Goal: Task Accomplishment & Management: Complete application form

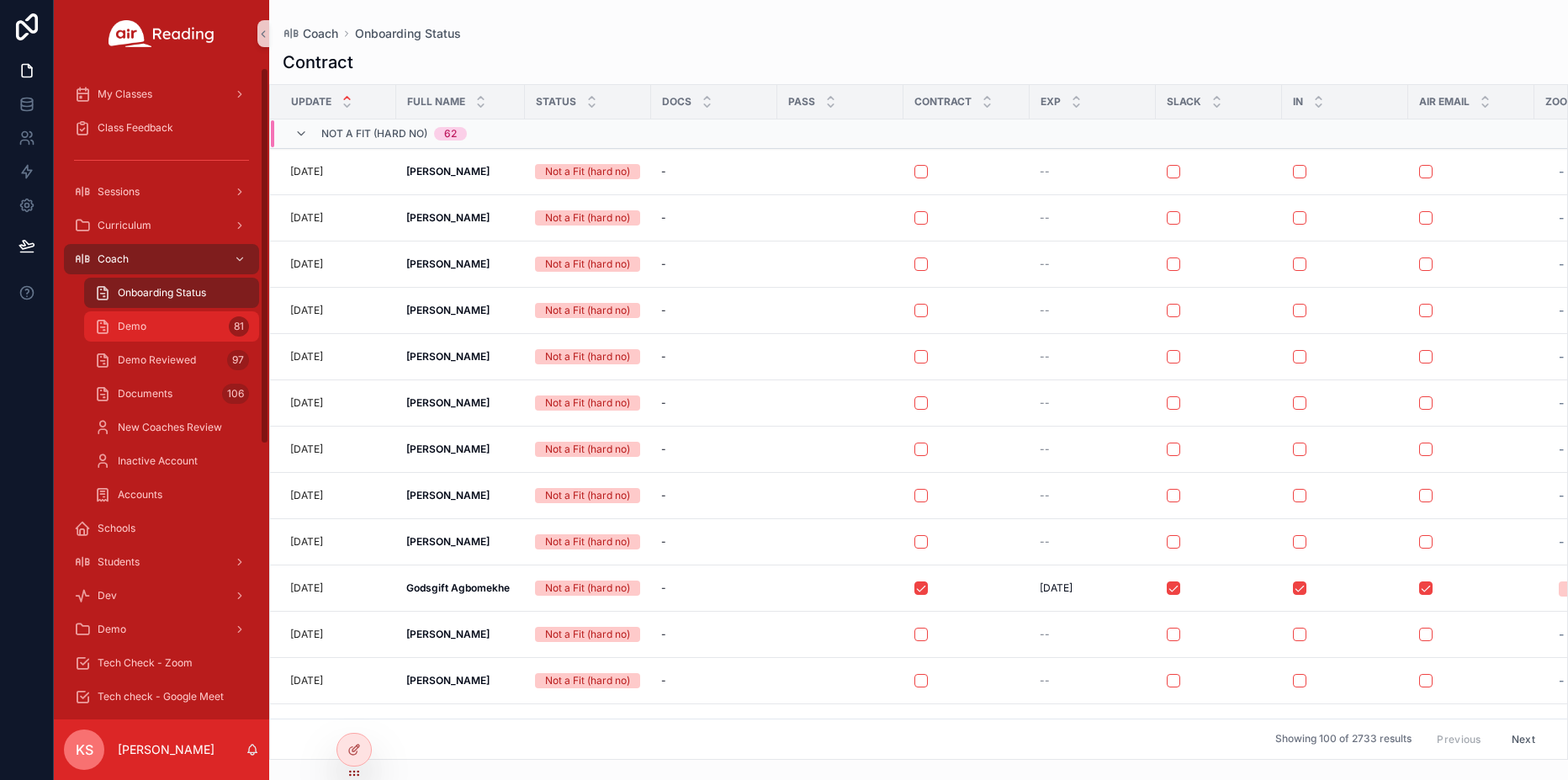
click at [171, 334] on div "Demo 81" at bounding box center [171, 327] width 155 height 27
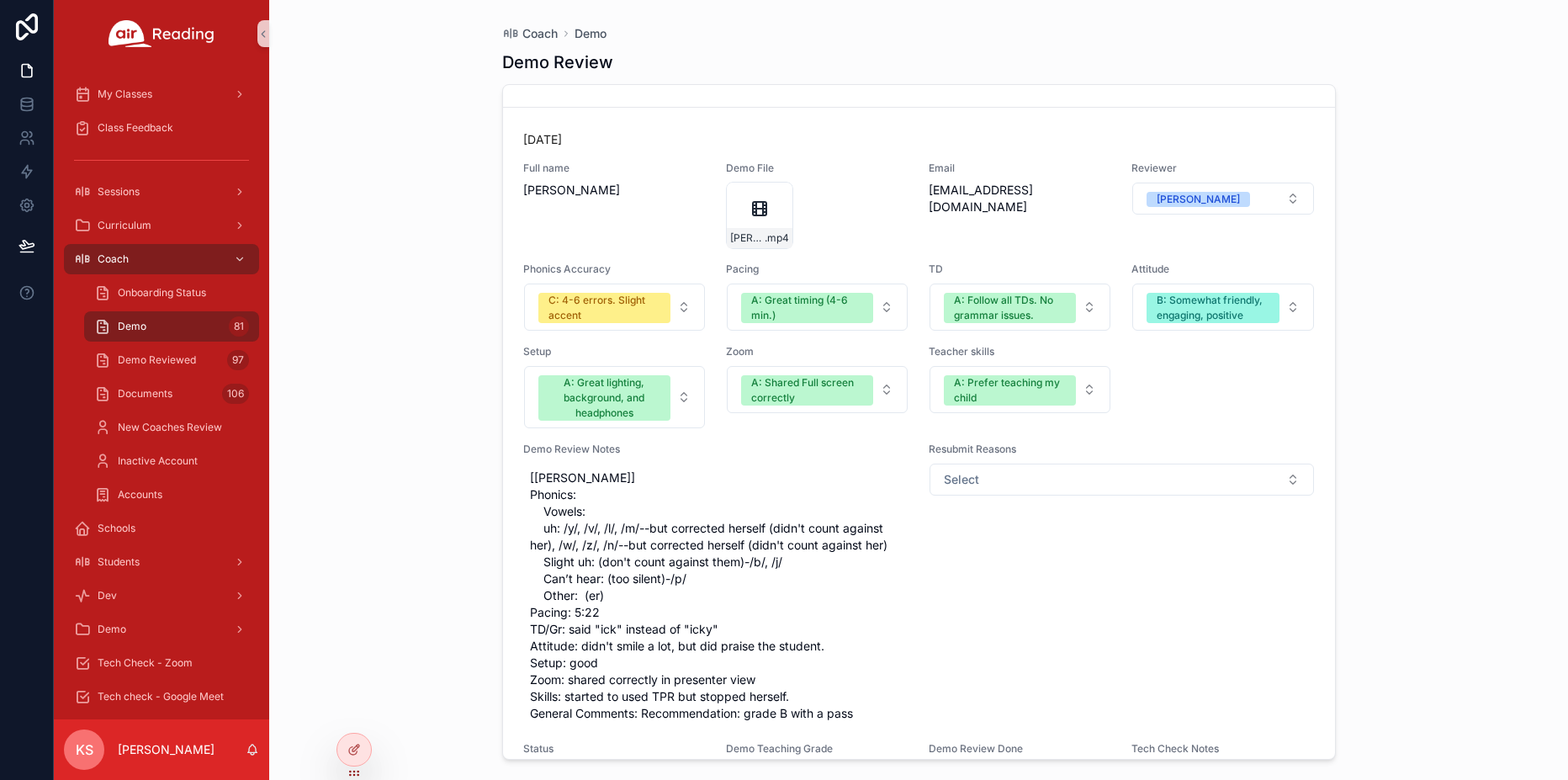
scroll to position [25690, 0]
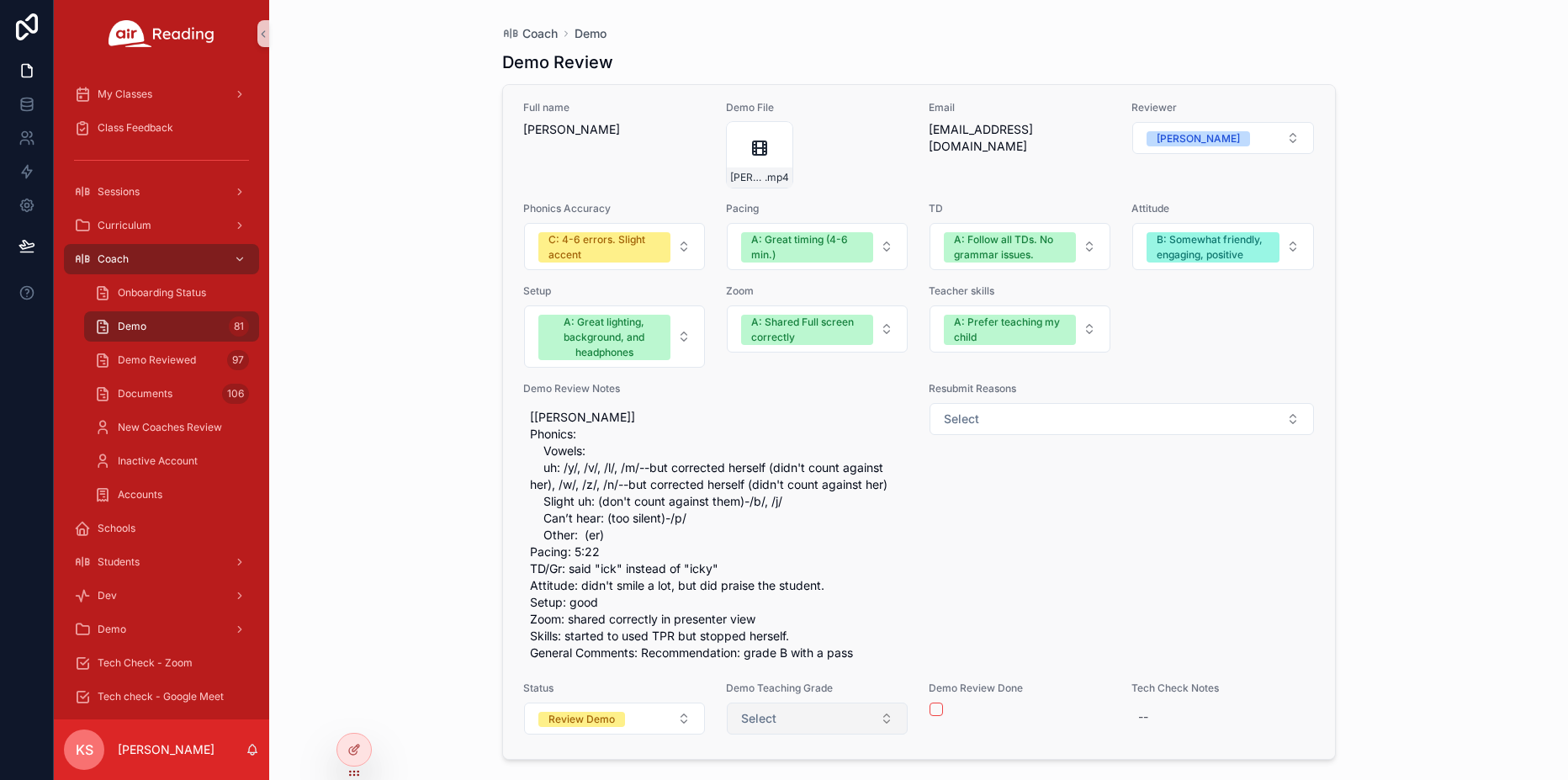
click at [759, 719] on span "Select" at bounding box center [758, 719] width 36 height 17
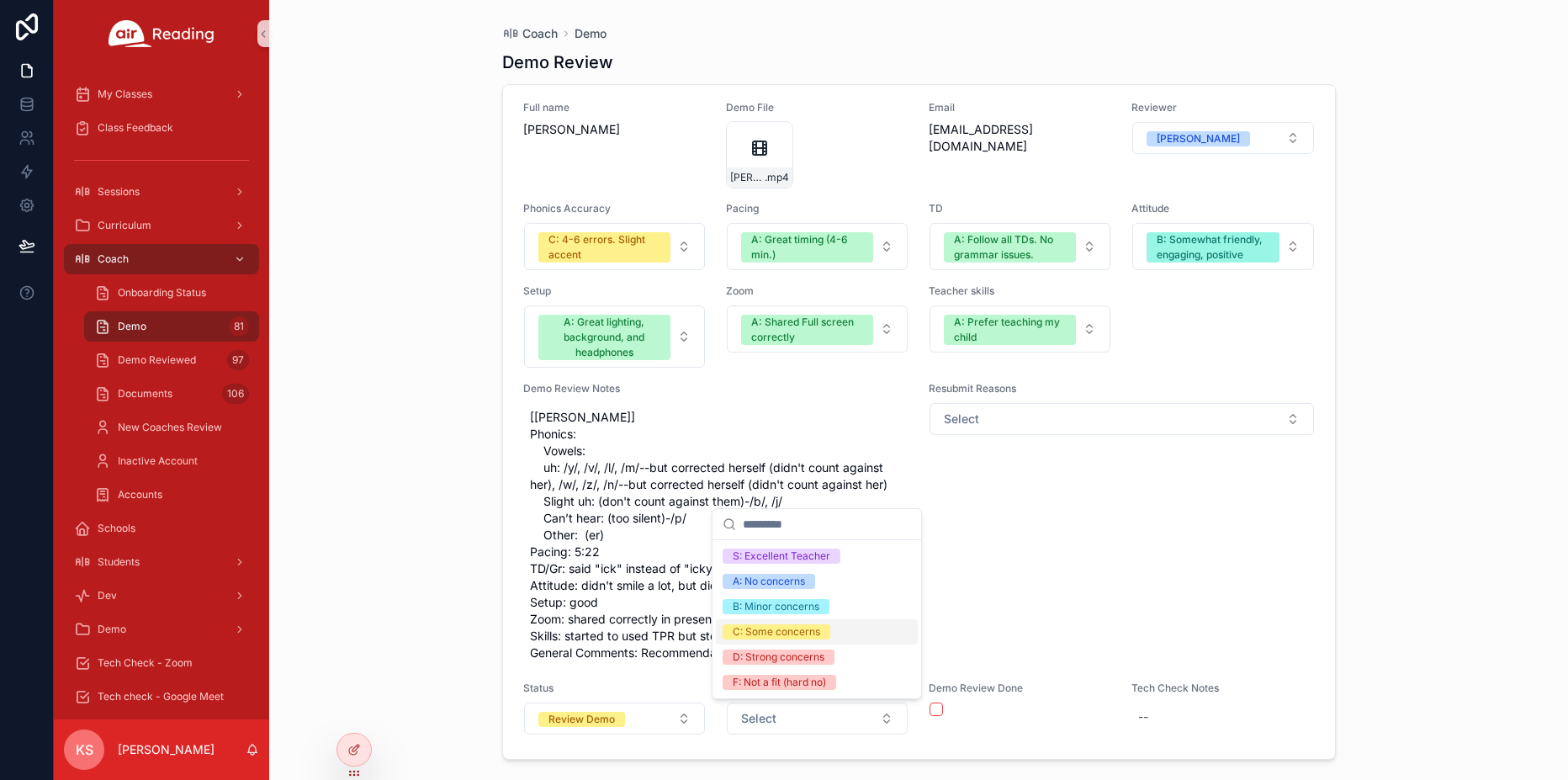
click at [776, 632] on div "C: Some concerns" at bounding box center [776, 632] width 87 height 15
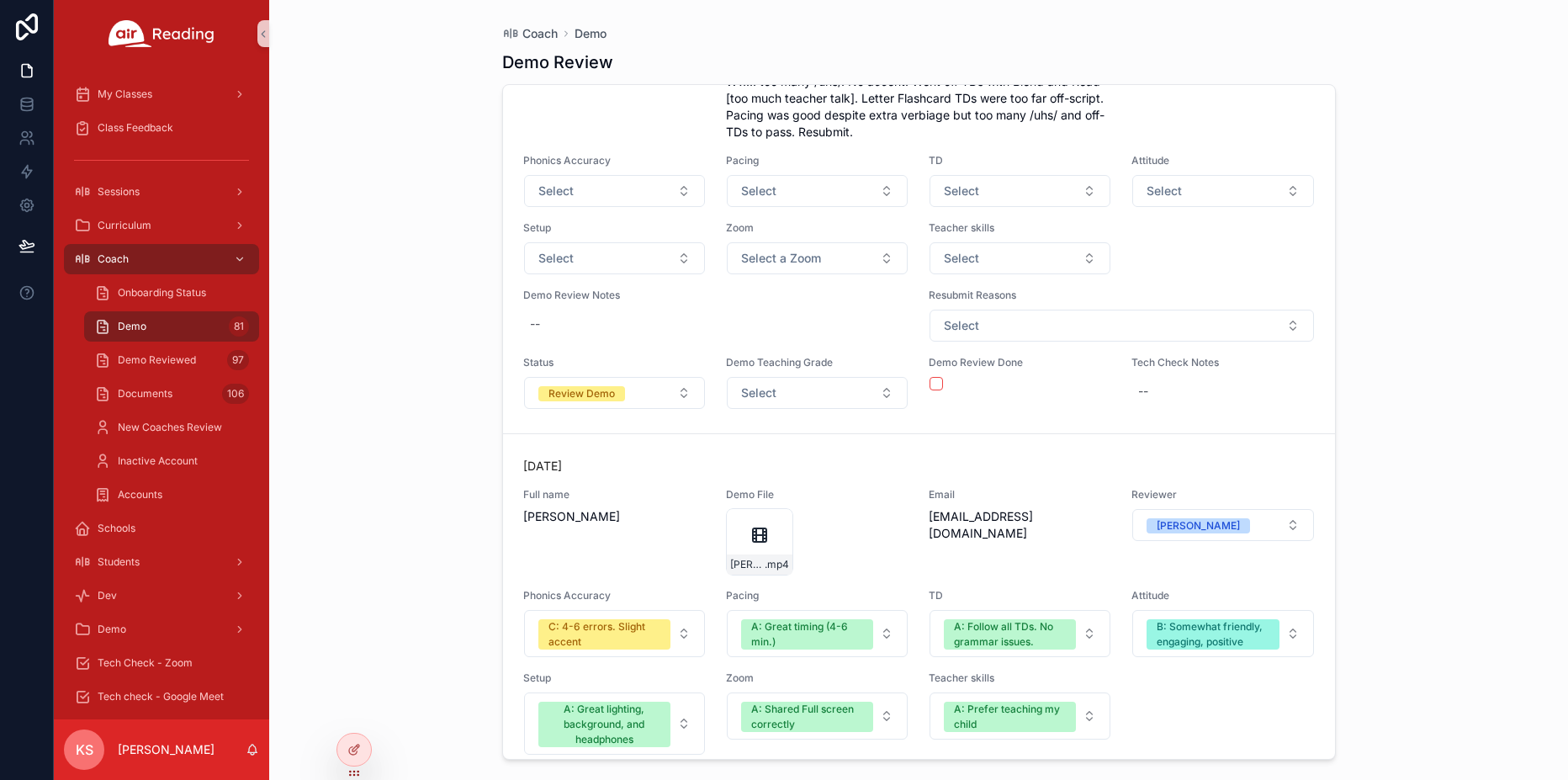
scroll to position [26093, 0]
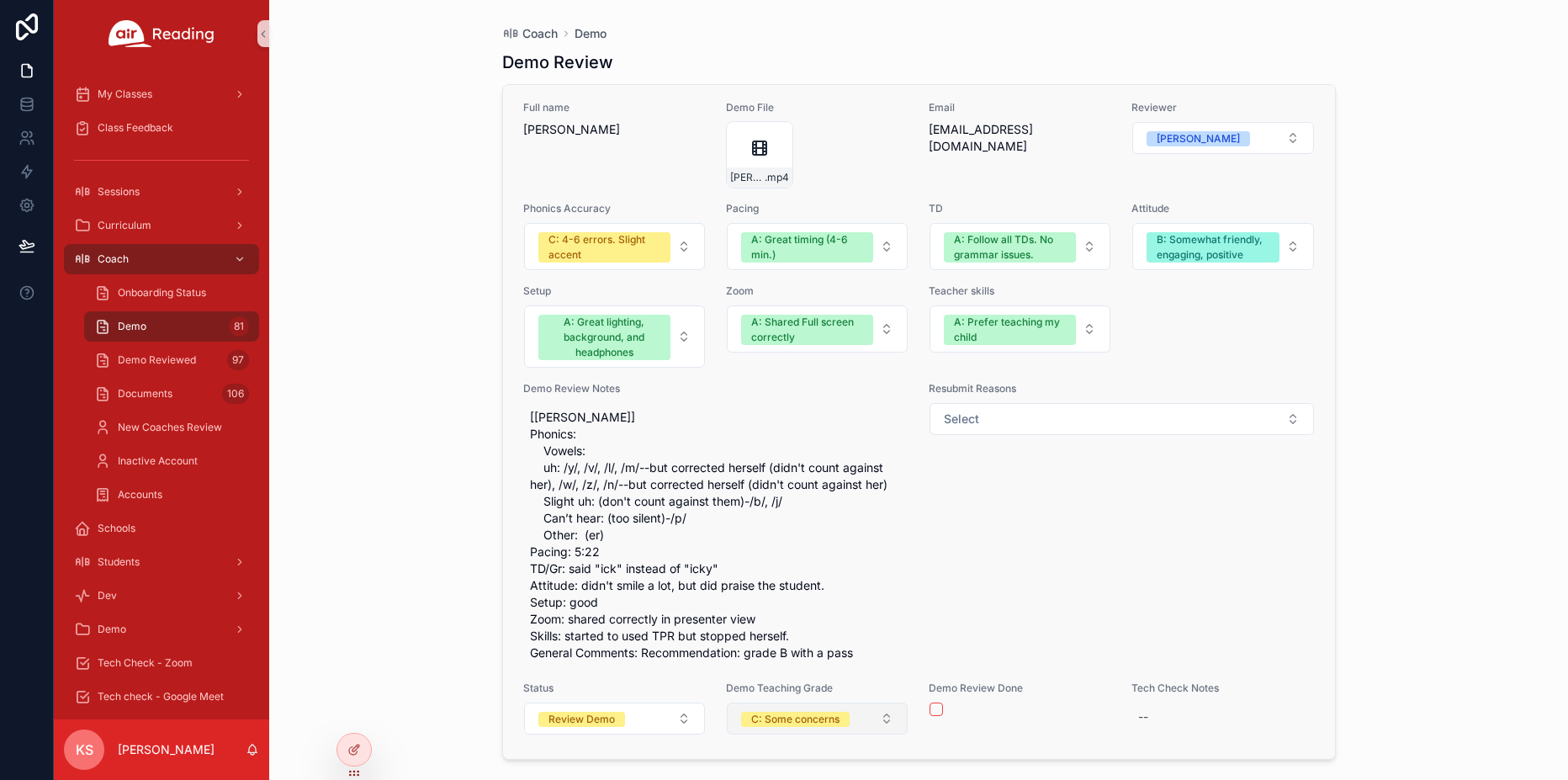
click at [811, 715] on div "C: Some concerns" at bounding box center [796, 719] width 88 height 15
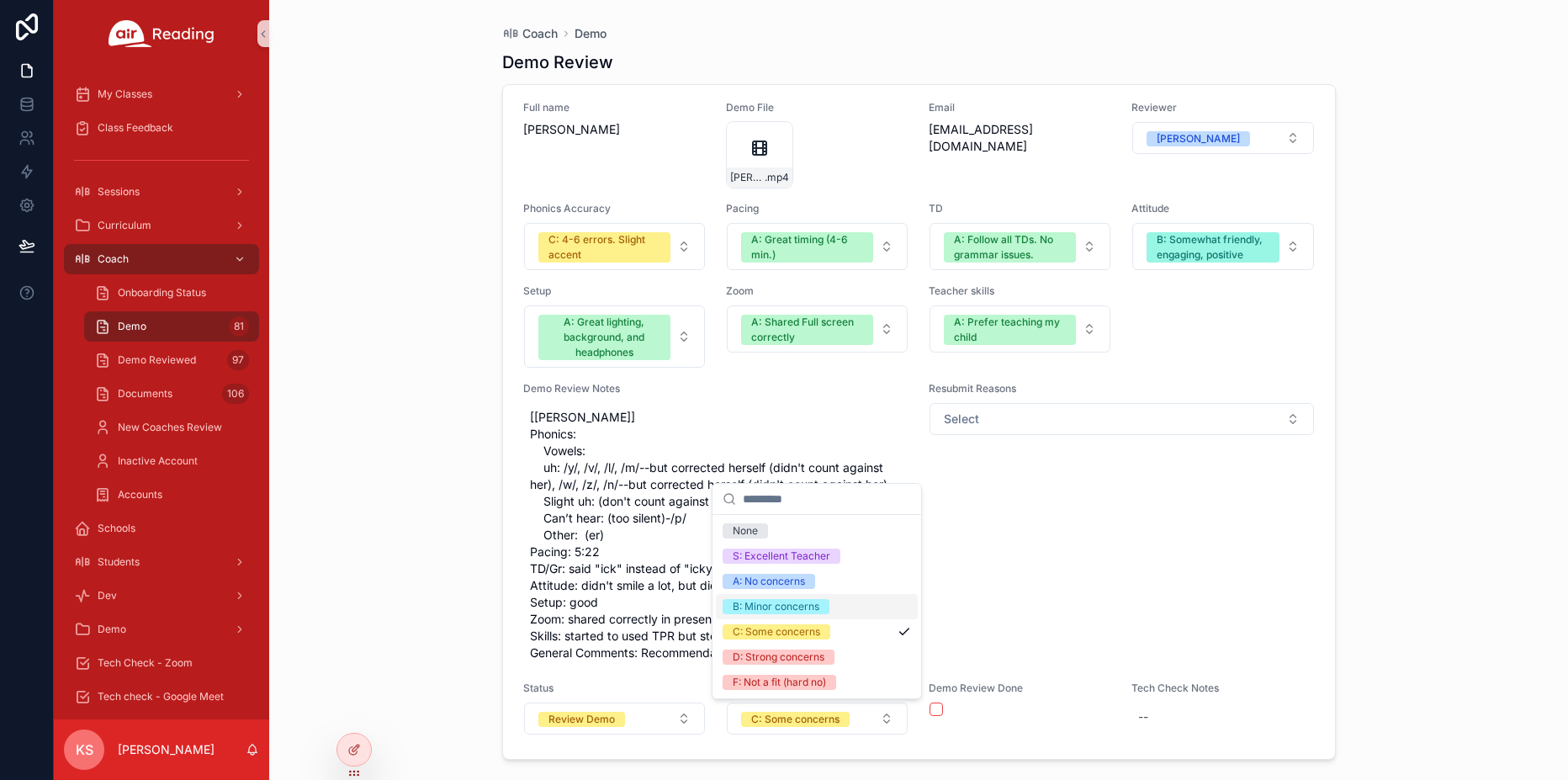
click at [783, 606] on div "B: Minor concerns" at bounding box center [776, 606] width 86 height 15
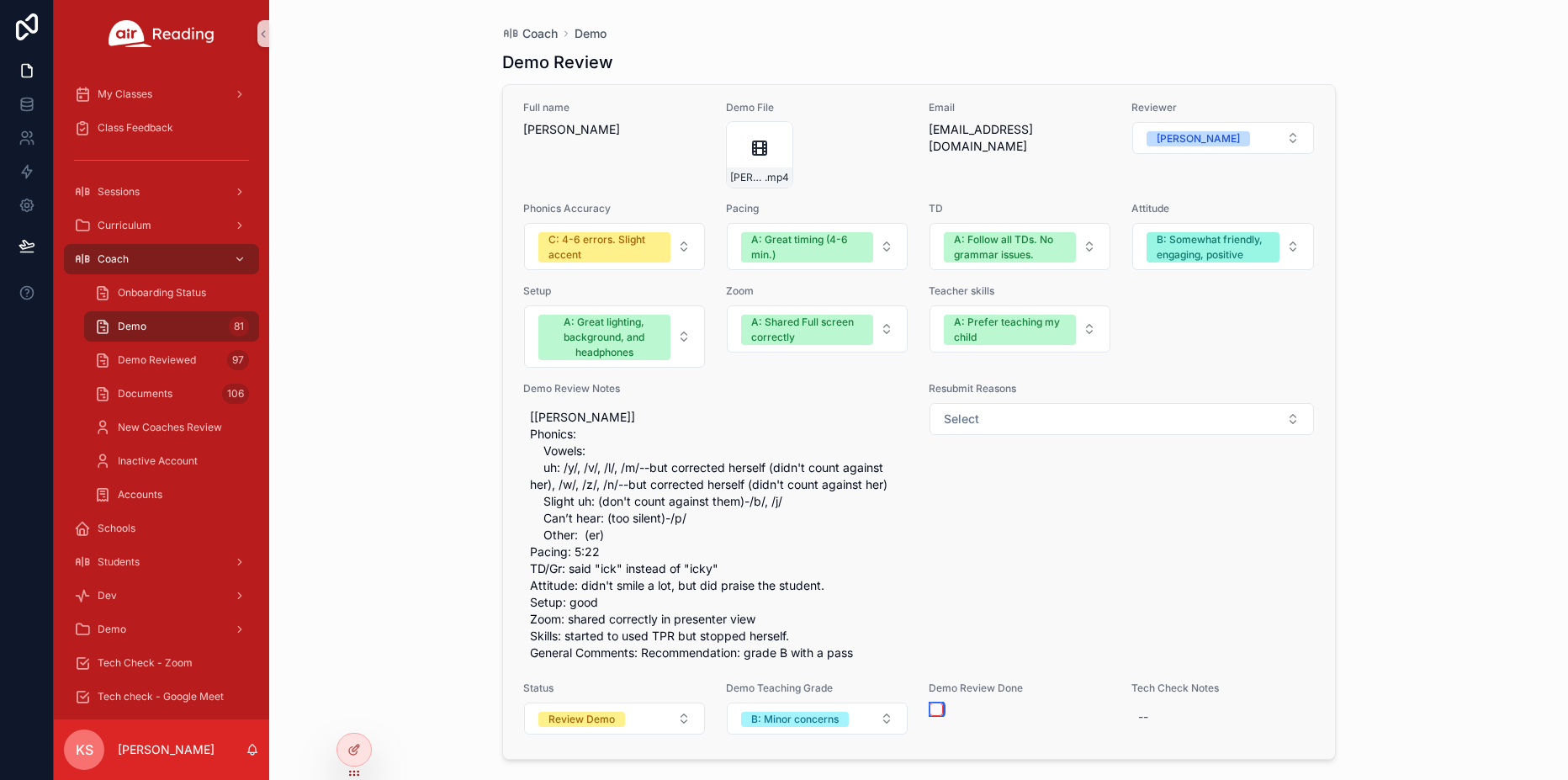
click at [938, 707] on button "scrollable content" at bounding box center [936, 709] width 13 height 13
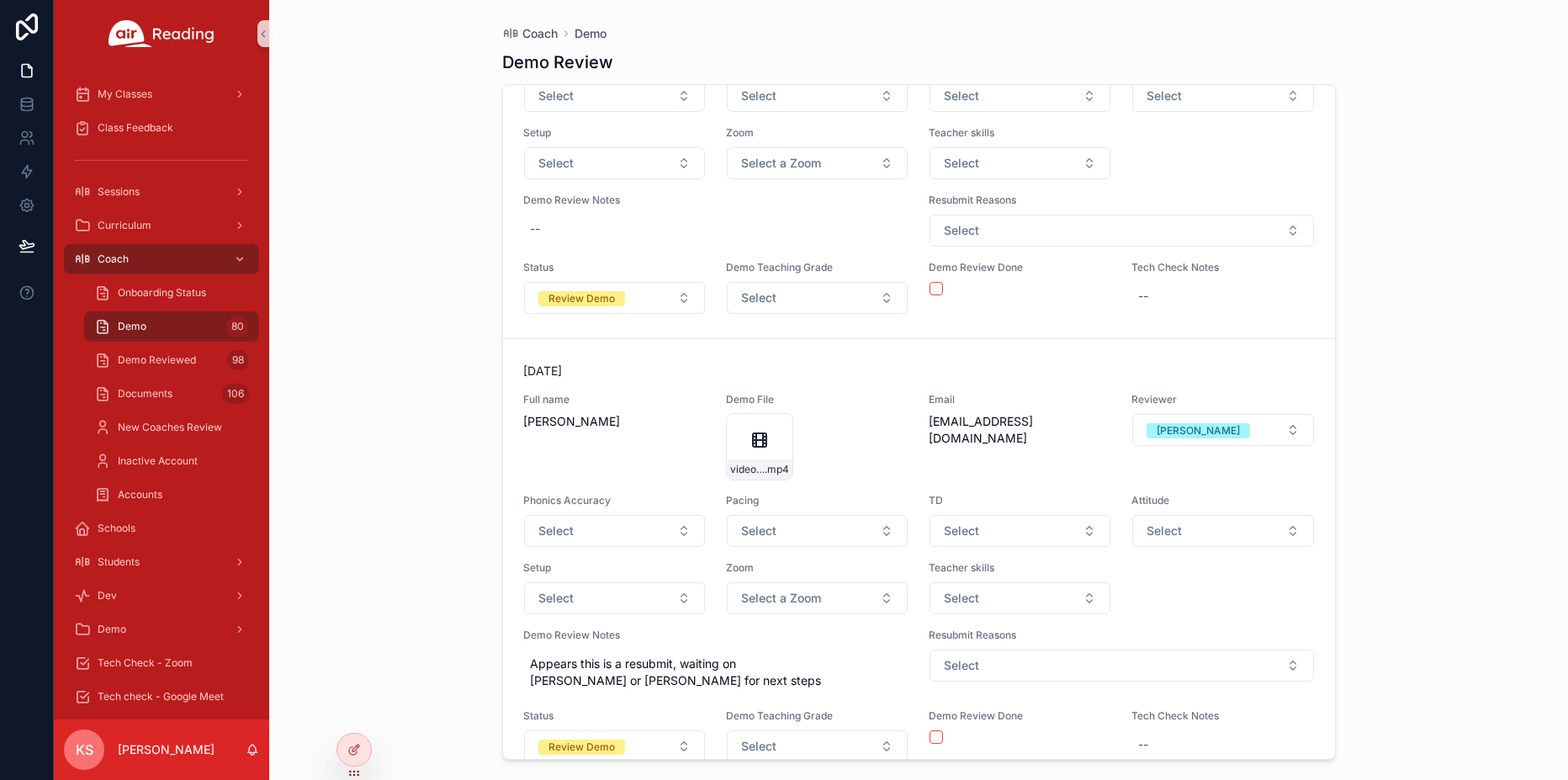
scroll to position [25816, 0]
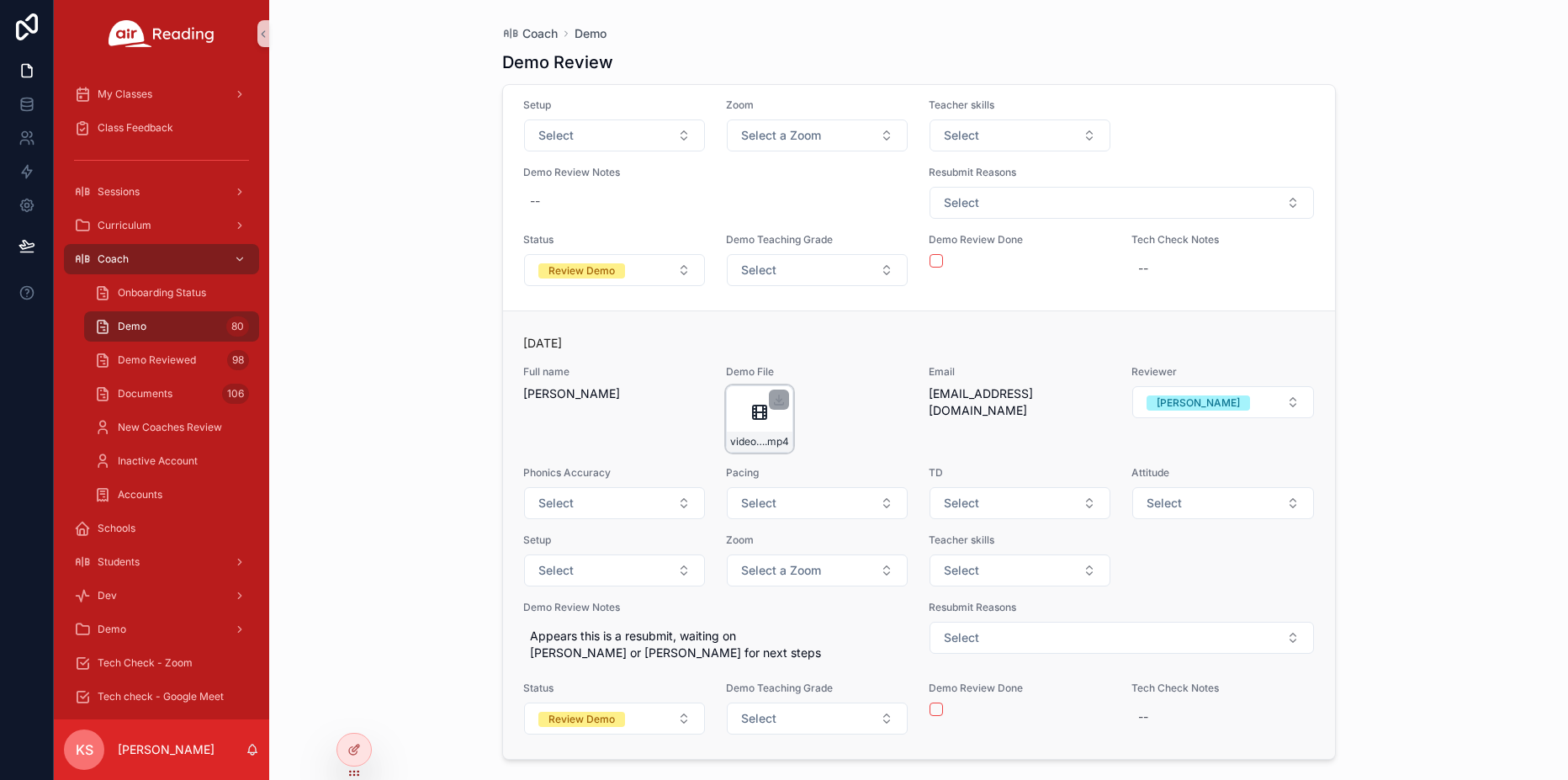
click at [760, 436] on div "video2232704955 .mp4" at bounding box center [760, 419] width 67 height 67
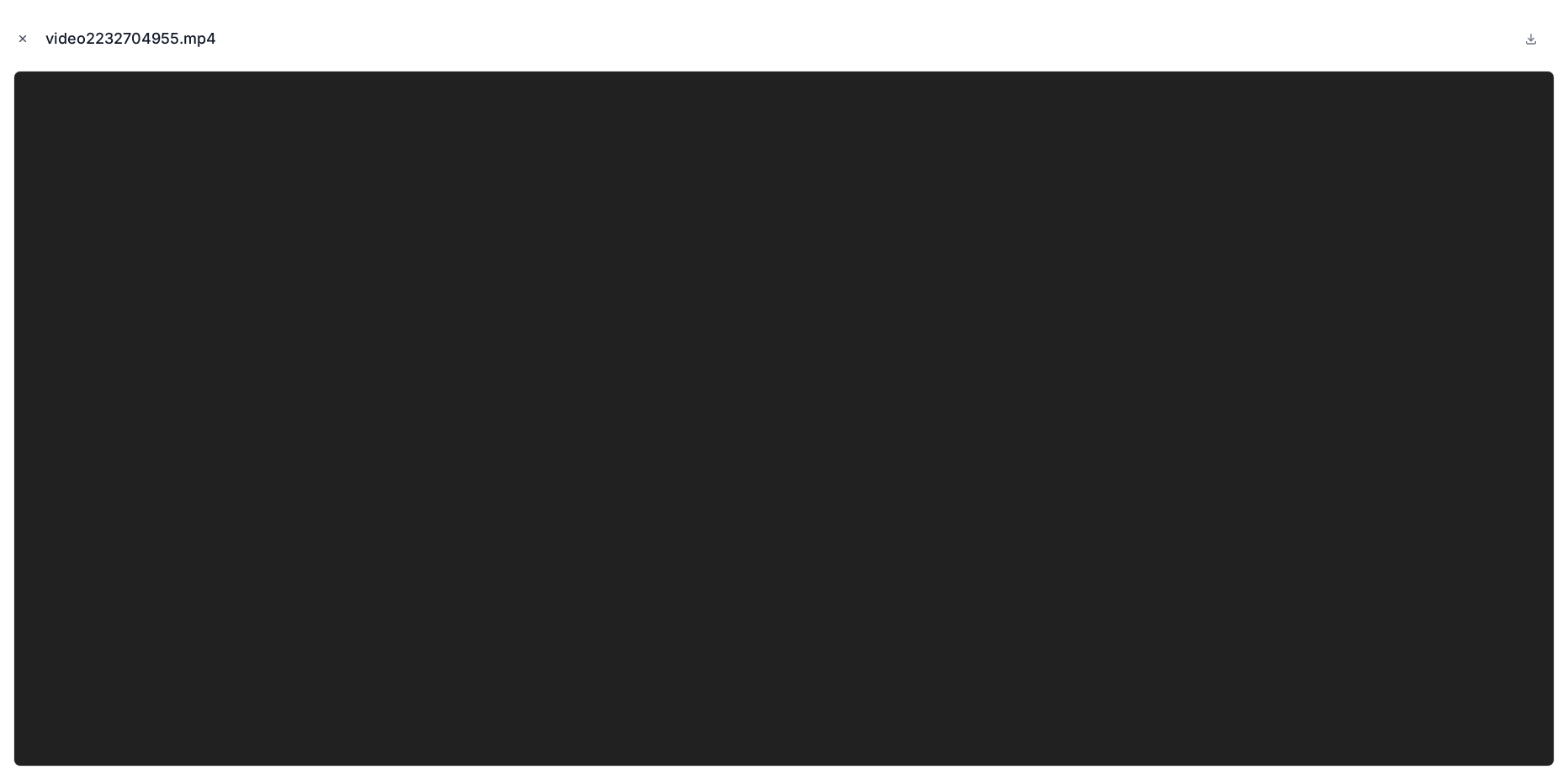
click at [22, 43] on icon "Close modal" at bounding box center [23, 38] width 12 height 12
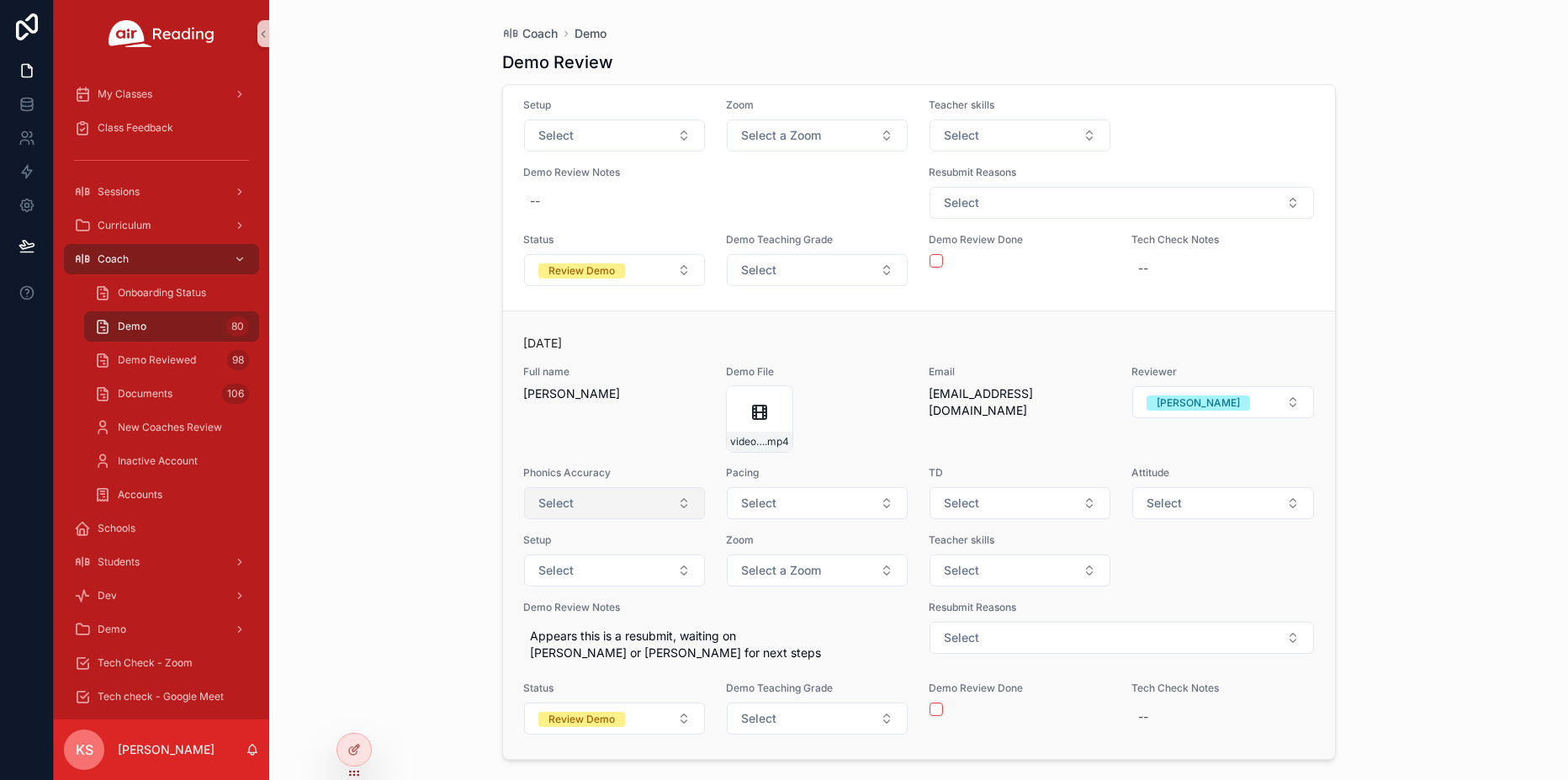
click at [600, 519] on button "Select" at bounding box center [614, 502] width 181 height 32
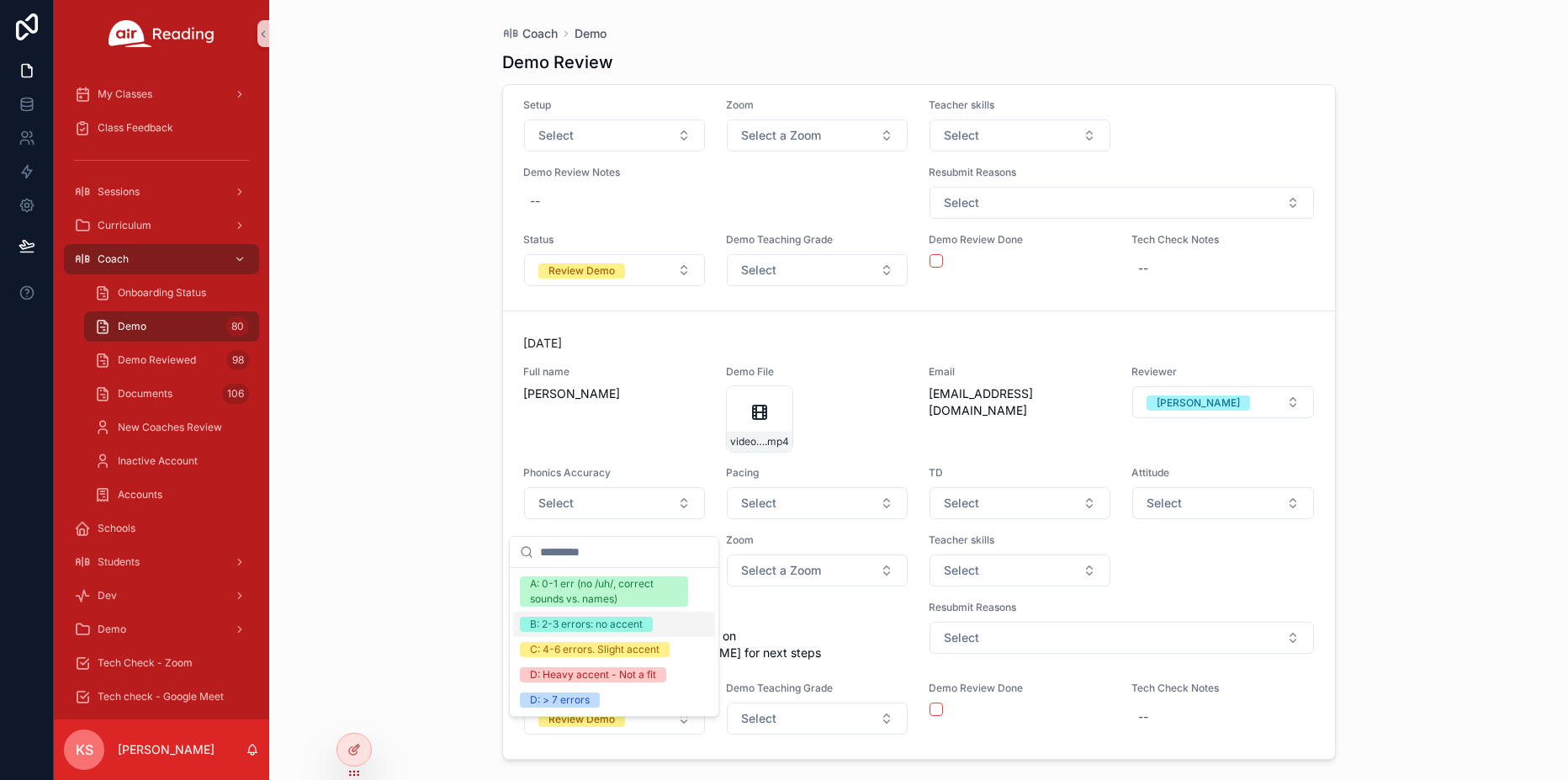
click at [577, 624] on div "B: 2-3 errors: no accent" at bounding box center [586, 624] width 112 height 15
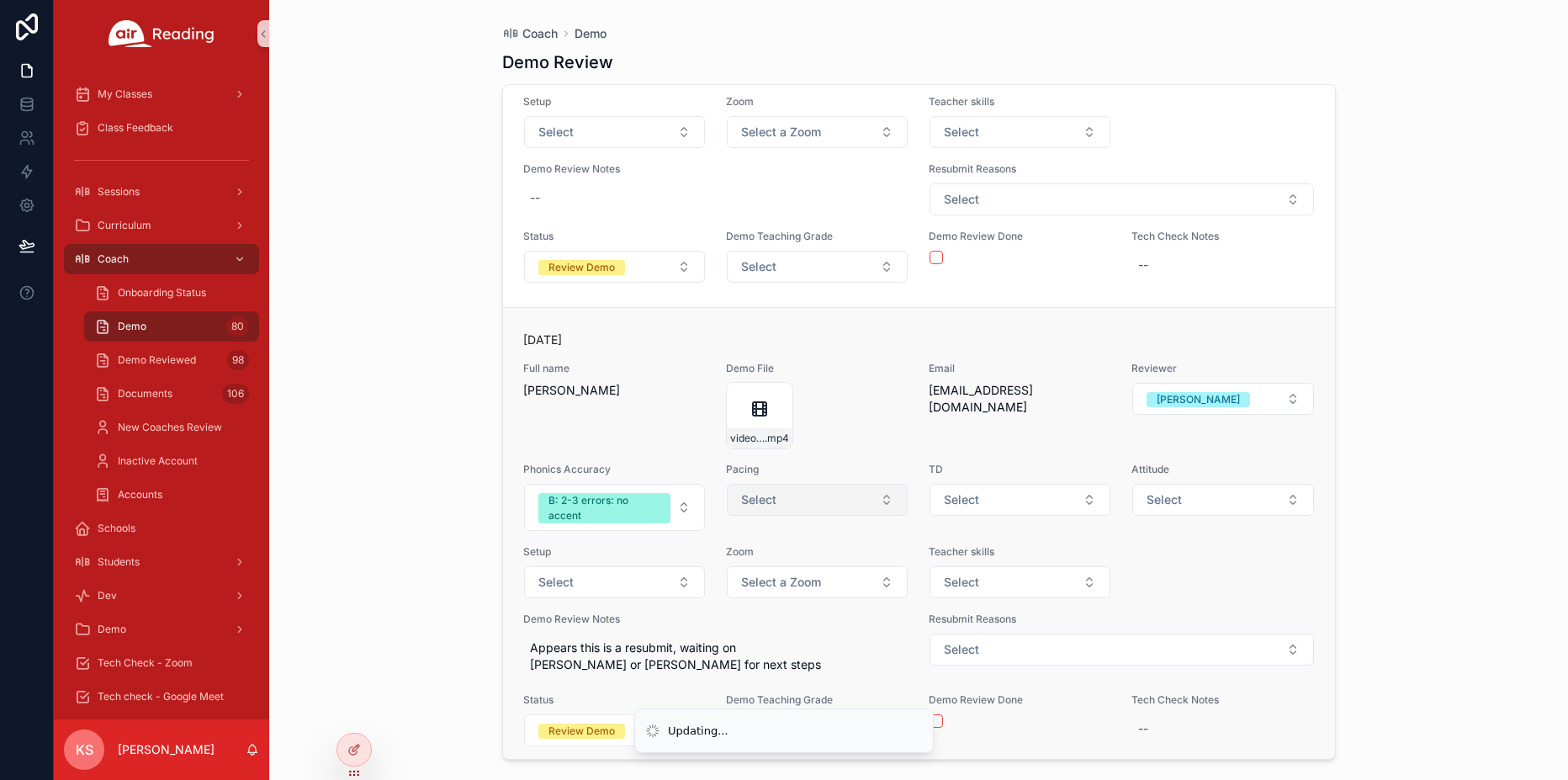
click at [821, 509] on button "Select" at bounding box center [817, 499] width 181 height 32
click at [780, 516] on button "Select" at bounding box center [817, 499] width 181 height 32
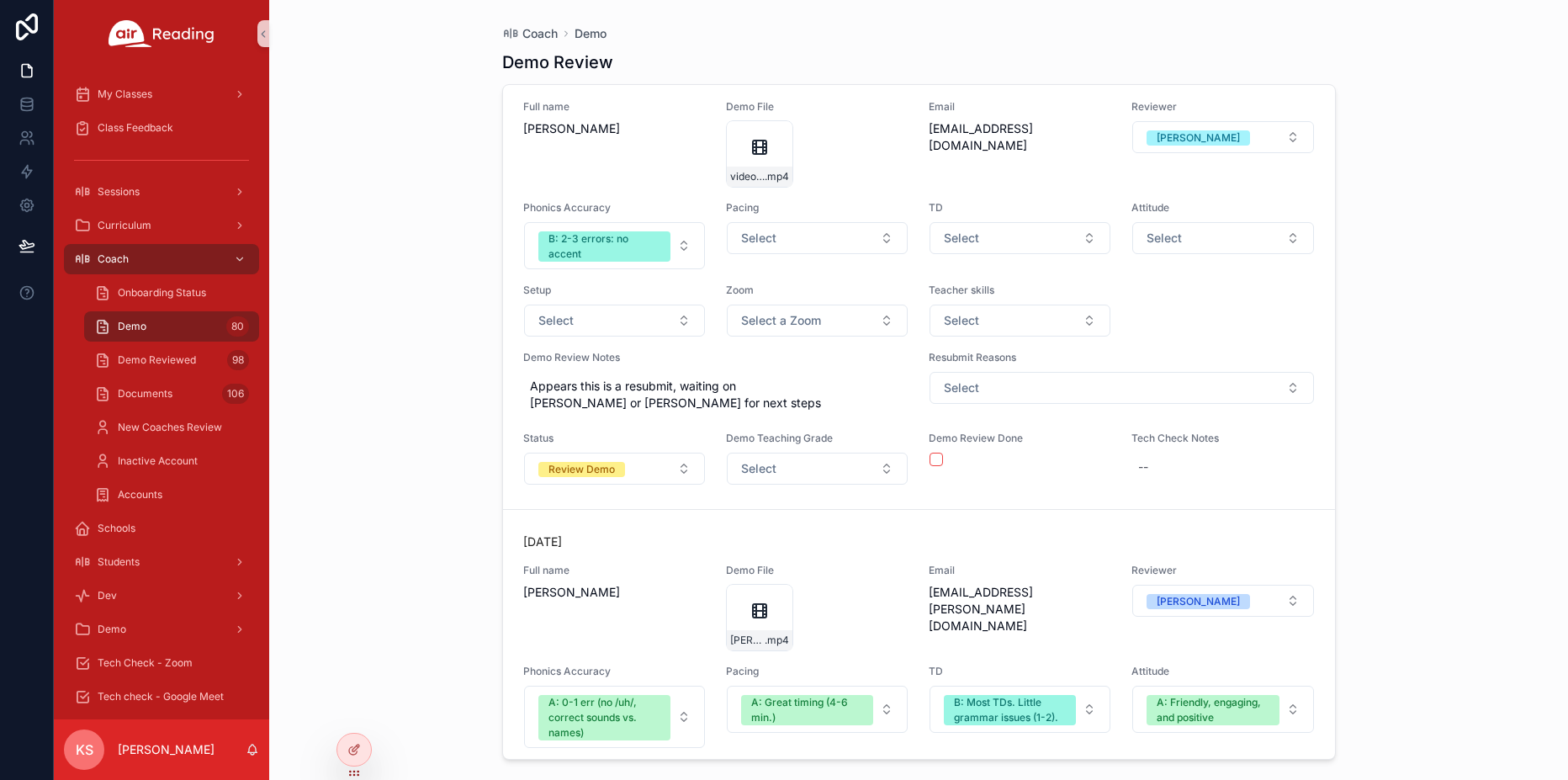
scroll to position [24651, 0]
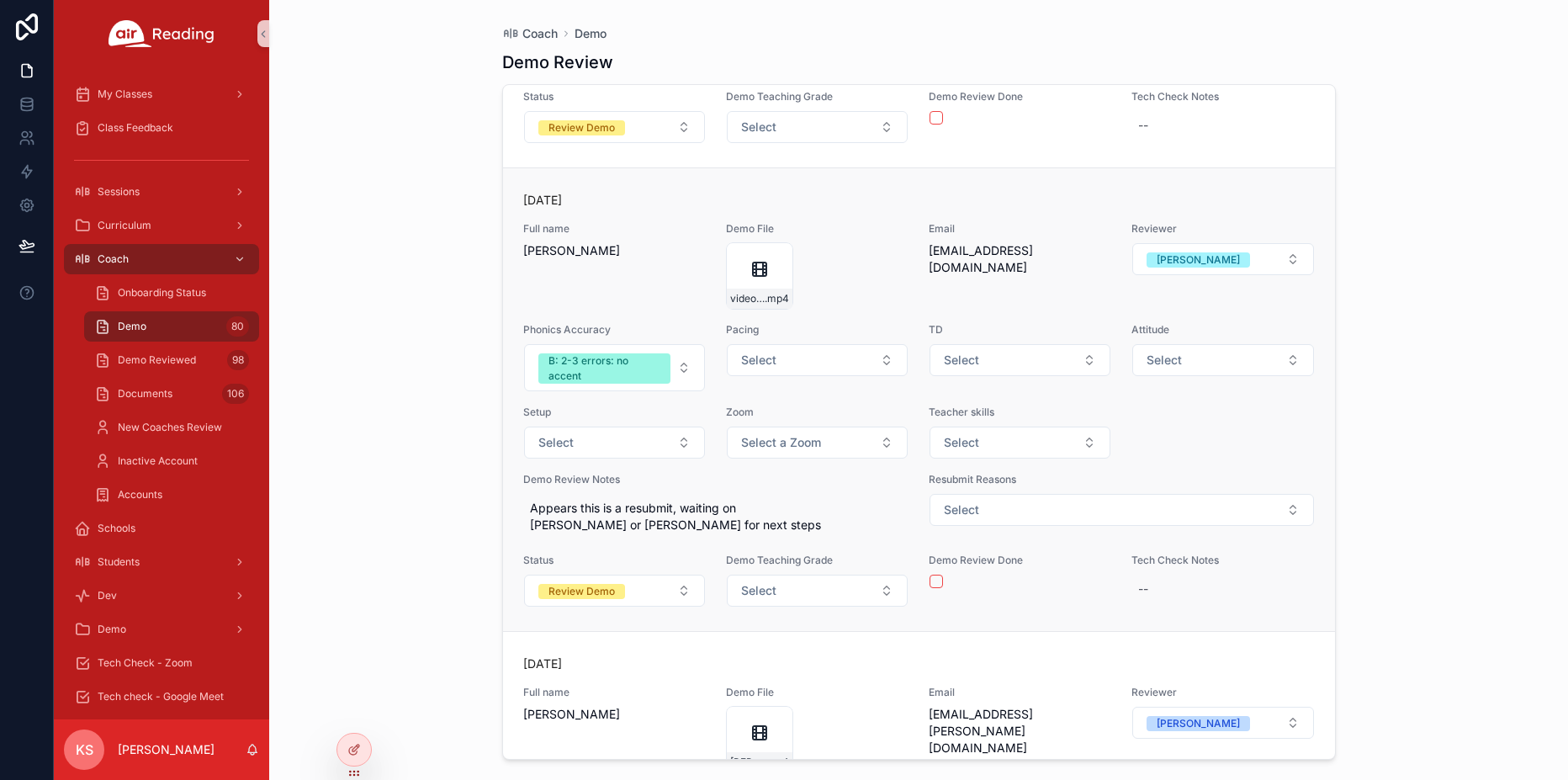
click at [1194, 294] on div "Reviewer Marisa" at bounding box center [1223, 265] width 183 height 87
click at [1187, 267] on div "[PERSON_NAME]" at bounding box center [1198, 260] width 84 height 15
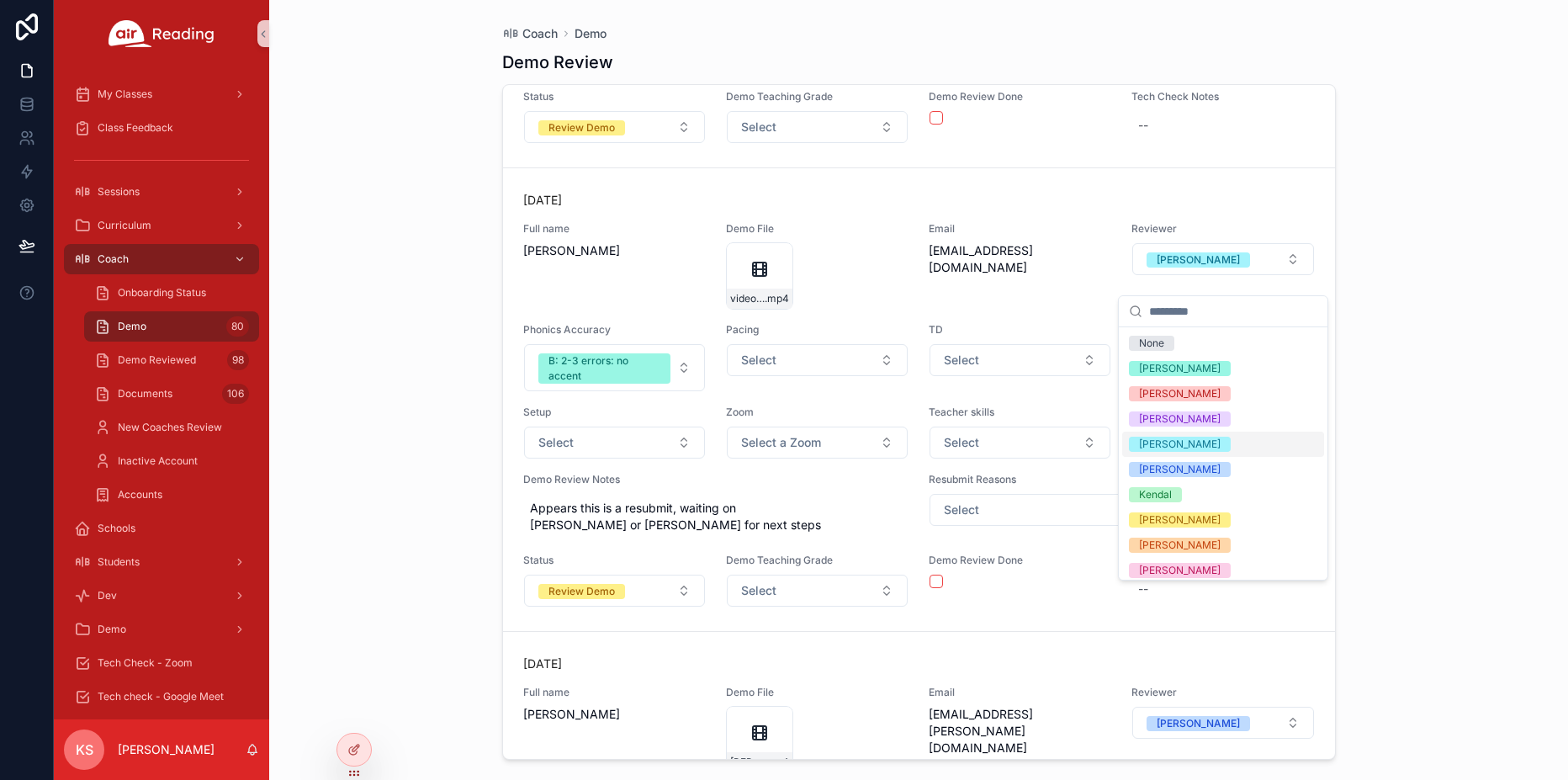
click at [1150, 446] on div "[PERSON_NAME]" at bounding box center [1179, 444] width 82 height 15
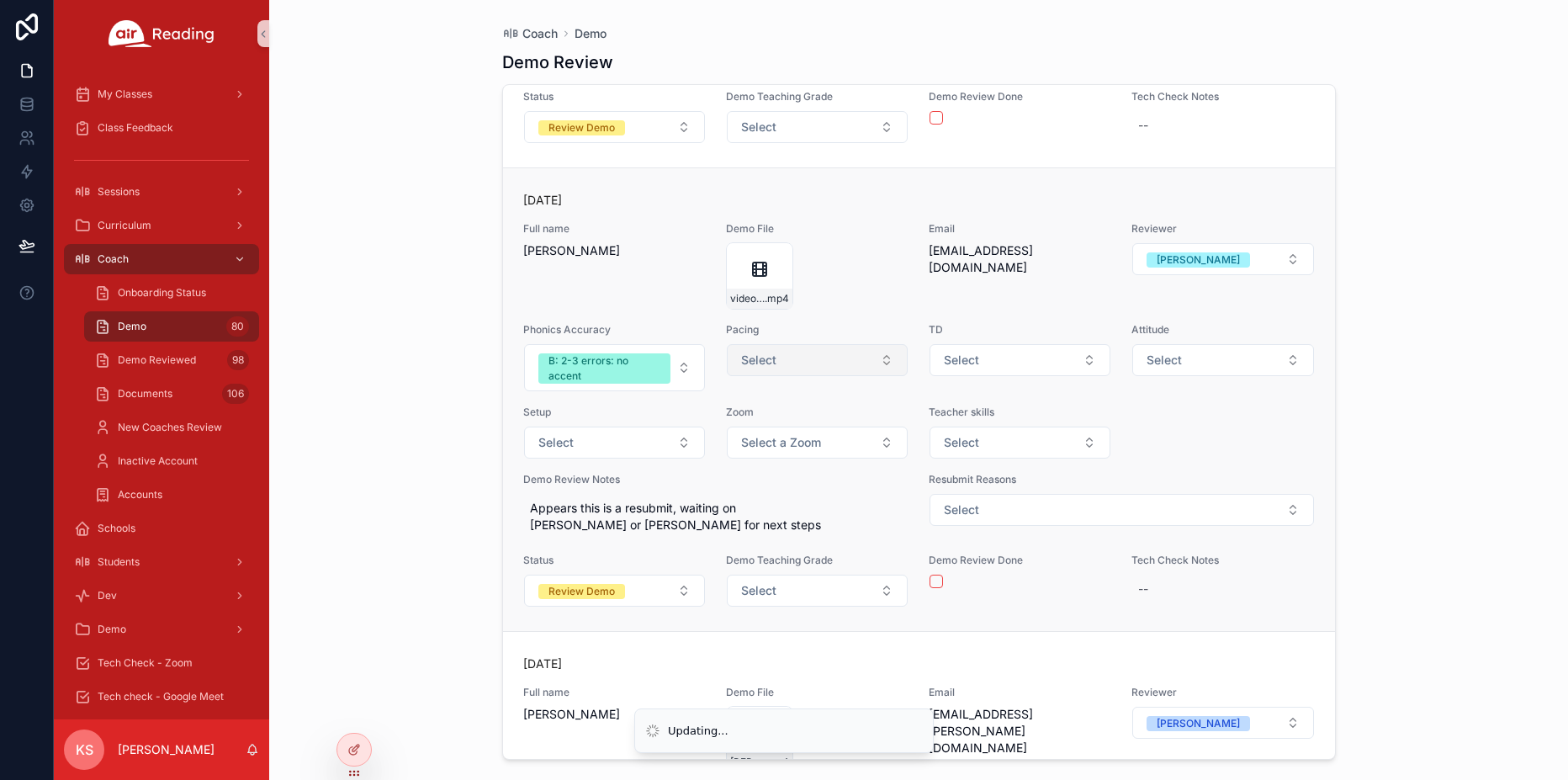
click at [849, 376] on button "Select" at bounding box center [817, 359] width 181 height 32
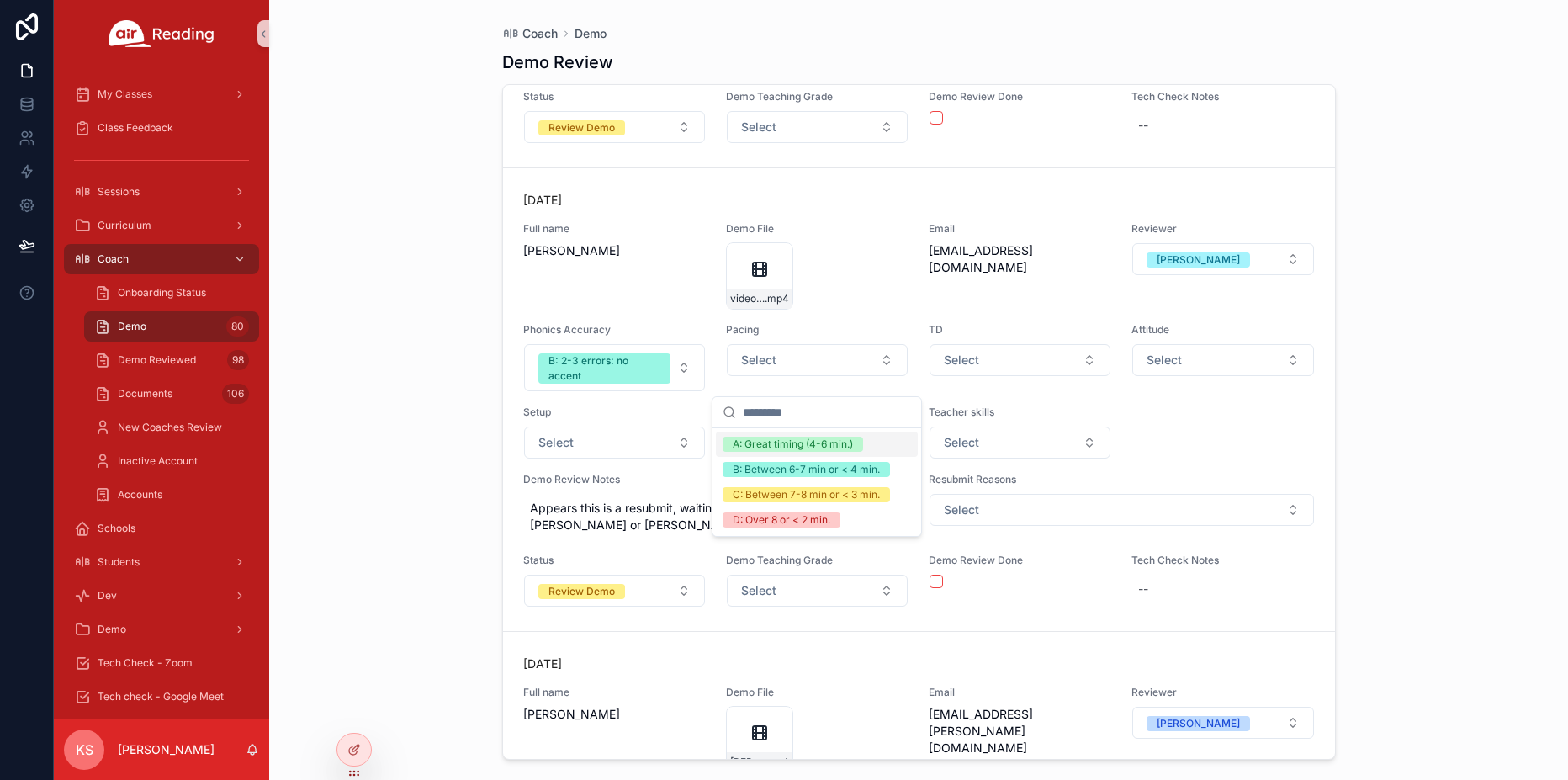
click at [773, 448] on div "A: Great timing (4-6 min.)" at bounding box center [793, 444] width 120 height 15
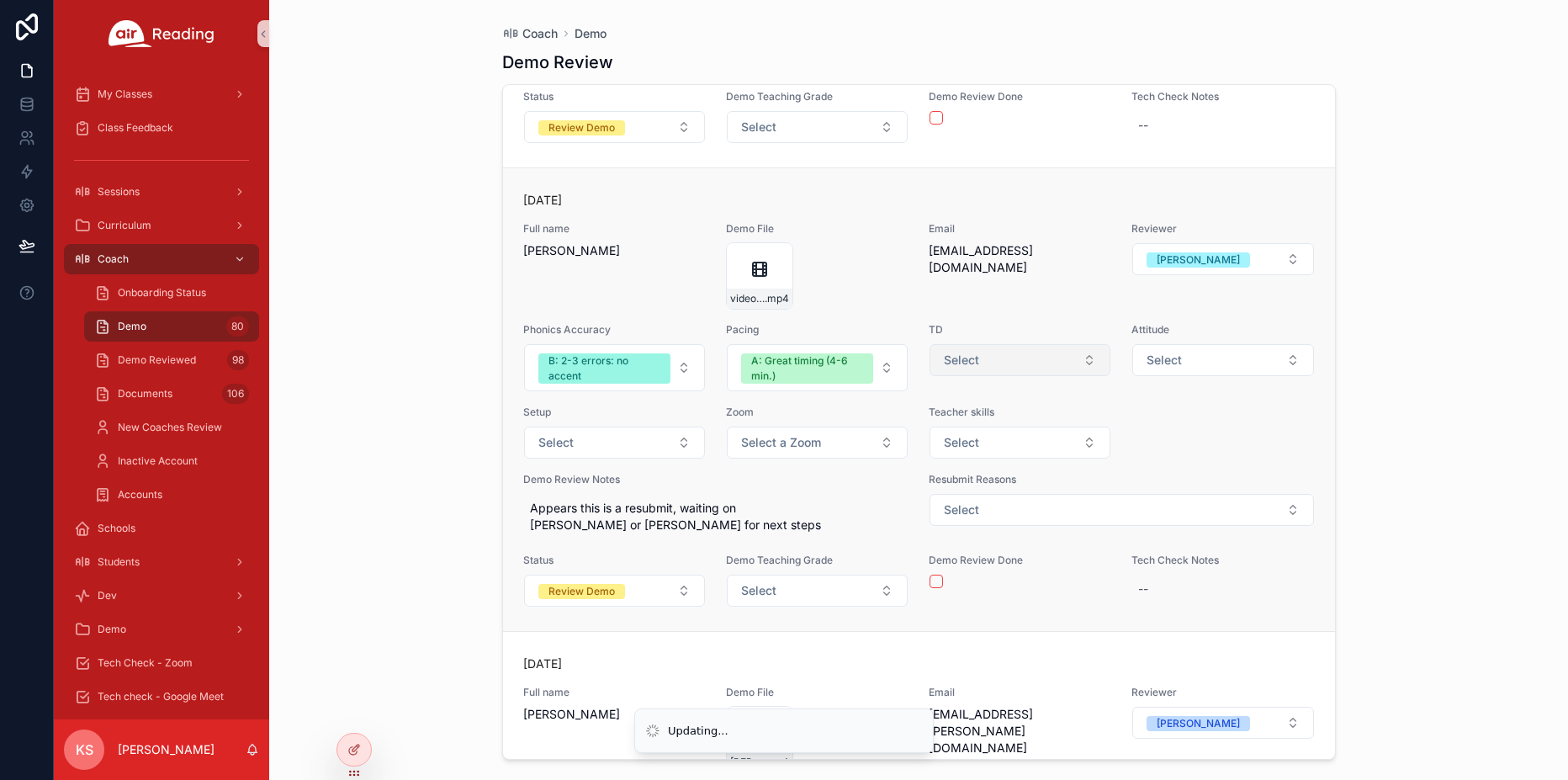
click at [1023, 376] on button "Select" at bounding box center [1019, 359] width 181 height 32
click at [995, 454] on button "Select" at bounding box center [1019, 442] width 181 height 32
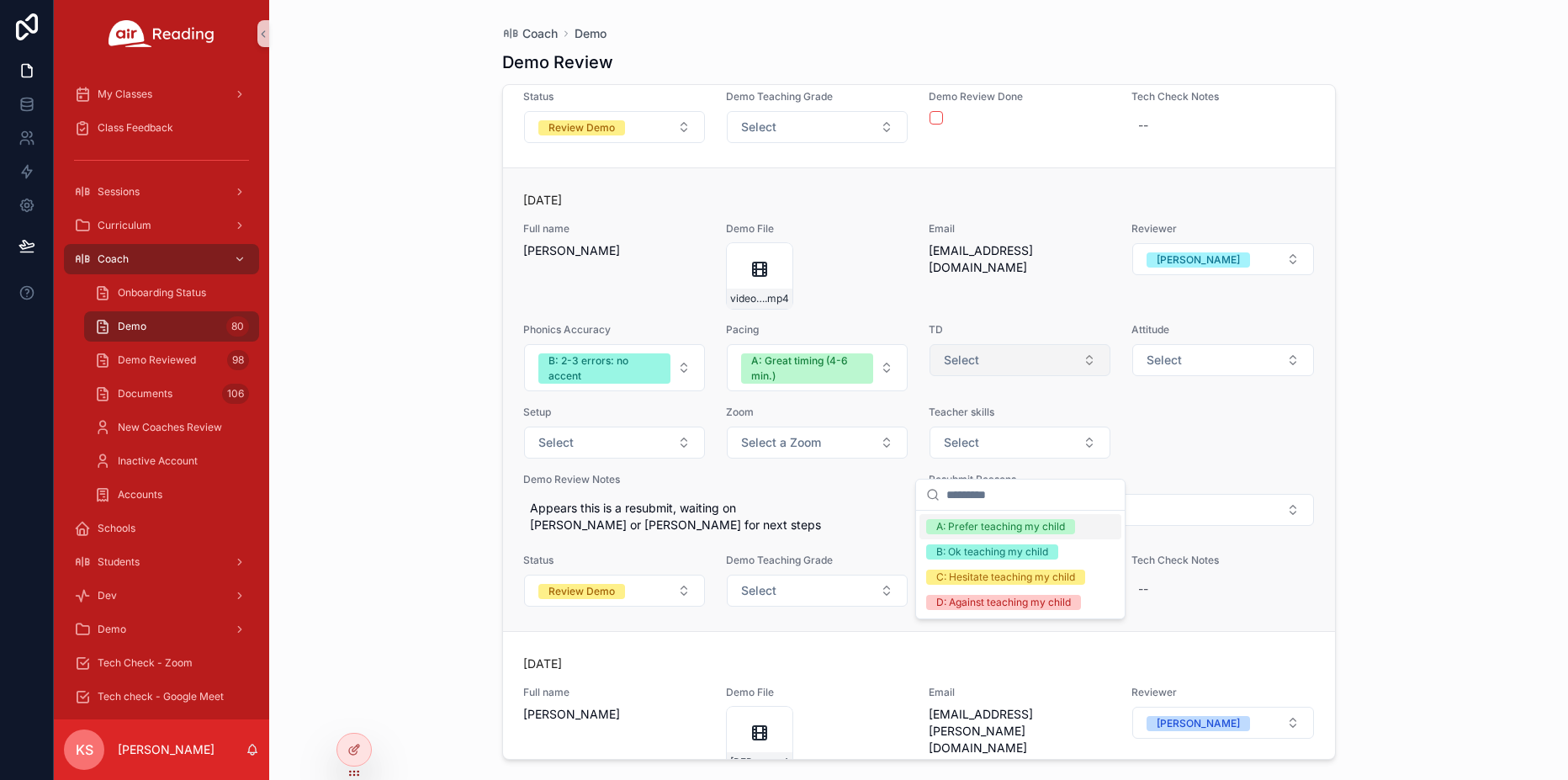
click at [1014, 376] on button "Select" at bounding box center [1019, 359] width 181 height 32
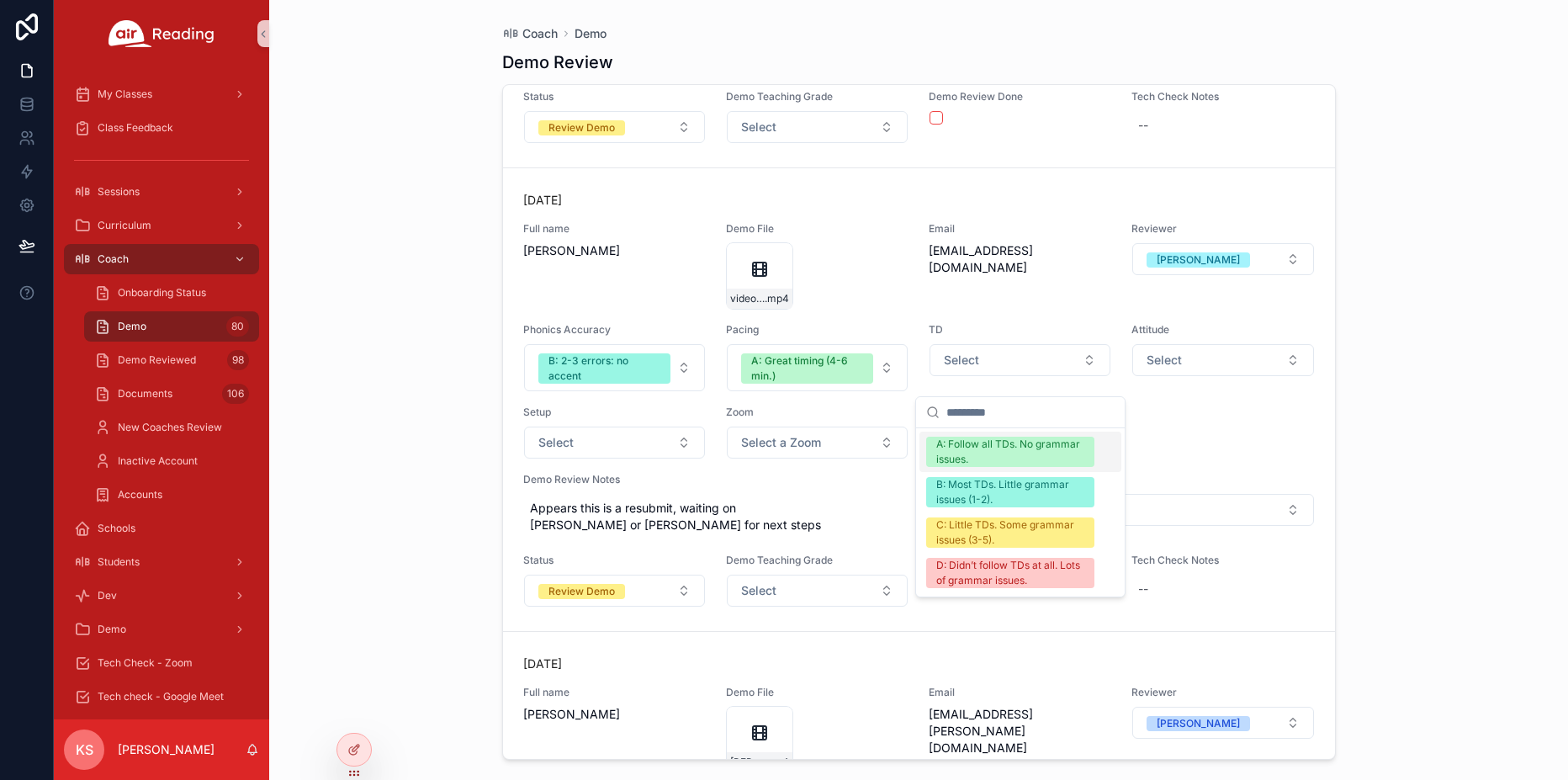
click at [995, 452] on div "A: Follow all TDs. No grammar issues." at bounding box center [1010, 451] width 148 height 31
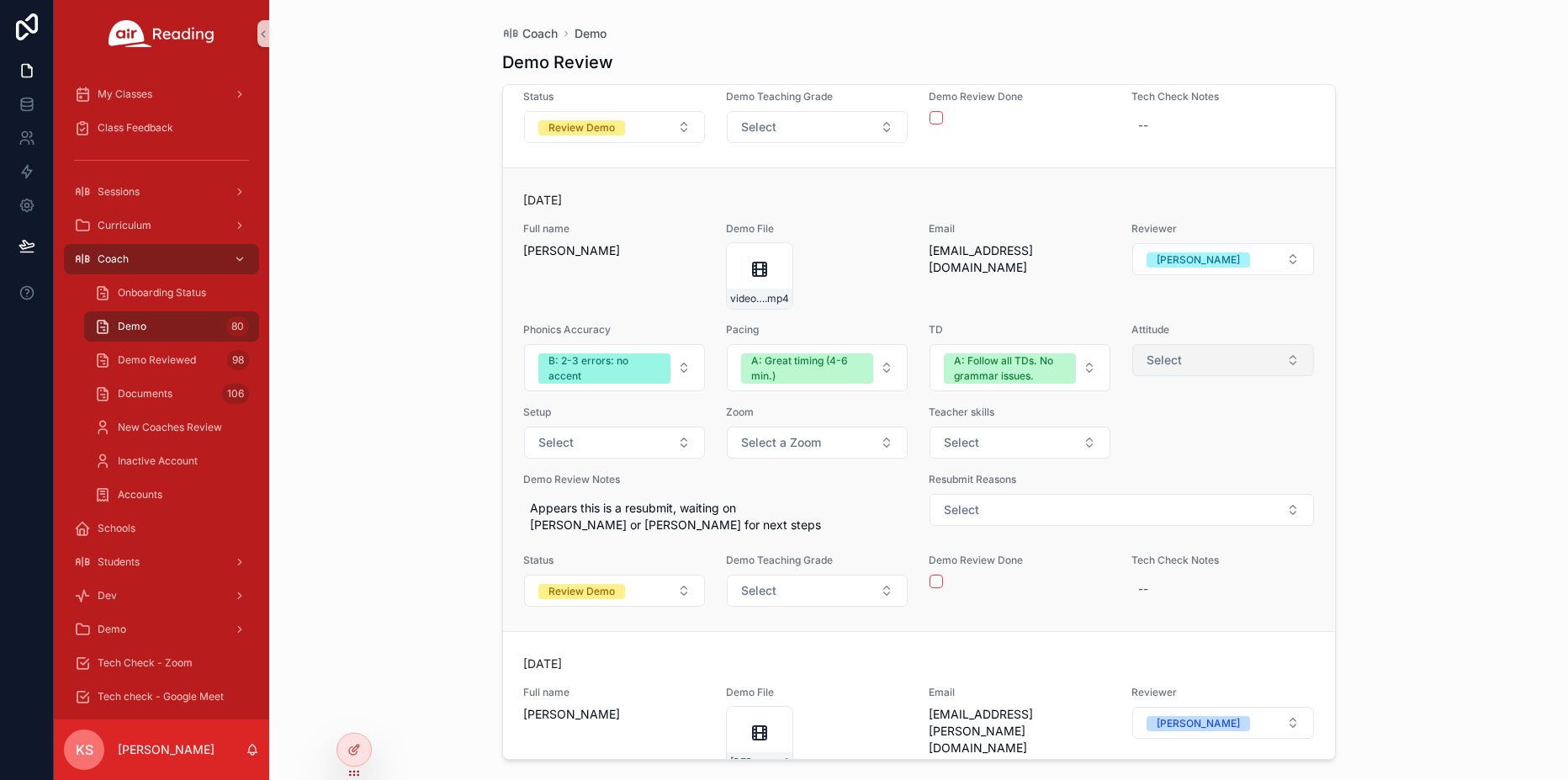
click at [1203, 374] on button "Select" at bounding box center [1222, 359] width 181 height 32
click at [1181, 368] on span "Select" at bounding box center [1164, 360] width 36 height 17
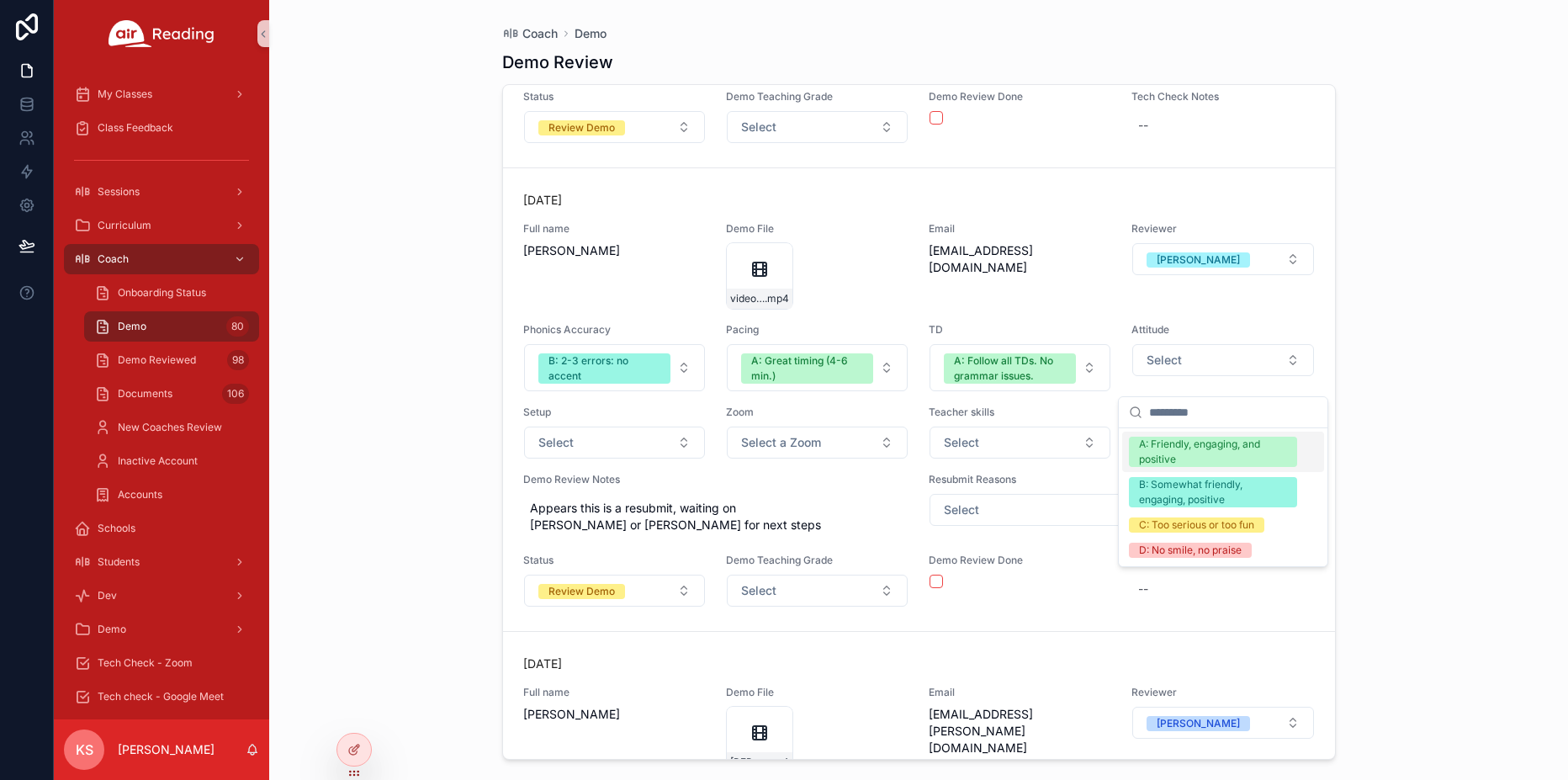
click at [1162, 449] on div "A: Friendly, engaging, and positive" at bounding box center [1213, 451] width 148 height 31
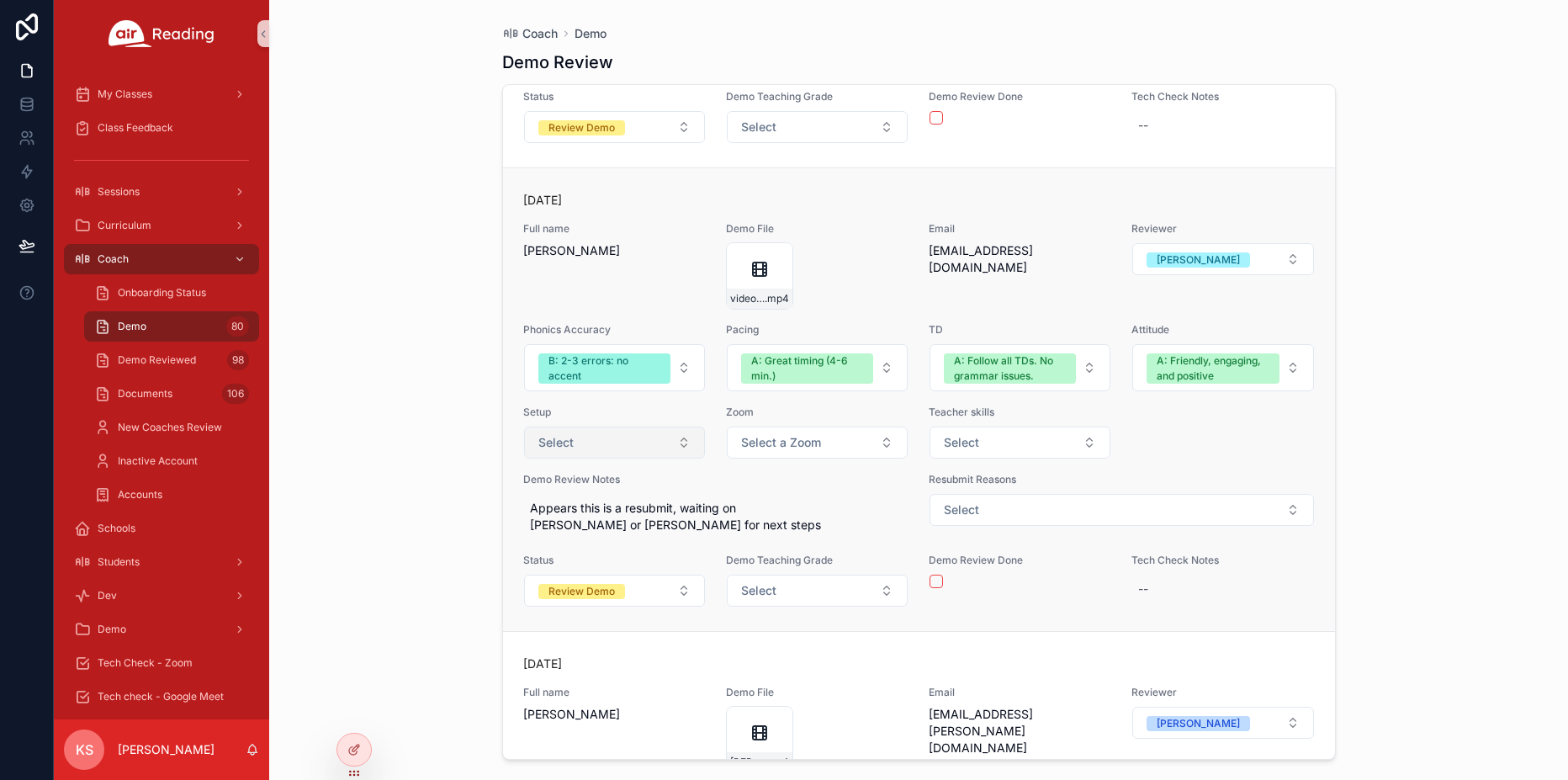
click at [640, 458] on button "Select" at bounding box center [614, 442] width 181 height 32
click at [593, 456] on button "Select" at bounding box center [614, 442] width 181 height 32
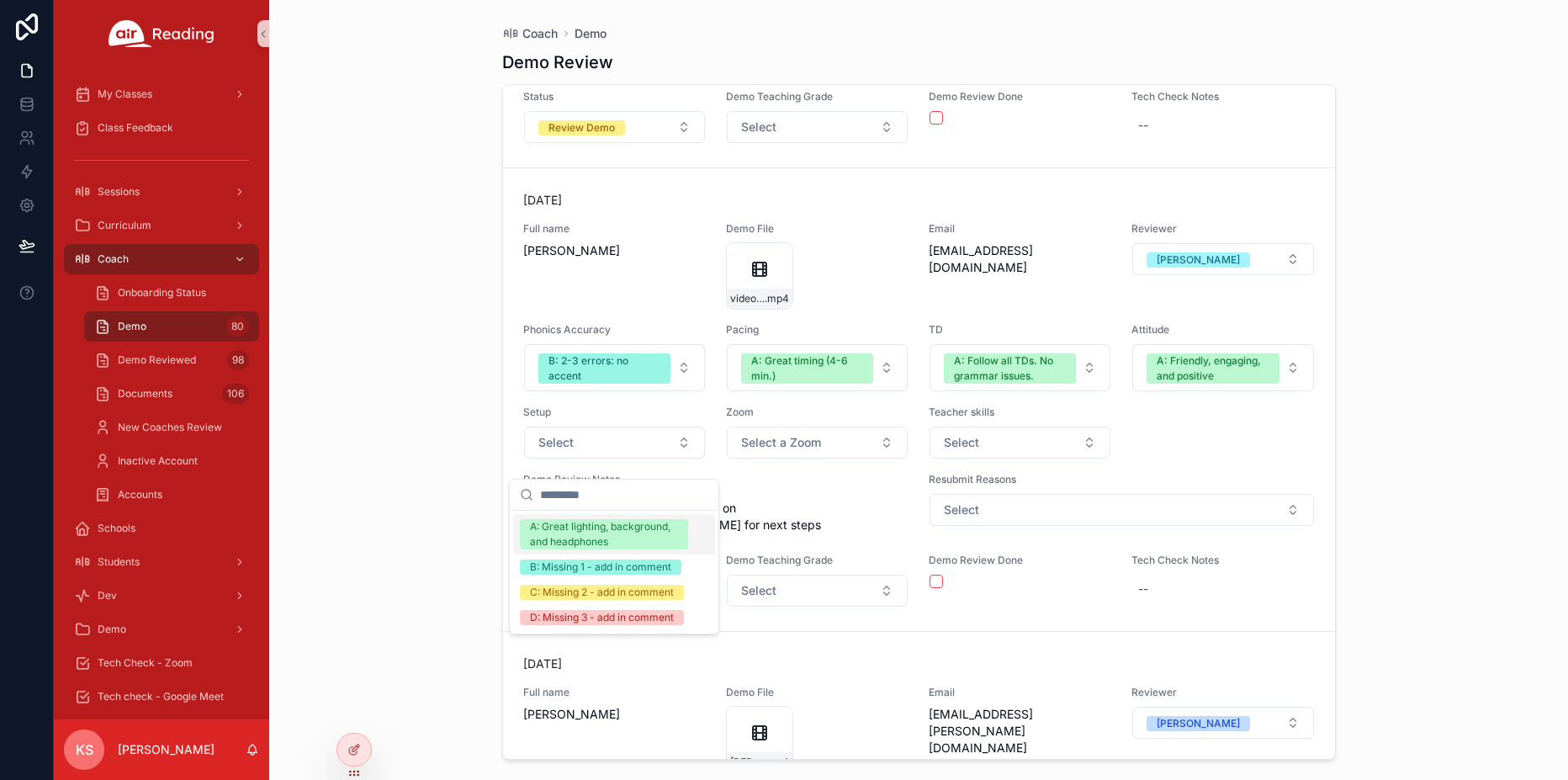
click at [575, 535] on div "A: Great lighting, background, and headphones" at bounding box center [604, 534] width 148 height 31
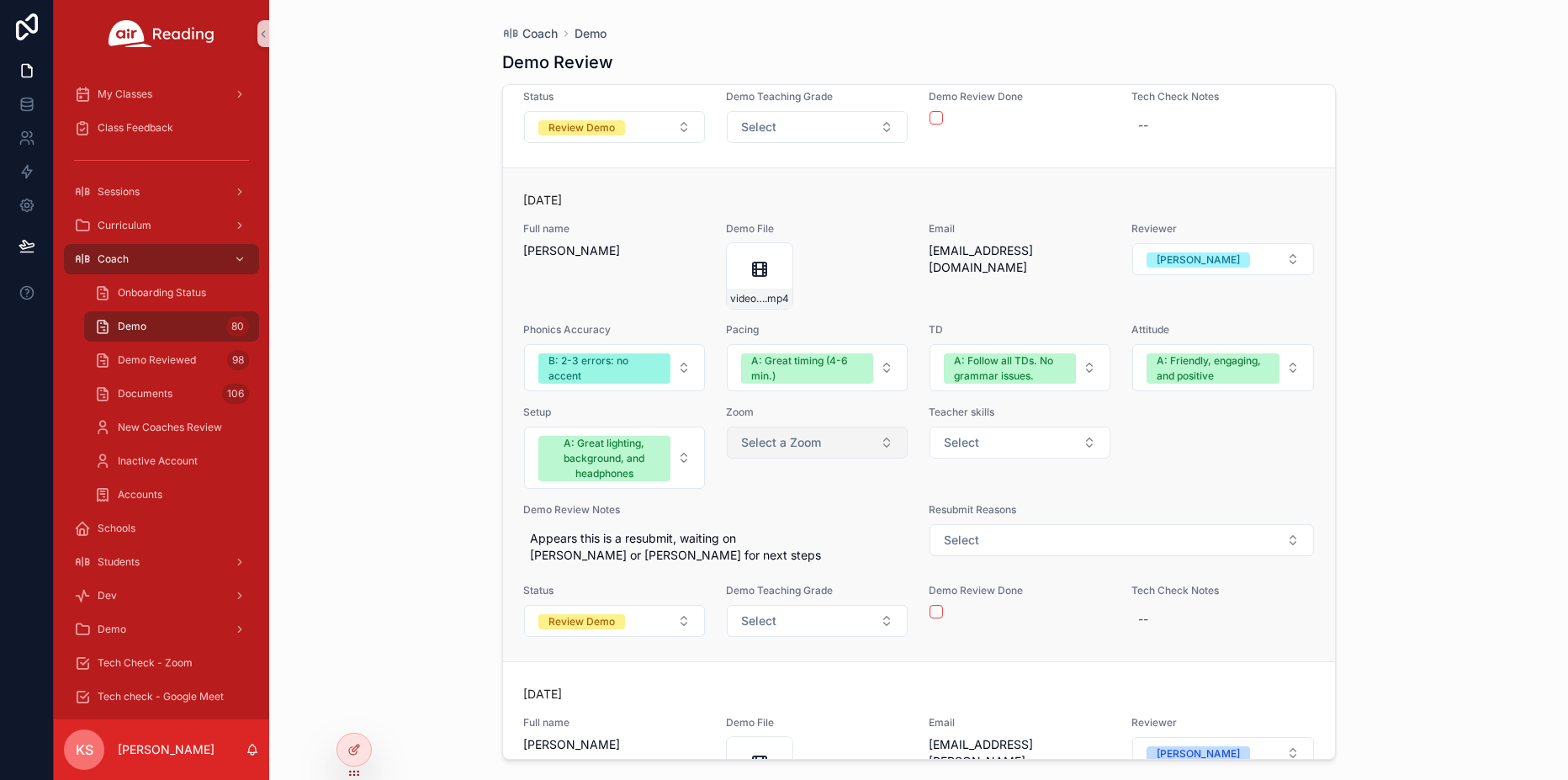
click at [777, 451] on span "Select a Zoom" at bounding box center [780, 443] width 80 height 17
click at [765, 517] on span "Demo Review Notes" at bounding box center [717, 510] width 386 height 13
click at [766, 451] on span "Select a Zoom" at bounding box center [780, 443] width 80 height 17
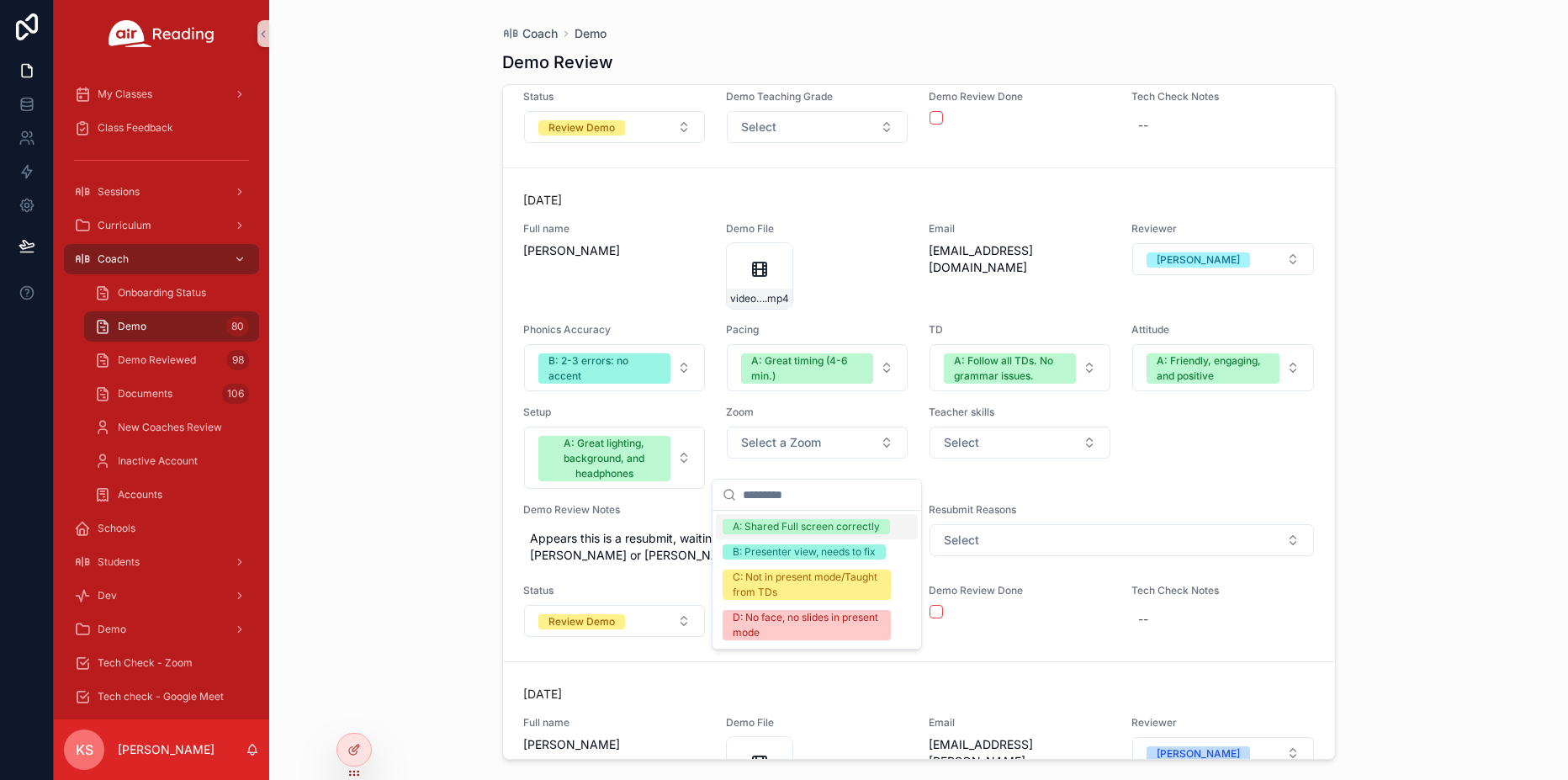
click at [764, 528] on div "A: Shared Full screen correctly" at bounding box center [806, 526] width 147 height 15
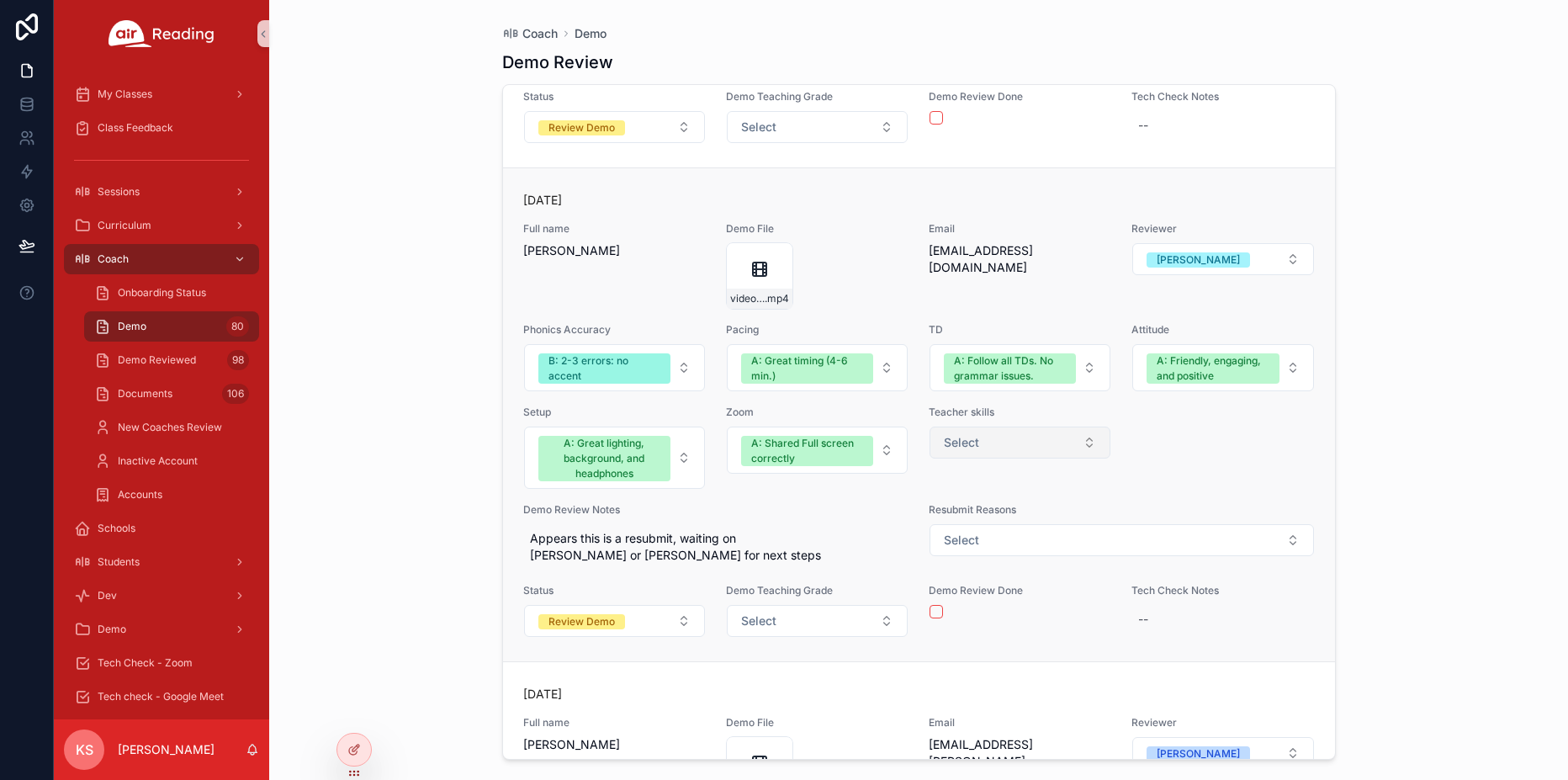
click at [982, 458] on button "Select" at bounding box center [1019, 442] width 181 height 32
click at [983, 458] on button "Select" at bounding box center [1019, 442] width 181 height 32
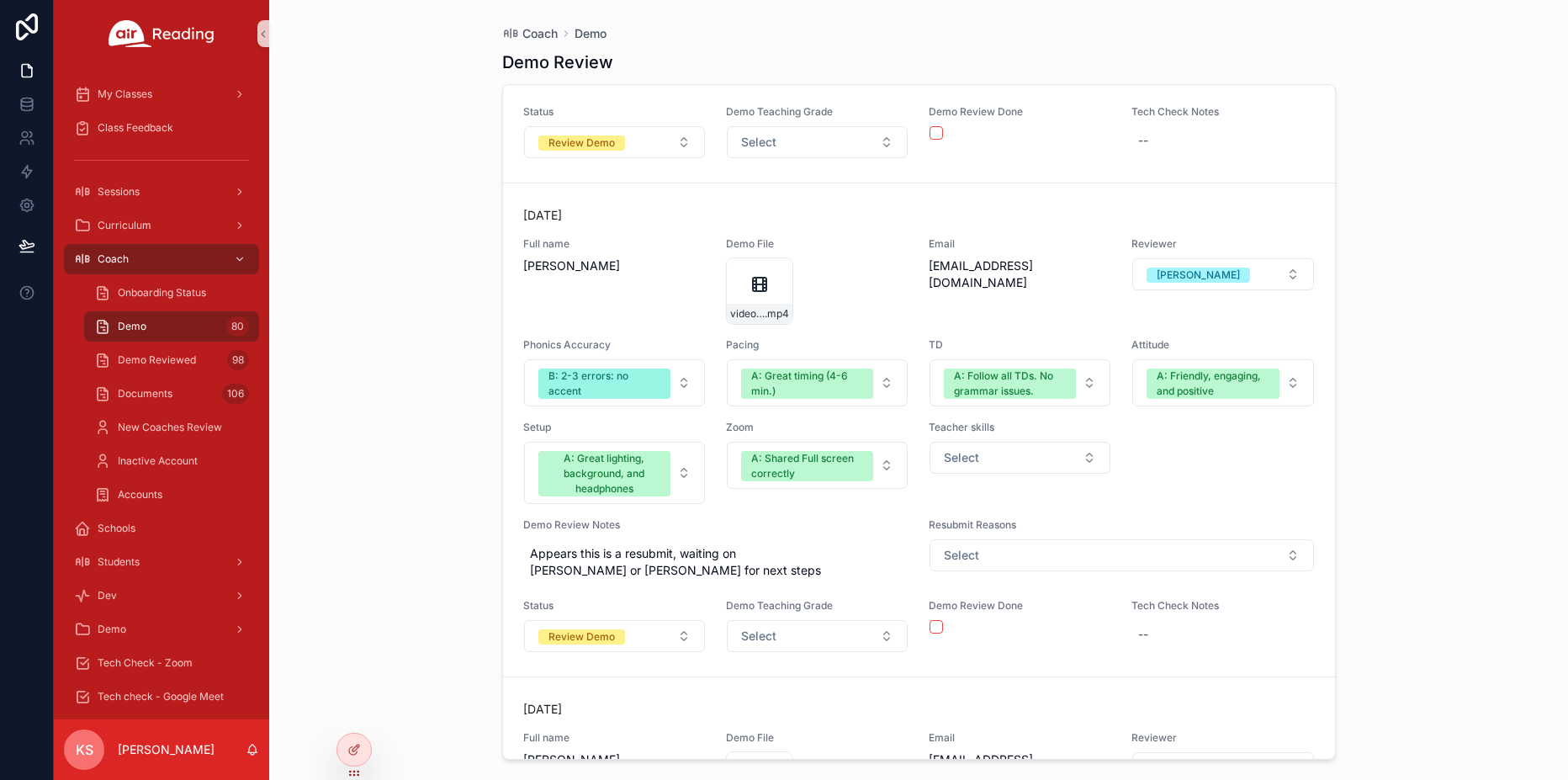
scroll to position [24665, 0]
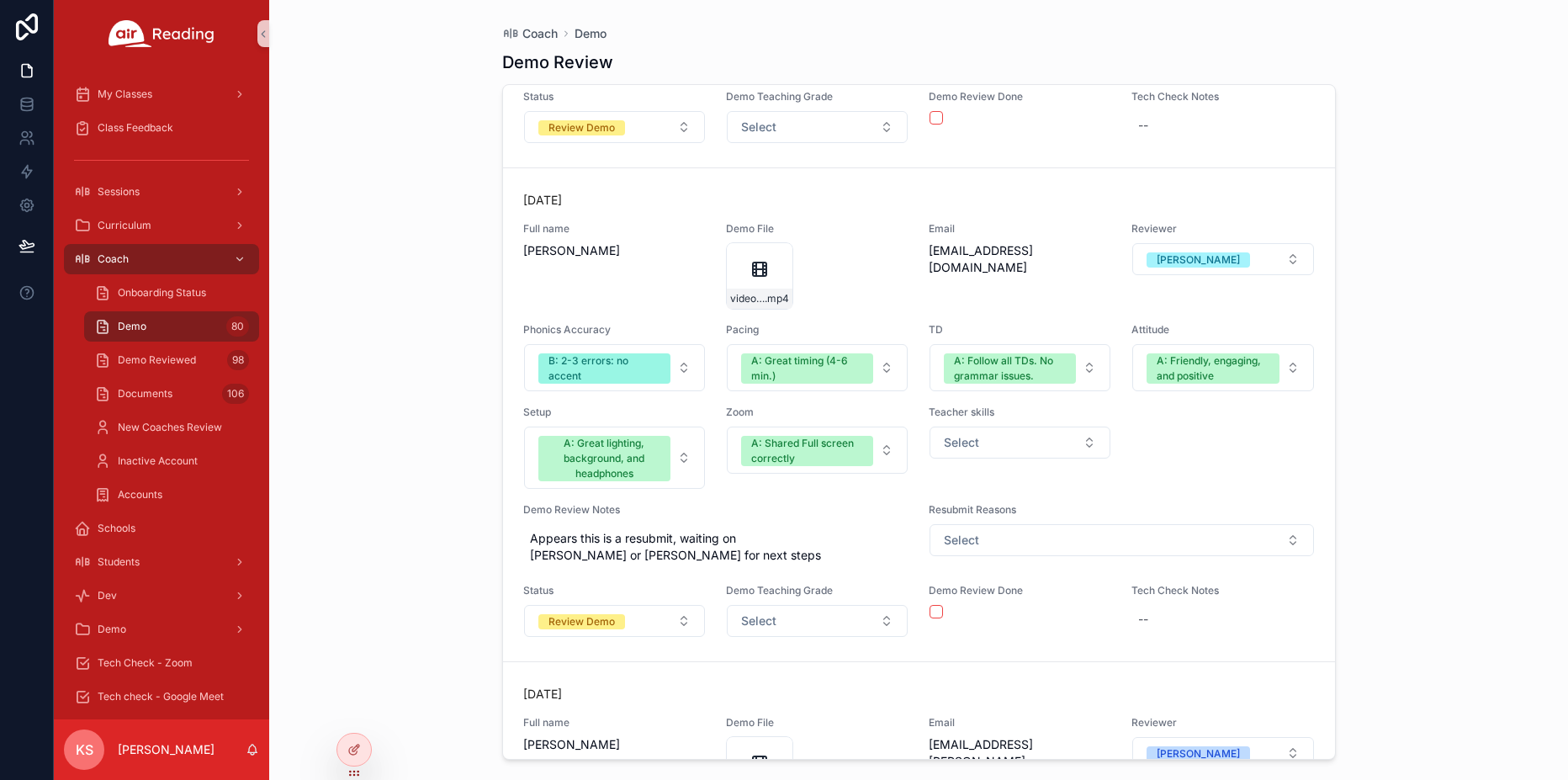
click at [976, 517] on span "Resubmit Reasons" at bounding box center [1122, 510] width 386 height 13
click at [666, 628] on button "Review Demo" at bounding box center [614, 621] width 181 height 32
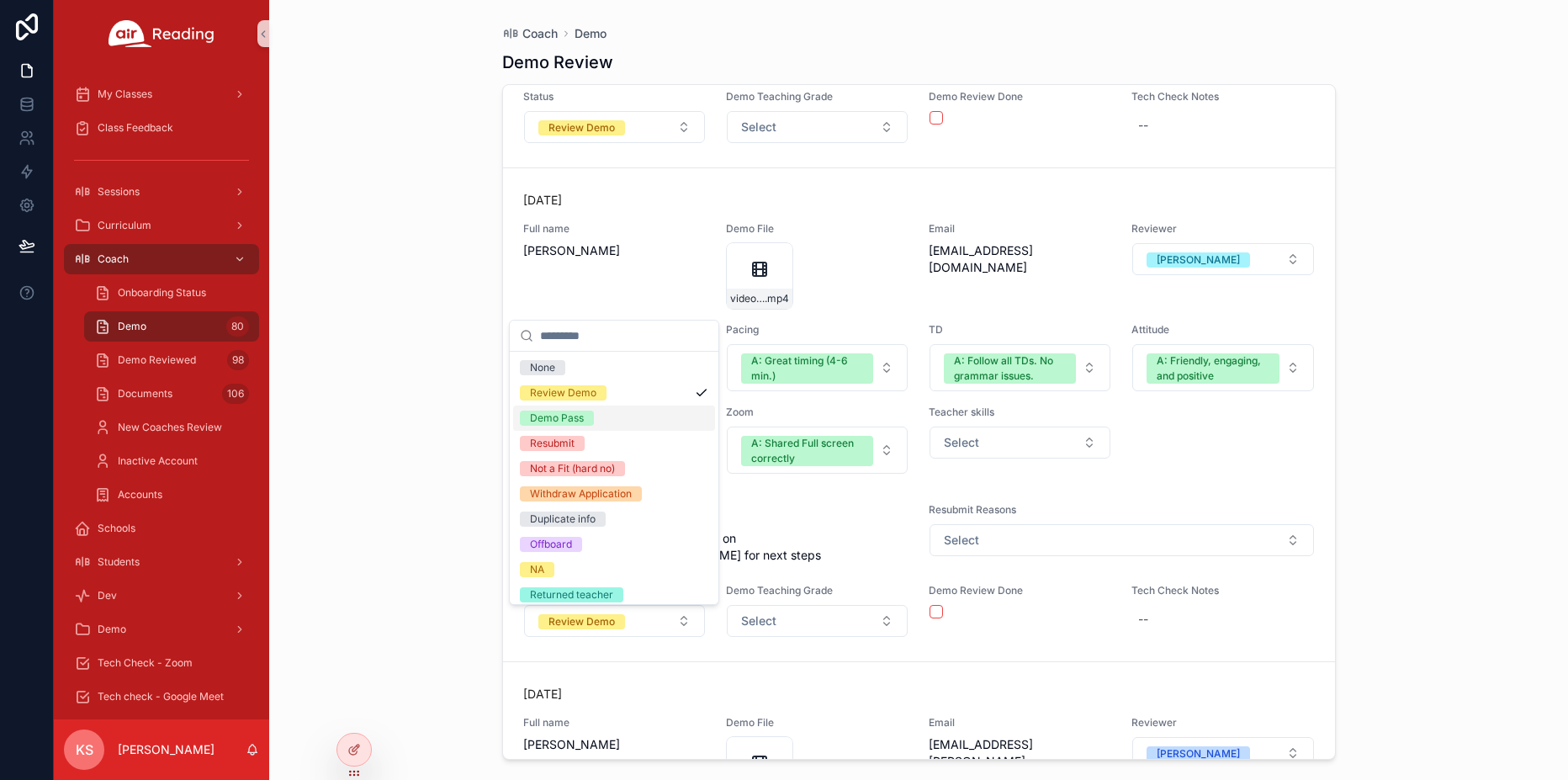
click at [607, 419] on div "Demo Pass" at bounding box center [614, 418] width 202 height 25
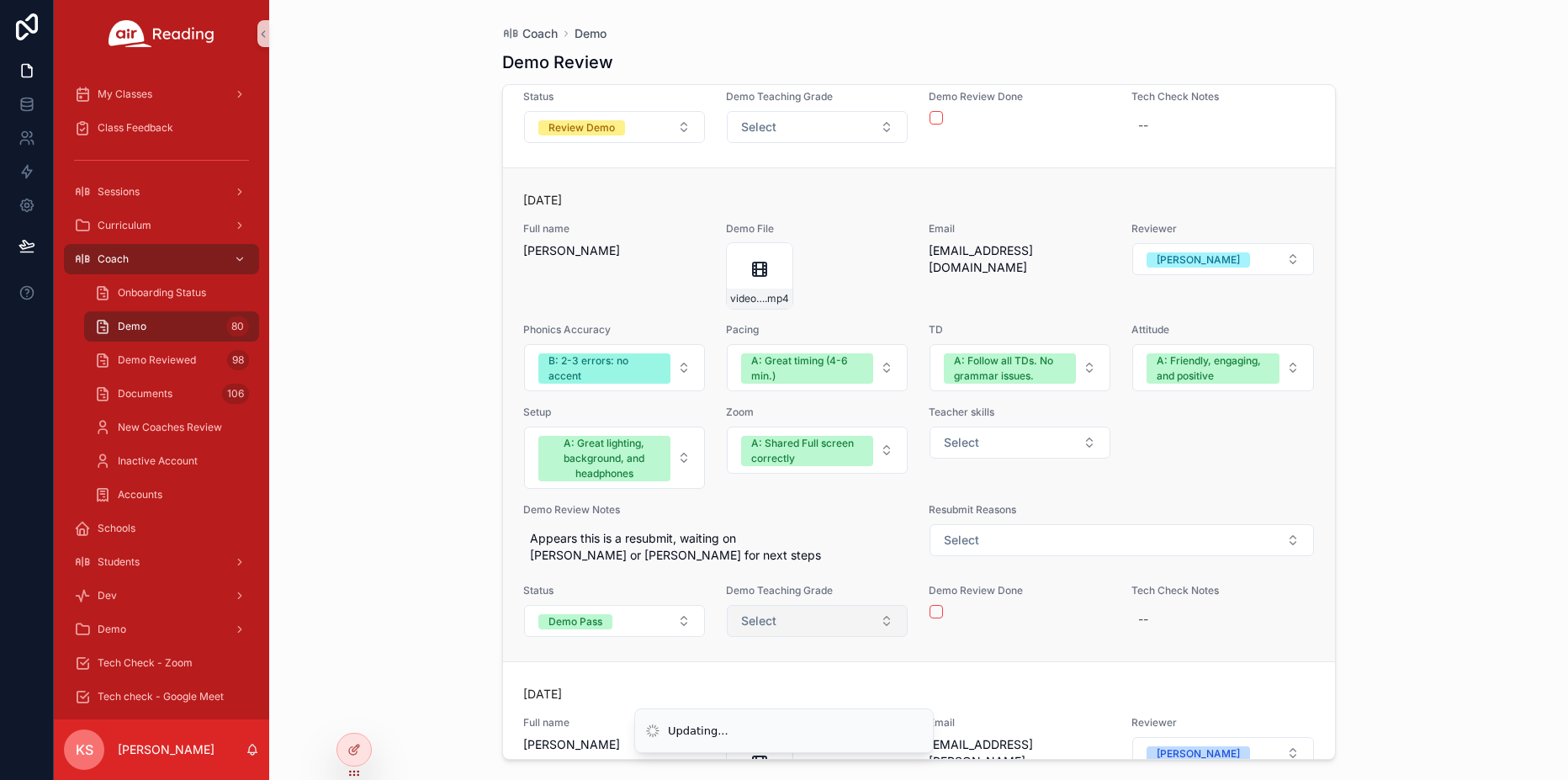
click at [773, 625] on span "Select" at bounding box center [758, 621] width 36 height 17
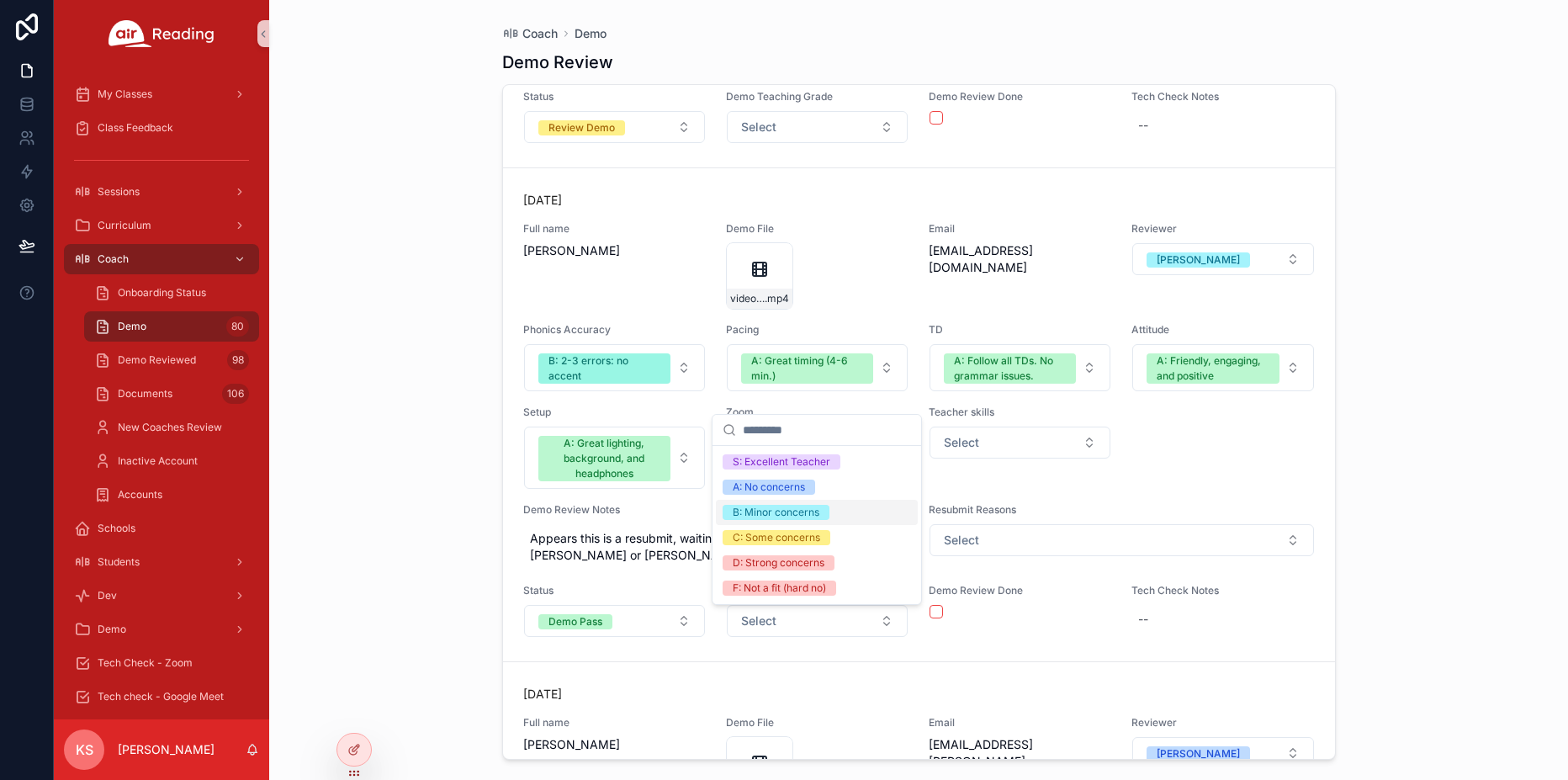
click at [767, 511] on div "B: Minor concerns" at bounding box center [776, 512] width 86 height 15
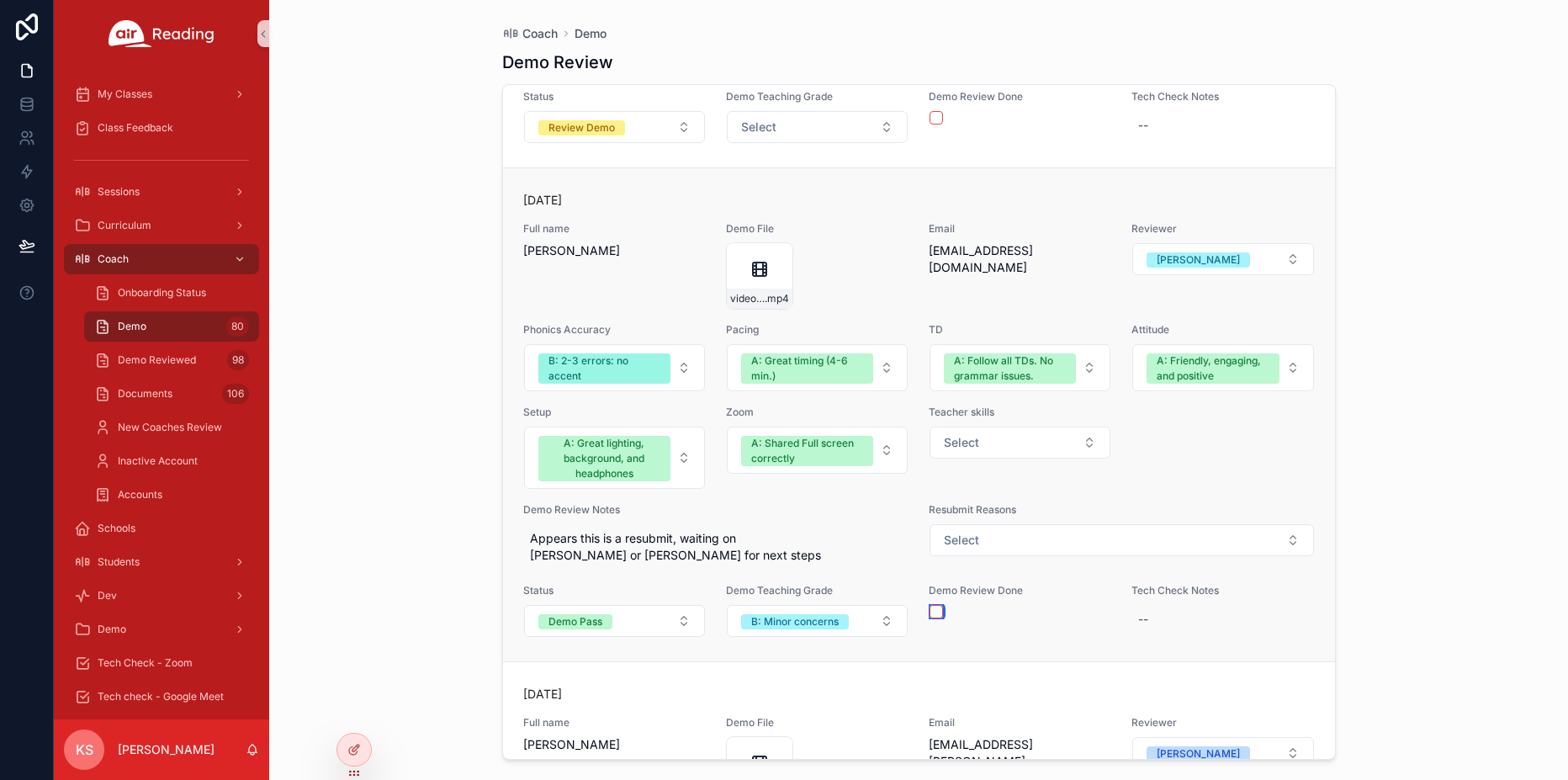
click at [938, 617] on button "scrollable content" at bounding box center [936, 612] width 13 height 13
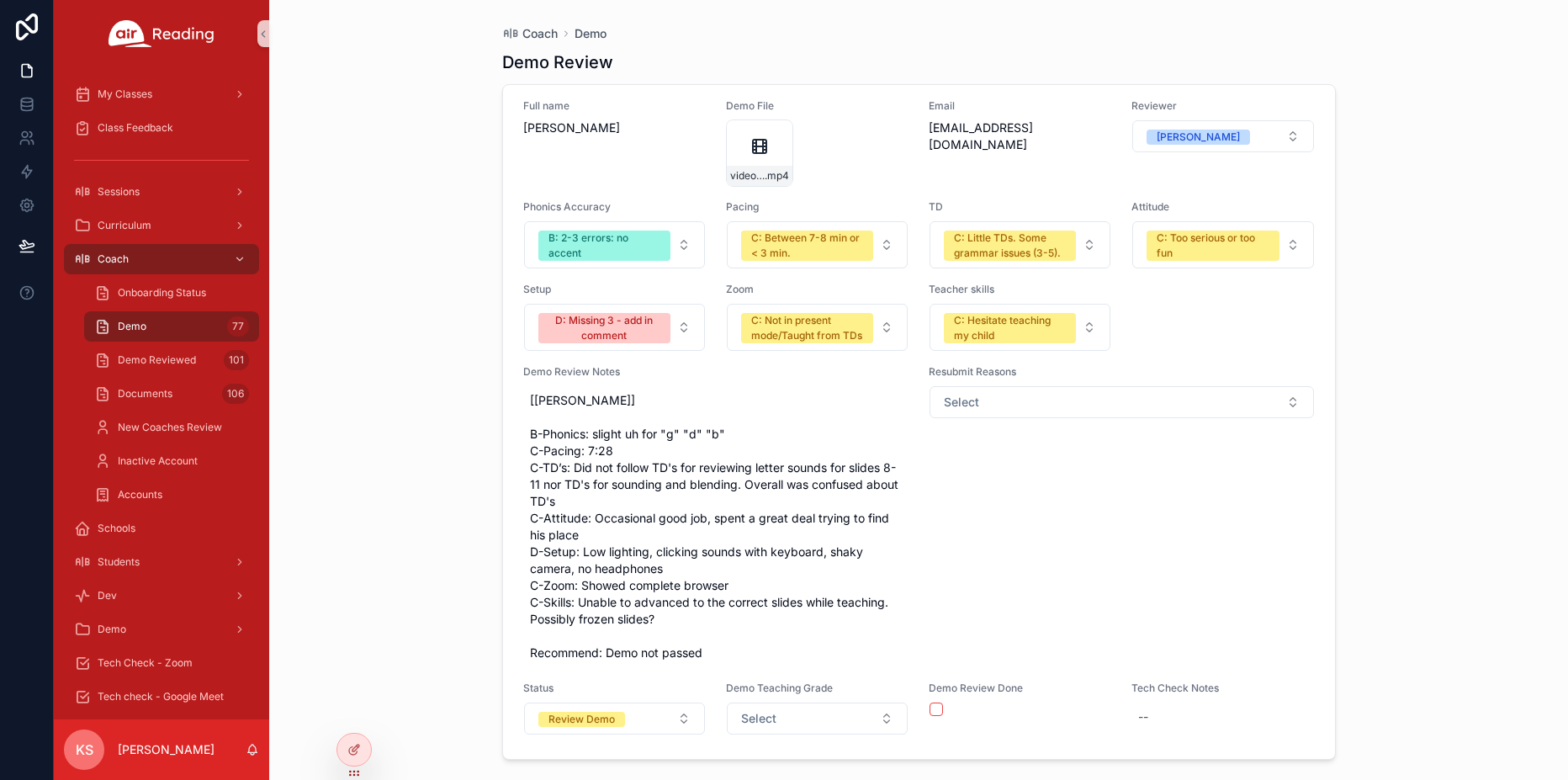
scroll to position [26382, 0]
click at [579, 721] on div "Review Demo" at bounding box center [581, 719] width 66 height 15
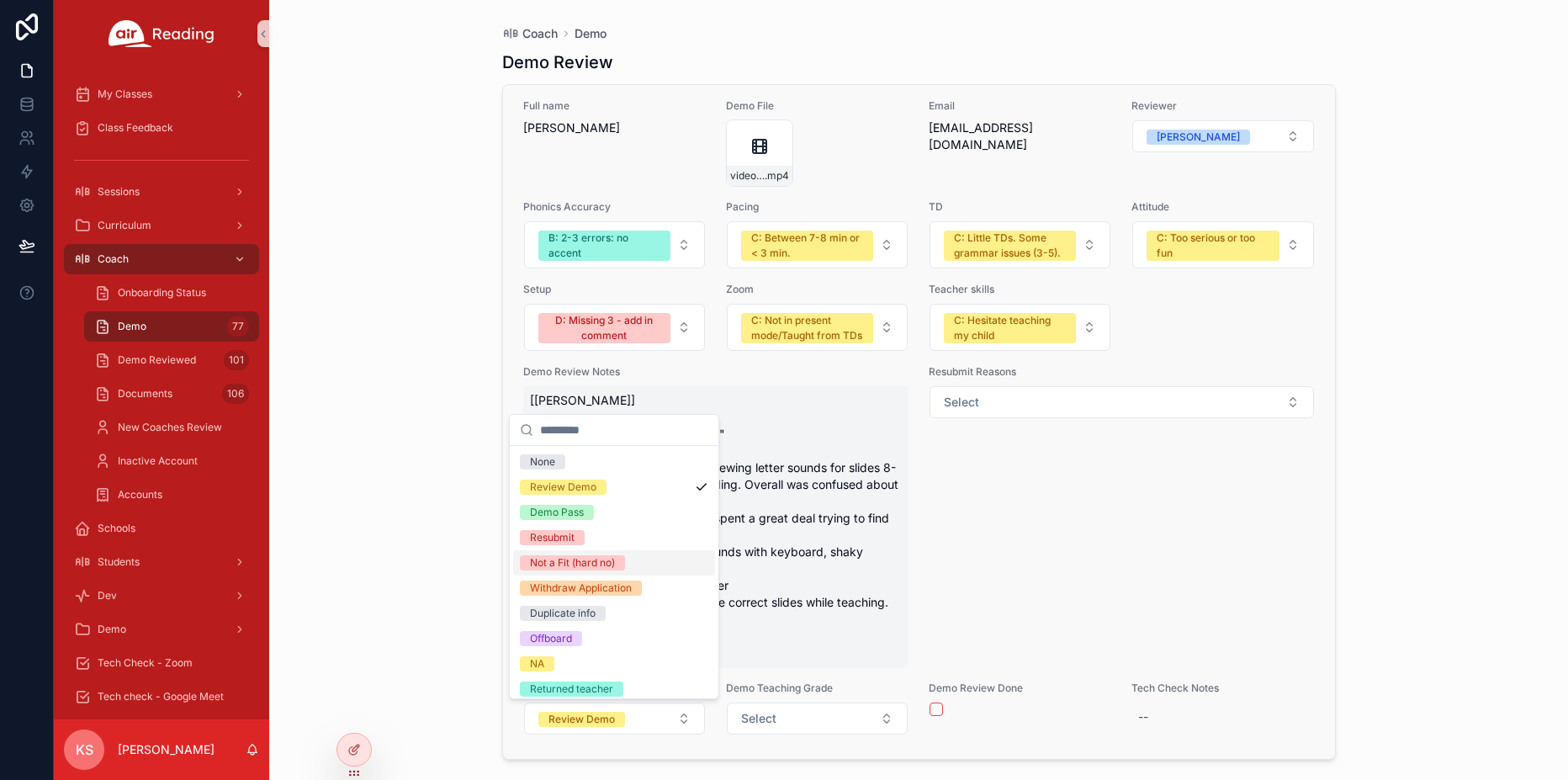
click at [833, 605] on span "[Erica] B-Phonics: slight uh for "g" "d" "b" C-Pacing: 7:28 C-TD’s: Did not fol…" at bounding box center [717, 526] width 373 height 269
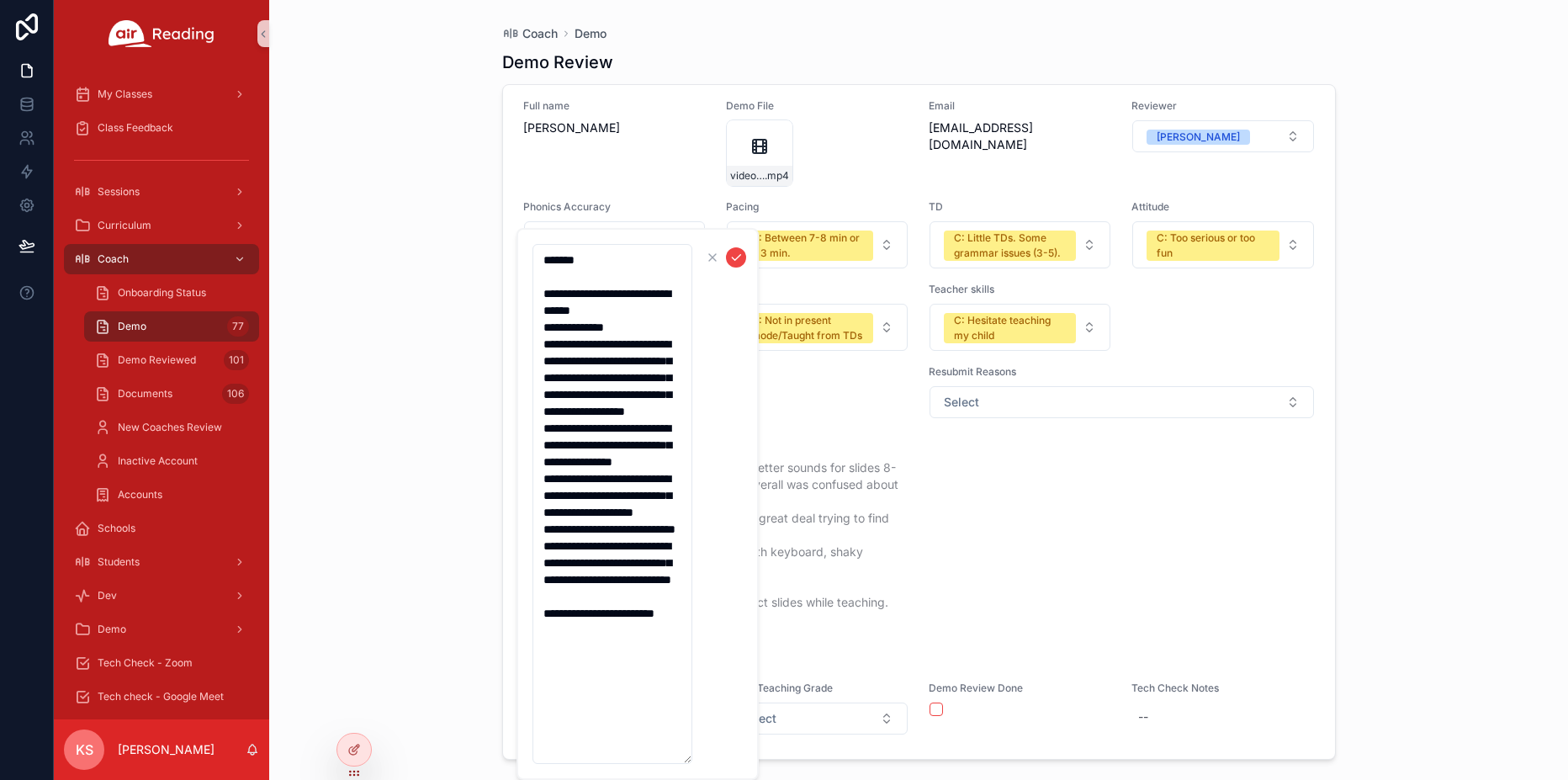
click at [606, 728] on textarea "**********" at bounding box center [612, 503] width 159 height 520
type textarea "**********"
click at [734, 256] on icon "scrollable content" at bounding box center [736, 257] width 13 height 13
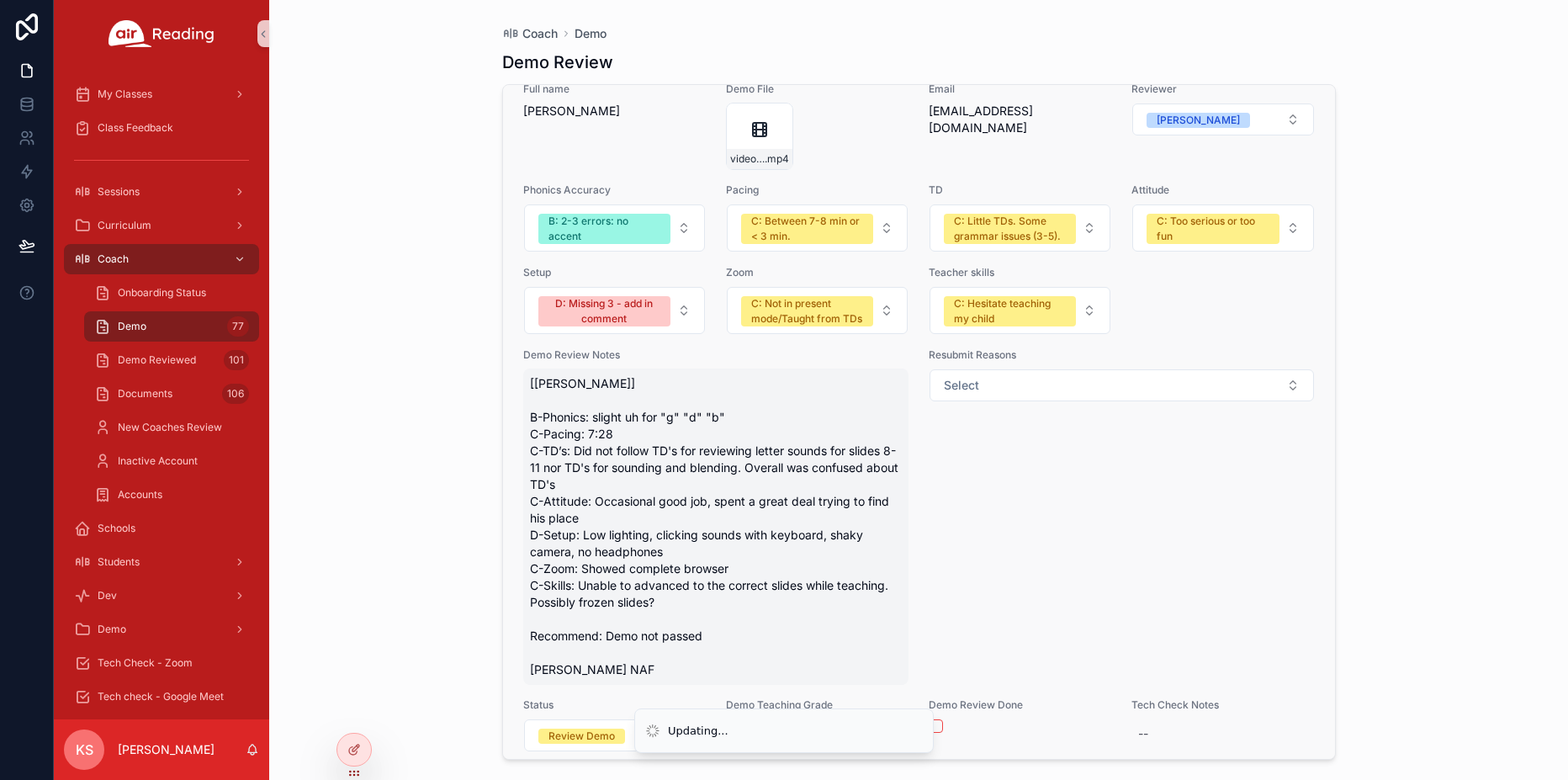
scroll to position [26415, 0]
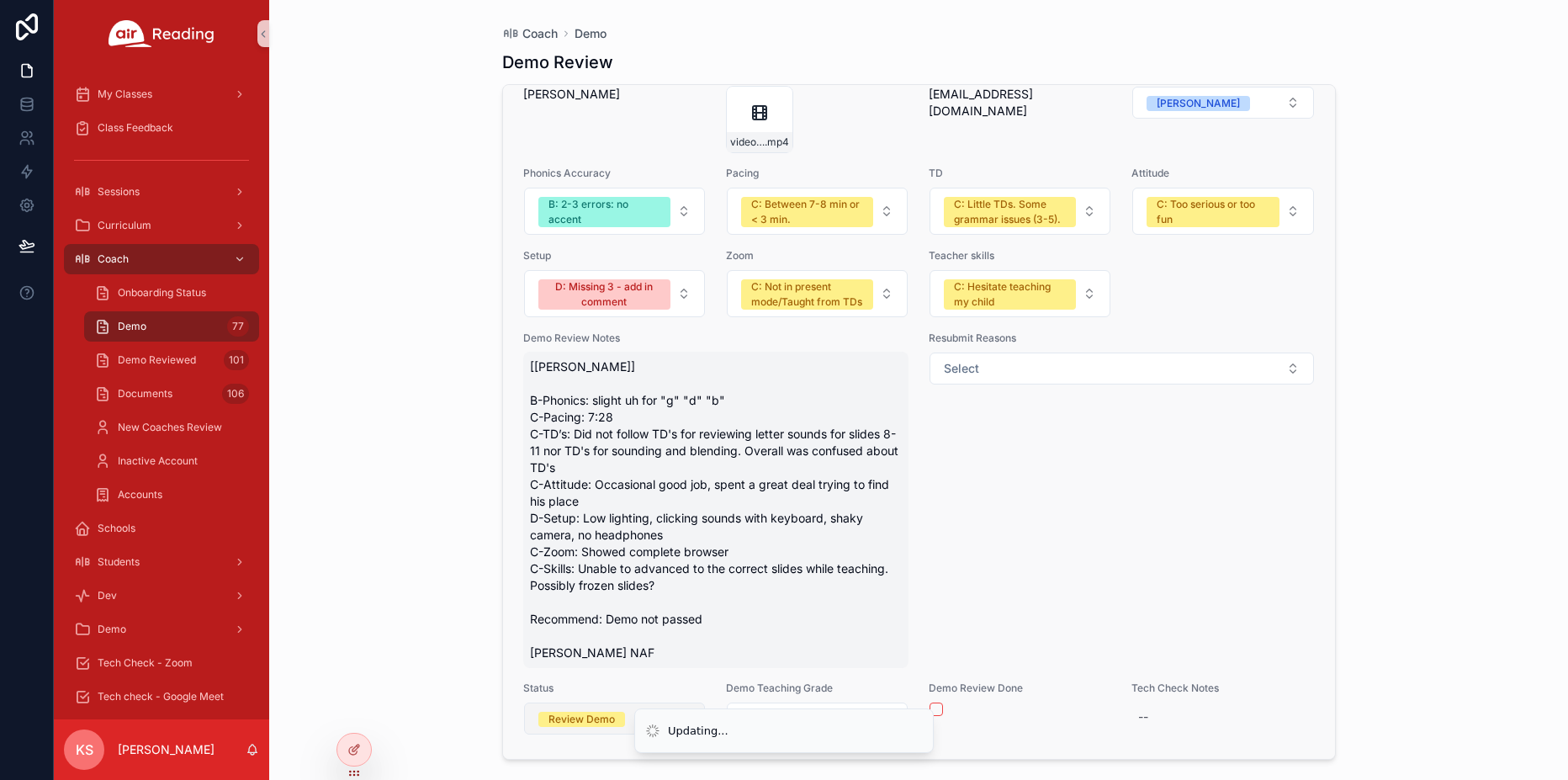
click at [579, 714] on div "Review Demo" at bounding box center [581, 719] width 66 height 15
click at [652, 716] on button "Review Demo" at bounding box center [614, 718] width 181 height 32
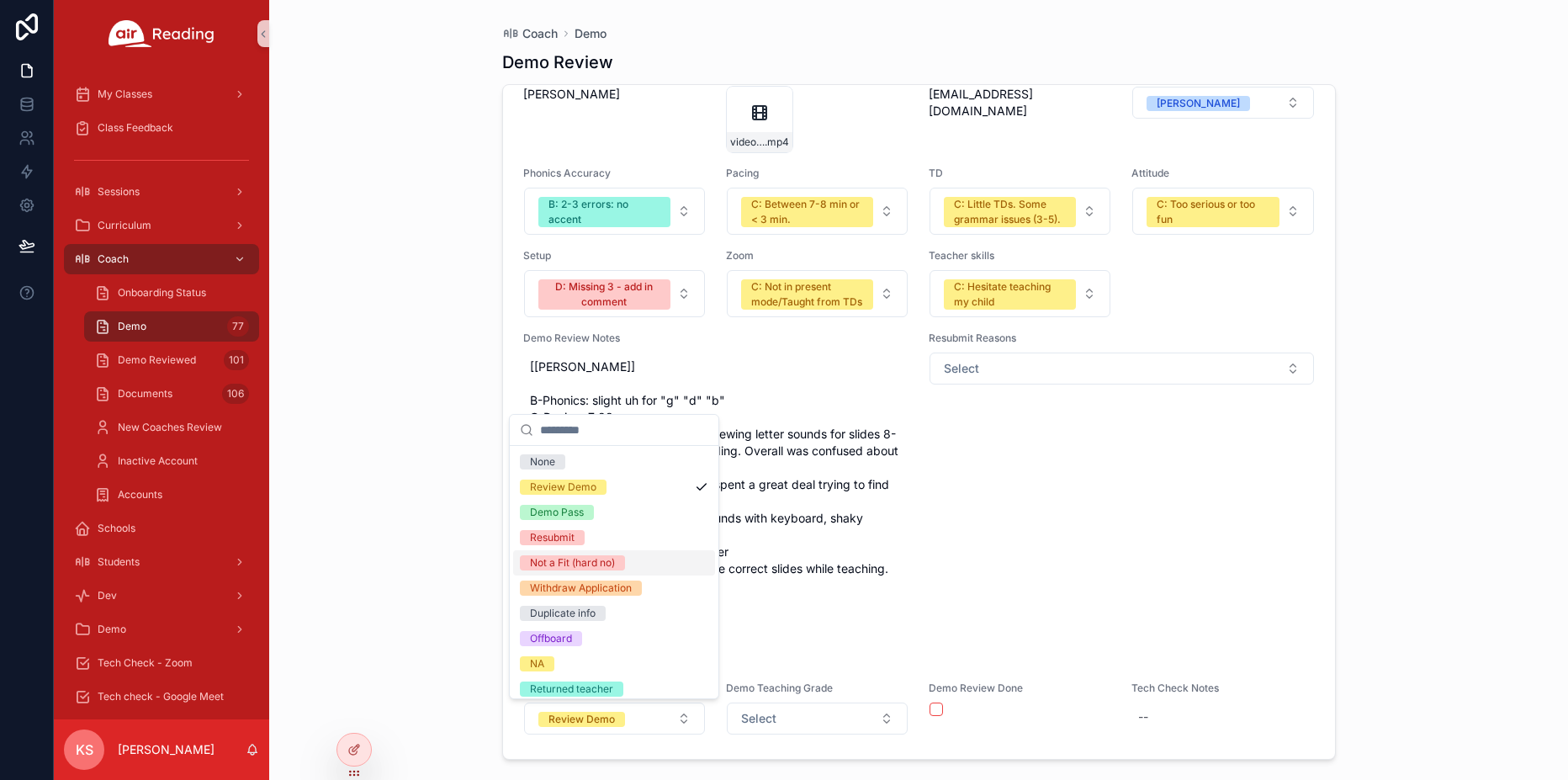
click at [611, 555] on div "Not a Fit (hard no)" at bounding box center [573, 563] width 85 height 15
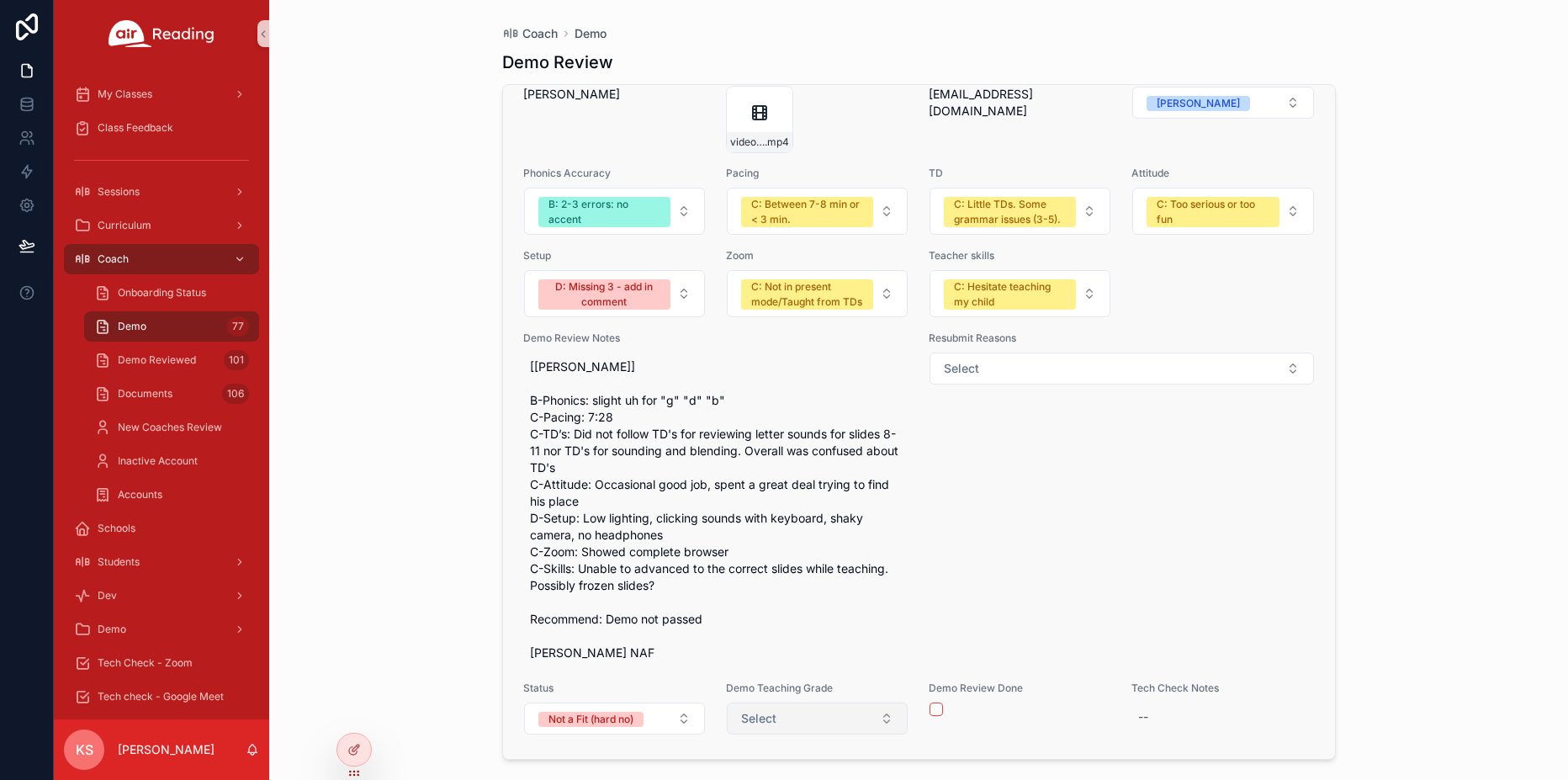
click at [836, 719] on button "Select" at bounding box center [817, 718] width 181 height 32
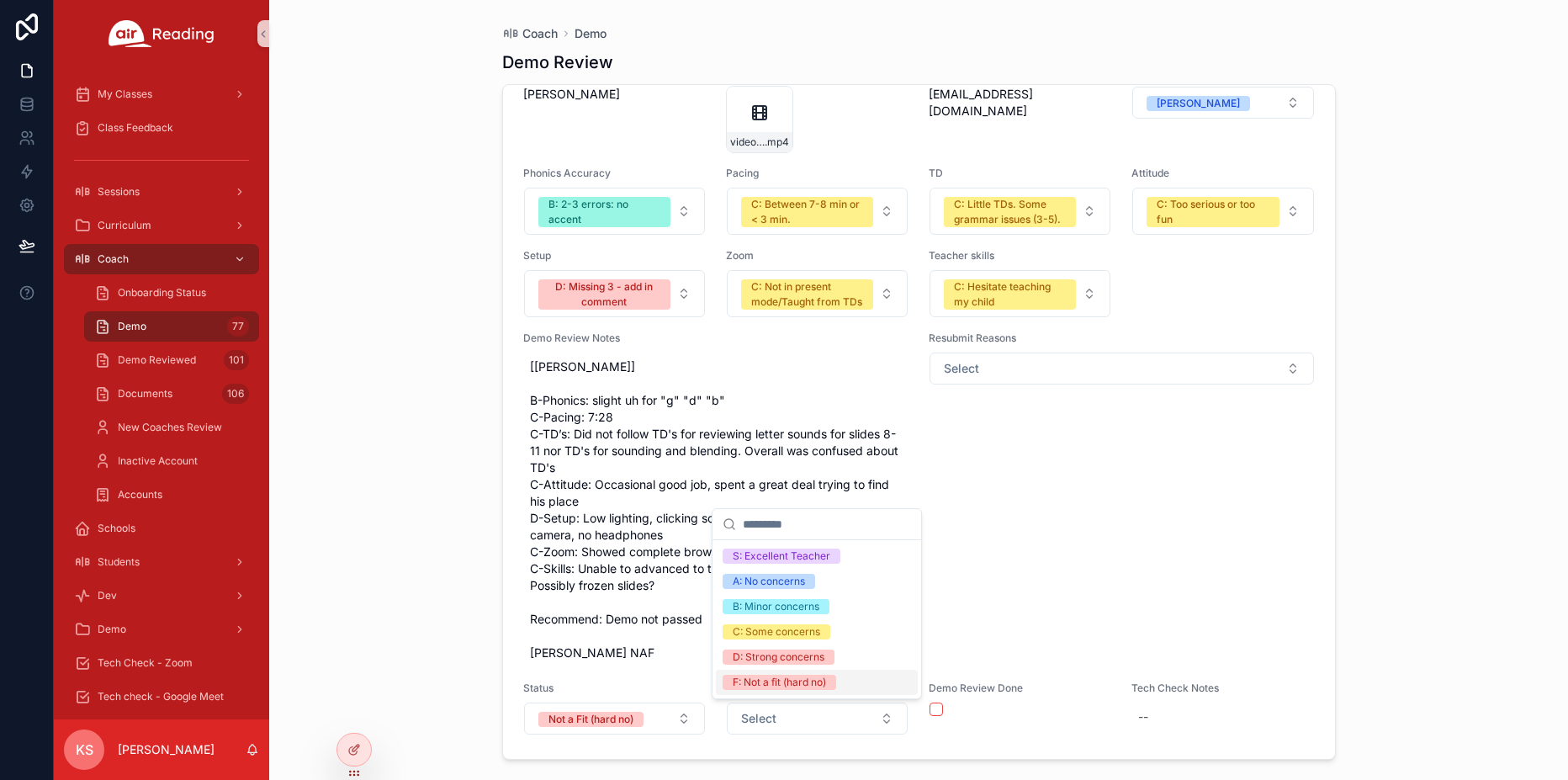
click at [793, 683] on div "F: Not a fit (hard no)" at bounding box center [779, 682] width 93 height 15
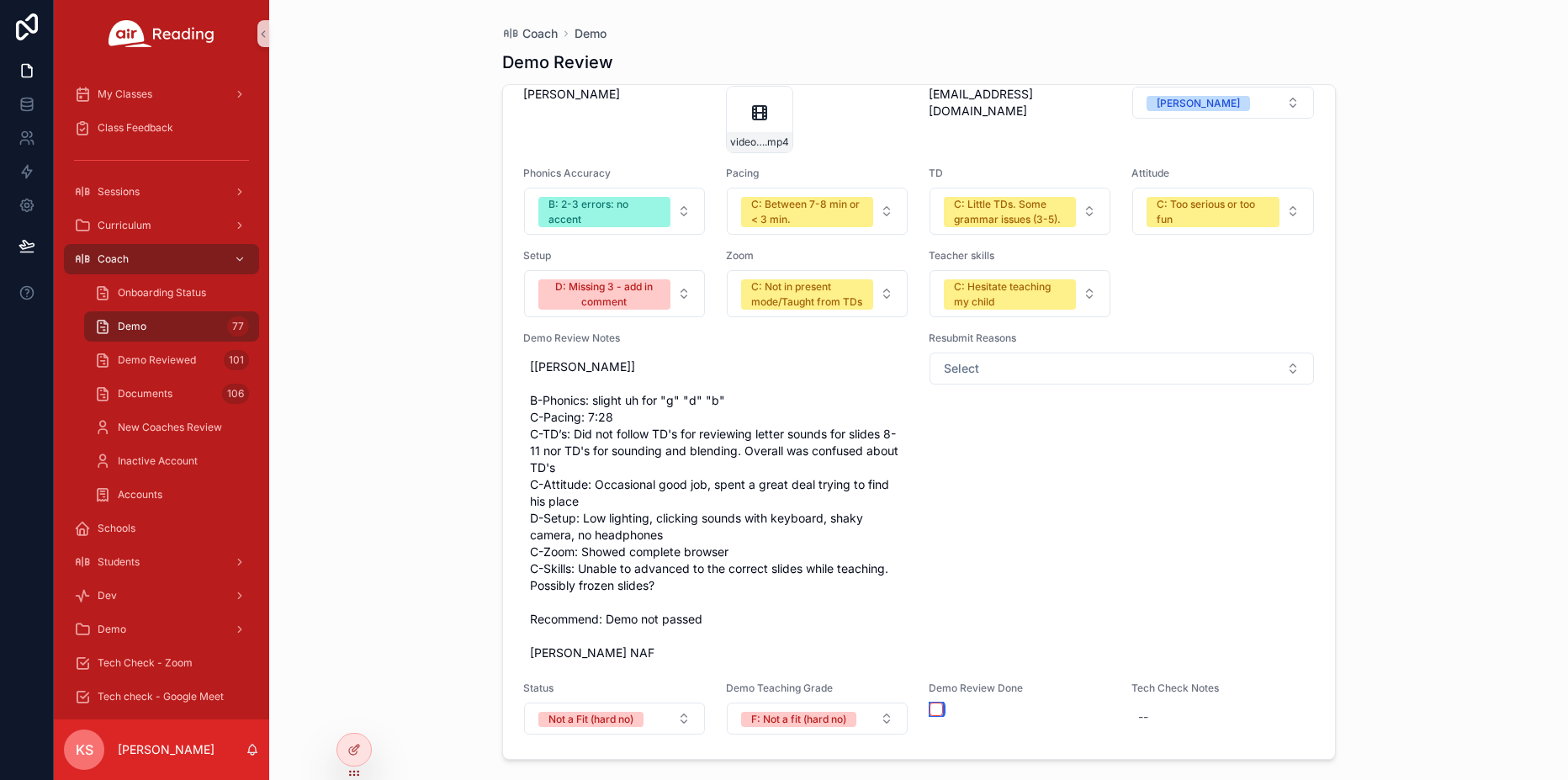
click at [936, 707] on button "scrollable content" at bounding box center [936, 709] width 13 height 13
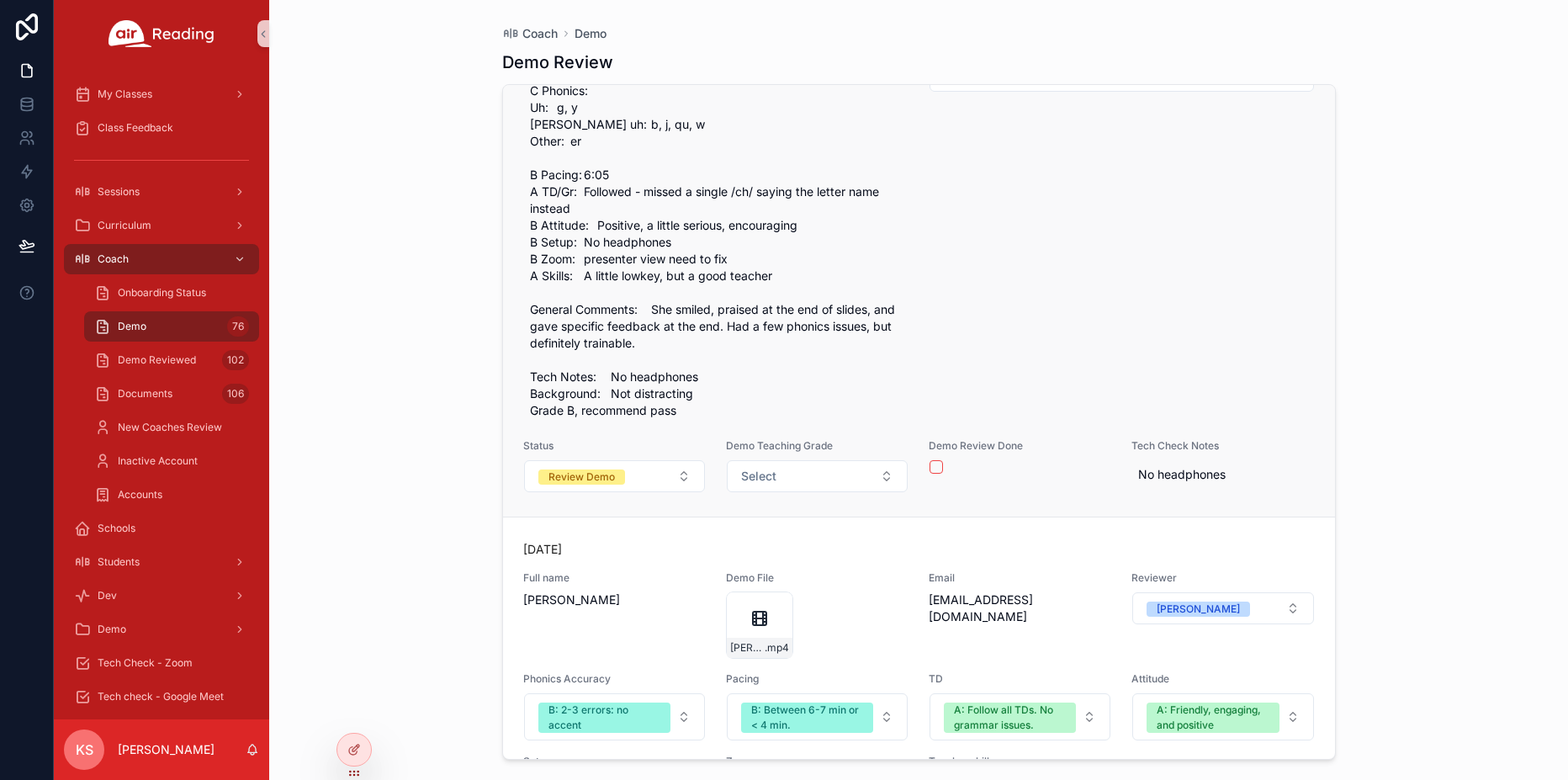
scroll to position [25905, 0]
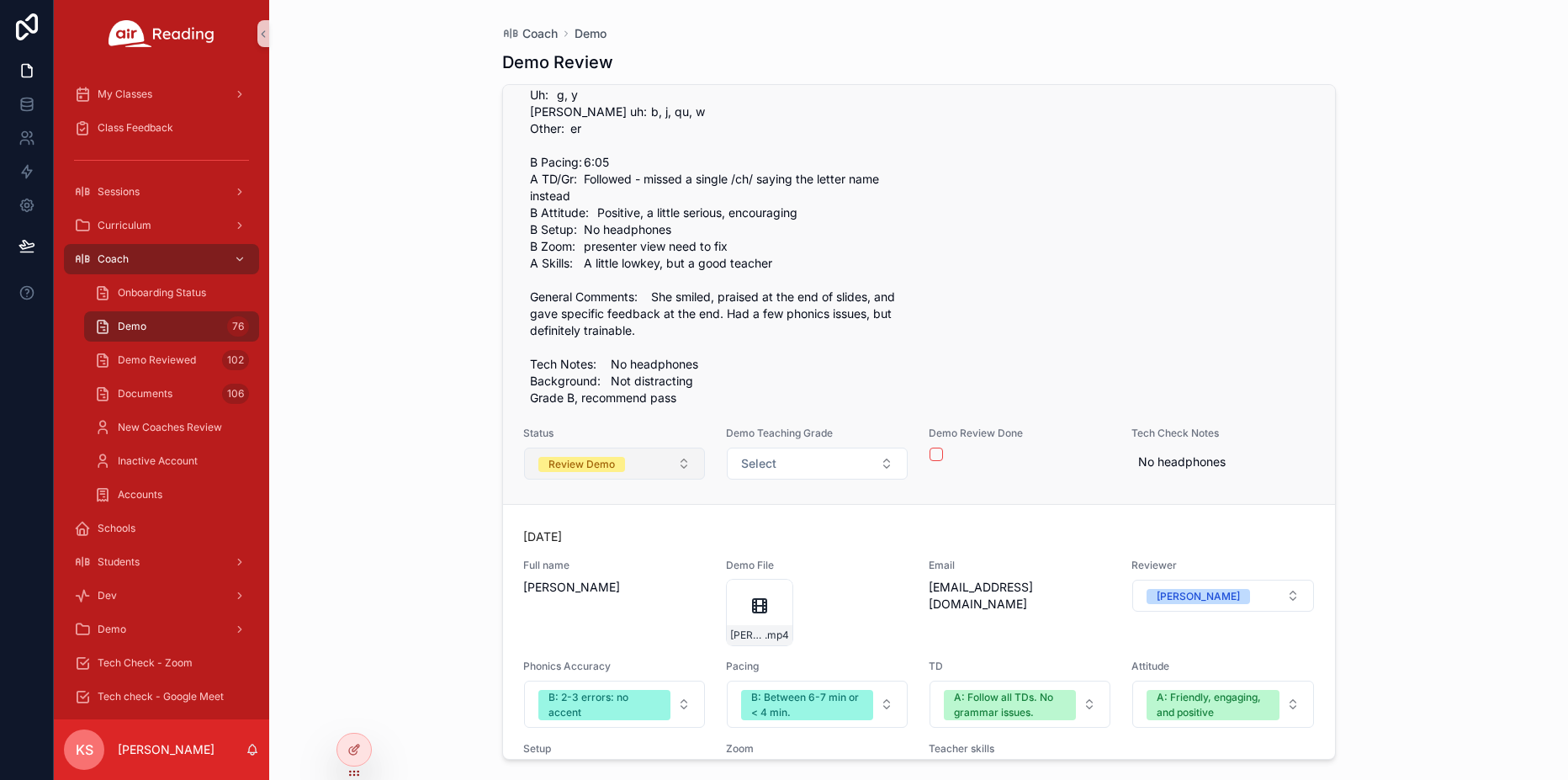
click at [625, 479] on button "Review Demo" at bounding box center [614, 463] width 181 height 32
click at [607, 472] on div "Review Demo" at bounding box center [581, 464] width 66 height 15
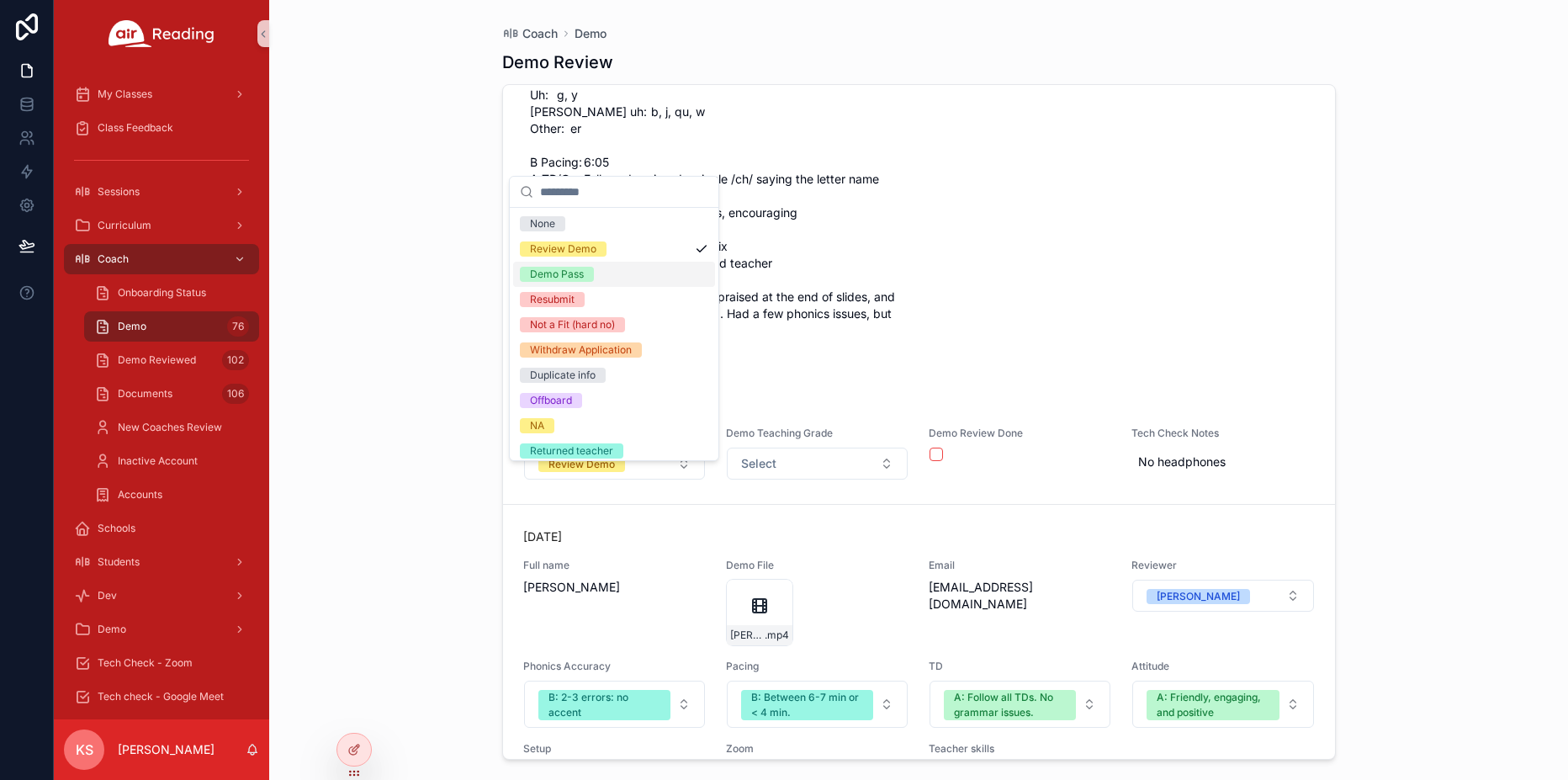
click at [569, 275] on div "Demo Pass" at bounding box center [557, 275] width 54 height 15
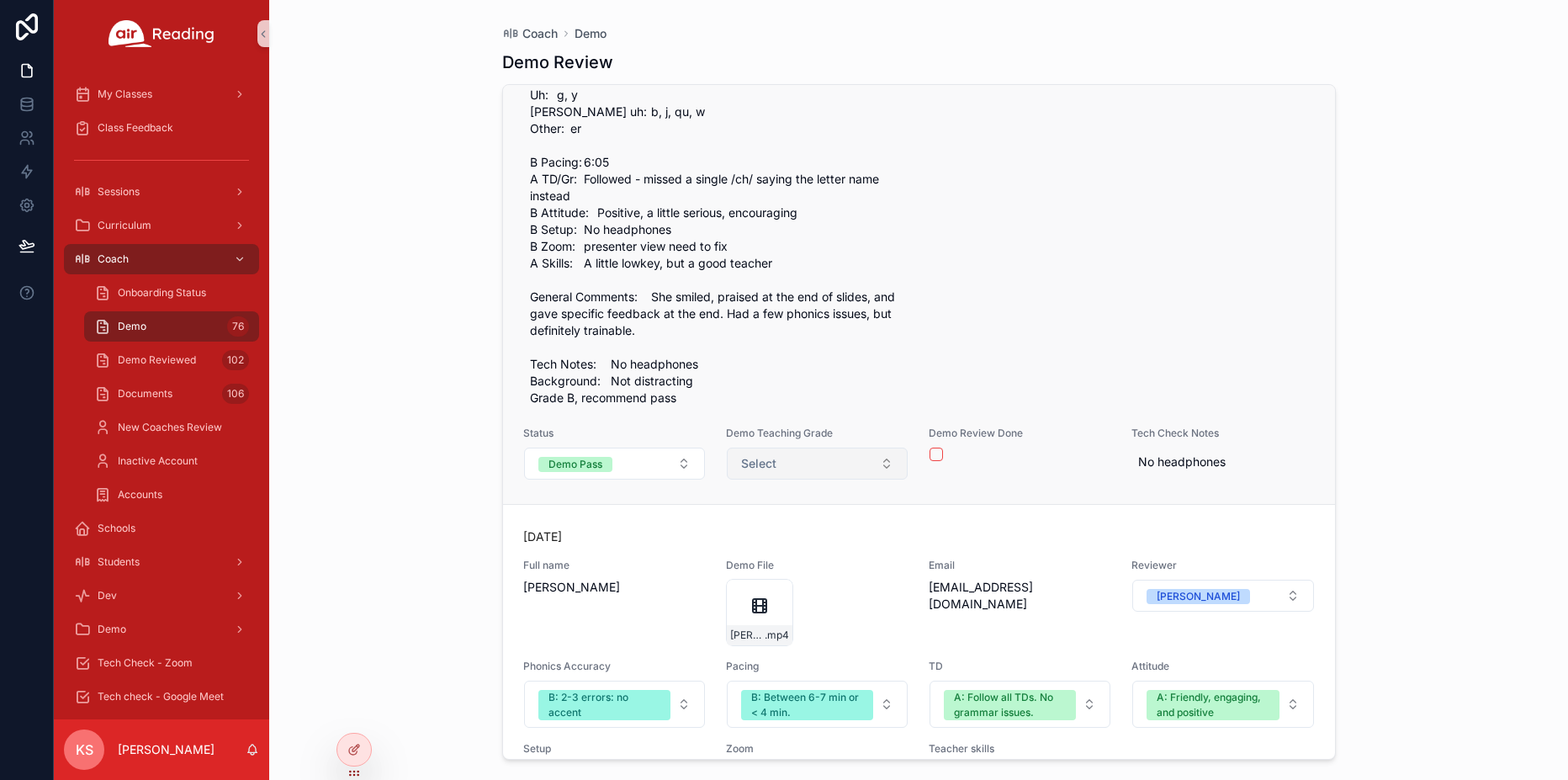
click at [783, 479] on button "Select" at bounding box center [817, 463] width 181 height 32
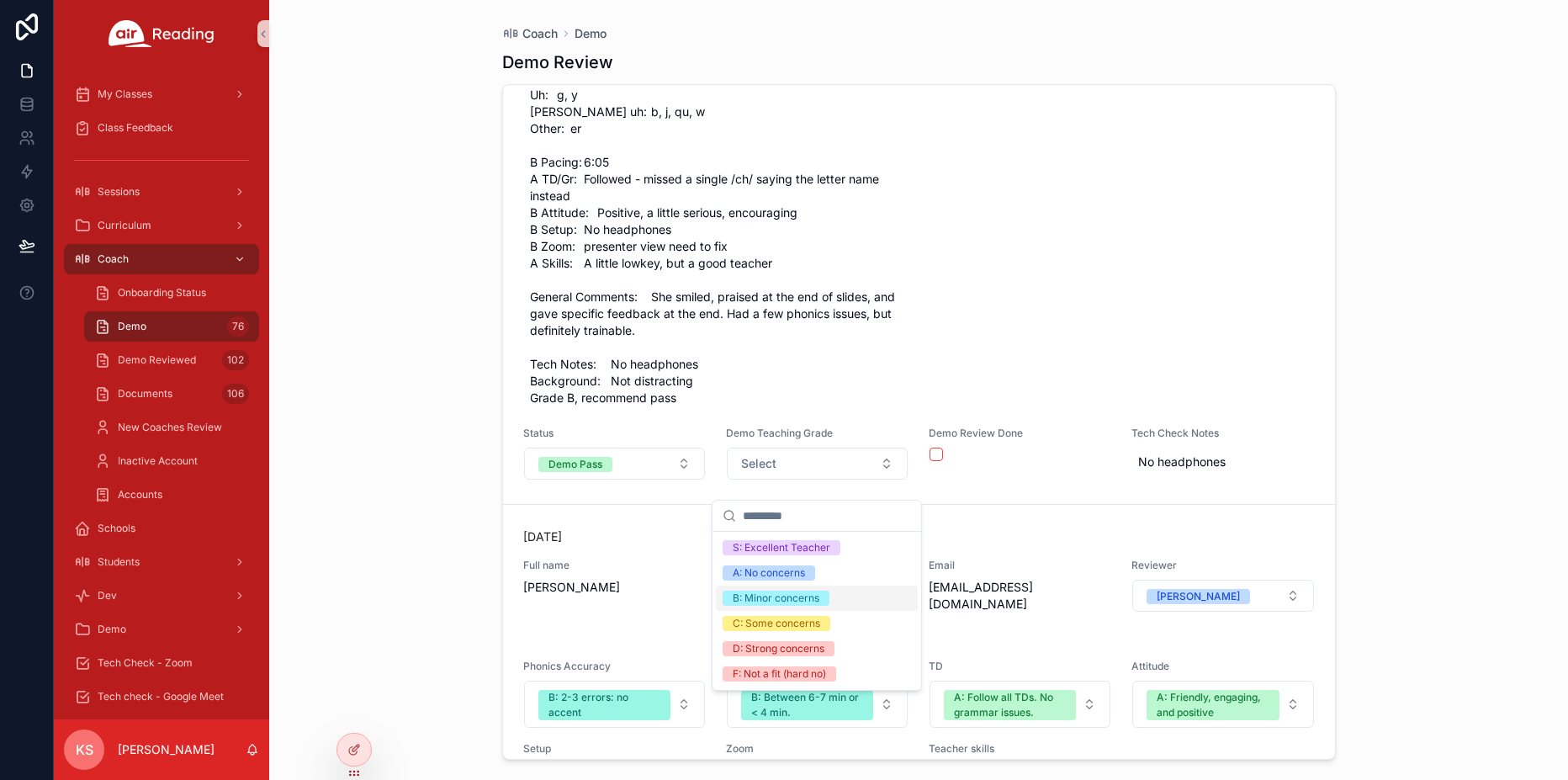
click at [755, 600] on div "B: Minor concerns" at bounding box center [776, 598] width 86 height 15
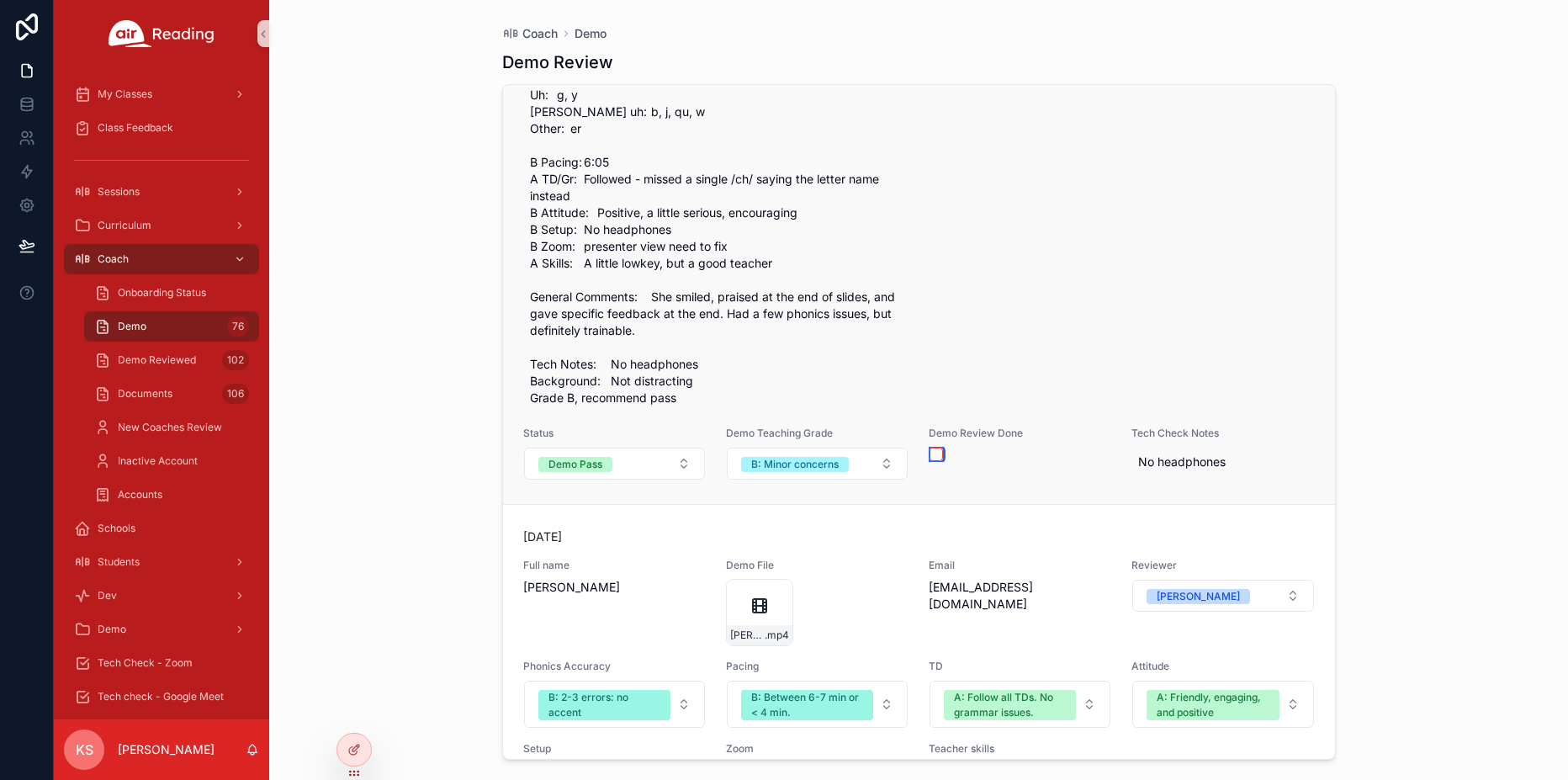
click at [940, 461] on button "scrollable content" at bounding box center [936, 454] width 13 height 13
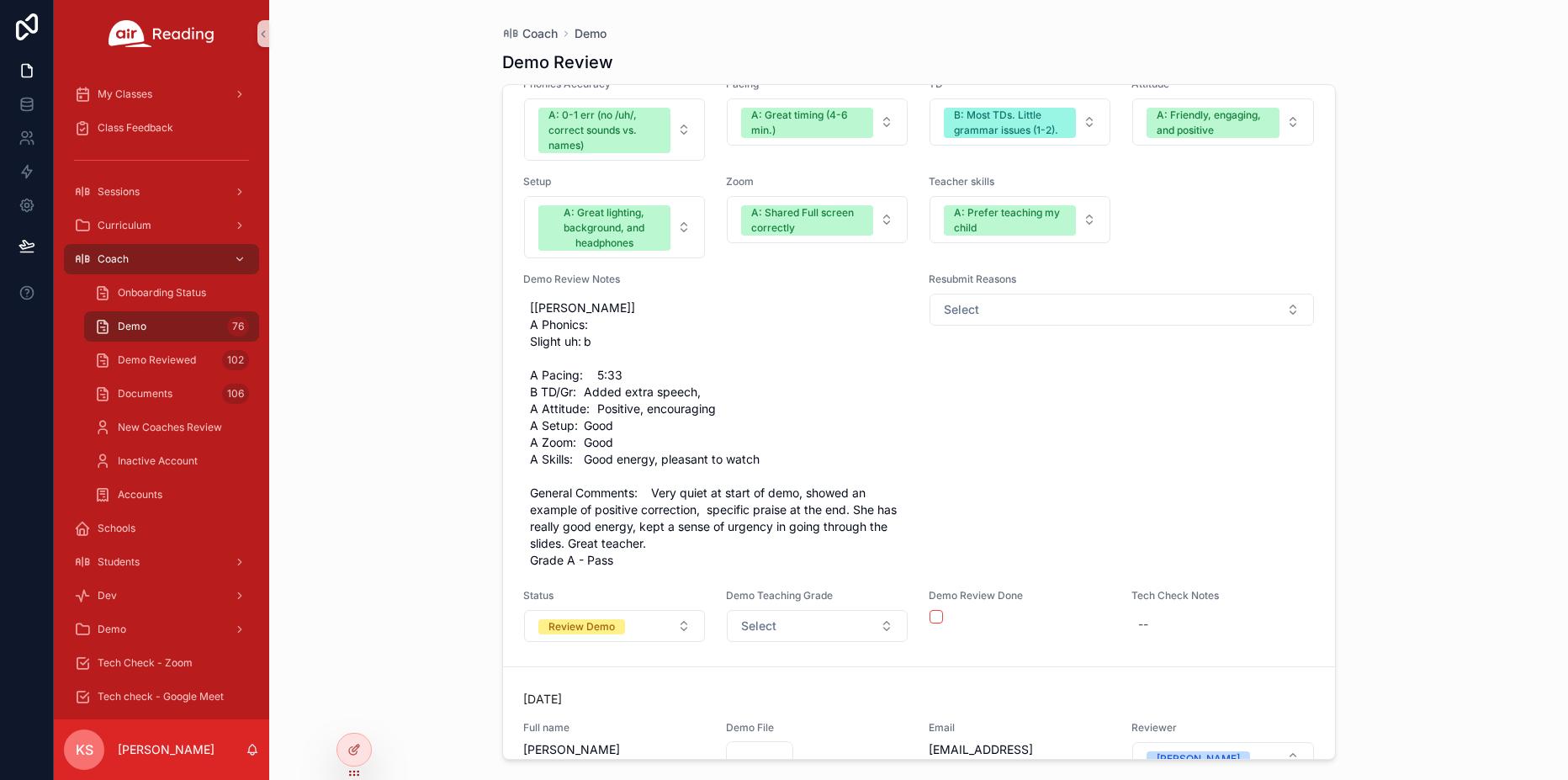
scroll to position [24946, 0]
click at [619, 633] on span "Review Demo" at bounding box center [581, 626] width 86 height 15
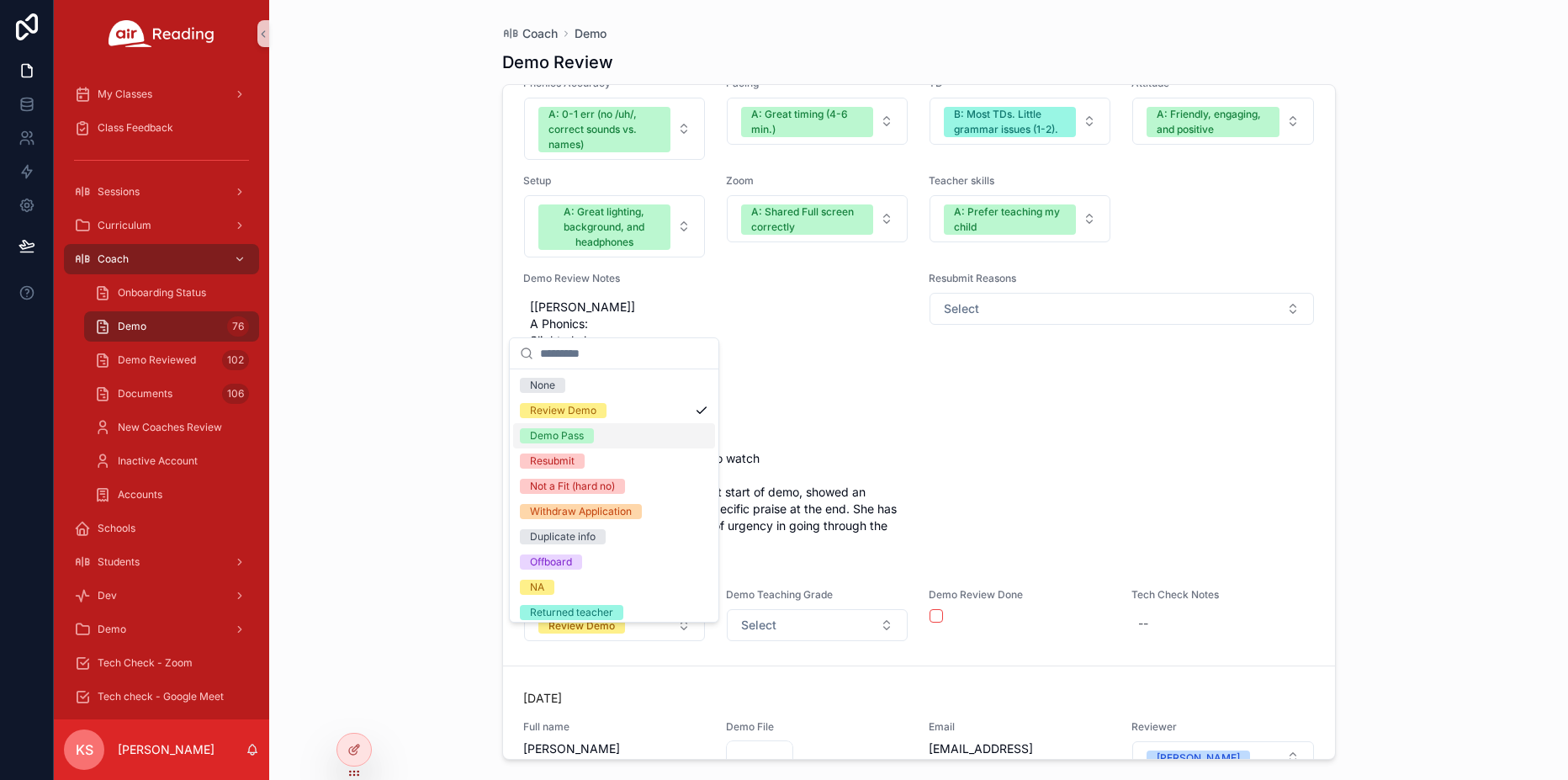
click at [585, 442] on span "Demo Pass" at bounding box center [556, 436] width 74 height 15
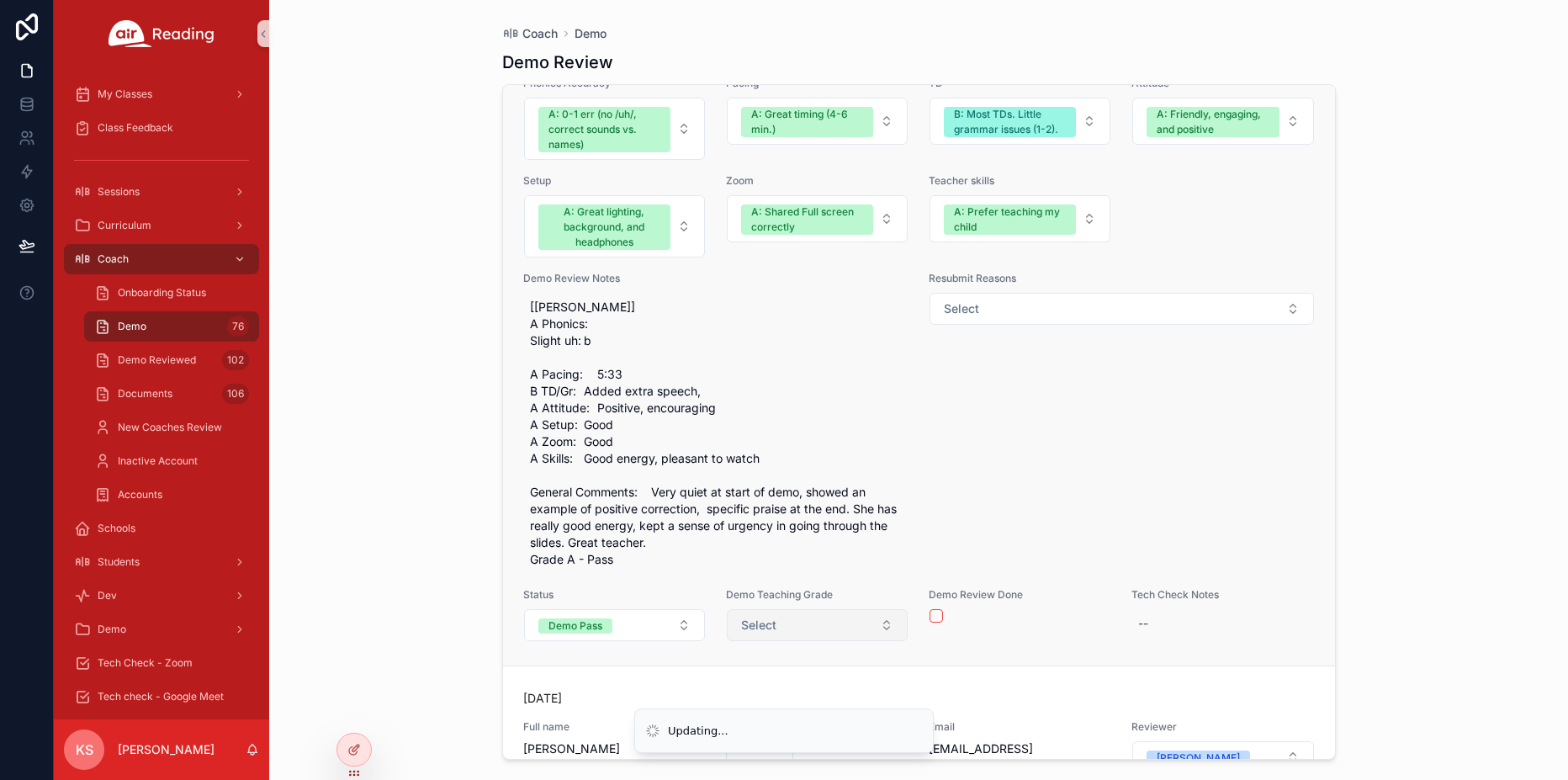
click at [797, 632] on button "Select" at bounding box center [817, 624] width 181 height 32
click at [775, 640] on button "Select" at bounding box center [817, 624] width 181 height 32
click at [778, 641] on button "Select" at bounding box center [817, 624] width 181 height 32
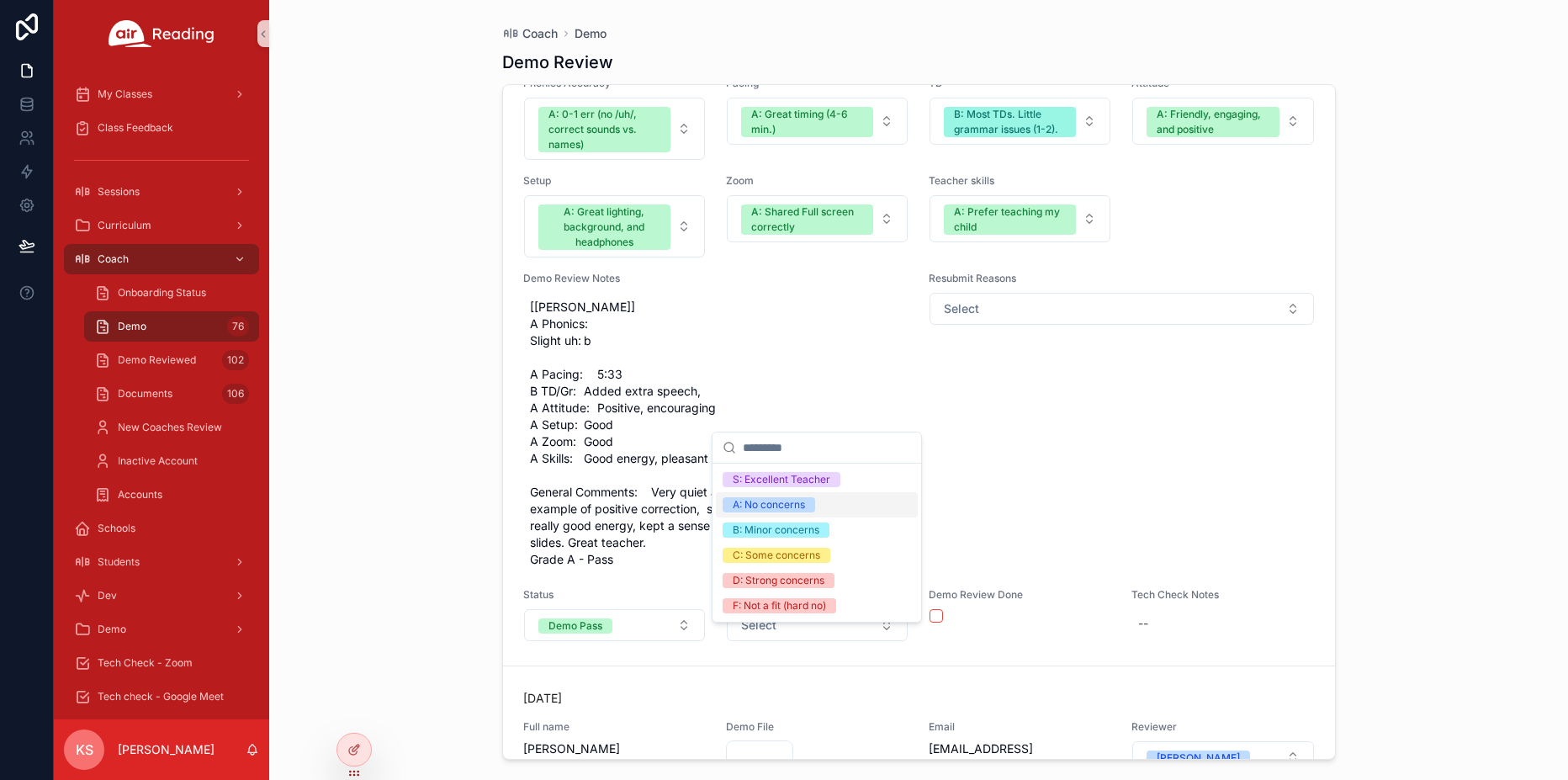
click at [769, 499] on div "A: No concerns" at bounding box center [769, 504] width 72 height 15
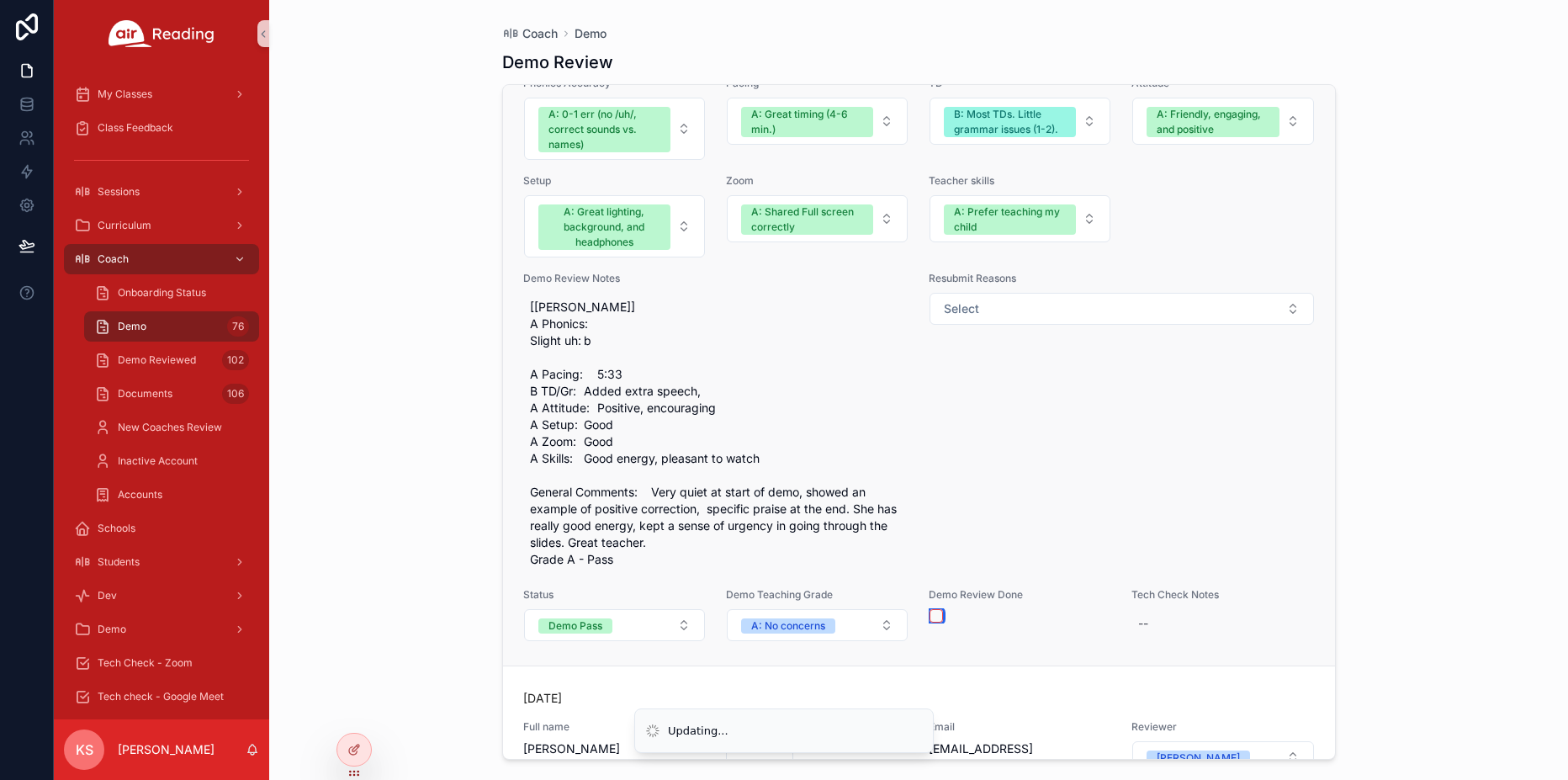
click at [934, 622] on button "scrollable content" at bounding box center [936, 616] width 13 height 13
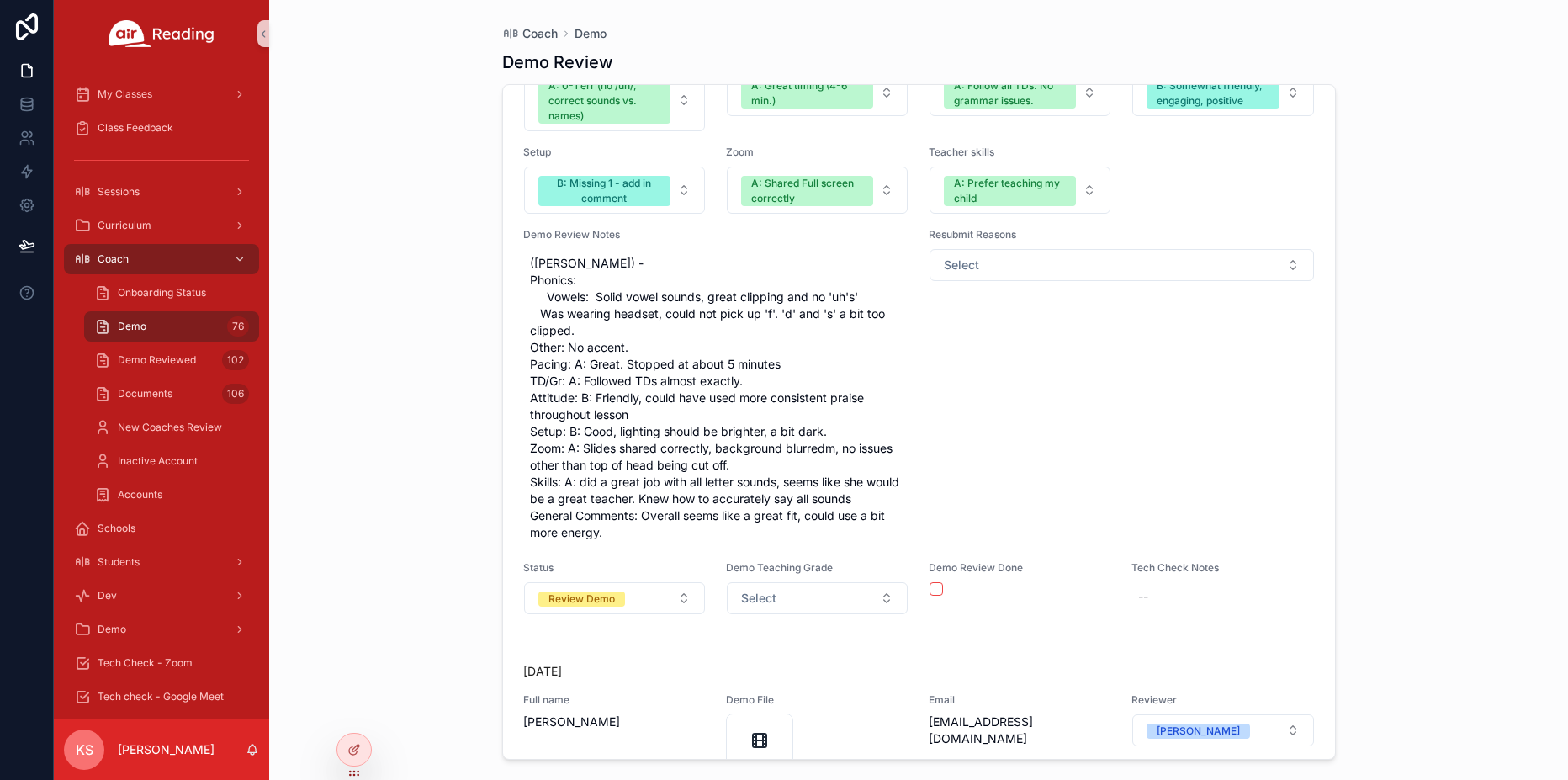
scroll to position [24253, 0]
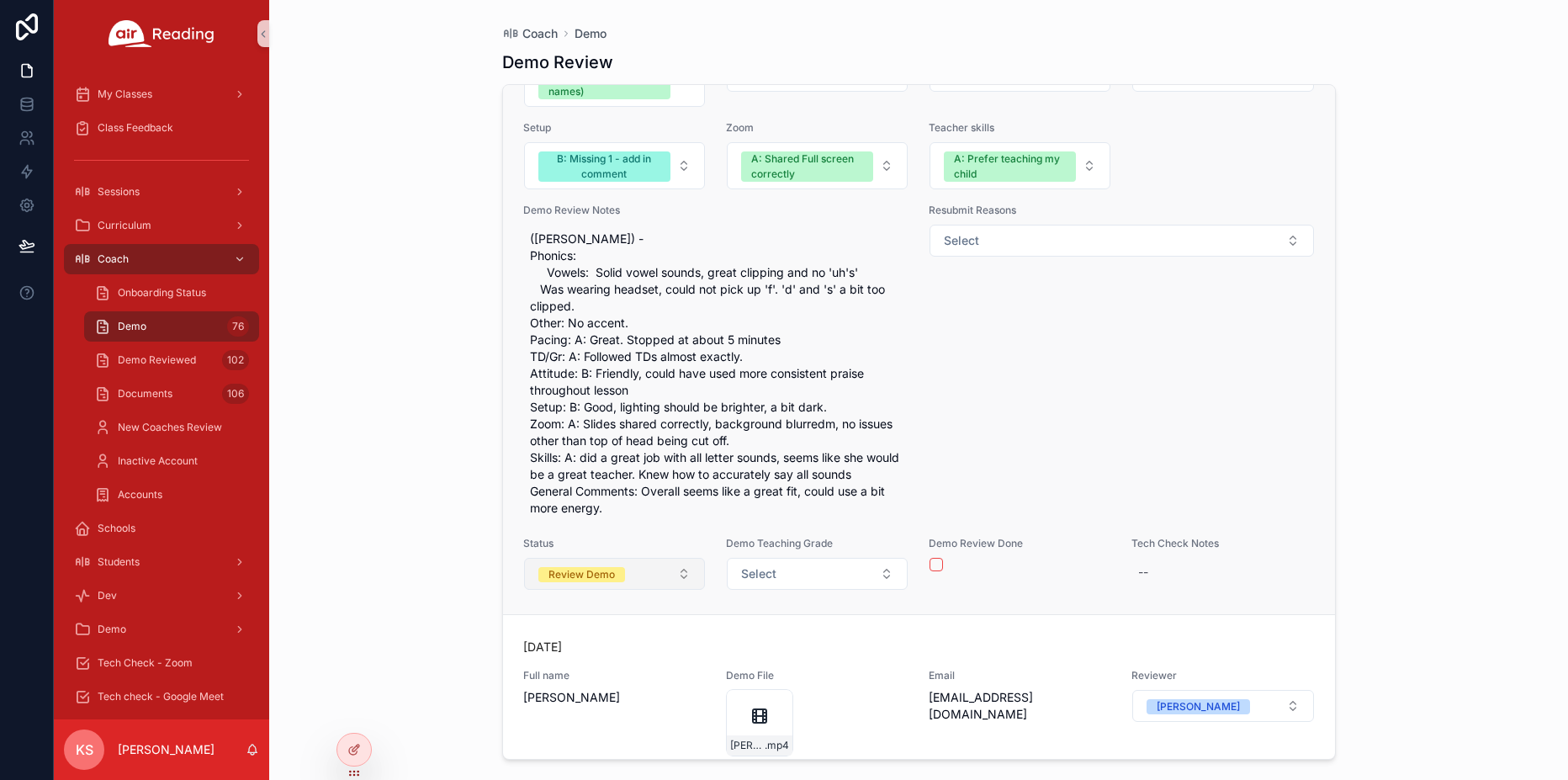
click at [658, 590] on button "Review Demo" at bounding box center [614, 573] width 181 height 32
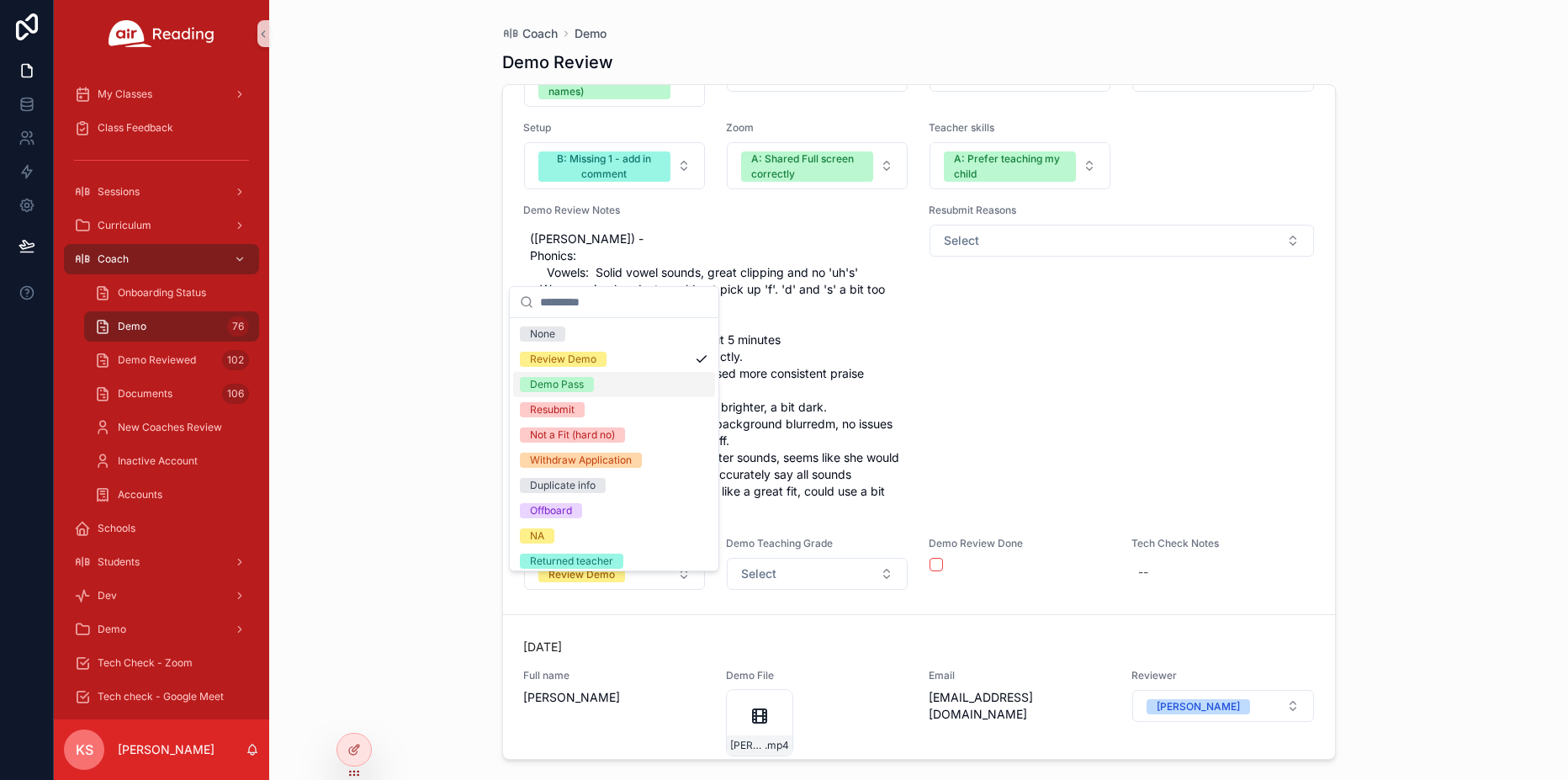
click at [571, 389] on div "Demo Pass" at bounding box center [557, 384] width 54 height 15
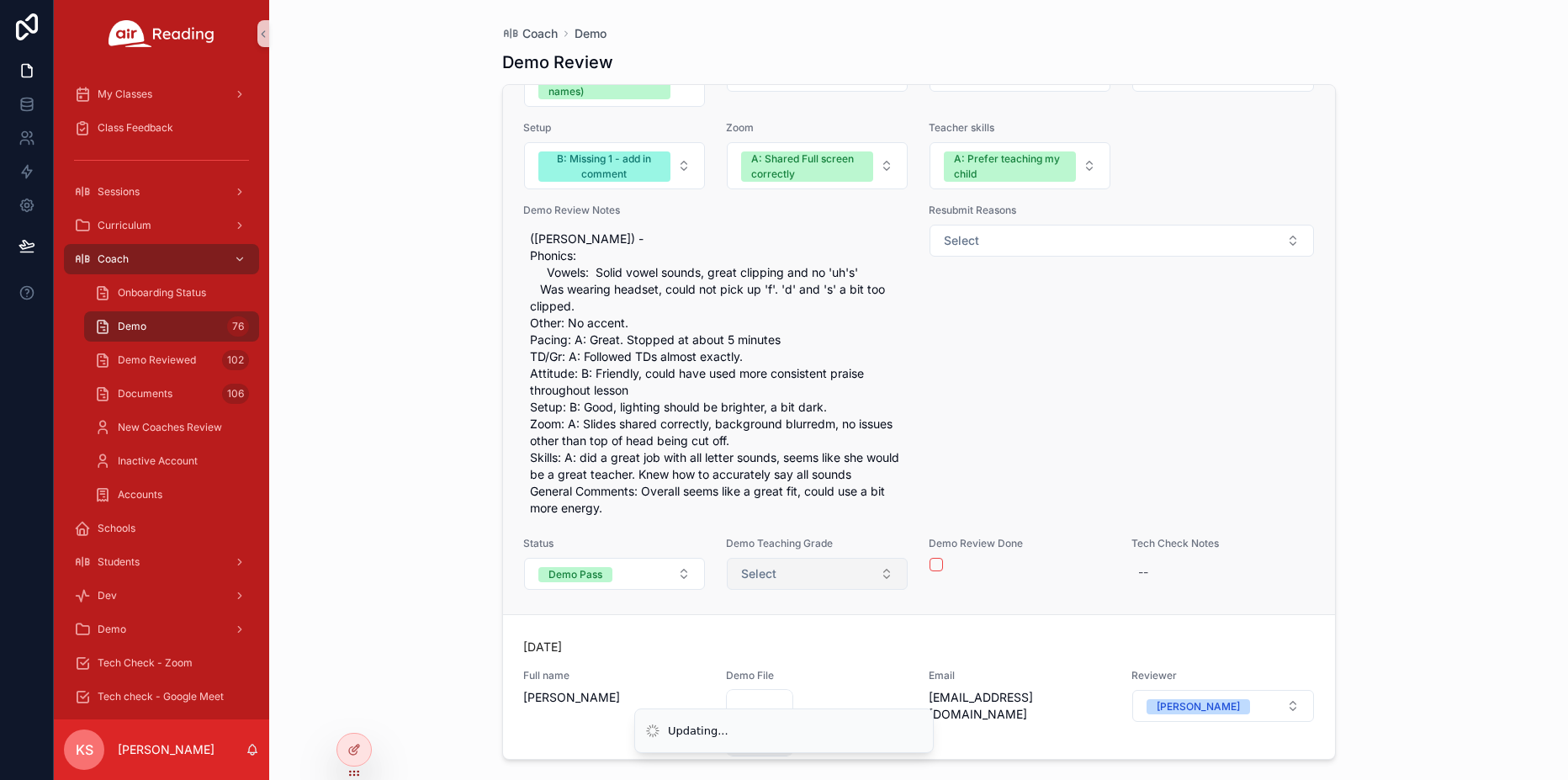
click at [770, 582] on span "Select" at bounding box center [758, 573] width 36 height 17
click at [794, 576] on button "Select" at bounding box center [817, 573] width 181 height 32
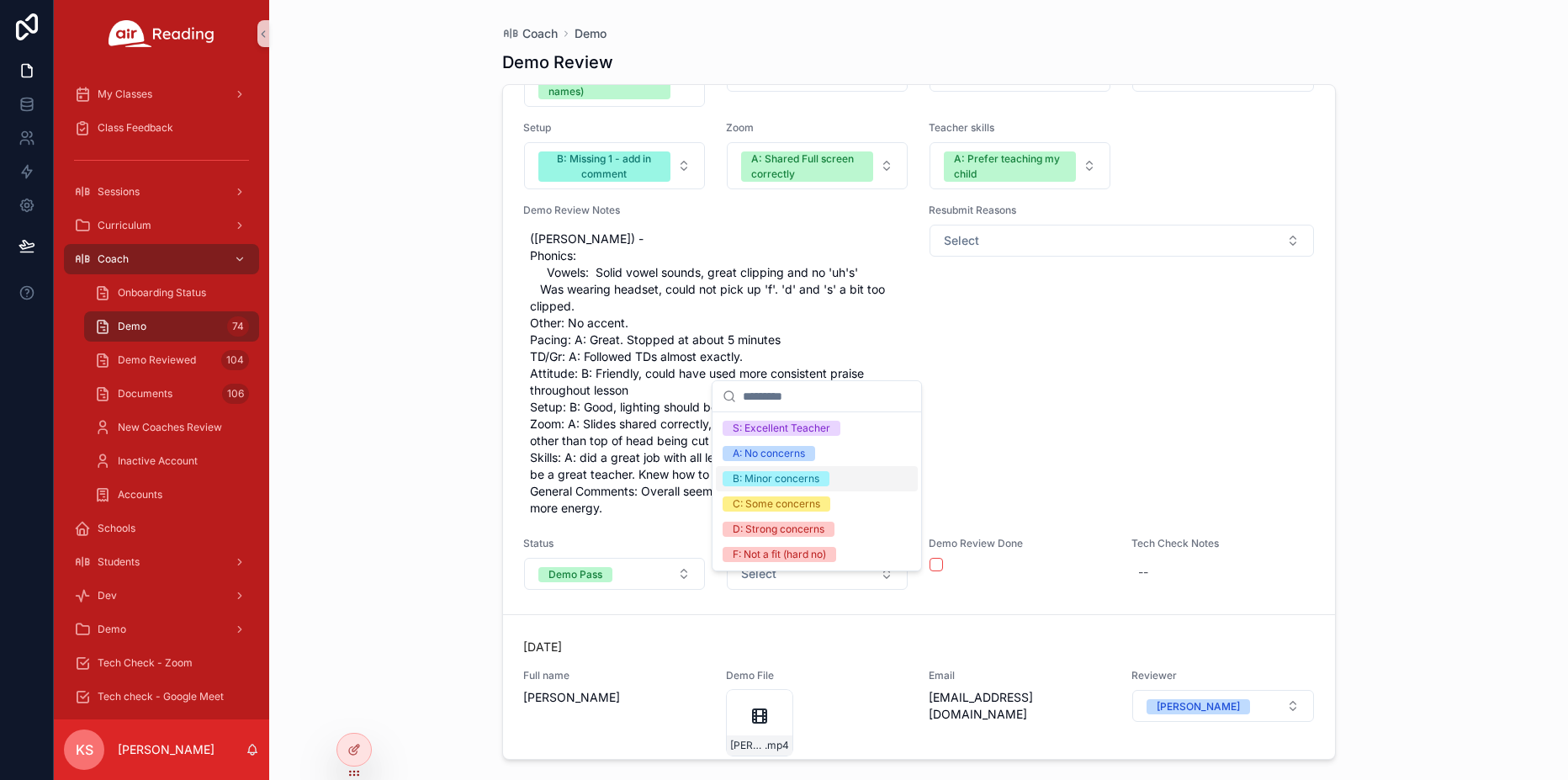
click at [772, 477] on div "B: Minor concerns" at bounding box center [776, 478] width 86 height 15
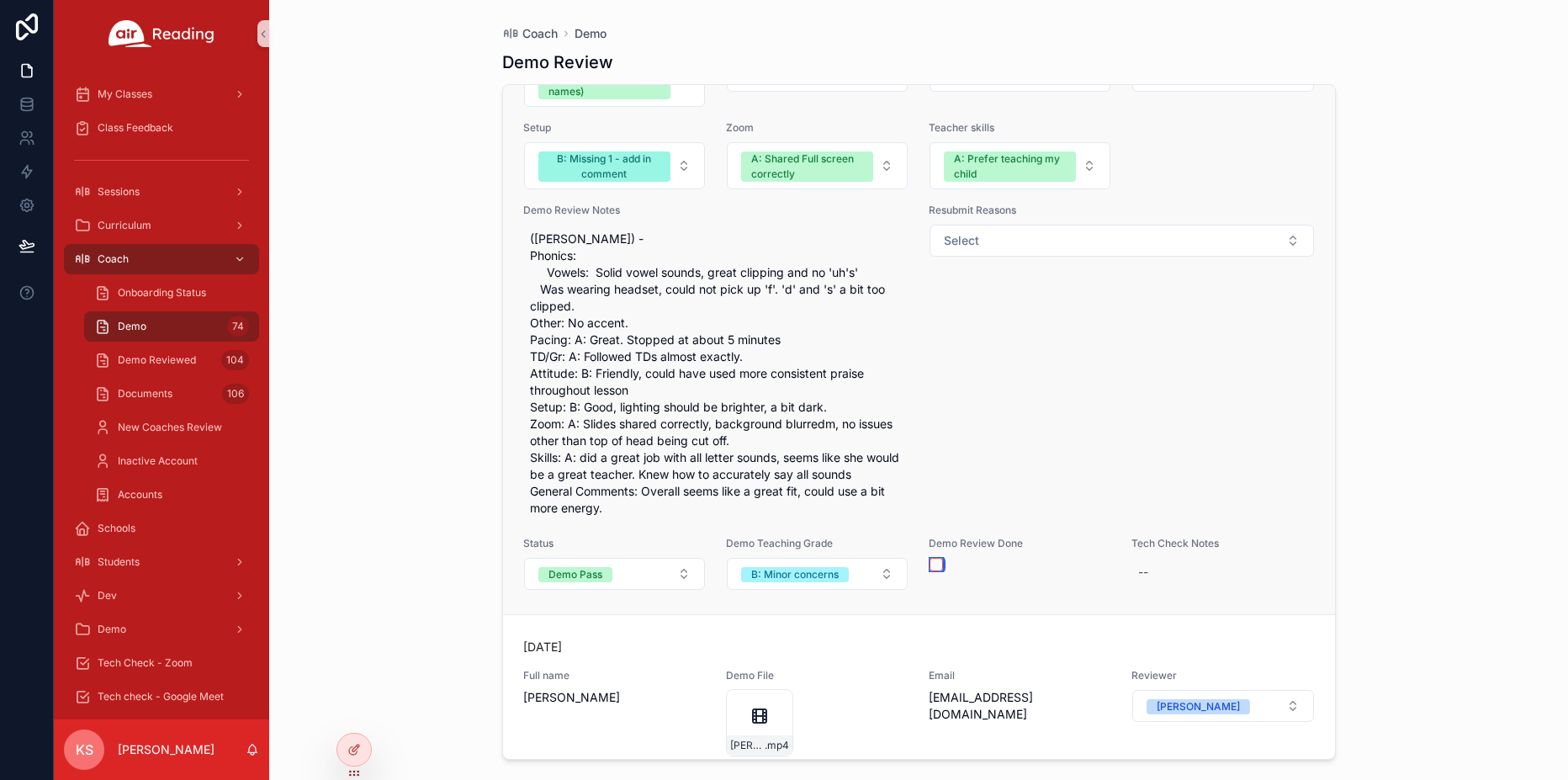
click at [932, 571] on button "scrollable content" at bounding box center [936, 564] width 13 height 13
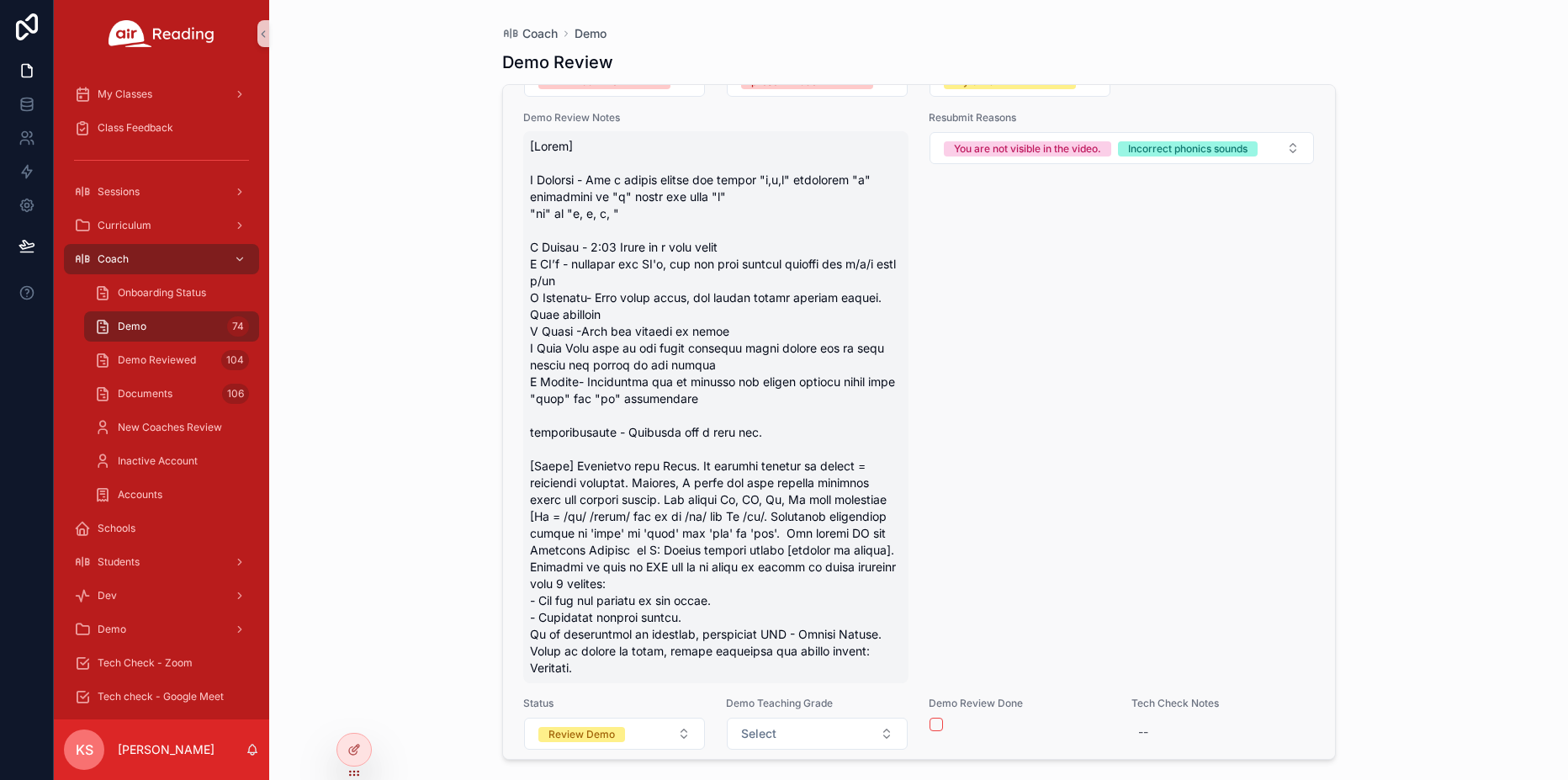
scroll to position [27848, 0]
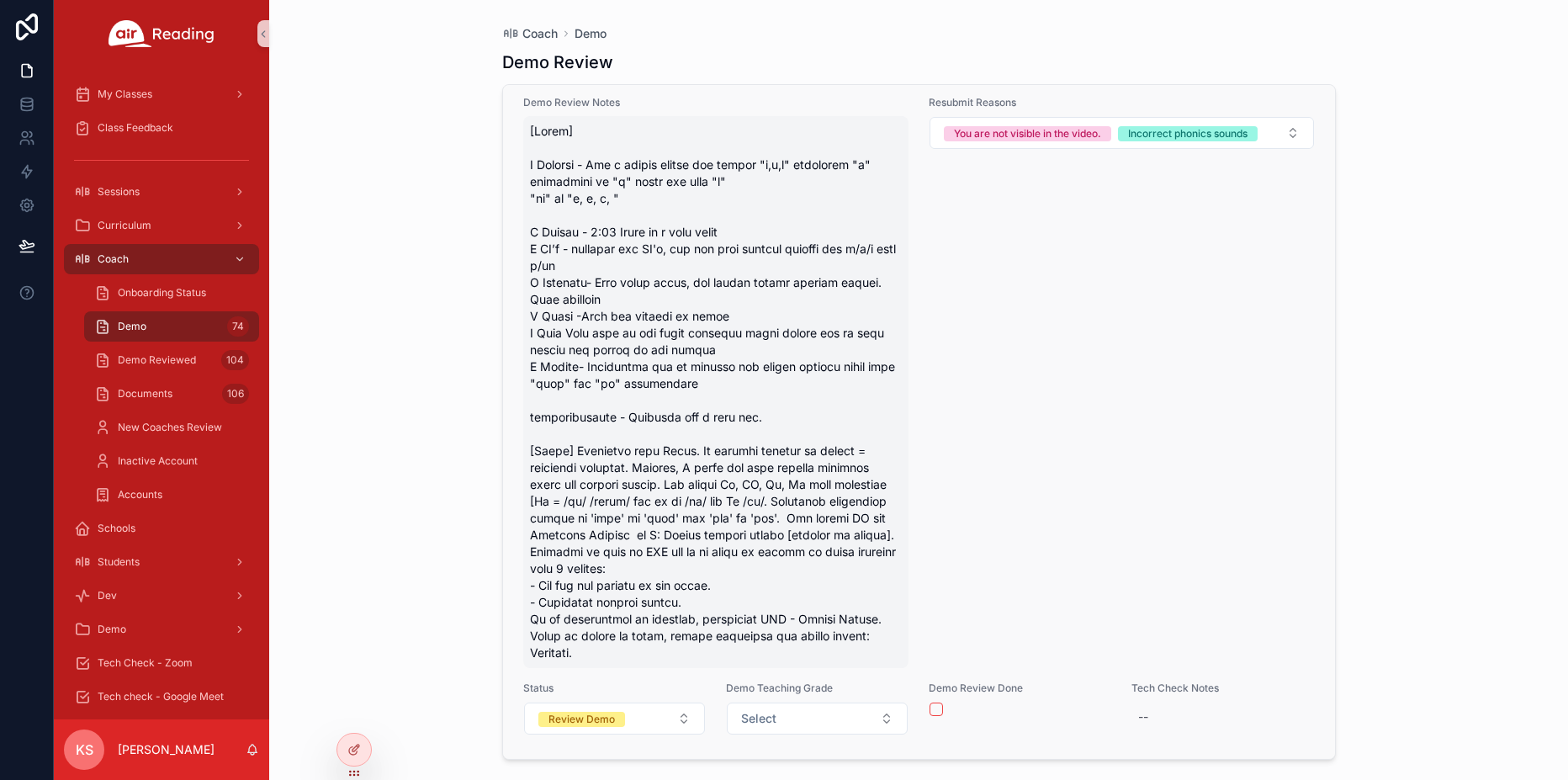
click at [654, 654] on span "scrollable content" at bounding box center [717, 392] width 373 height 538
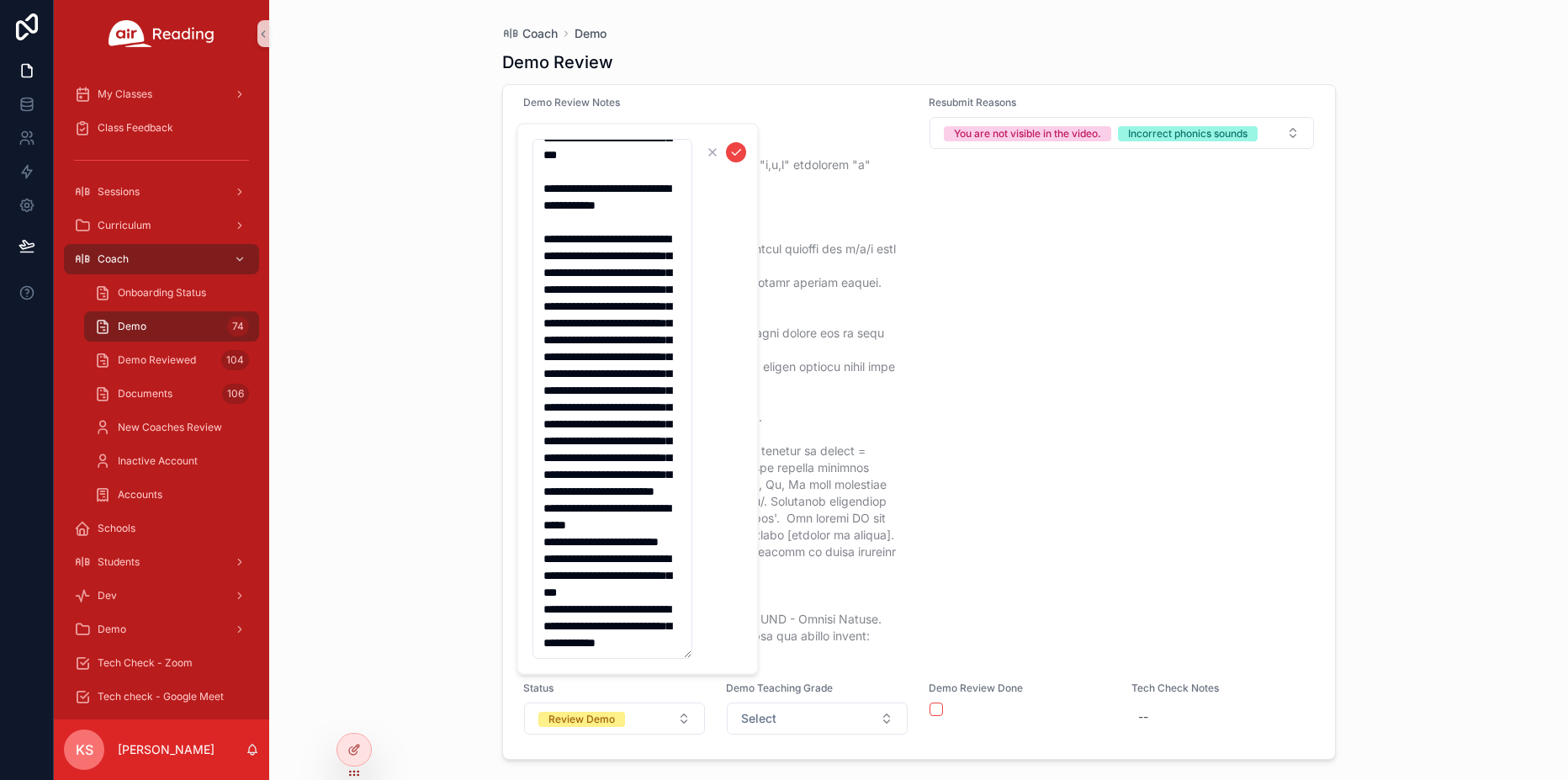
scroll to position [622, 0]
click at [646, 646] on textarea "scrollable content" at bounding box center [612, 398] width 159 height 520
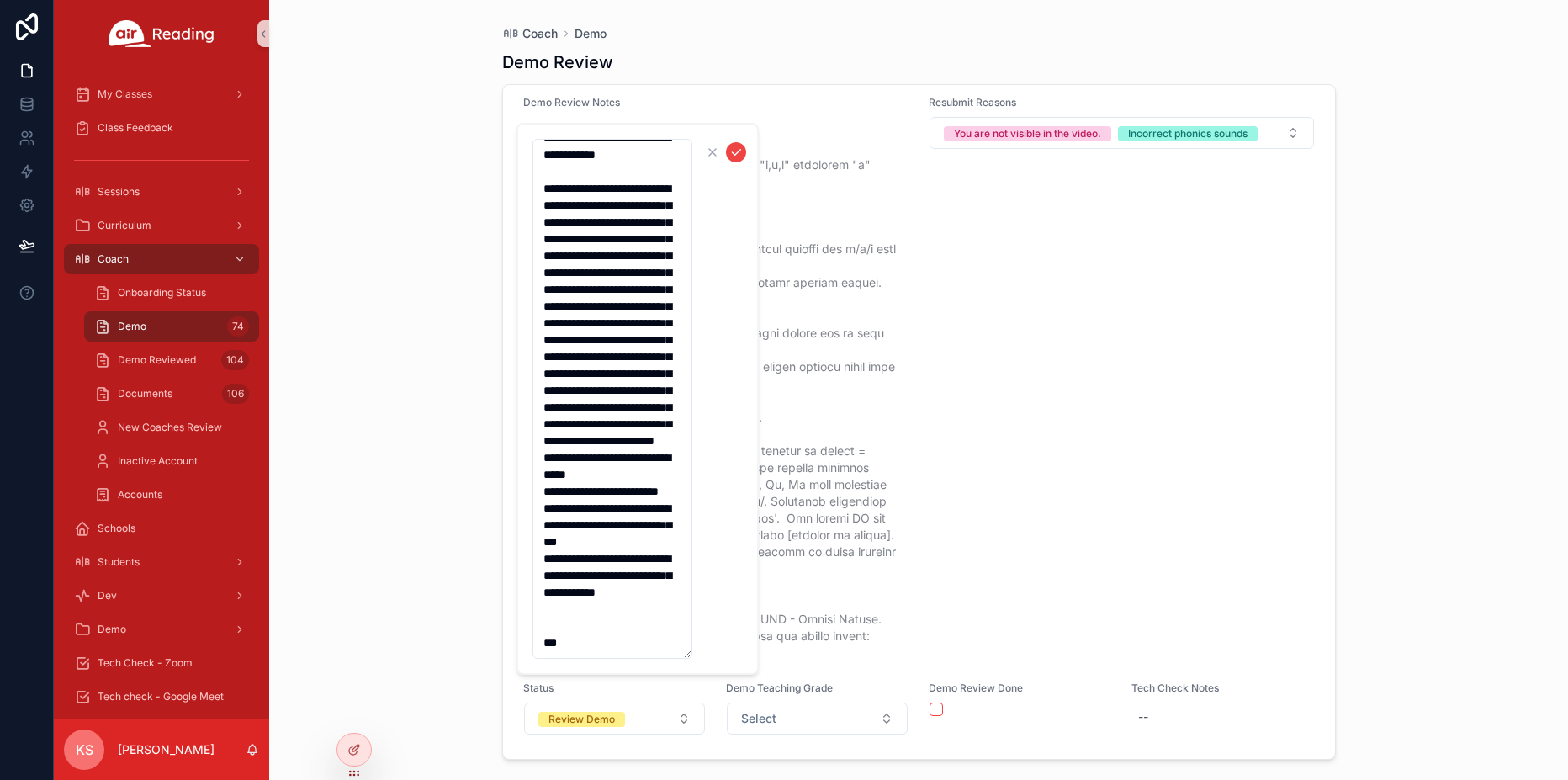
type textarea "**********"
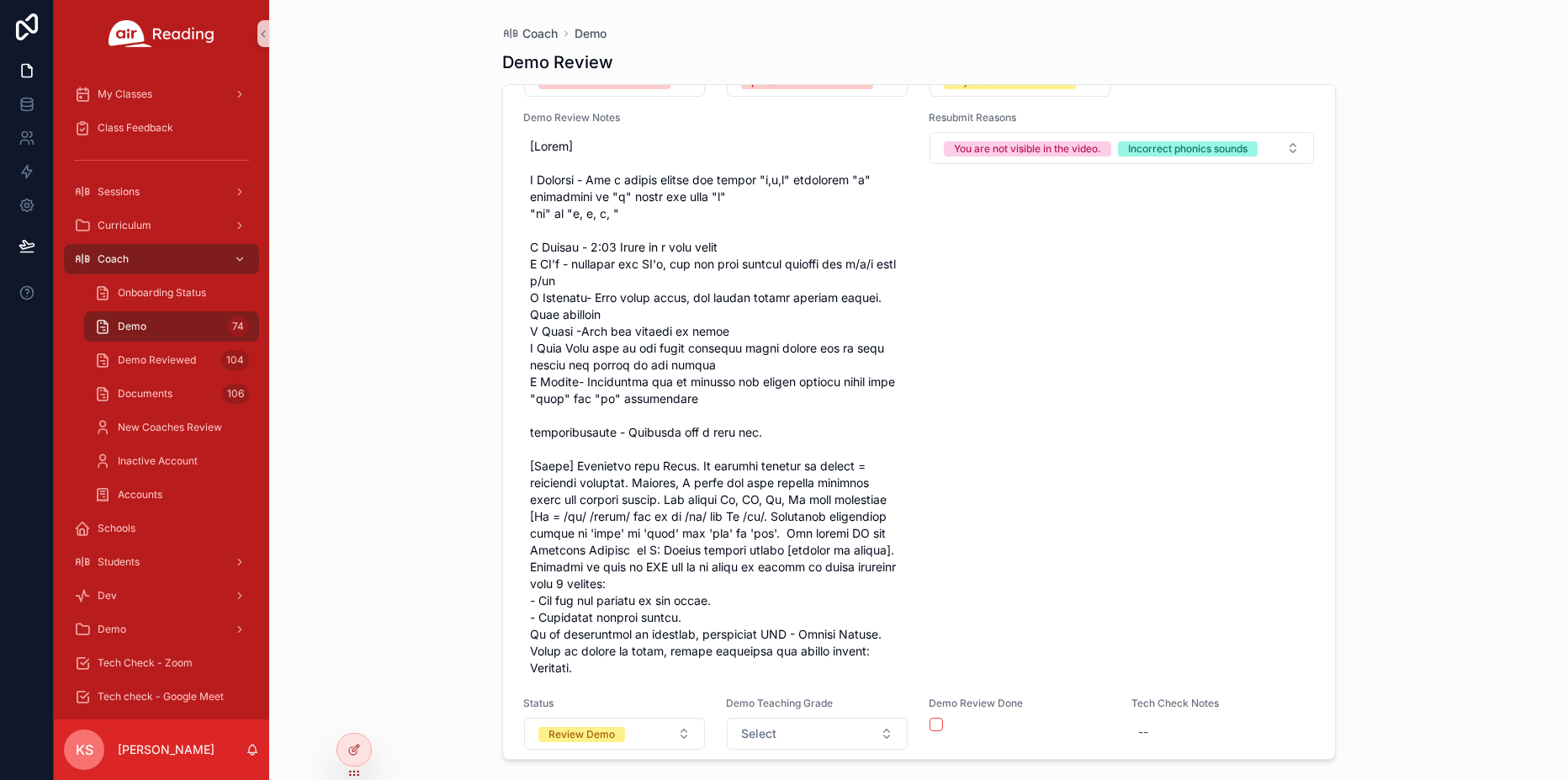
scroll to position [27863, 0]
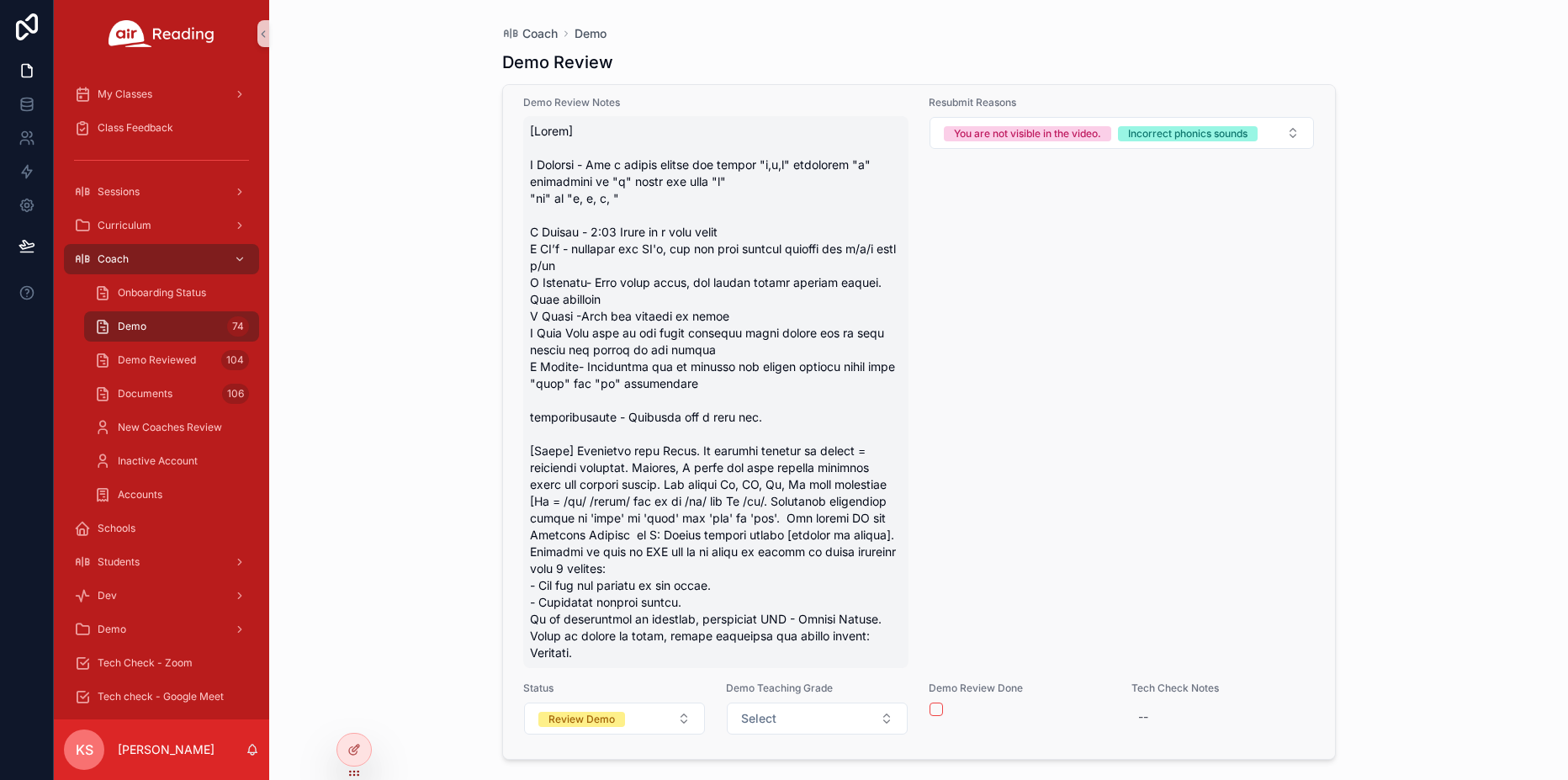
click at [622, 597] on span "scrollable content" at bounding box center [717, 392] width 373 height 538
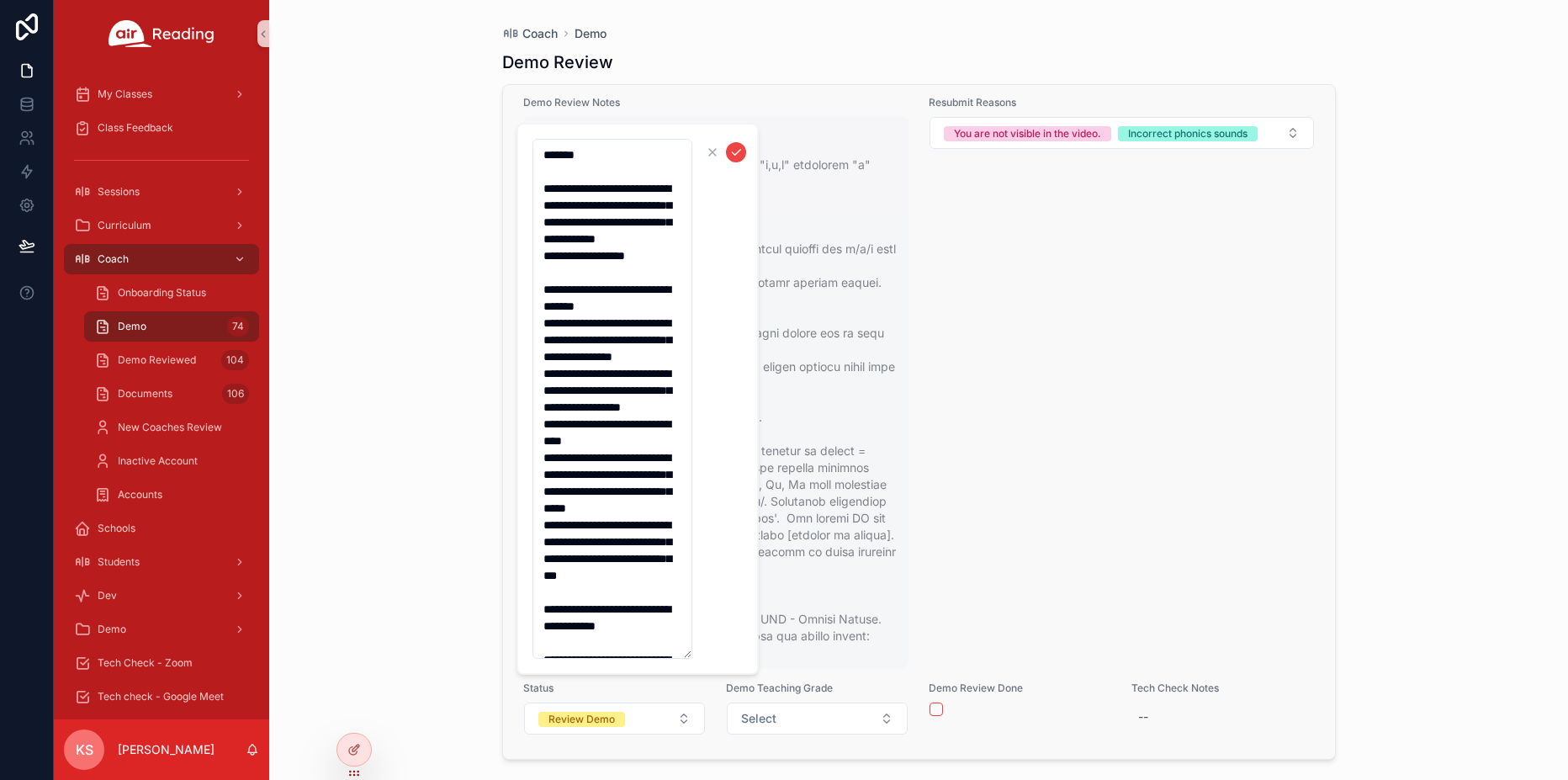
click at [622, 597] on textarea "scrollable content" at bounding box center [612, 398] width 159 height 520
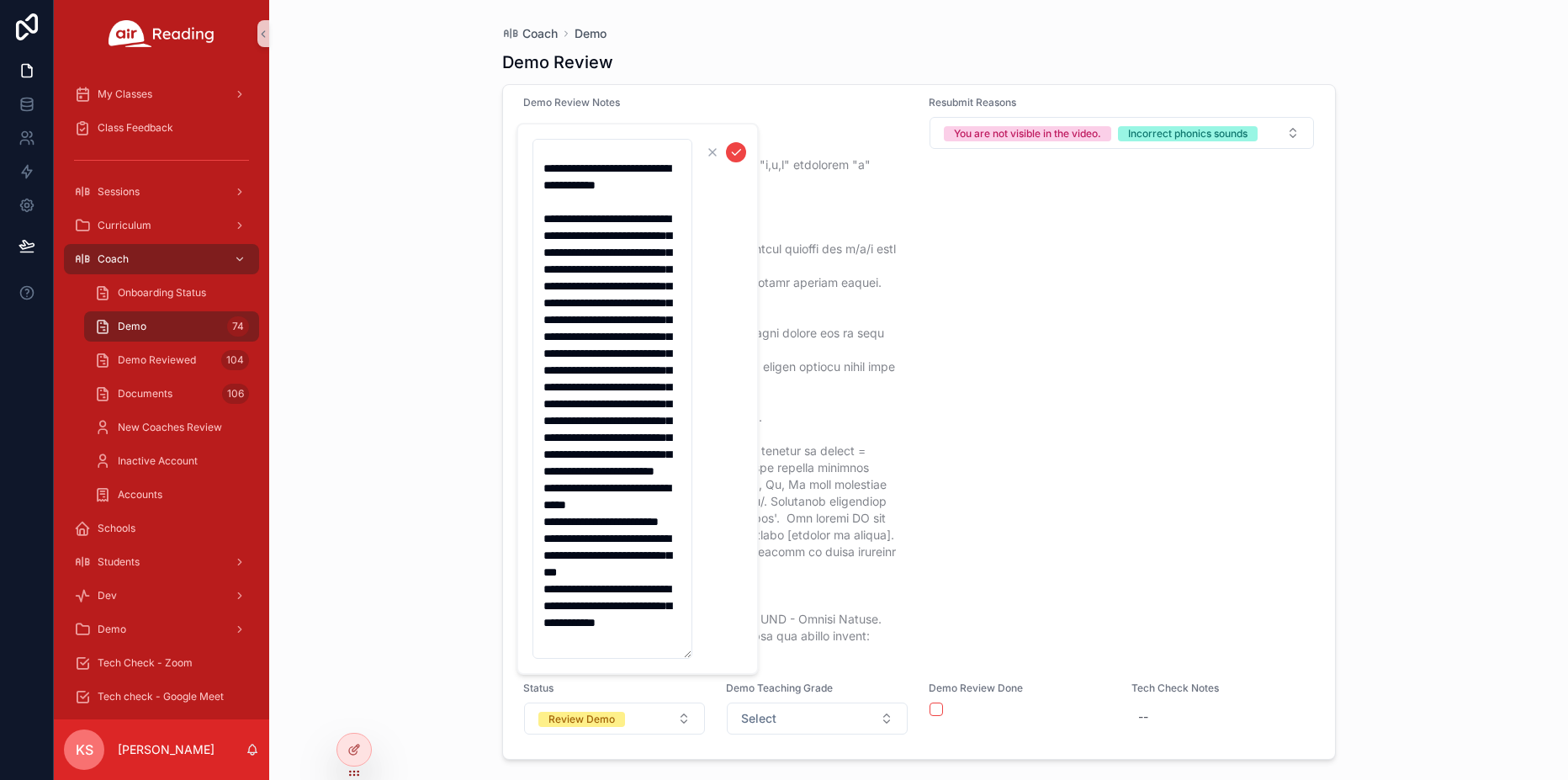
scroll to position [672, 0]
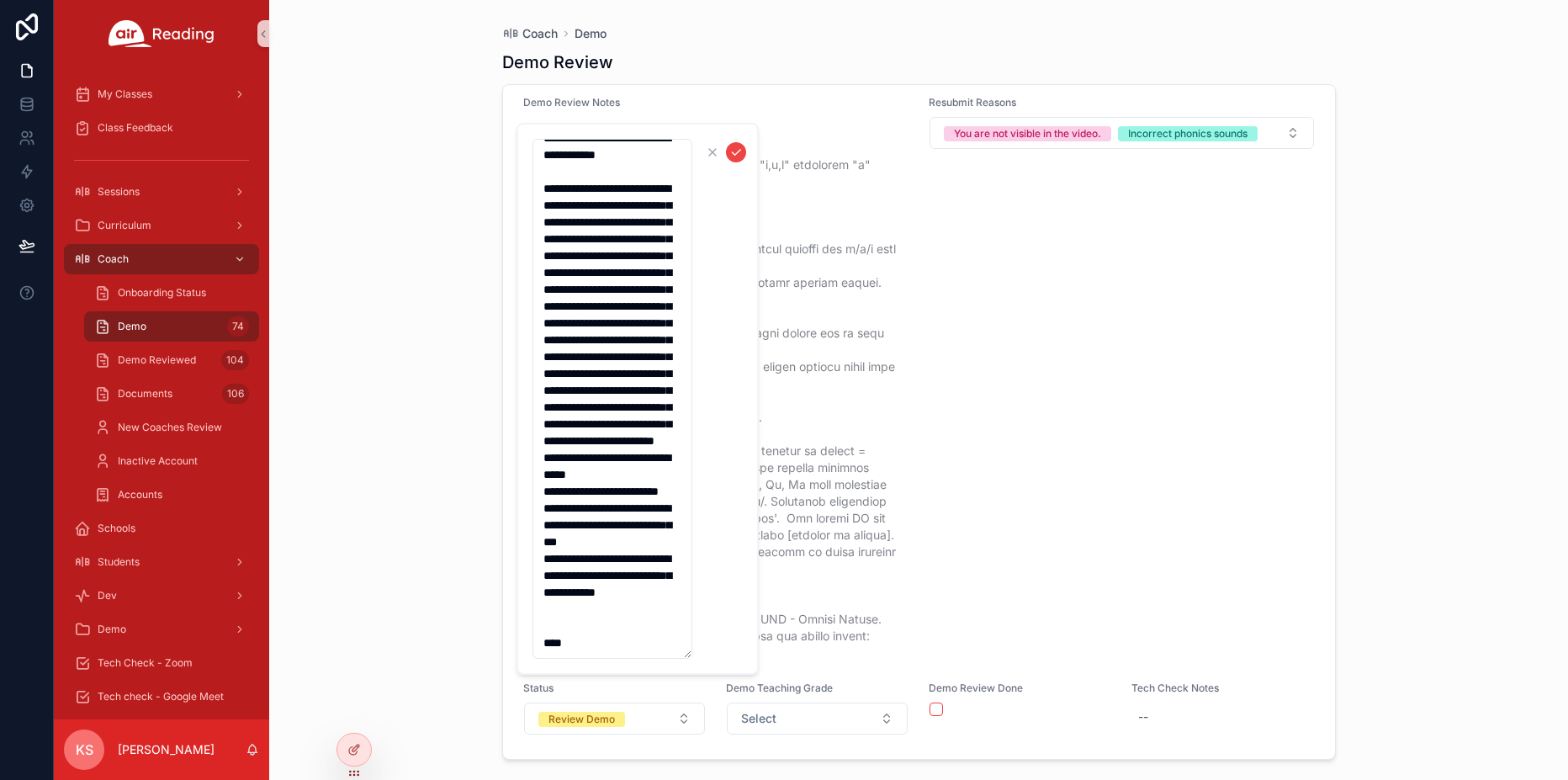
click at [579, 647] on textarea "scrollable content" at bounding box center [612, 398] width 159 height 520
type textarea "**********"
click at [573, 712] on div "Review Demo" at bounding box center [581, 719] width 66 height 15
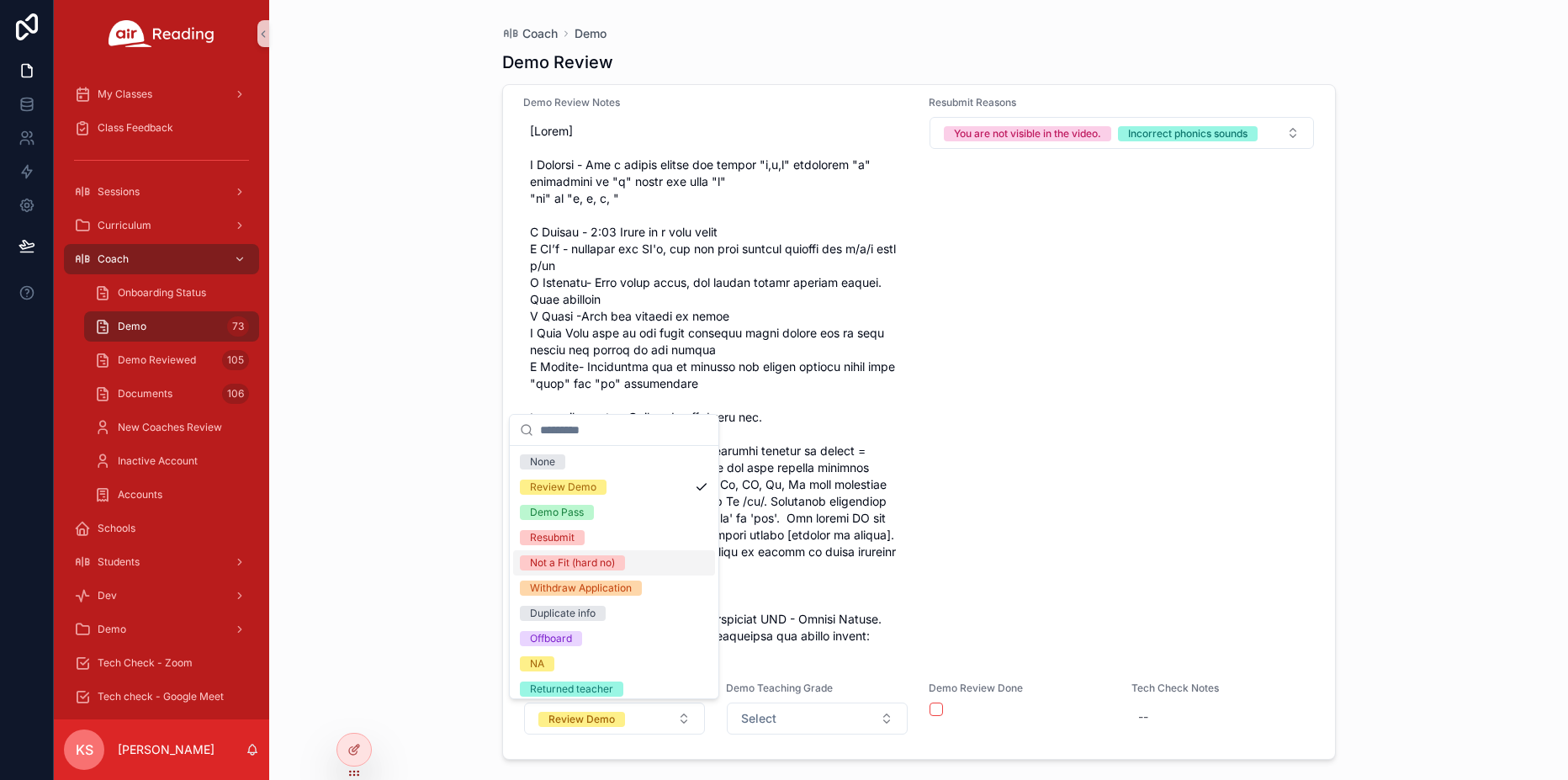
click at [584, 568] on div "Not a Fit (hard no)" at bounding box center [573, 563] width 85 height 15
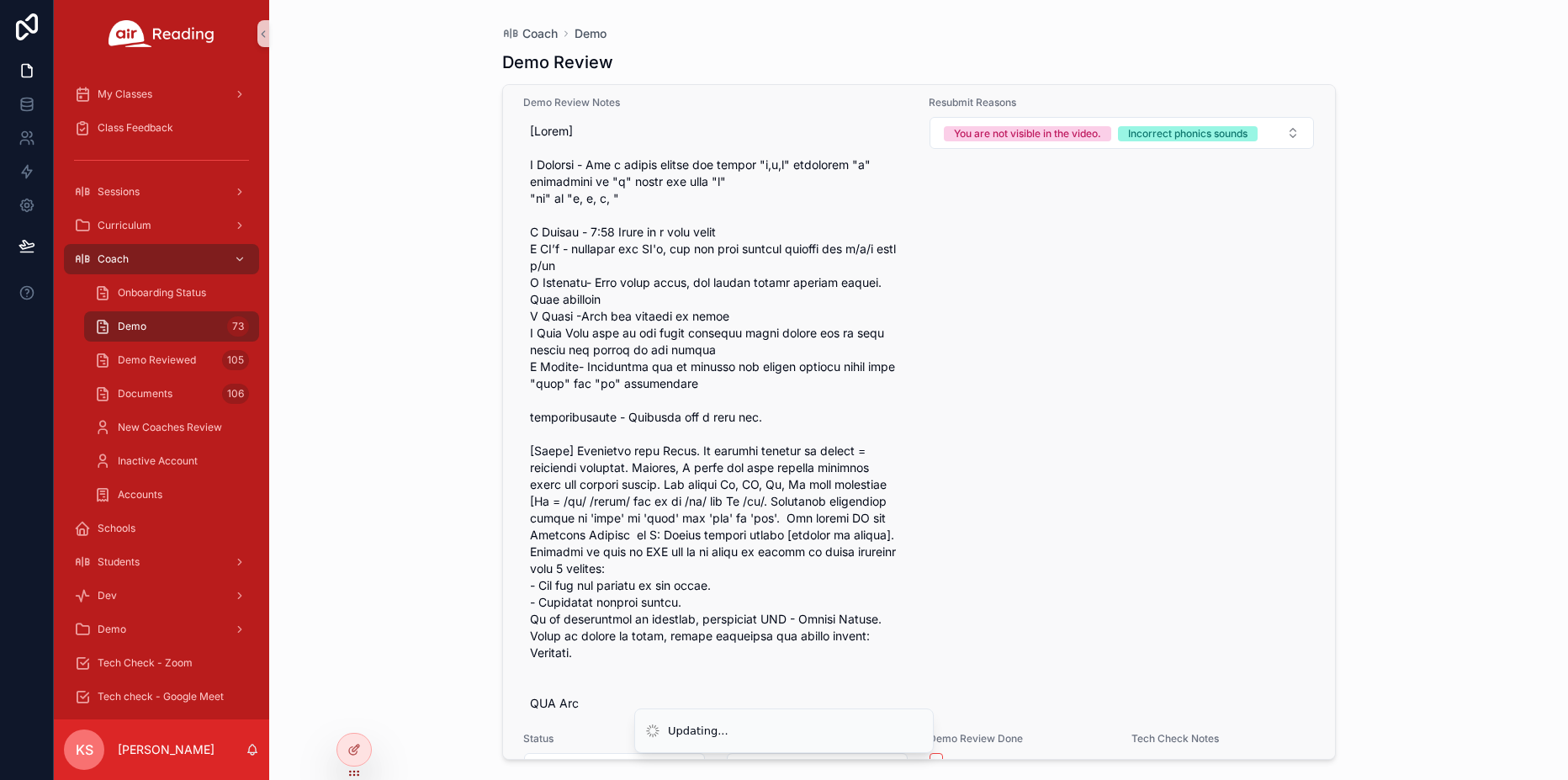
scroll to position [27914, 0]
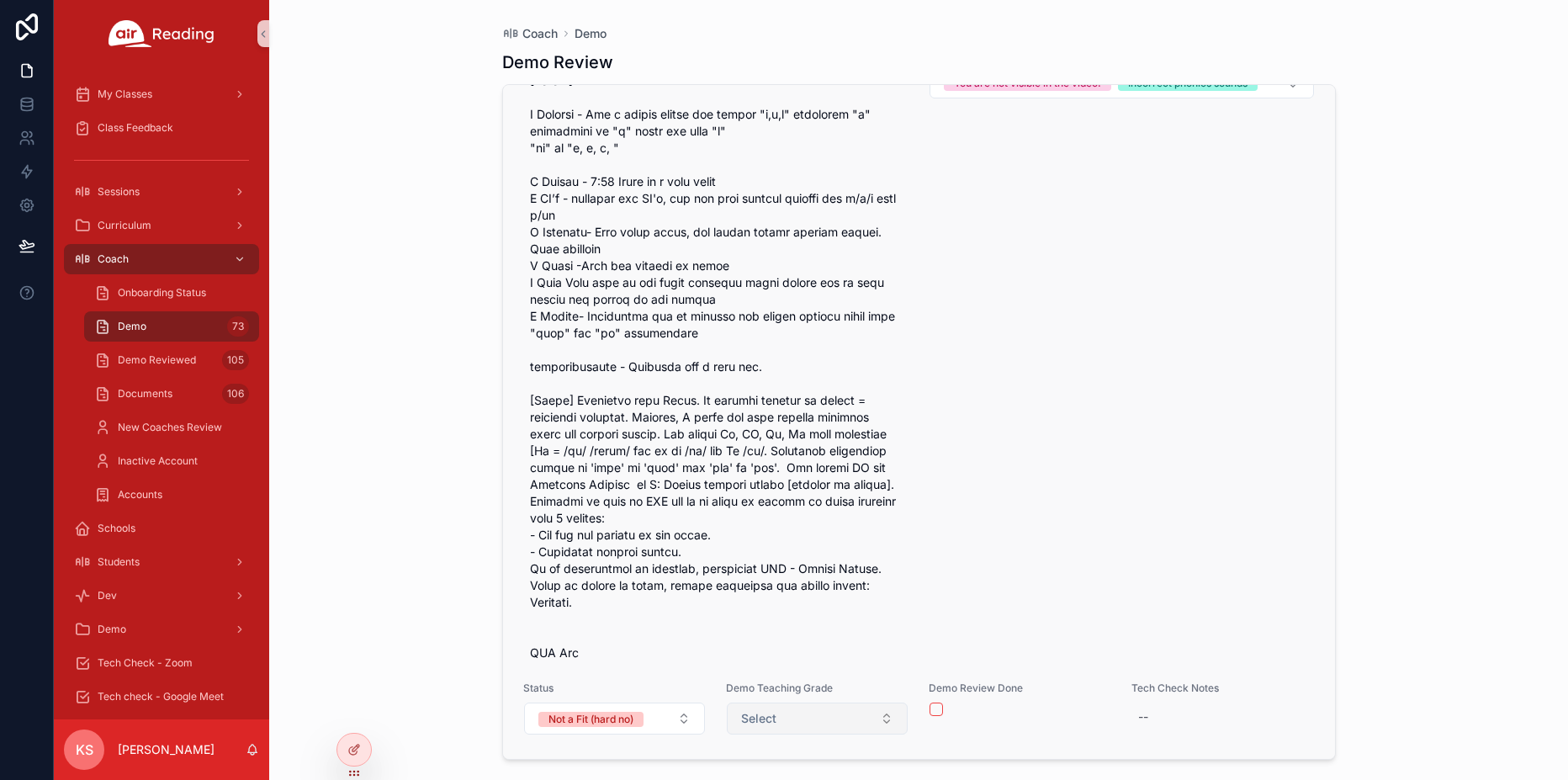
click at [837, 721] on button "Select" at bounding box center [817, 718] width 181 height 32
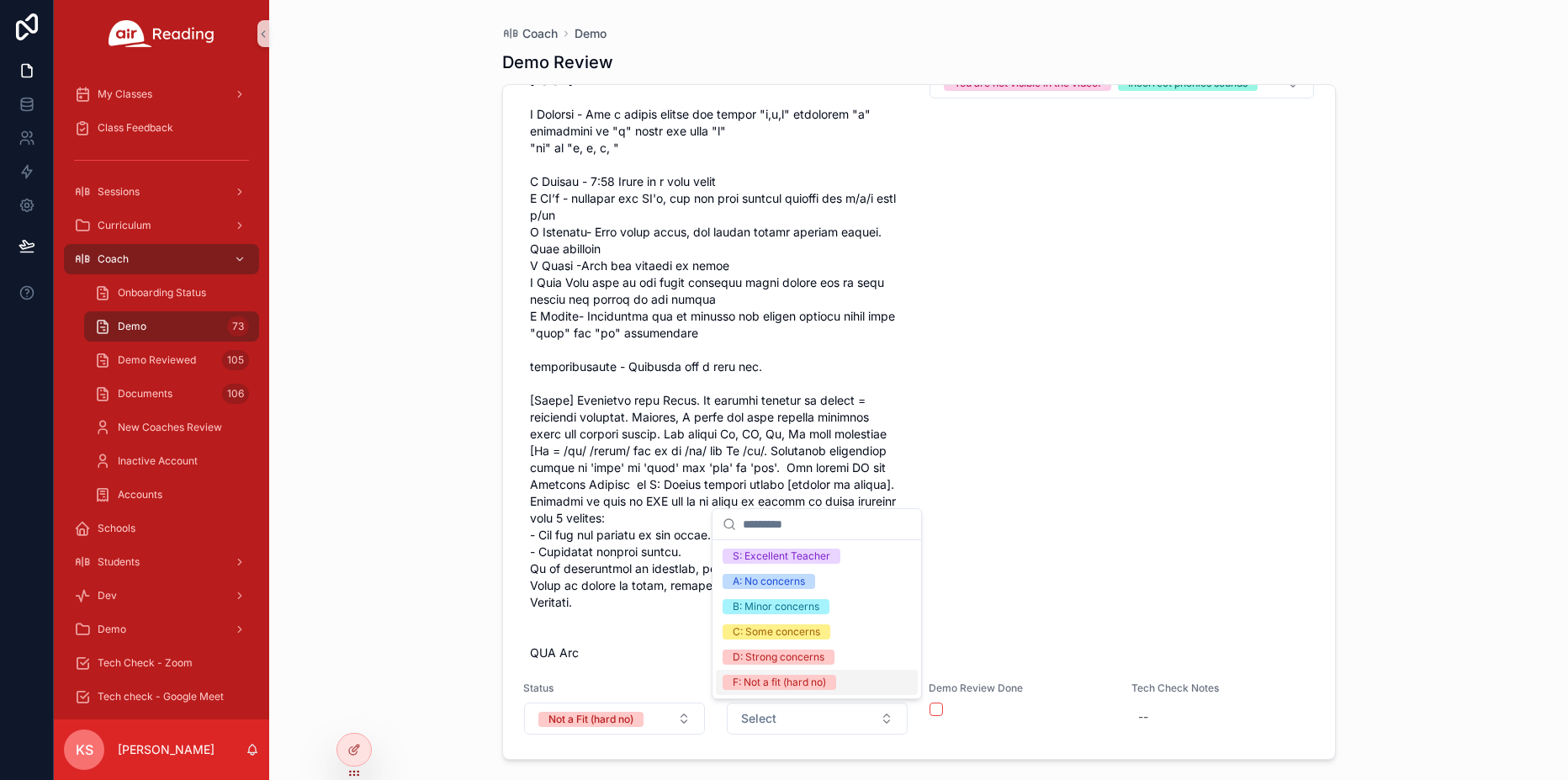
click at [805, 685] on div "F: Not a fit (hard no)" at bounding box center [779, 682] width 93 height 15
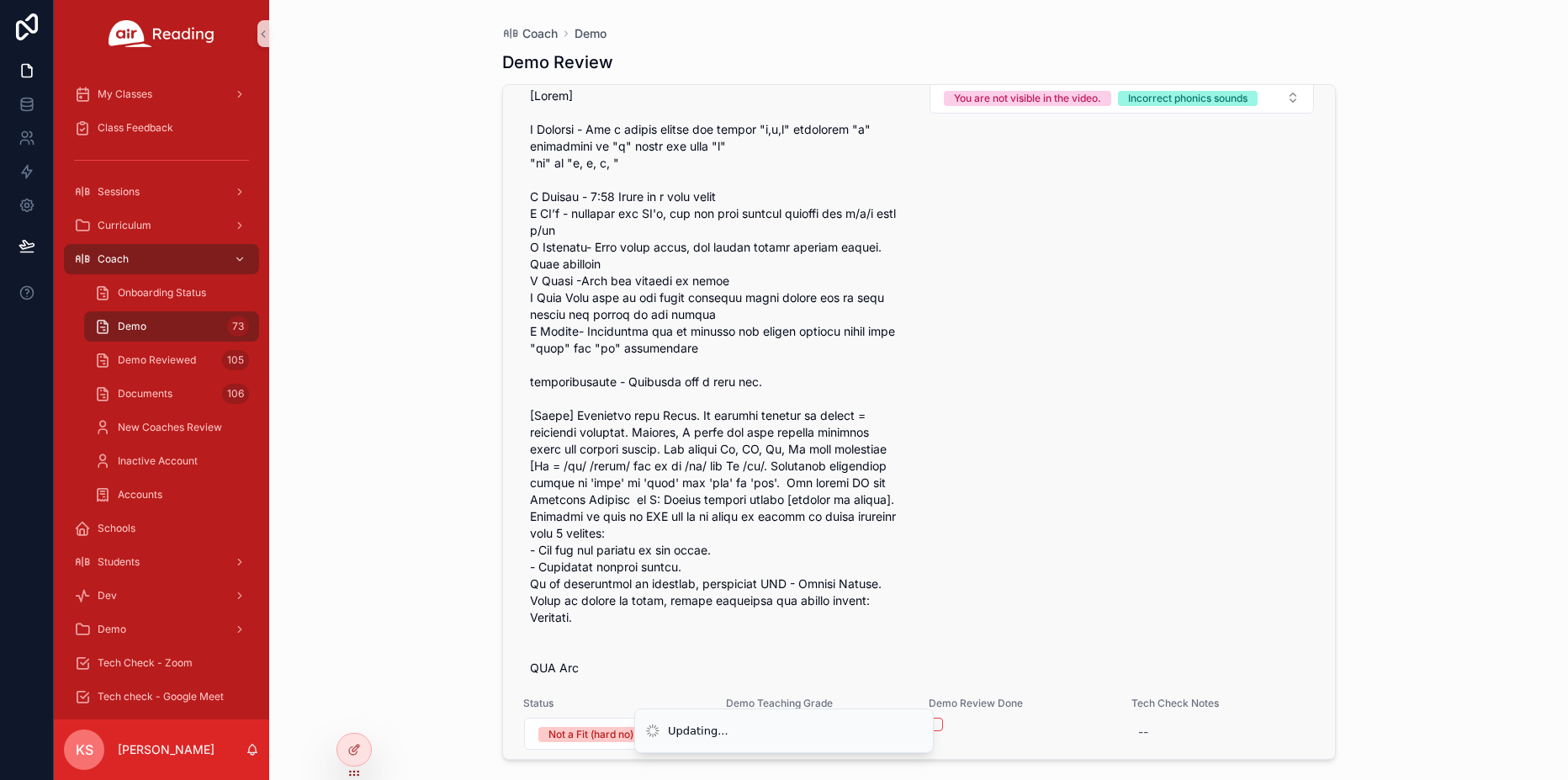
scroll to position [27929, 0]
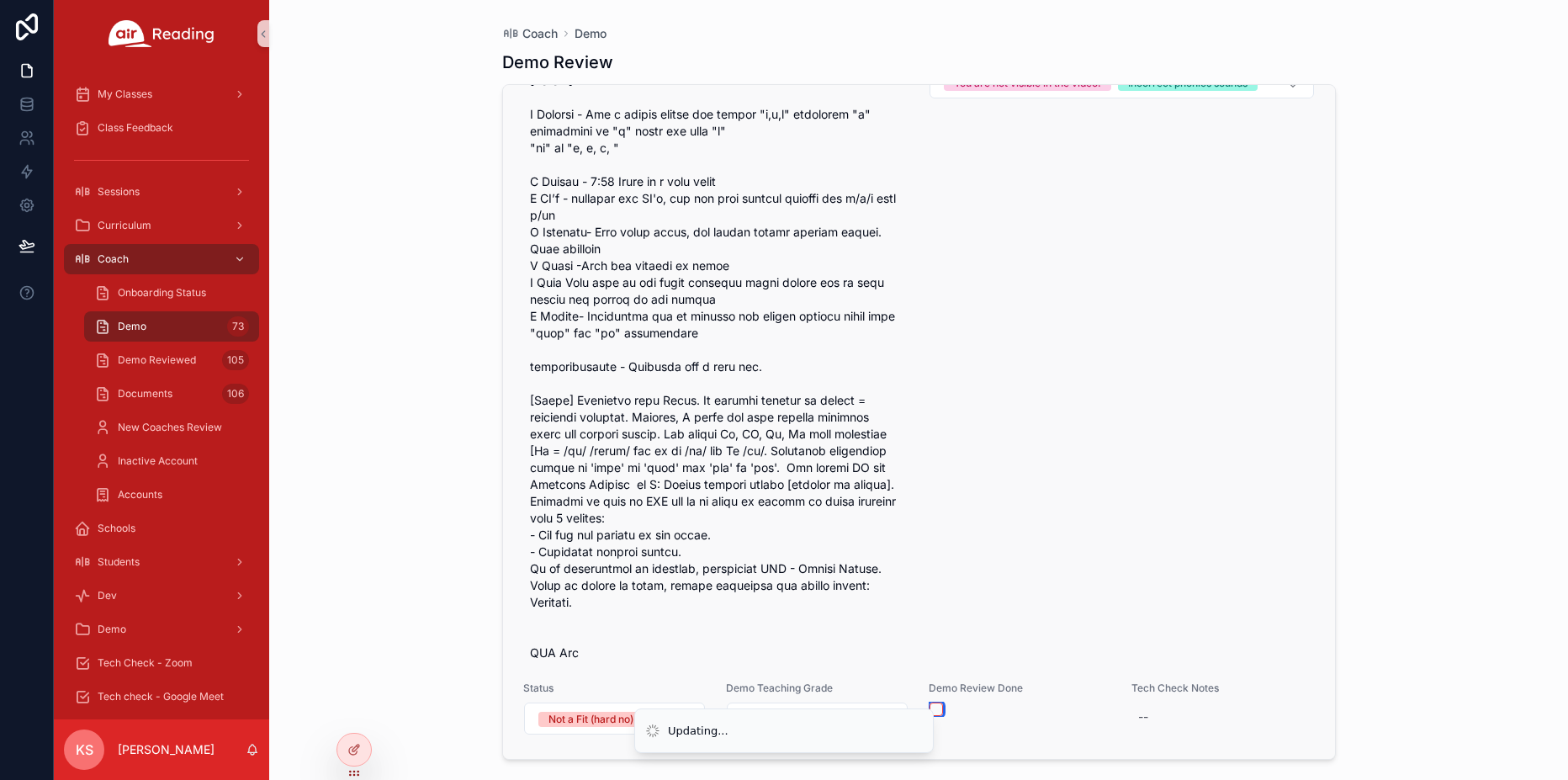
click at [936, 710] on button "scrollable content" at bounding box center [936, 709] width 13 height 13
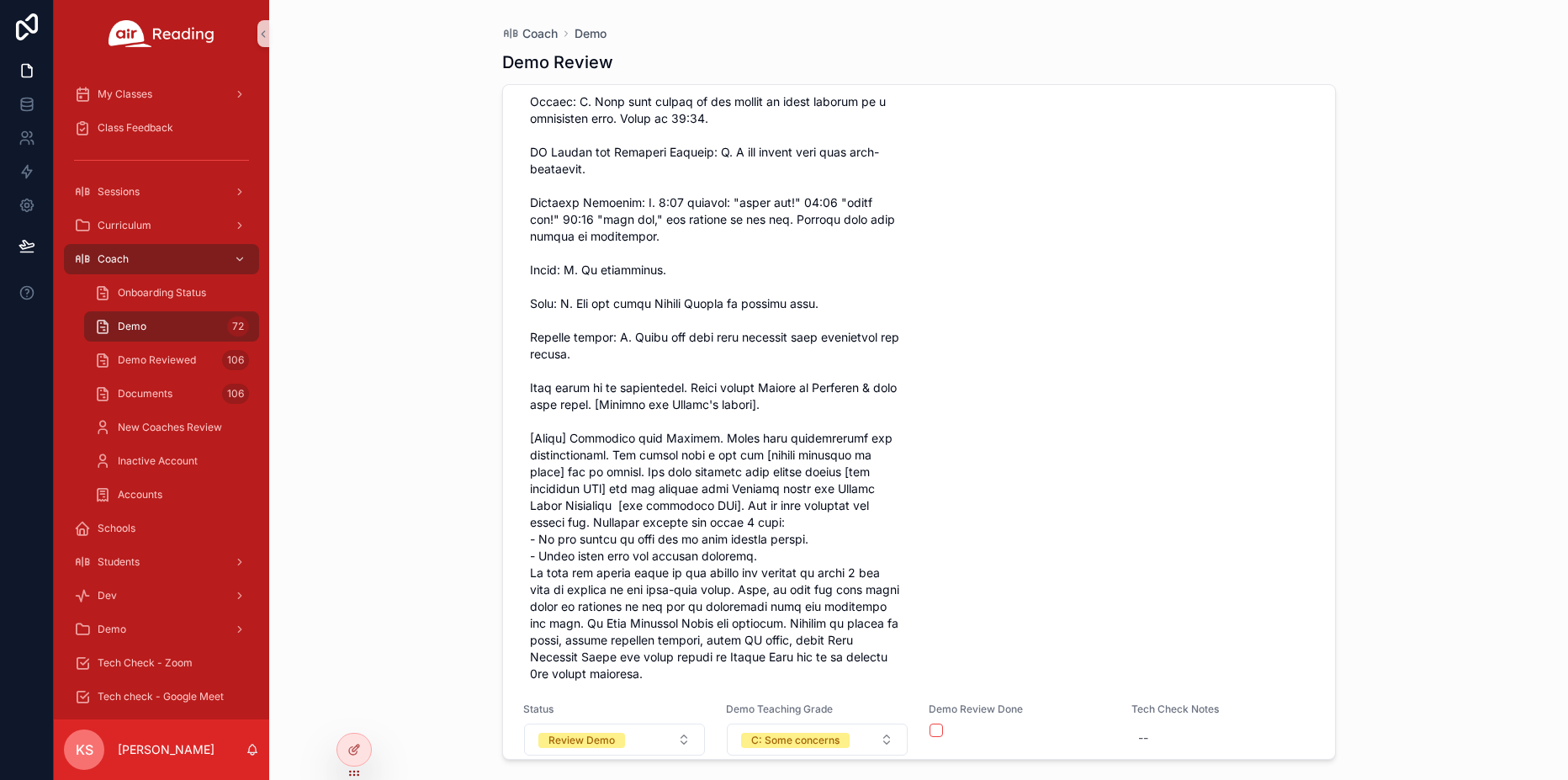
scroll to position [28030, 0]
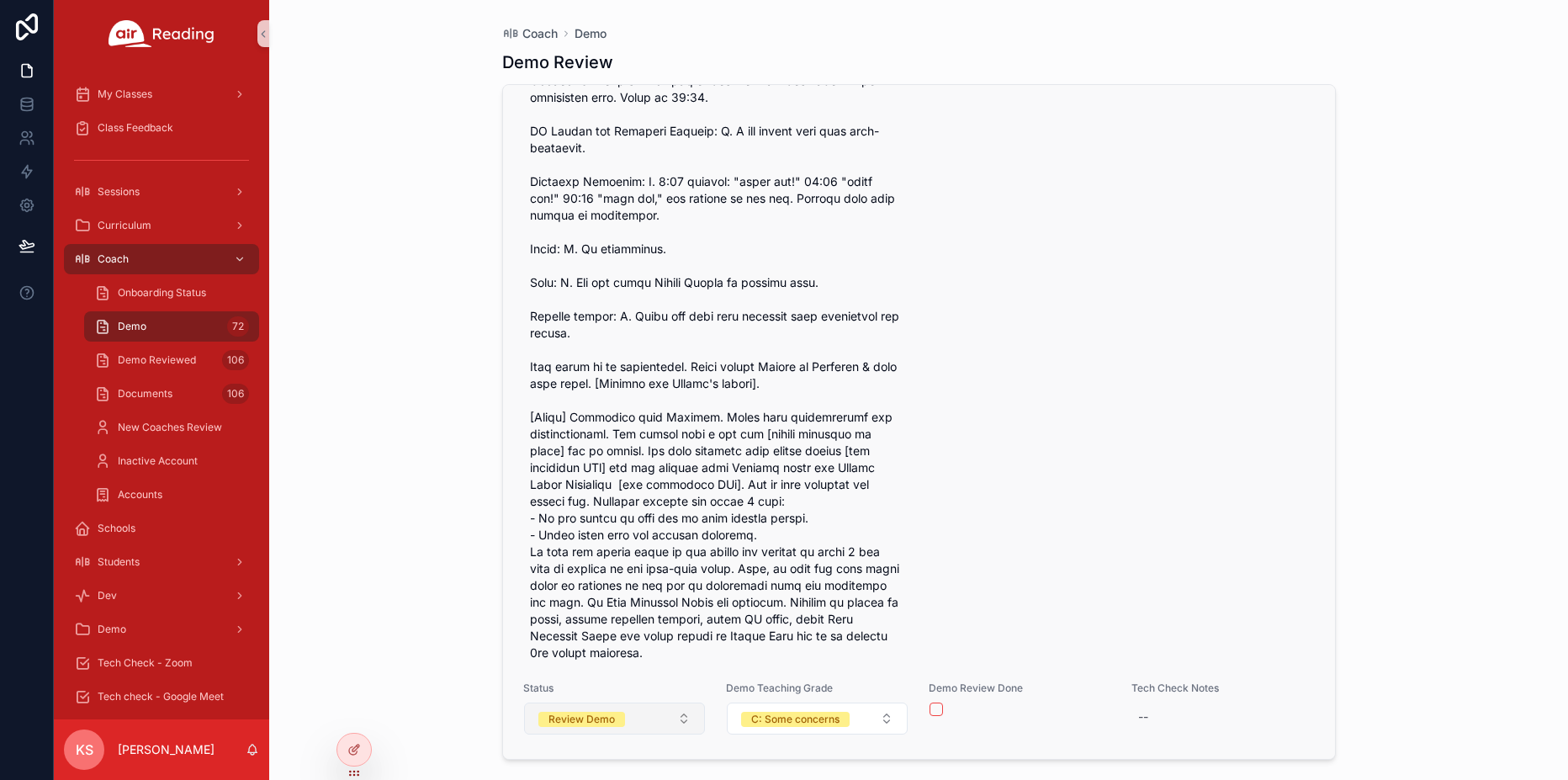
click at [603, 722] on div "Review Demo" at bounding box center [581, 719] width 66 height 15
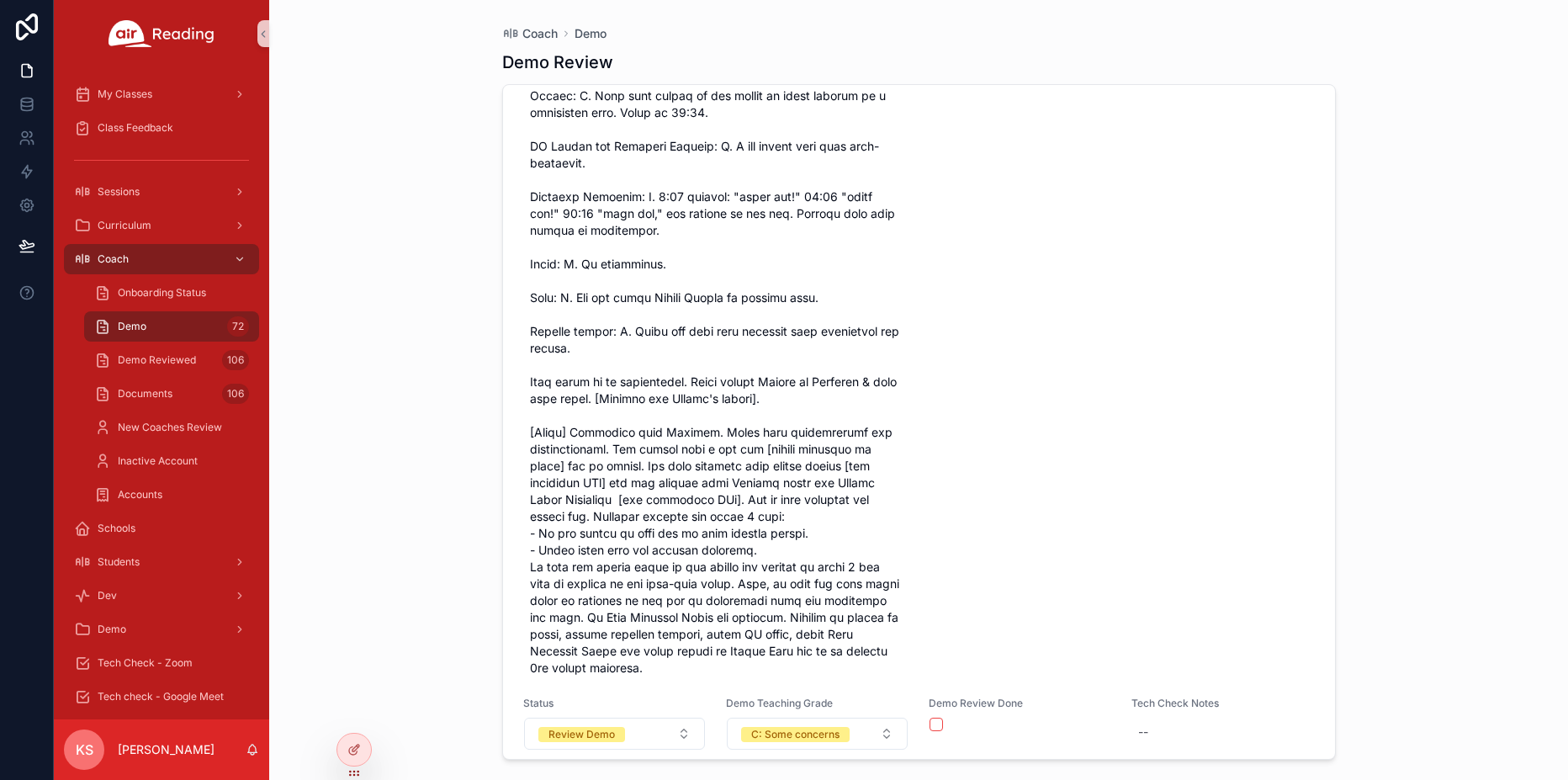
scroll to position [28044, 0]
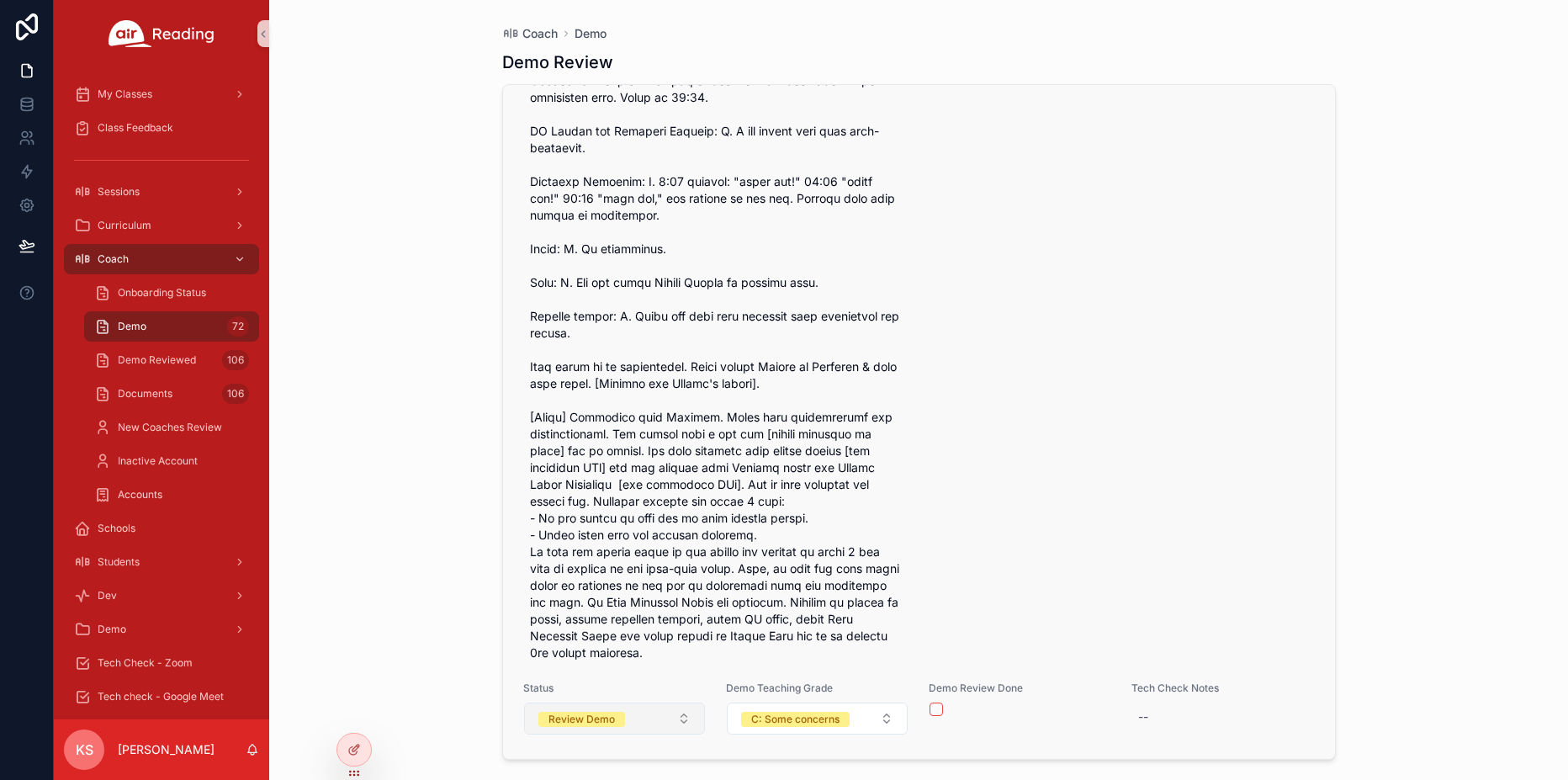
click at [602, 719] on div "Review Demo" at bounding box center [581, 719] width 66 height 15
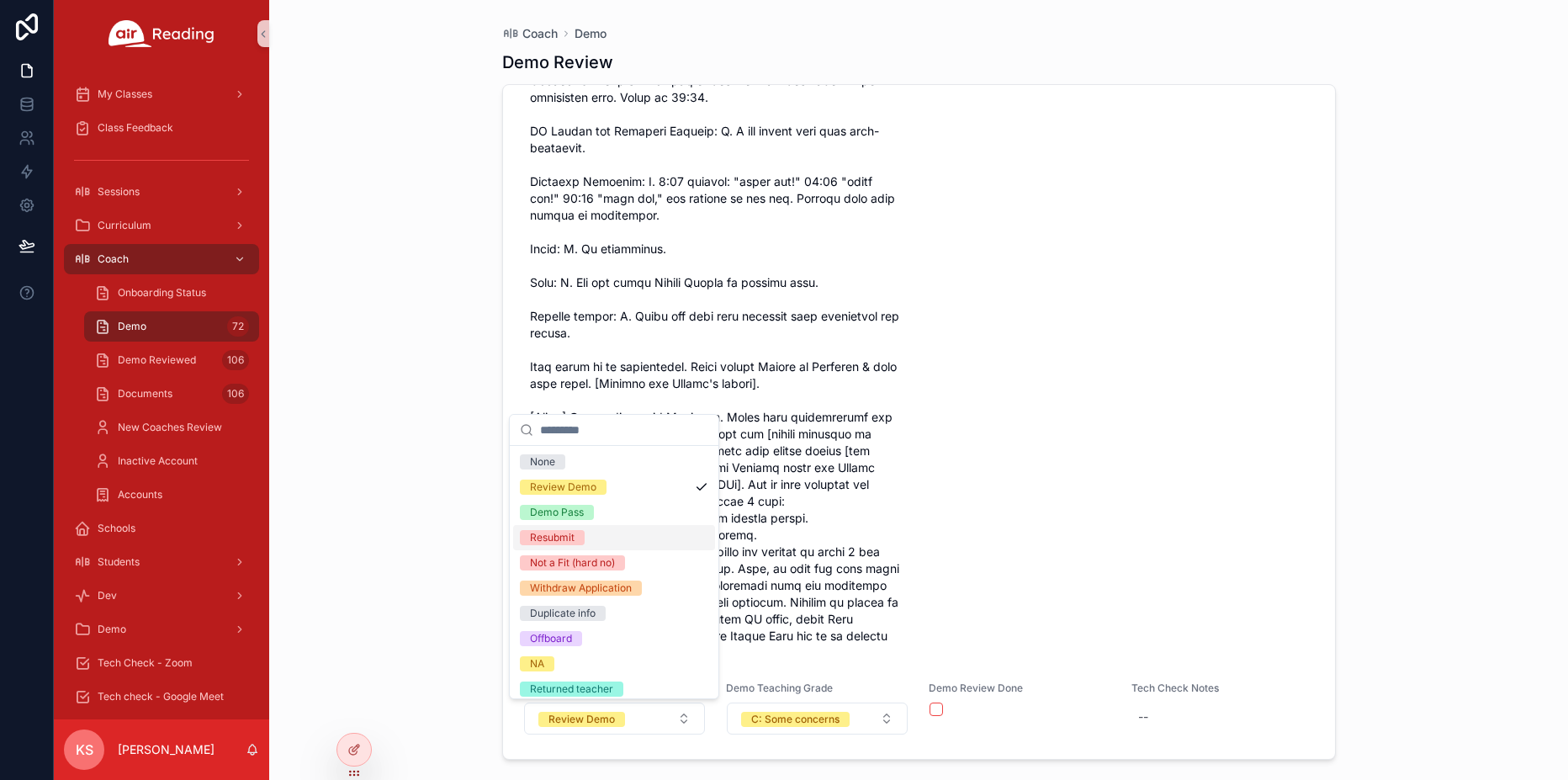
click at [567, 546] on div "Resubmit" at bounding box center [614, 537] width 202 height 25
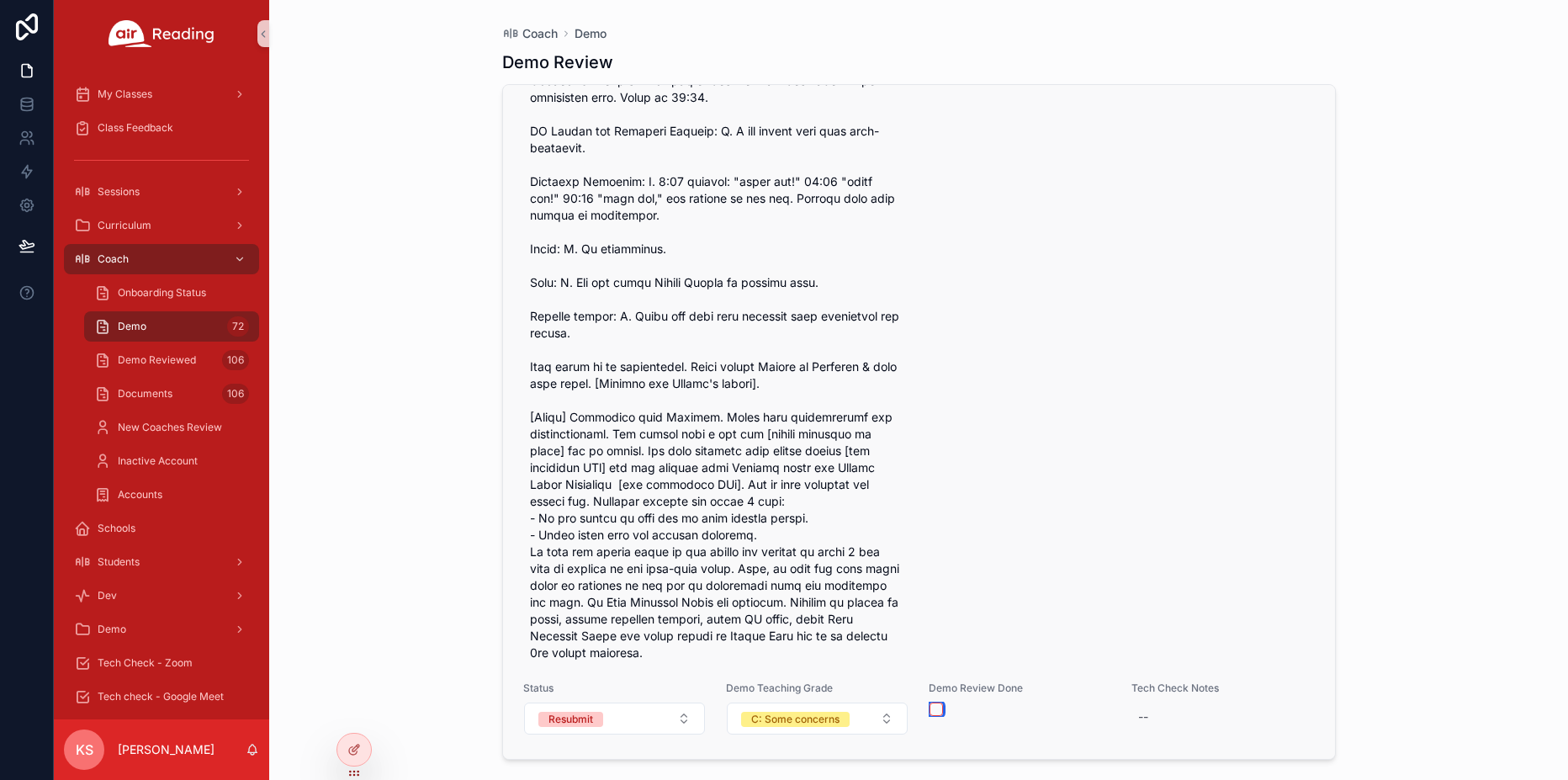
click at [937, 711] on button "scrollable content" at bounding box center [936, 709] width 13 height 13
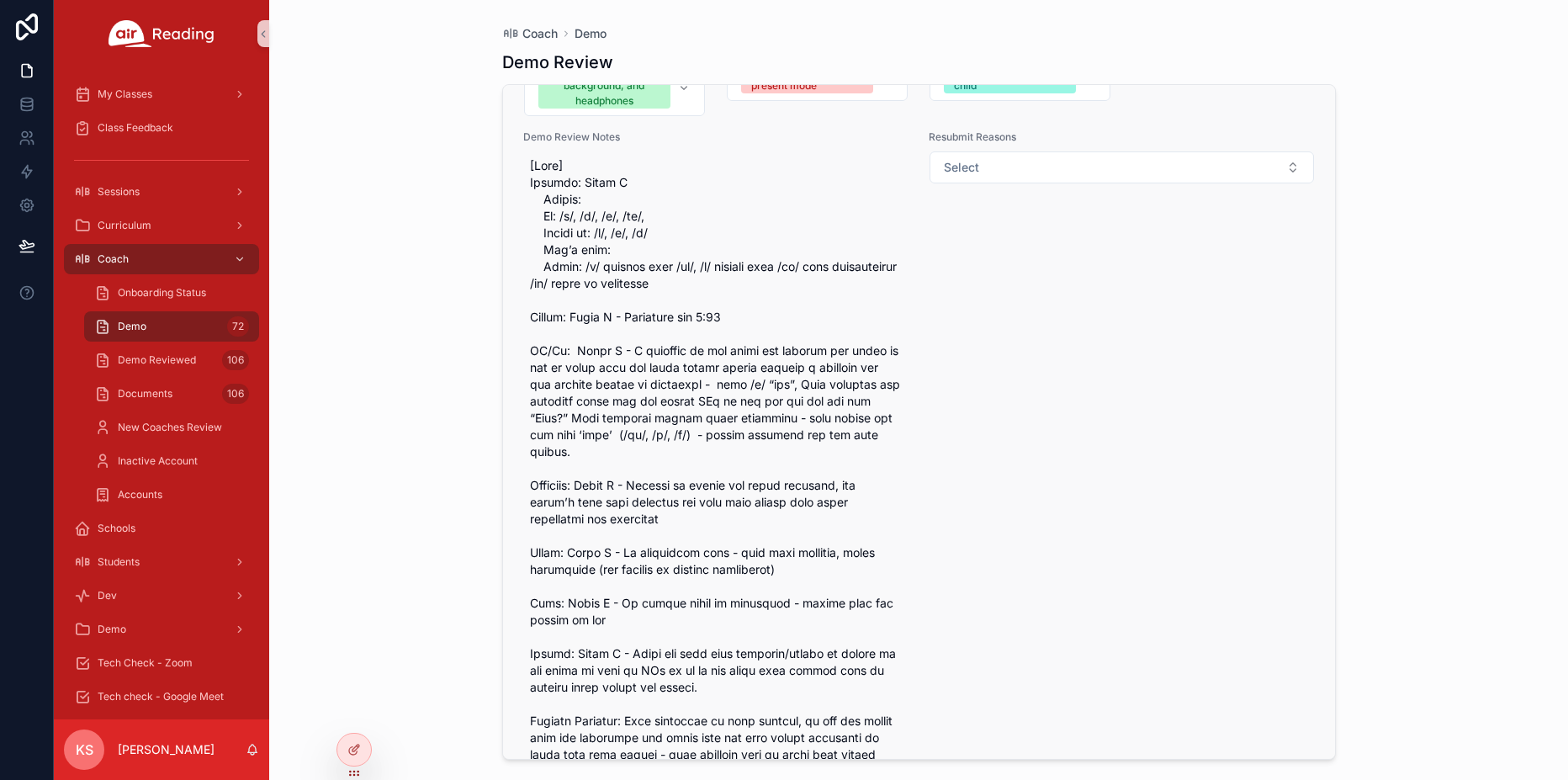
scroll to position [26709, 0]
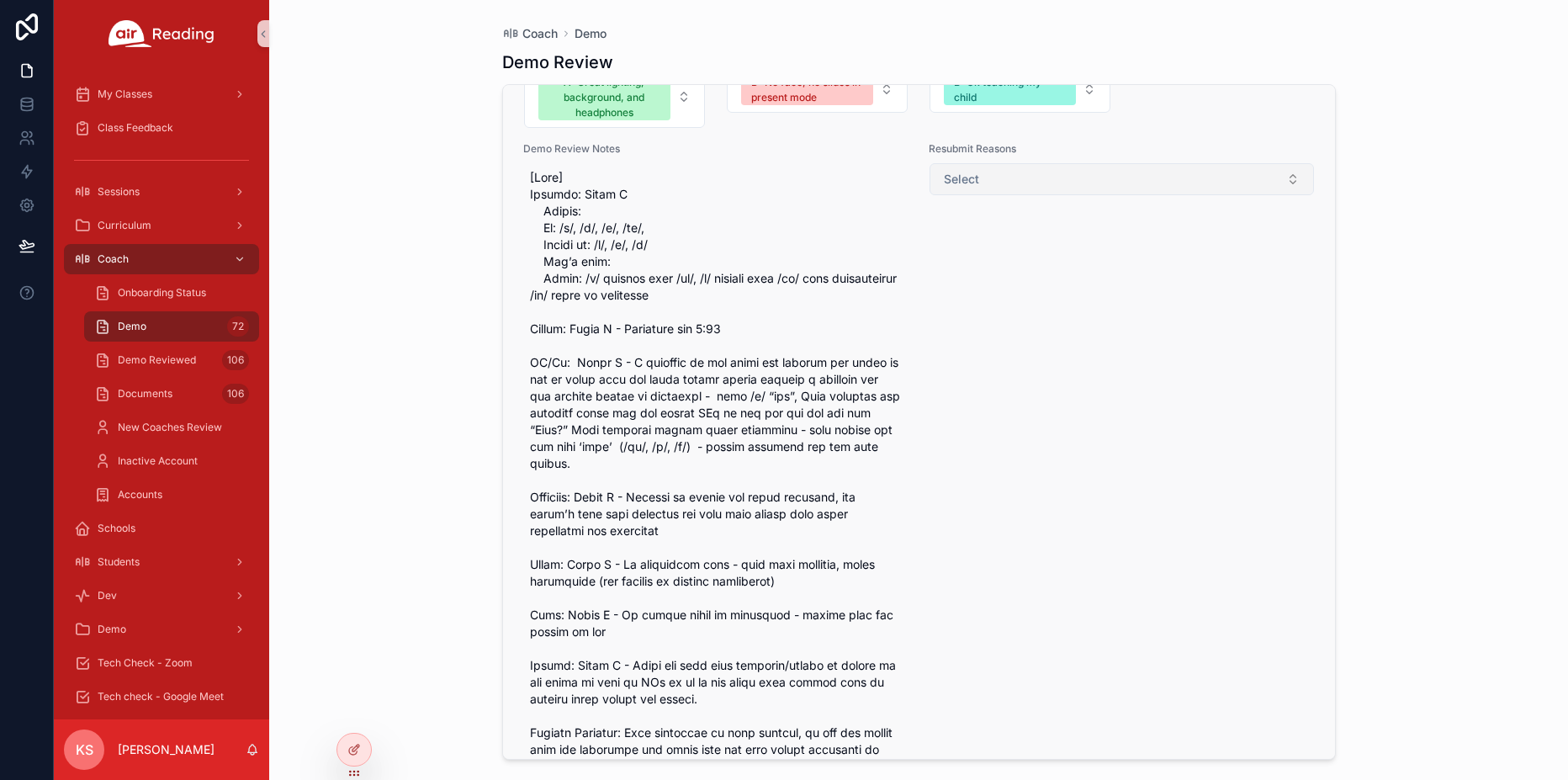
click at [1125, 185] on button "Select" at bounding box center [1121, 179] width 384 height 32
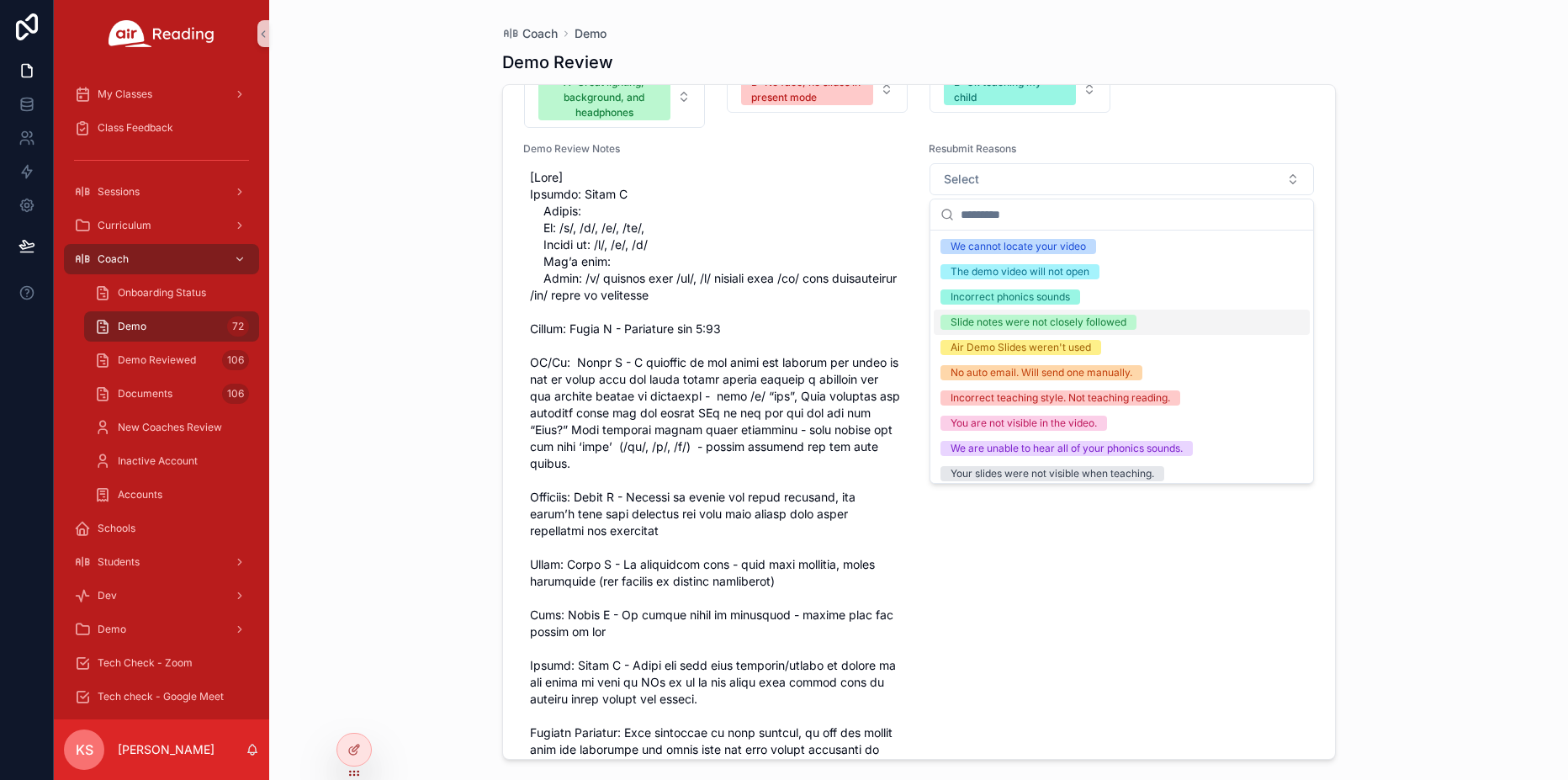
click at [1027, 324] on div "Slide notes were not closely followed" at bounding box center [1038, 322] width 176 height 15
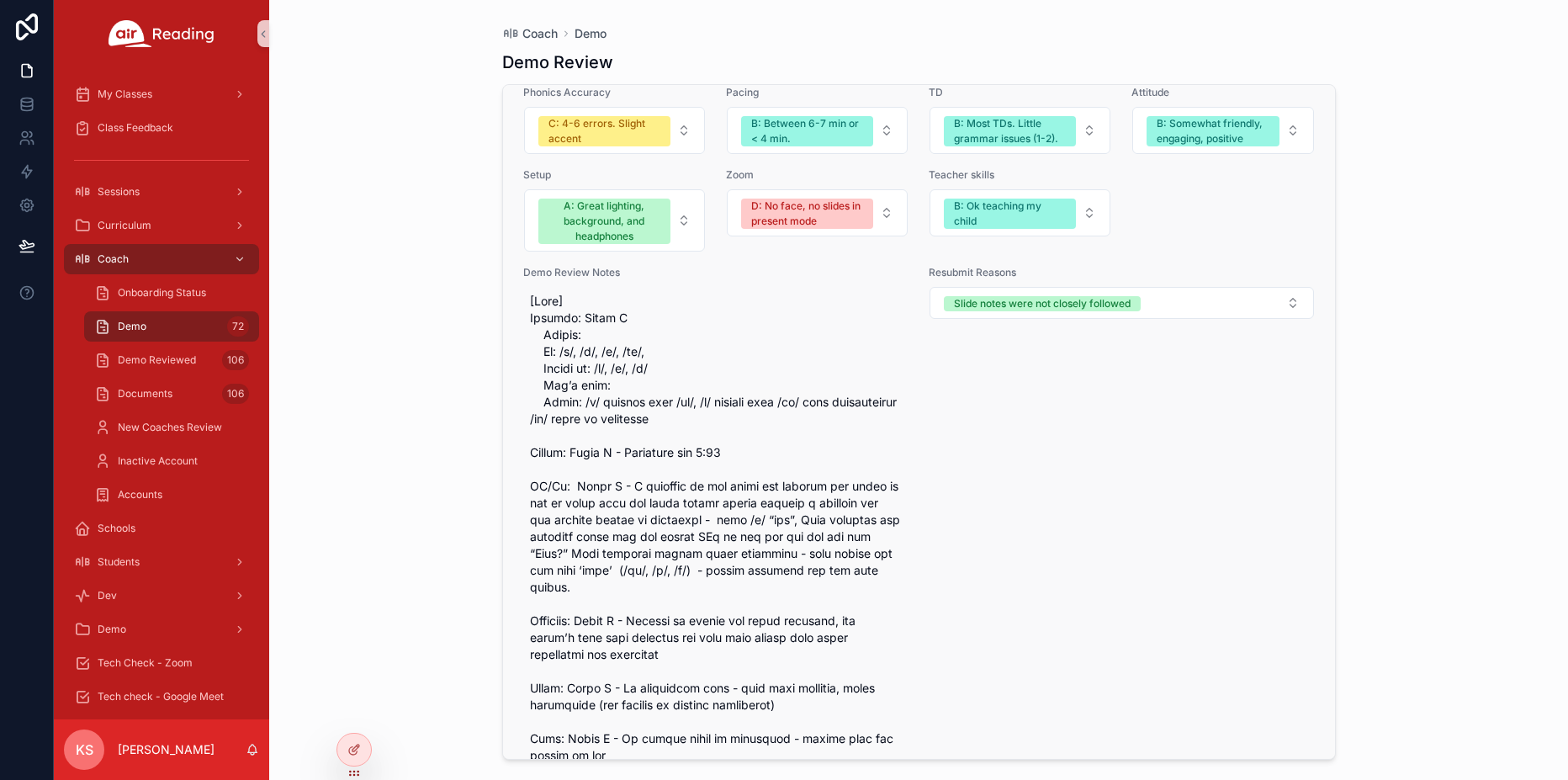
scroll to position [26575, 0]
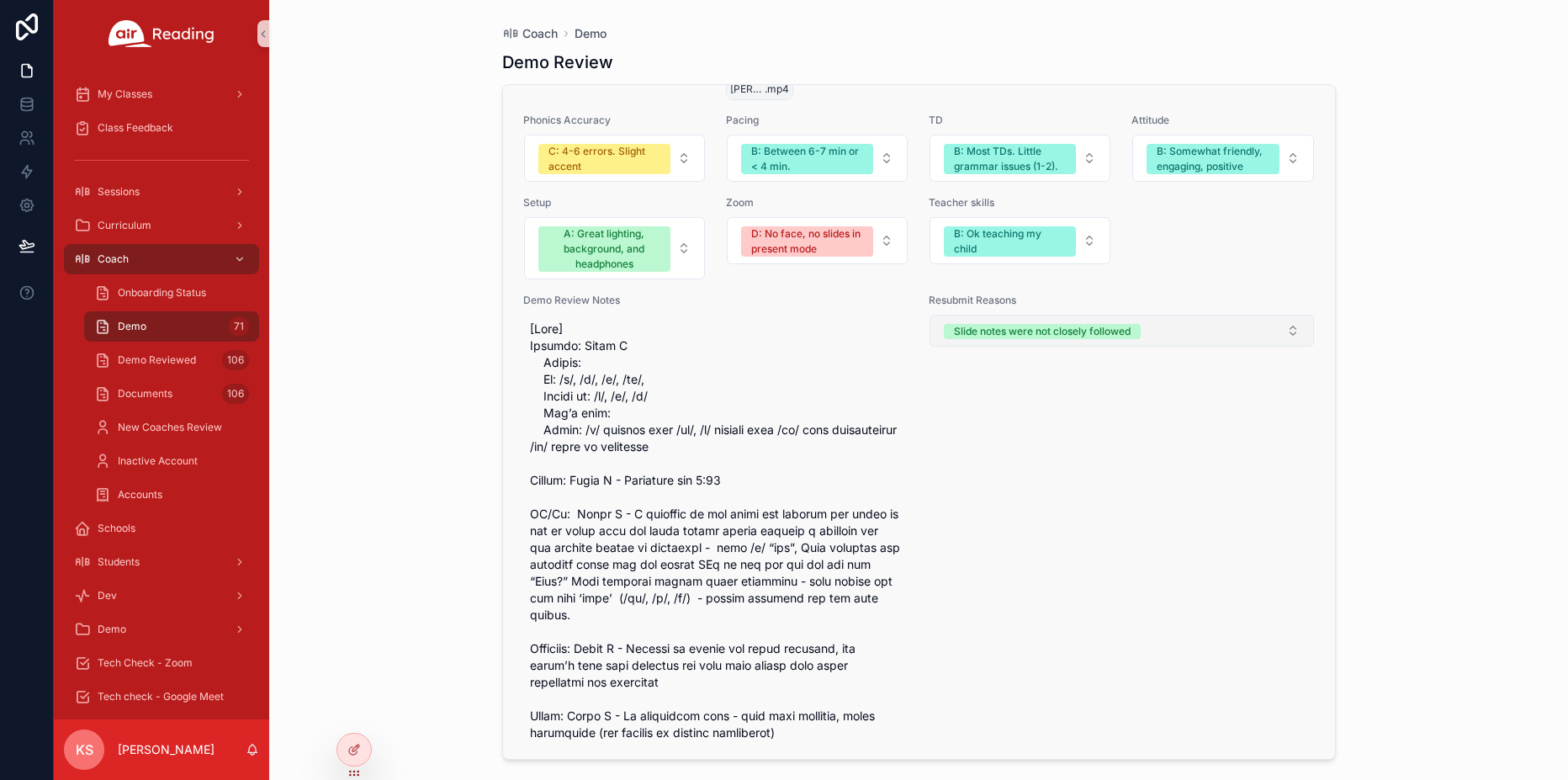
click at [1014, 338] on div "Slide notes were not closely followed" at bounding box center [1042, 331] width 177 height 15
click at [1014, 338] on button "Select" at bounding box center [1121, 329] width 384 height 32
click at [989, 334] on button "Select" at bounding box center [1121, 329] width 384 height 32
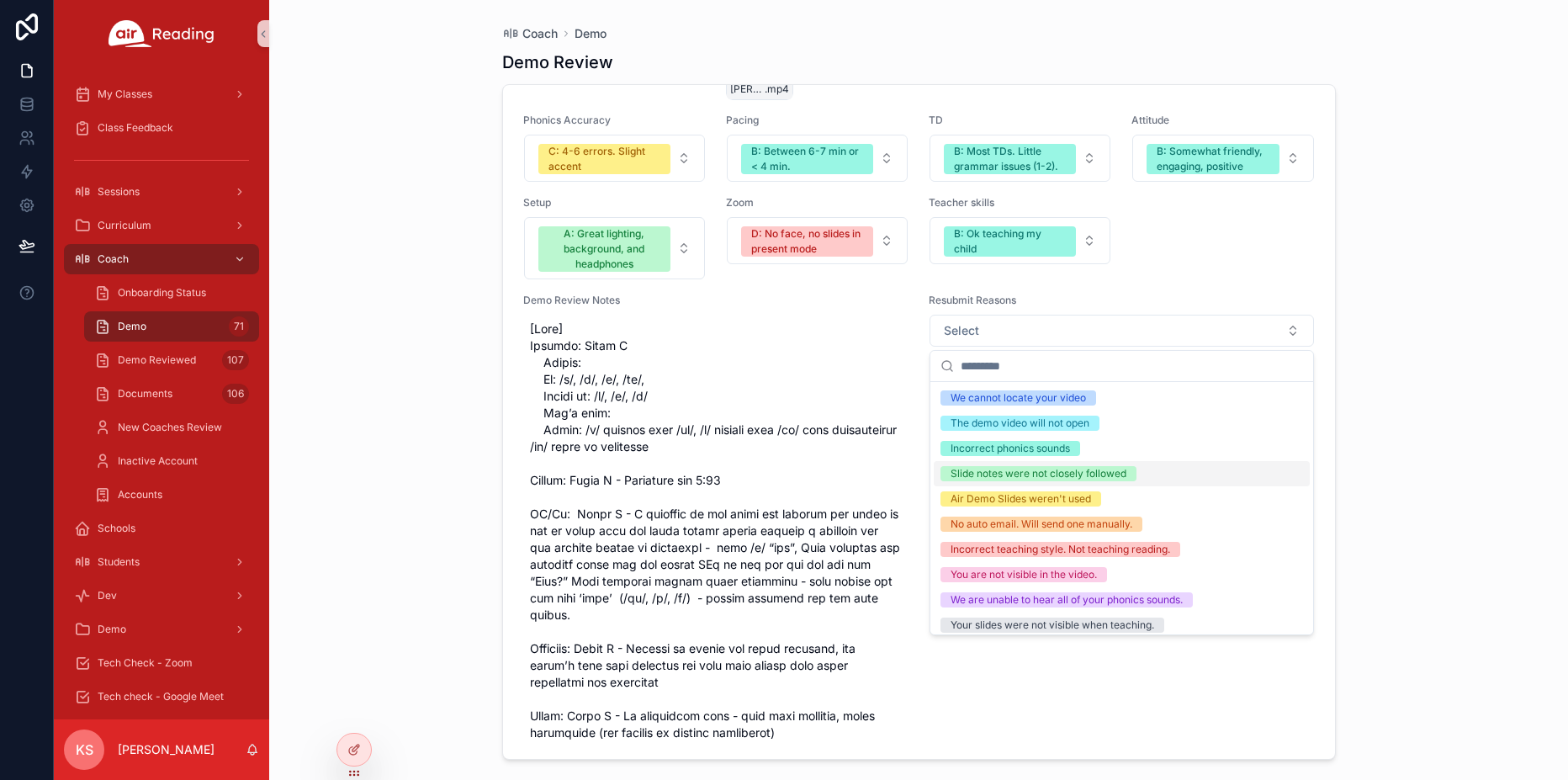
click at [991, 475] on div "Slide notes were not closely followed" at bounding box center [1038, 474] width 176 height 15
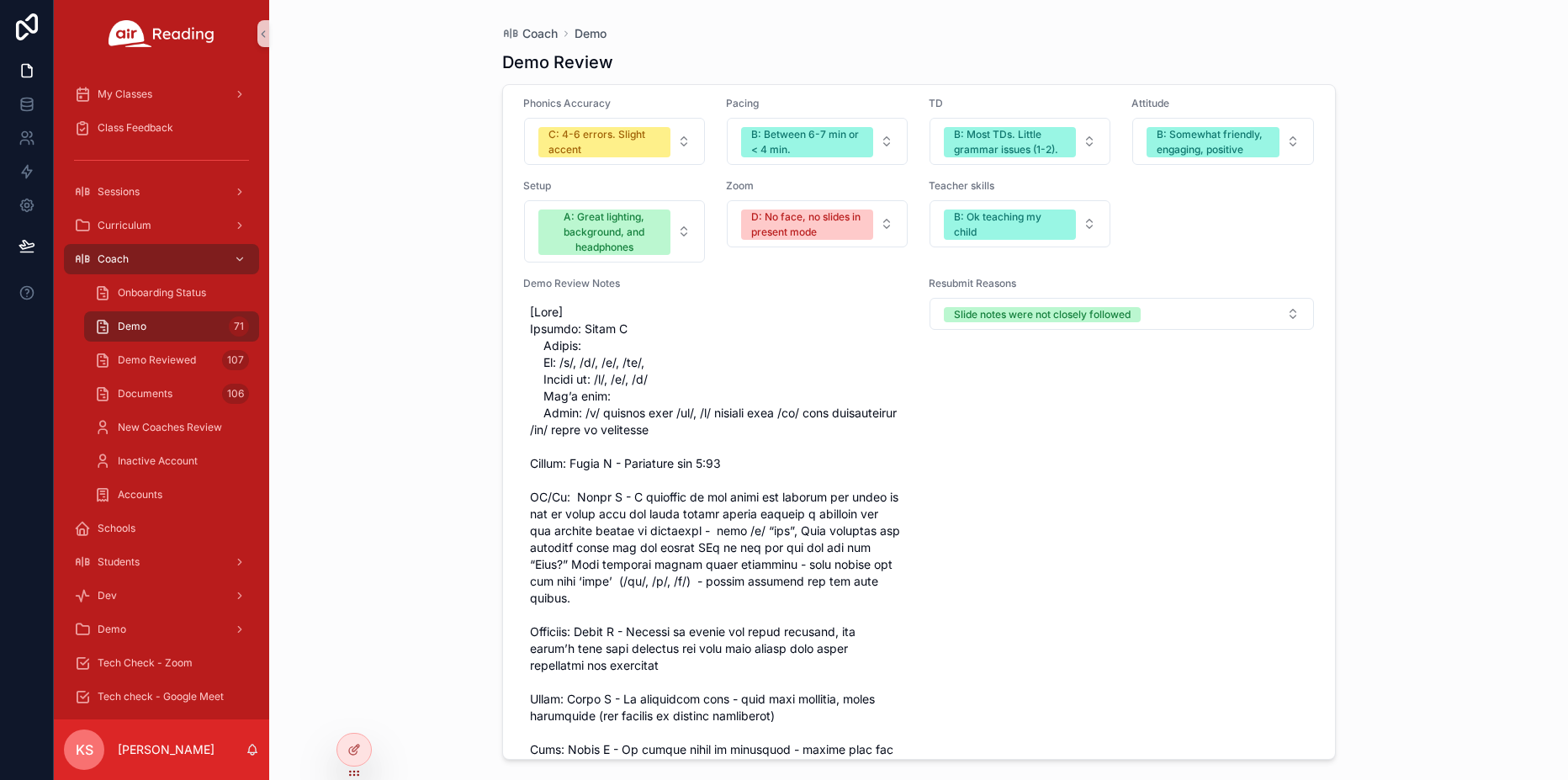
scroll to position [26557, 0]
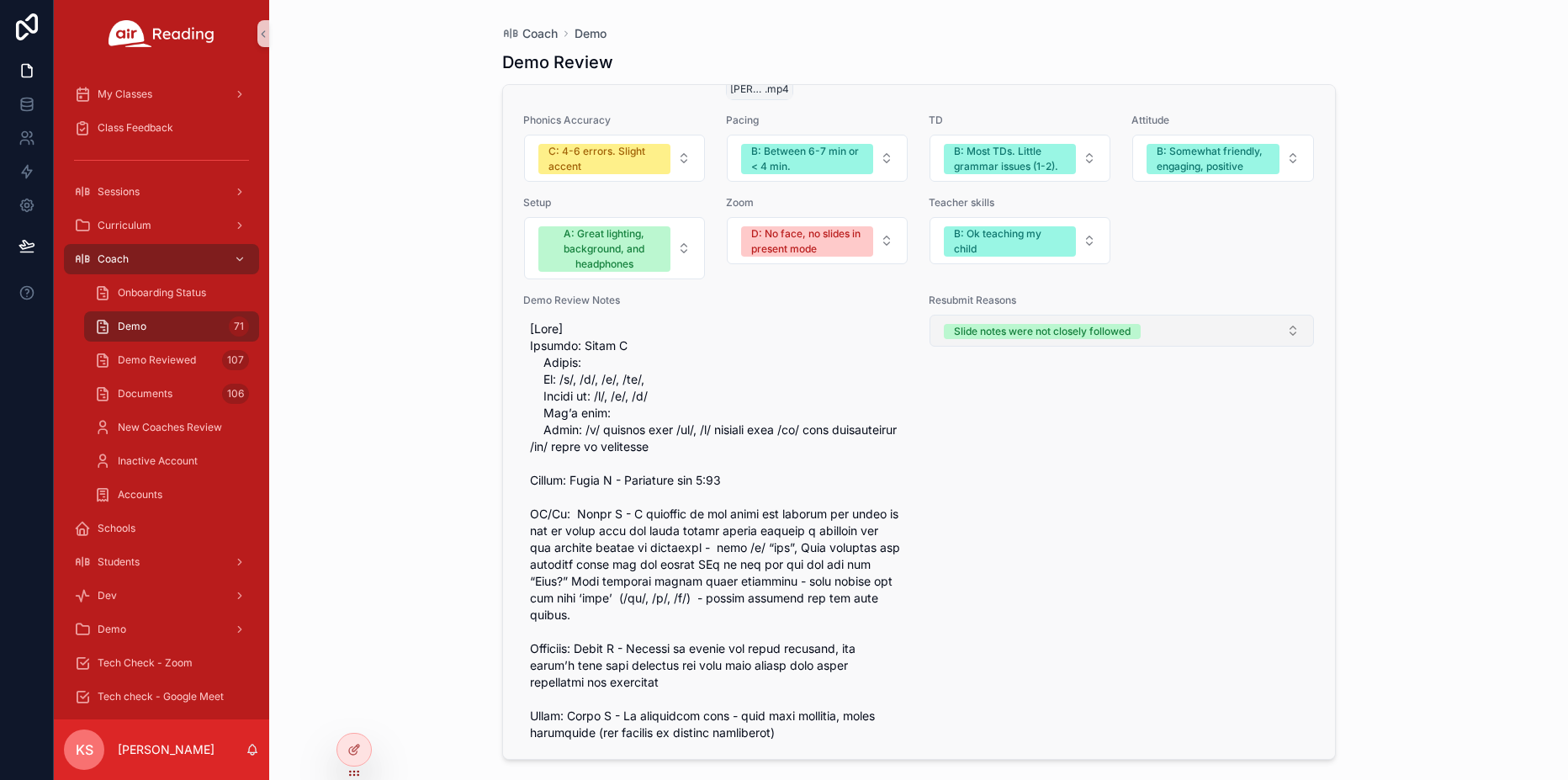
click at [1010, 341] on button "Slide notes were not closely followed" at bounding box center [1121, 329] width 384 height 32
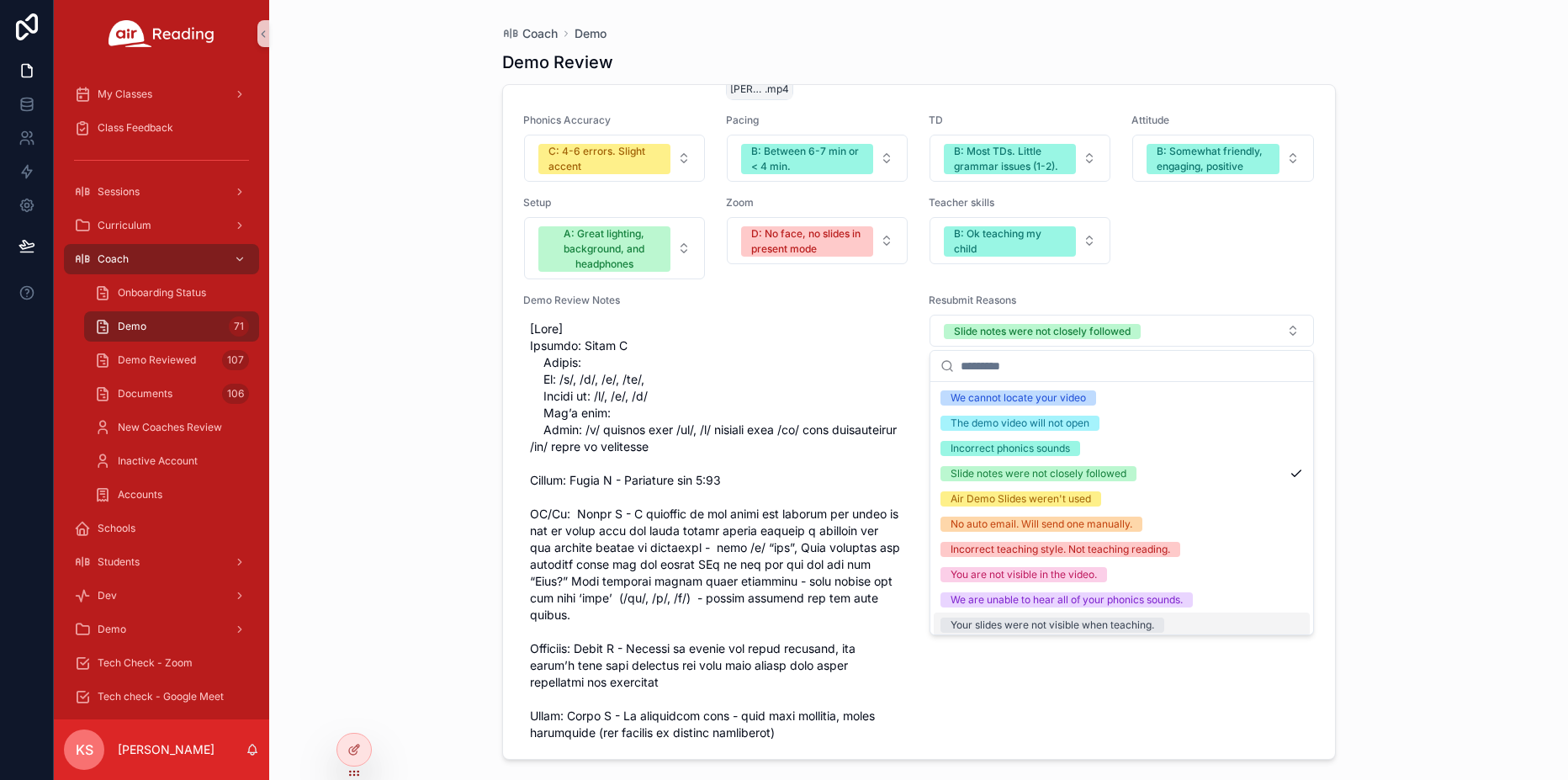
click at [983, 620] on div "Your slides were not visible when teaching." at bounding box center [1052, 625] width 204 height 15
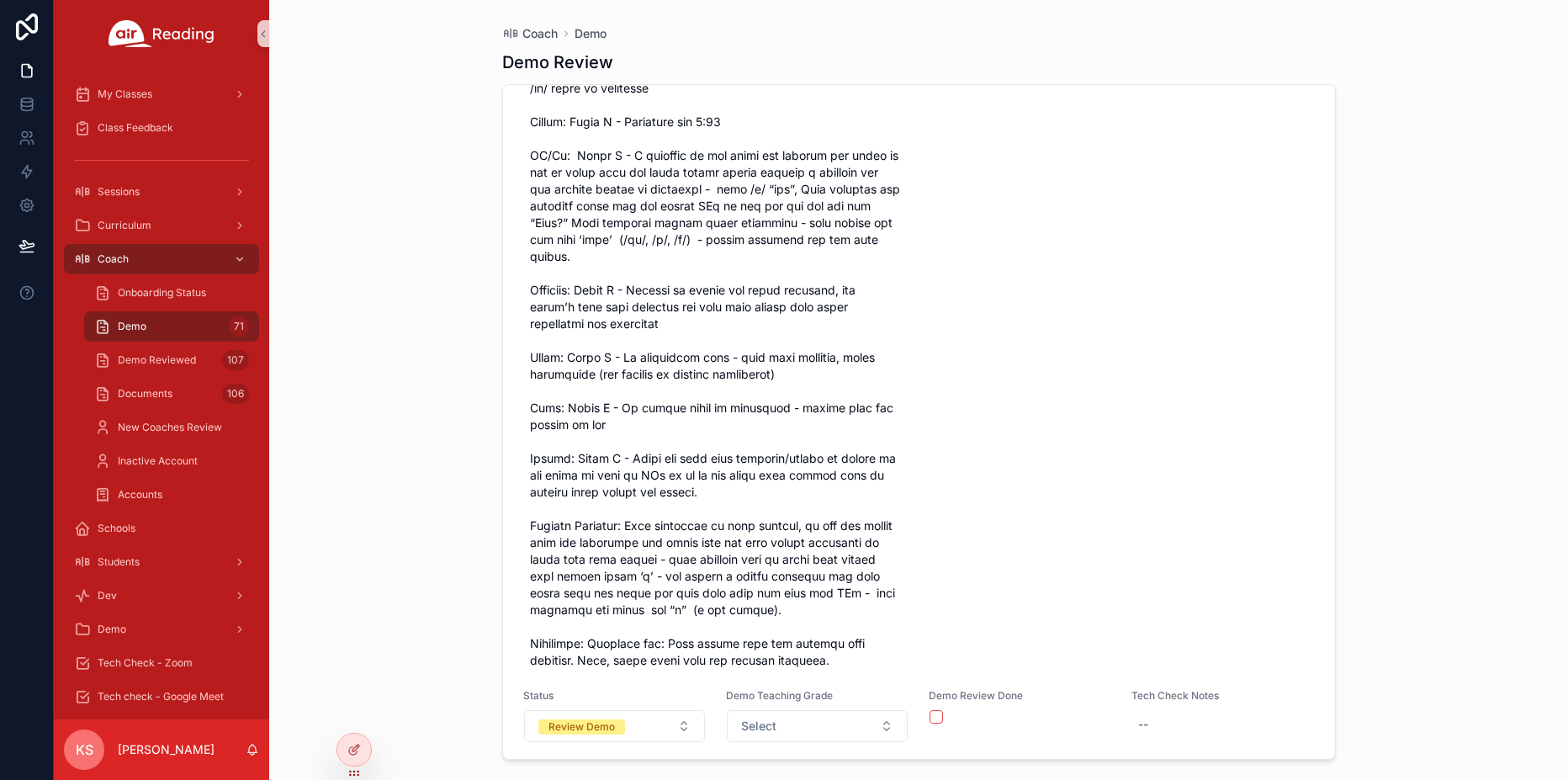
scroll to position [26933, 0]
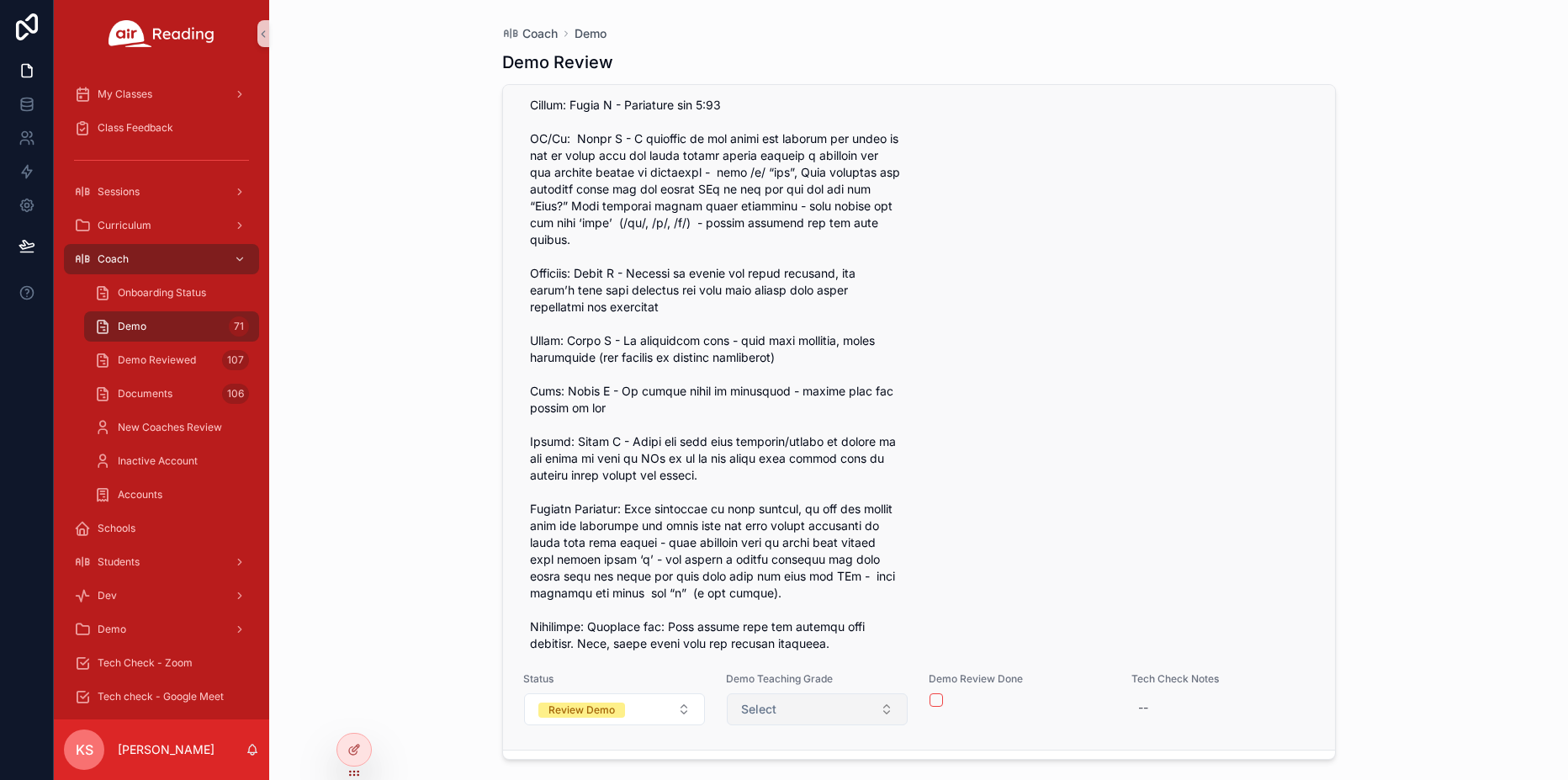
click at [785, 709] on button "Select" at bounding box center [817, 708] width 181 height 32
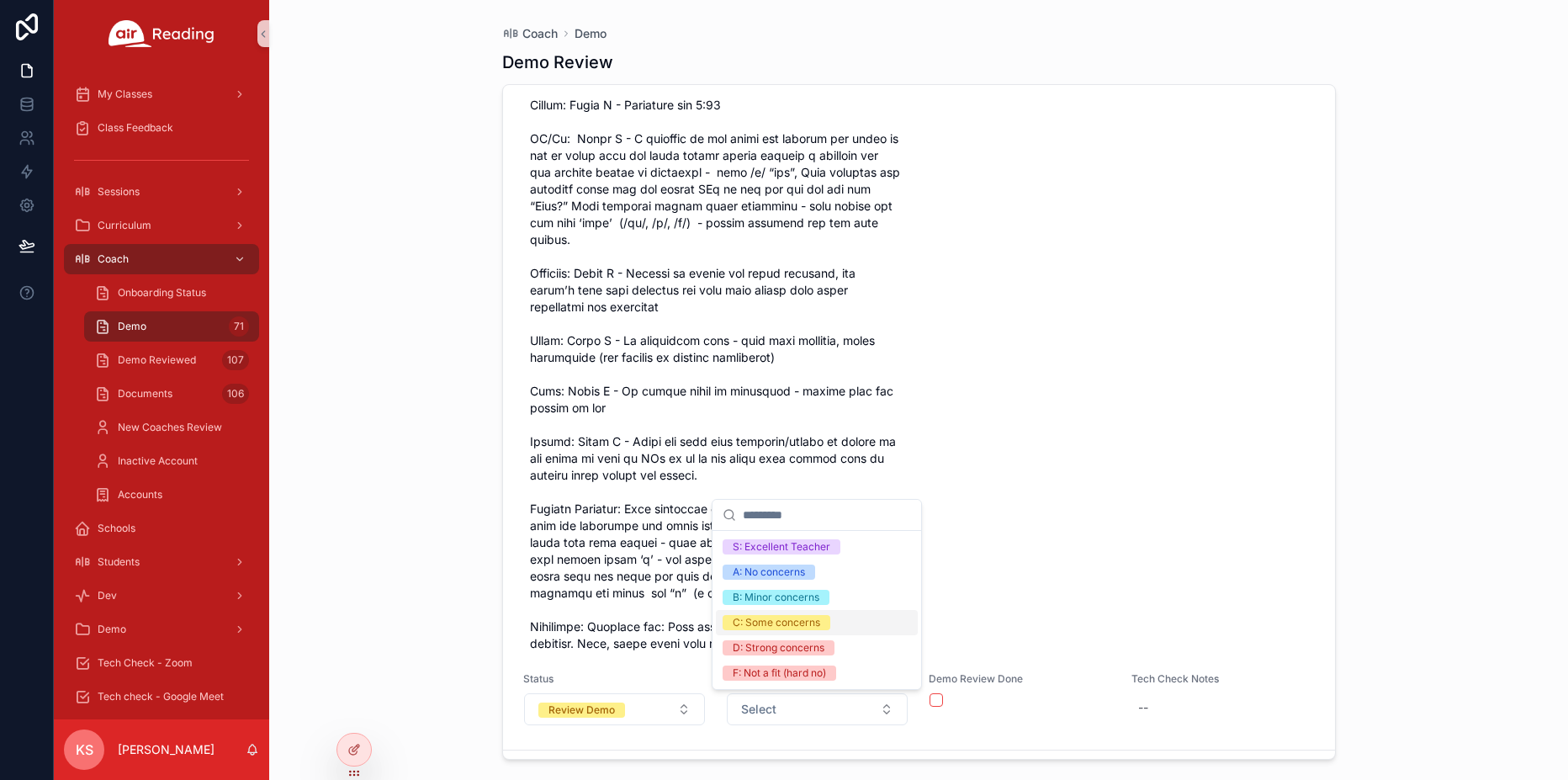
click at [767, 631] on div "C: Some concerns" at bounding box center [817, 622] width 202 height 25
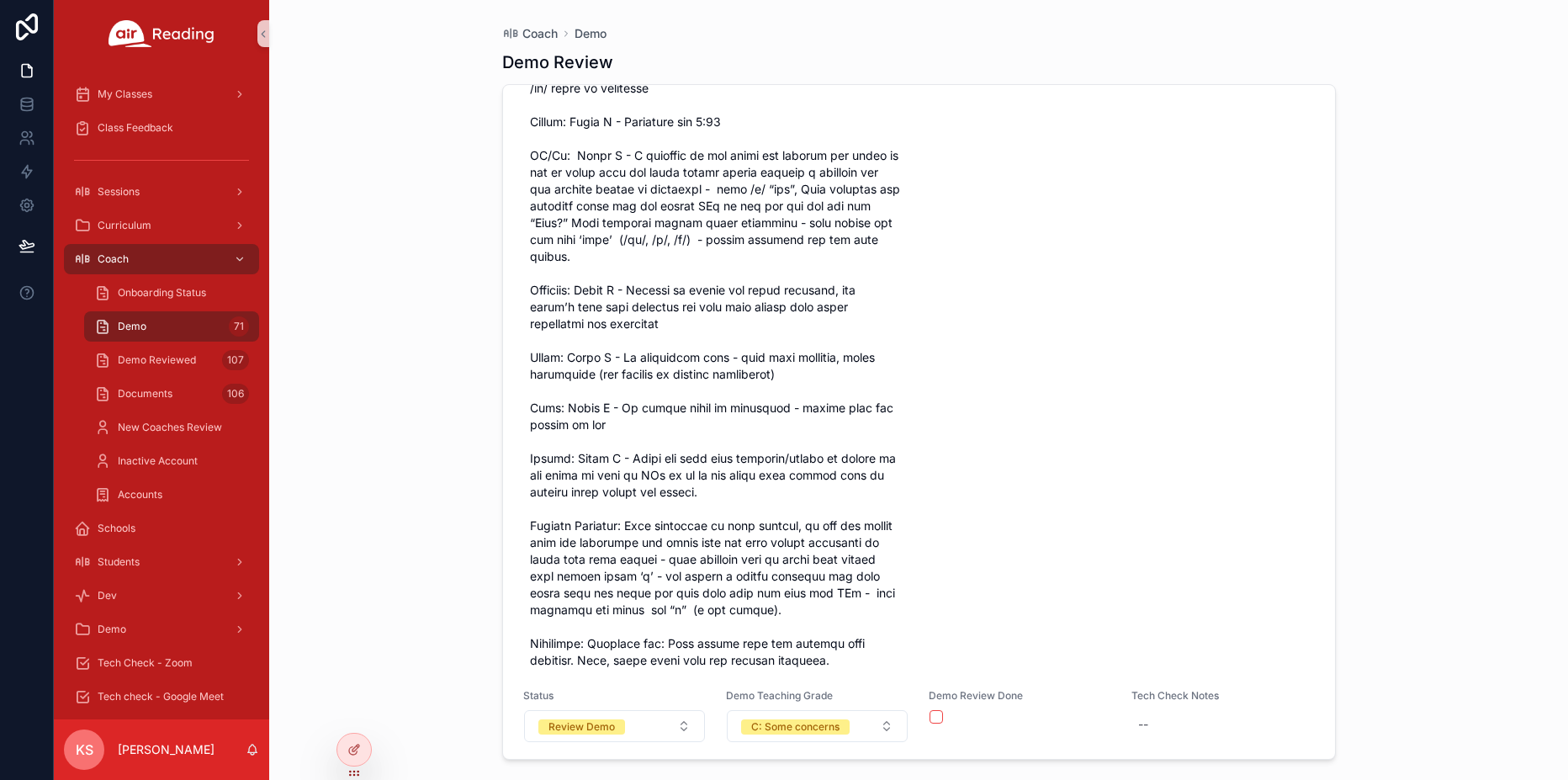
scroll to position [26983, 0]
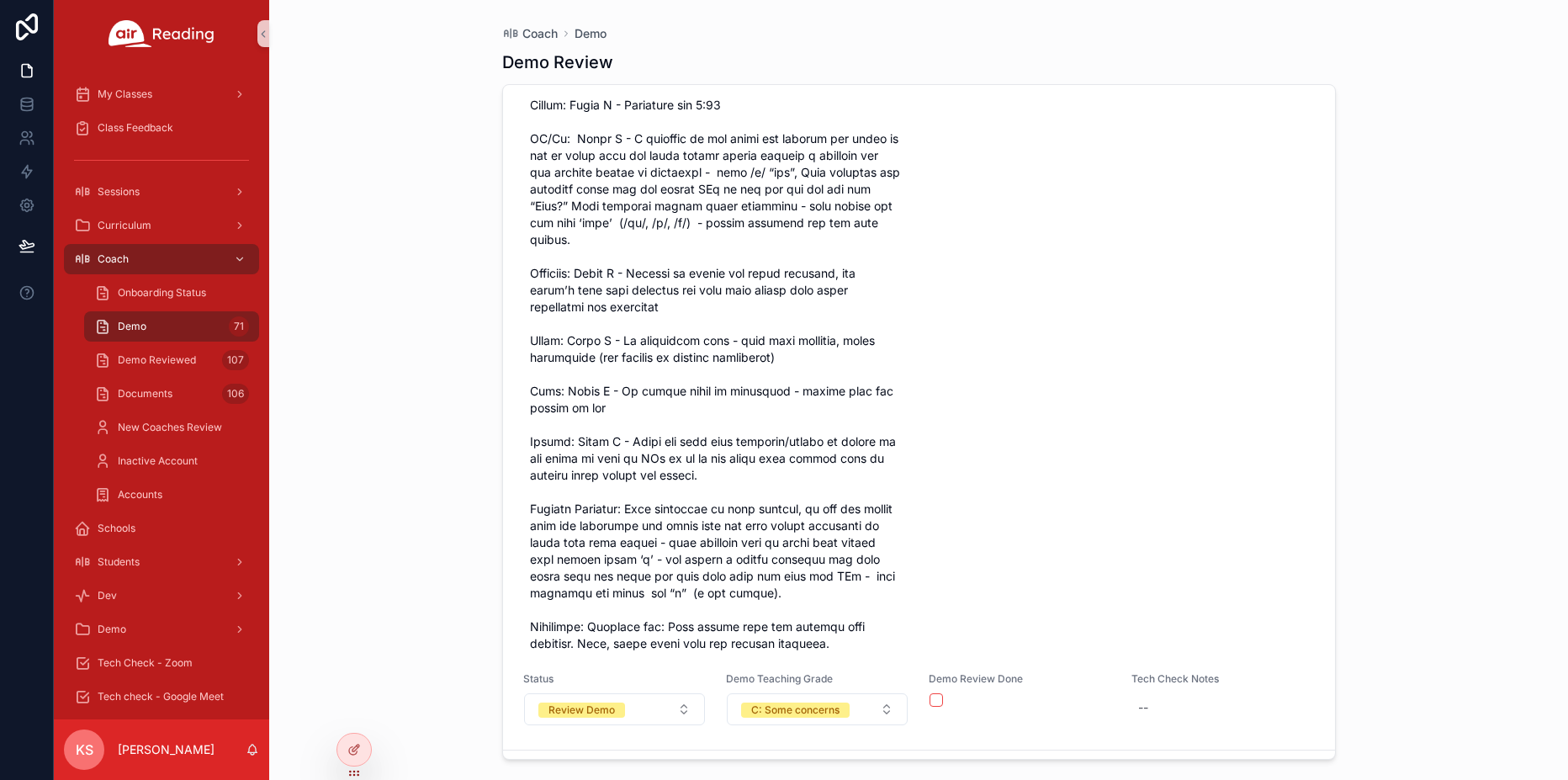
click at [602, 708] on div "Review Demo" at bounding box center [581, 710] width 66 height 15
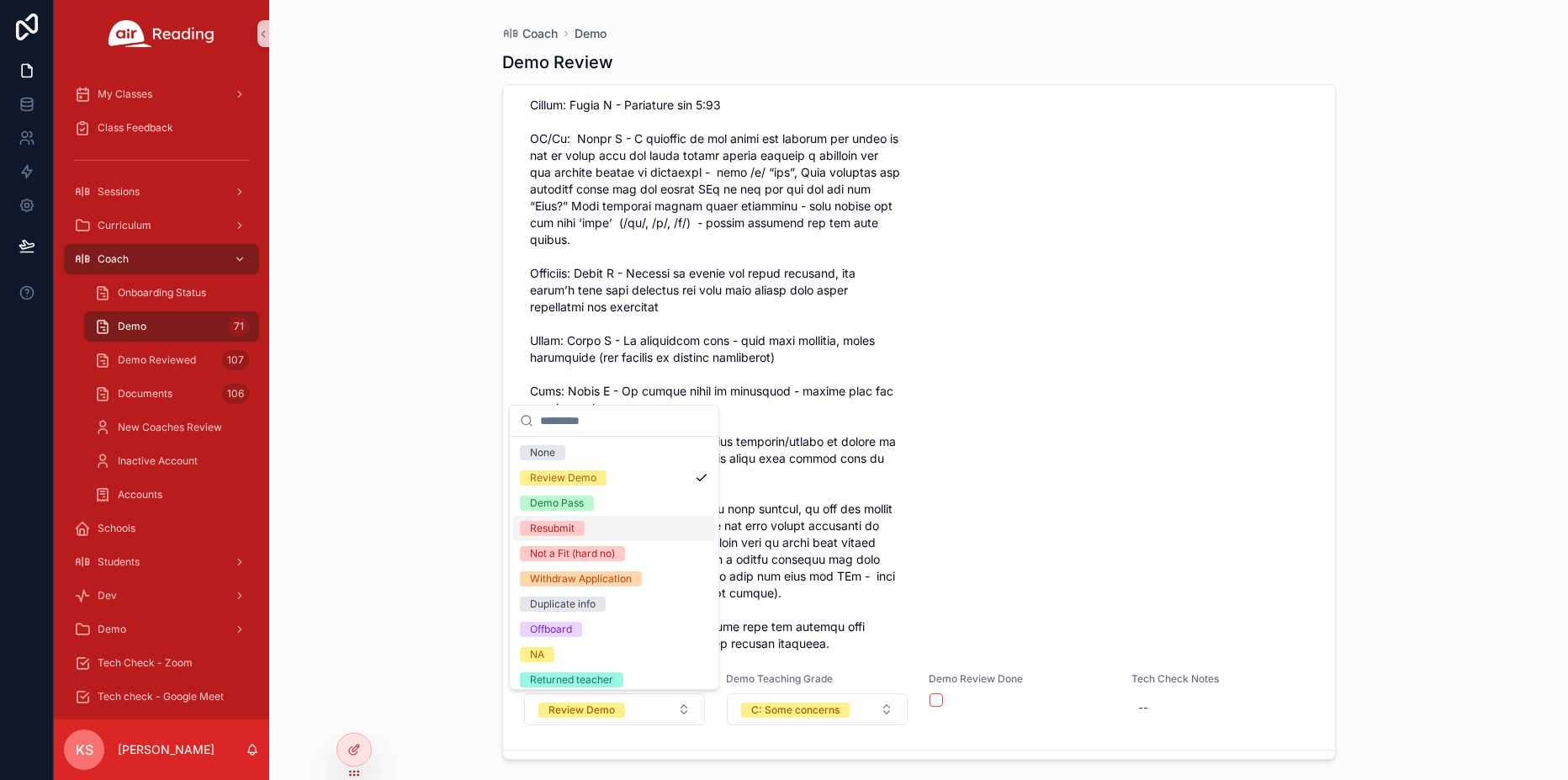
click at [580, 533] on span "Resubmit" at bounding box center [551, 528] width 64 height 15
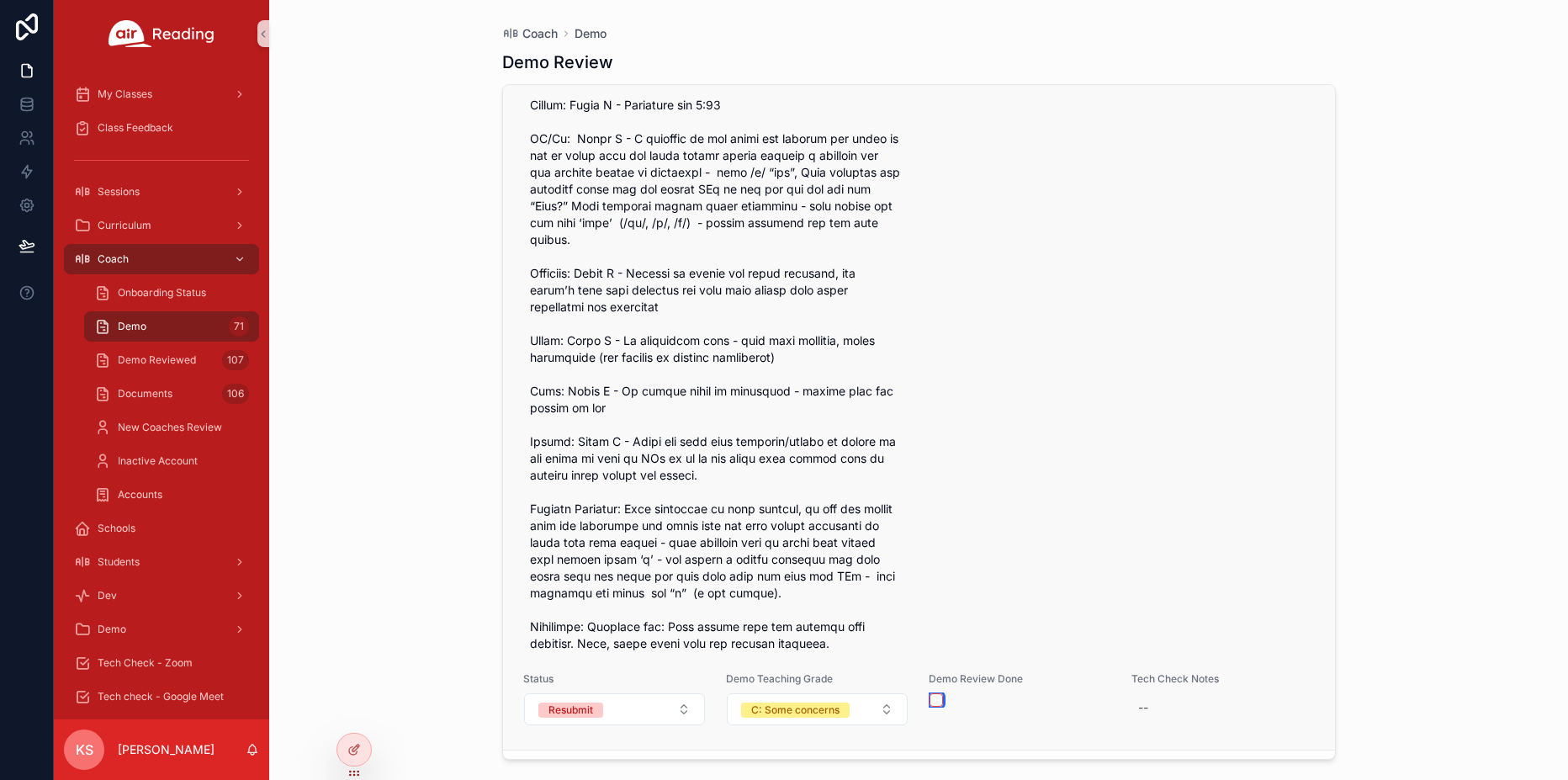
click at [935, 701] on button "scrollable content" at bounding box center [936, 699] width 13 height 13
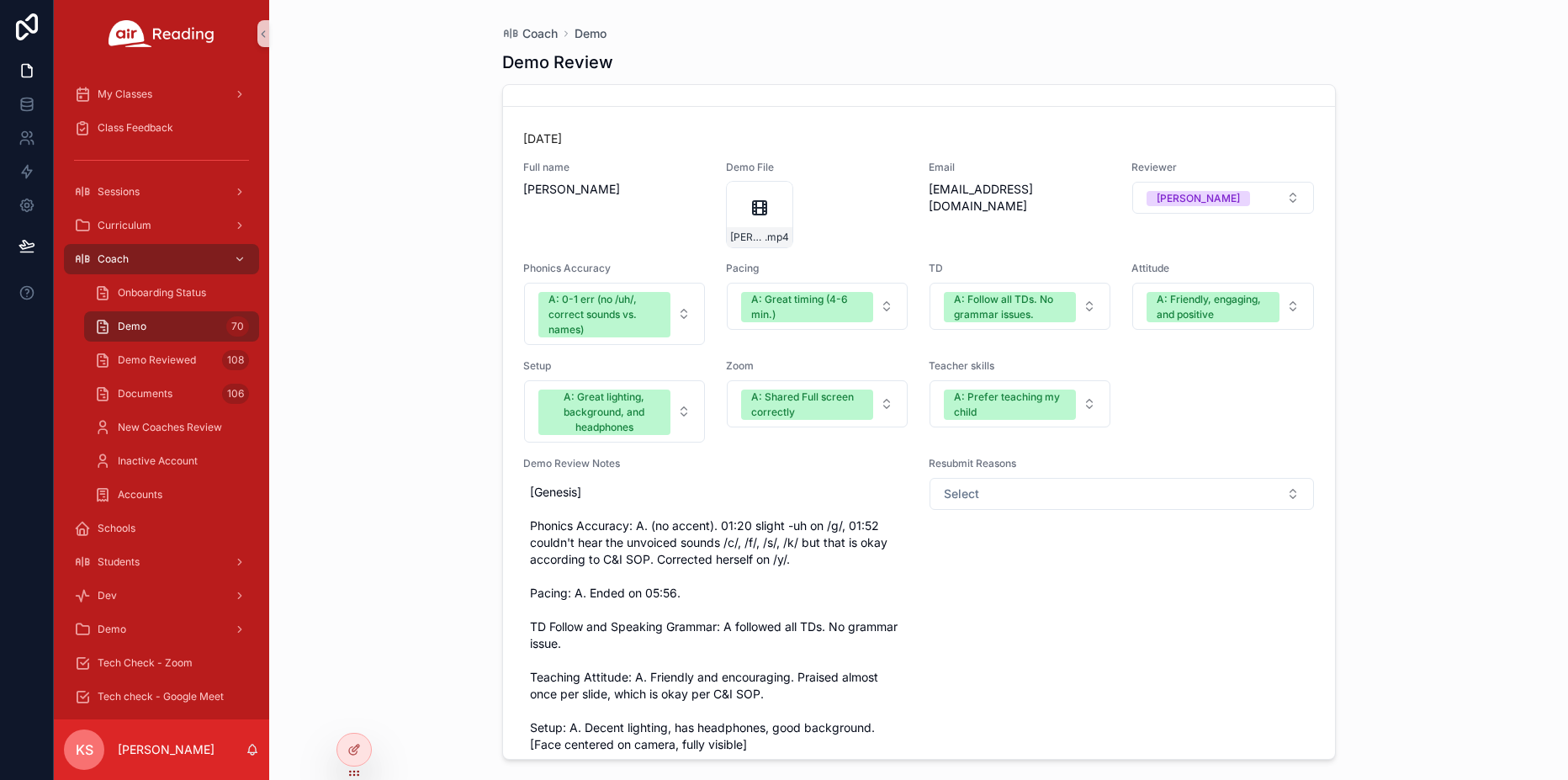
scroll to position [27054, 0]
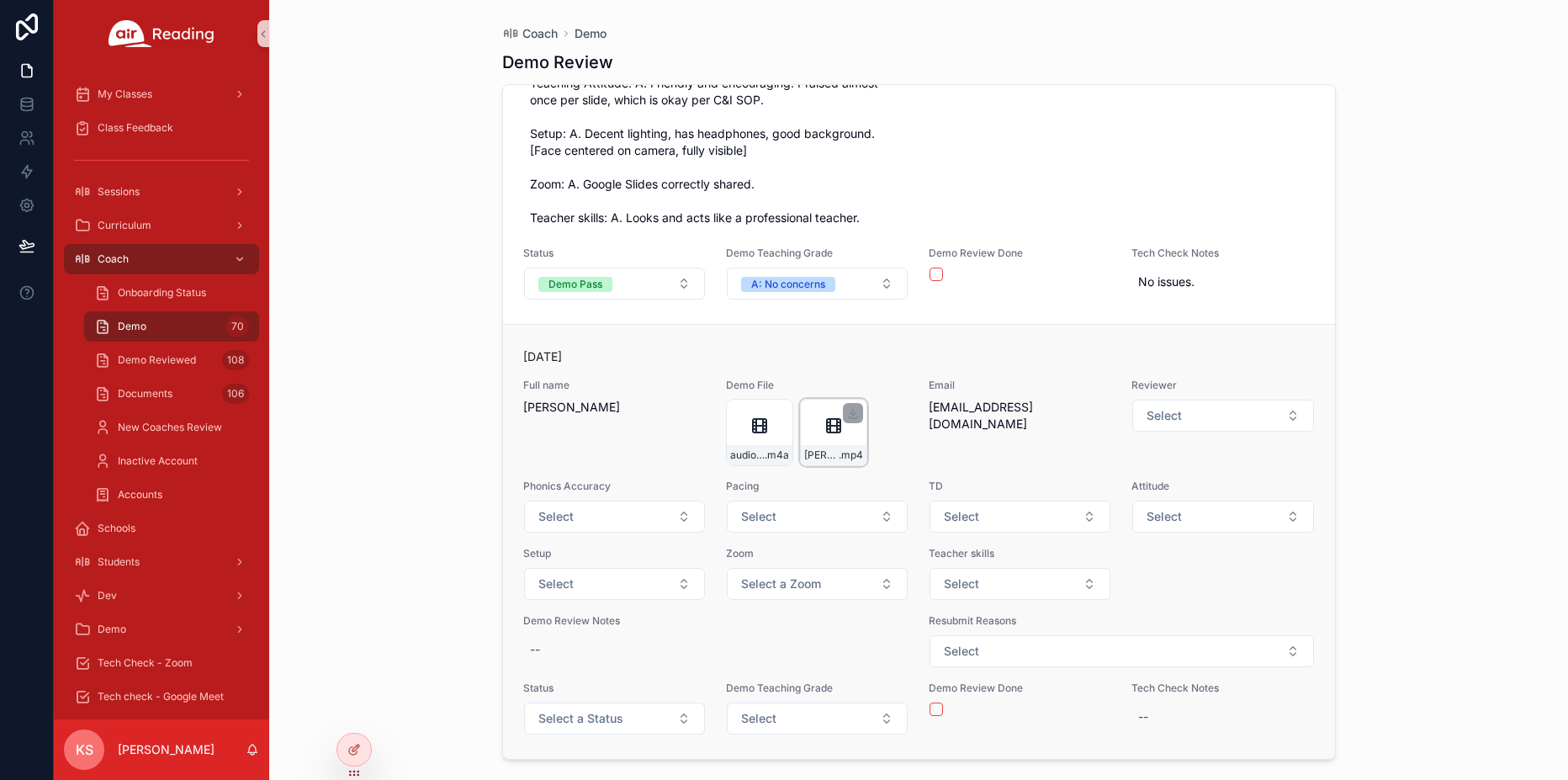
click at [832, 427] on icon "scrollable content" at bounding box center [833, 426] width 20 height 20
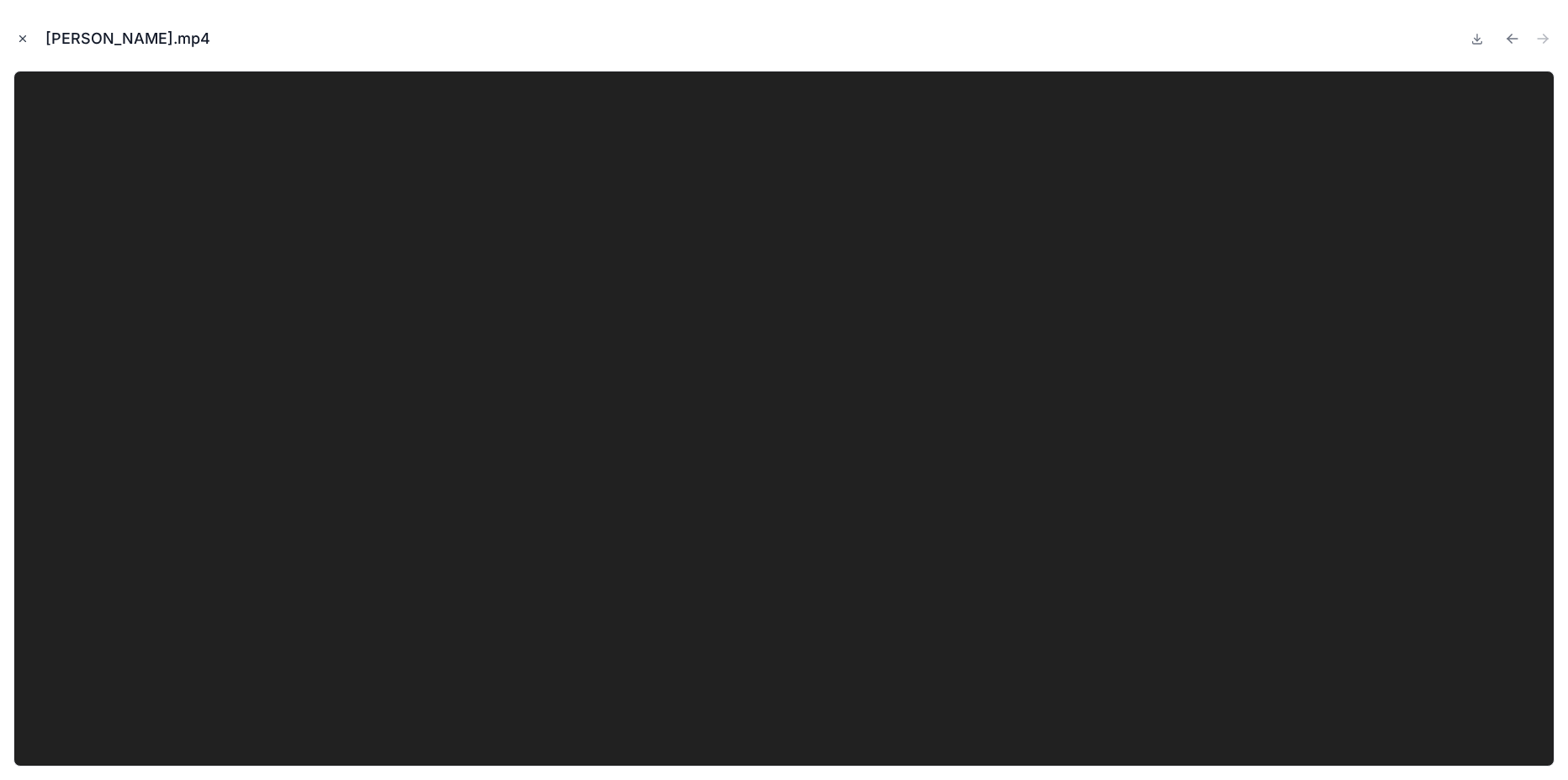
click at [19, 37] on icon "Close modal" at bounding box center [23, 38] width 12 height 12
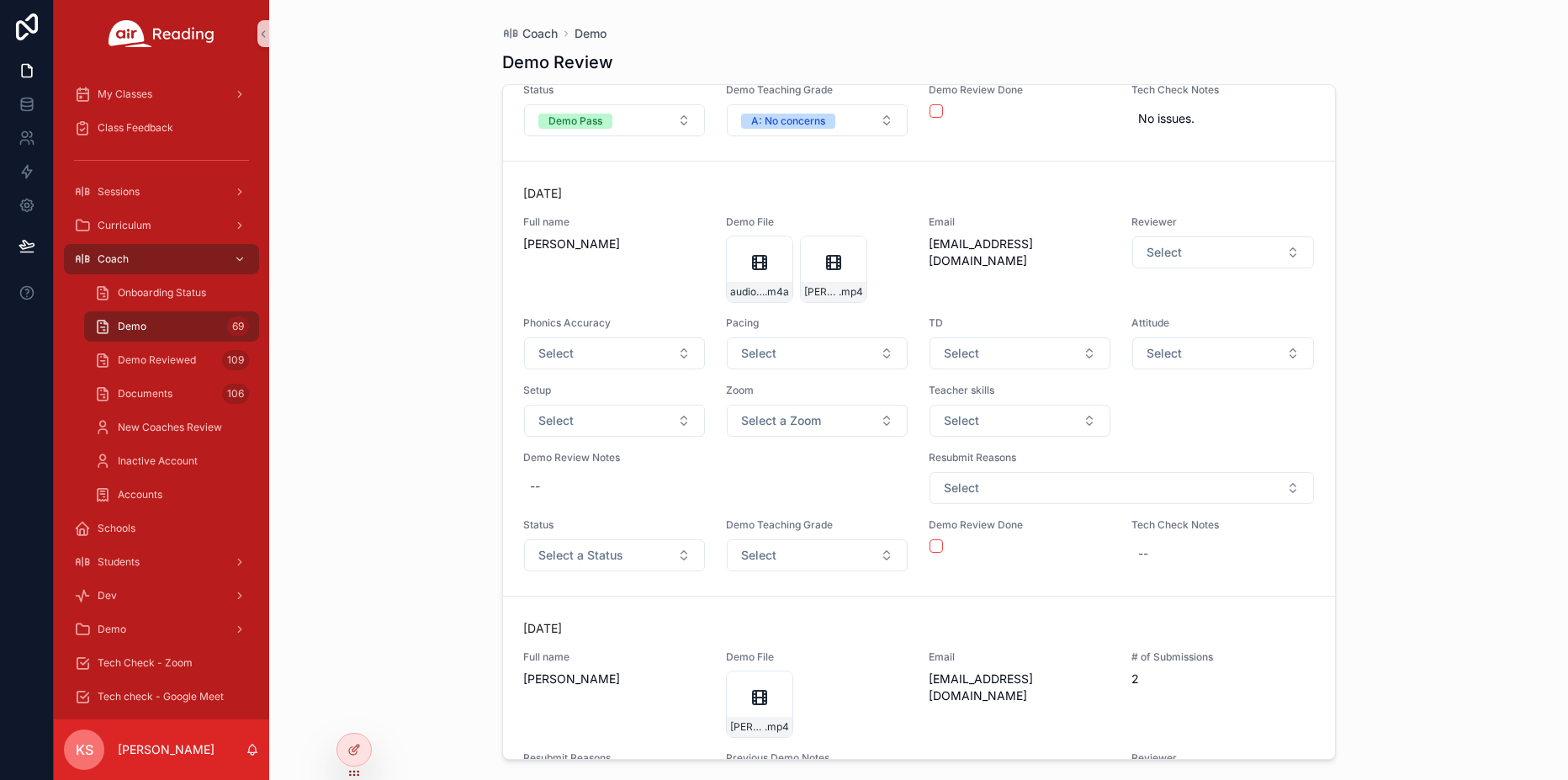
scroll to position [26997, 0]
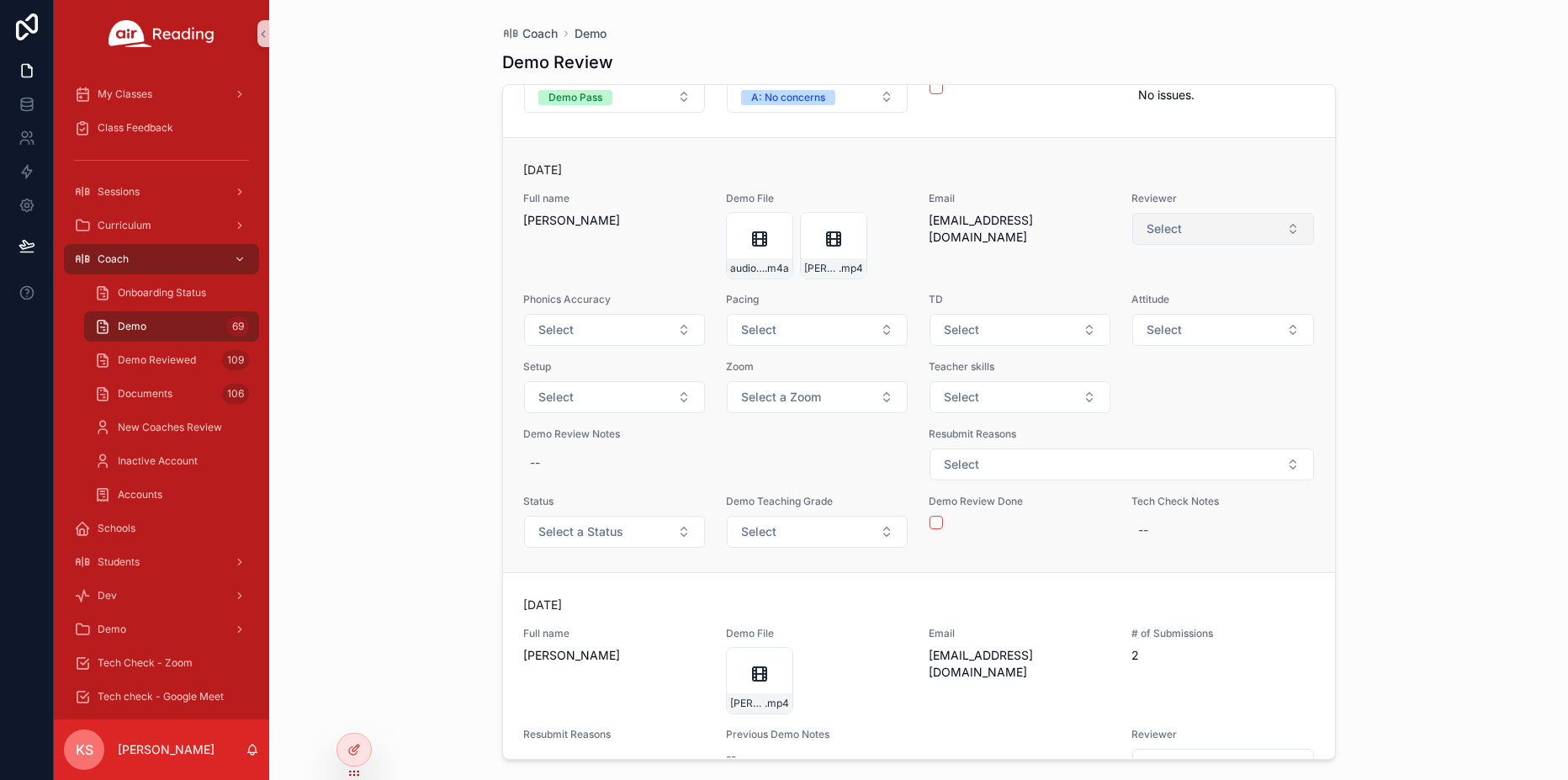
click at [1222, 228] on button "Select" at bounding box center [1222, 229] width 181 height 32
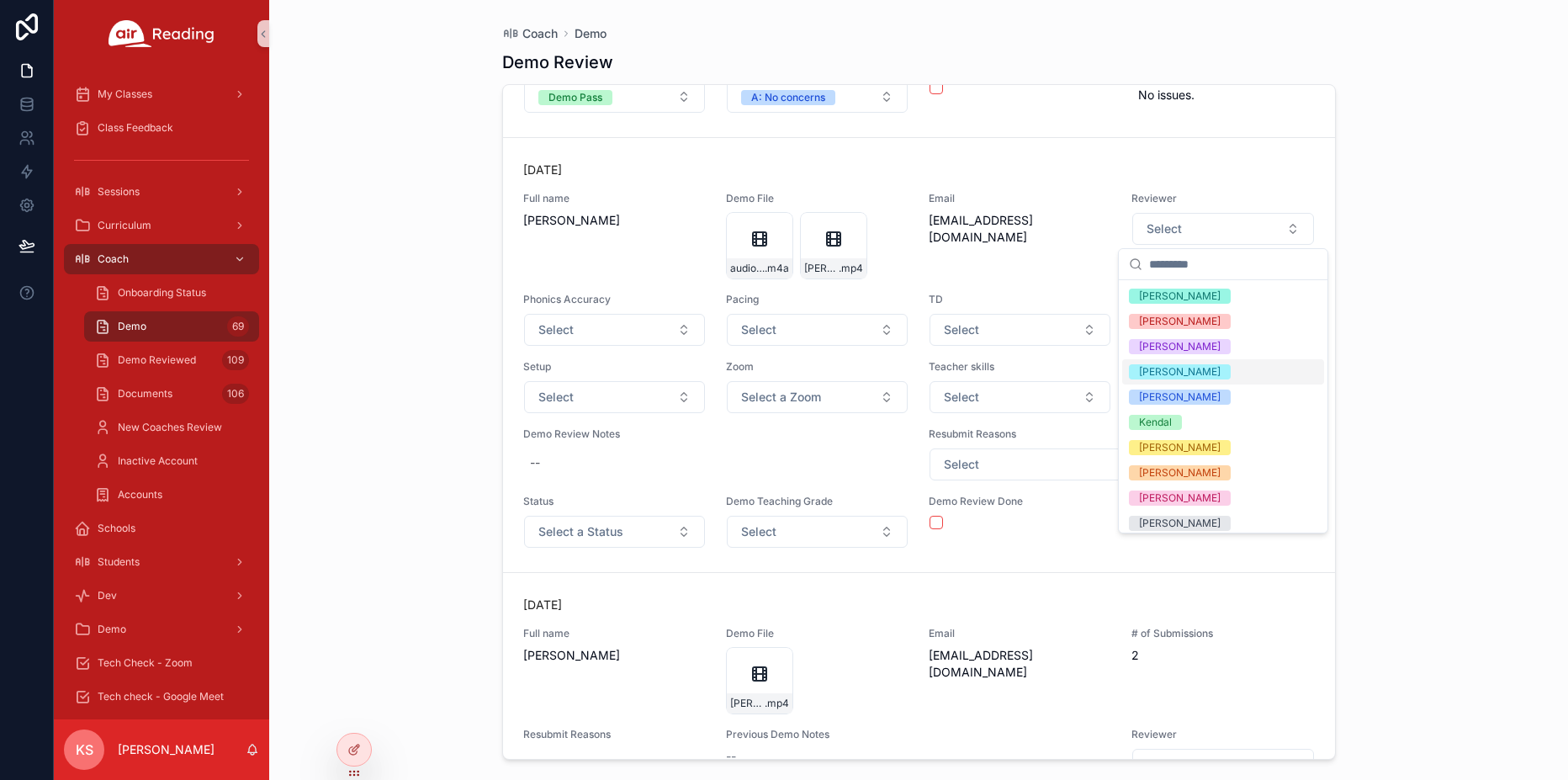
click at [1153, 370] on div "[PERSON_NAME]" at bounding box center [1179, 372] width 82 height 15
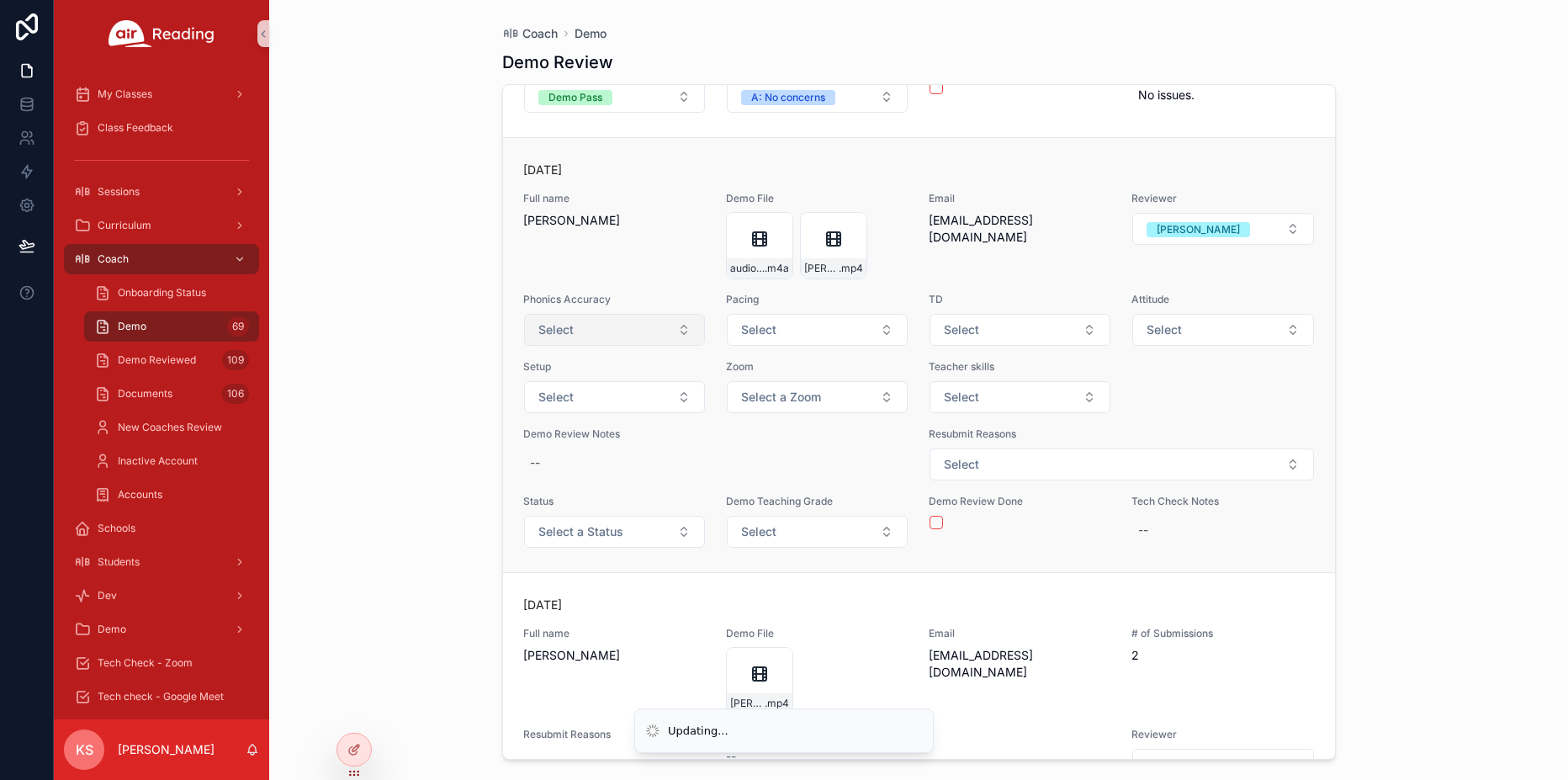
click at [647, 328] on button "Select" at bounding box center [614, 329] width 181 height 32
click at [591, 332] on button "Select" at bounding box center [614, 329] width 181 height 32
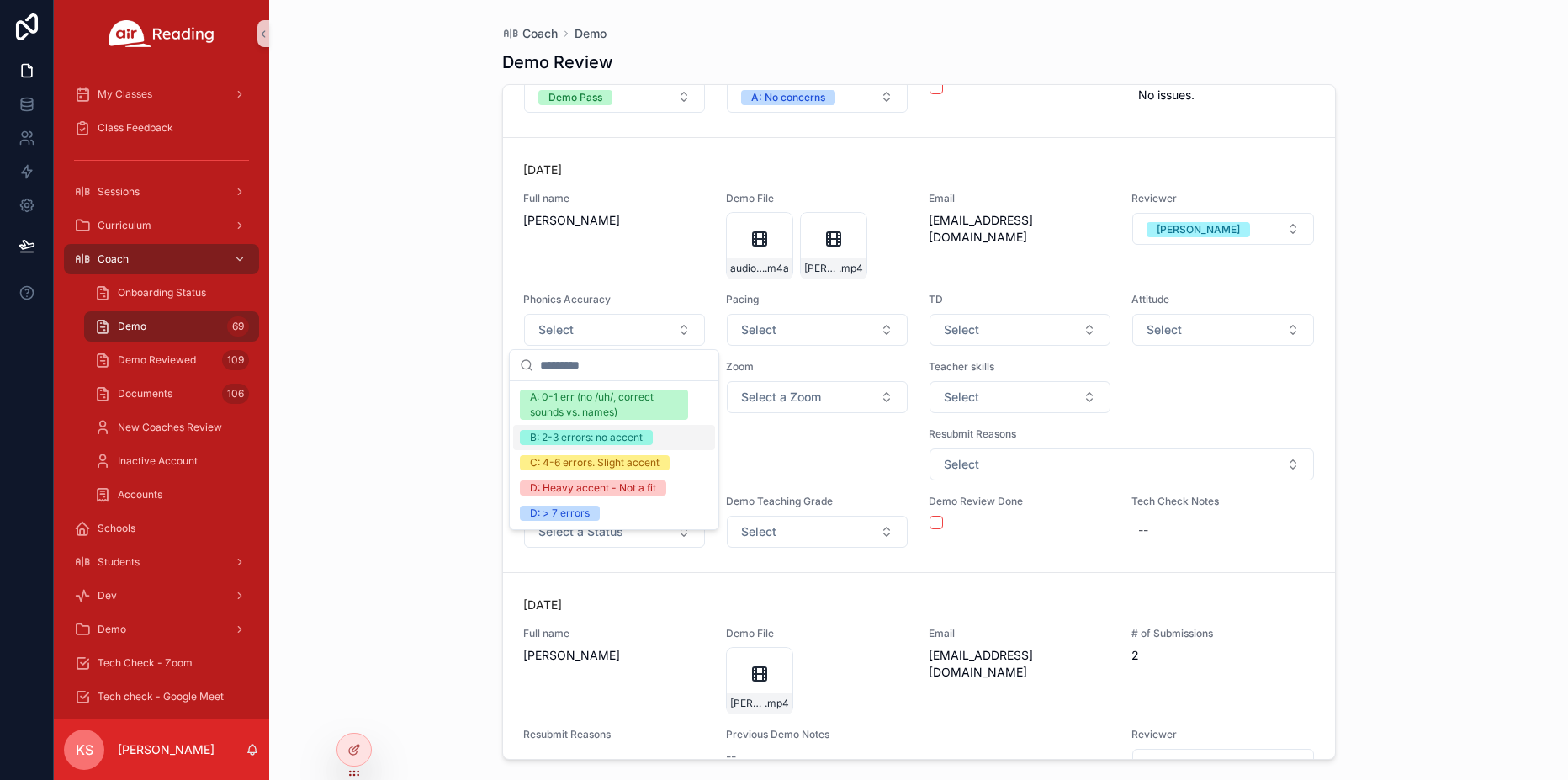
click at [581, 435] on div "B: 2-3 errors: no accent" at bounding box center [586, 437] width 112 height 15
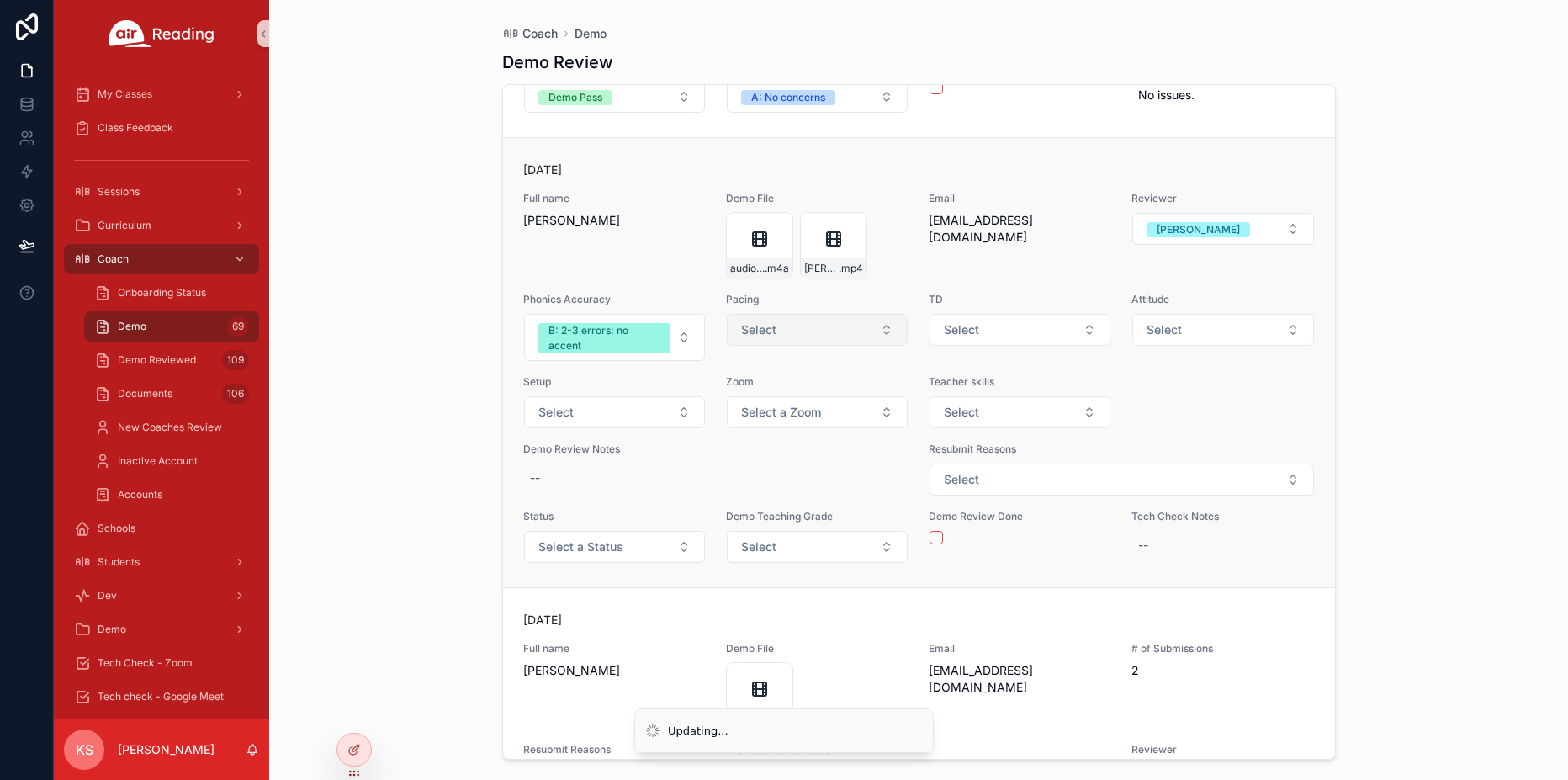
click at [777, 334] on button "Select" at bounding box center [817, 329] width 181 height 32
click at [1011, 323] on button "Select" at bounding box center [1019, 329] width 181 height 32
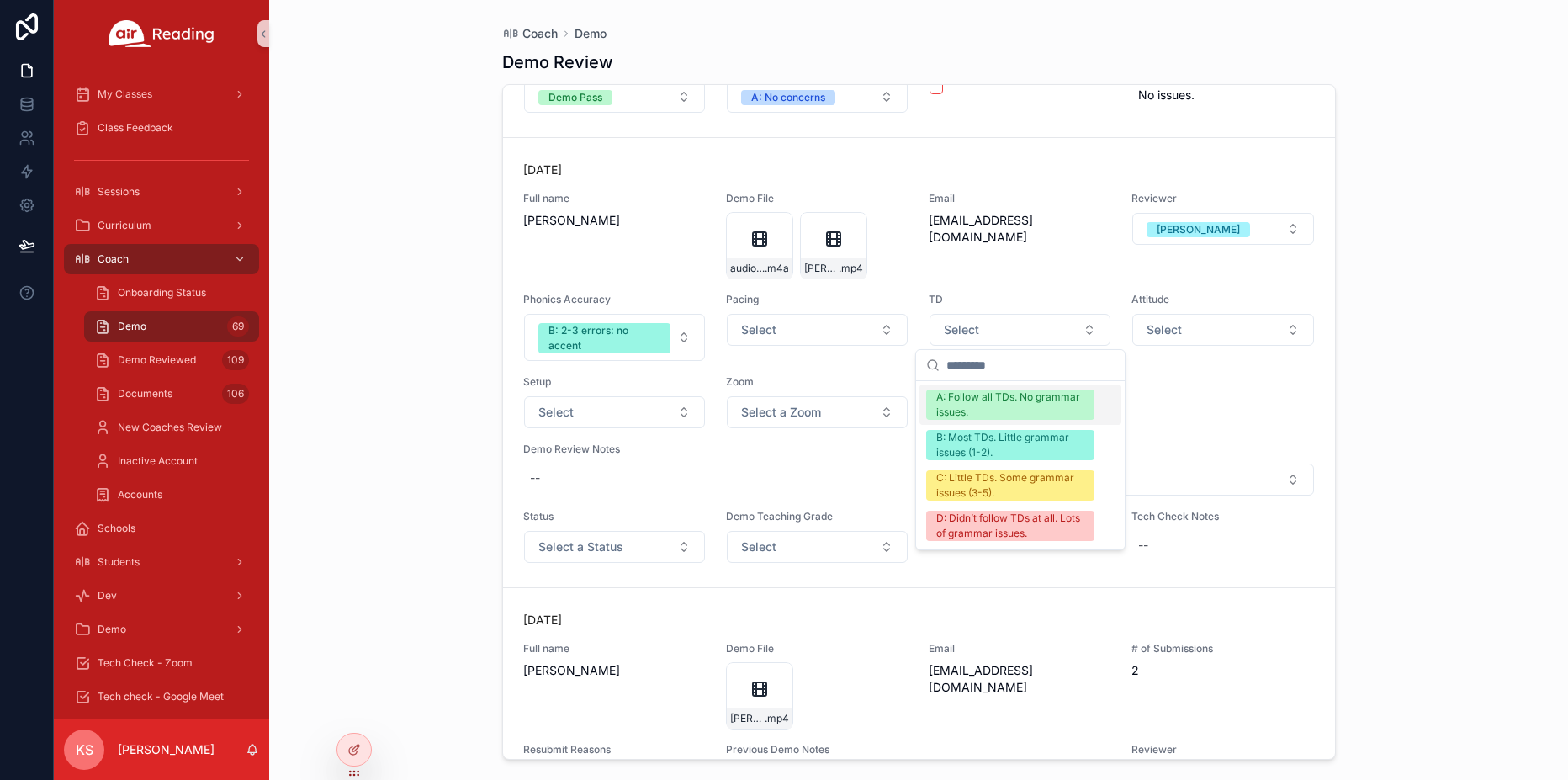
click at [986, 407] on div "A: Follow all TDs. No grammar issues." at bounding box center [1010, 404] width 148 height 31
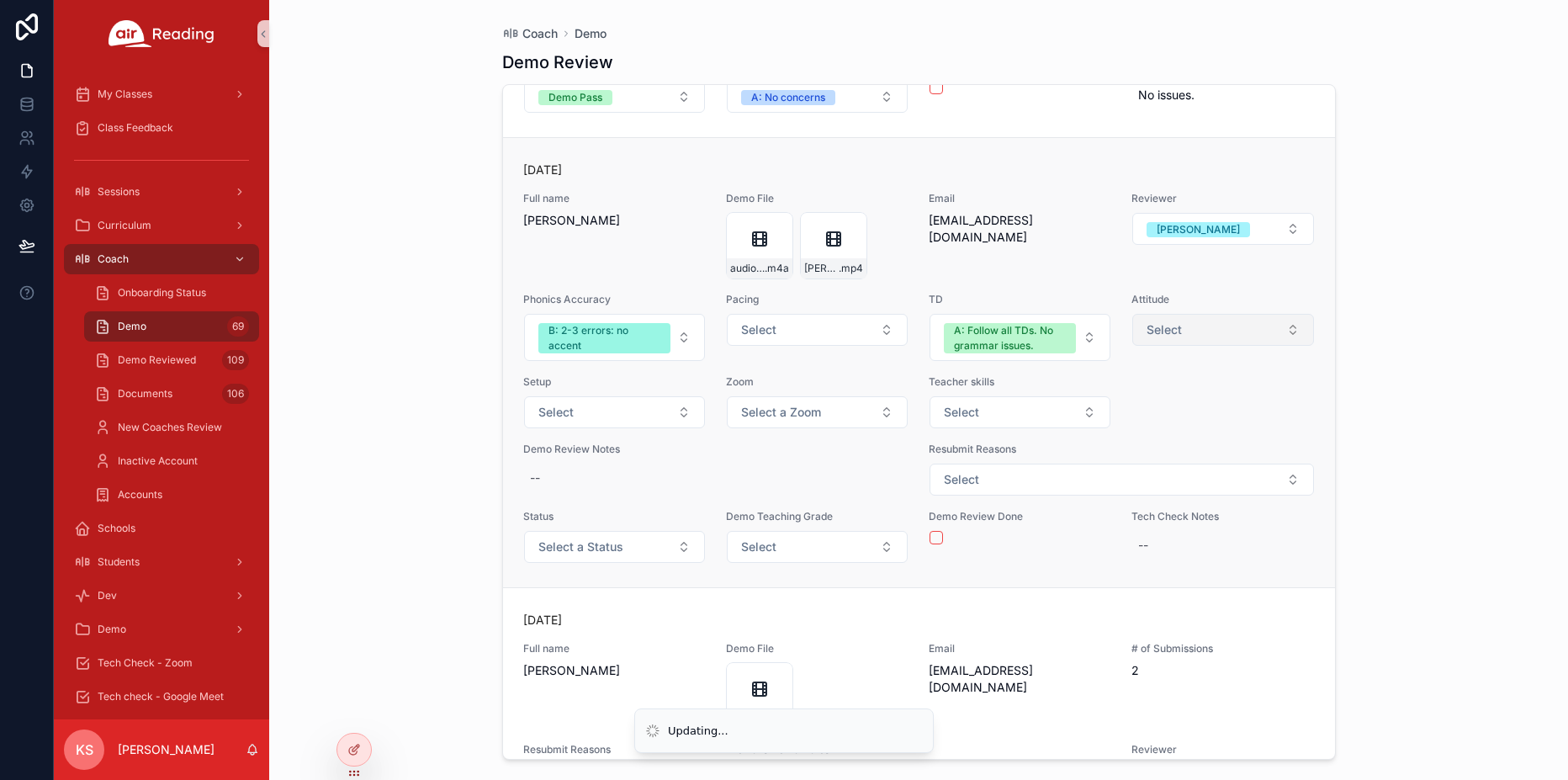
click at [1183, 327] on button "Select" at bounding box center [1222, 329] width 181 height 32
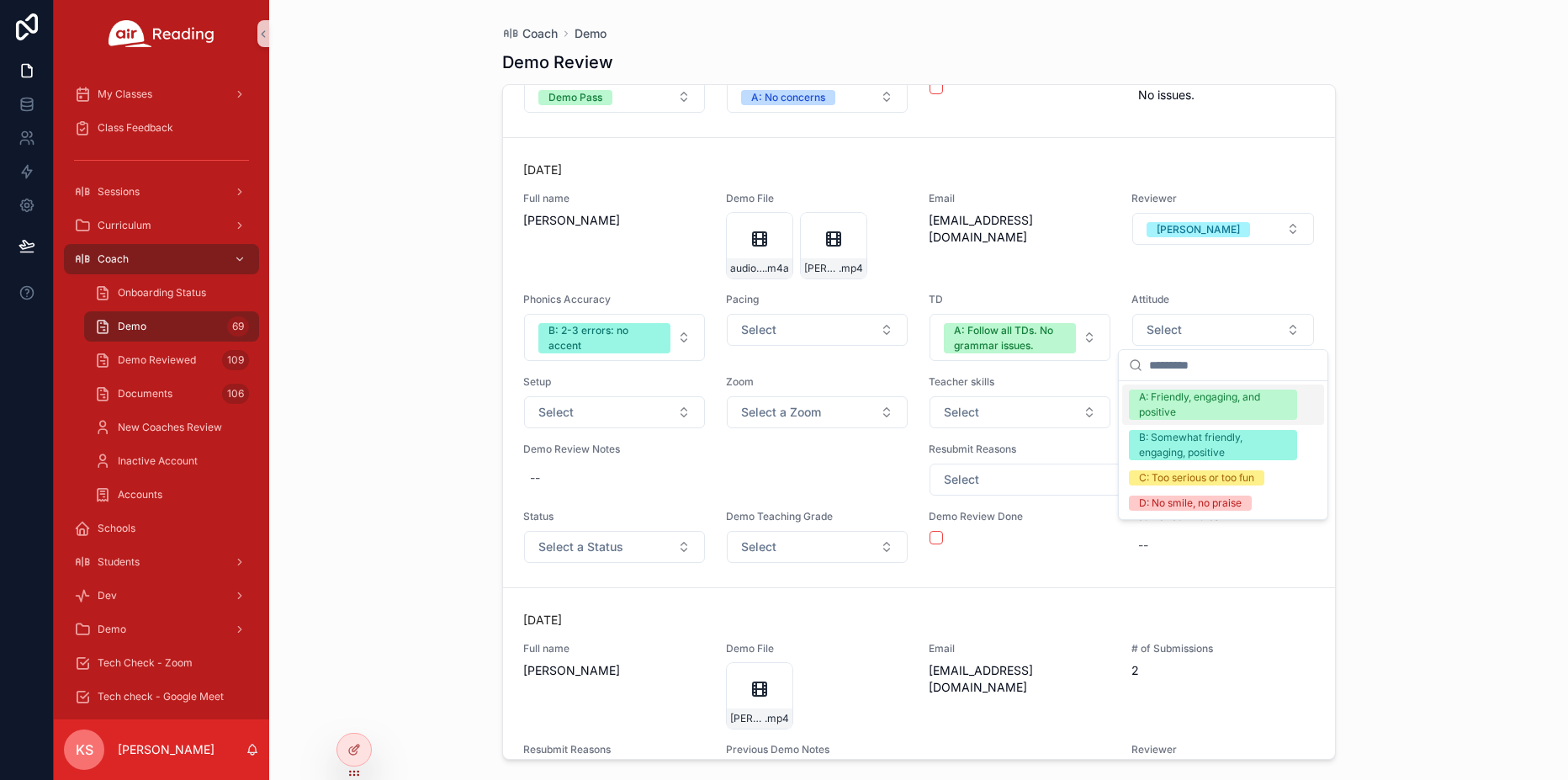
click at [1168, 400] on div "A: Friendly, engaging, and positive" at bounding box center [1213, 404] width 148 height 31
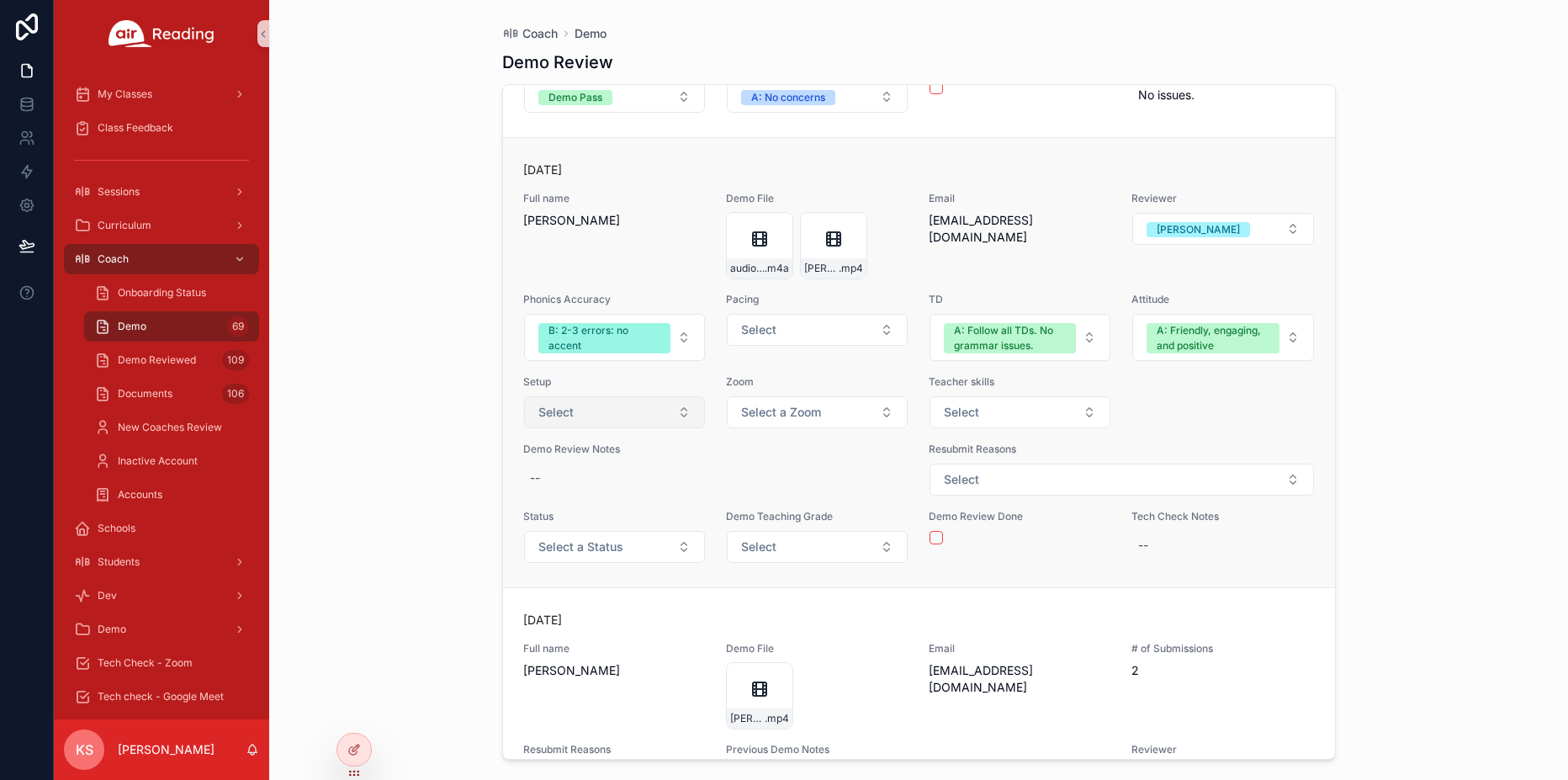
click at [590, 402] on button "Select" at bounding box center [614, 411] width 181 height 32
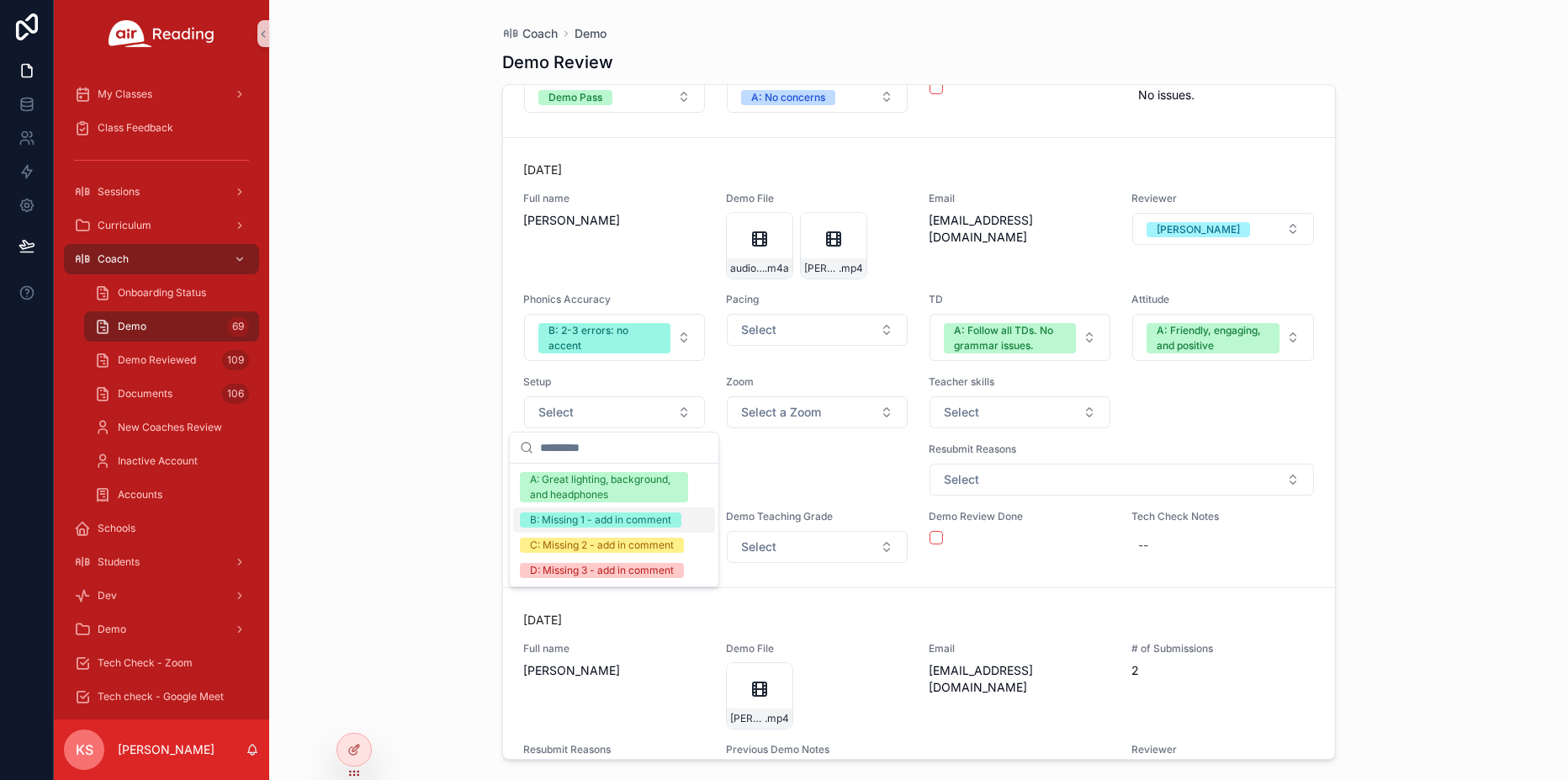
drag, startPoint x: 584, startPoint y: 485, endPoint x: 581, endPoint y: 524, distance: 39.1
click at [581, 524] on div "A: Great lighting, background, and headphones B: Missing 1 - add in comment C: …" at bounding box center [614, 524] width 202 height 116
click at [581, 524] on div "B: Missing 1 - add in comment" at bounding box center [600, 520] width 141 height 15
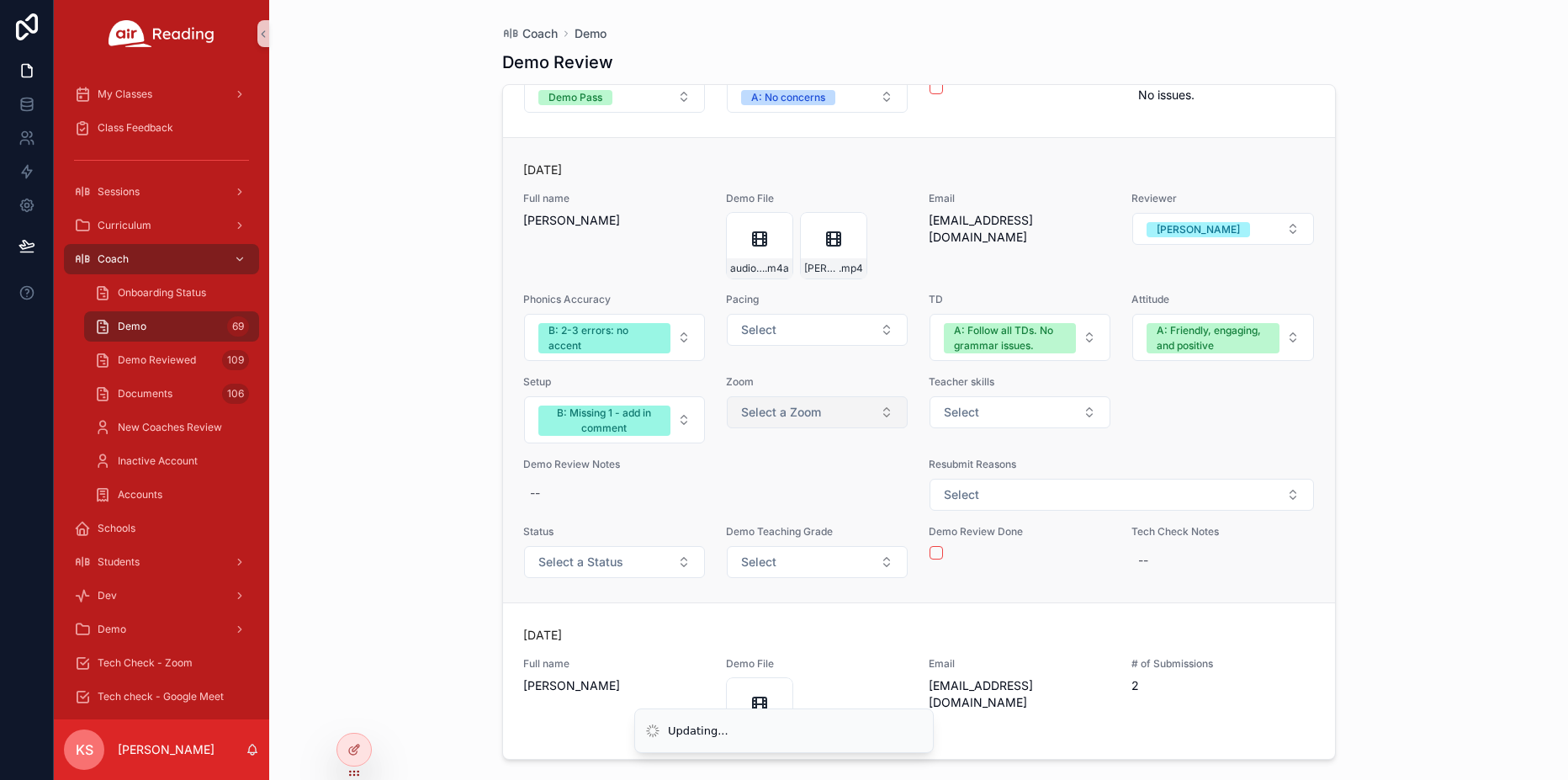
click at [794, 414] on span "Select a Zoom" at bounding box center [780, 412] width 80 height 17
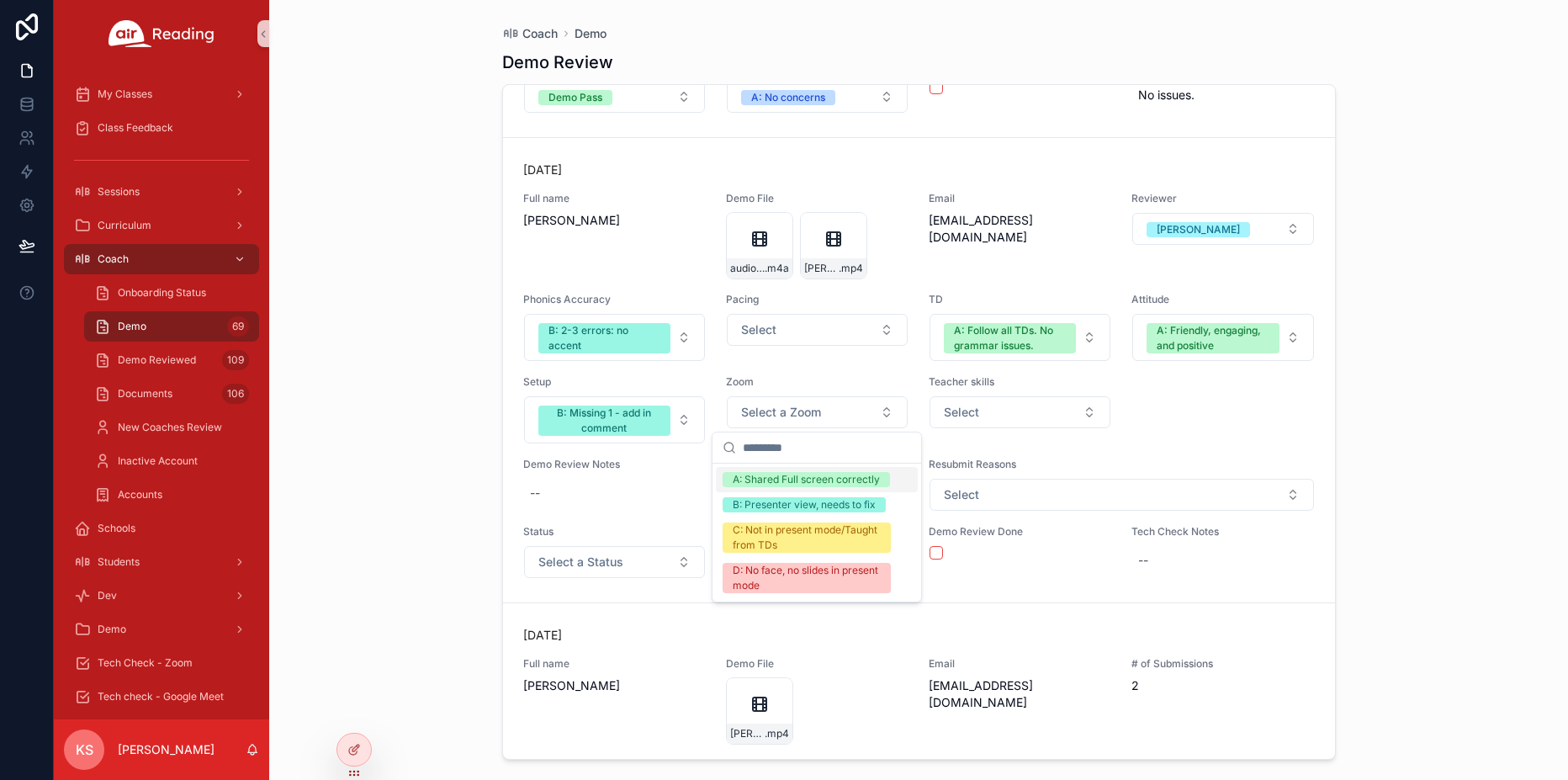
click at [770, 486] on div "A: Shared Full screen correctly" at bounding box center [806, 479] width 147 height 15
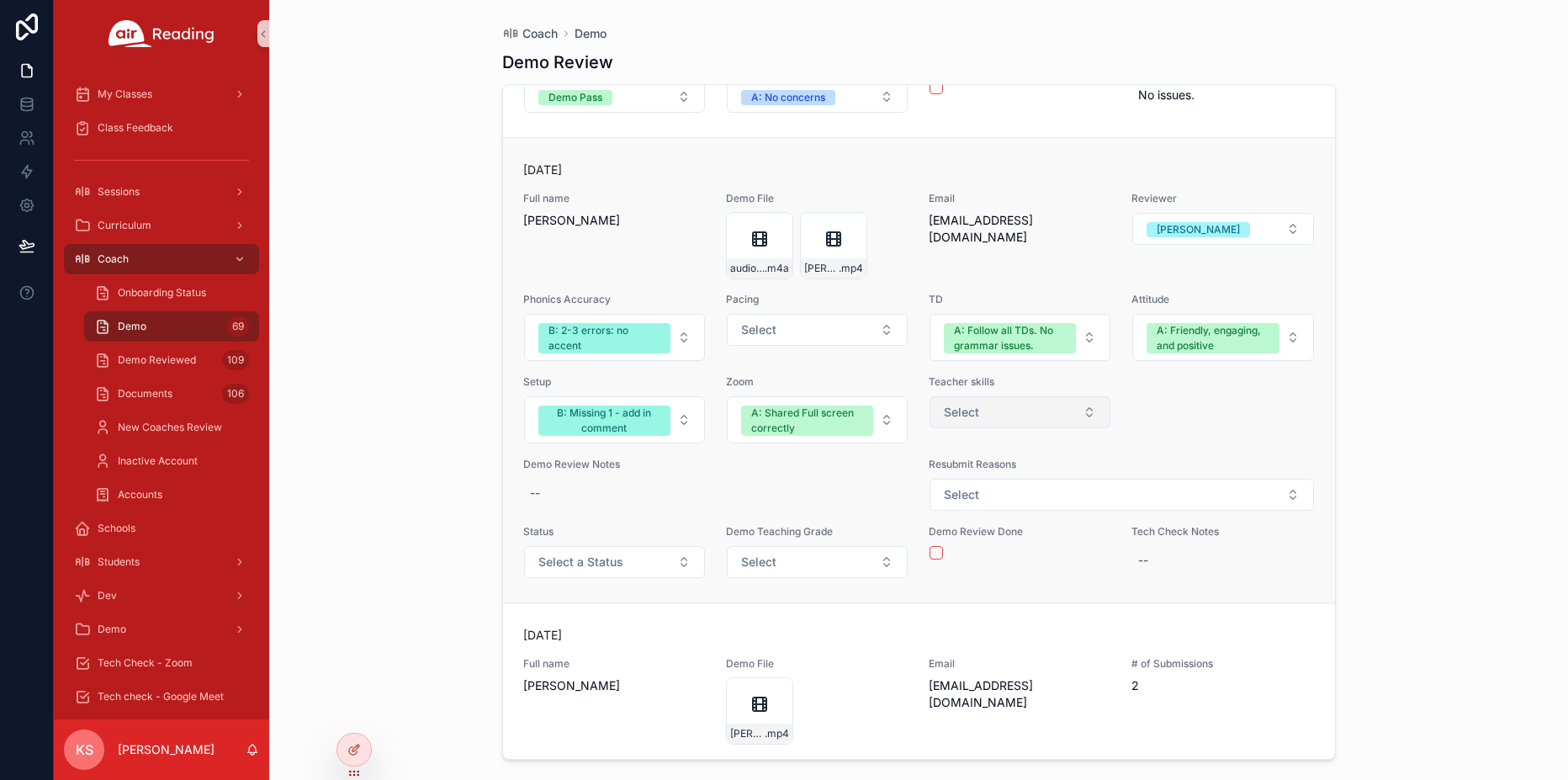
click at [965, 419] on span "Select" at bounding box center [961, 412] width 36 height 17
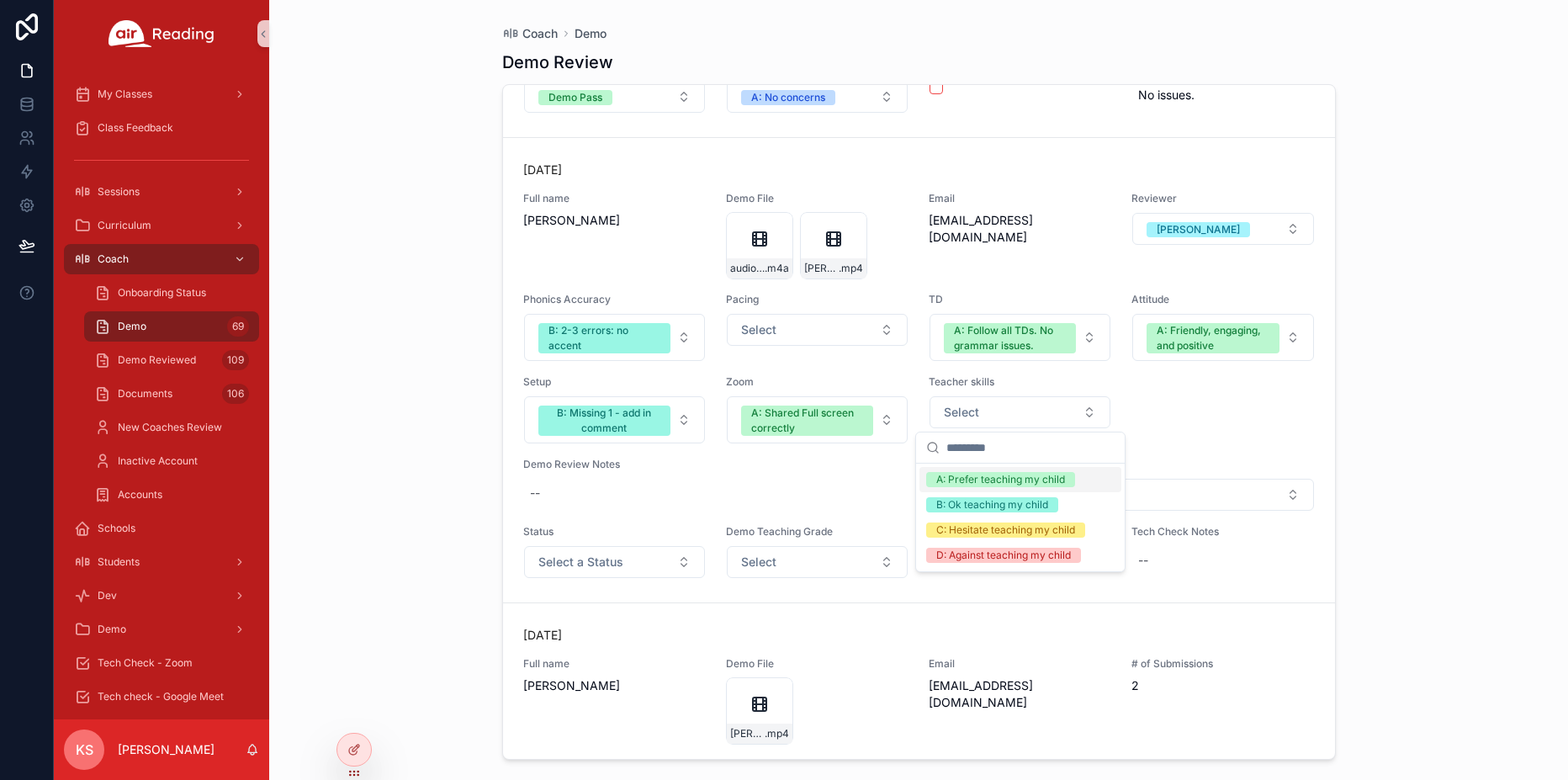
click at [969, 481] on div "A: Prefer teaching my child" at bounding box center [1000, 479] width 129 height 15
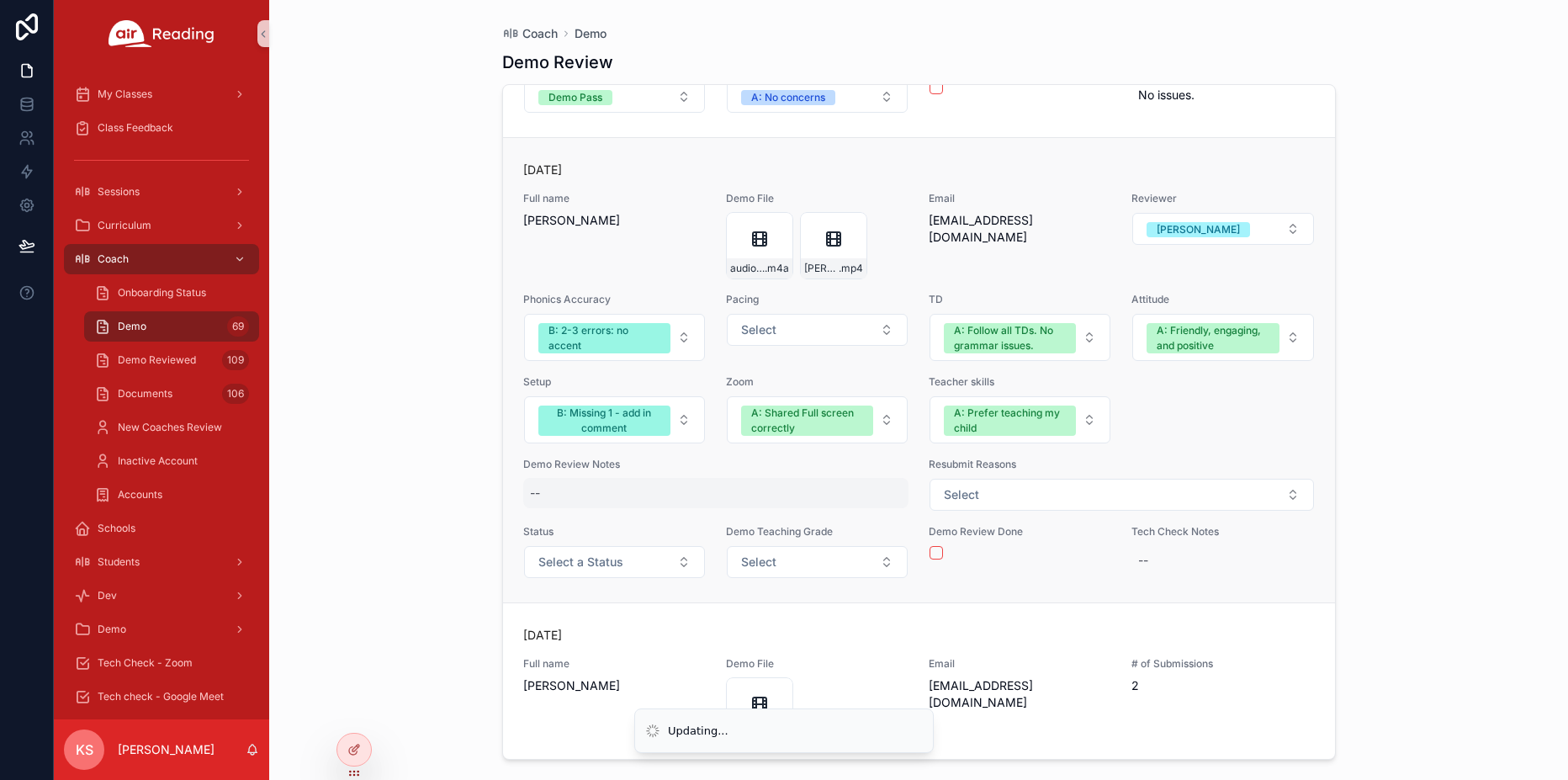
click at [591, 497] on div "--" at bounding box center [717, 493] width 386 height 31
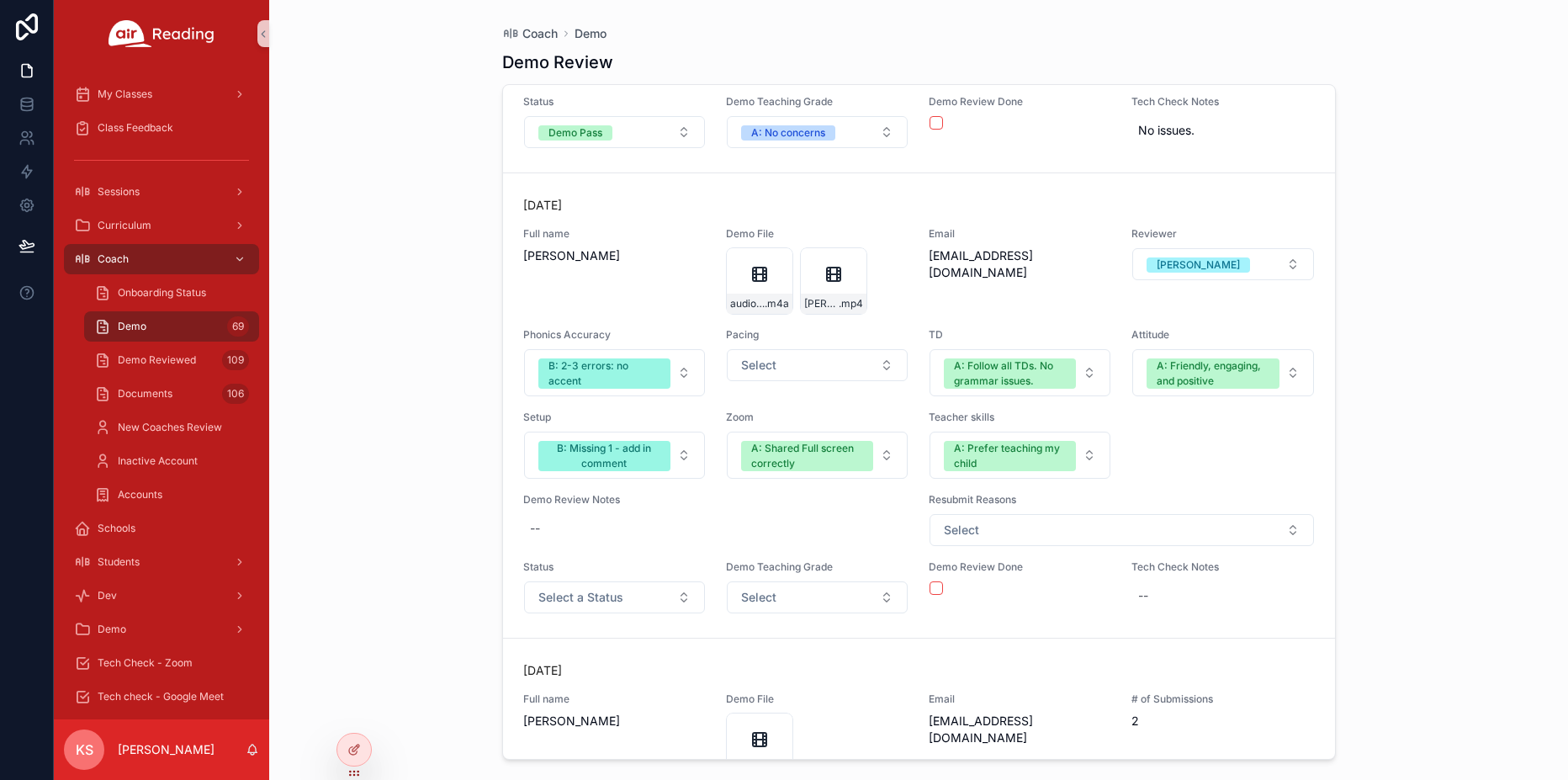
scroll to position [26965, 0]
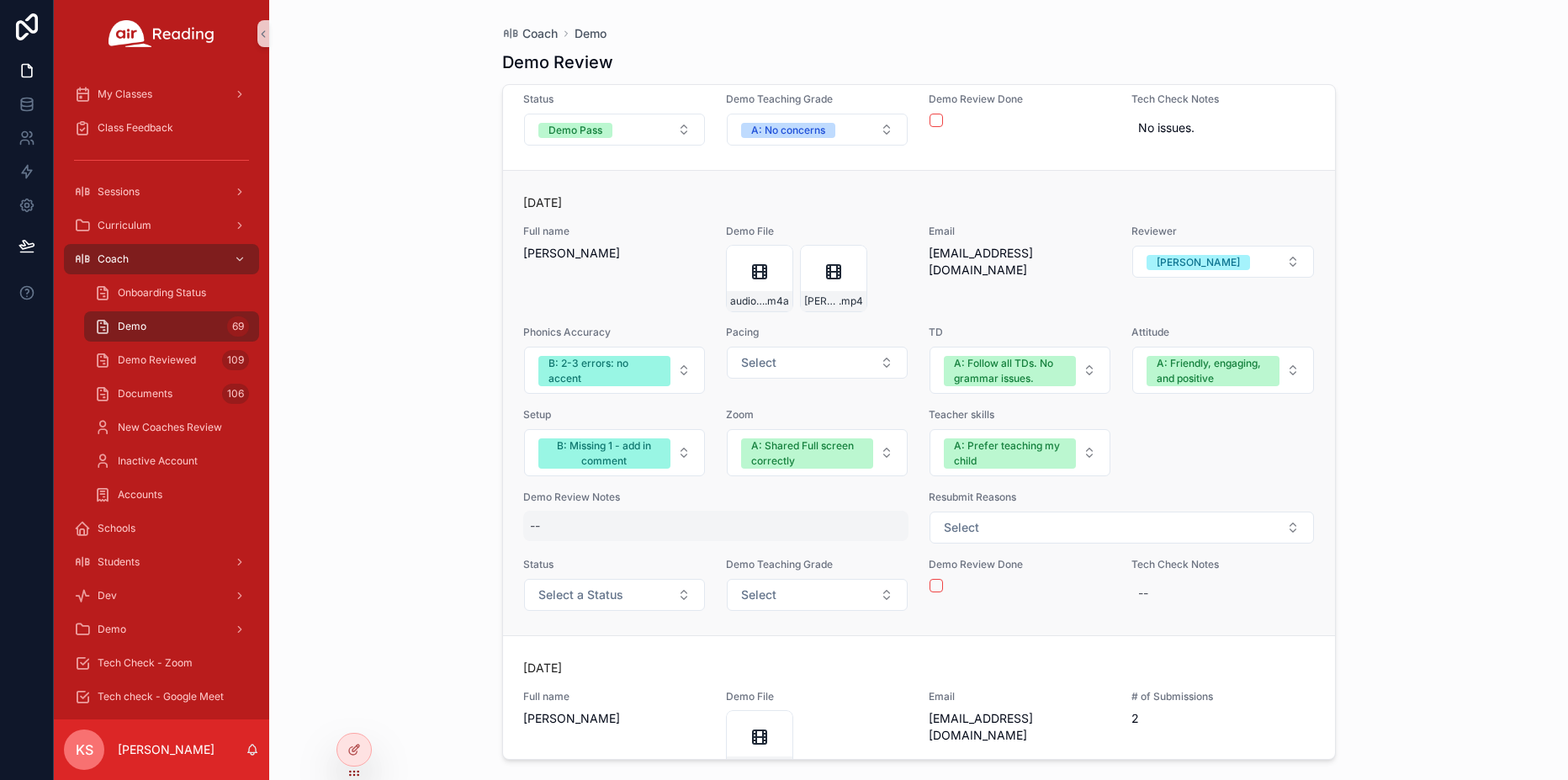
click at [583, 518] on div "--" at bounding box center [717, 525] width 386 height 31
click at [583, 518] on div "scrollable content" at bounding box center [638, 558] width 242 height 83
click at [581, 545] on textarea "scrollable content" at bounding box center [612, 558] width 159 height 51
type textarea "**********"
click at [572, 534] on div "--" at bounding box center [717, 525] width 386 height 31
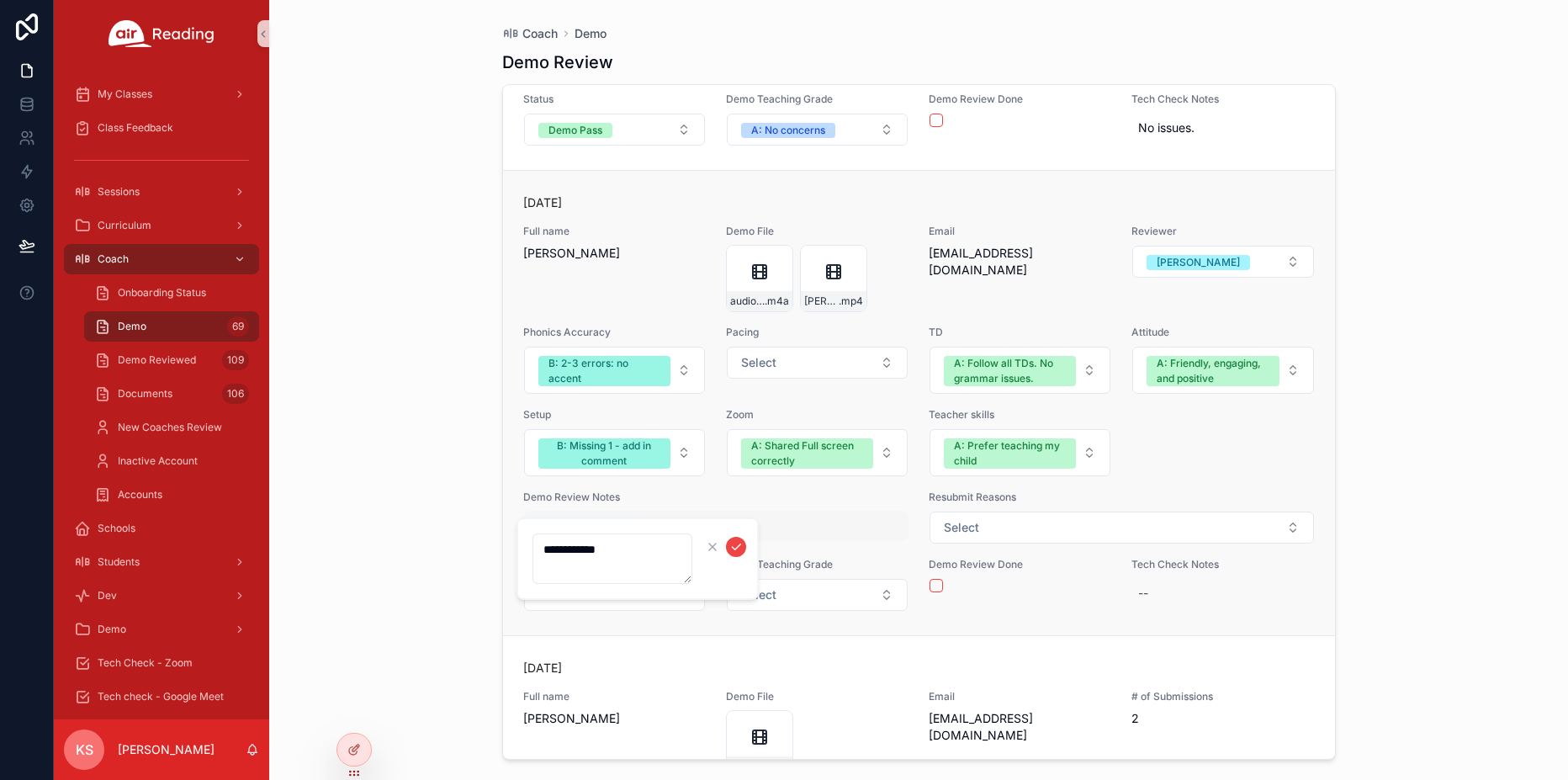
click at [572, 534] on textarea "**********" at bounding box center [612, 558] width 159 height 51
click at [616, 549] on textarea "**********" at bounding box center [612, 558] width 159 height 51
click at [605, 550] on div "2 days ago Full name Sharon D Bowers Demo File audio1987783123 .m4a Sharon-Bowe…" at bounding box center [919, 402] width 792 height 417
click at [578, 539] on div "--" at bounding box center [717, 525] width 386 height 31
click at [578, 539] on textarea "**********" at bounding box center [612, 558] width 159 height 51
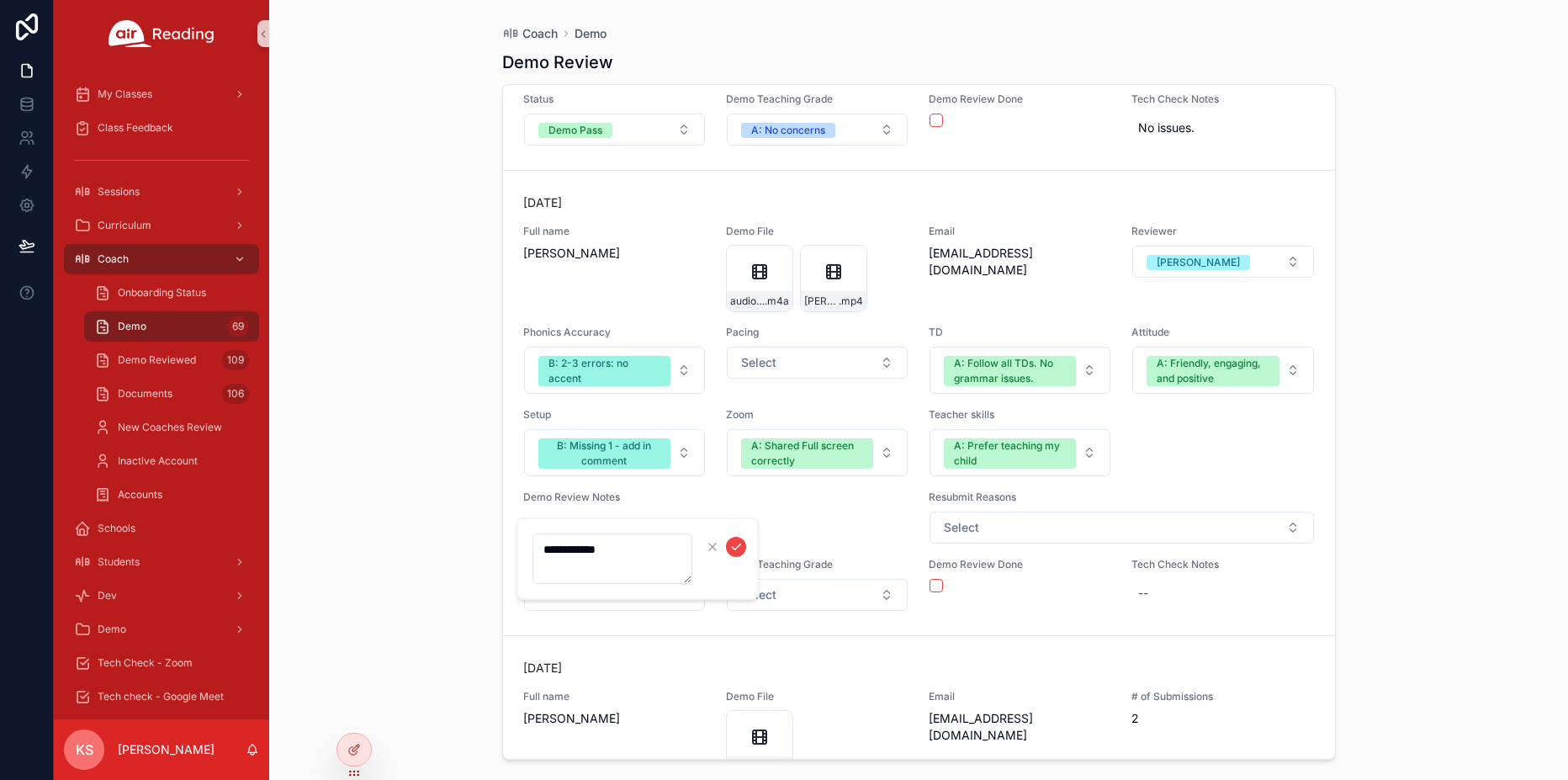
click at [632, 551] on textarea "**********" at bounding box center [612, 558] width 159 height 51
click at [592, 523] on div "--" at bounding box center [717, 525] width 386 height 31
click at [610, 556] on textarea "**********" at bounding box center [612, 558] width 159 height 51
type textarea "**********"
click at [610, 524] on div "--" at bounding box center [717, 525] width 386 height 31
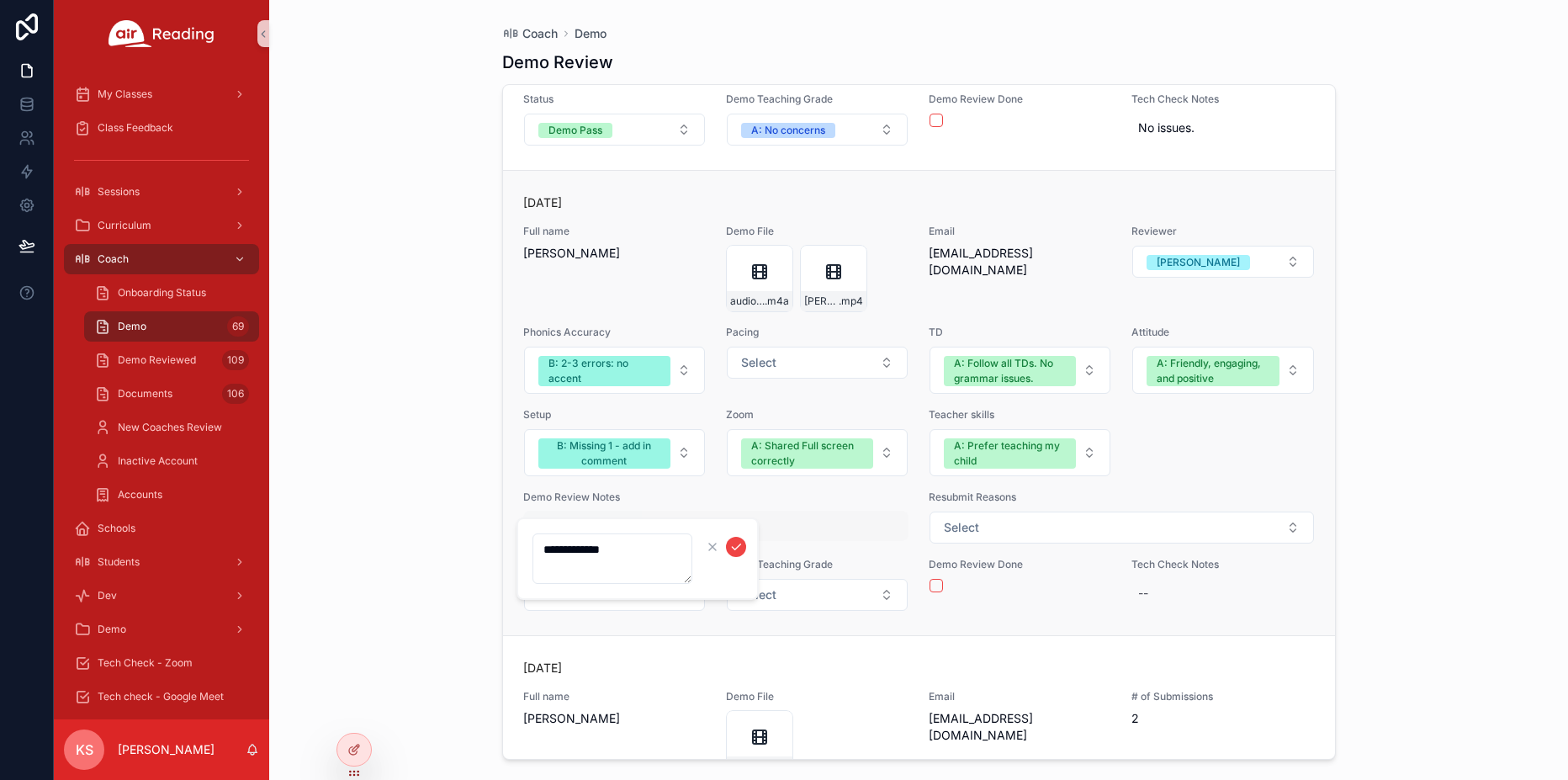
click at [610, 524] on div "**********" at bounding box center [638, 558] width 242 height 83
click at [652, 547] on textarea "**********" at bounding box center [612, 558] width 159 height 51
type textarea "**********"
click at [731, 546] on icon "scrollable content" at bounding box center [736, 547] width 13 height 13
click at [646, 600] on button "Select a Status" at bounding box center [614, 594] width 181 height 32
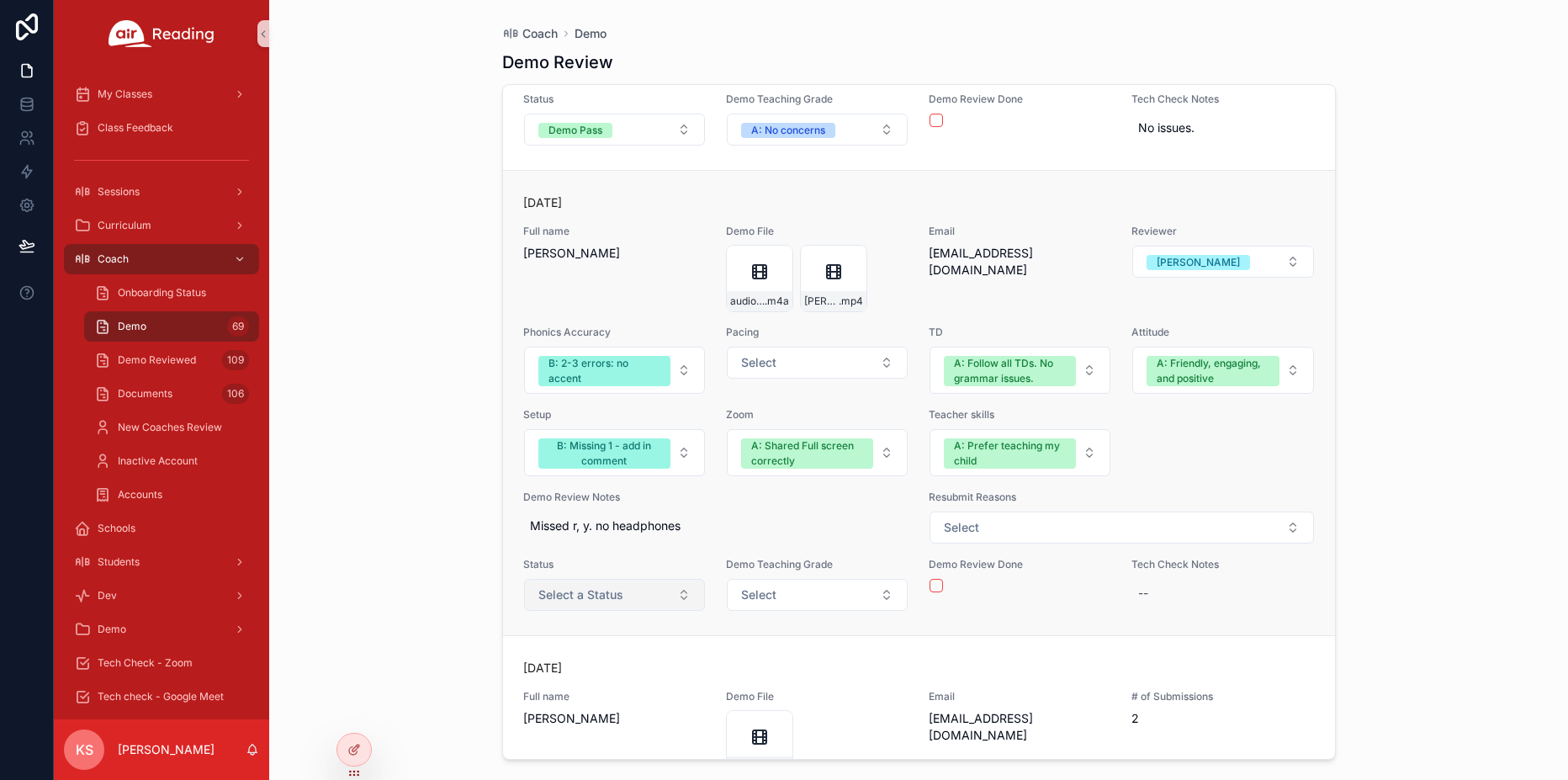
click at [606, 591] on span "Select a Status" at bounding box center [580, 595] width 85 height 17
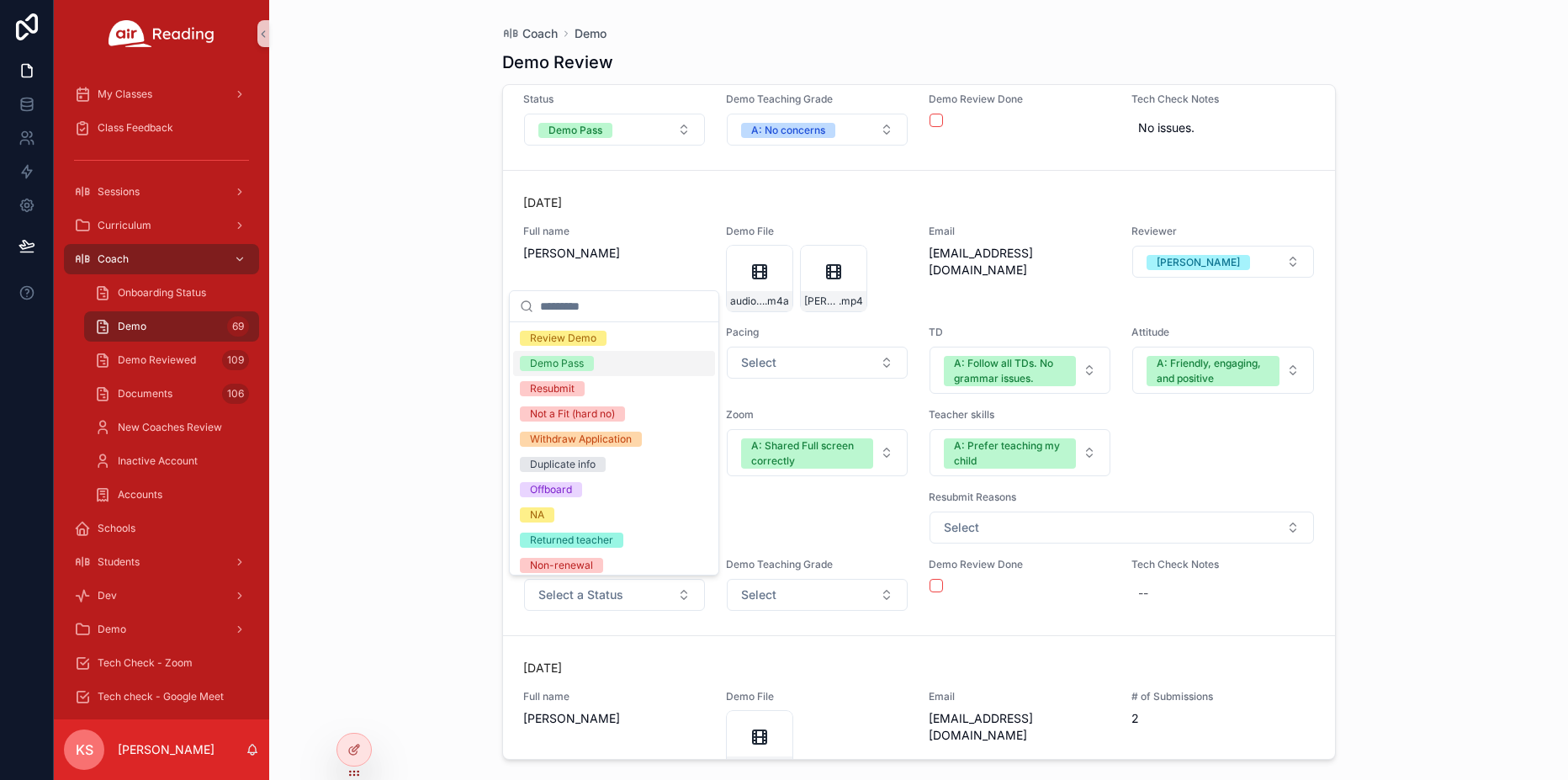
click at [586, 369] on span "Demo Pass" at bounding box center [556, 363] width 74 height 15
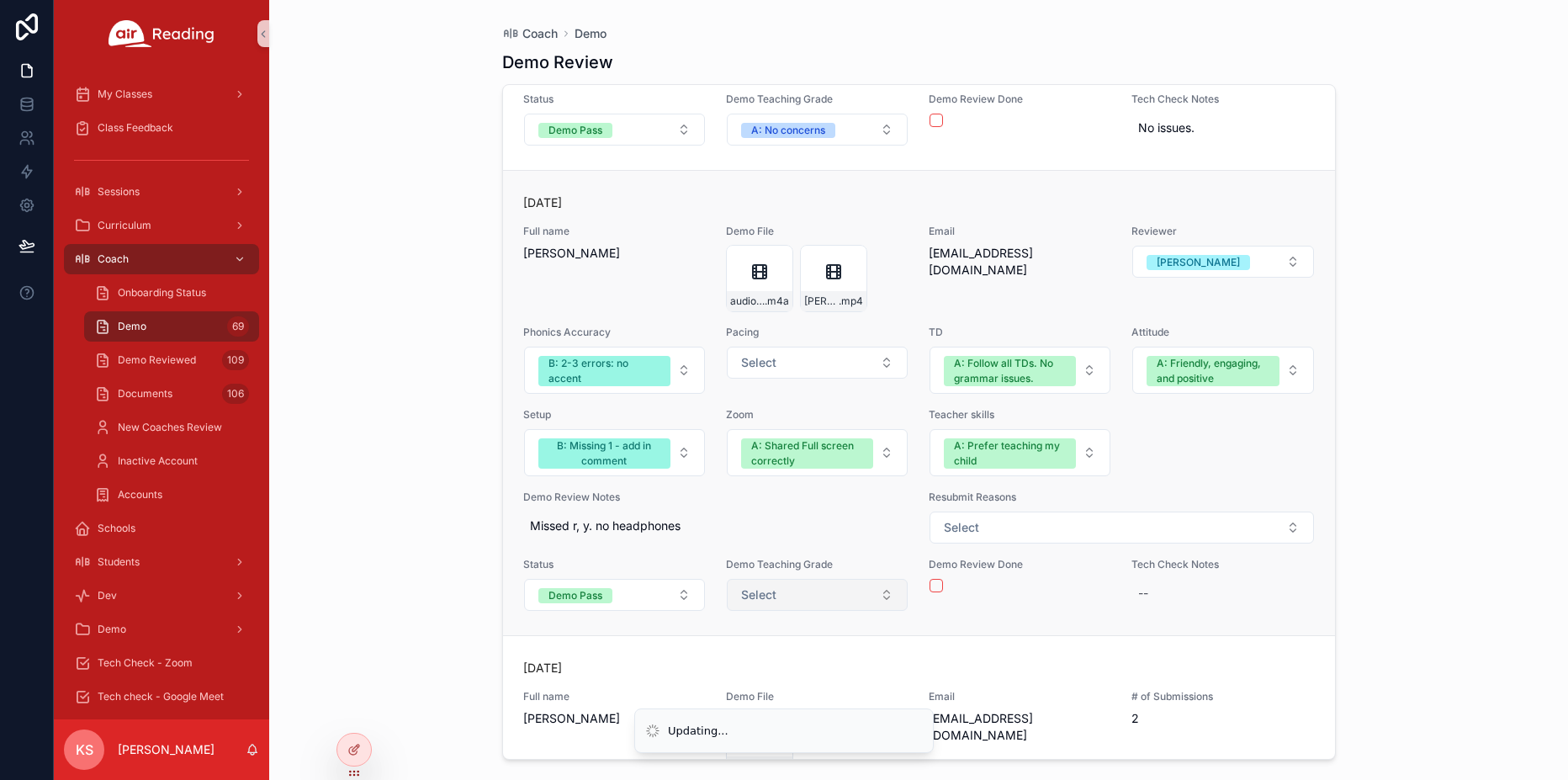
click at [787, 595] on button "Select" at bounding box center [817, 594] width 181 height 32
click at [776, 596] on button "Select" at bounding box center [817, 594] width 181 height 32
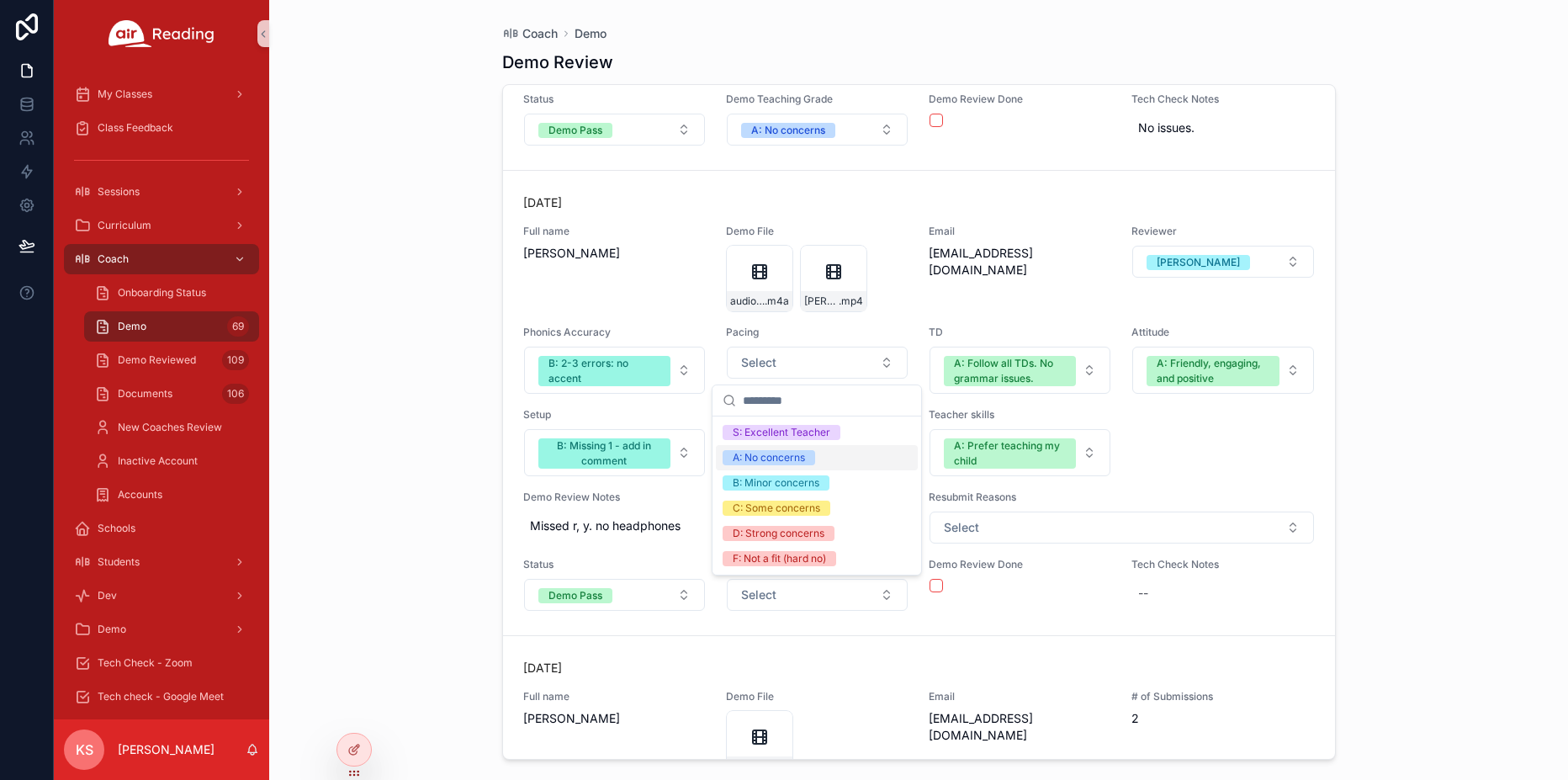
click at [761, 452] on div "A: No concerns" at bounding box center [769, 457] width 72 height 15
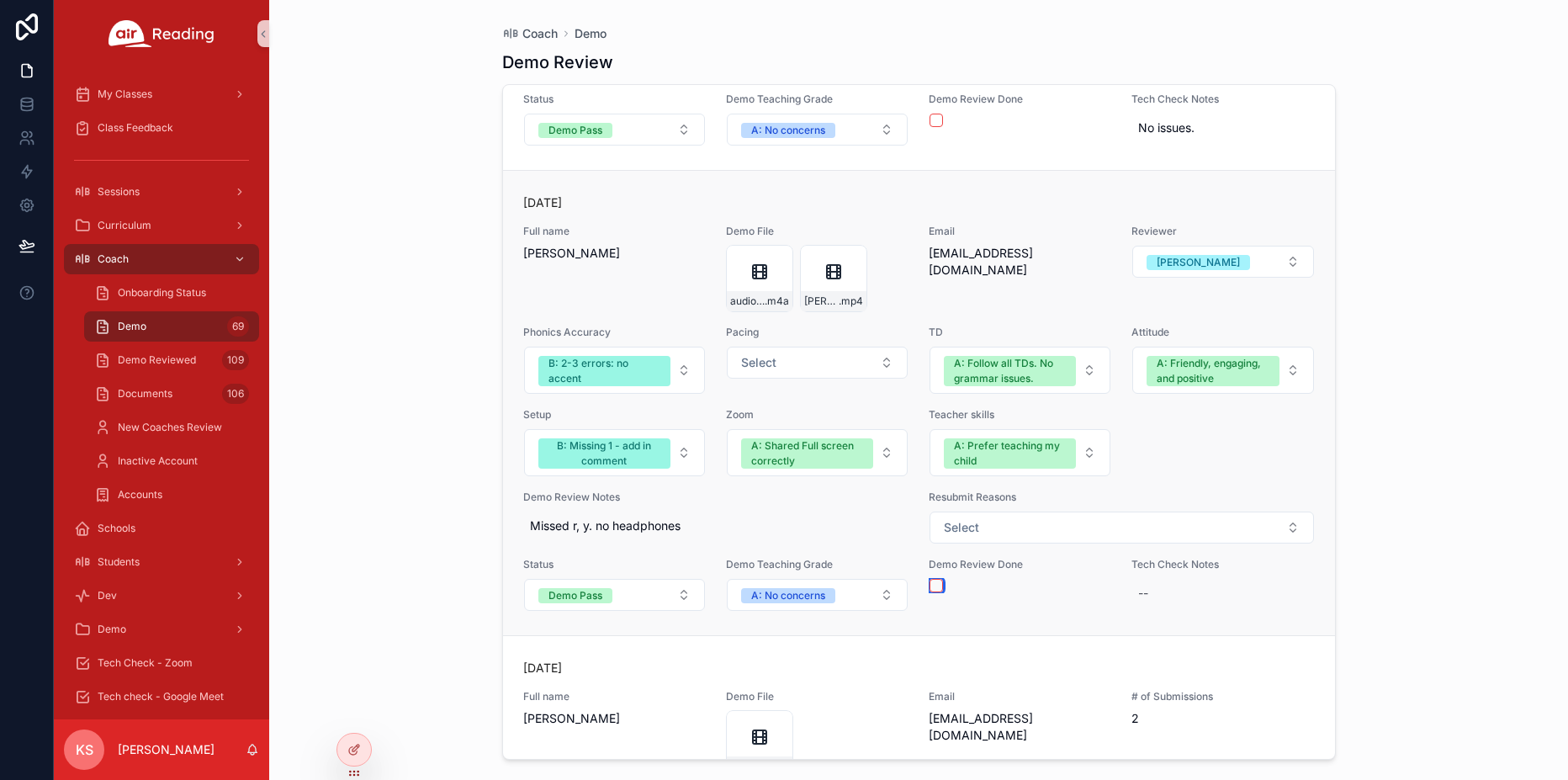
click at [936, 589] on button "scrollable content" at bounding box center [936, 585] width 13 height 13
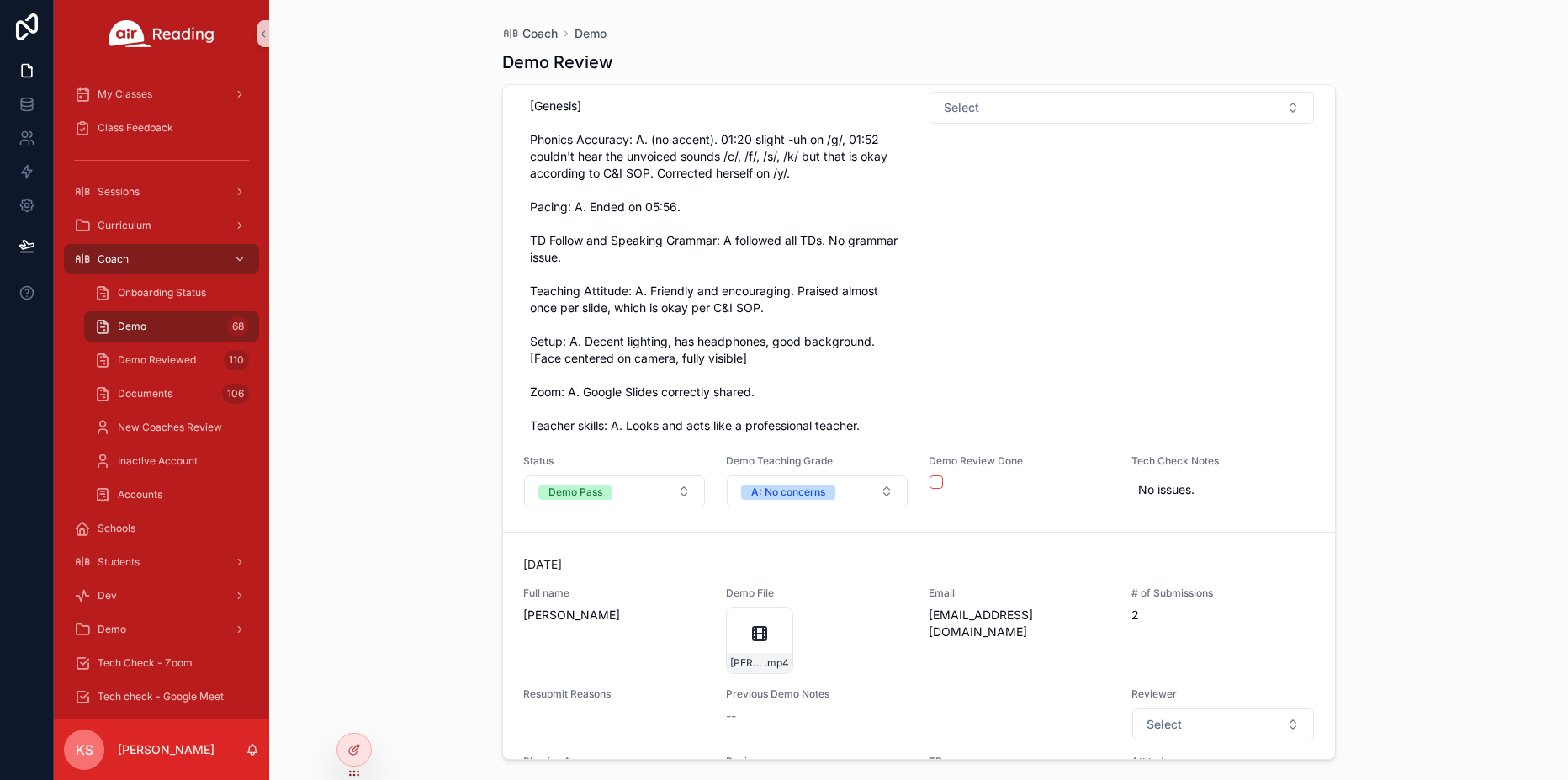
scroll to position [26603, 0]
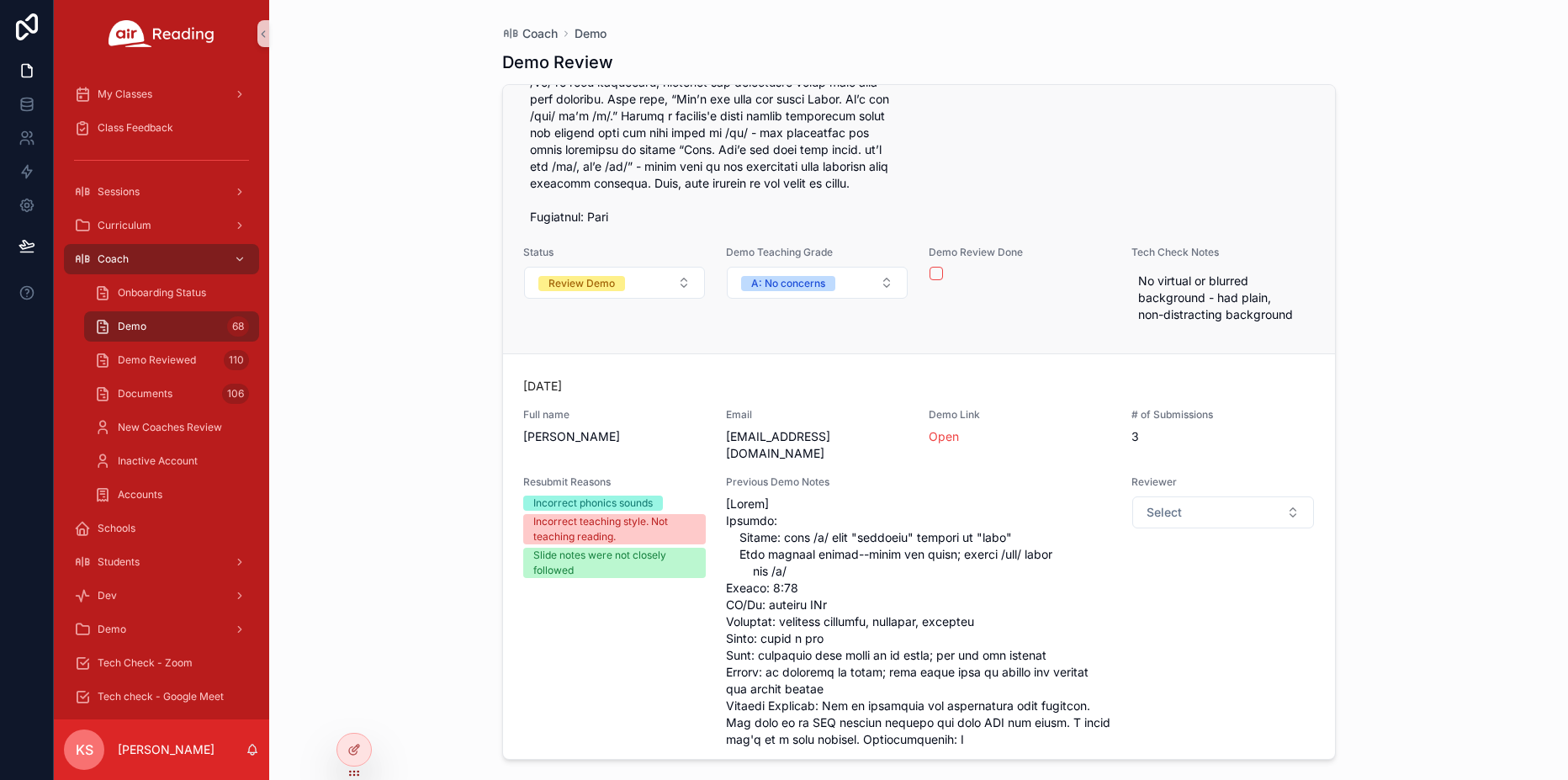
scroll to position [24576, 0]
click at [638, 300] on button "Review Demo" at bounding box center [614, 282] width 181 height 32
click at [586, 292] on div "Review Demo" at bounding box center [581, 284] width 66 height 15
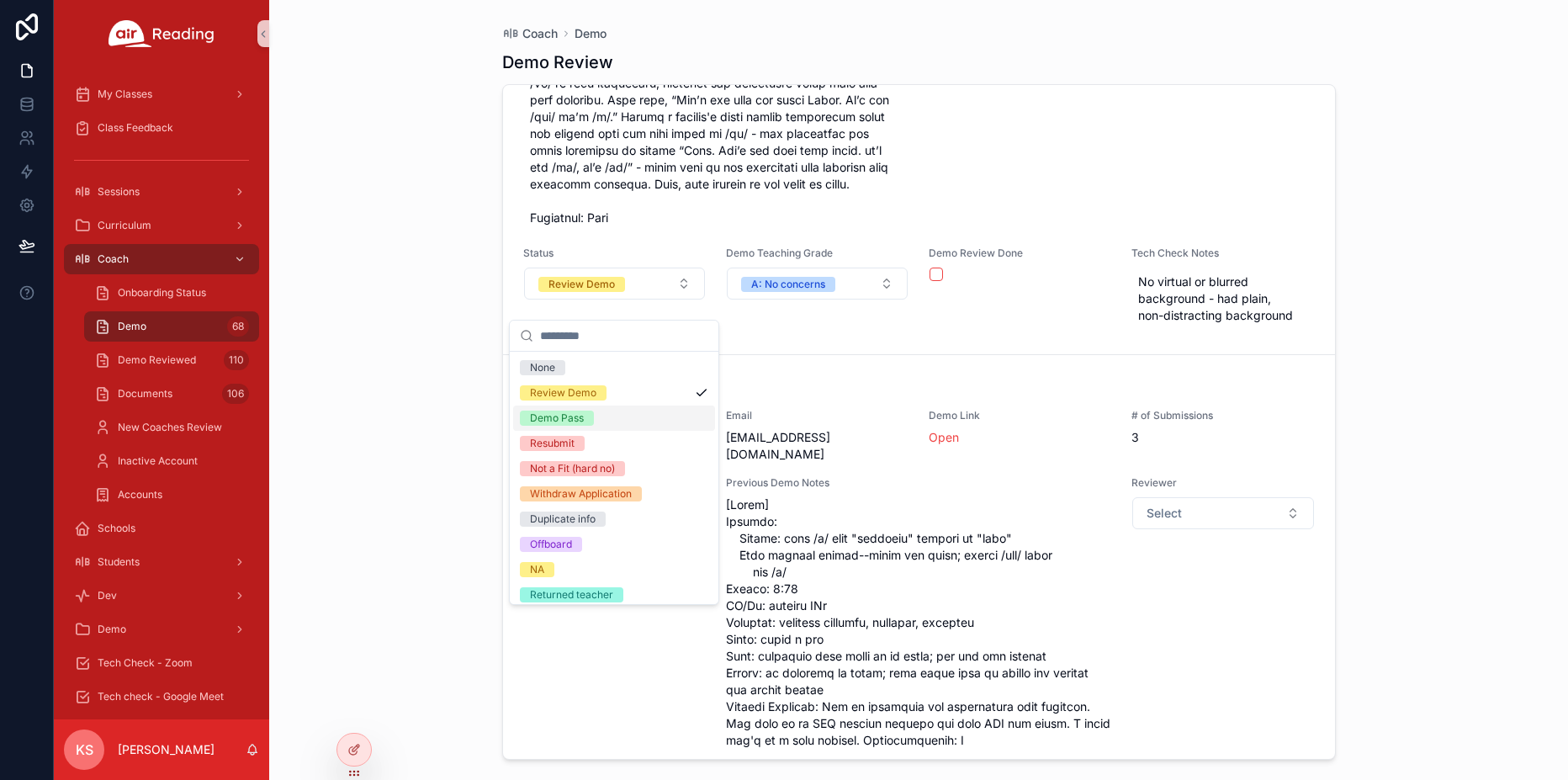
click at [563, 427] on div "Demo Pass" at bounding box center [614, 418] width 202 height 25
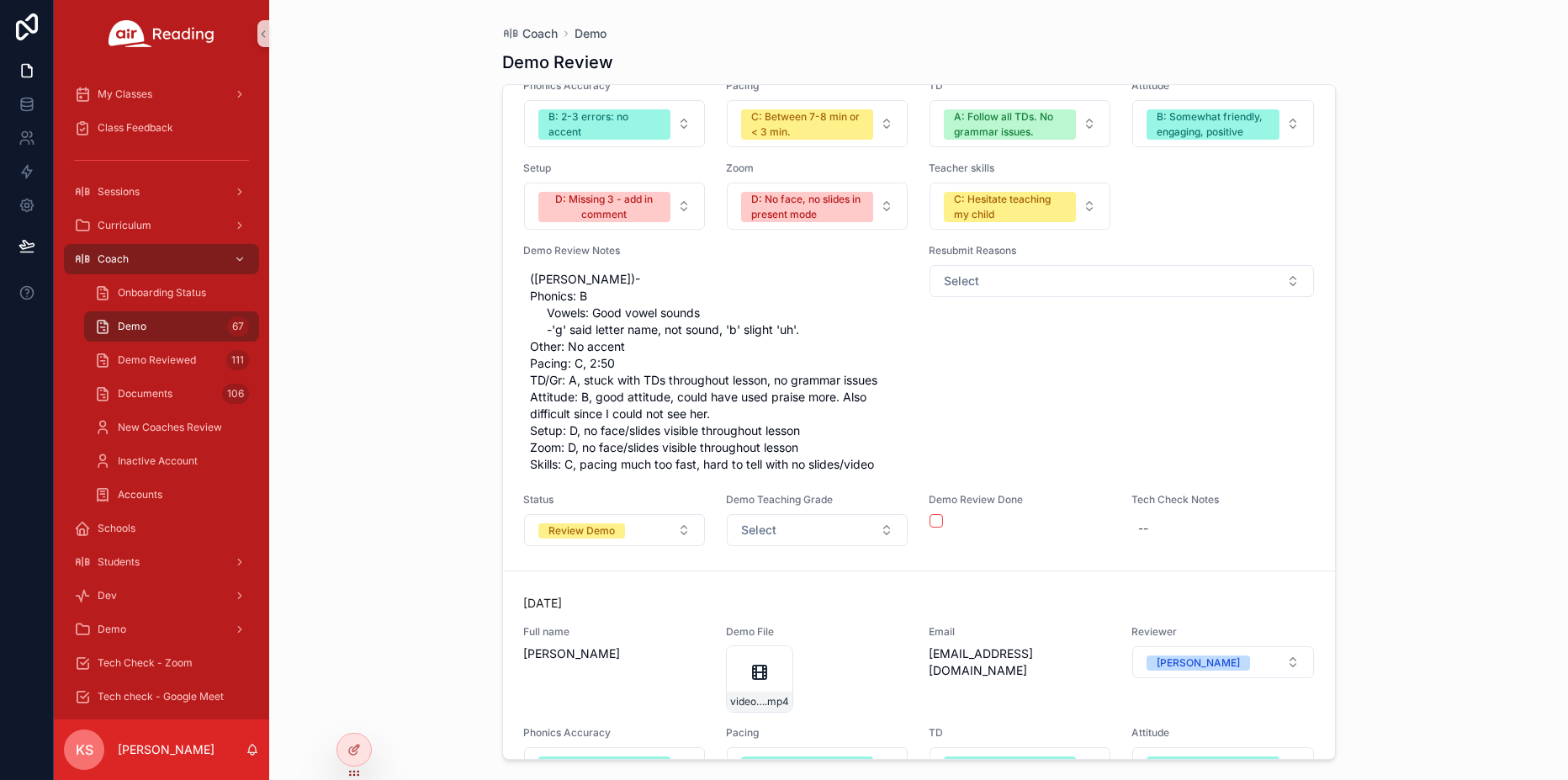
scroll to position [21952, 0]
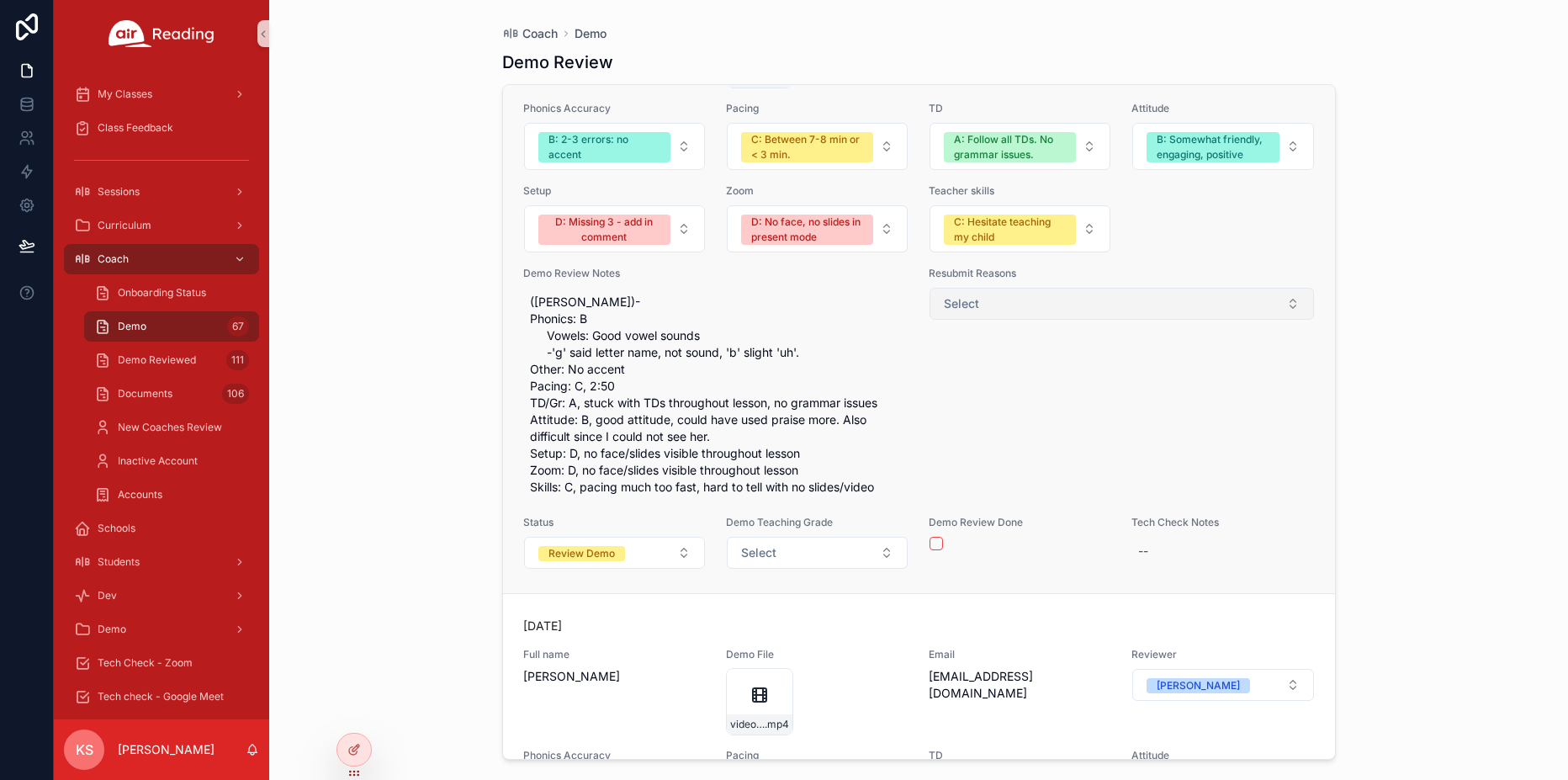
click at [993, 301] on button "Select" at bounding box center [1121, 303] width 384 height 32
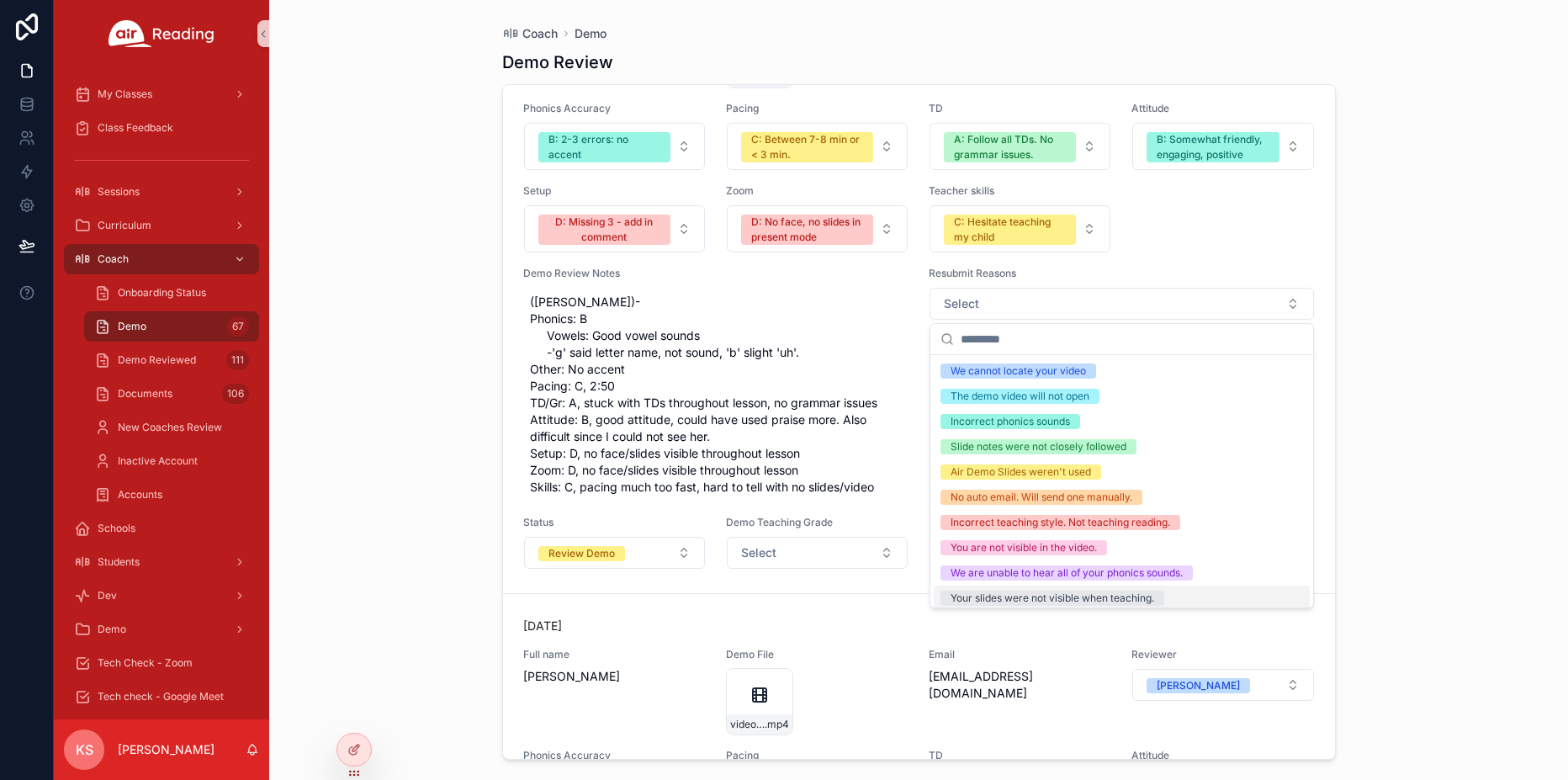
click at [993, 597] on div "Your slides were not visible when teaching." at bounding box center [1052, 598] width 204 height 15
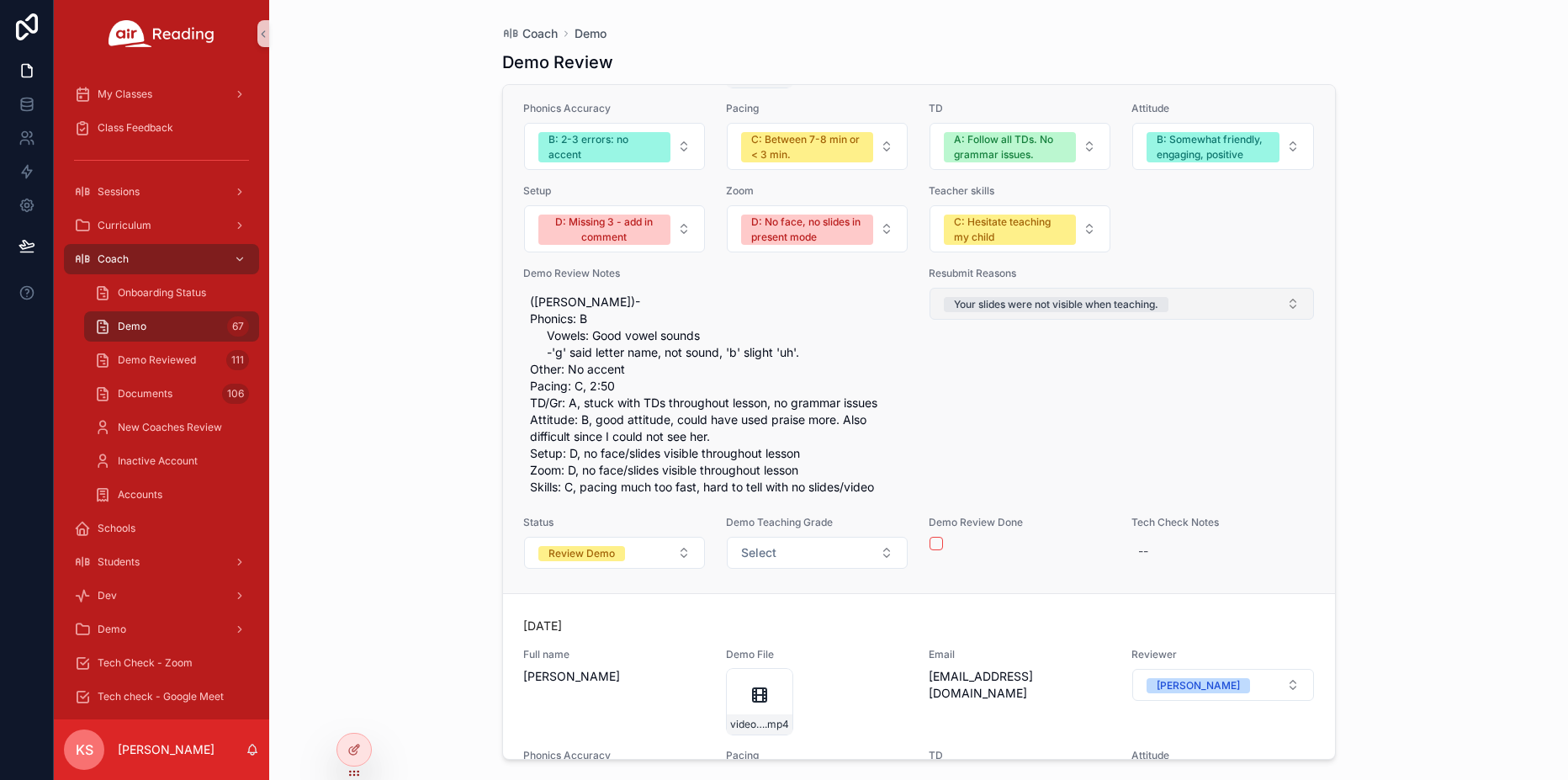
click at [1206, 301] on button "Your slides were not visible when teaching." at bounding box center [1121, 303] width 384 height 32
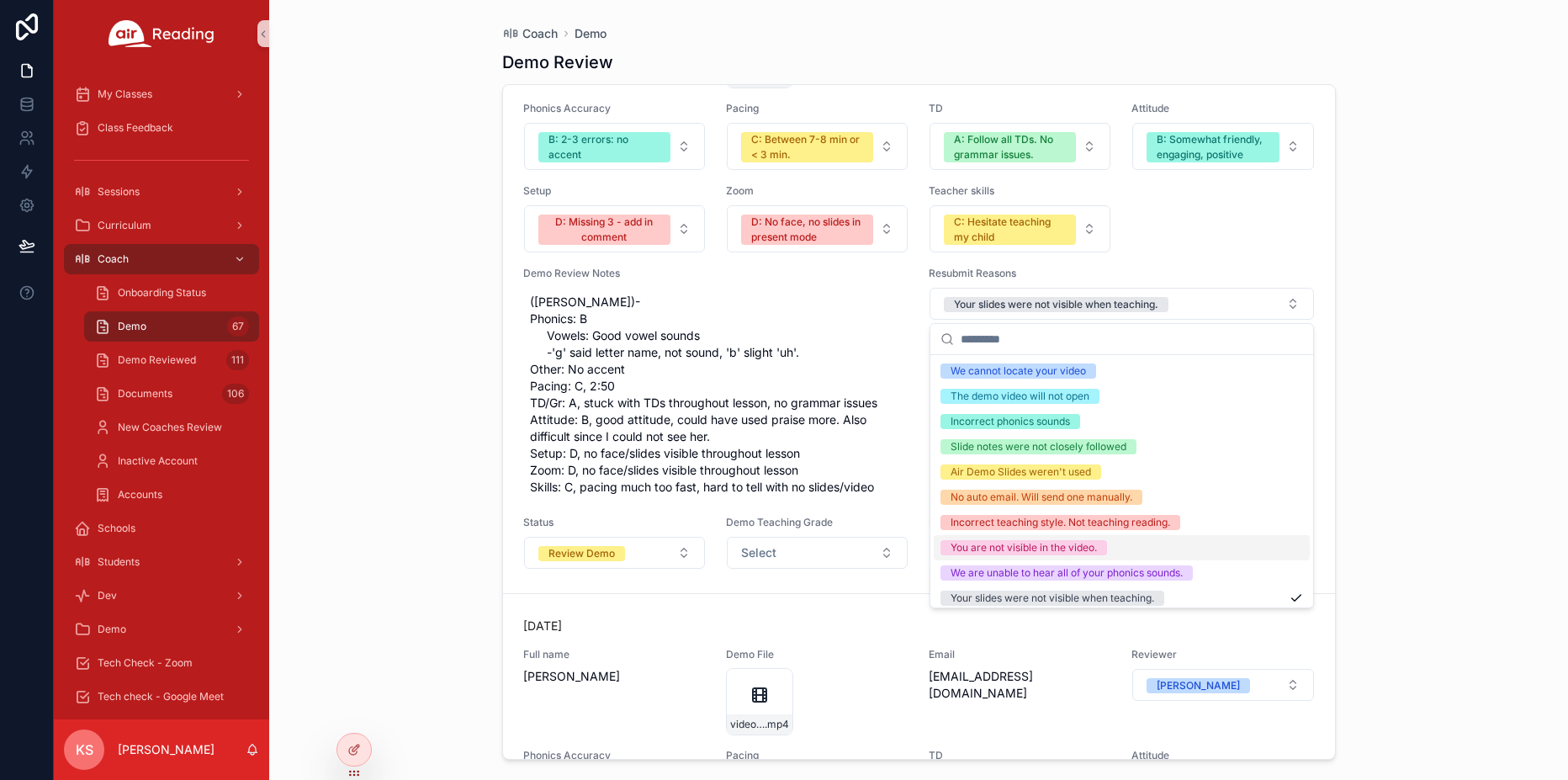
click at [1025, 548] on div "You are not visible in the video." at bounding box center [1023, 548] width 146 height 15
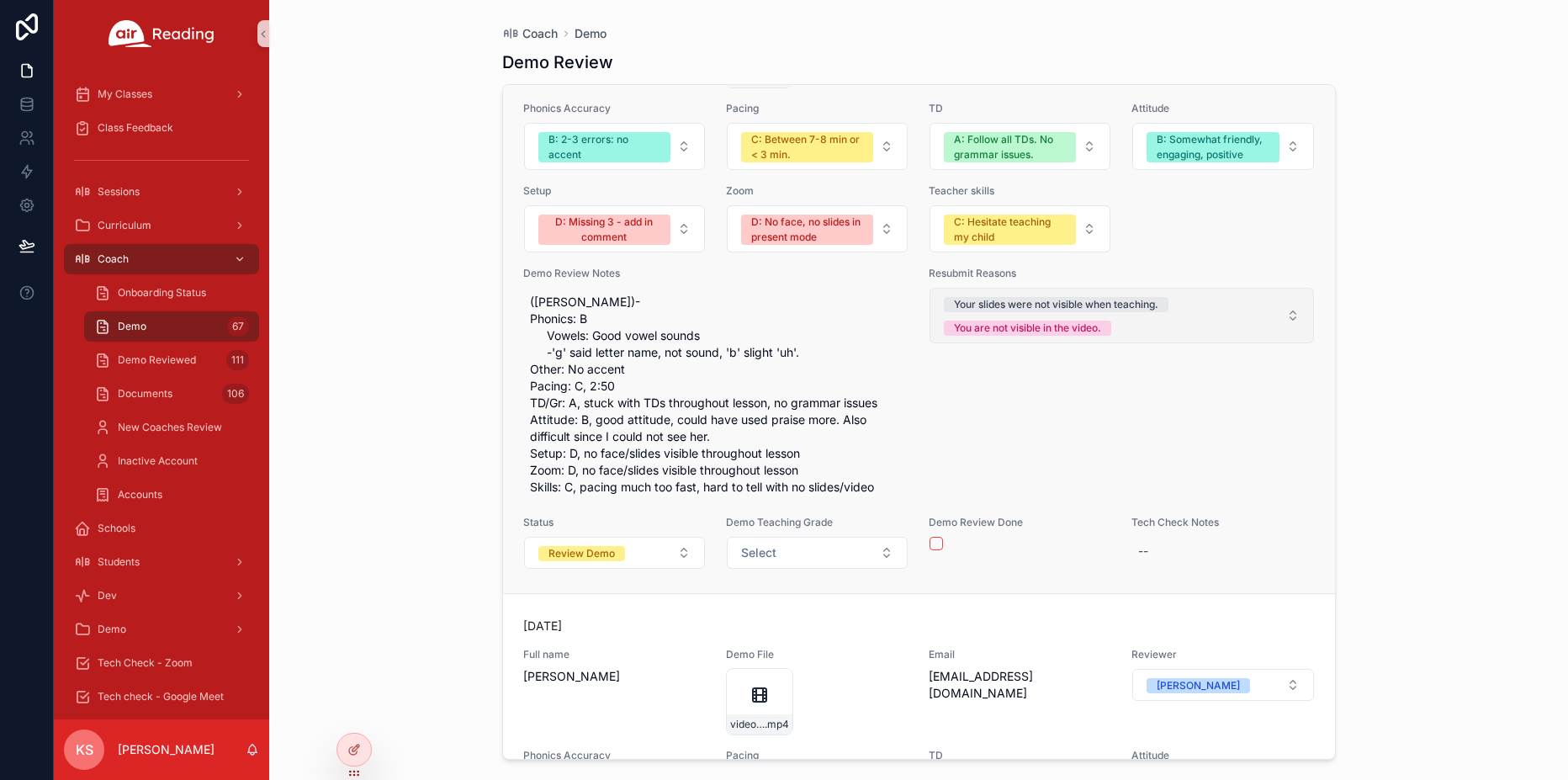
click at [1165, 327] on span "Your slides were not visible when teaching. You are not visible in the video." at bounding box center [1111, 315] width 335 height 40
click at [1006, 470] on div "Resubmit Reasons Your slides were not visible when teaching. You are not visibl…" at bounding box center [1122, 384] width 386 height 235
click at [1173, 333] on span "Your slides were not visible when teaching. You are not visible in the video." at bounding box center [1111, 315] width 335 height 40
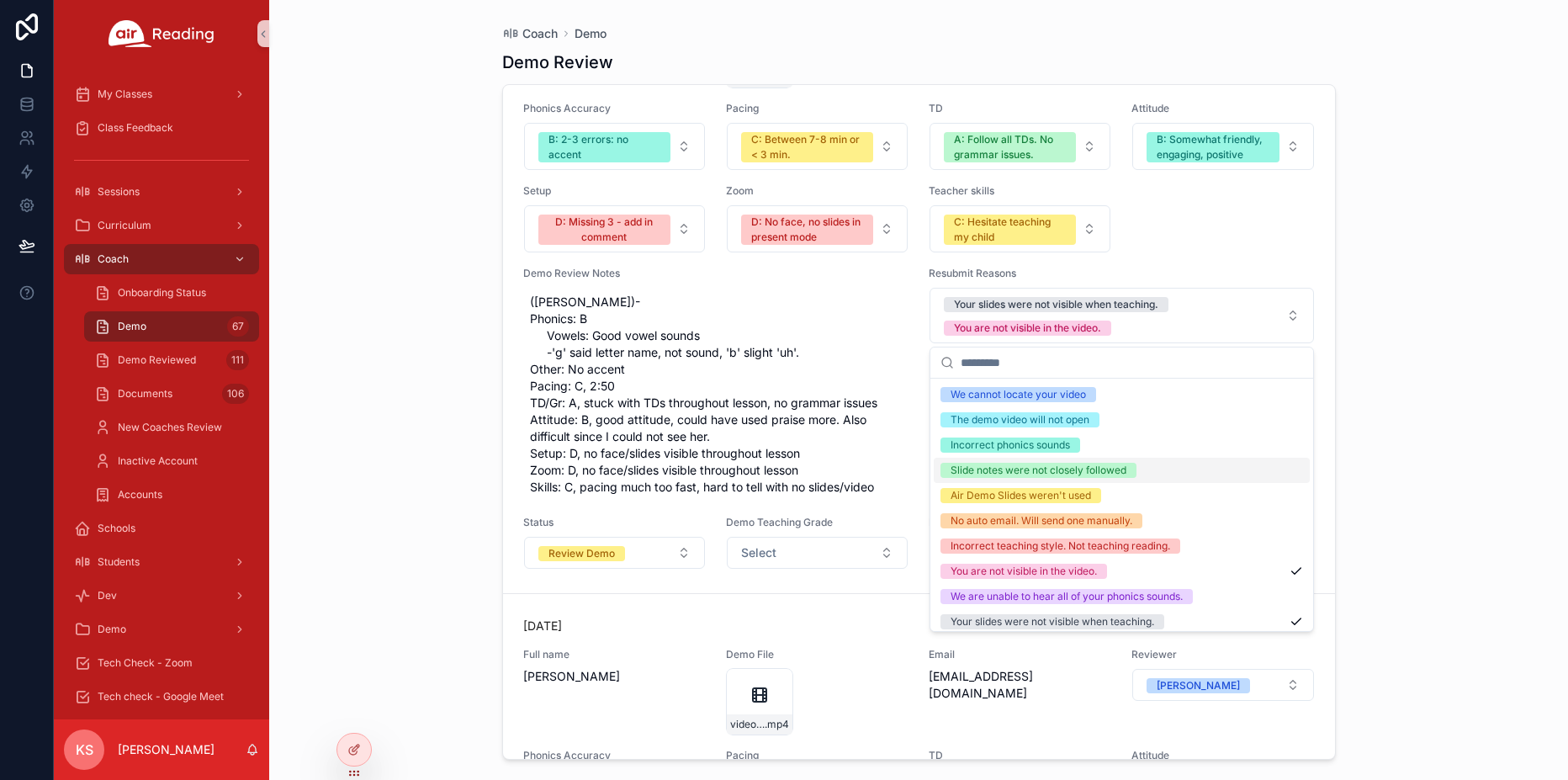
click at [1023, 472] on div "Slide notes were not closely followed" at bounding box center [1038, 471] width 176 height 15
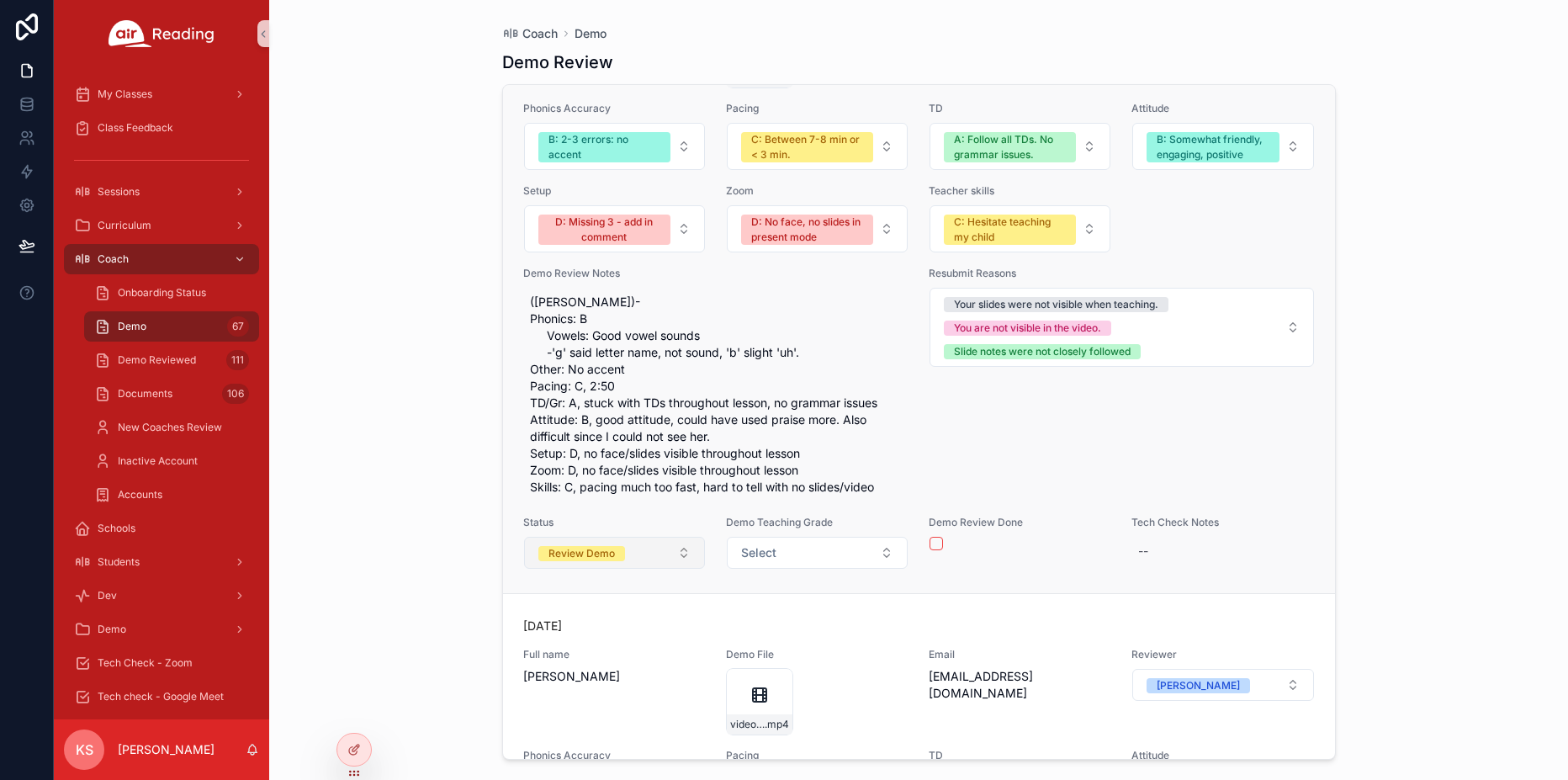
click at [653, 557] on button "Review Demo" at bounding box center [614, 552] width 181 height 32
click at [644, 561] on button "Review Demo" at bounding box center [614, 552] width 181 height 32
click at [771, 550] on span "Select" at bounding box center [758, 552] width 36 height 17
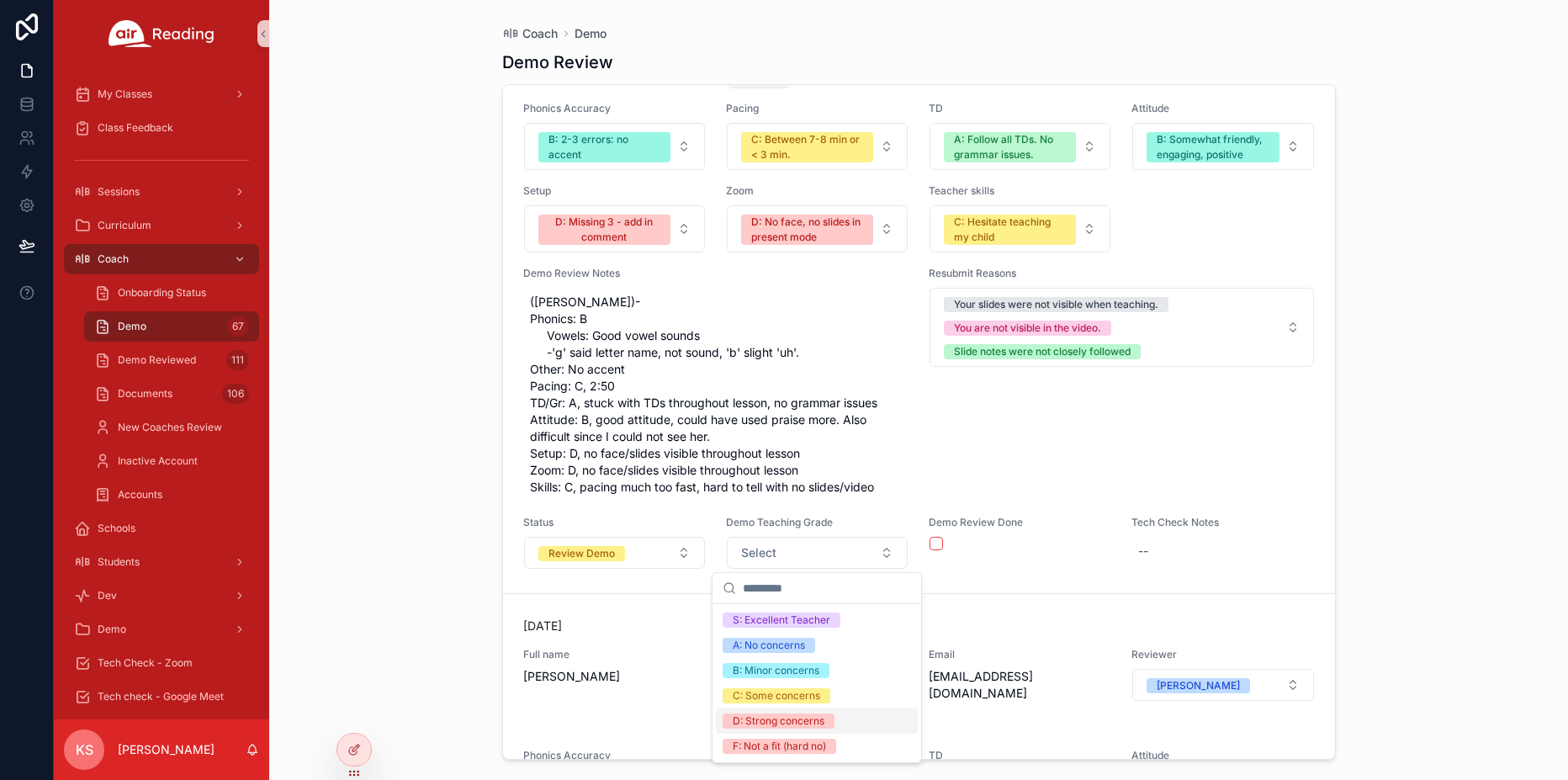
click at [766, 725] on div "D: Strong concerns" at bounding box center [778, 720] width 91 height 15
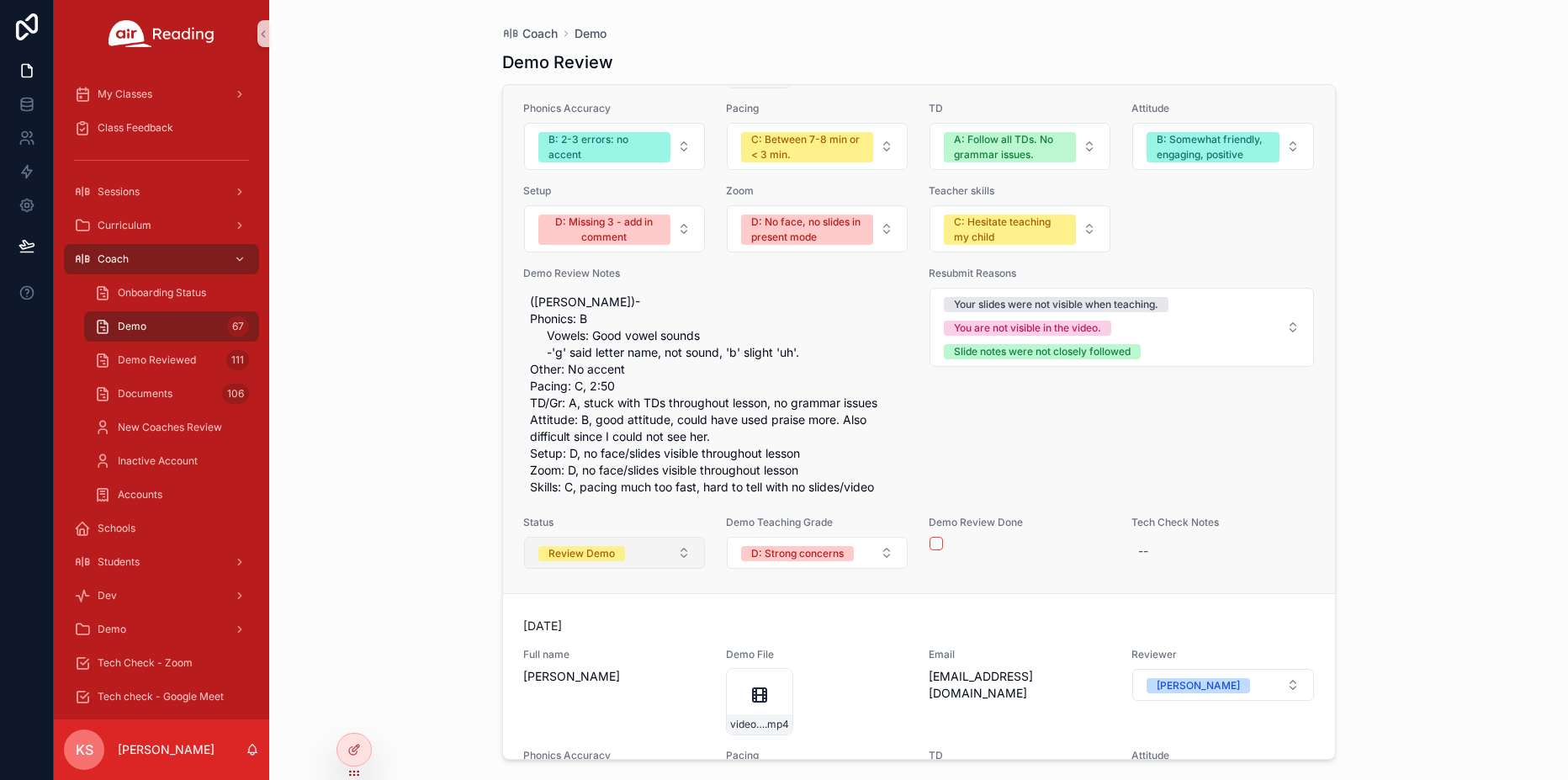
click at [632, 556] on button "Review Demo" at bounding box center [614, 552] width 181 height 32
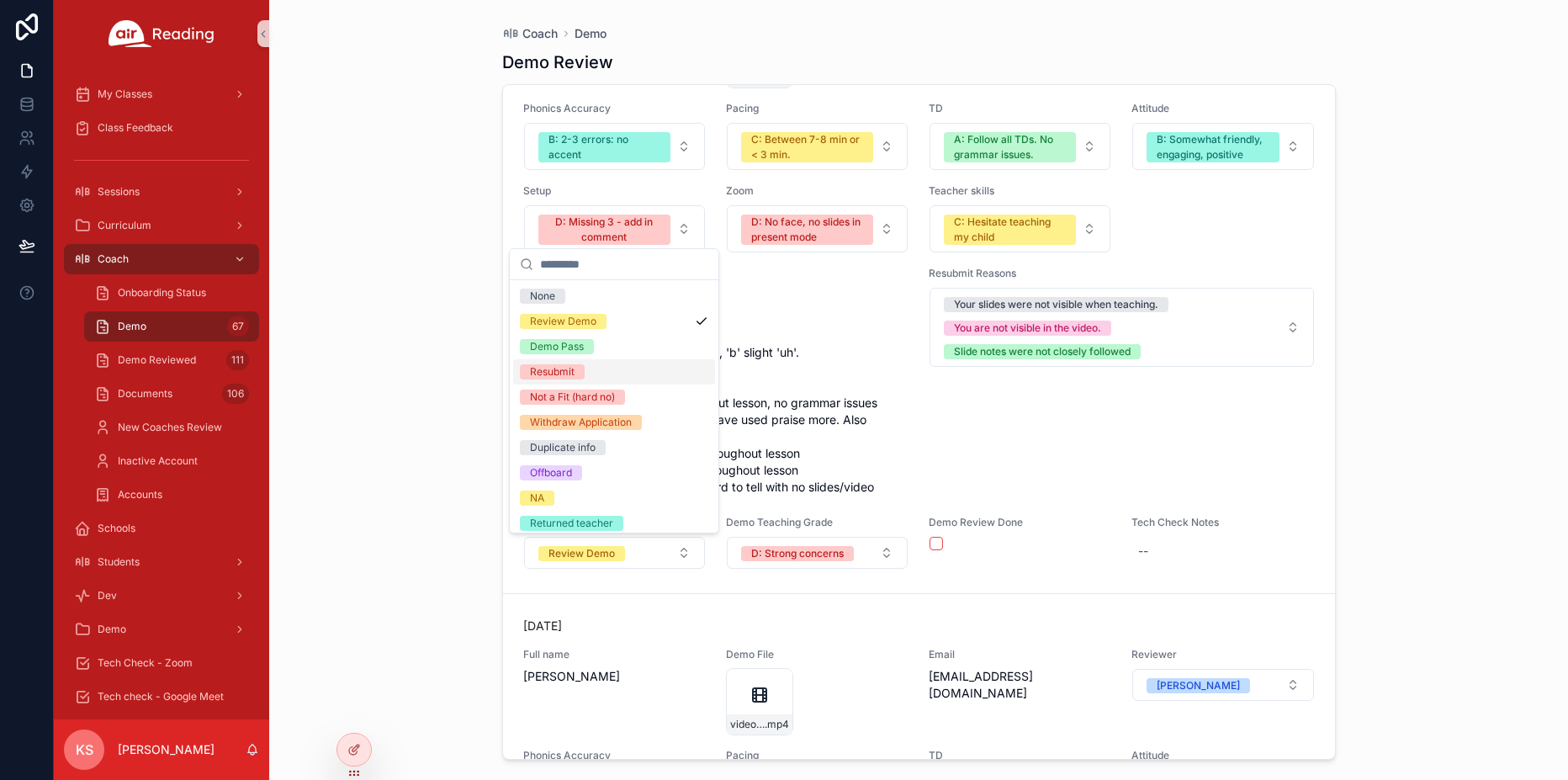
click at [560, 373] on div "Resubmit" at bounding box center [552, 372] width 44 height 15
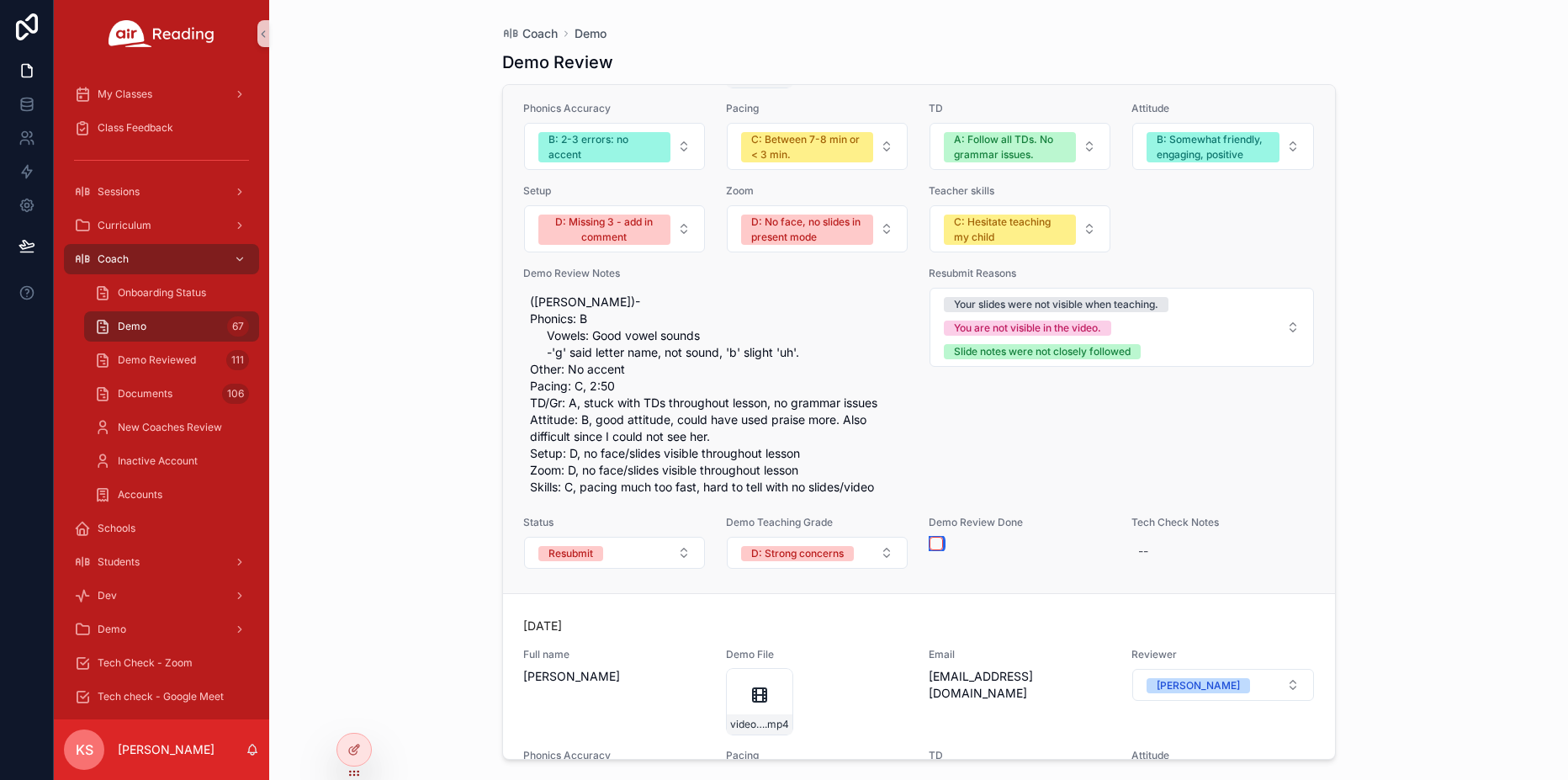
click at [938, 545] on button "scrollable content" at bounding box center [936, 544] width 13 height 13
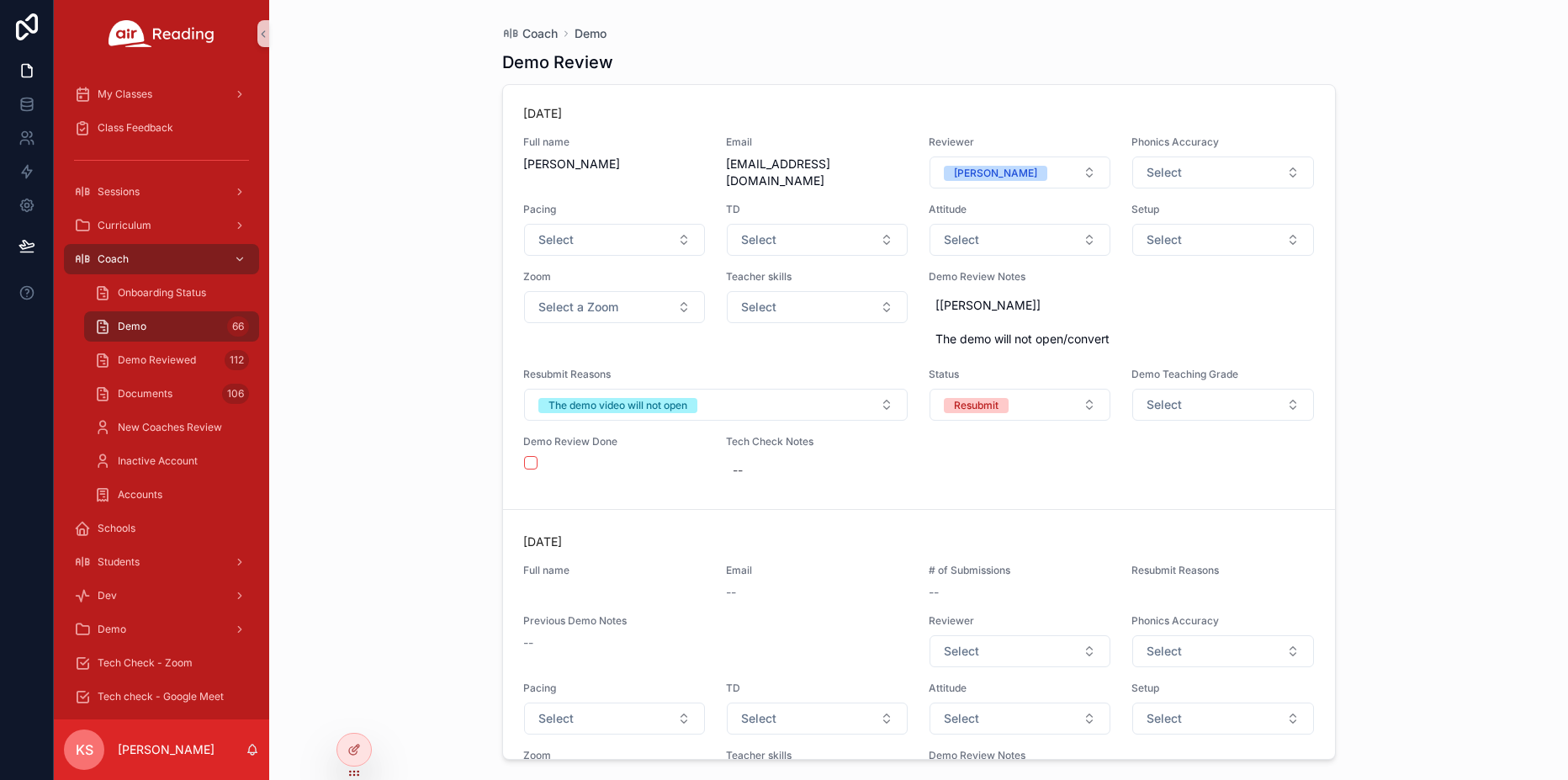
scroll to position [26579, 0]
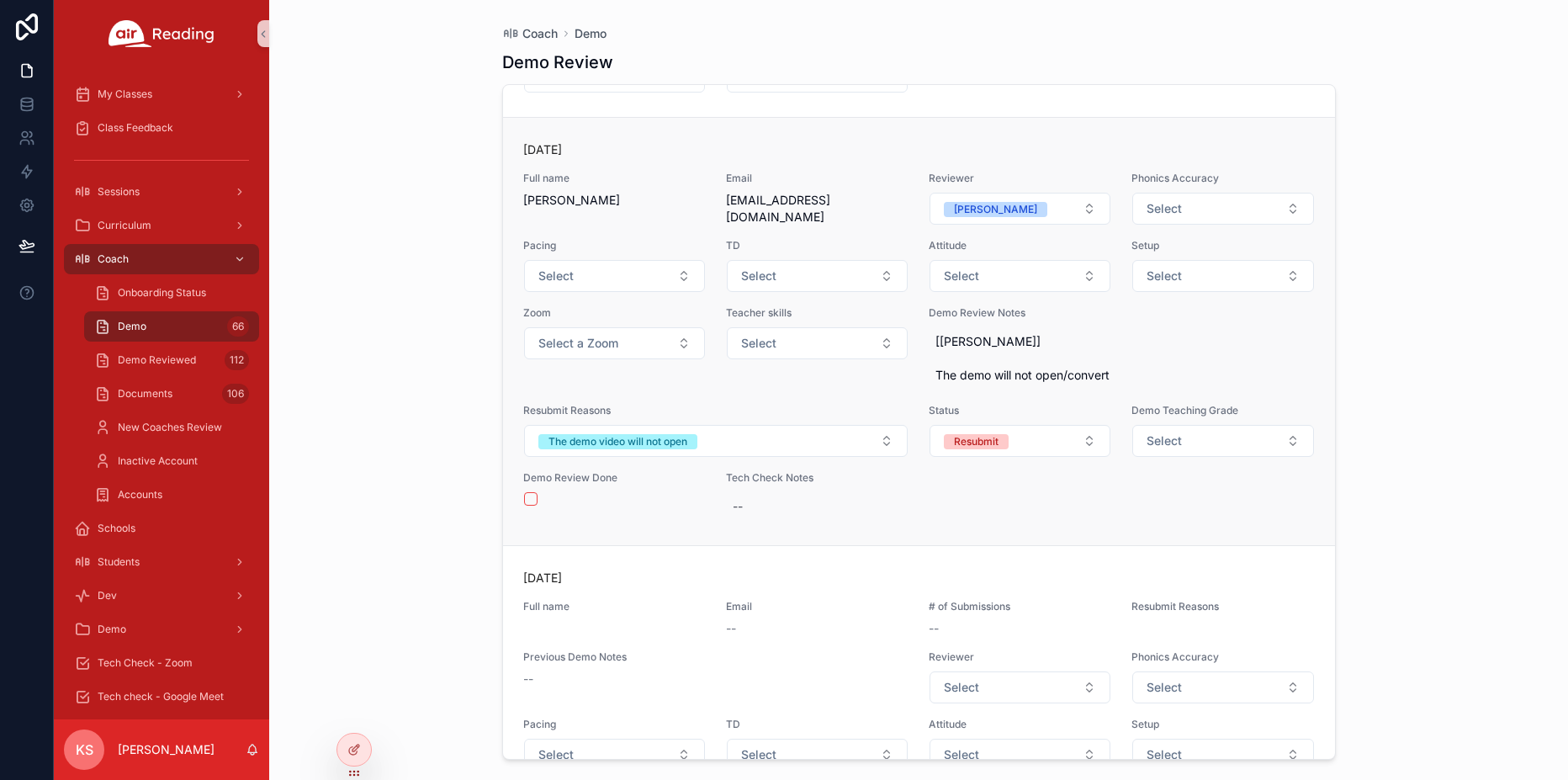
click at [862, 389] on div "Teacher skills Select" at bounding box center [818, 349] width 183 height 85
click at [529, 497] on button "scrollable content" at bounding box center [530, 499] width 13 height 13
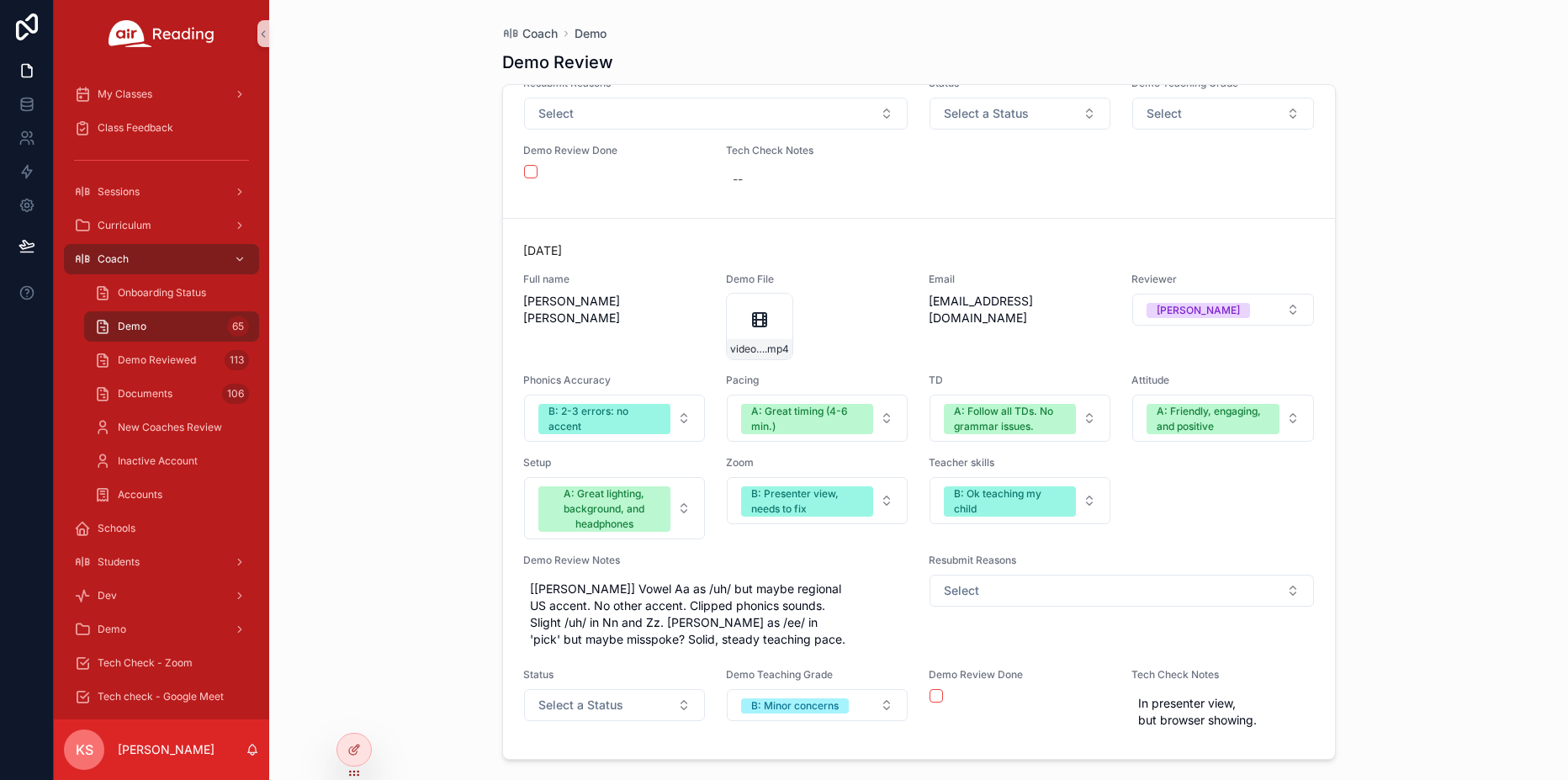
scroll to position [27381, 0]
click at [617, 713] on button "Select a Status" at bounding box center [614, 704] width 181 height 32
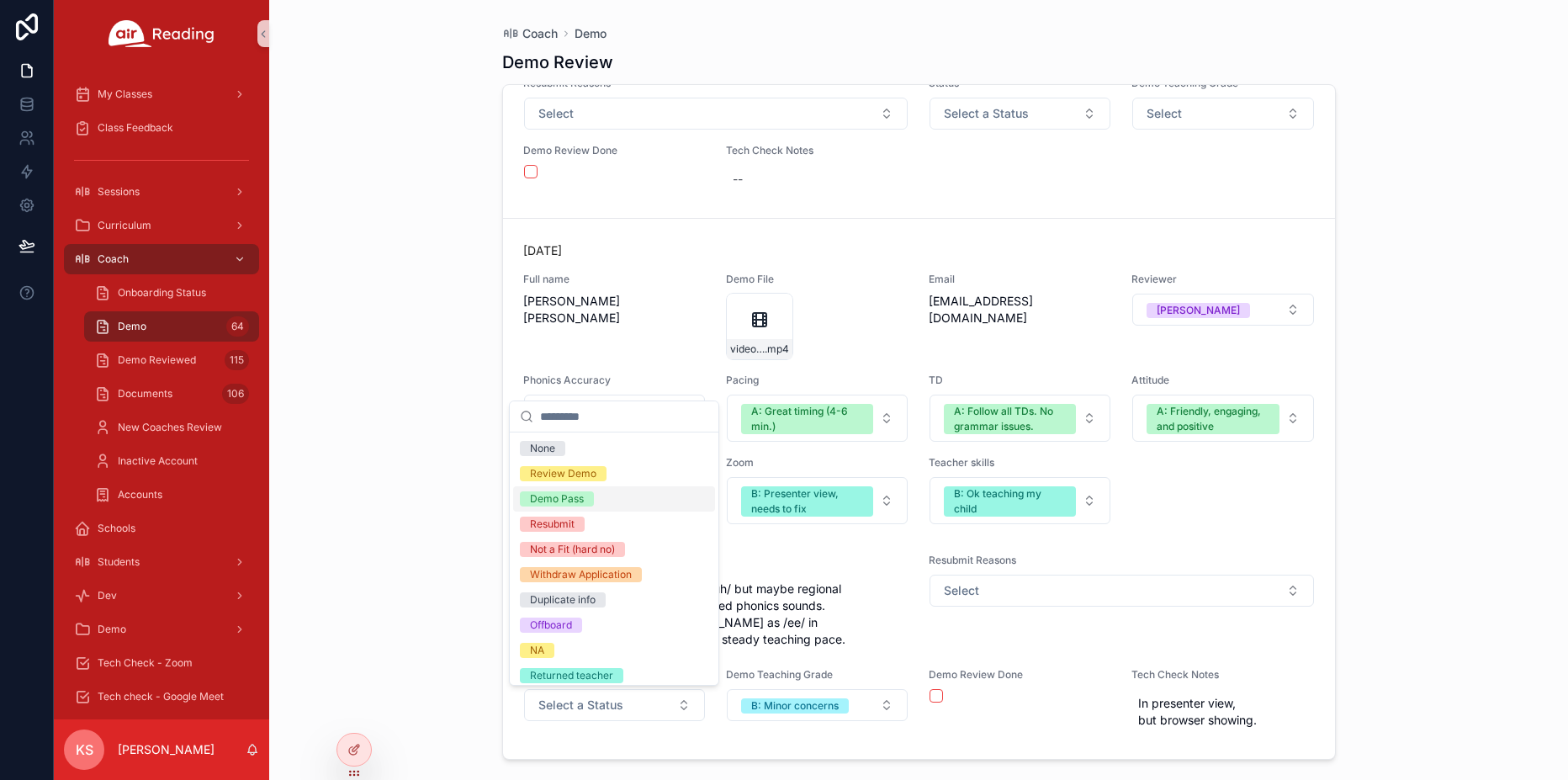
click at [570, 494] on div "Demo Pass" at bounding box center [557, 499] width 54 height 15
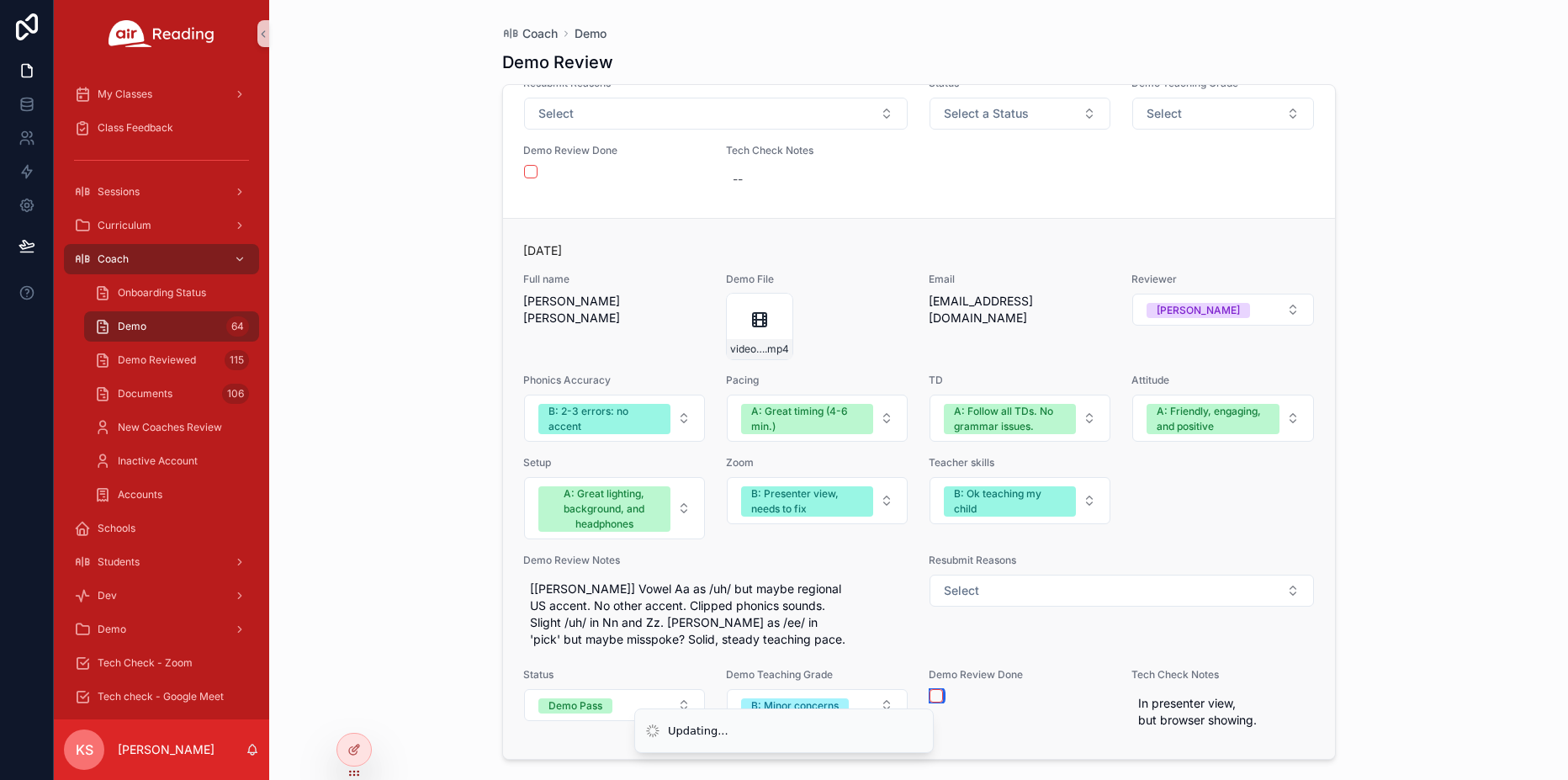
click at [935, 692] on button "scrollable content" at bounding box center [936, 695] width 13 height 13
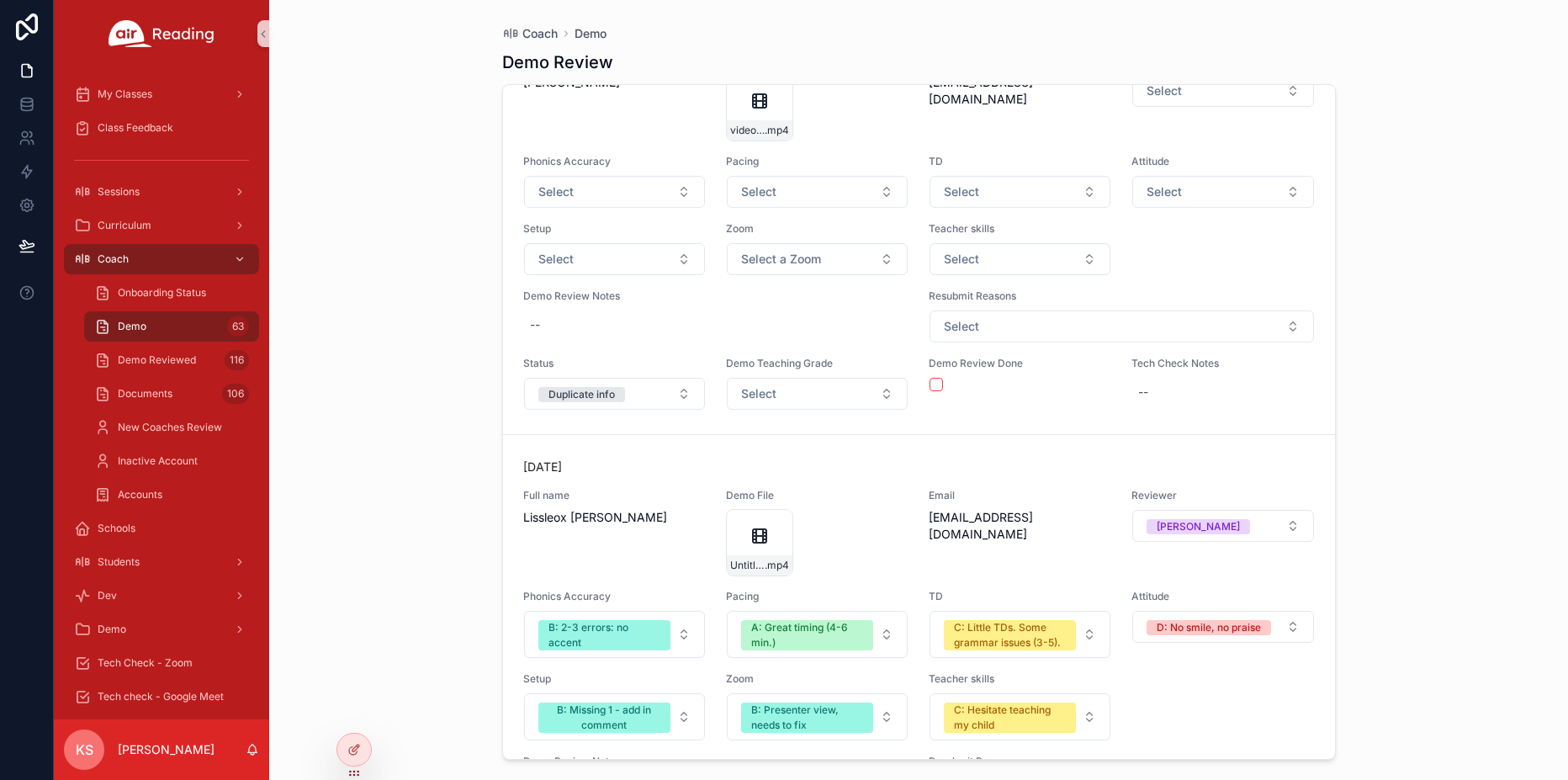
scroll to position [27645, 0]
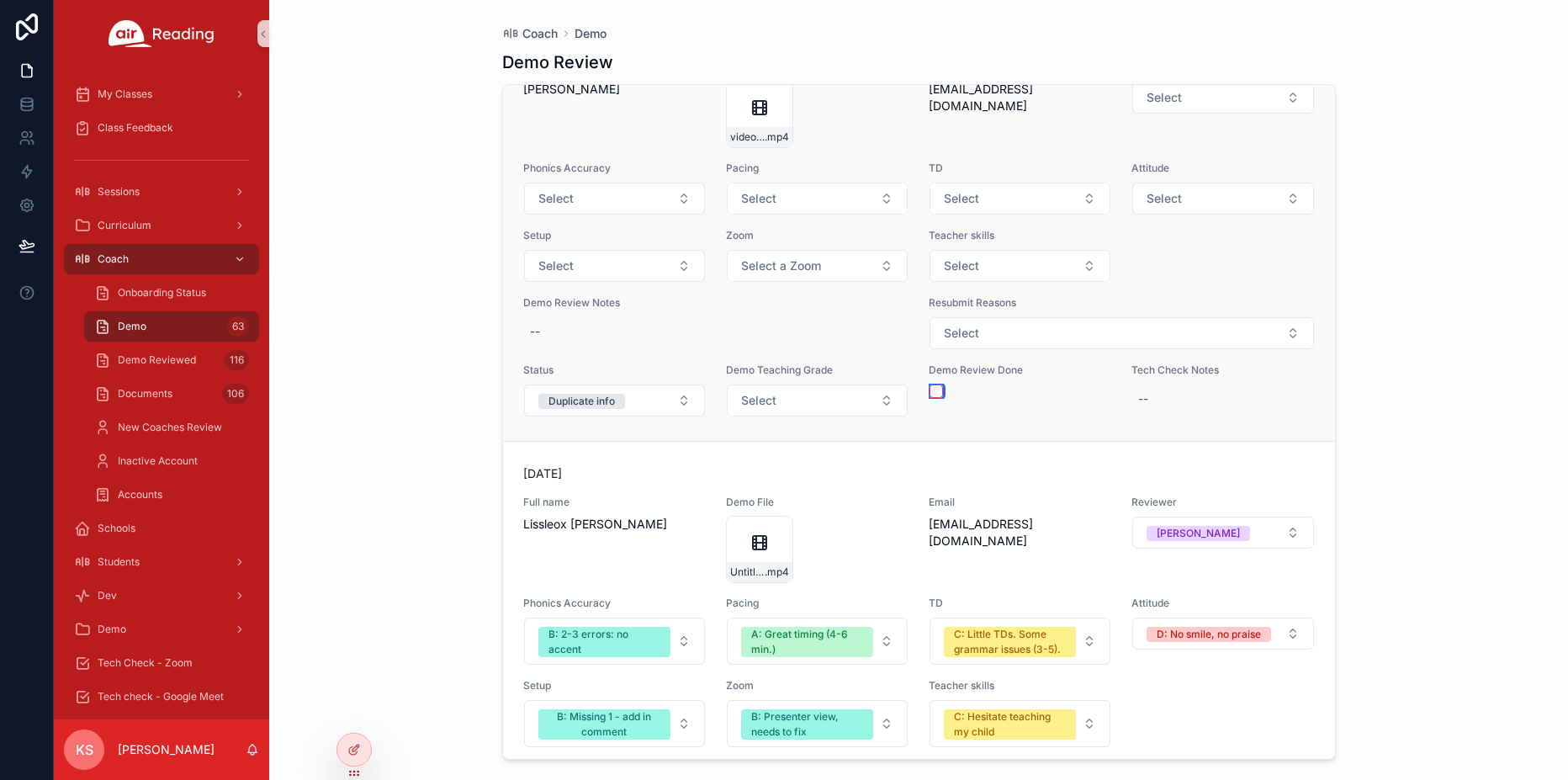
click at [937, 398] on button "scrollable content" at bounding box center [936, 391] width 13 height 13
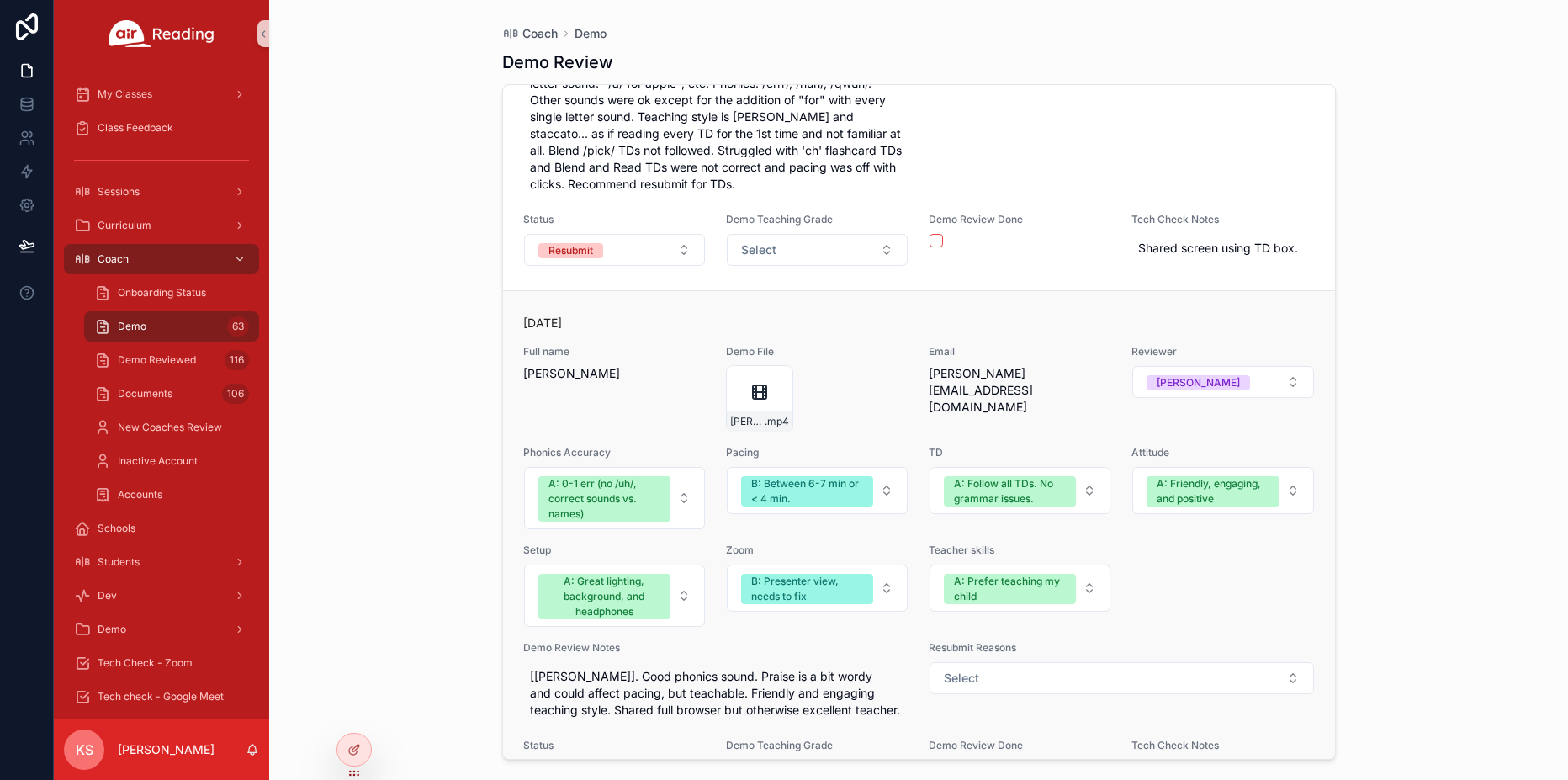
scroll to position [28048, 0]
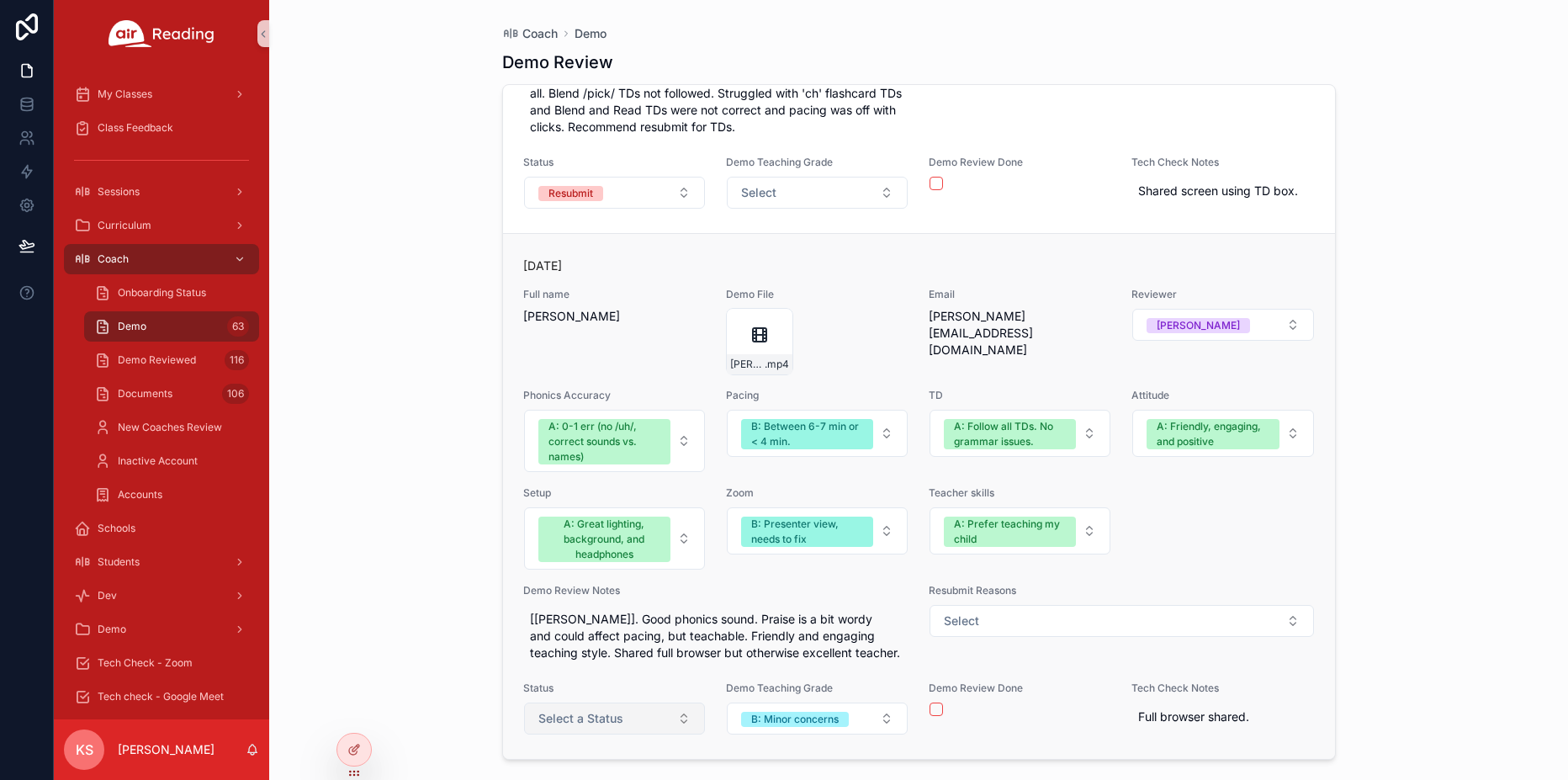
click at [628, 722] on button "Select a Status" at bounding box center [614, 718] width 181 height 32
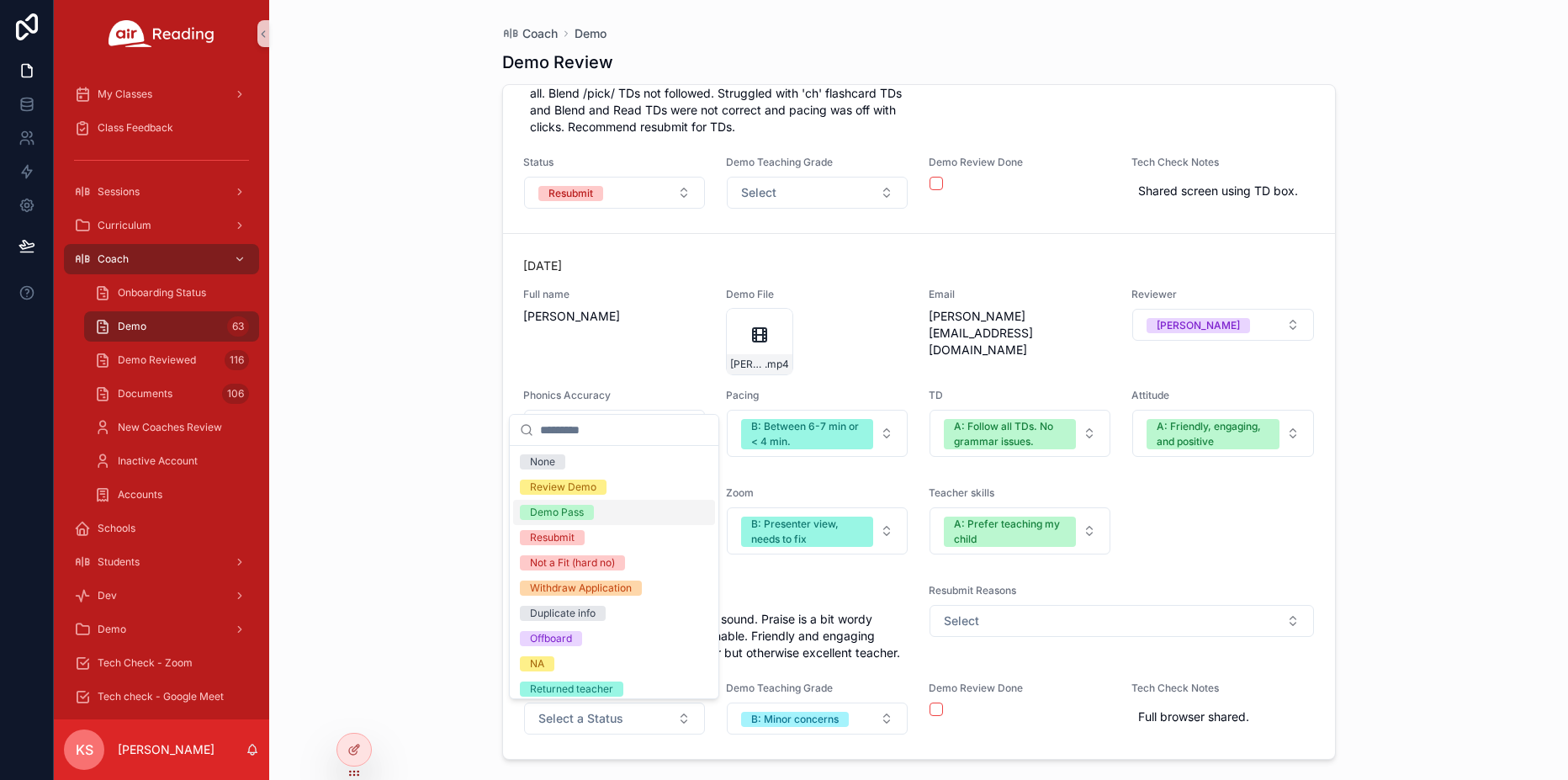
click at [594, 512] on div "Demo Pass" at bounding box center [614, 512] width 202 height 25
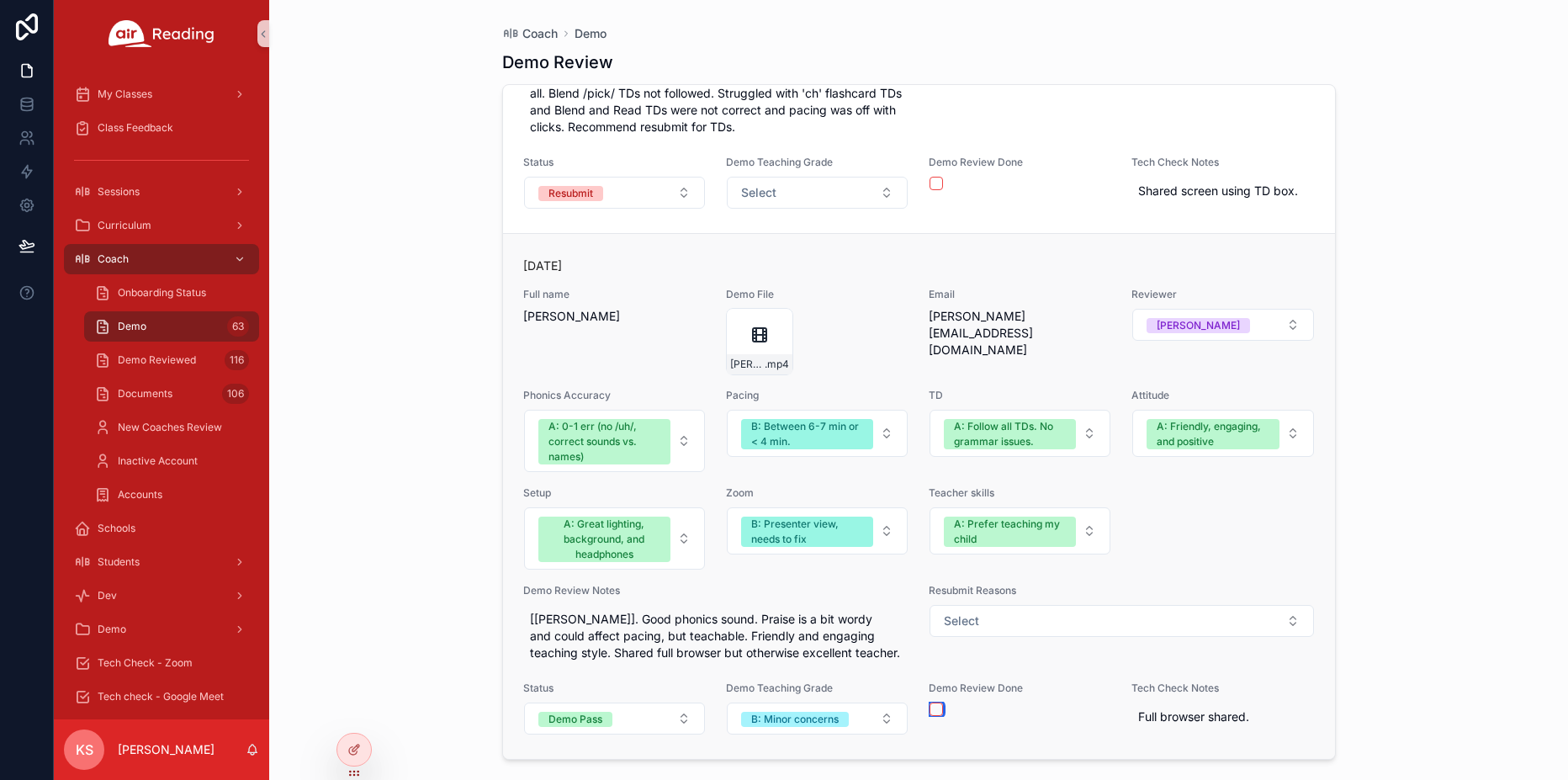
click at [937, 709] on button "scrollable content" at bounding box center [936, 709] width 13 height 13
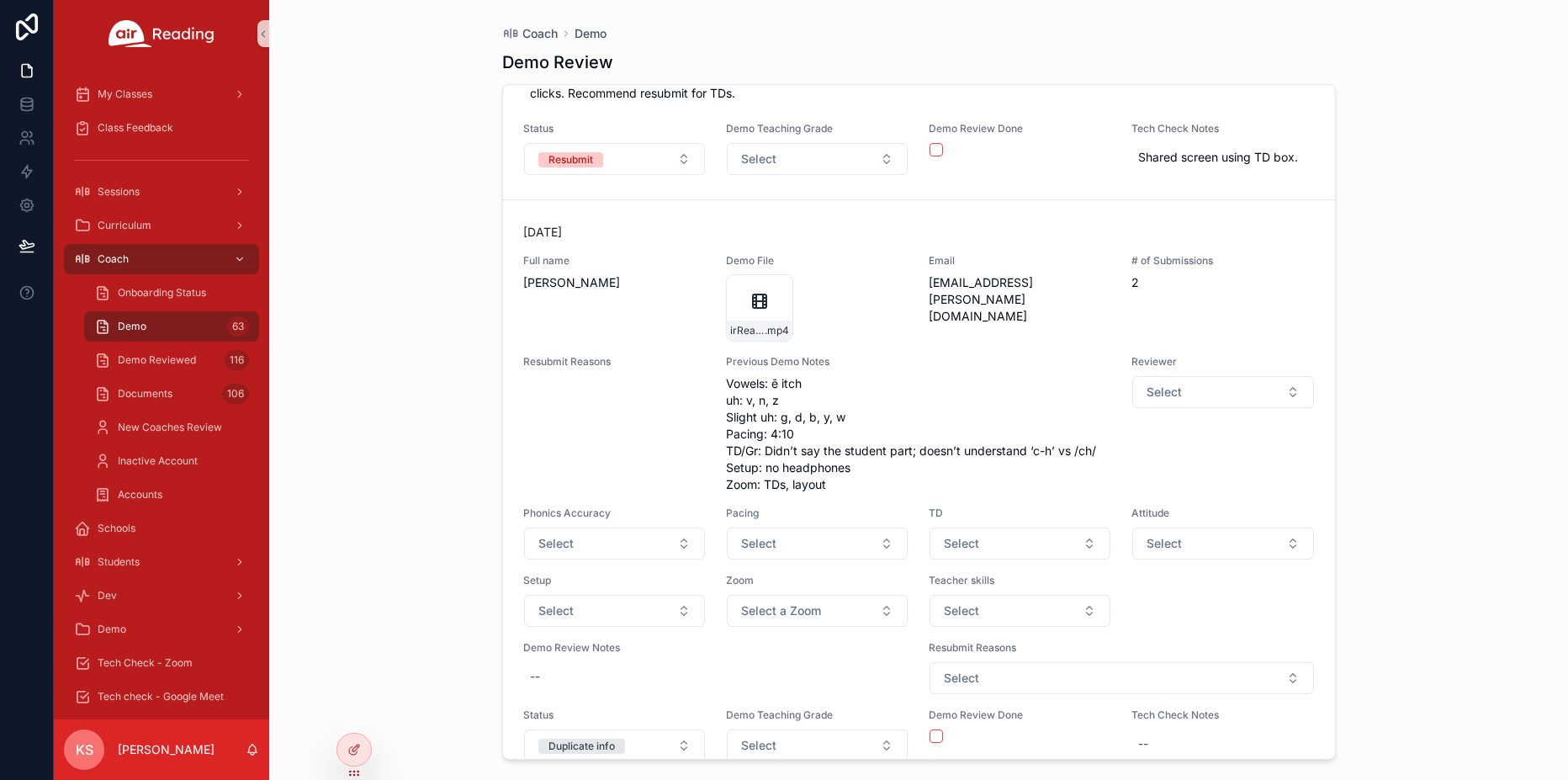
scroll to position [28109, 0]
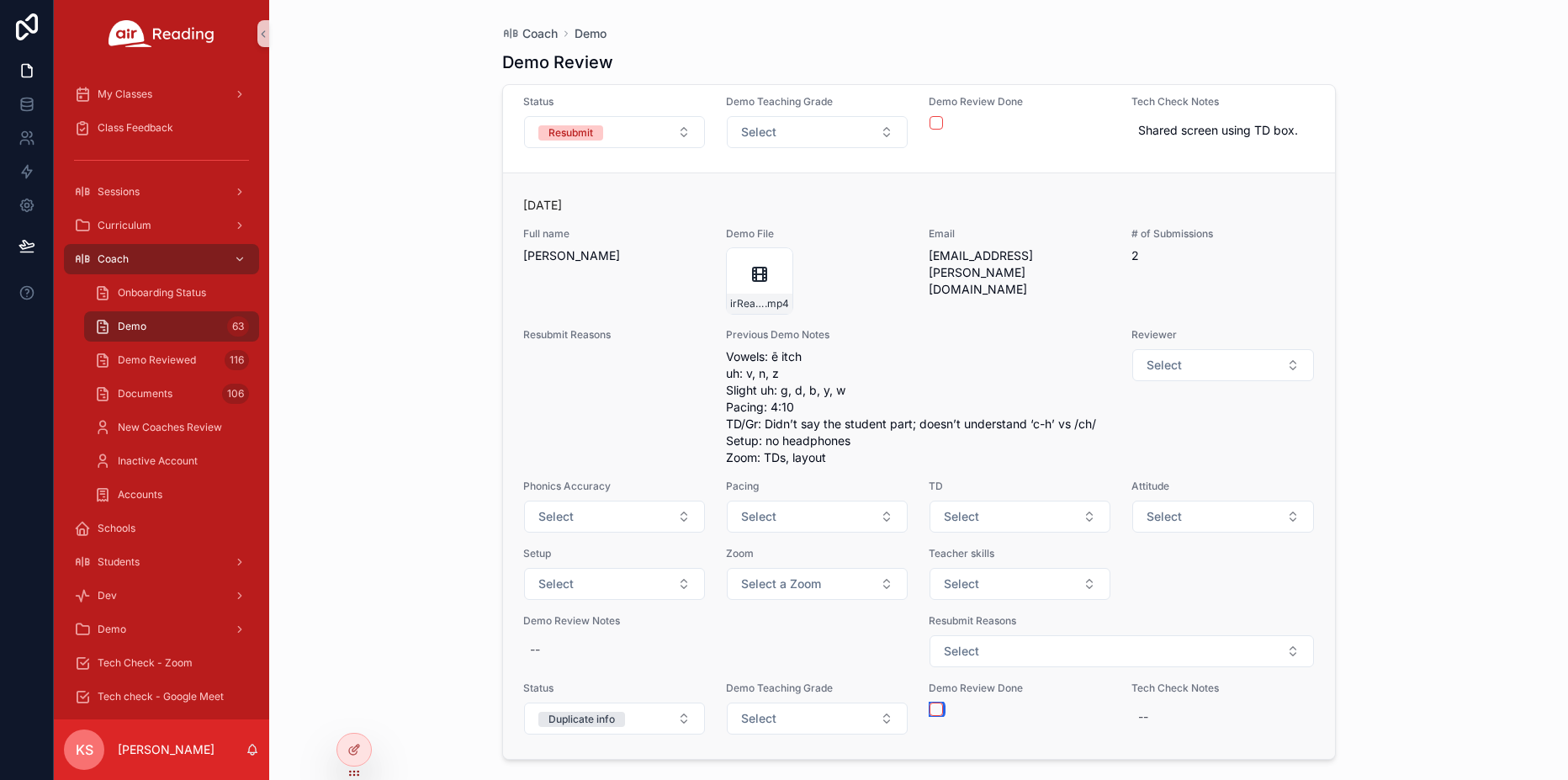
click at [933, 712] on button "scrollable content" at bounding box center [936, 709] width 13 height 13
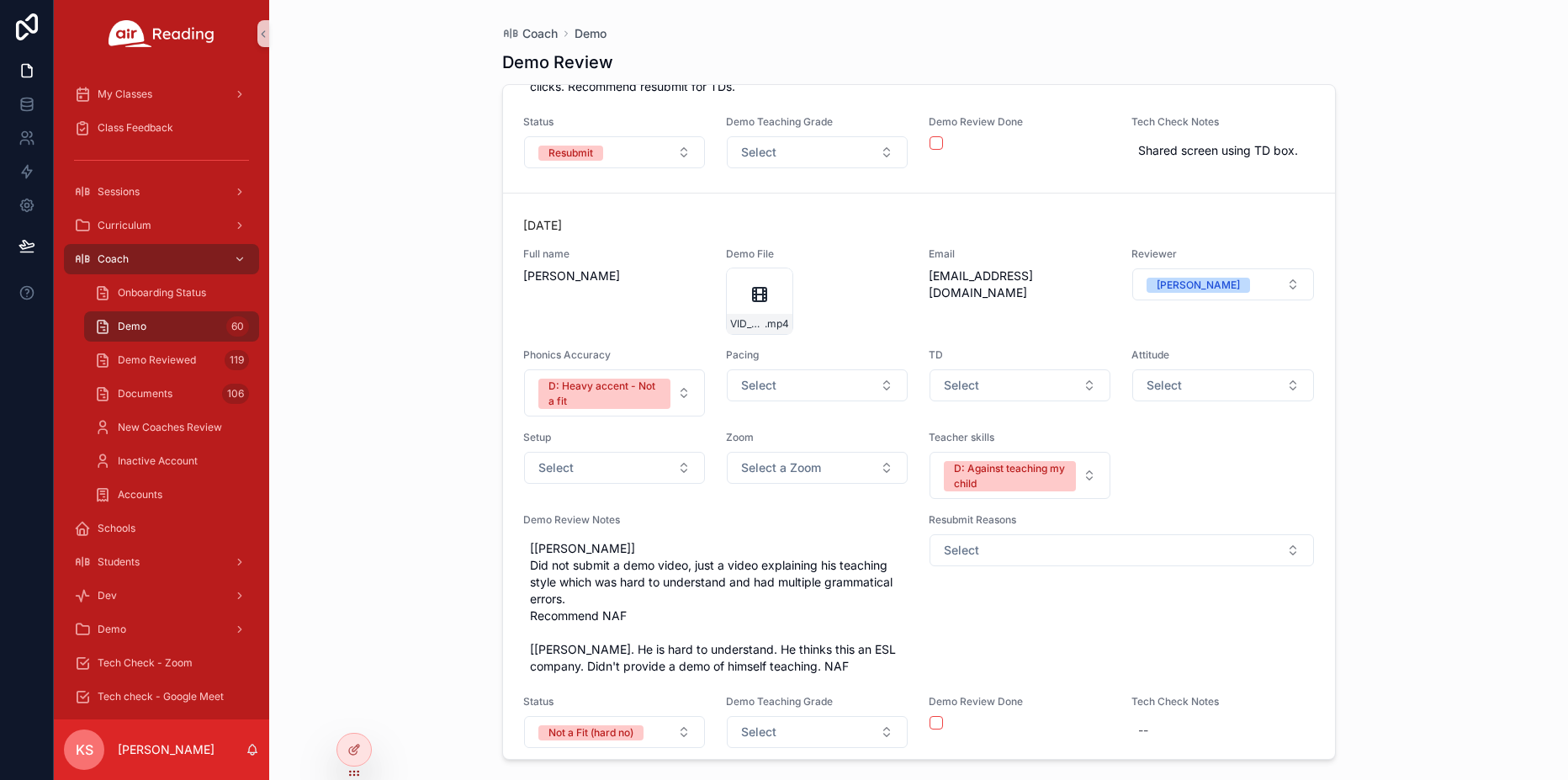
scroll to position [28530, 0]
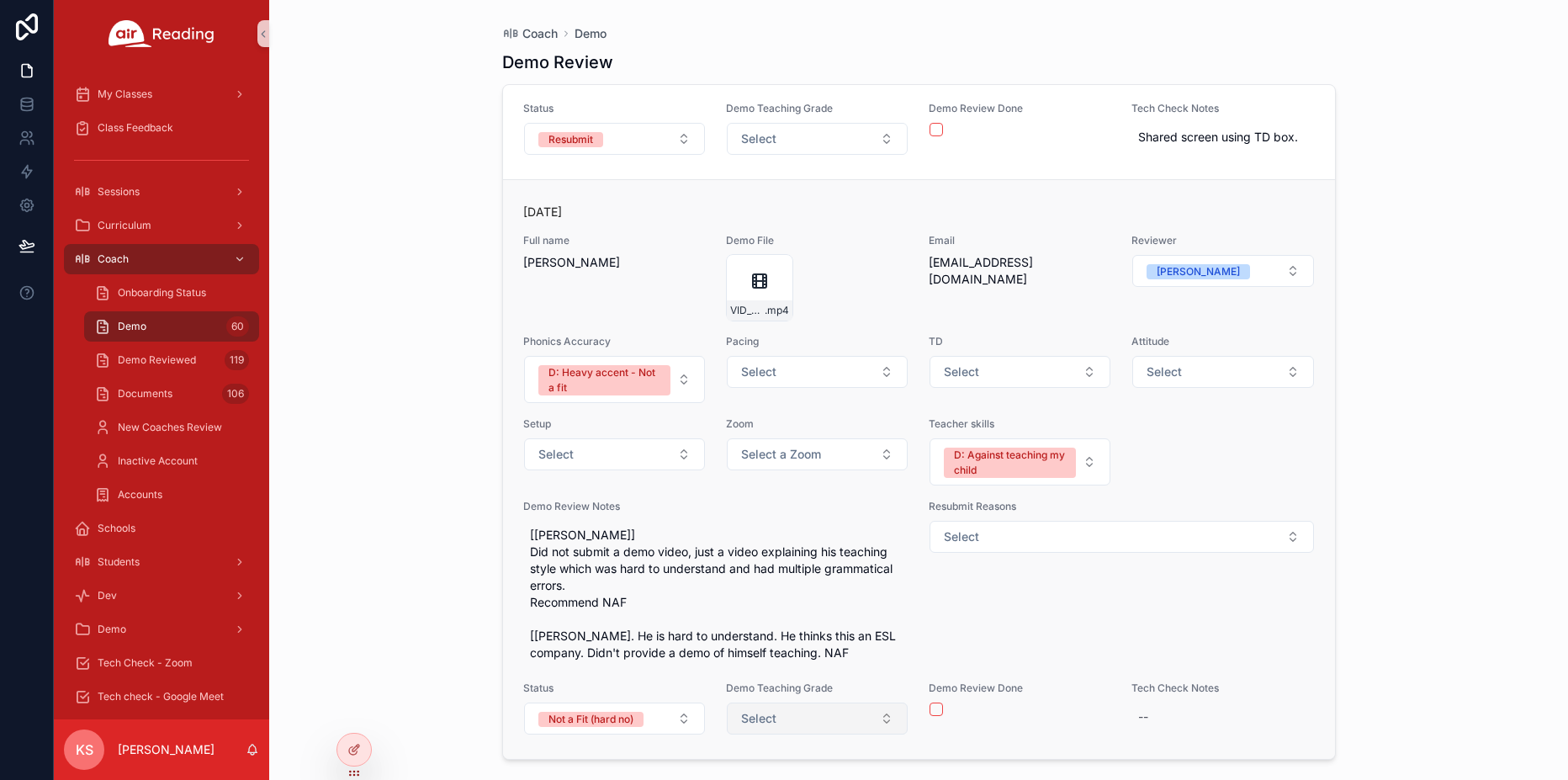
click at [789, 720] on button "Select" at bounding box center [817, 718] width 181 height 32
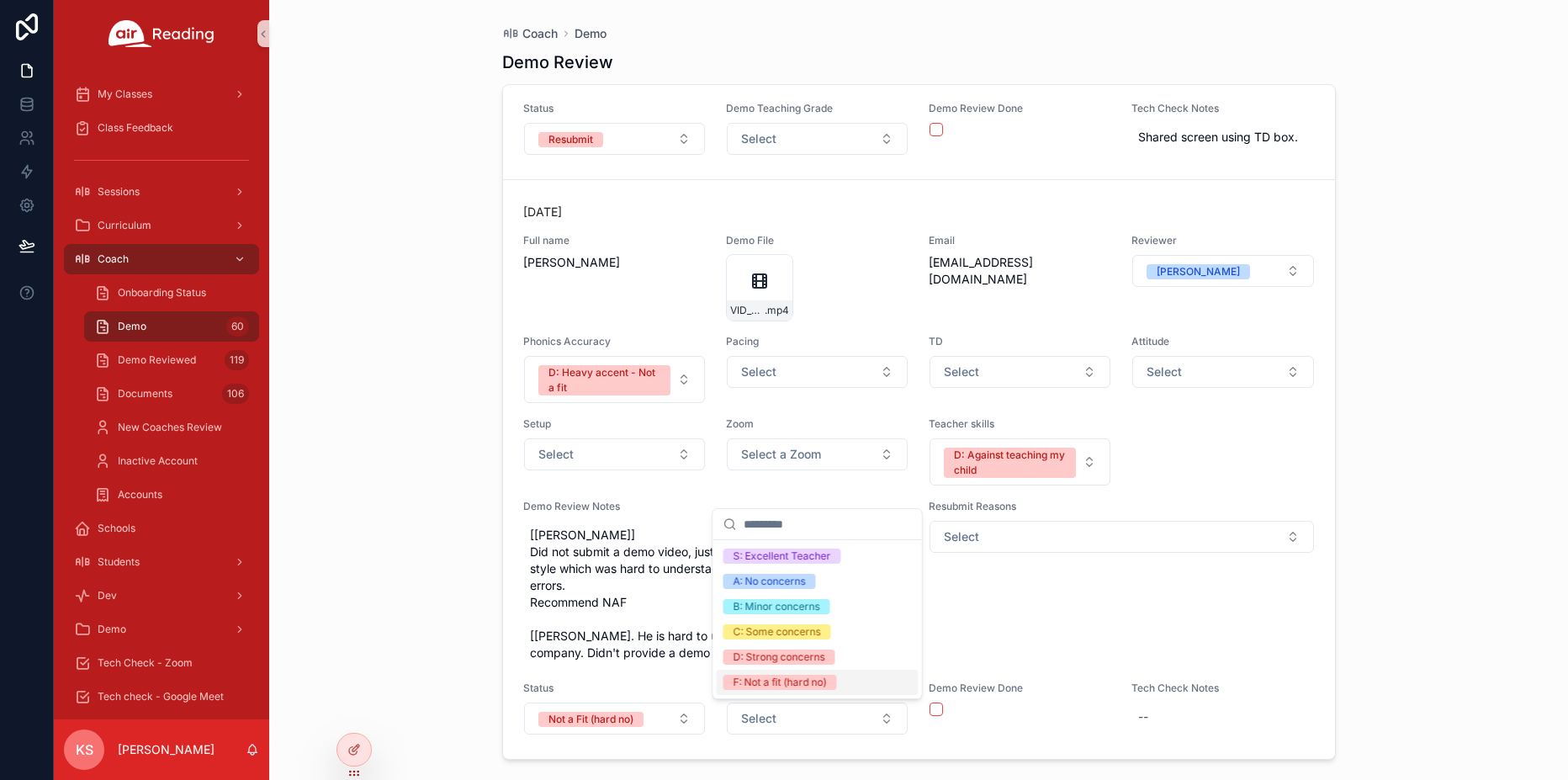
click at [779, 684] on div "F: Not a fit (hard no)" at bounding box center [779, 682] width 93 height 15
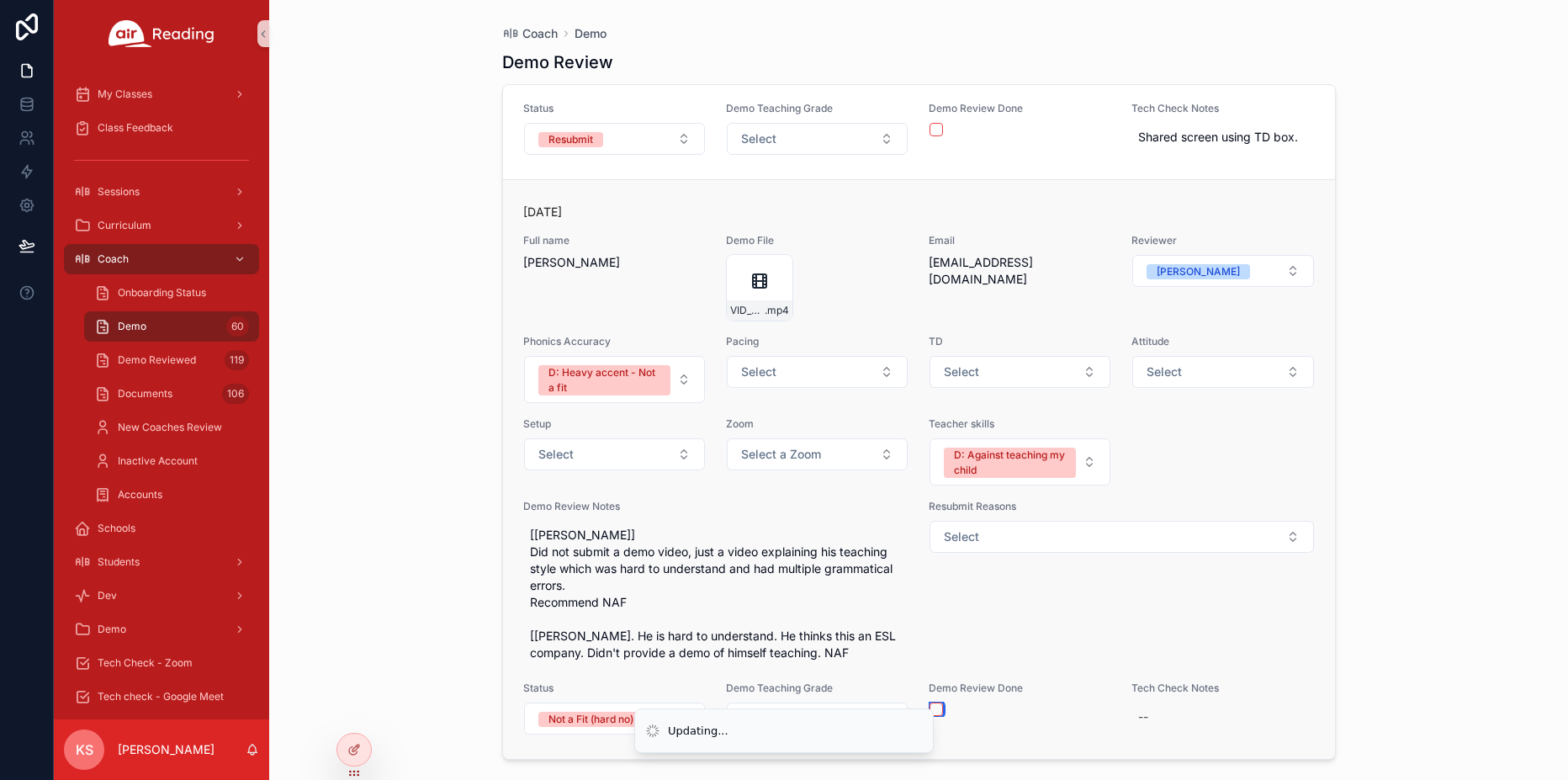
click at [941, 712] on button "scrollable content" at bounding box center [936, 709] width 13 height 13
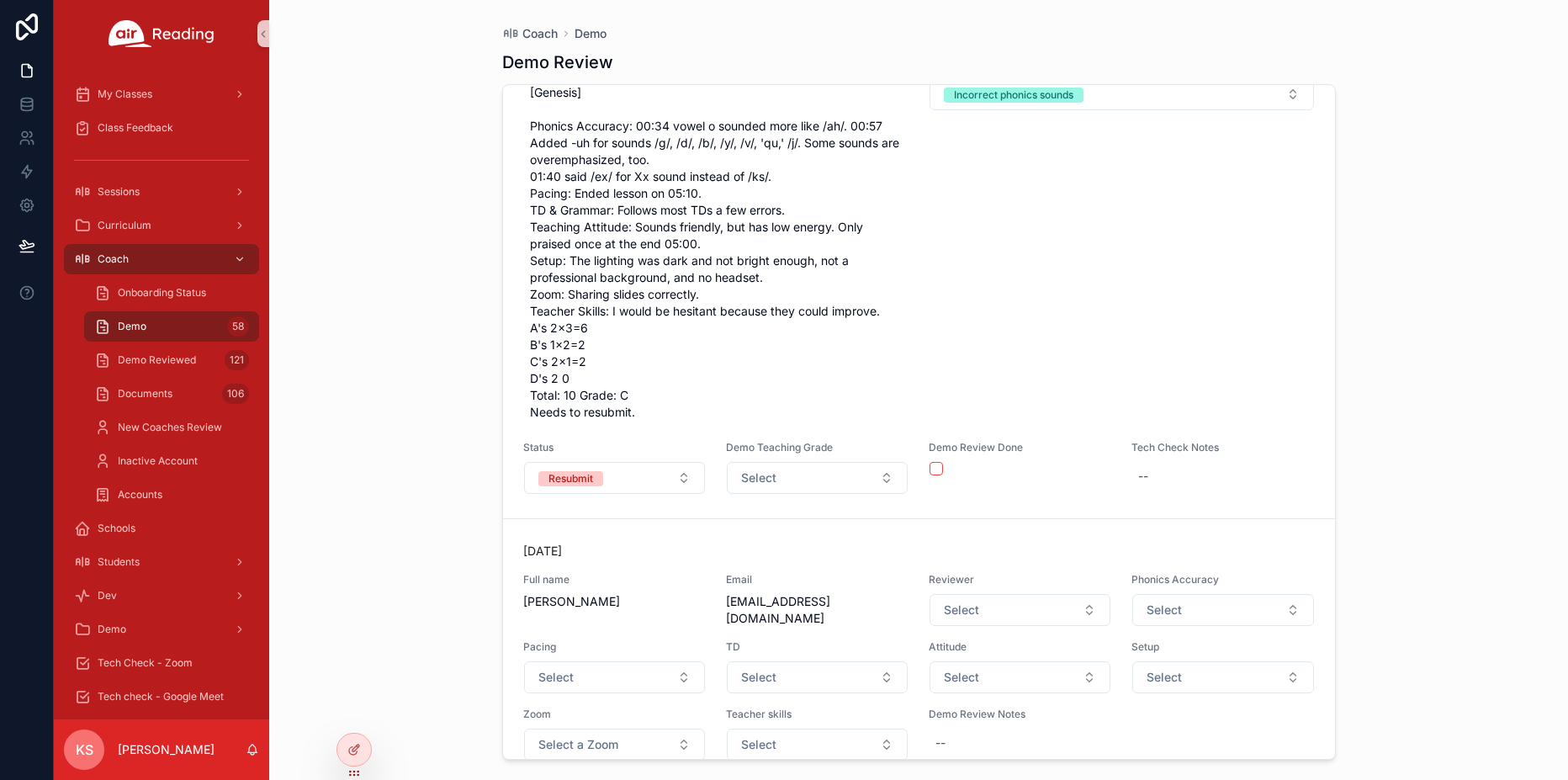
scroll to position [28183, 0]
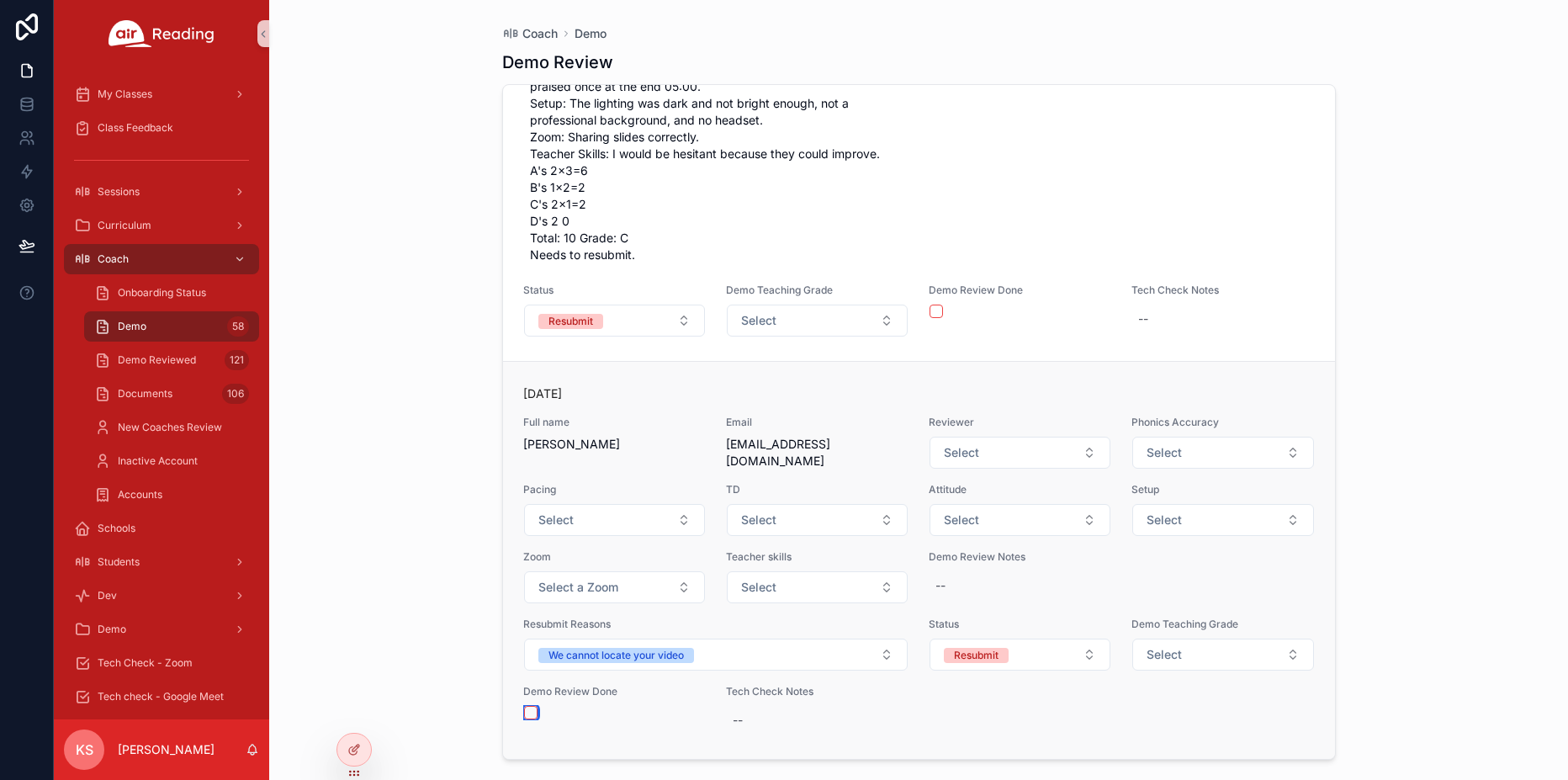
click at [529, 713] on button "scrollable content" at bounding box center [530, 713] width 13 height 13
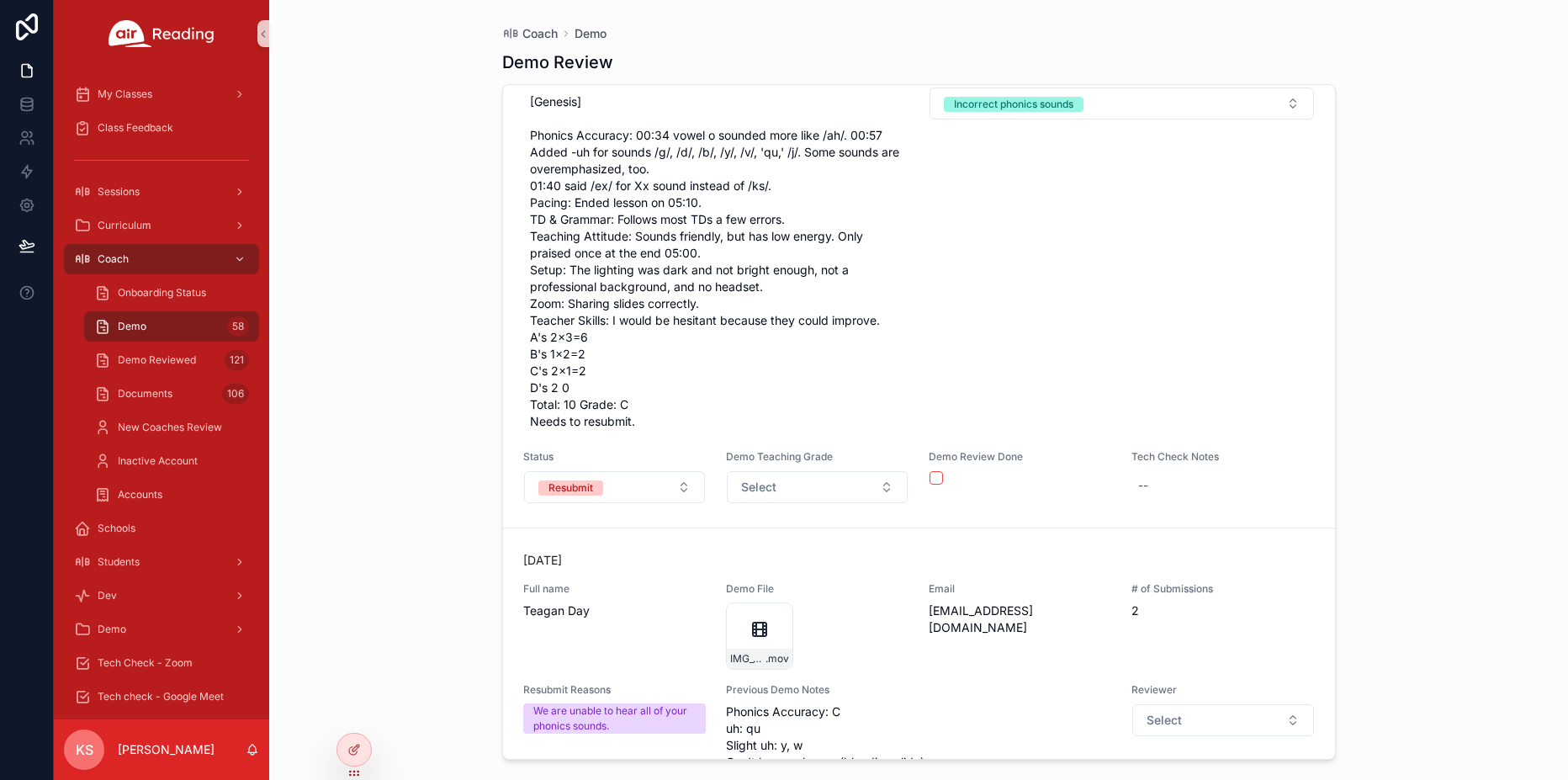
scroll to position [27974, 0]
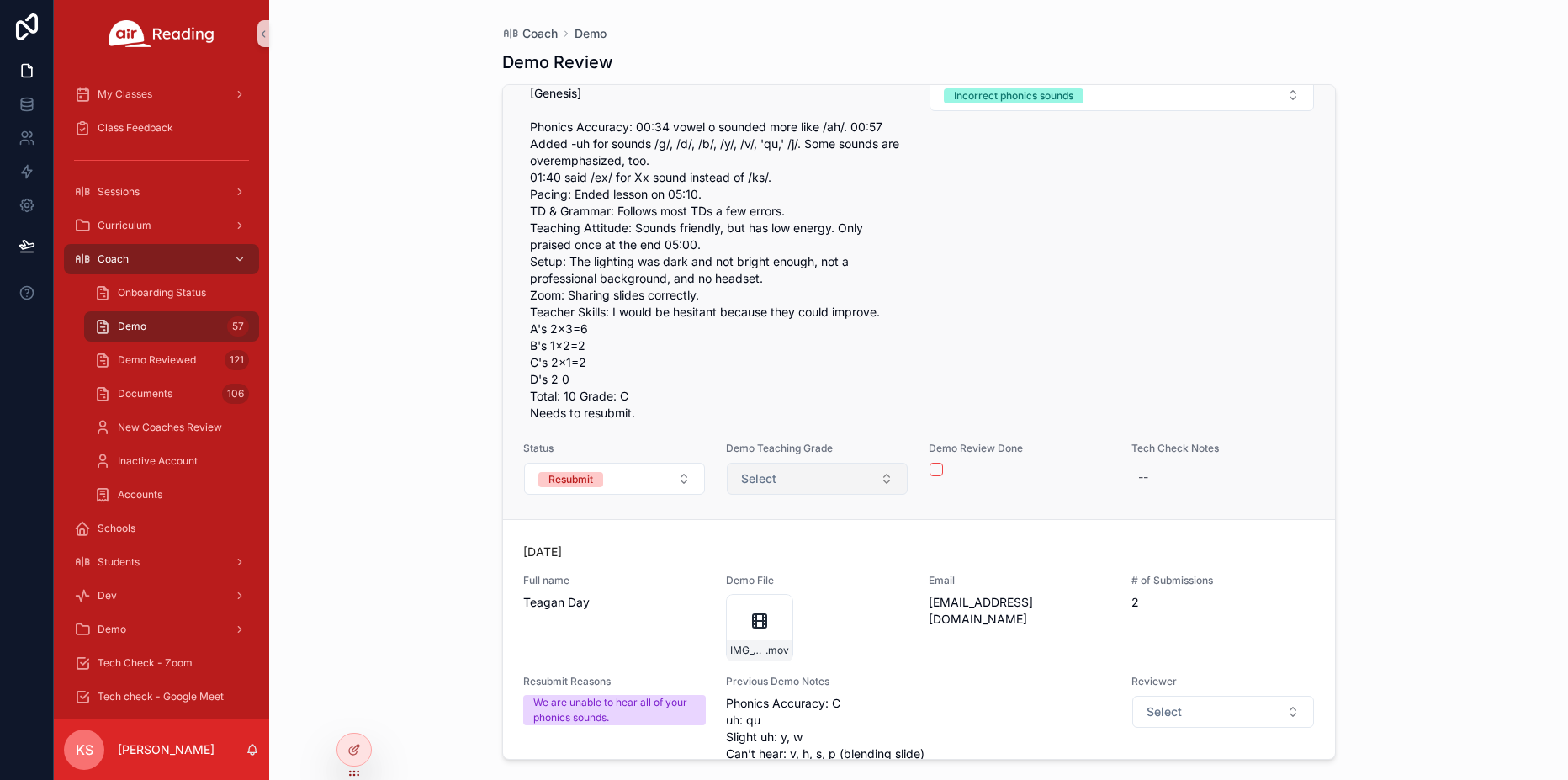
click at [833, 495] on button "Select" at bounding box center [817, 478] width 181 height 32
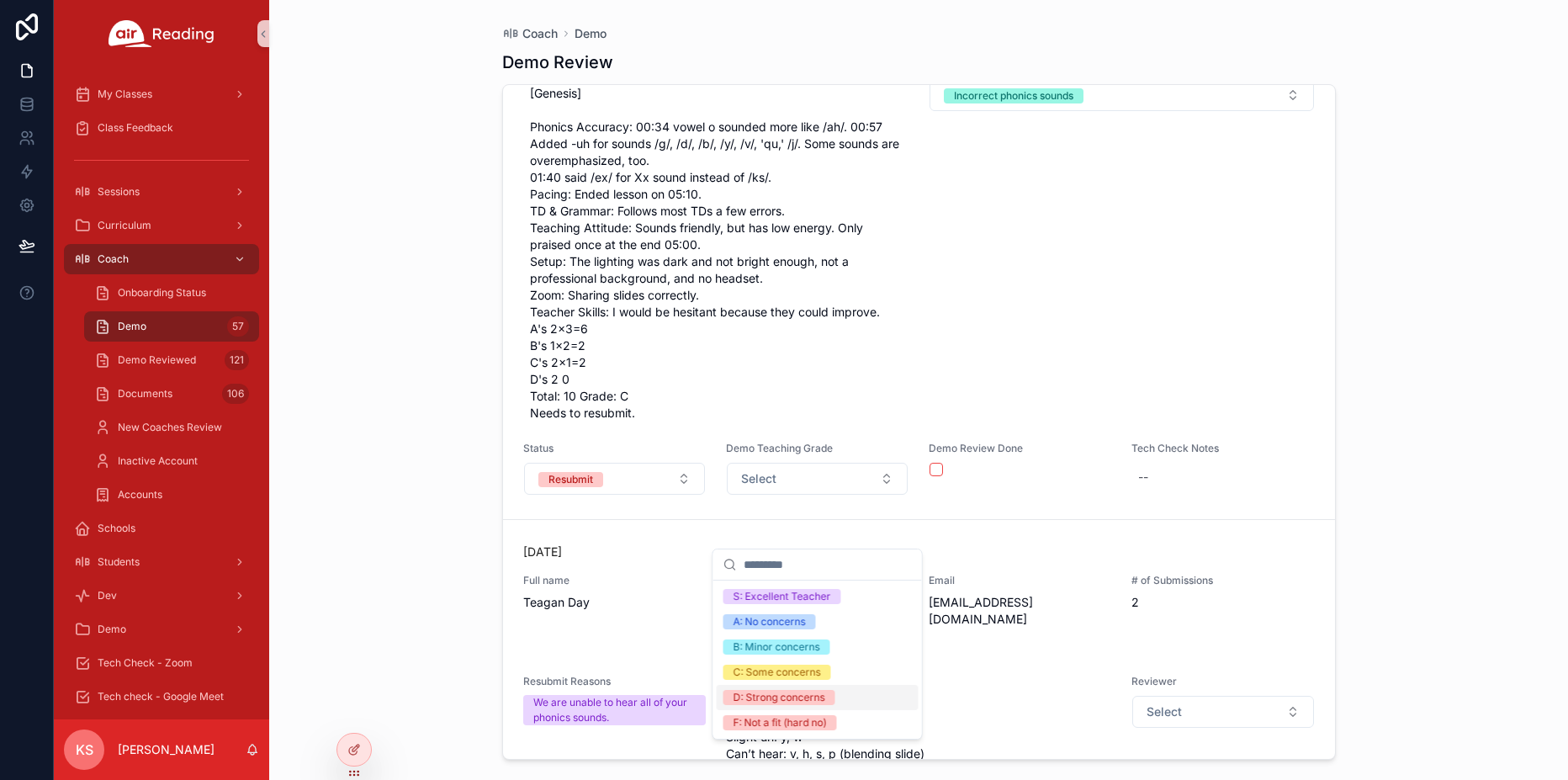
click at [779, 696] on div "D: Strong concerns" at bounding box center [778, 697] width 91 height 15
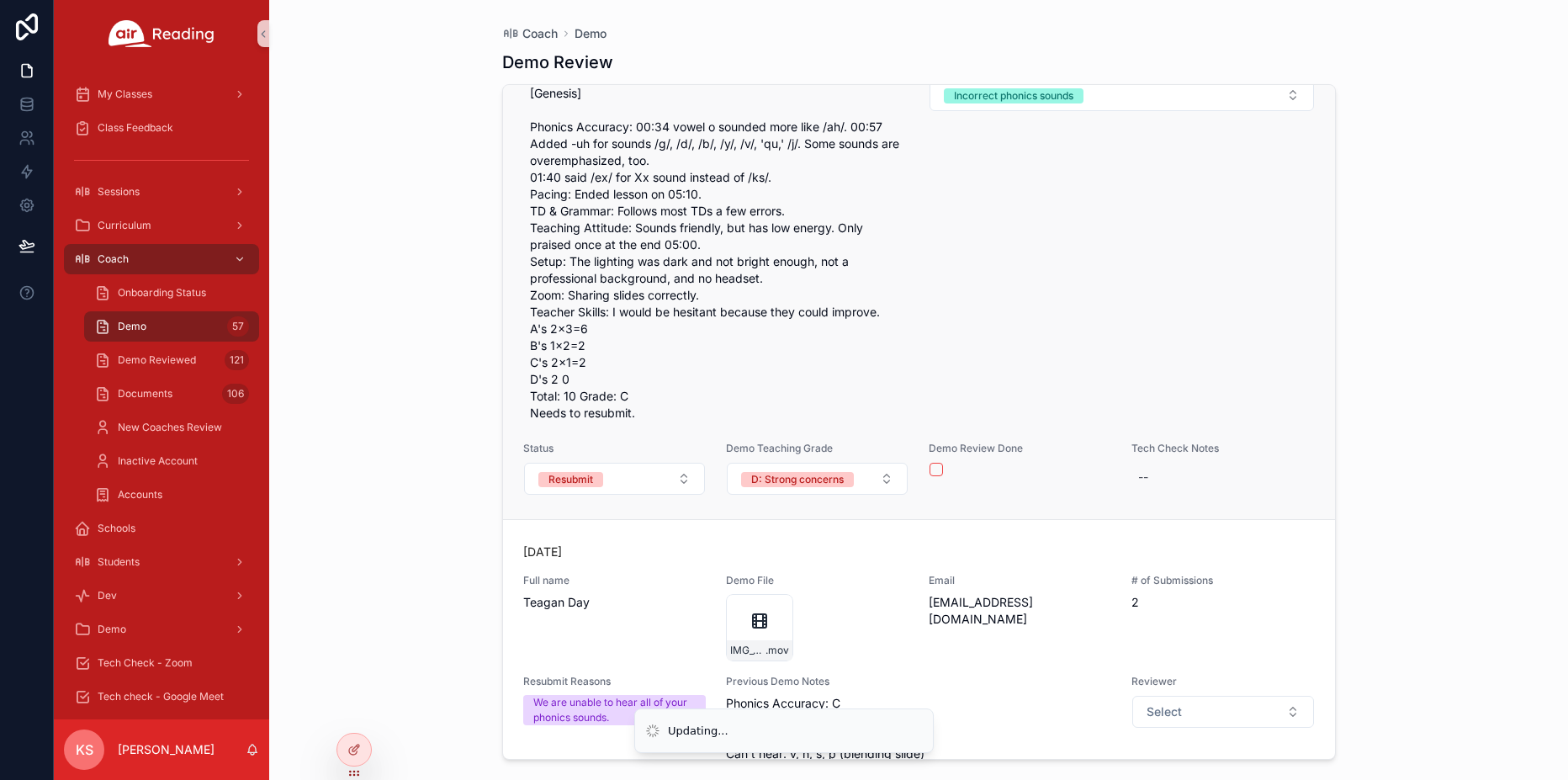
click at [936, 476] on form "scrollable content" at bounding box center [1020, 470] width 183 height 15
click at [936, 476] on button "scrollable content" at bounding box center [936, 470] width 13 height 13
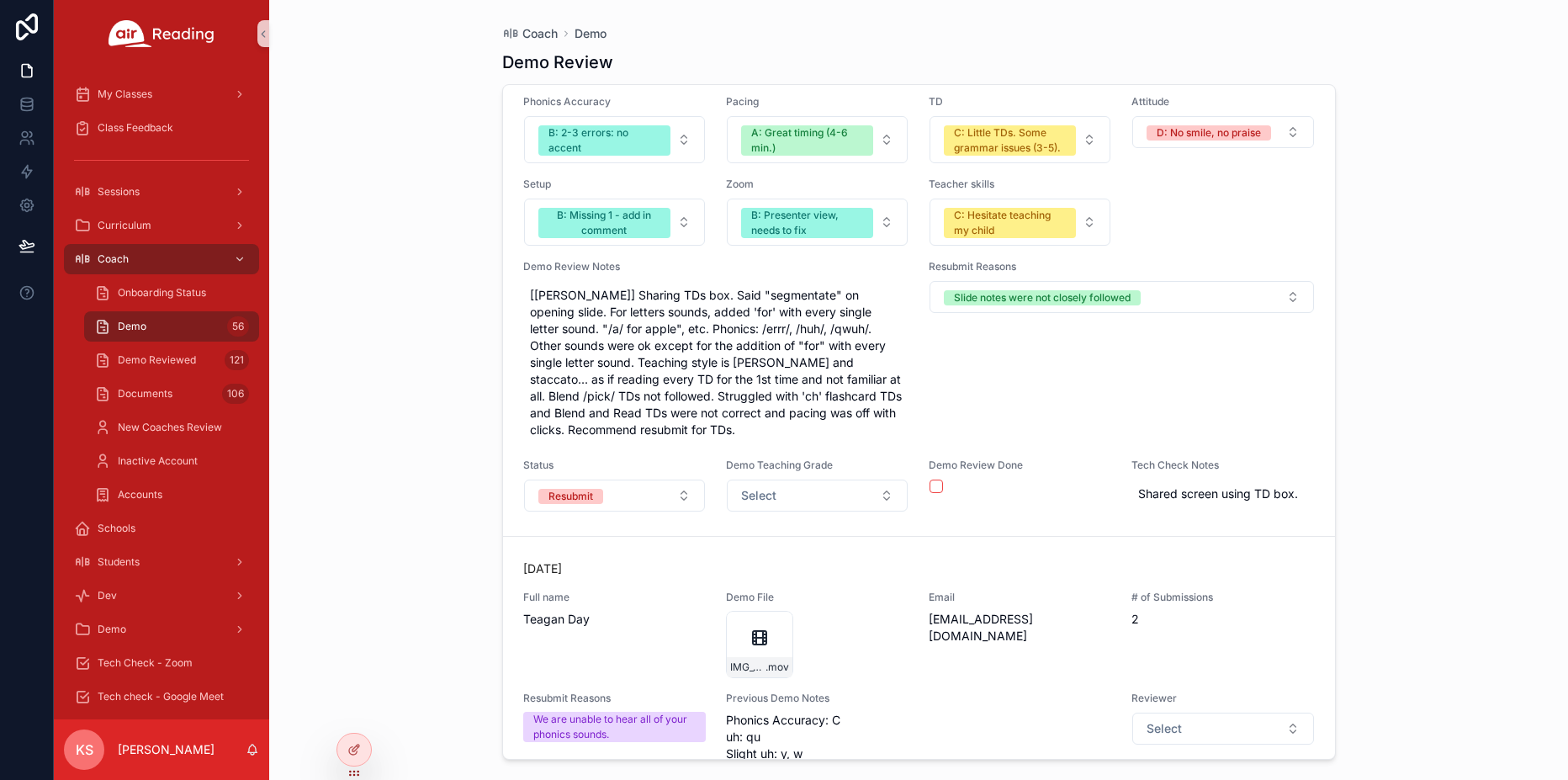
scroll to position [27179, 0]
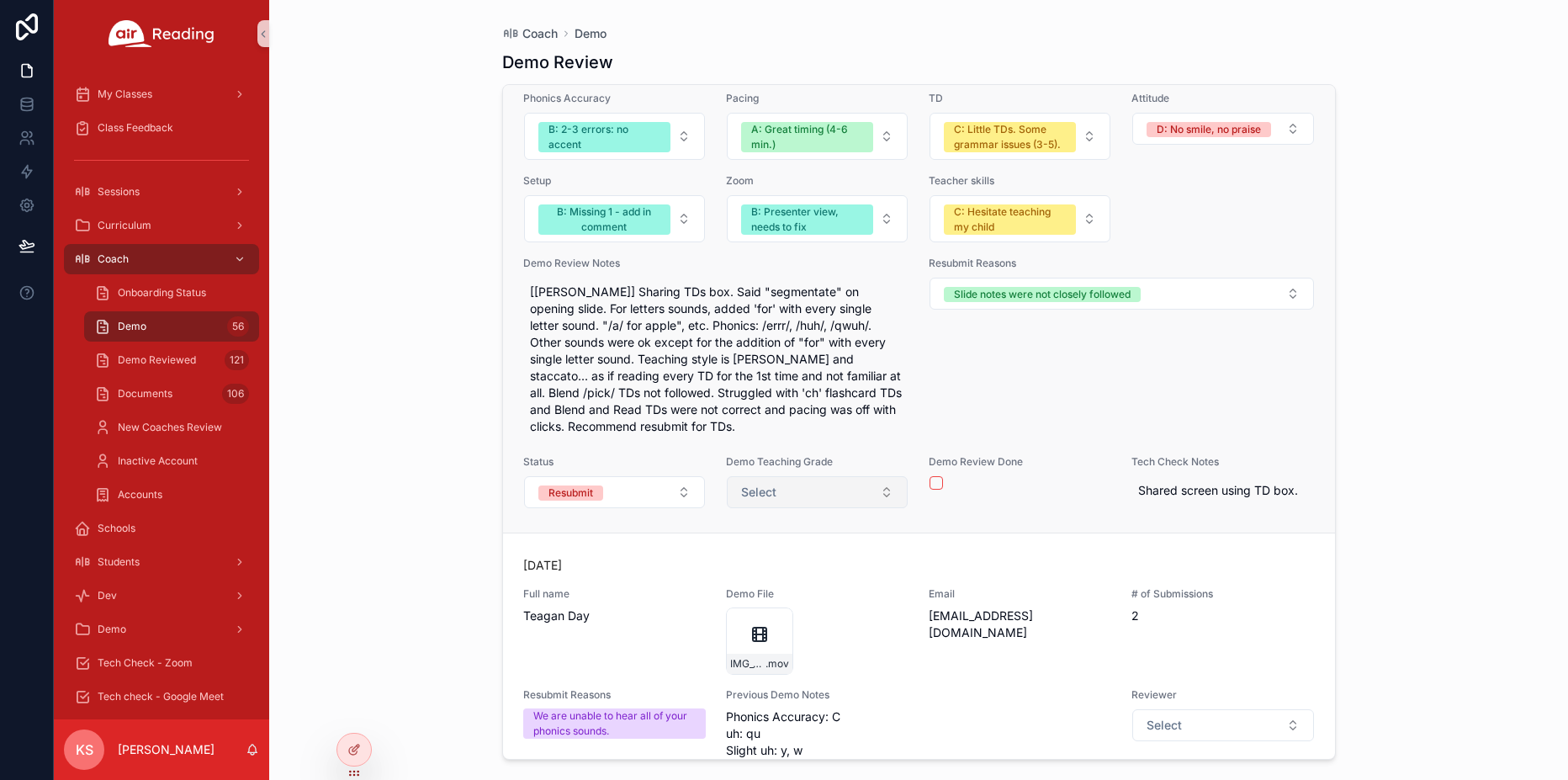
click at [783, 508] on button "Select" at bounding box center [817, 492] width 181 height 32
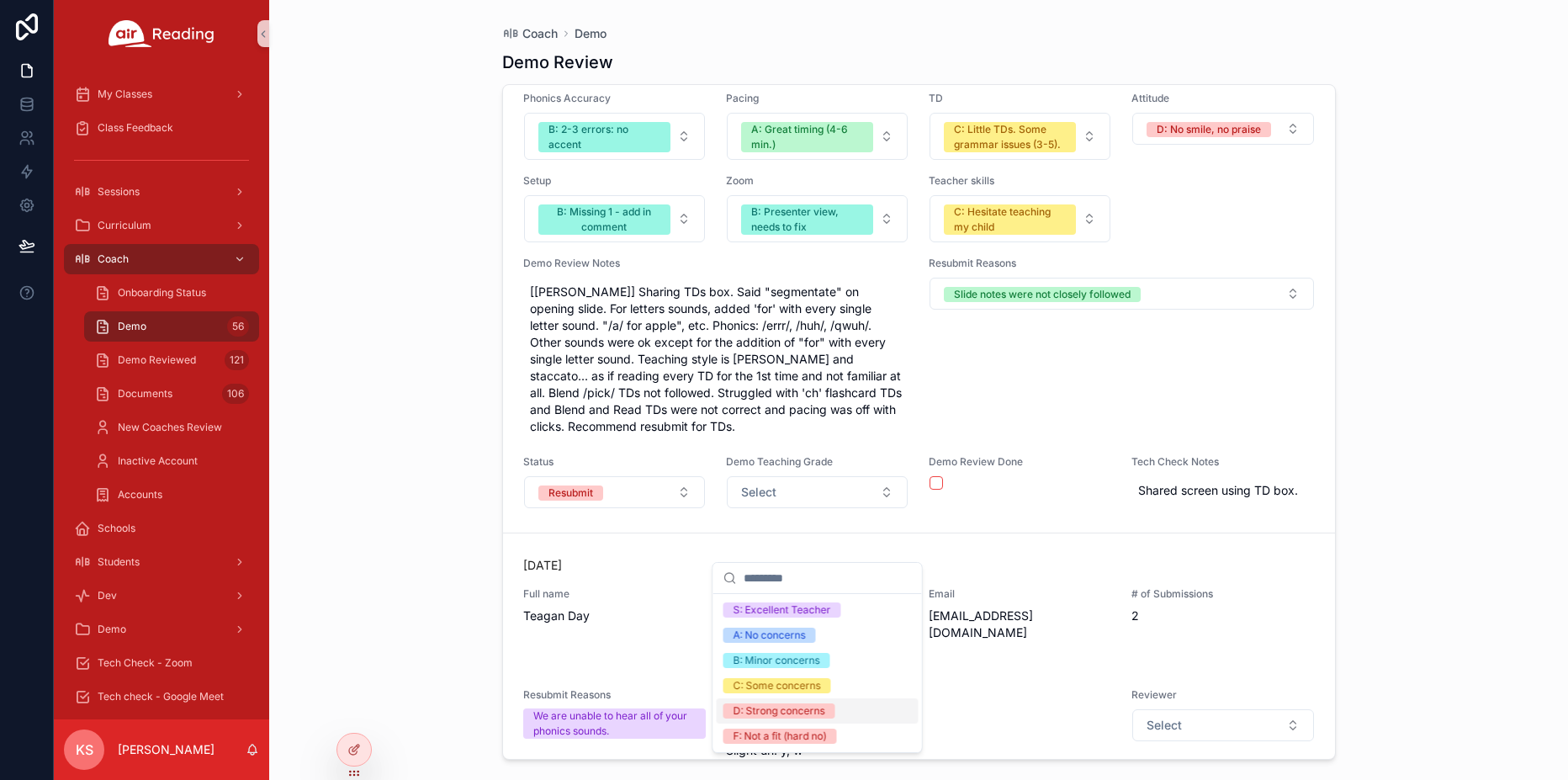
click at [755, 716] on div "D: Strong concerns" at bounding box center [778, 711] width 91 height 15
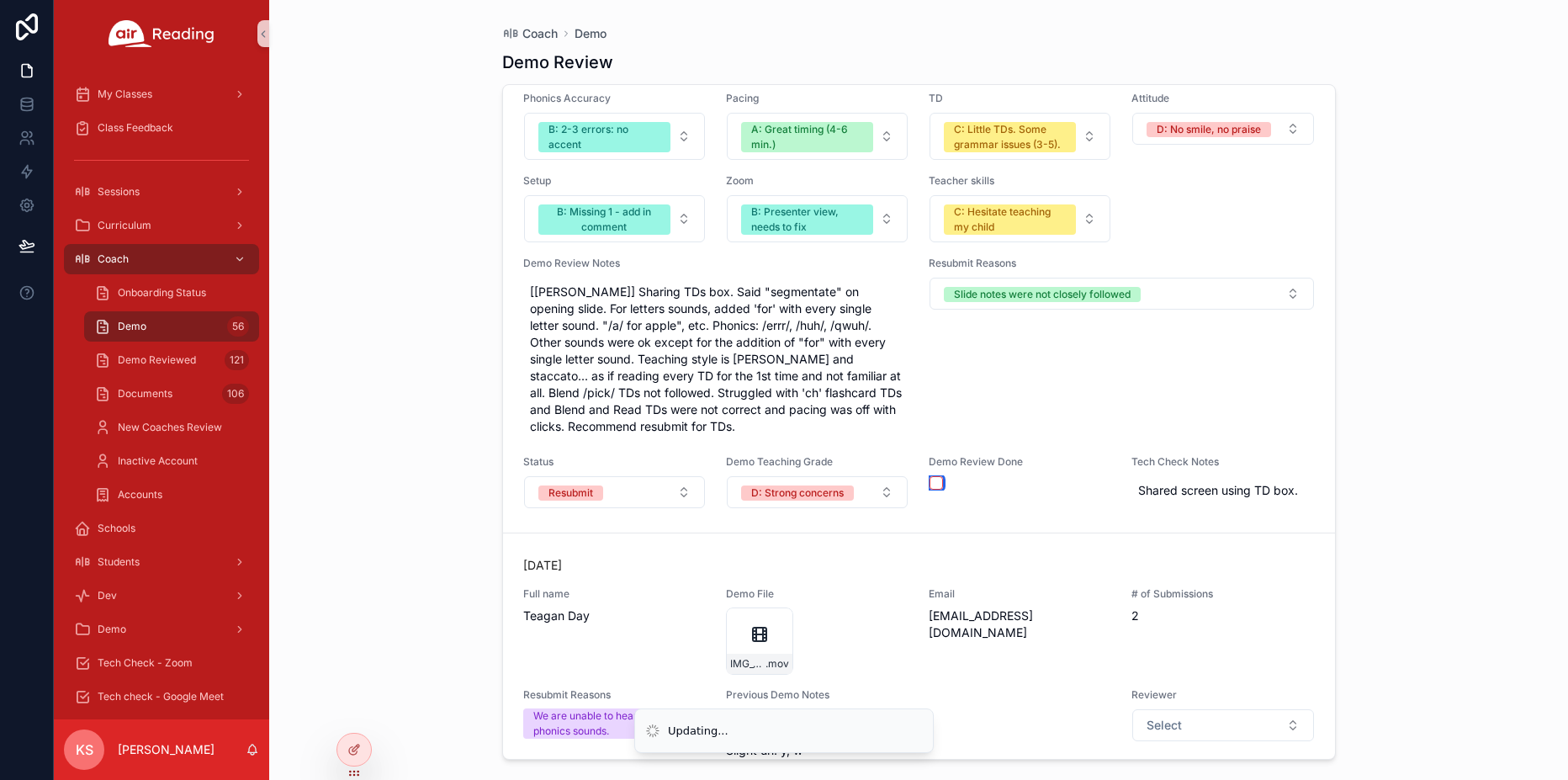
click at [934, 490] on button "scrollable content" at bounding box center [936, 483] width 13 height 13
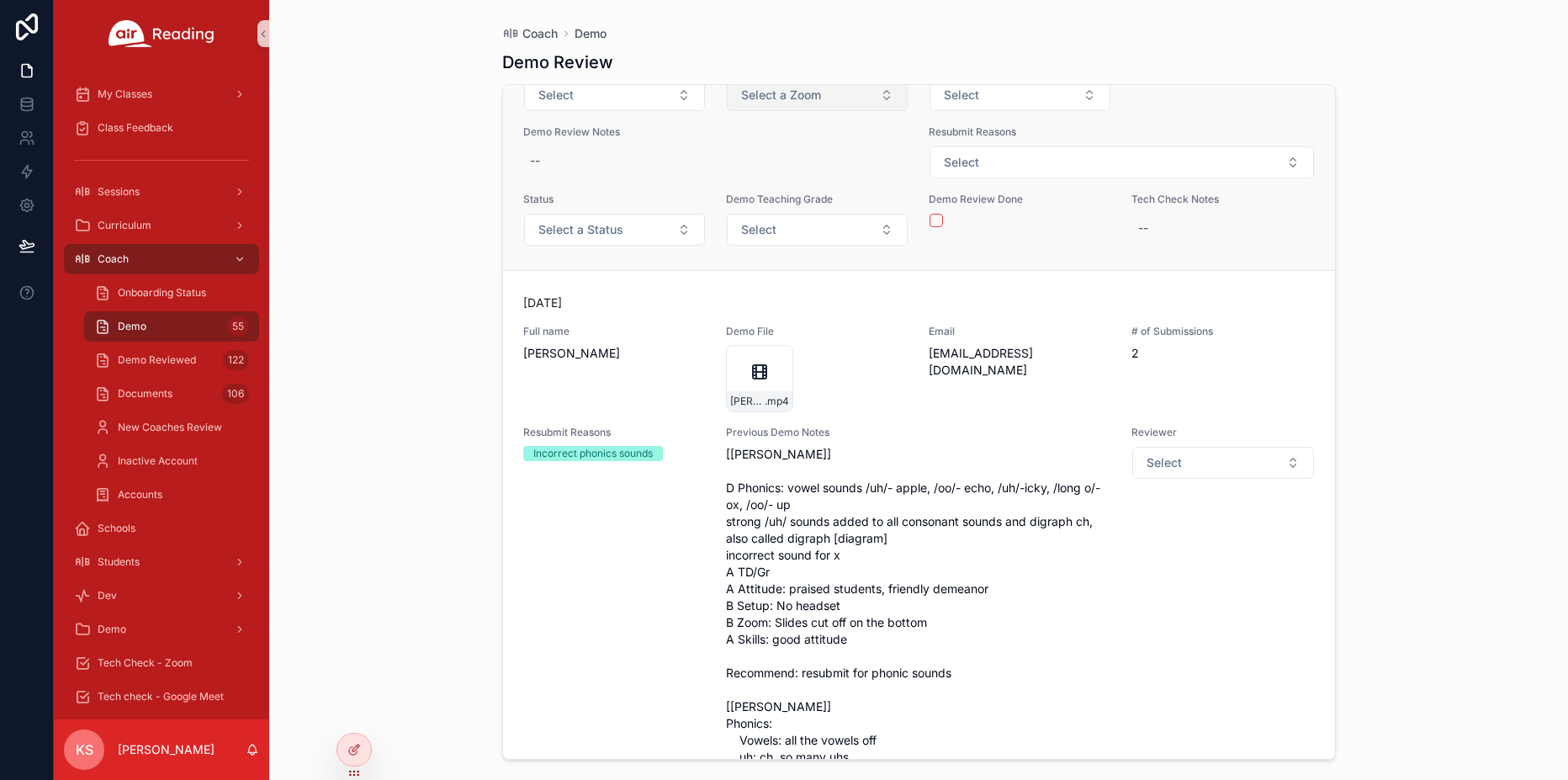
scroll to position [28186, 0]
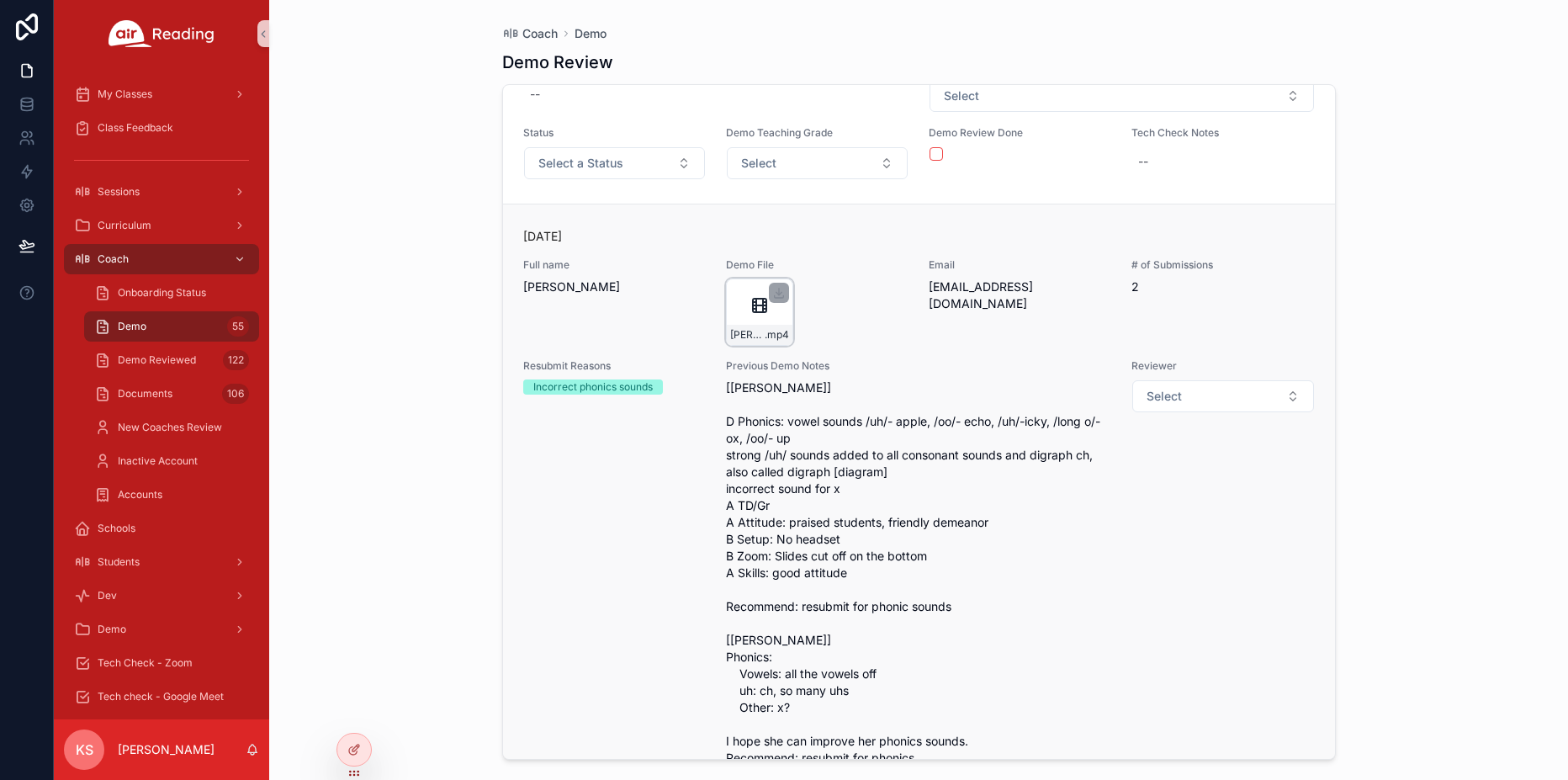
click at [753, 315] on icon "scrollable content" at bounding box center [759, 305] width 20 height 20
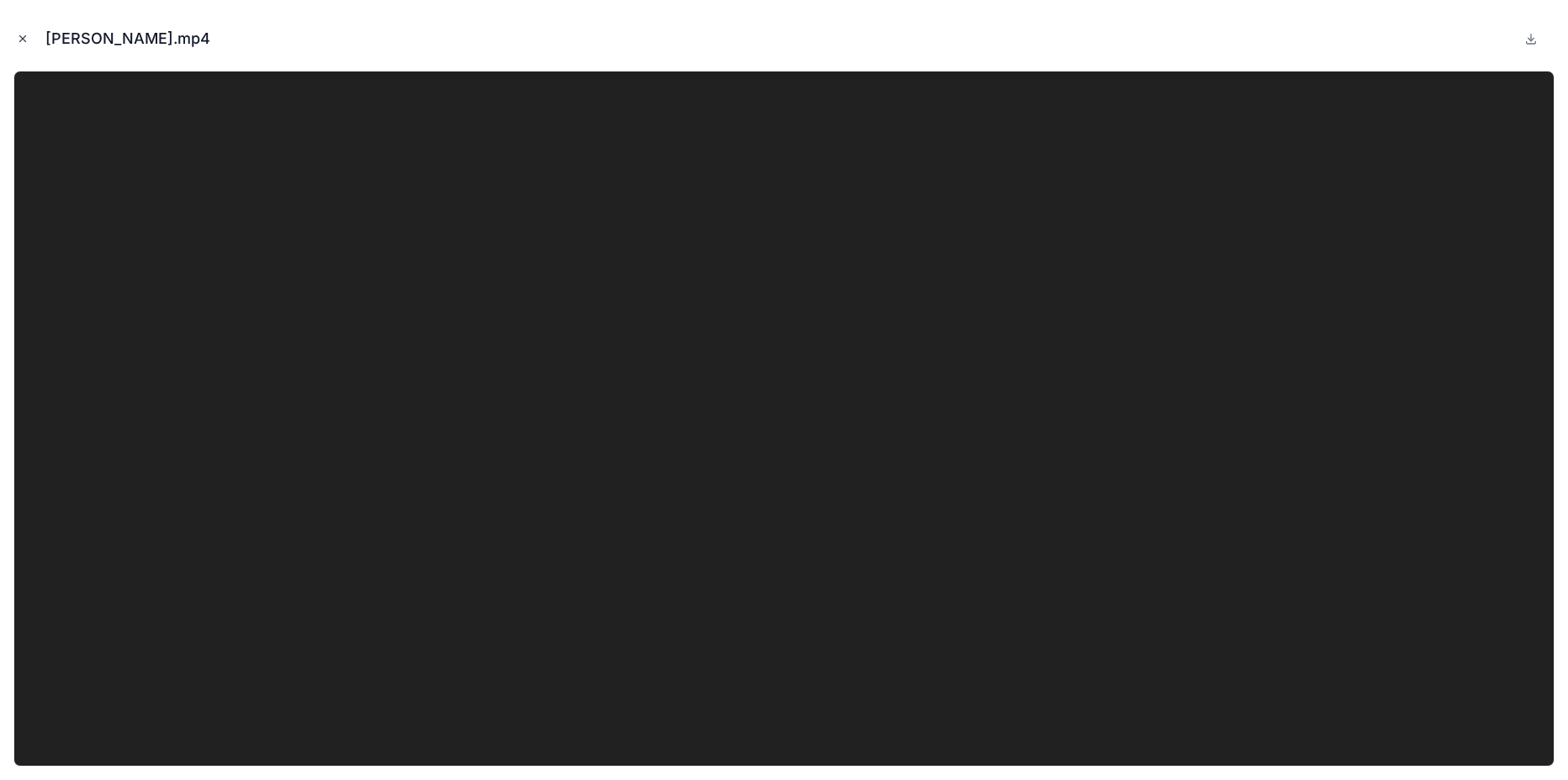
click at [27, 41] on icon "Close modal" at bounding box center [23, 38] width 12 height 12
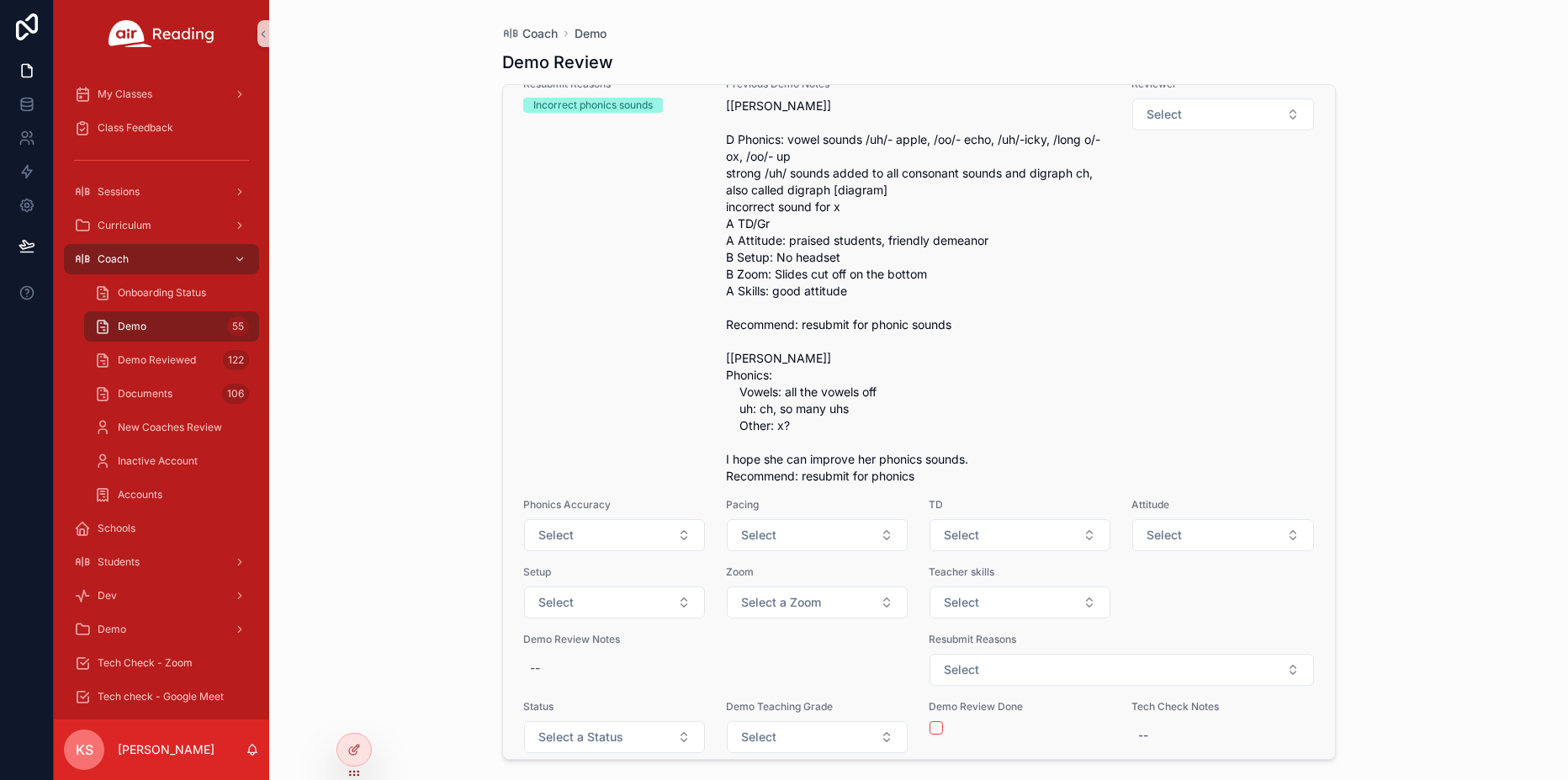
scroll to position [28536, 0]
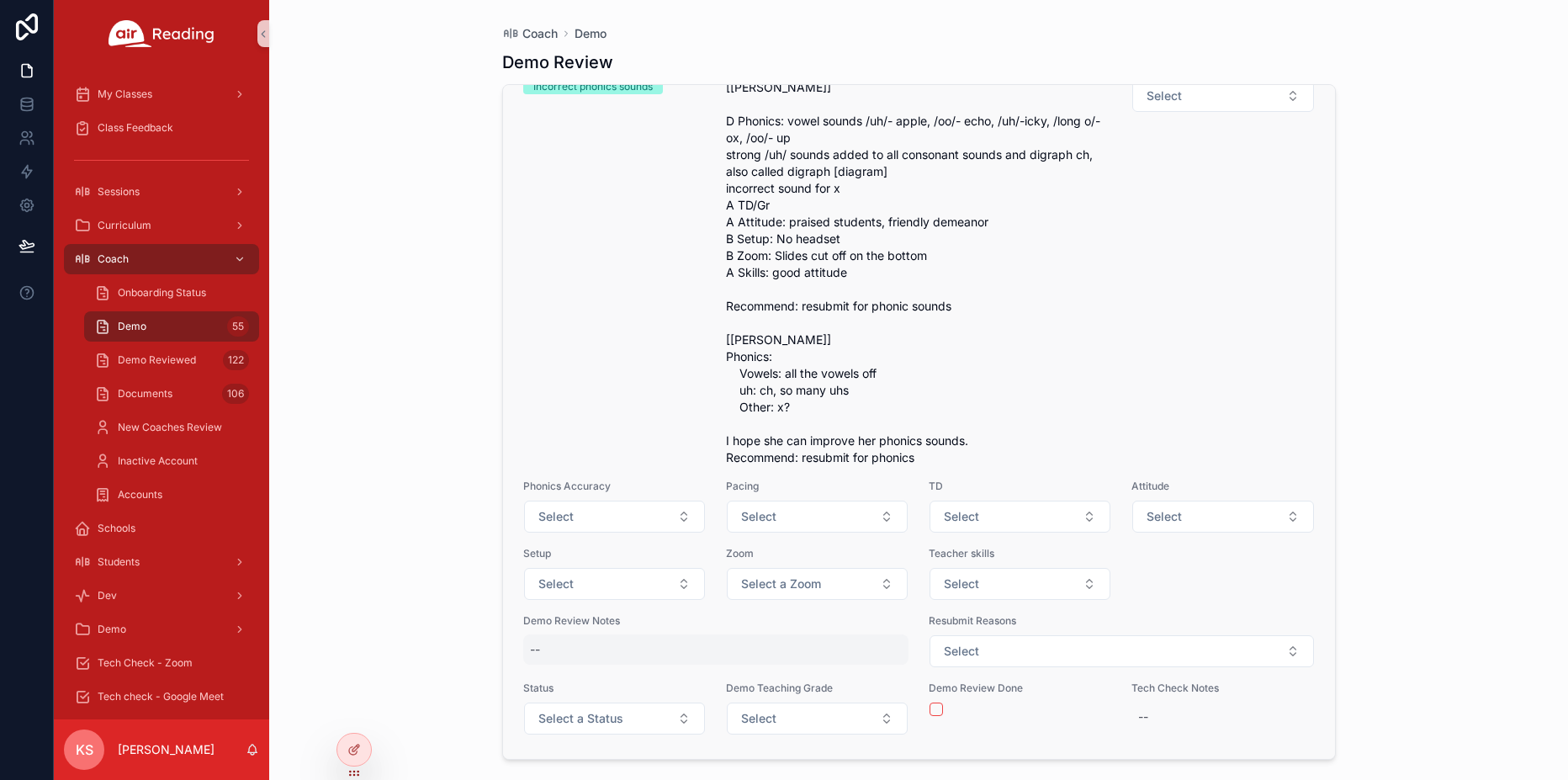
click at [589, 645] on div "--" at bounding box center [717, 649] width 386 height 31
type textarea "**********"
click at [813, 654] on div "--" at bounding box center [717, 649] width 386 height 31
click at [838, 646] on div "--" at bounding box center [717, 649] width 386 height 31
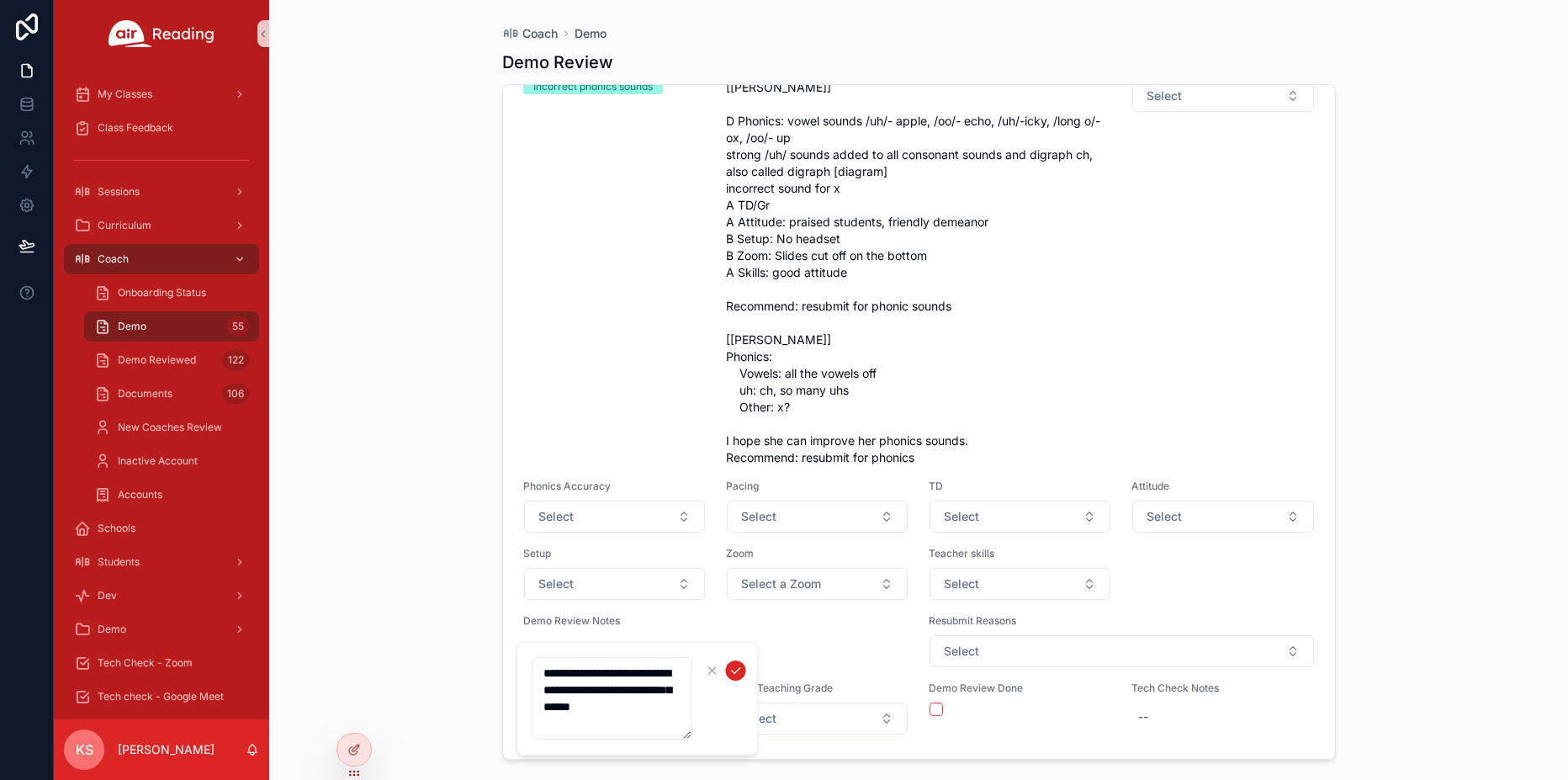
click at [733, 670] on icon "scrollable content" at bounding box center [736, 670] width 13 height 13
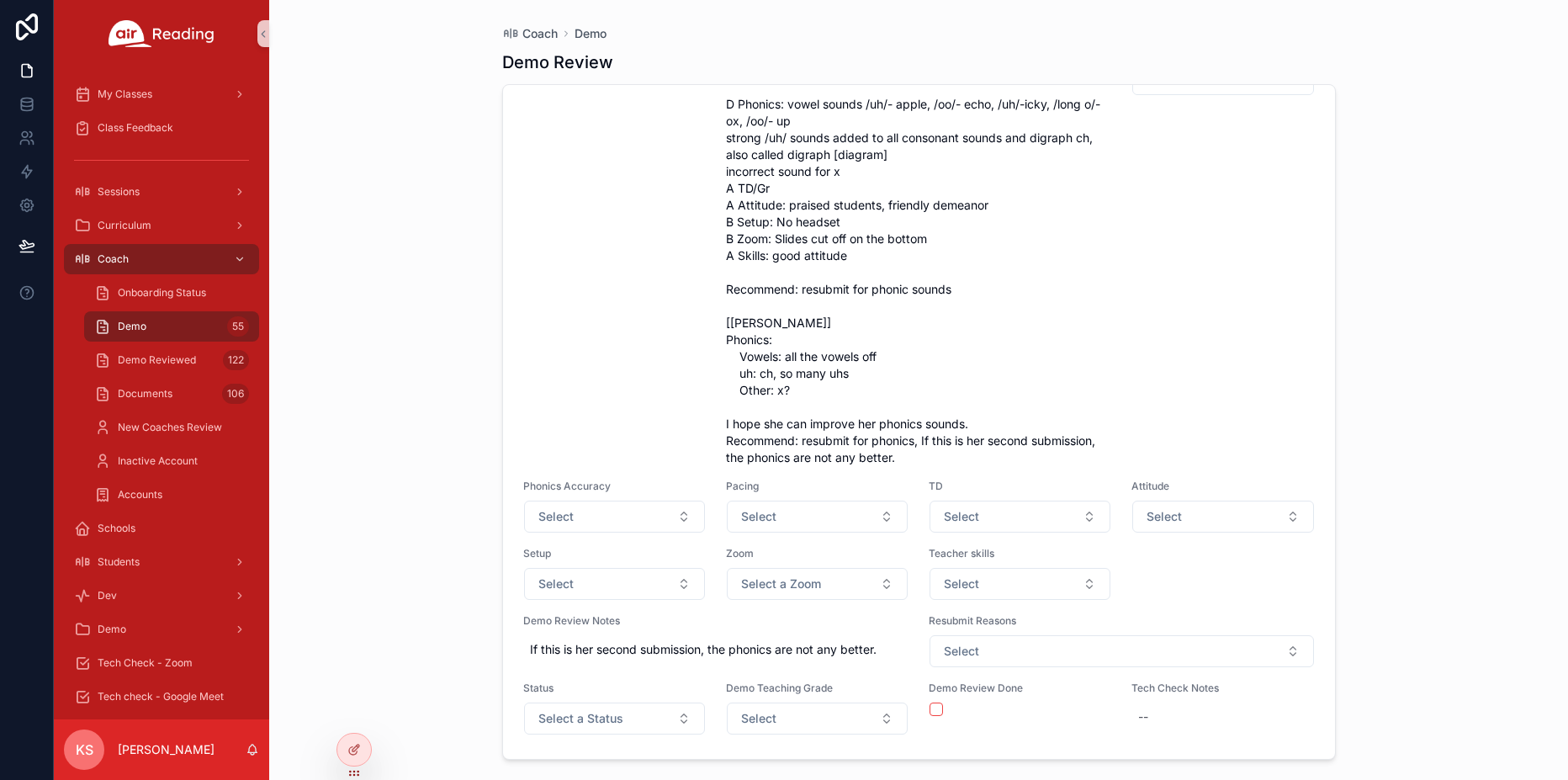
scroll to position [28553, 0]
click at [651, 714] on button "Select a Status" at bounding box center [614, 718] width 181 height 32
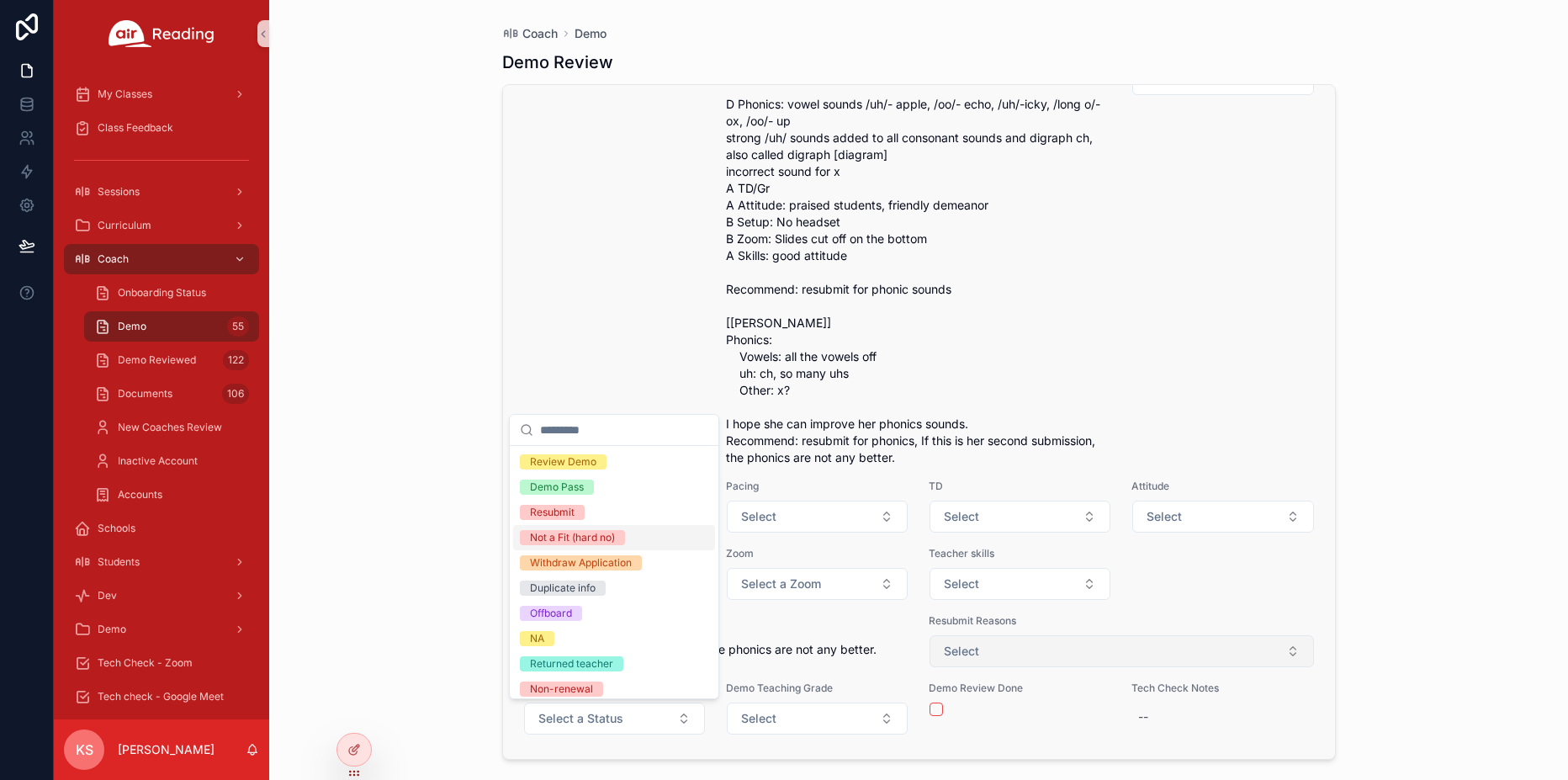
click at [1011, 644] on button "Select" at bounding box center [1121, 650] width 384 height 32
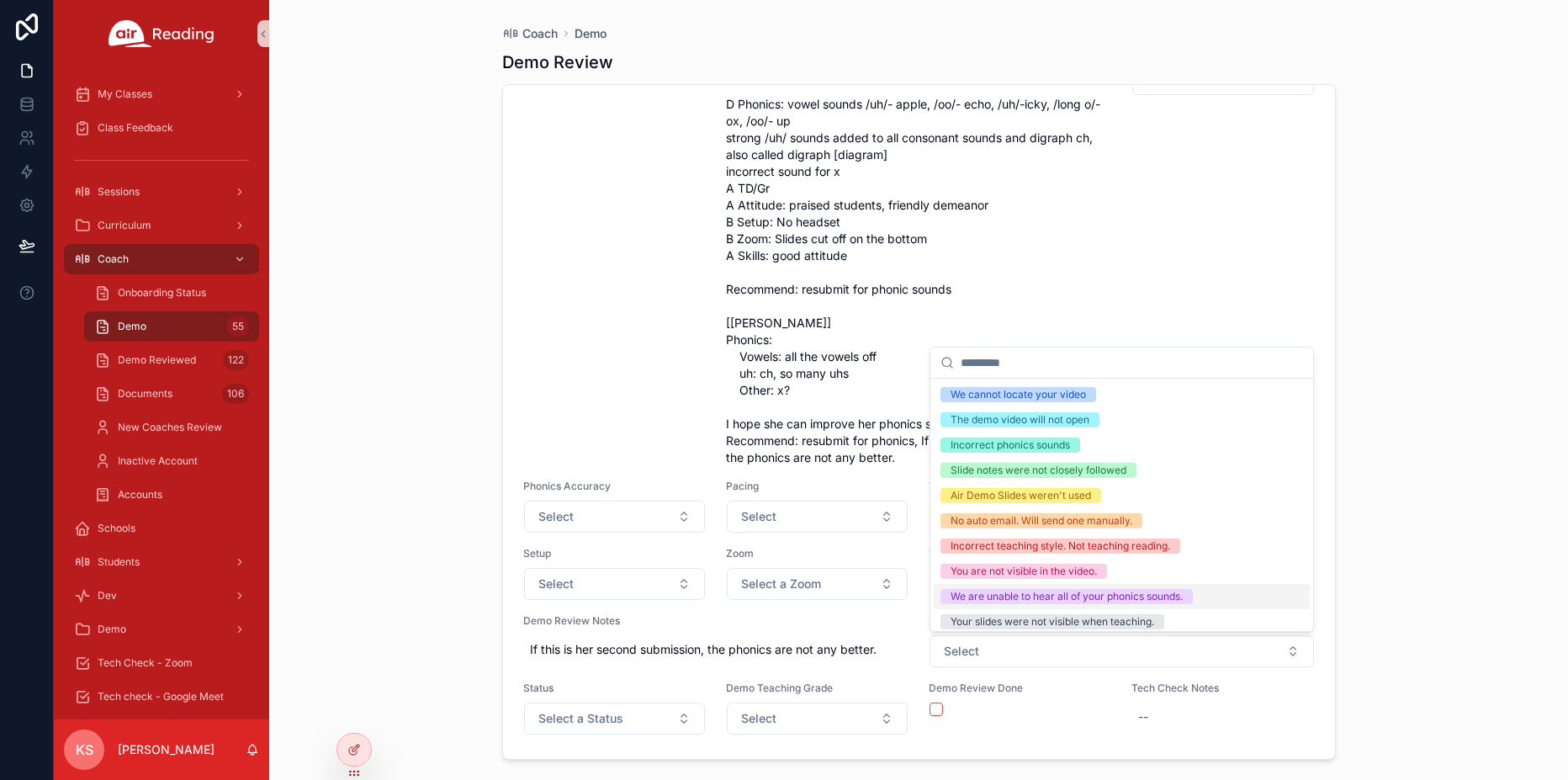
scroll to position [7, 0]
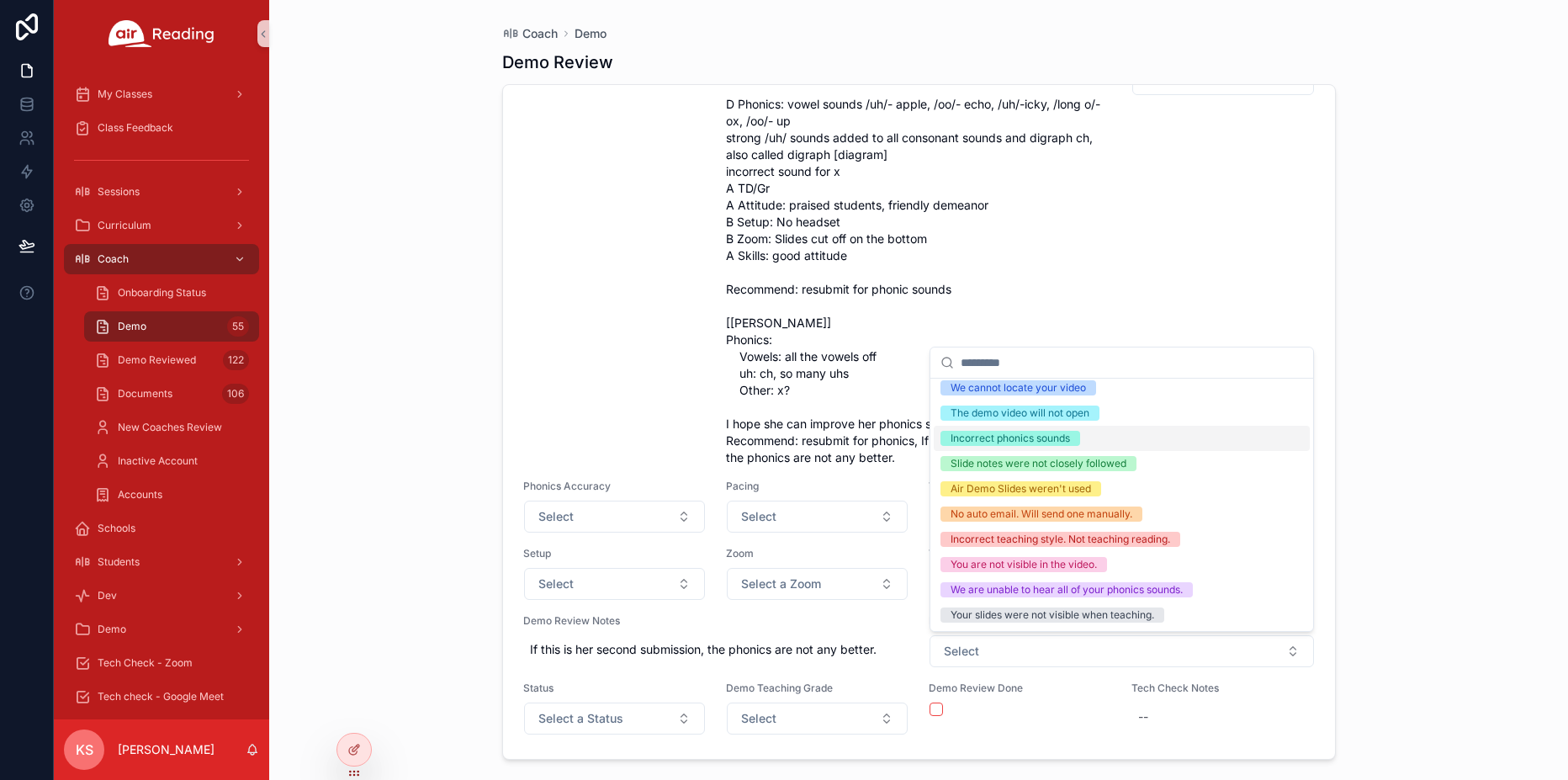
click at [1002, 436] on div "Incorrect phonics sounds" at bounding box center [1010, 438] width 119 height 15
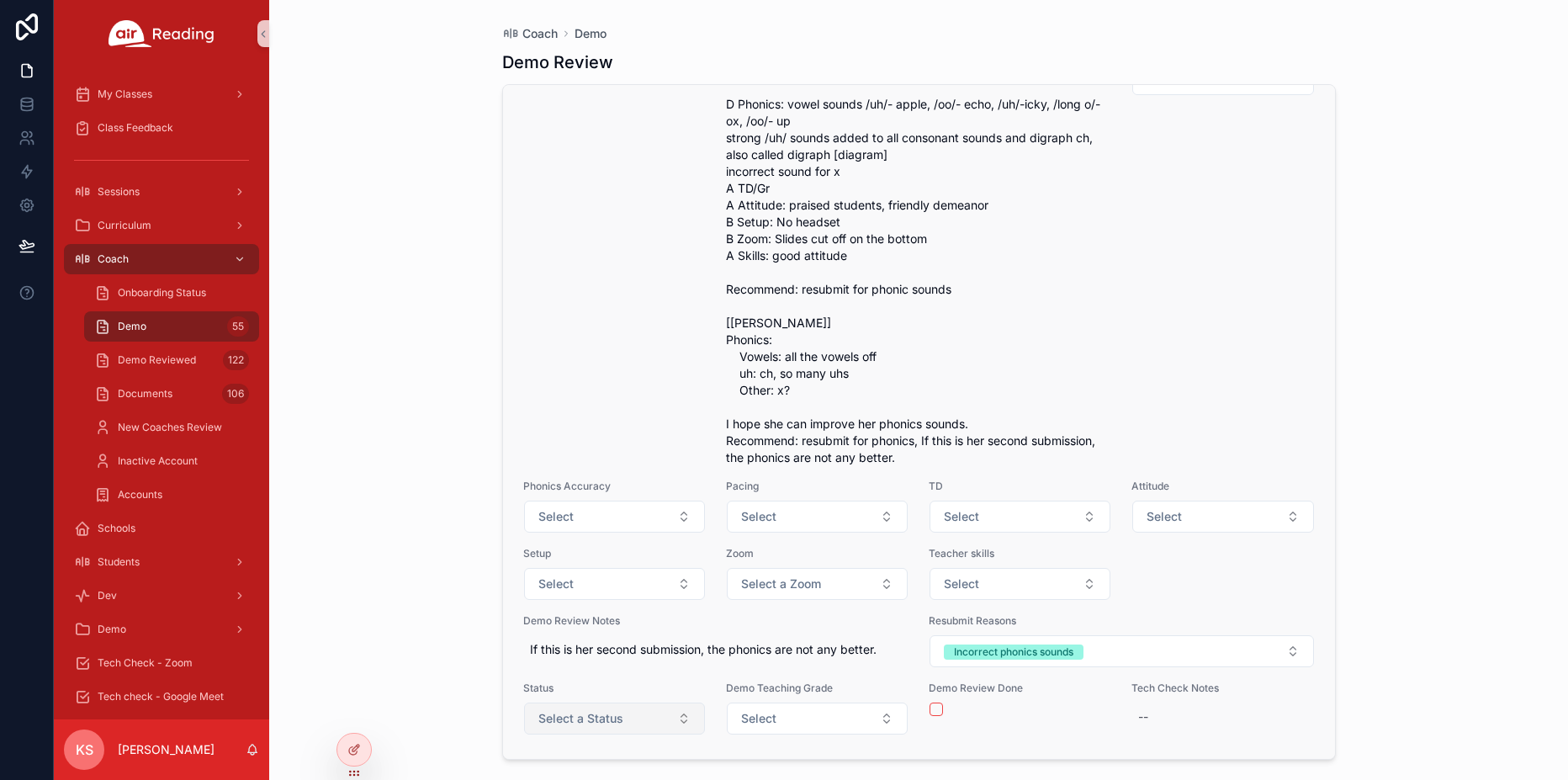
click at [658, 719] on button "Select a Status" at bounding box center [614, 718] width 181 height 32
click at [571, 716] on span "Select a Status" at bounding box center [580, 719] width 85 height 17
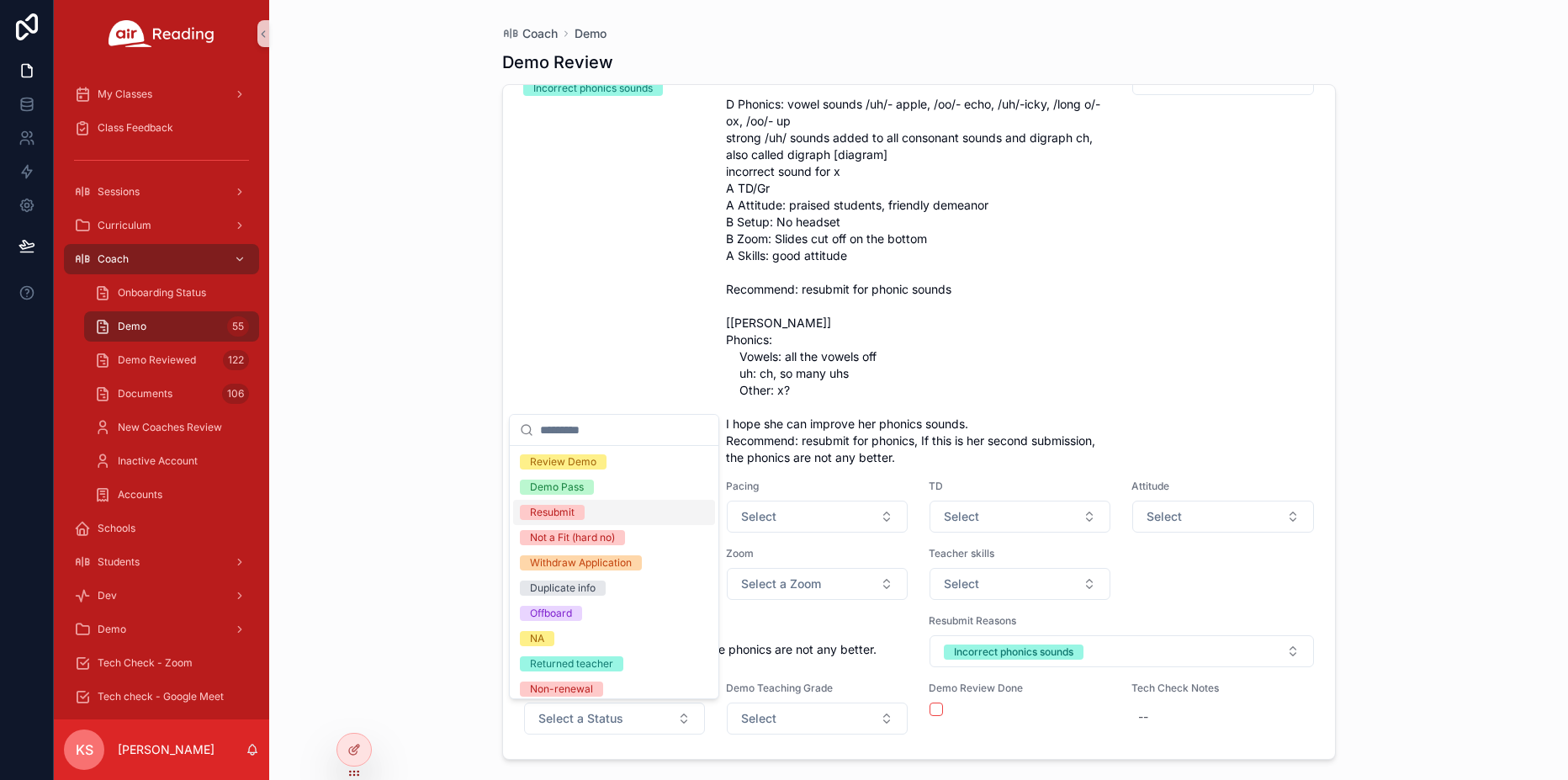
click at [556, 511] on div "Resubmit" at bounding box center [552, 512] width 44 height 15
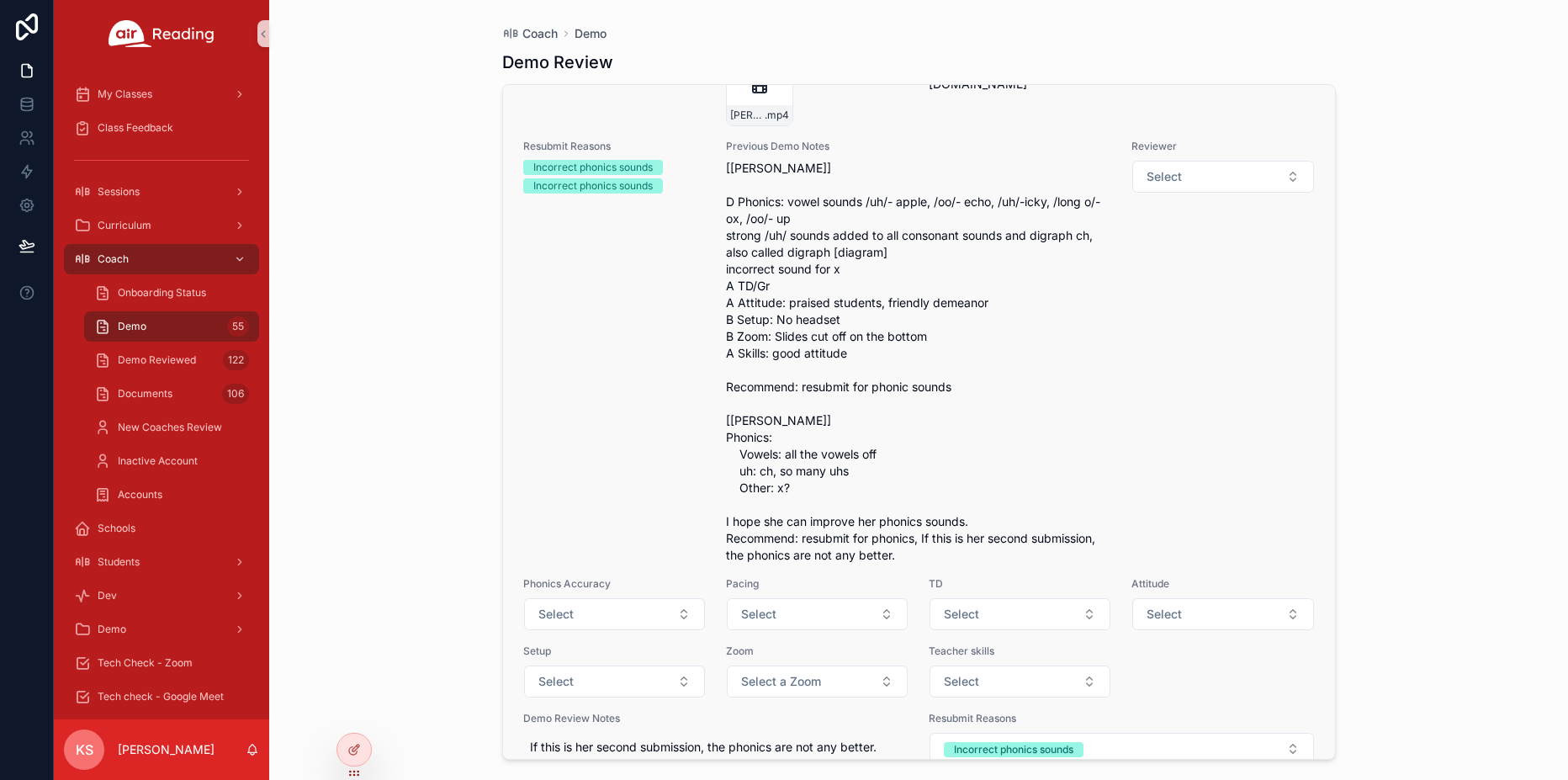
scroll to position [28339, 0]
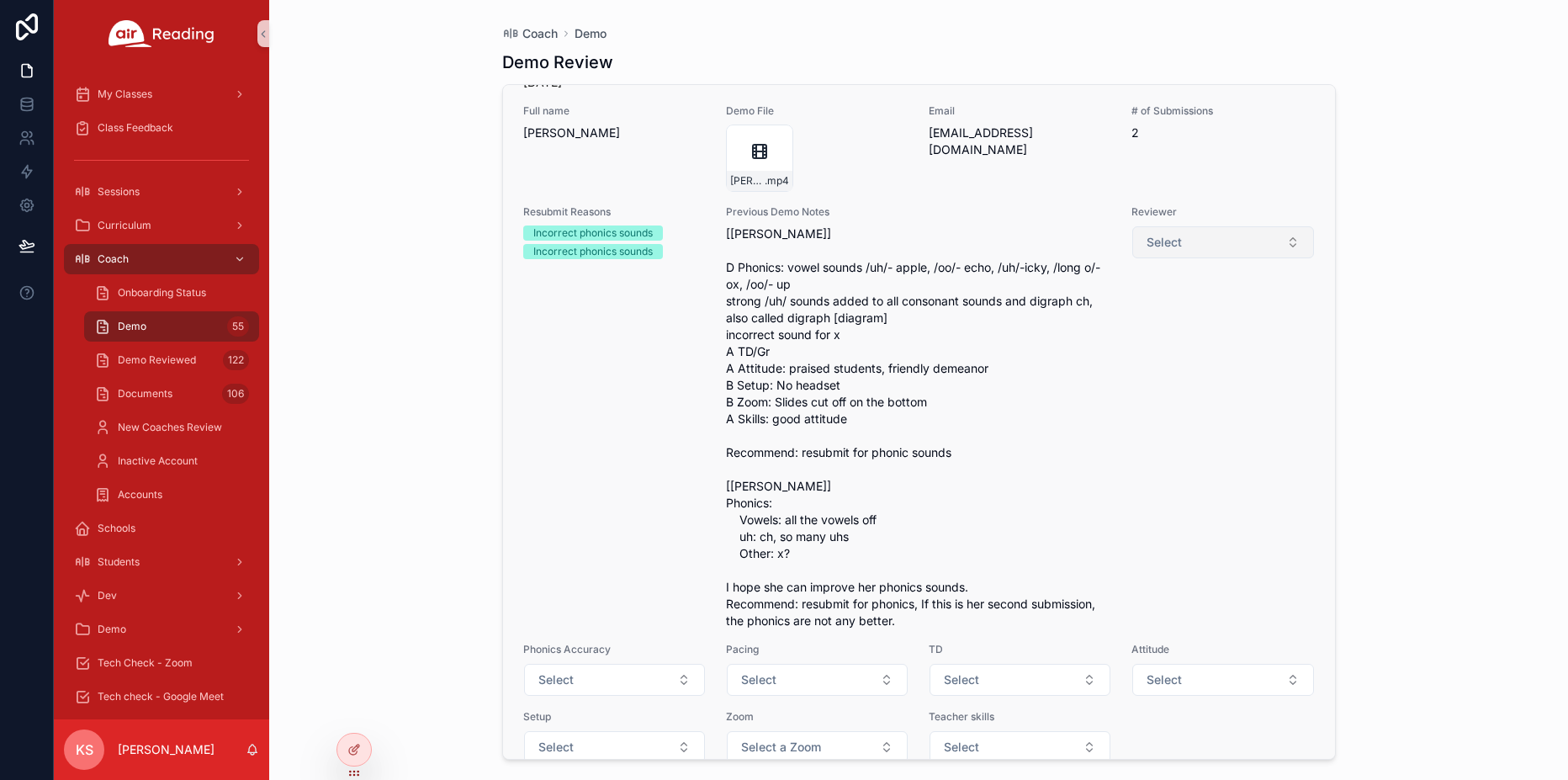
click at [1160, 251] on span "Select" at bounding box center [1164, 242] width 36 height 17
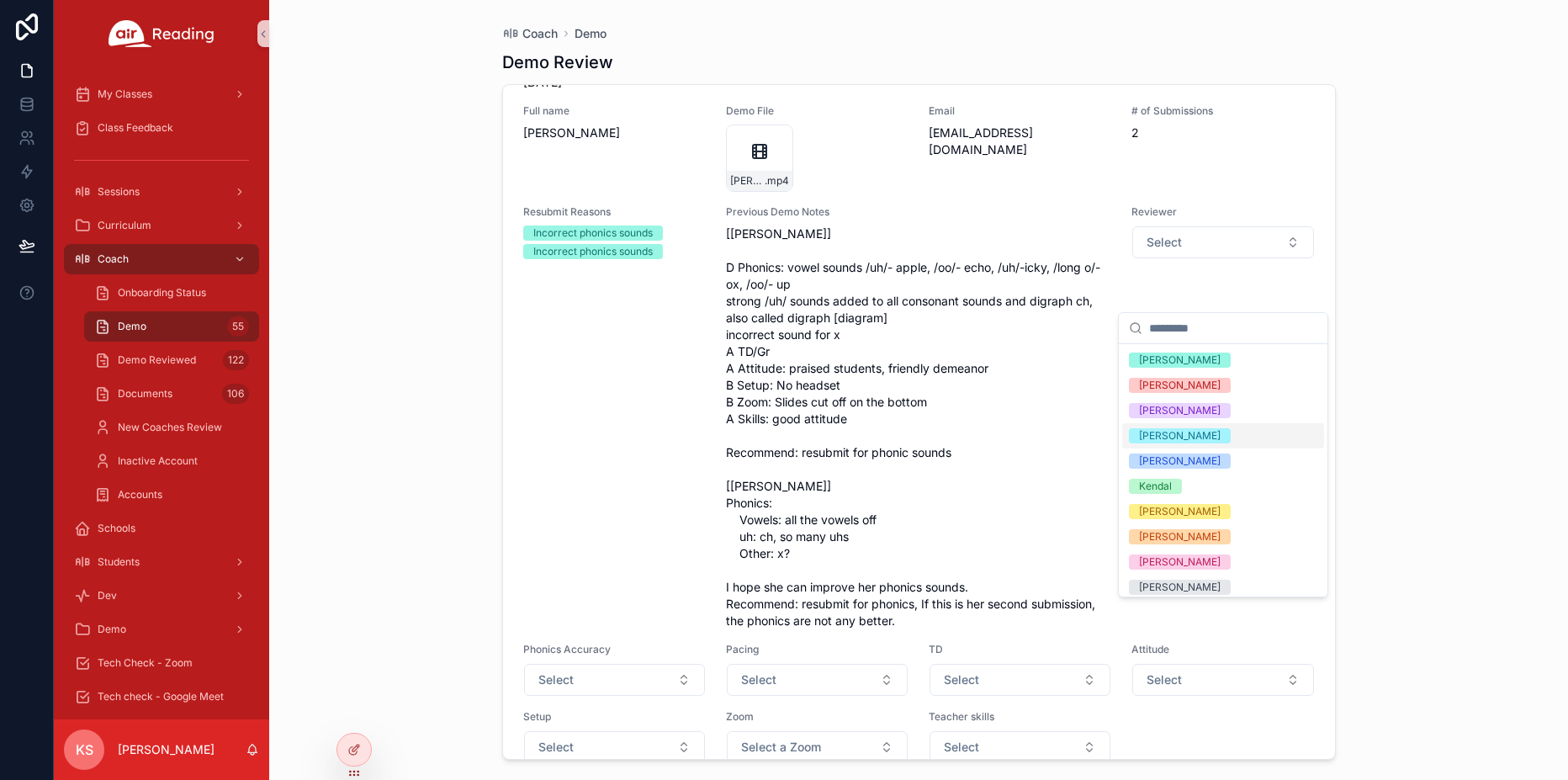
click at [1163, 443] on div "[PERSON_NAME]" at bounding box center [1223, 435] width 202 height 25
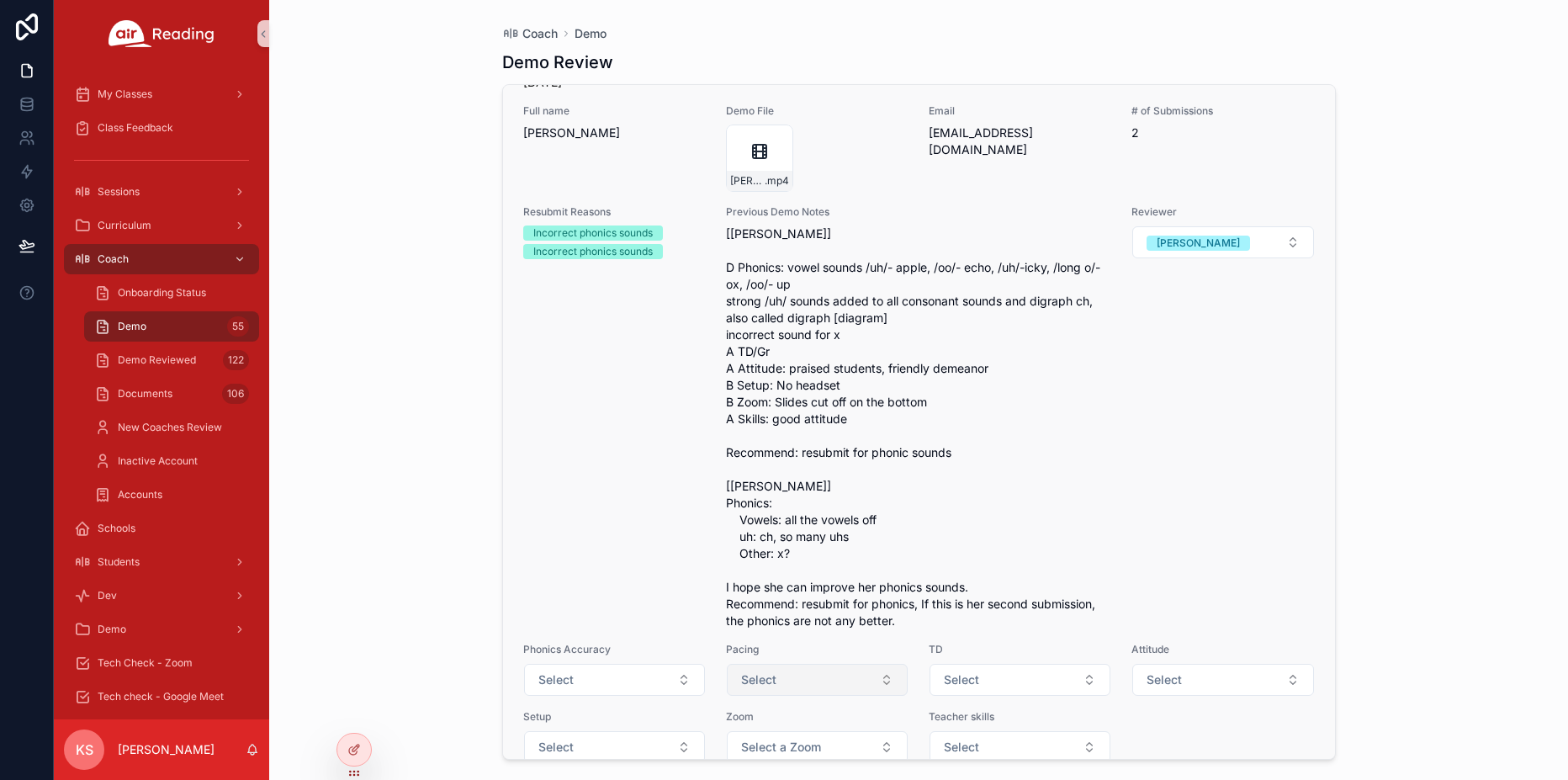
scroll to position [28553, 0]
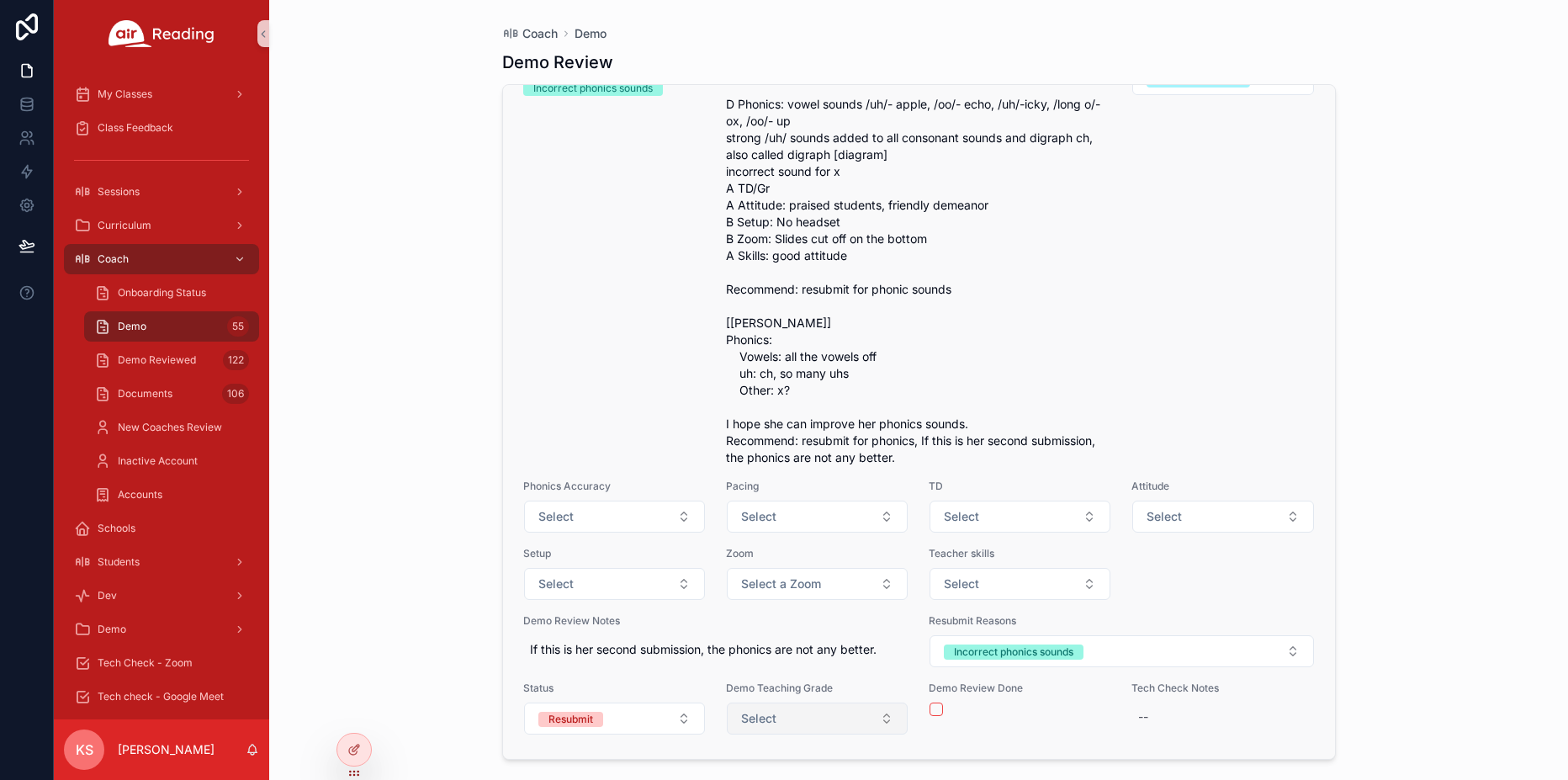
click at [824, 719] on button "Select" at bounding box center [817, 718] width 181 height 32
click at [816, 731] on button "Select" at bounding box center [817, 718] width 181 height 32
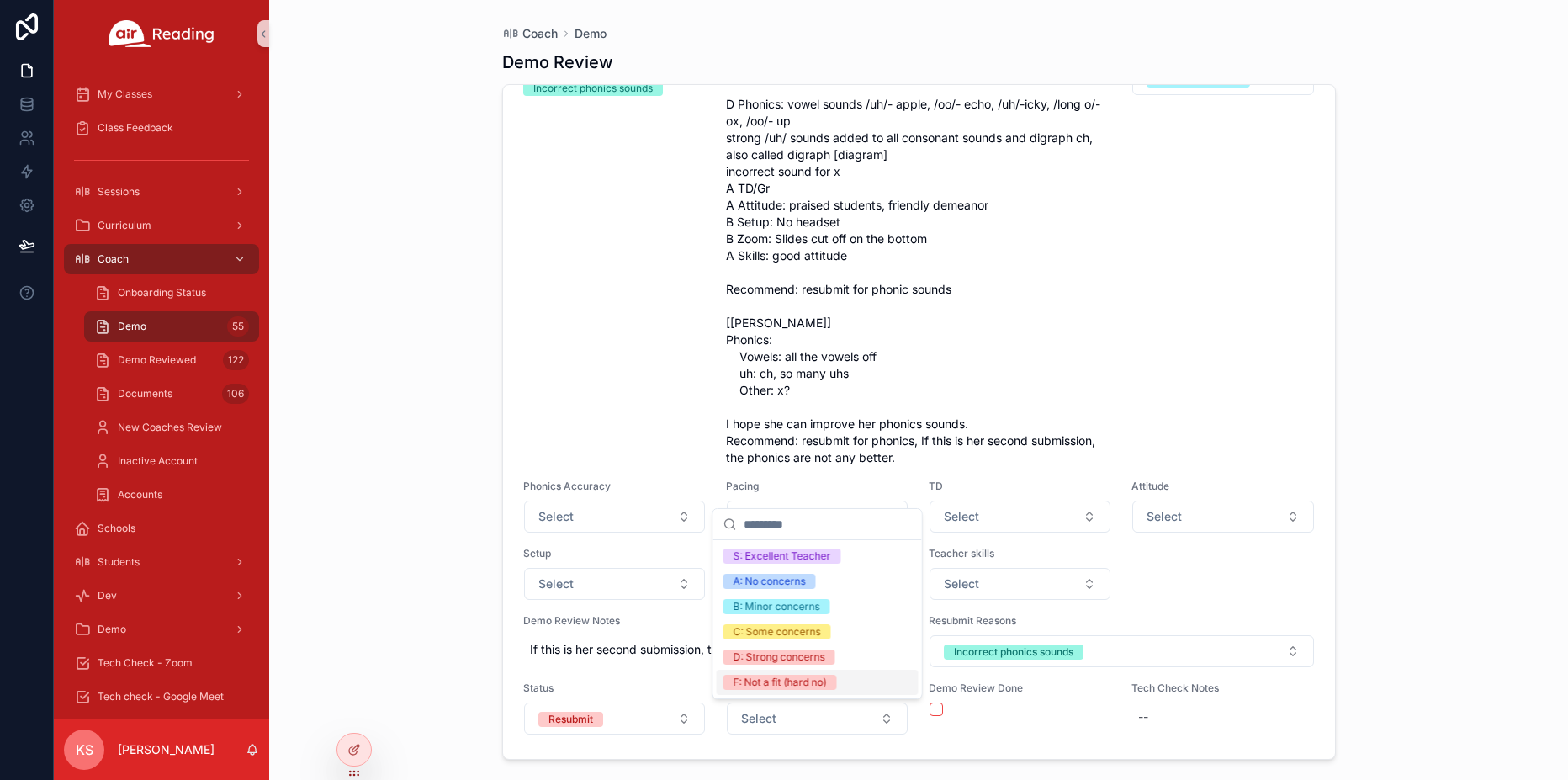
click at [774, 677] on div "F: Not a fit (hard no)" at bounding box center [779, 682] width 93 height 15
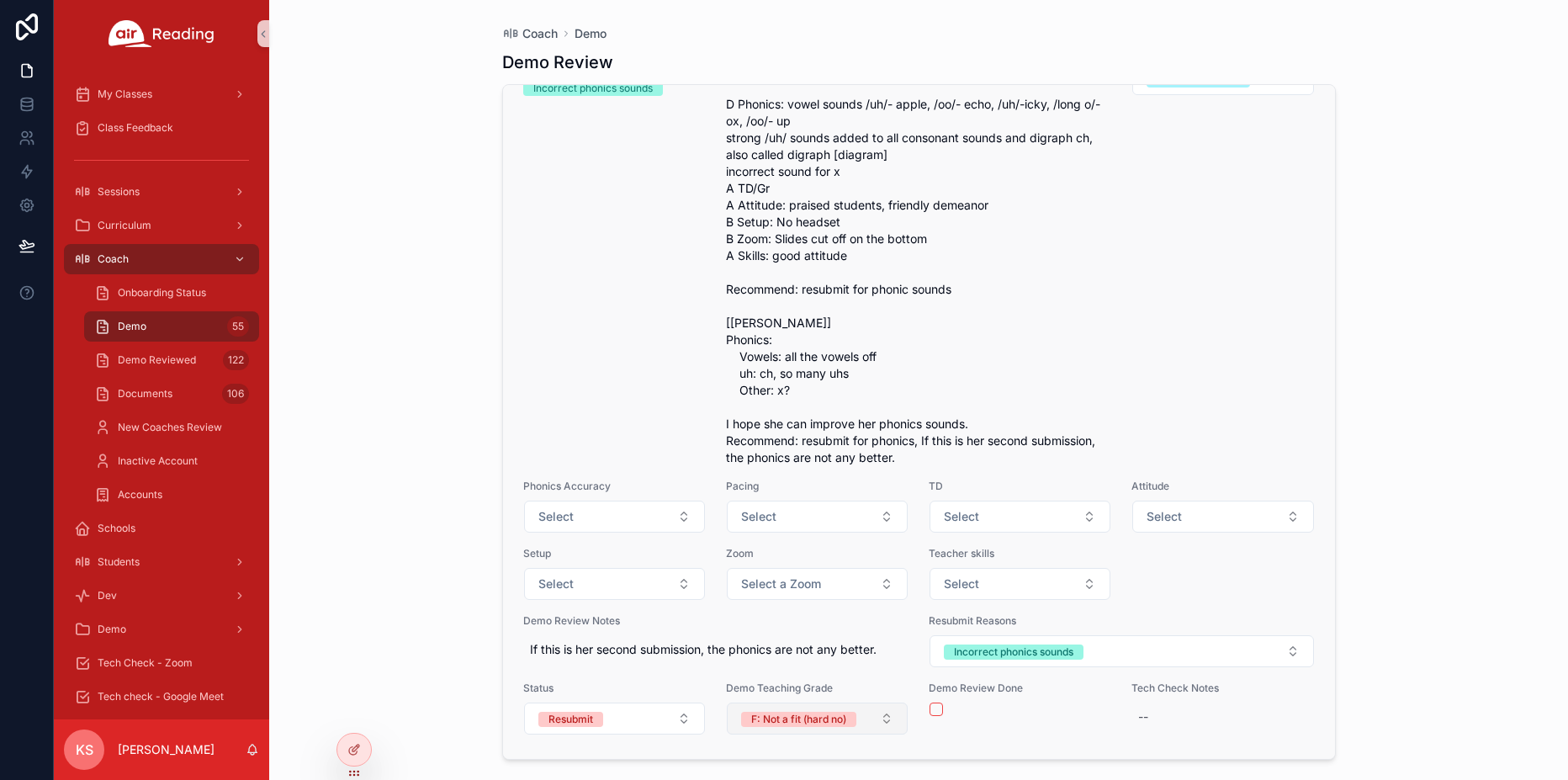
click at [859, 726] on button "F: Not a fit (hard no)" at bounding box center [817, 718] width 181 height 32
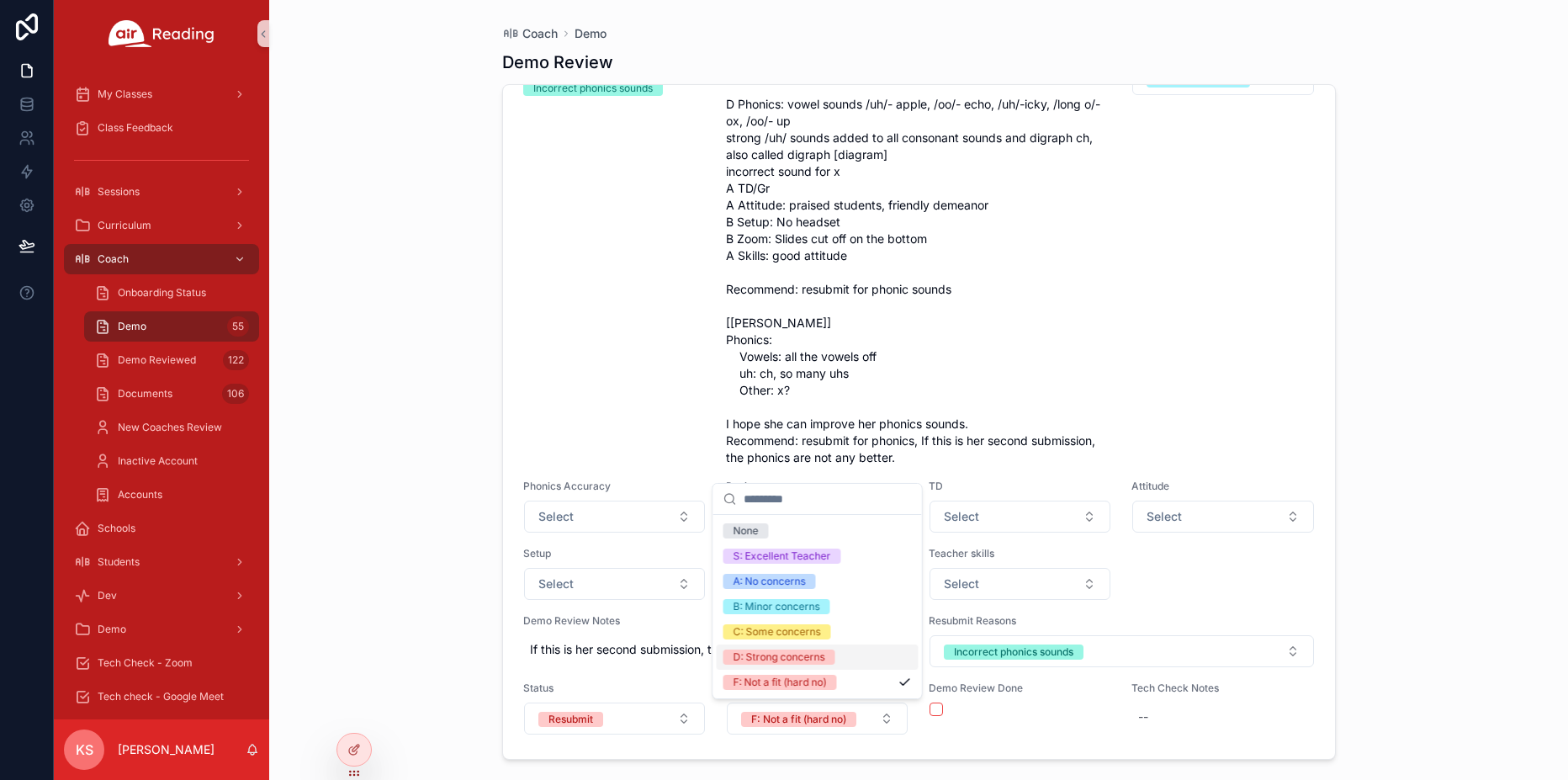
click at [803, 659] on div "D: Strong concerns" at bounding box center [778, 657] width 91 height 15
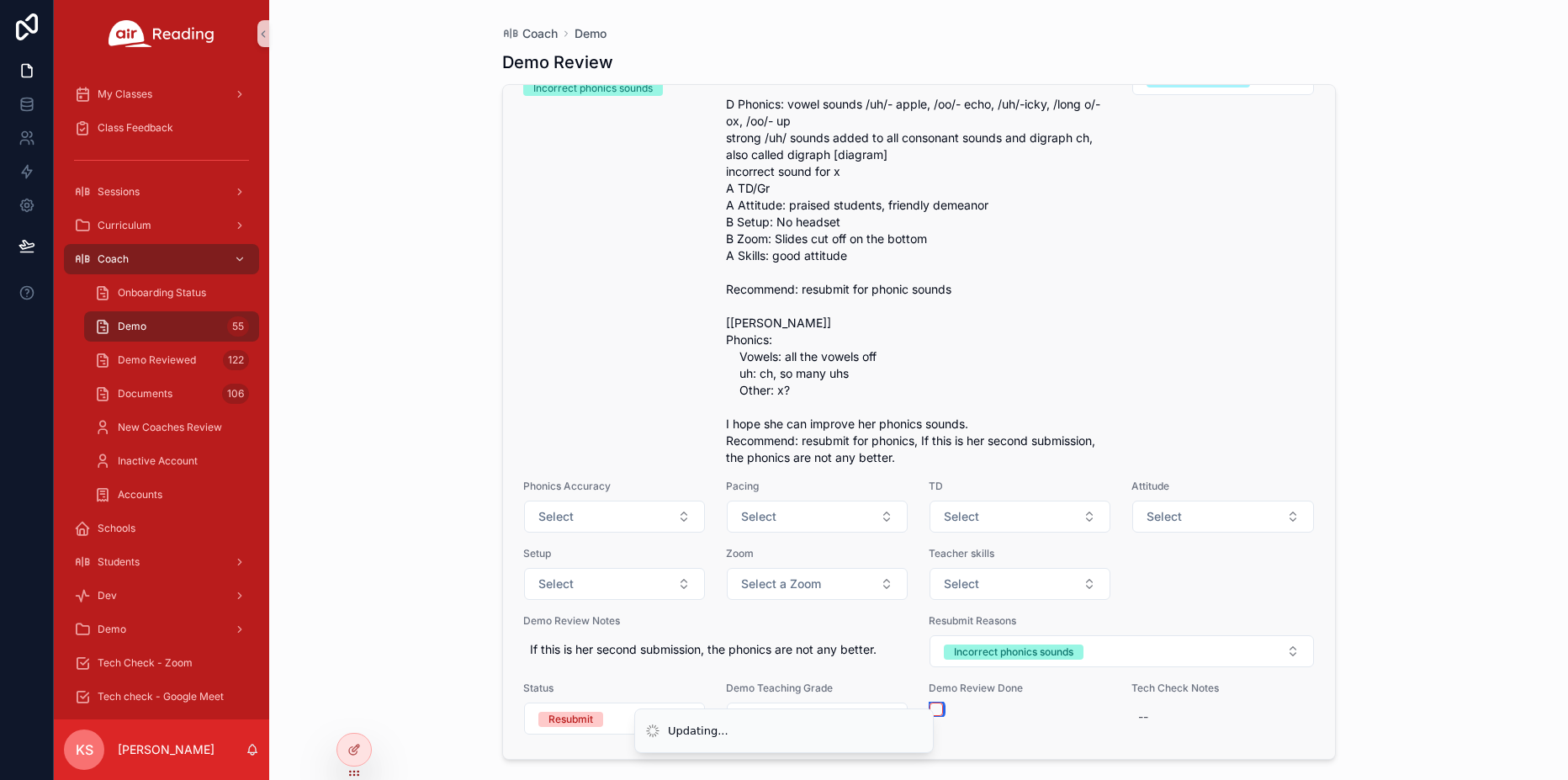
click at [941, 707] on button "scrollable content" at bounding box center [936, 709] width 13 height 13
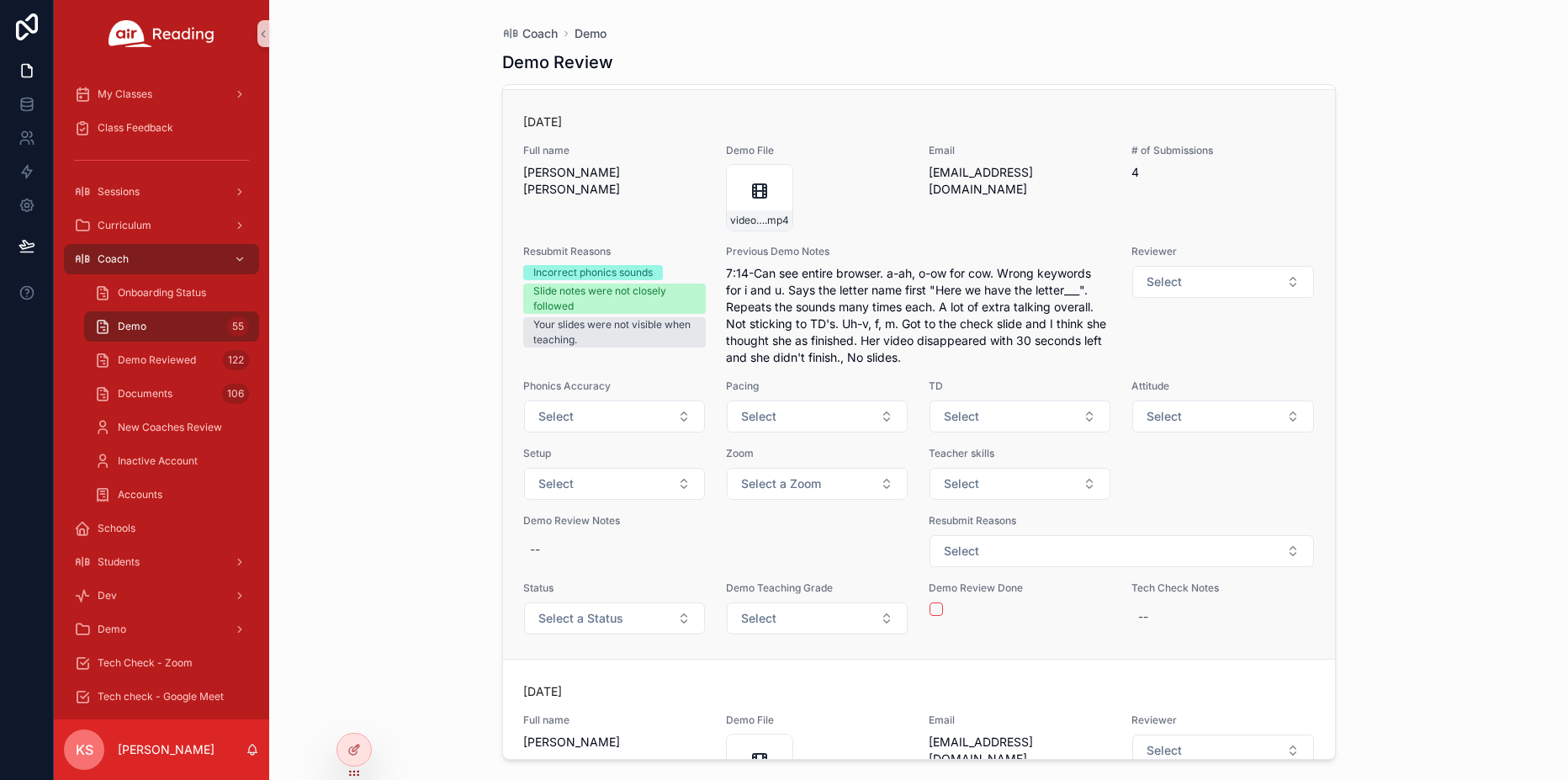
scroll to position [27362, 0]
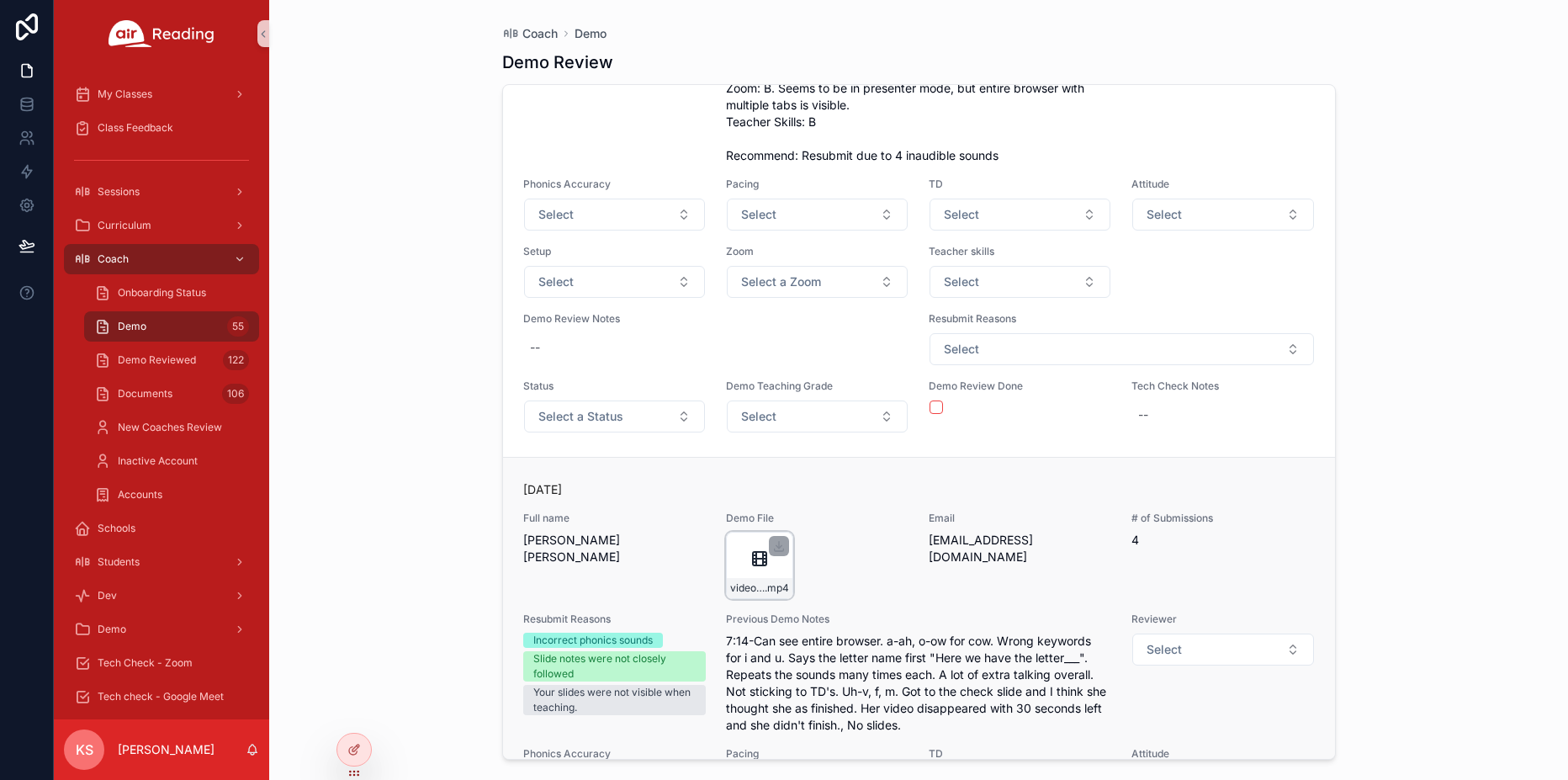
click at [773, 556] on div "scrollable content" at bounding box center [778, 546] width 20 height 20
click at [755, 562] on icon "scrollable content" at bounding box center [755, 562] width 4 height 0
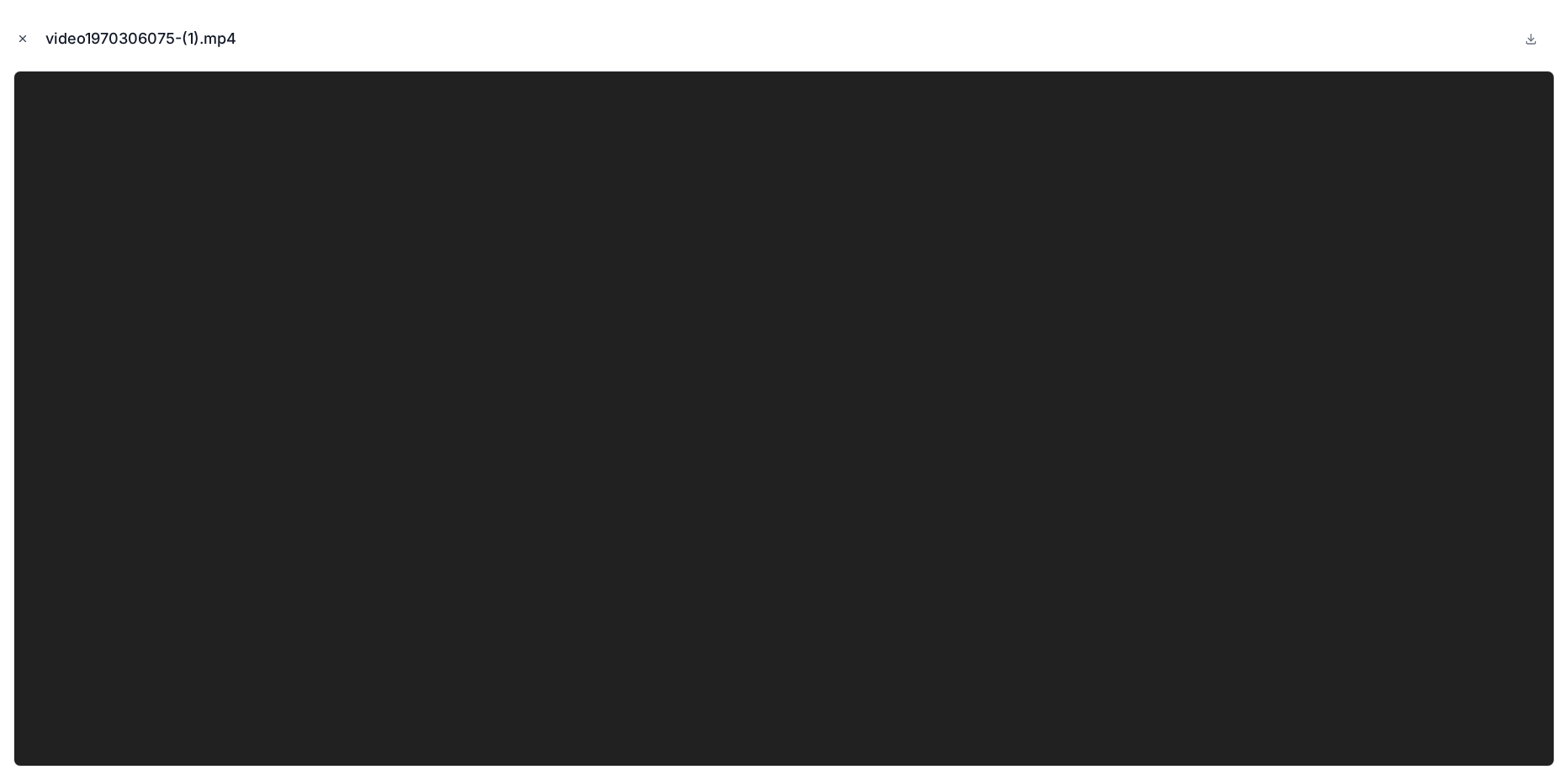
click at [20, 38] on icon "Close modal" at bounding box center [23, 38] width 12 height 12
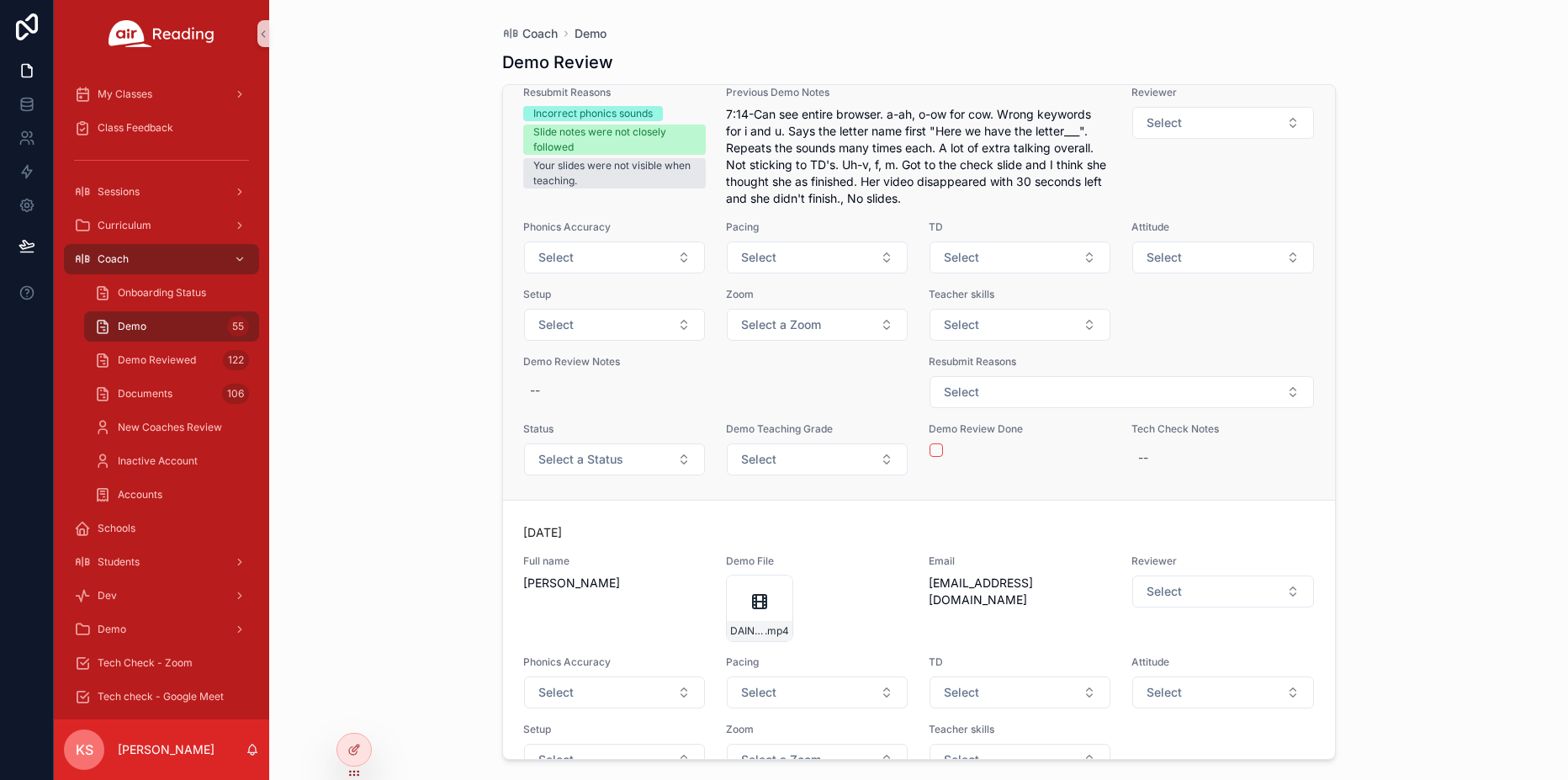
scroll to position [27922, 0]
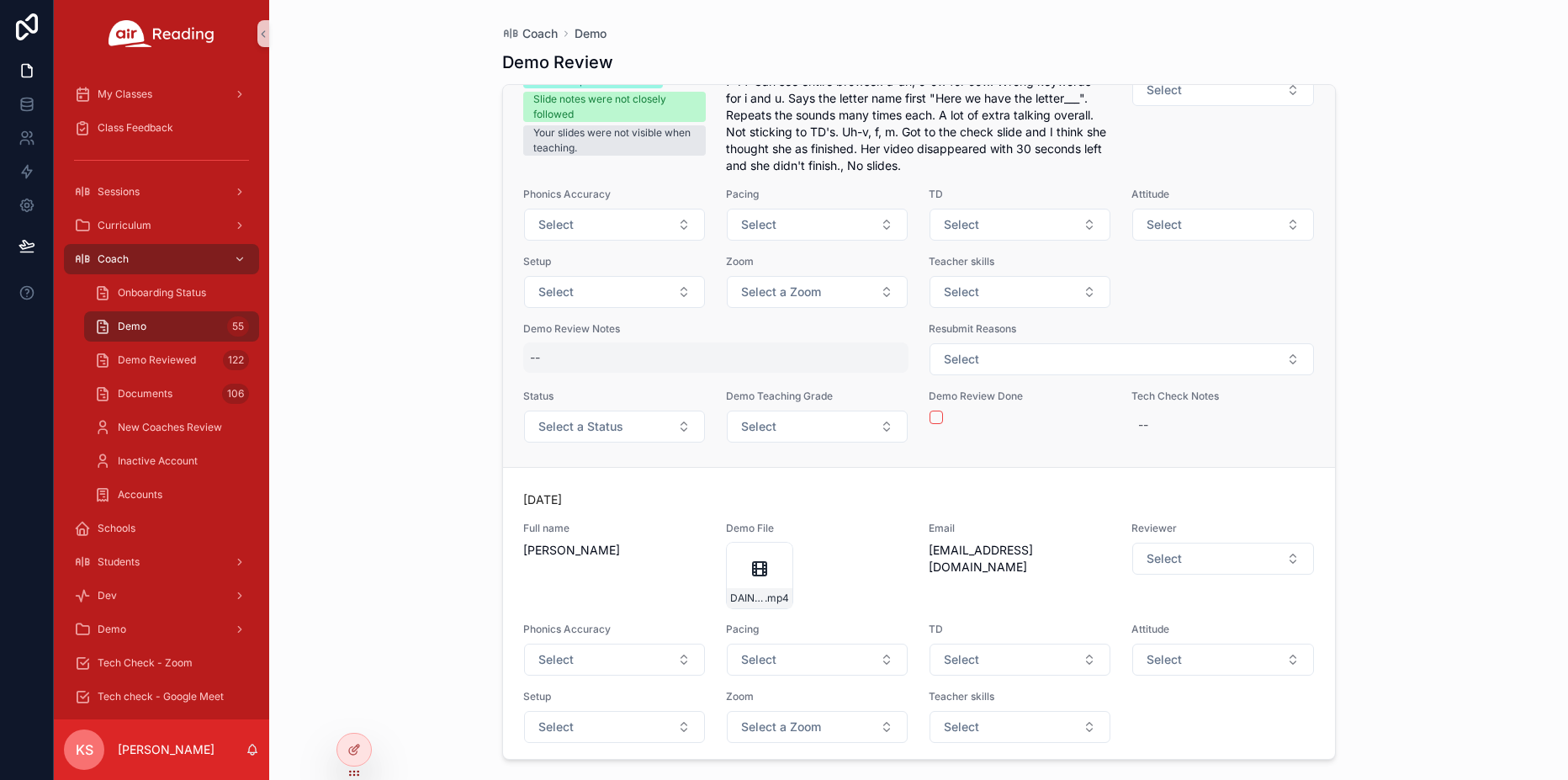
click at [606, 373] on div "--" at bounding box center [717, 357] width 386 height 31
click at [606, 416] on textarea "scrollable content" at bounding box center [612, 441] width 159 height 51
type textarea "*******"
click at [1229, 106] on button "Select" at bounding box center [1222, 89] width 181 height 32
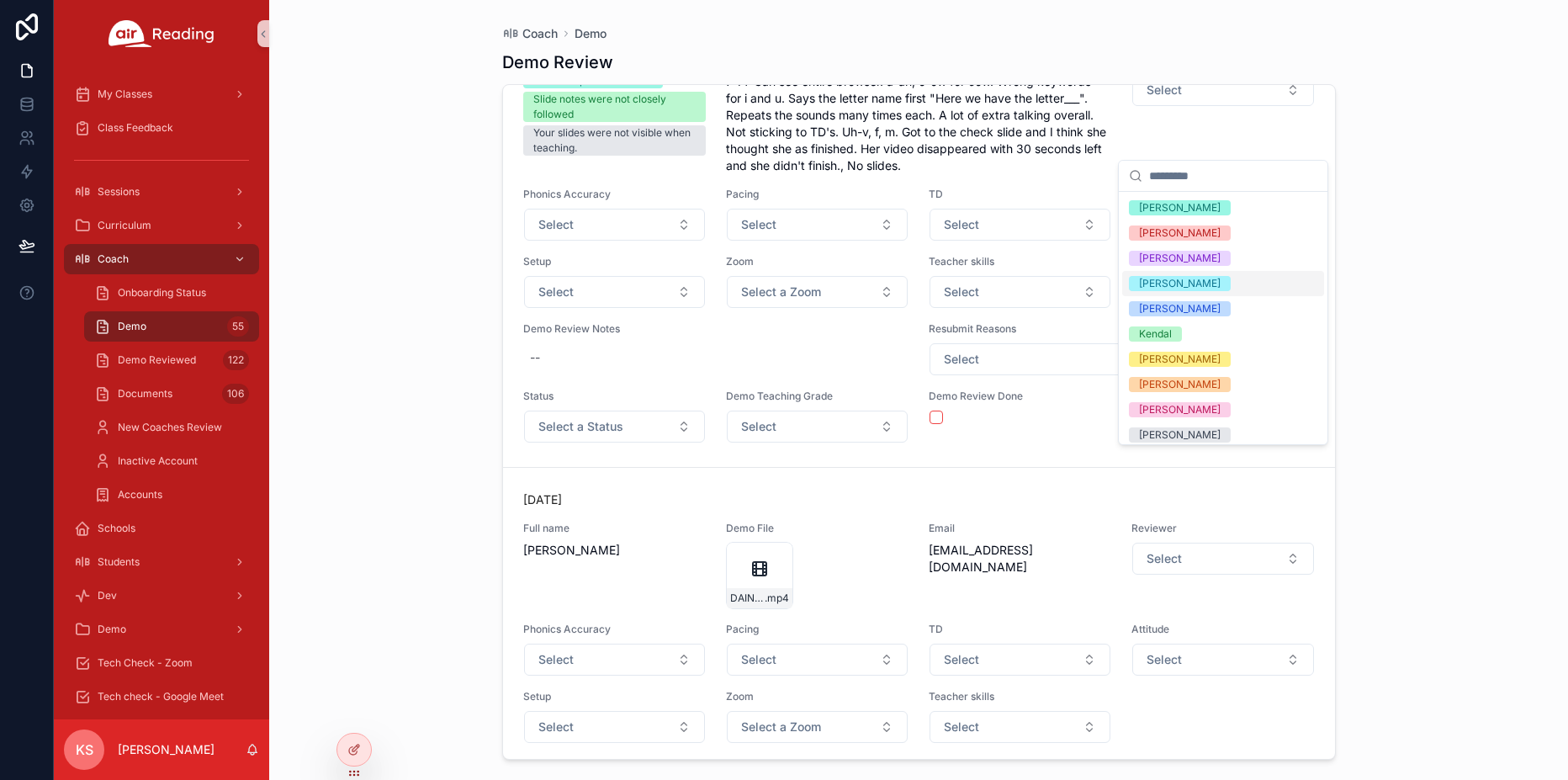
click at [1144, 285] on div "[PERSON_NAME]" at bounding box center [1179, 283] width 82 height 15
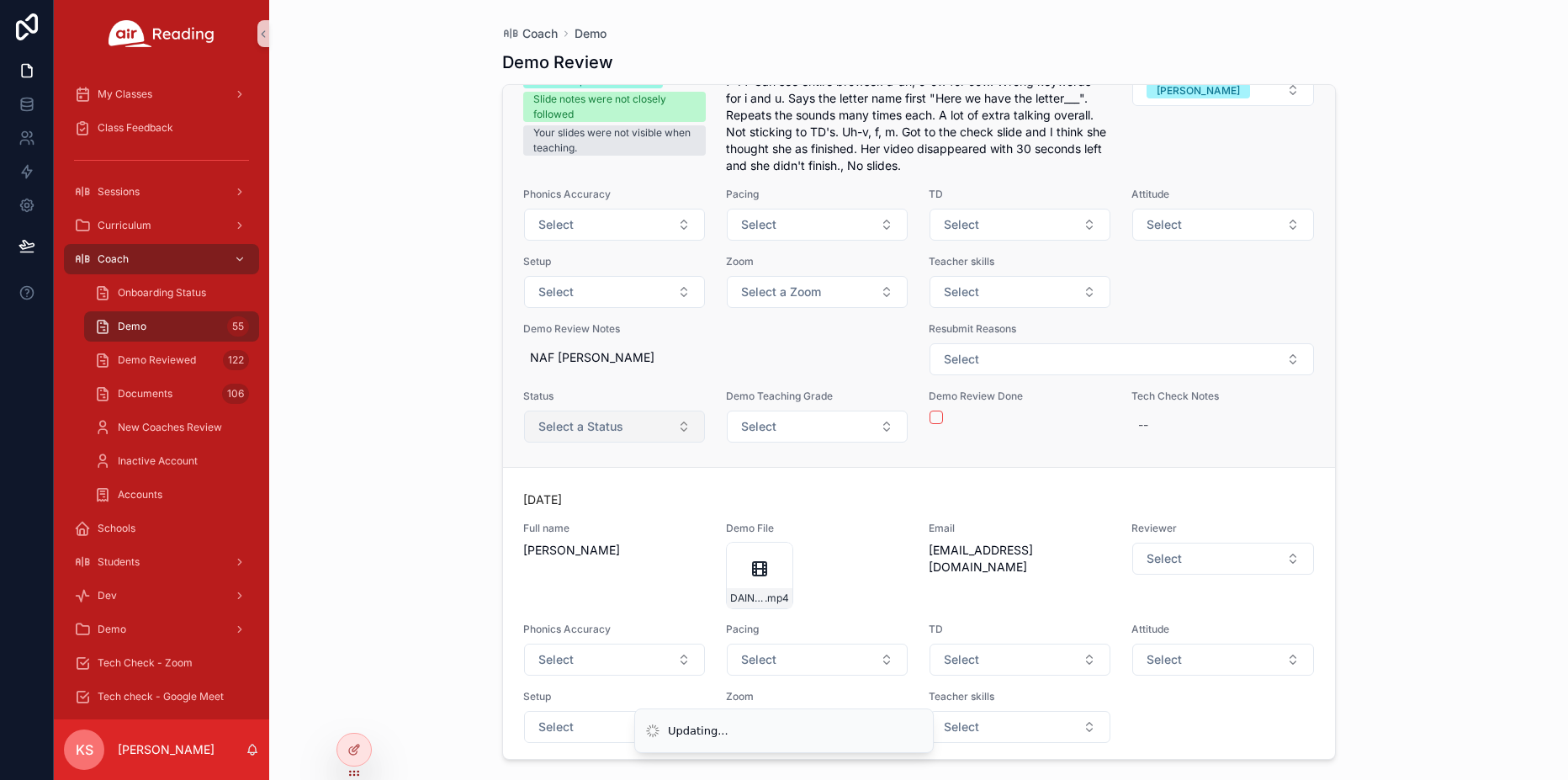
click at [571, 435] on span "Select a Status" at bounding box center [580, 427] width 85 height 17
click at [553, 435] on span "Select a Status" at bounding box center [580, 427] width 85 height 17
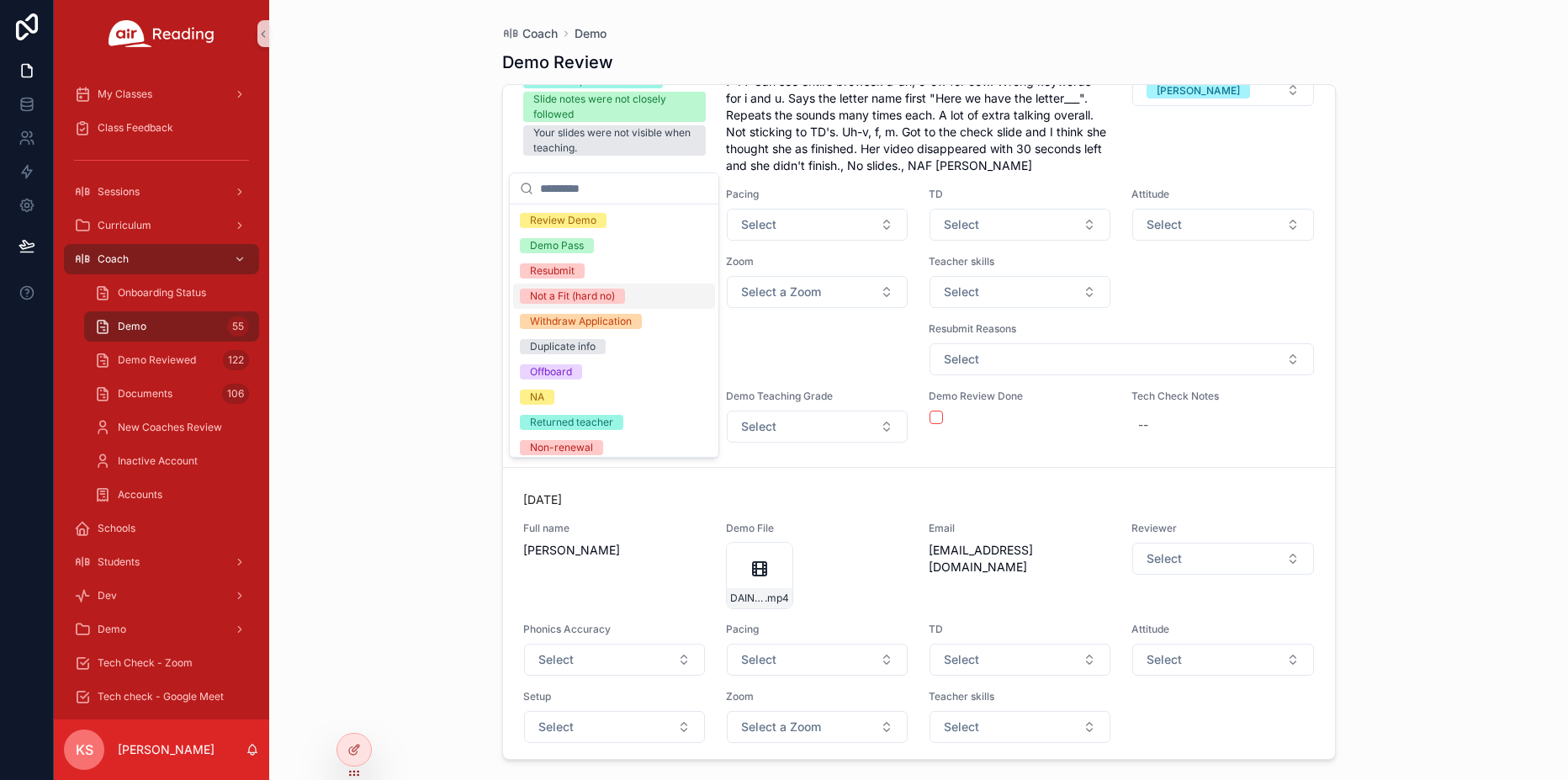
click at [581, 305] on div "Not a Fit (hard no)" at bounding box center [614, 296] width 202 height 25
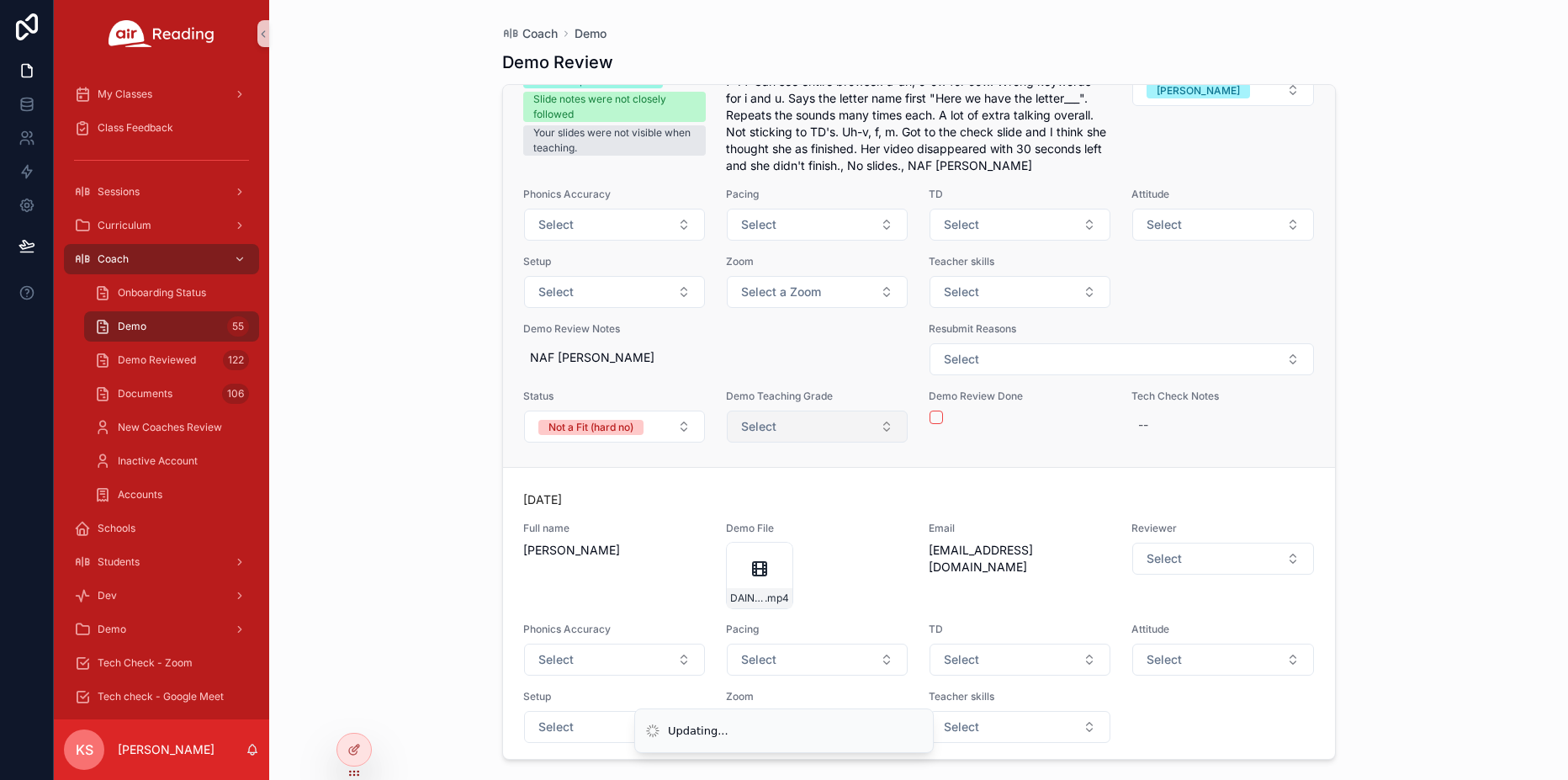
click at [758, 435] on span "Select" at bounding box center [758, 427] width 36 height 17
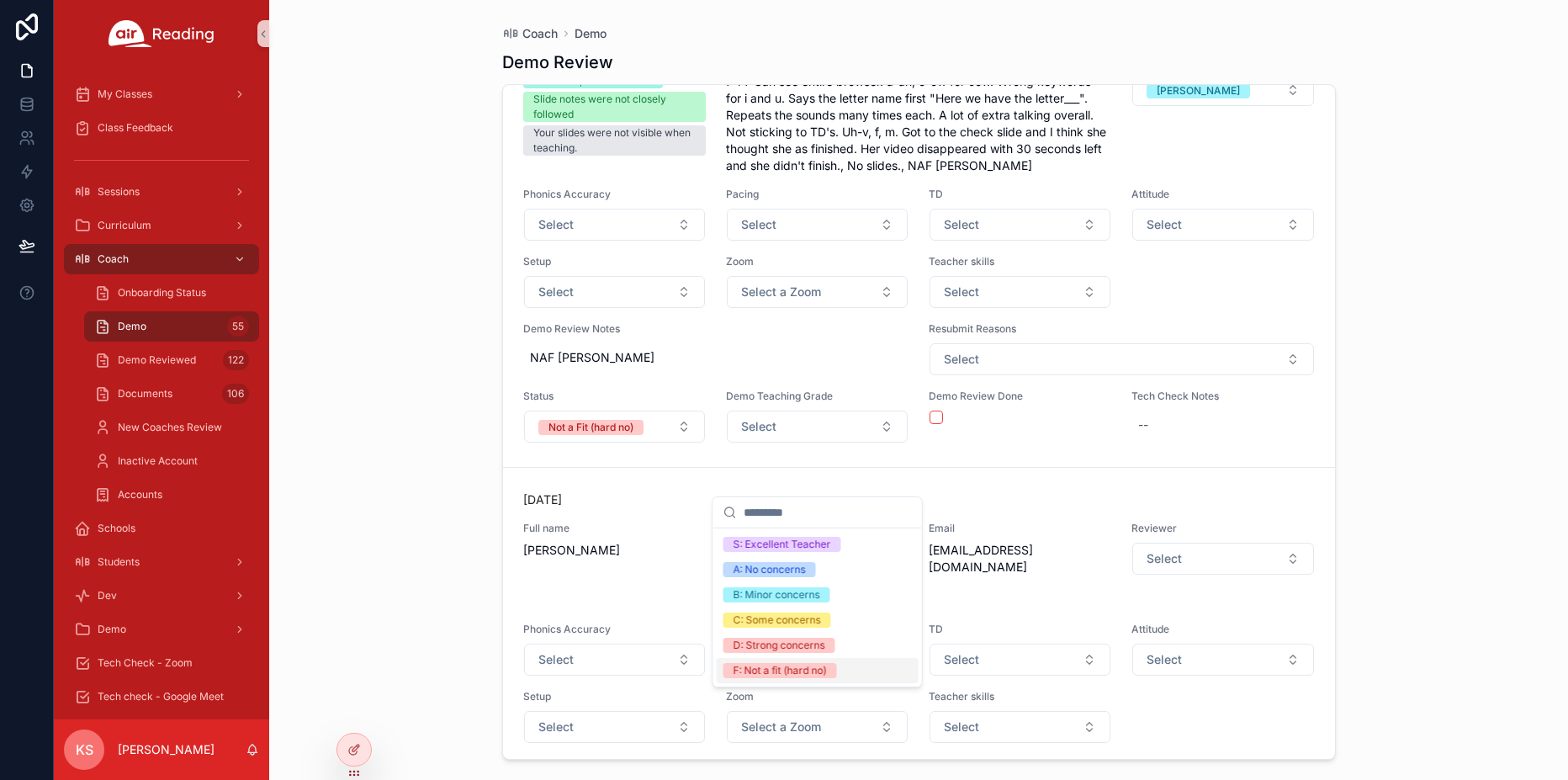
click at [755, 673] on div "F: Not a fit (hard no)" at bounding box center [779, 670] width 93 height 15
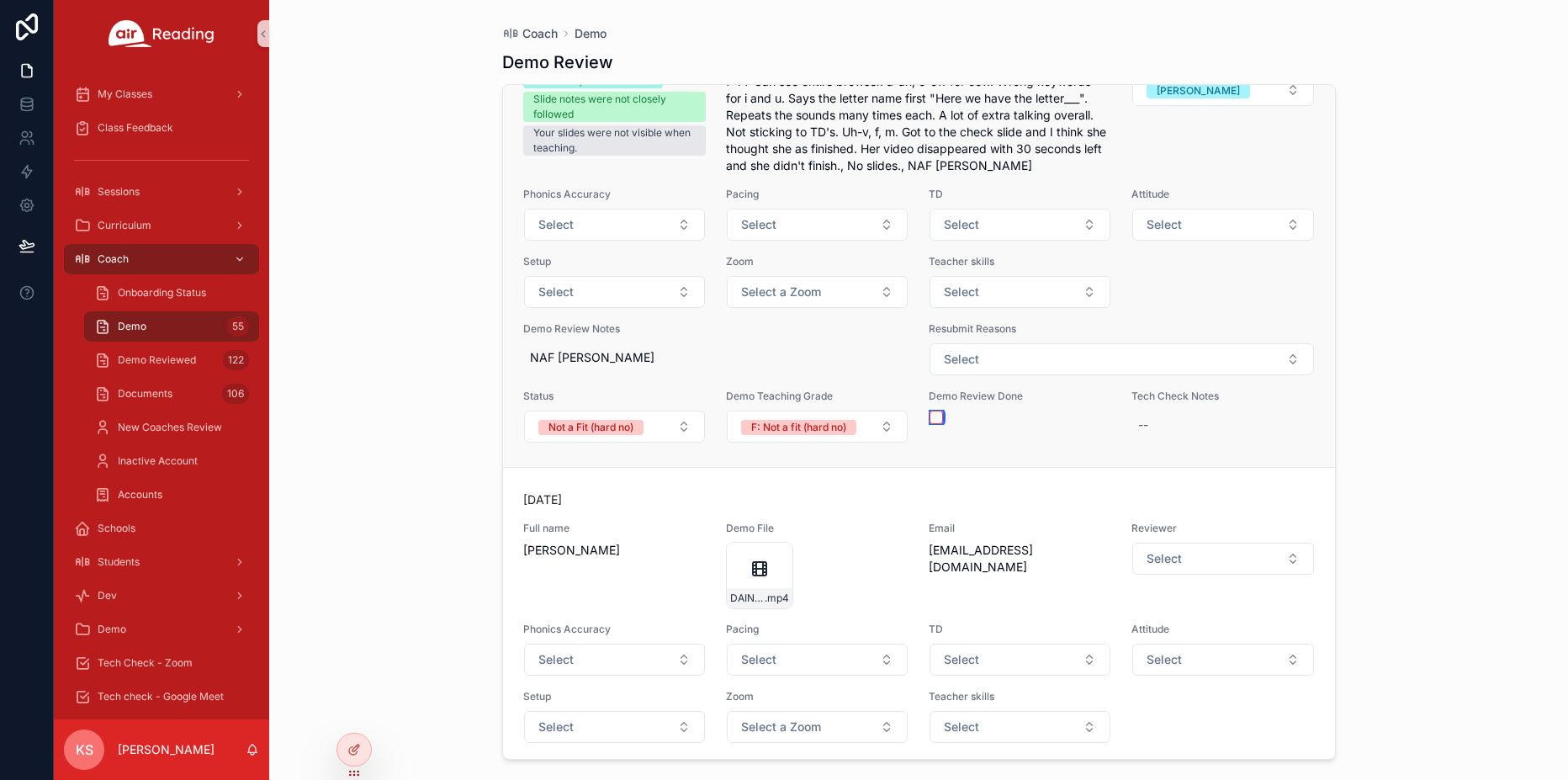
click at [936, 425] on form "scrollable content" at bounding box center [1020, 417] width 183 height 15
click at [936, 424] on button "scrollable content" at bounding box center [936, 417] width 13 height 13
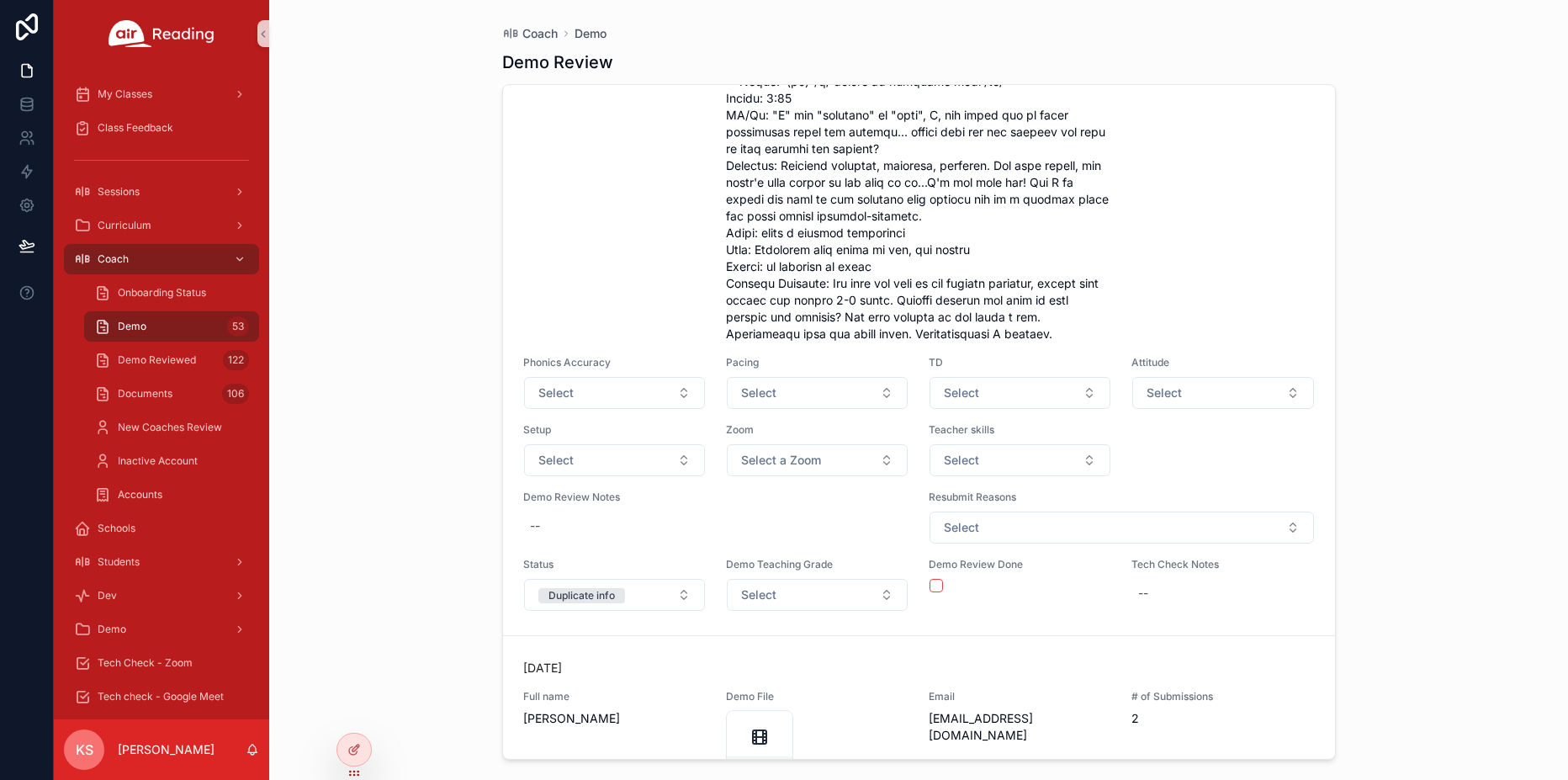
scroll to position [25081, 0]
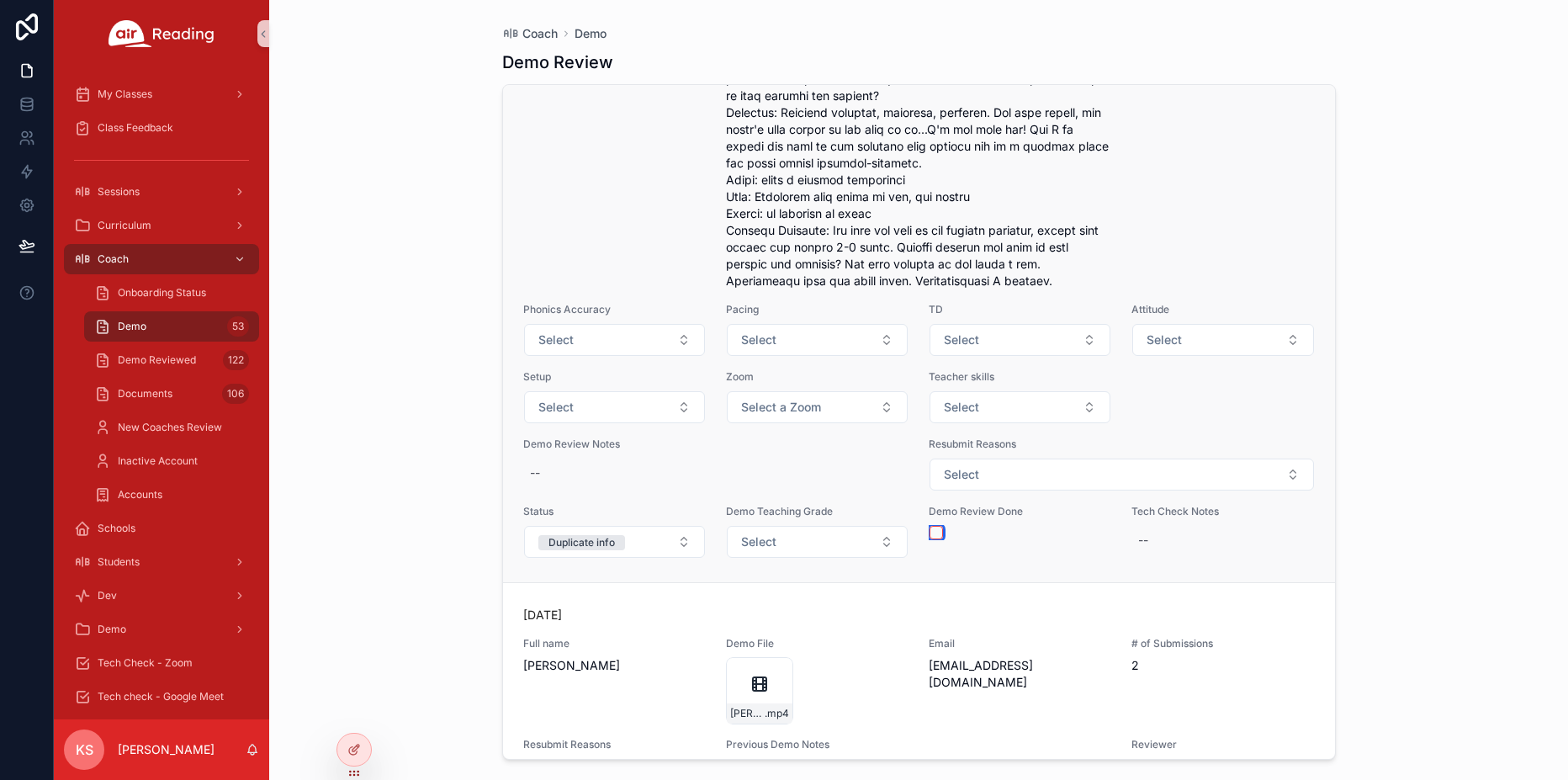
click at [932, 539] on button "scrollable content" at bounding box center [936, 532] width 13 height 13
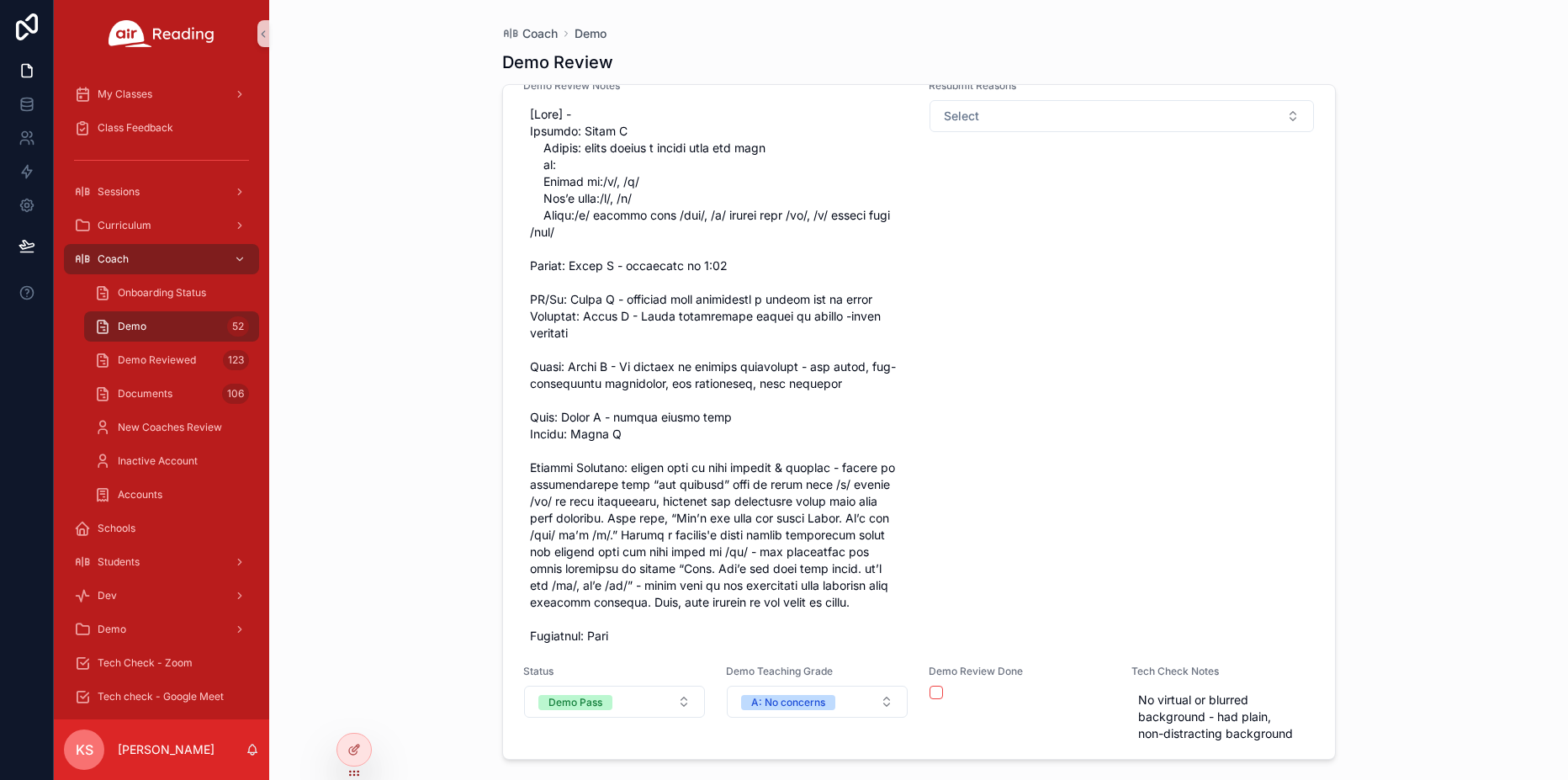
scroll to position [23564, 0]
click at [169, 360] on span "Demo Reviewed" at bounding box center [157, 360] width 78 height 13
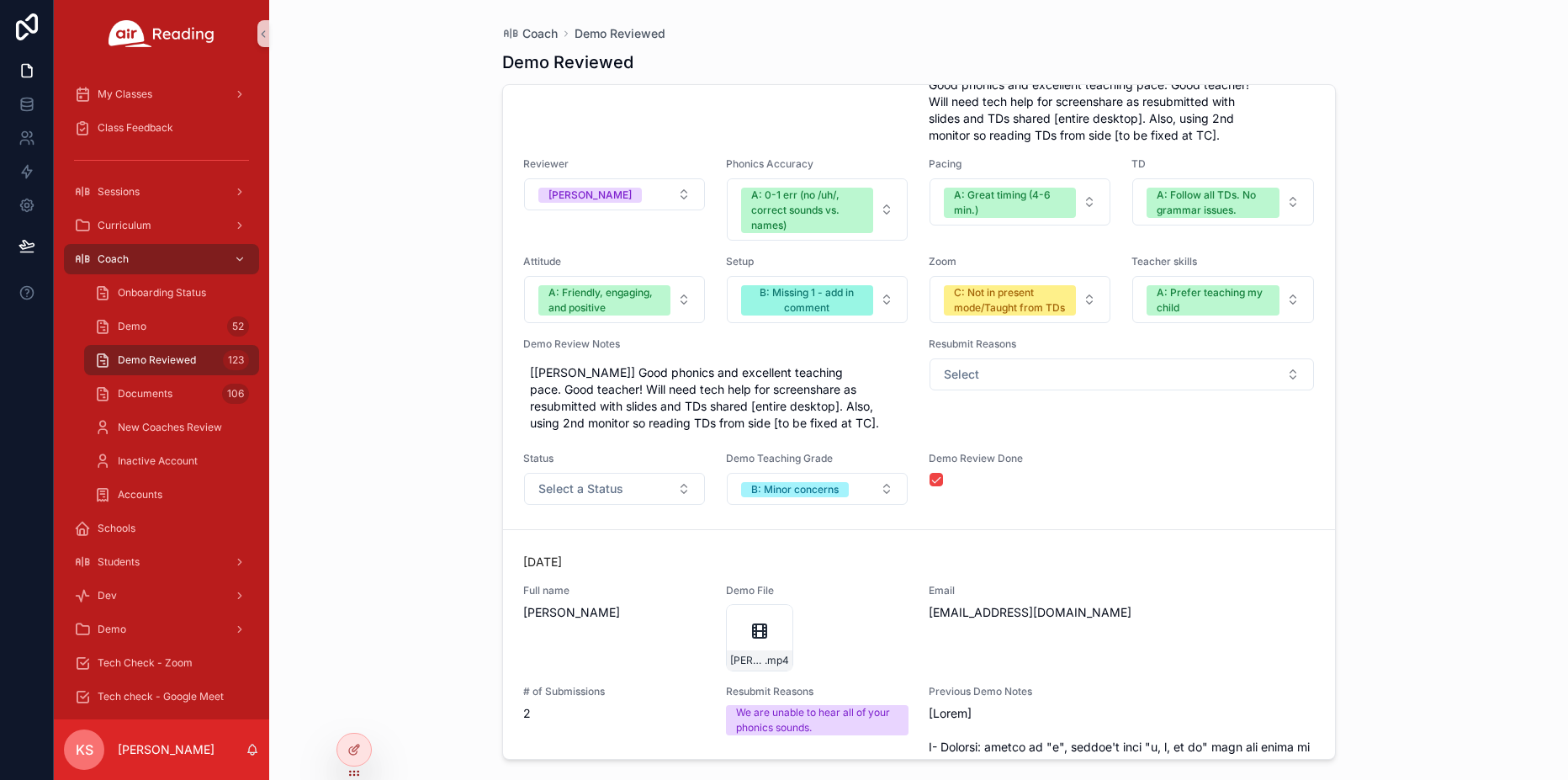
scroll to position [16693, 0]
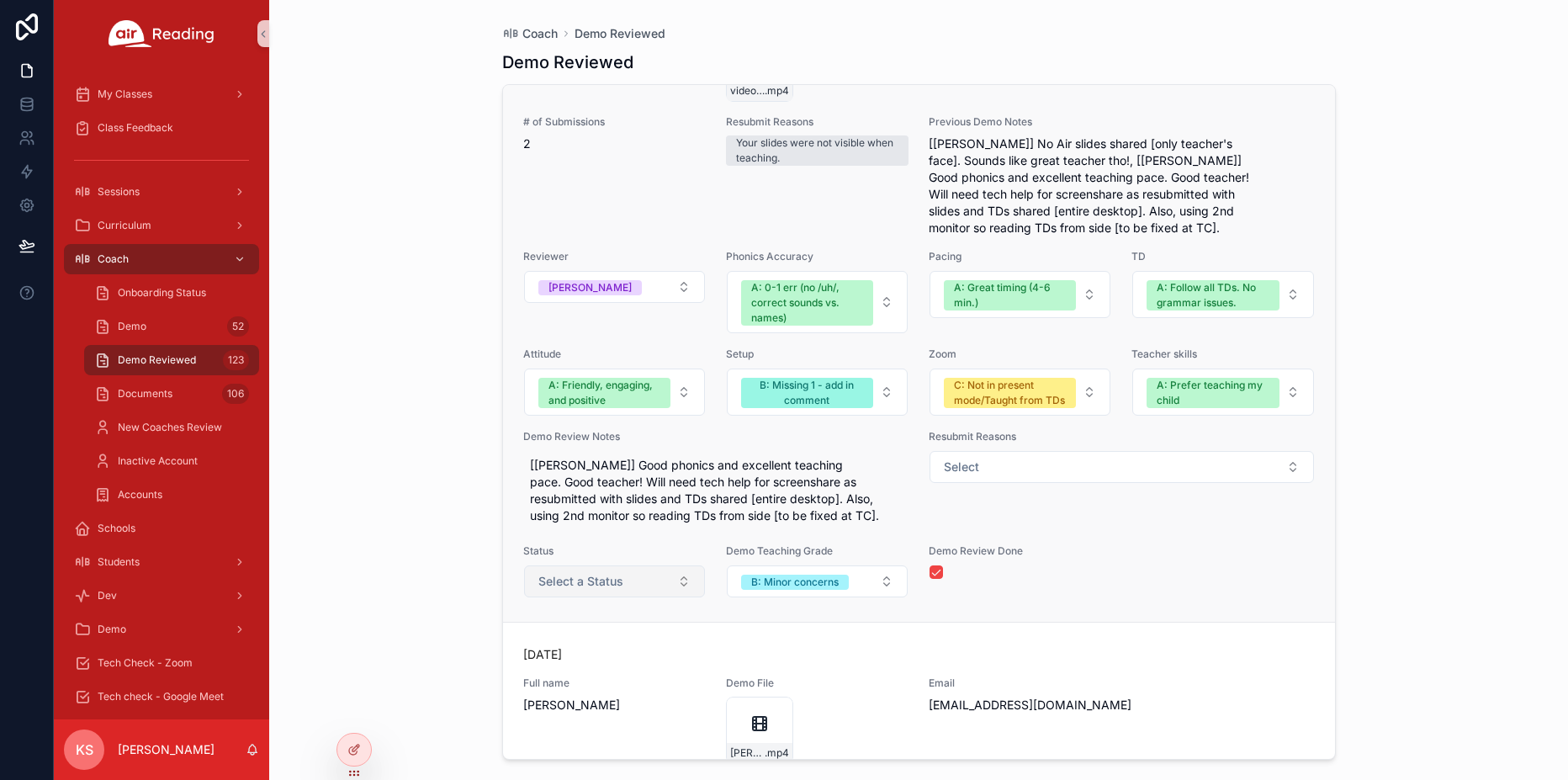
click at [559, 590] on span "Select a Status" at bounding box center [580, 581] width 85 height 17
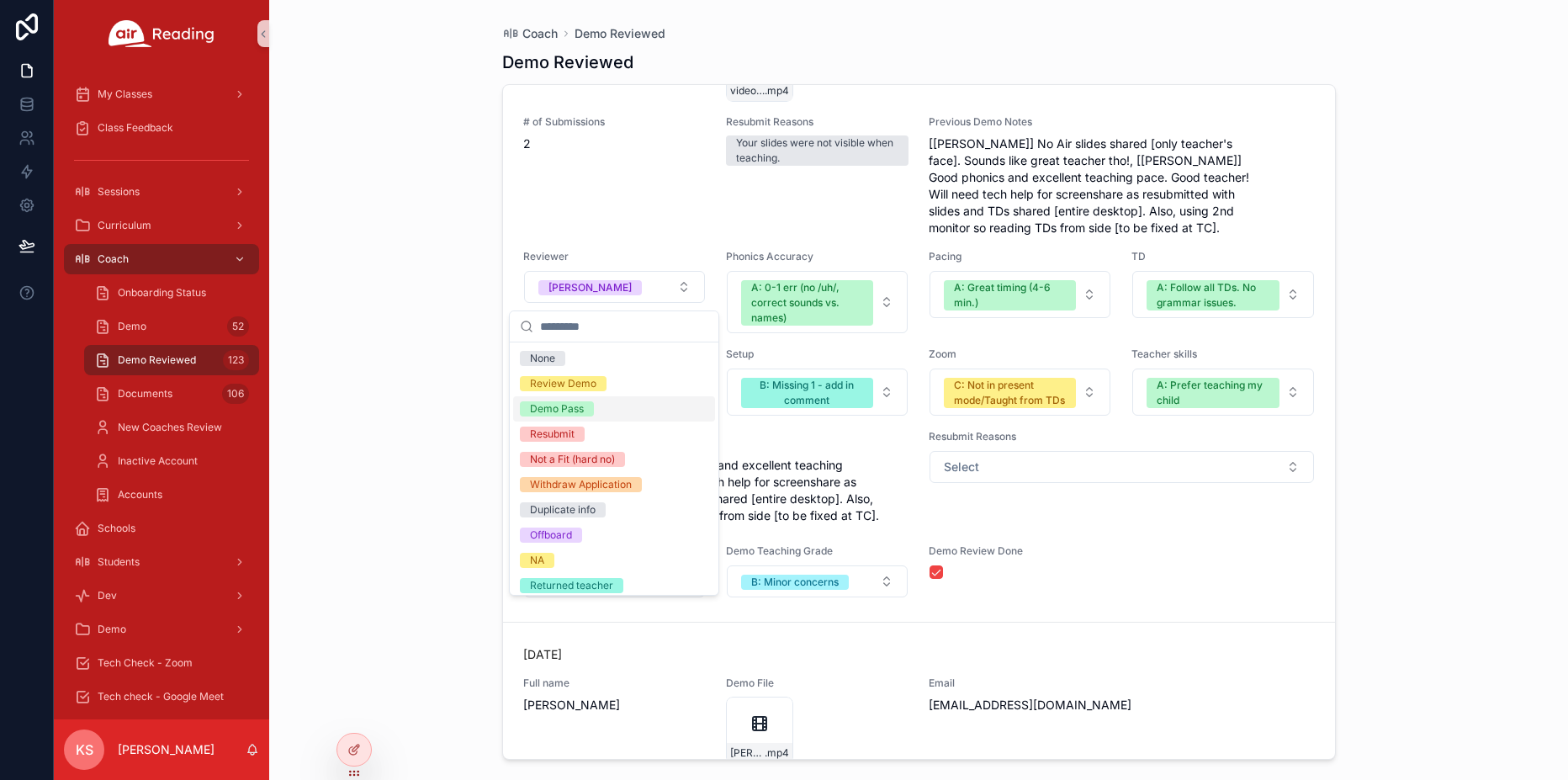
click at [571, 412] on div "Demo Pass" at bounding box center [557, 409] width 54 height 15
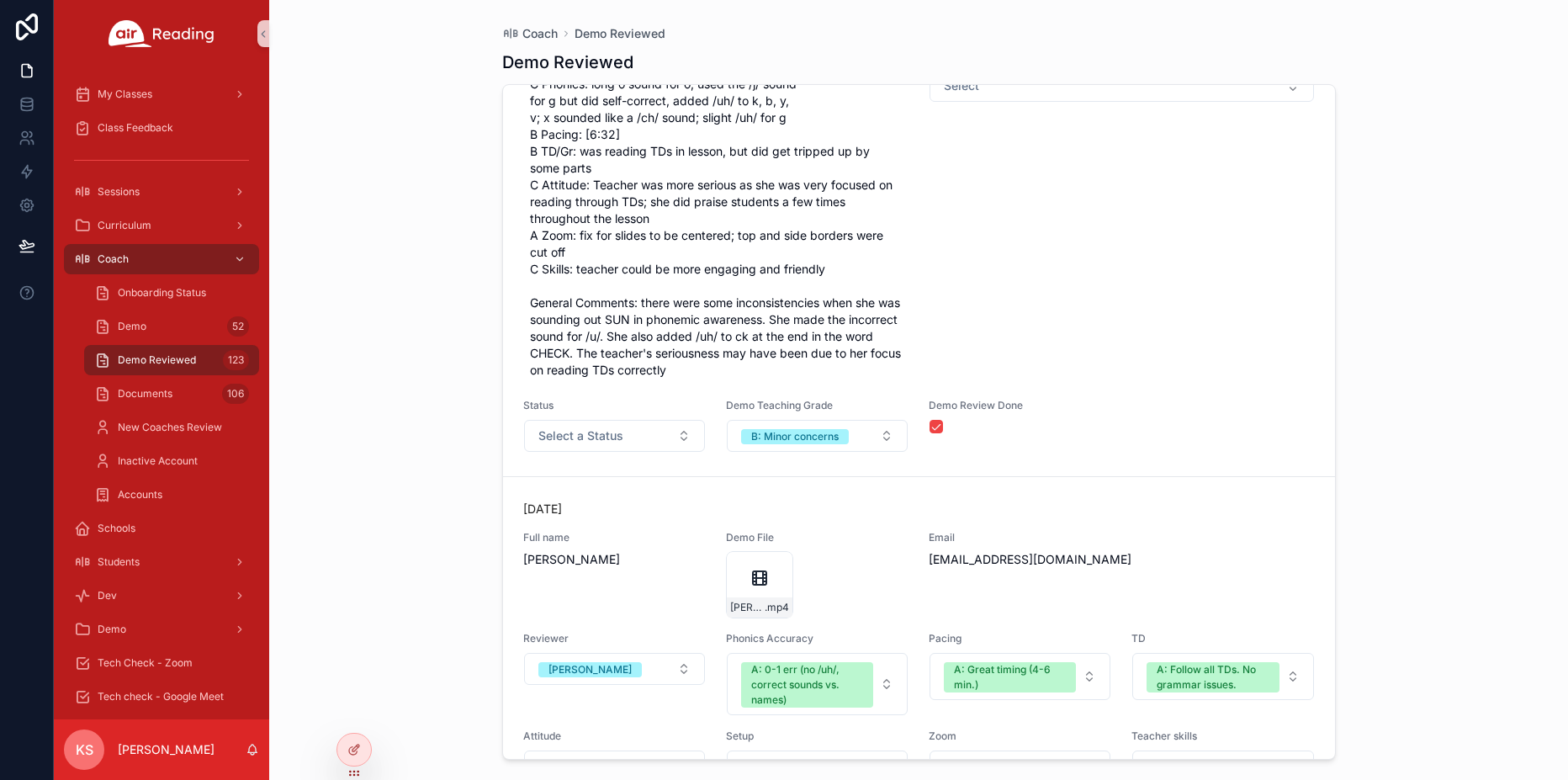
scroll to position [30478, 0]
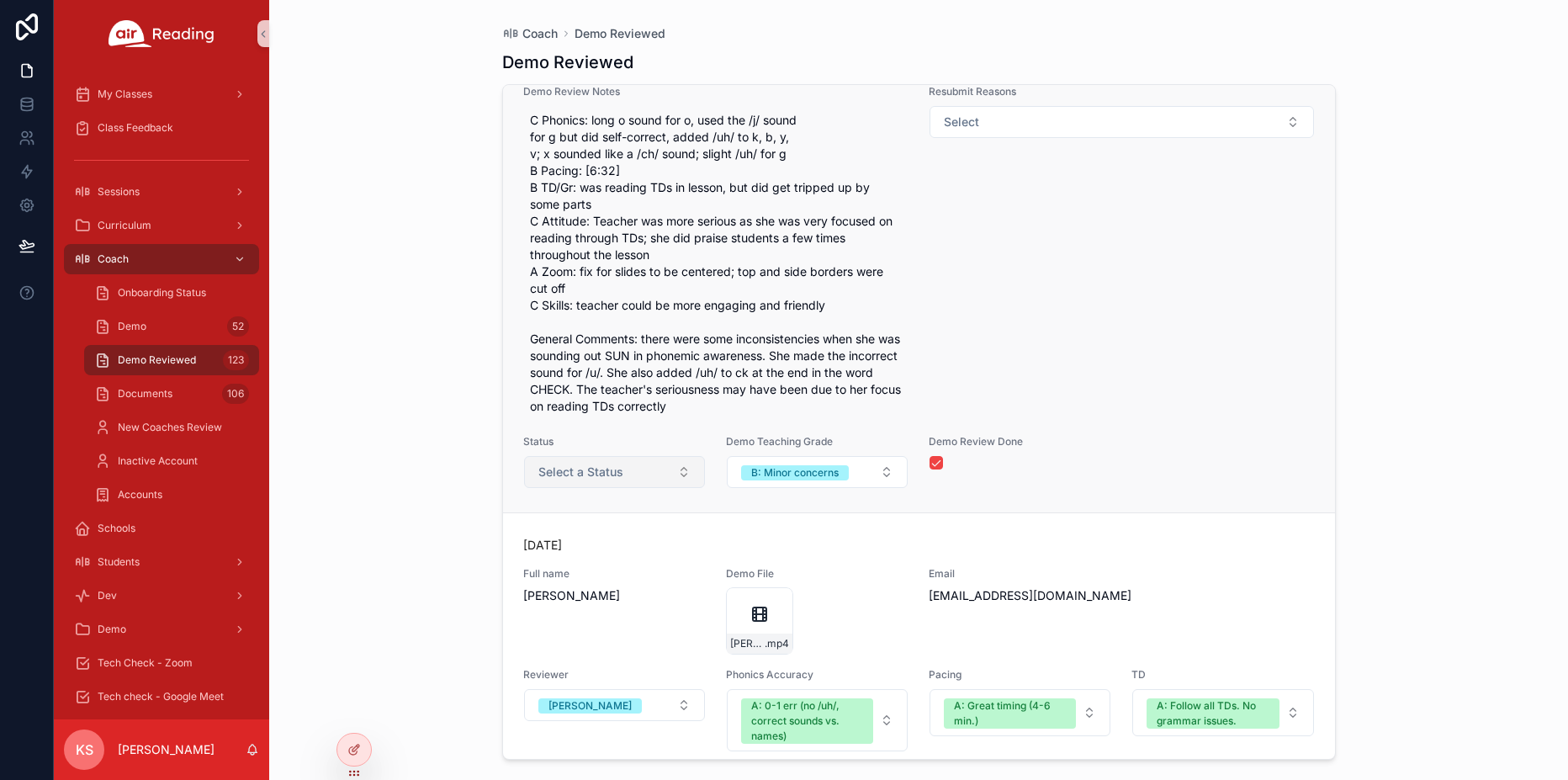
click at [575, 488] on button "Select a Status" at bounding box center [614, 472] width 181 height 32
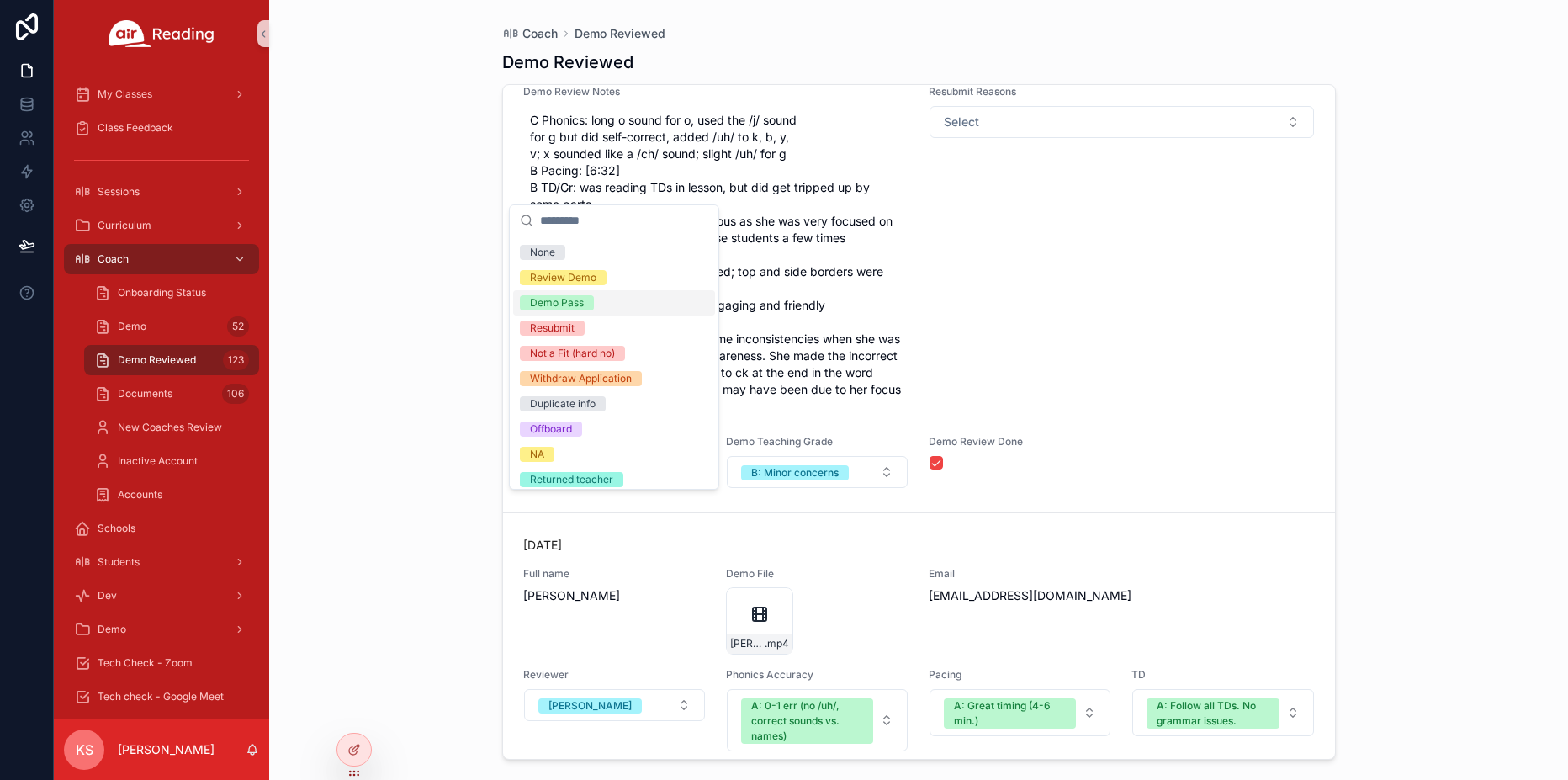
click at [593, 297] on span "Demo Pass" at bounding box center [556, 303] width 74 height 15
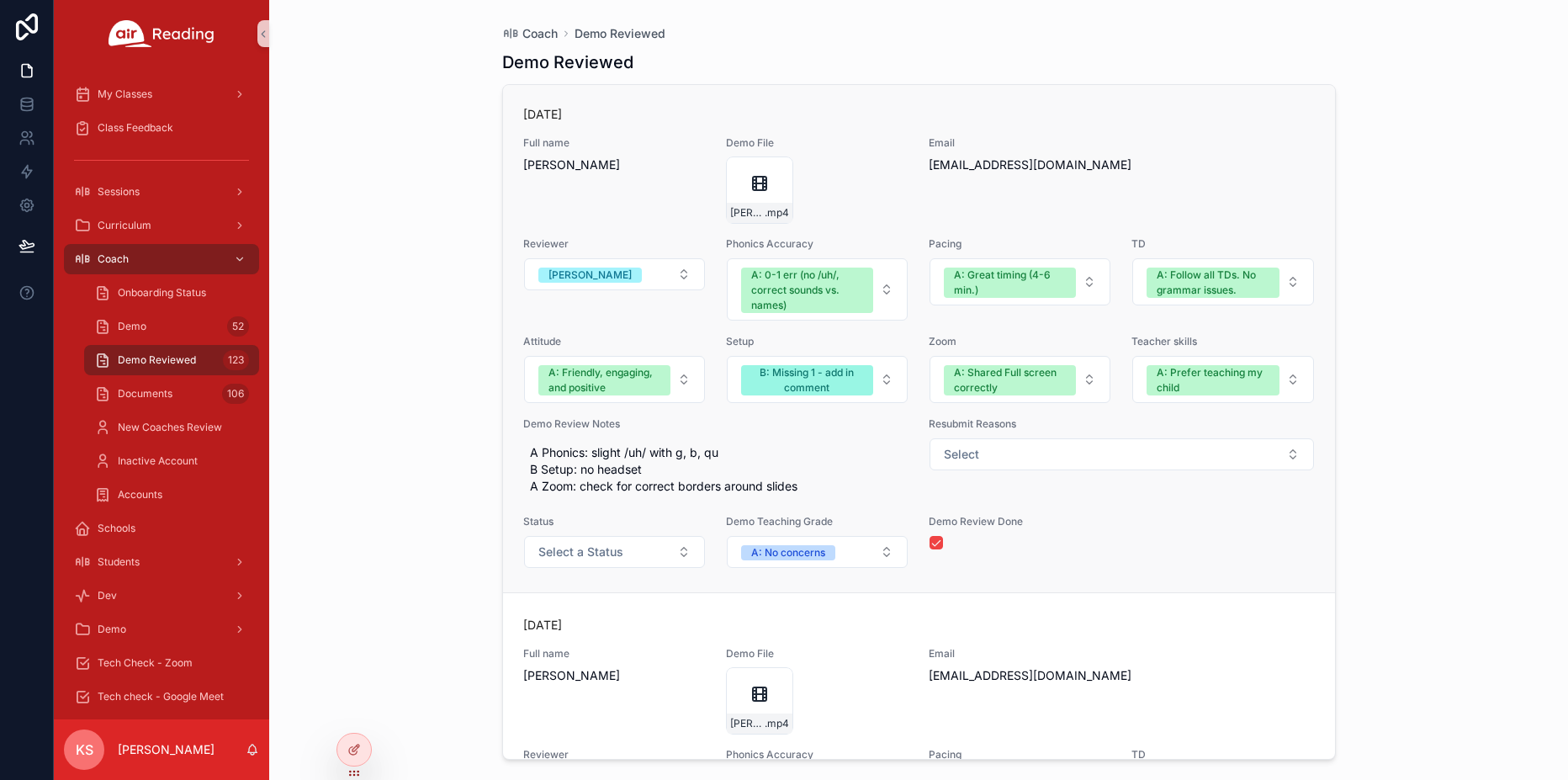
scroll to position [30915, 0]
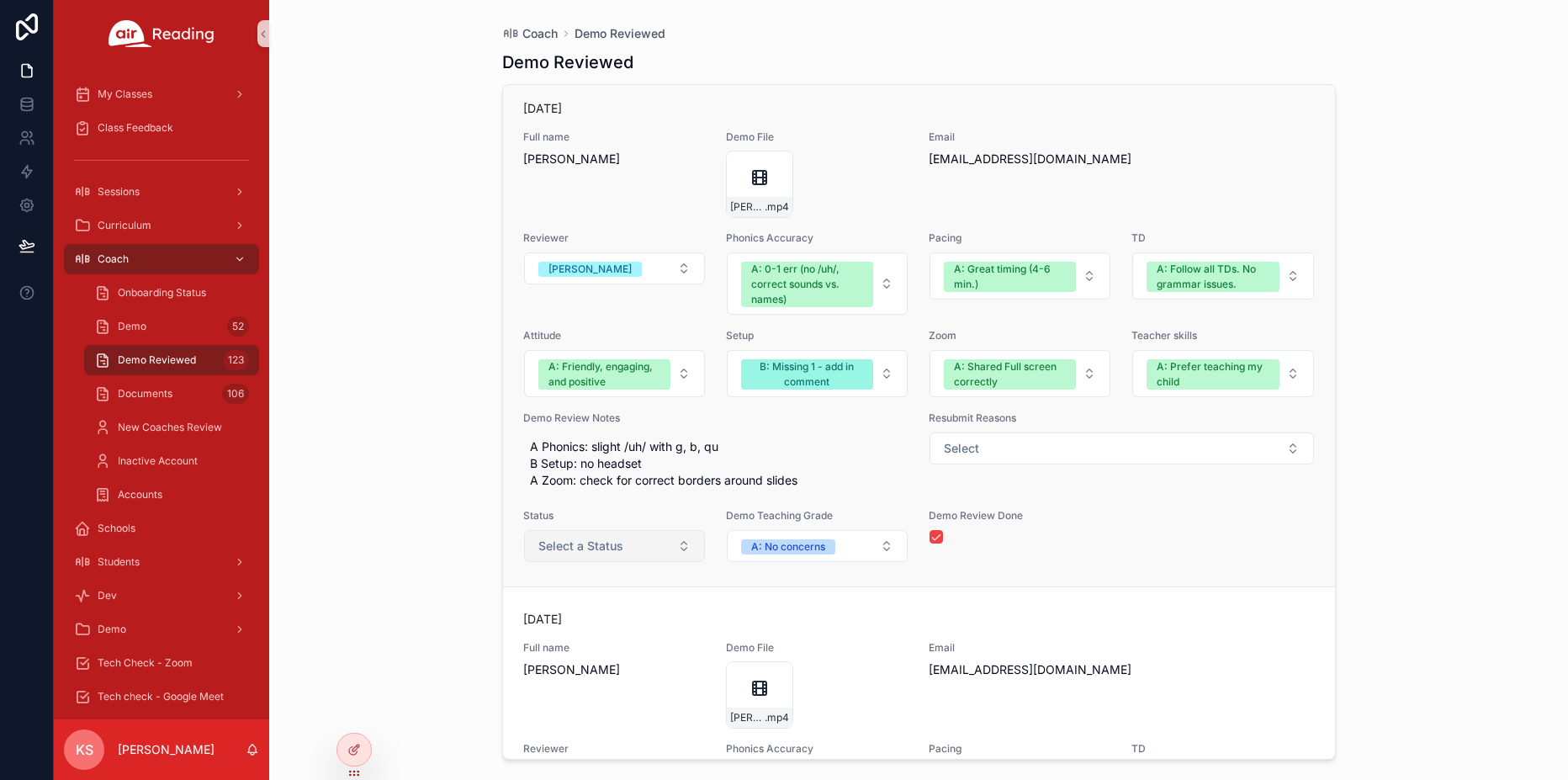
click at [596, 554] on span "Select a Status" at bounding box center [580, 546] width 85 height 17
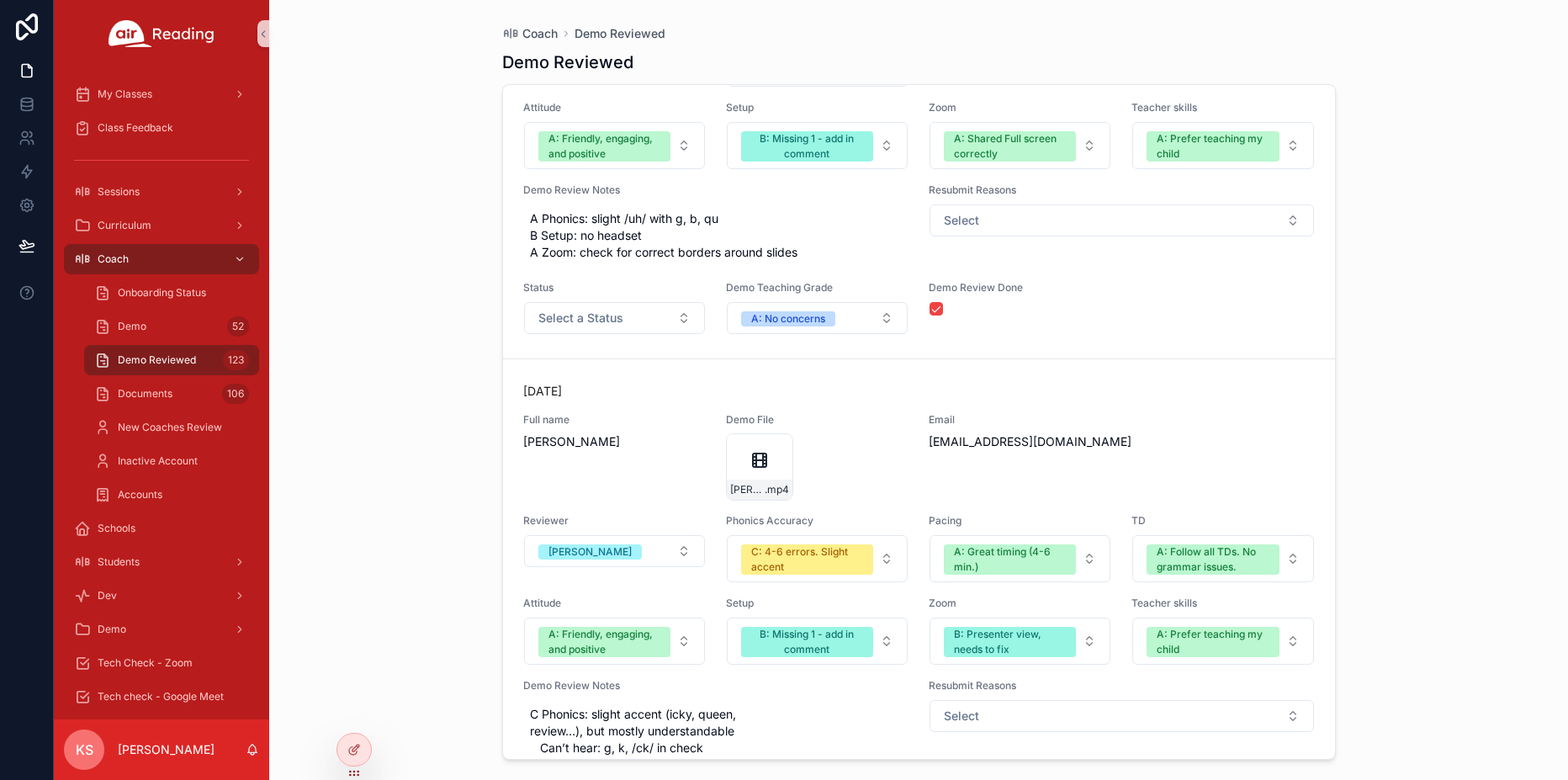
scroll to position [31153, 0]
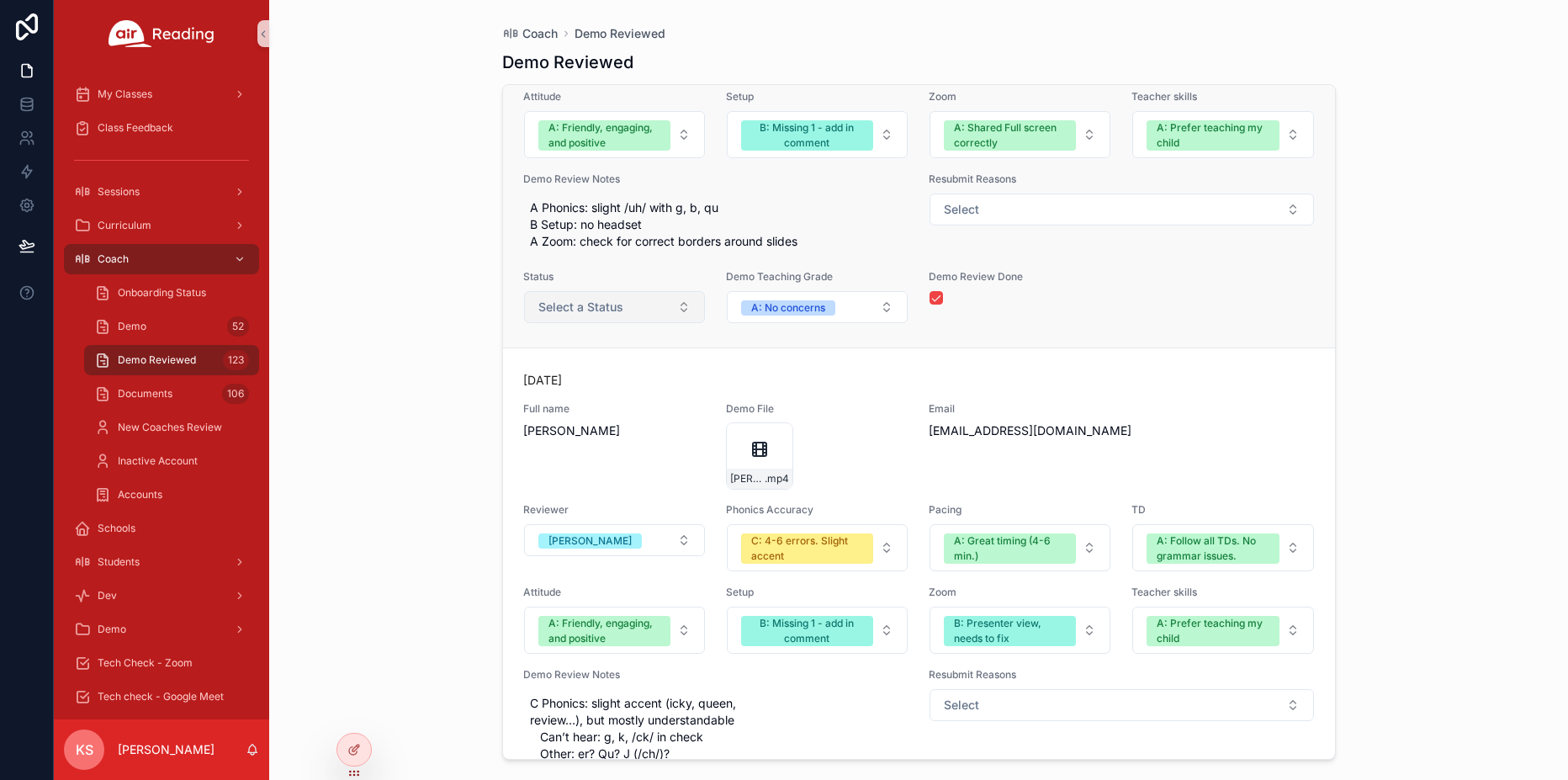
click at [634, 323] on button "Select a Status" at bounding box center [614, 306] width 181 height 32
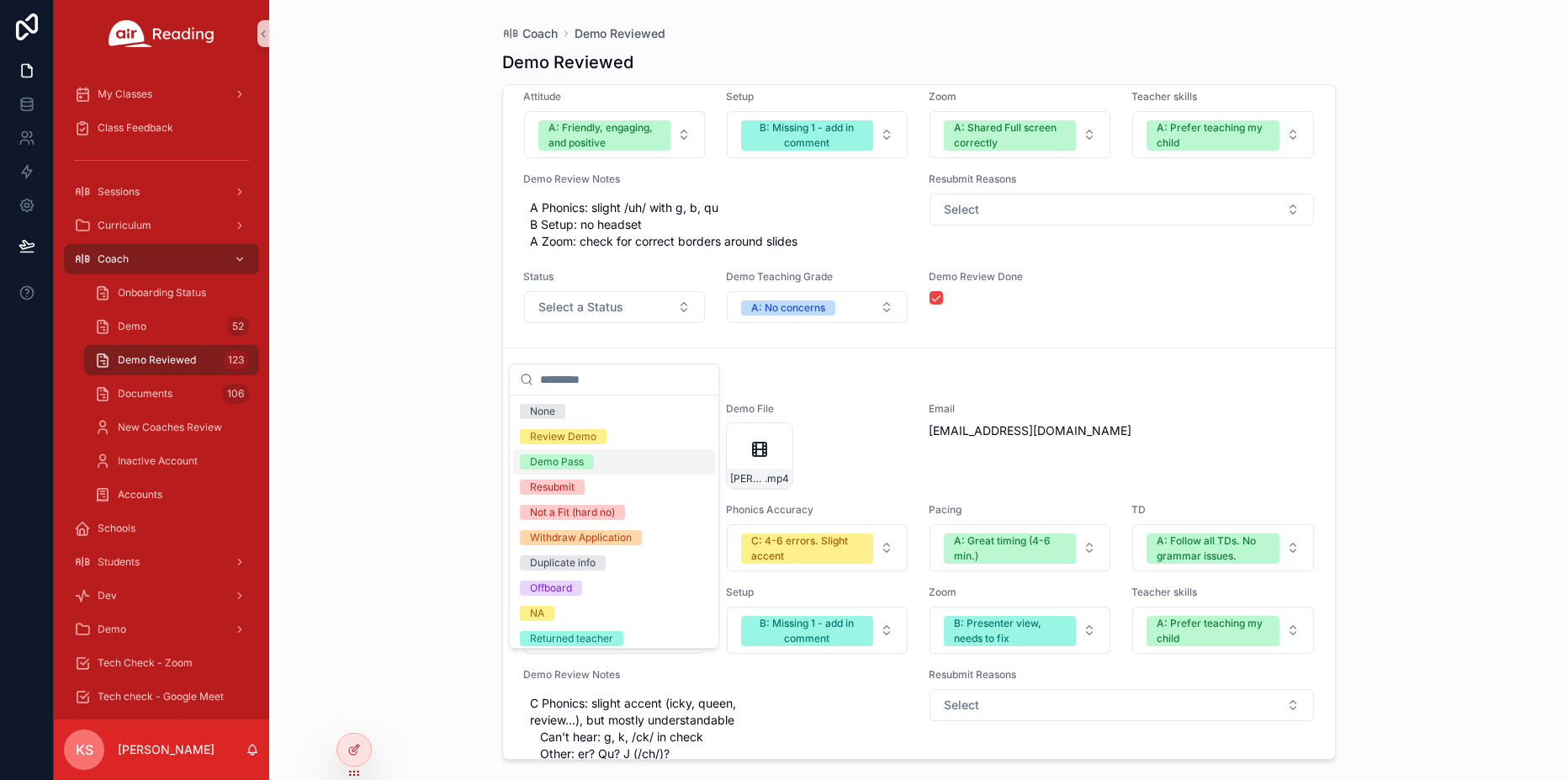
click at [581, 456] on div "Demo Pass" at bounding box center [557, 462] width 54 height 15
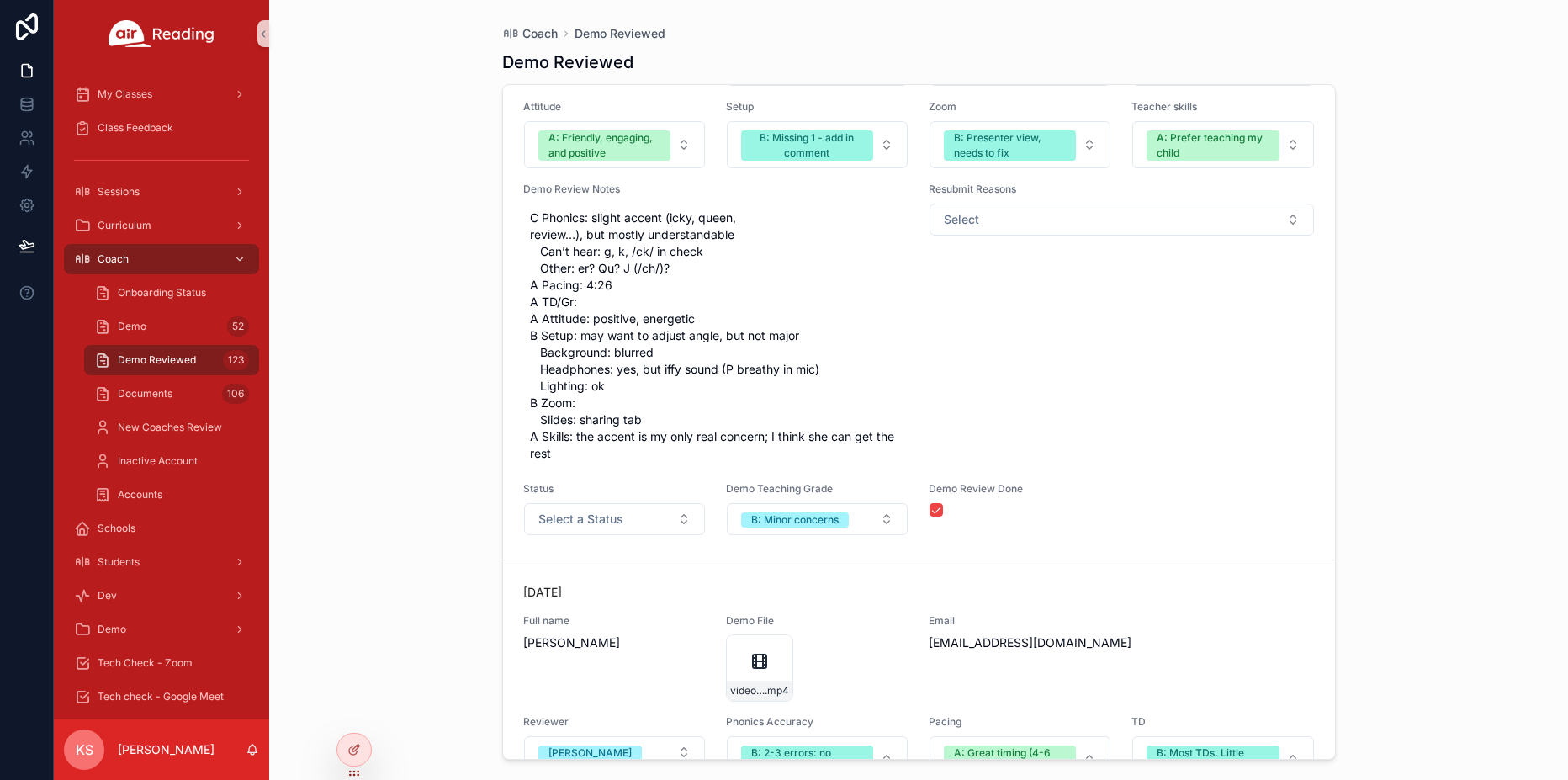
scroll to position [31656, 0]
click at [617, 526] on span "Select a Status" at bounding box center [580, 519] width 85 height 17
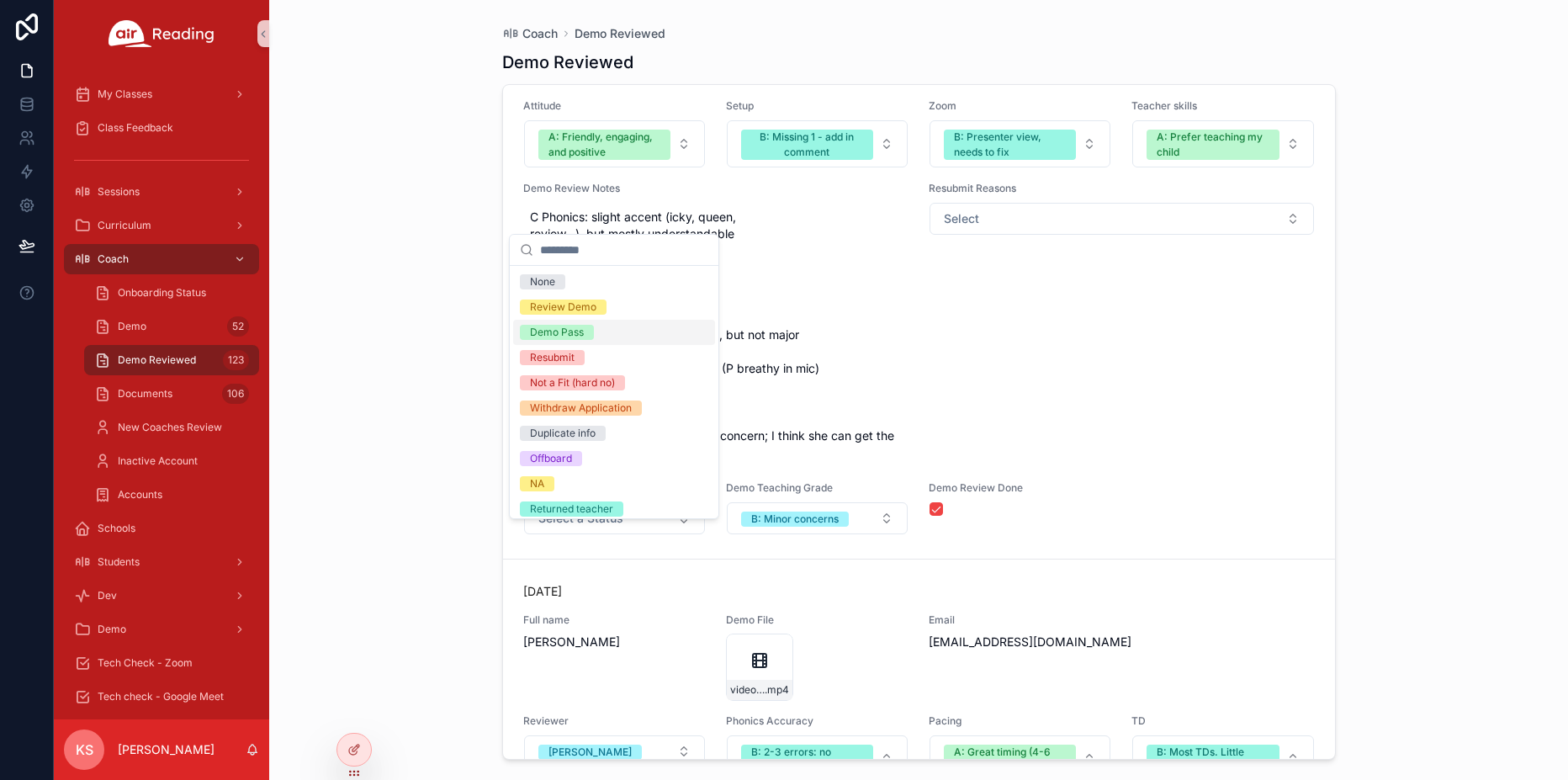
click at [572, 329] on div "Demo Pass" at bounding box center [557, 332] width 54 height 15
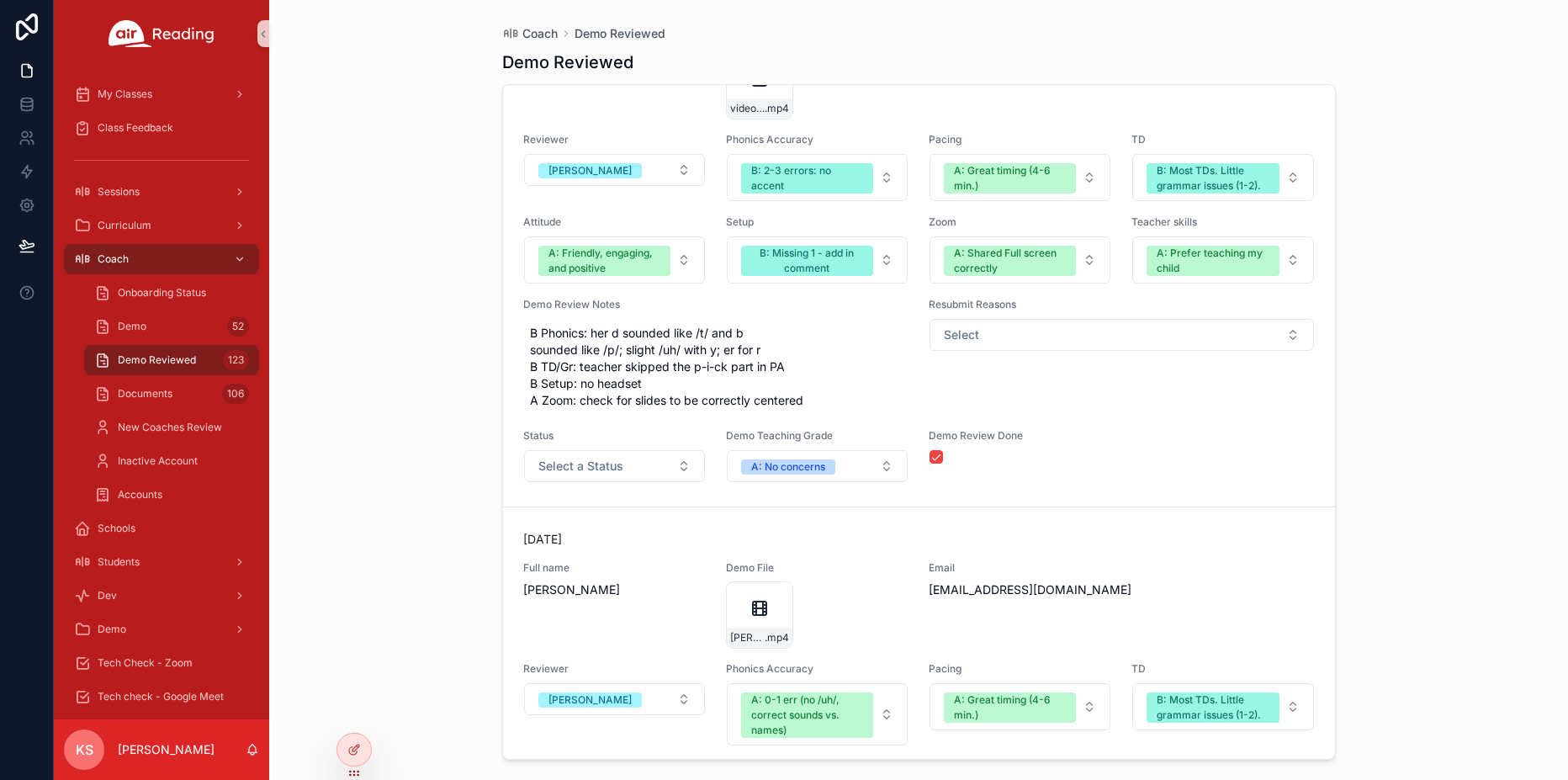
scroll to position [32227, 0]
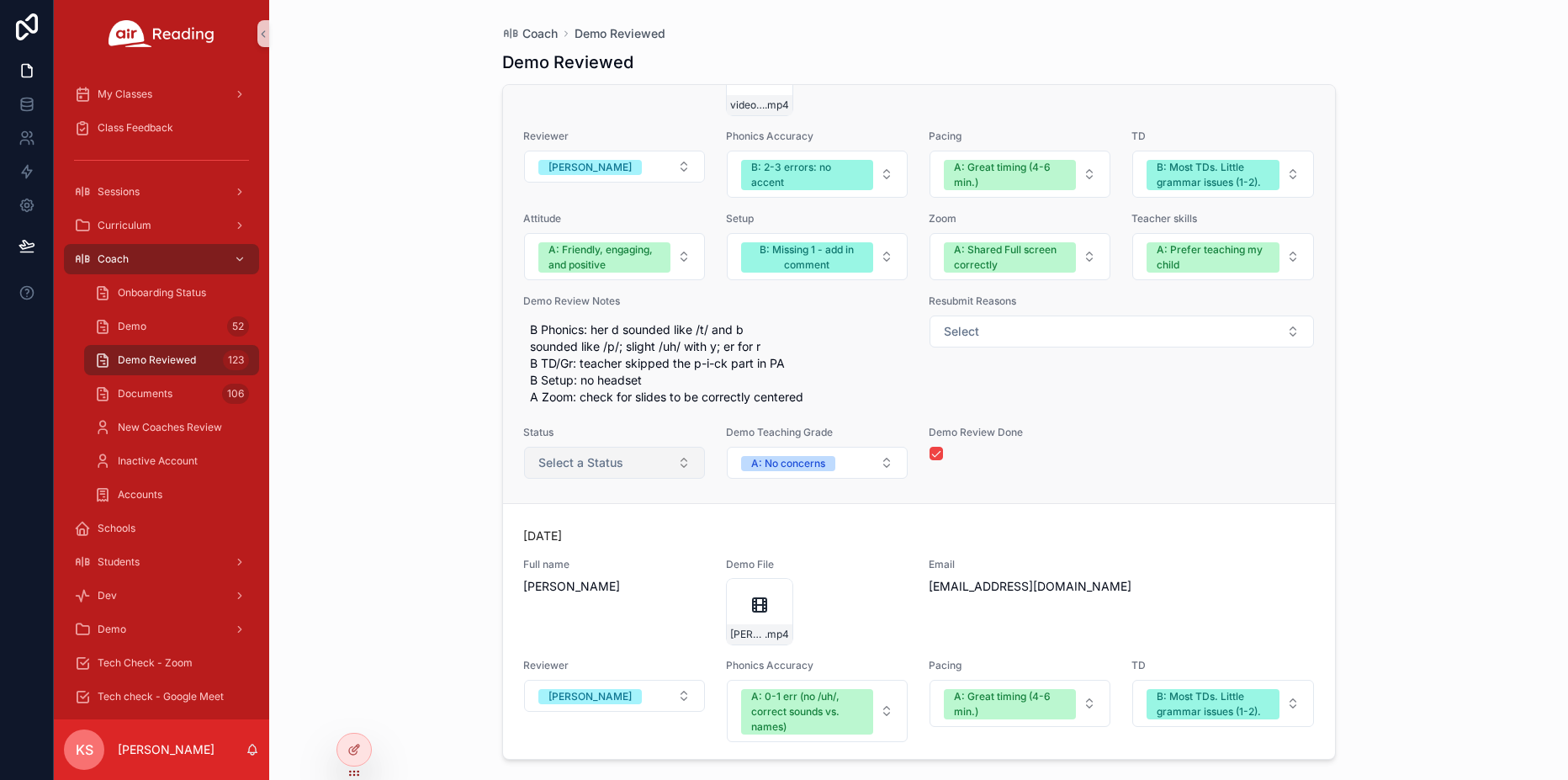
click at [612, 471] on span "Select a Status" at bounding box center [580, 463] width 85 height 17
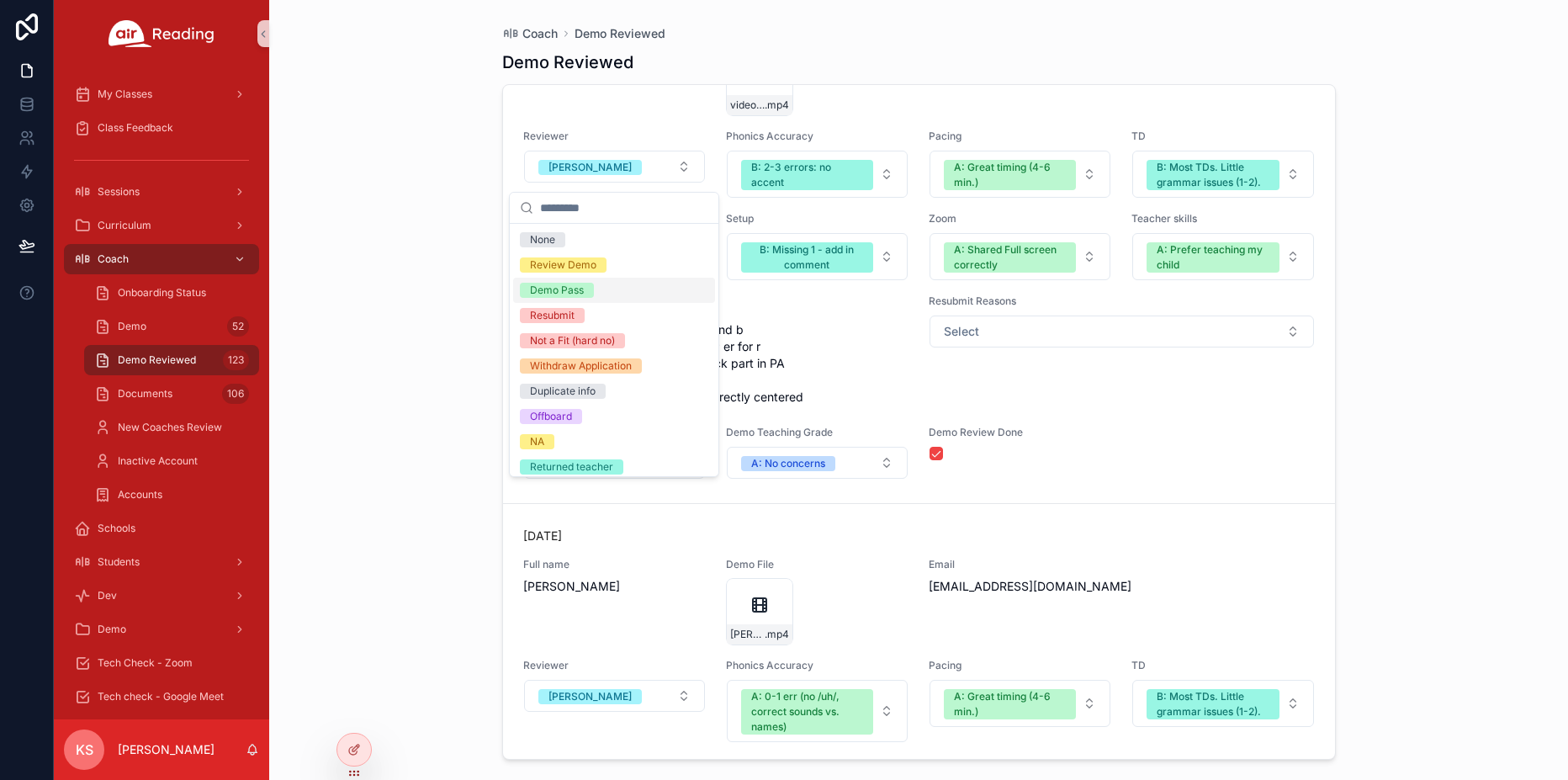
click at [574, 290] on div "Demo Pass" at bounding box center [557, 290] width 54 height 15
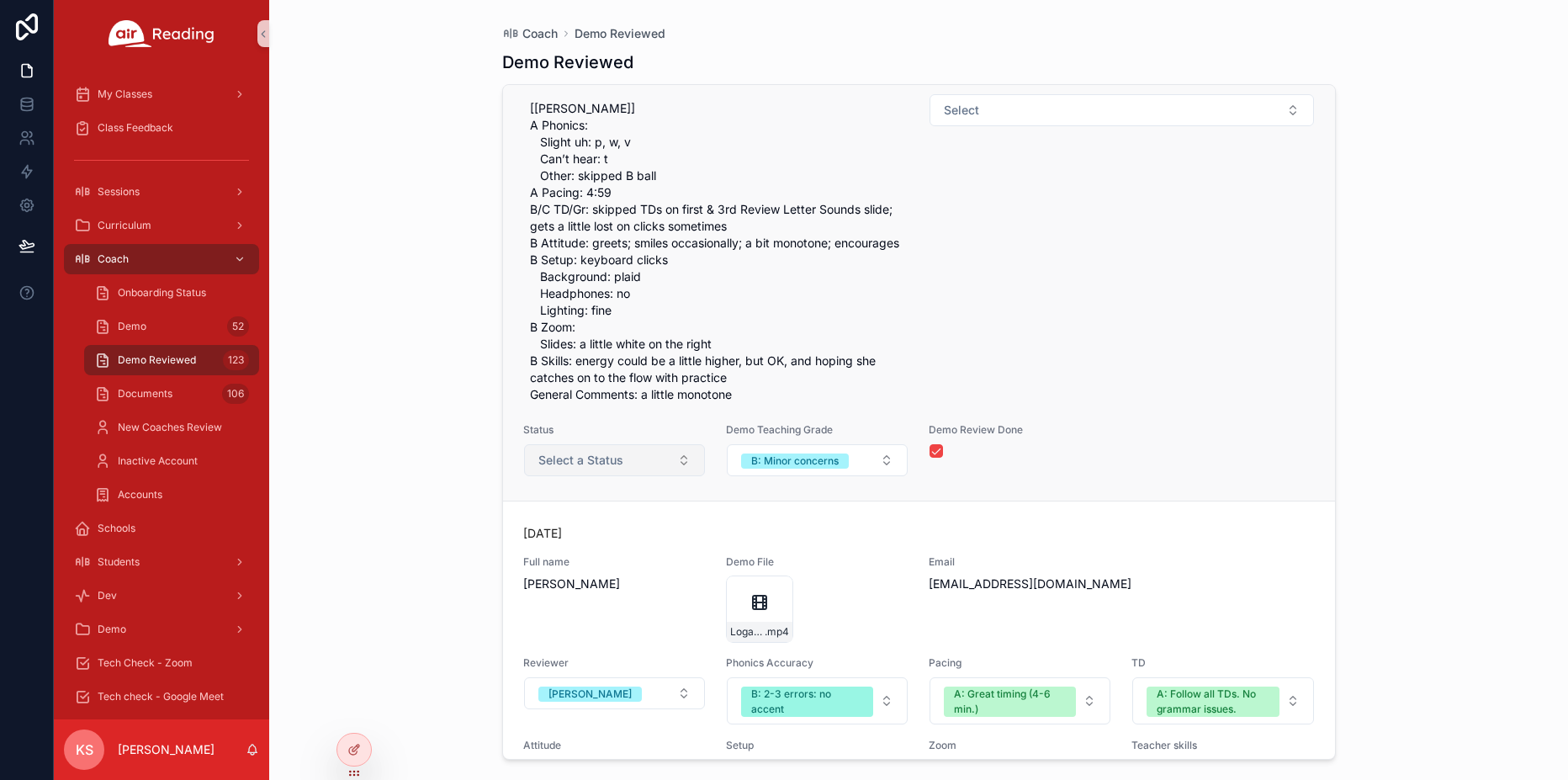
scroll to position [32994, 0]
click at [592, 467] on span "Select a Status" at bounding box center [580, 458] width 85 height 17
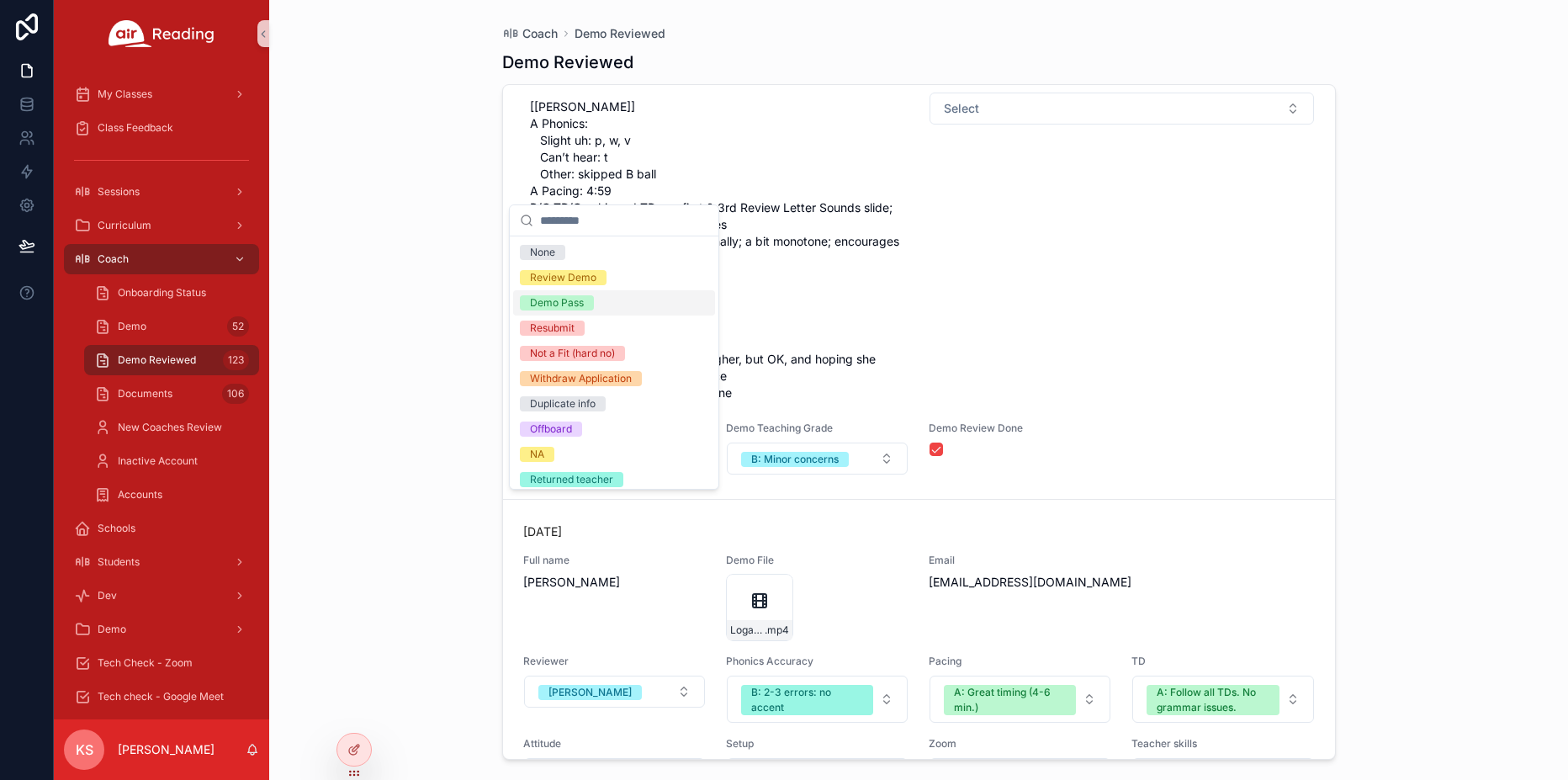
click at [557, 301] on div "Demo Pass" at bounding box center [557, 303] width 54 height 15
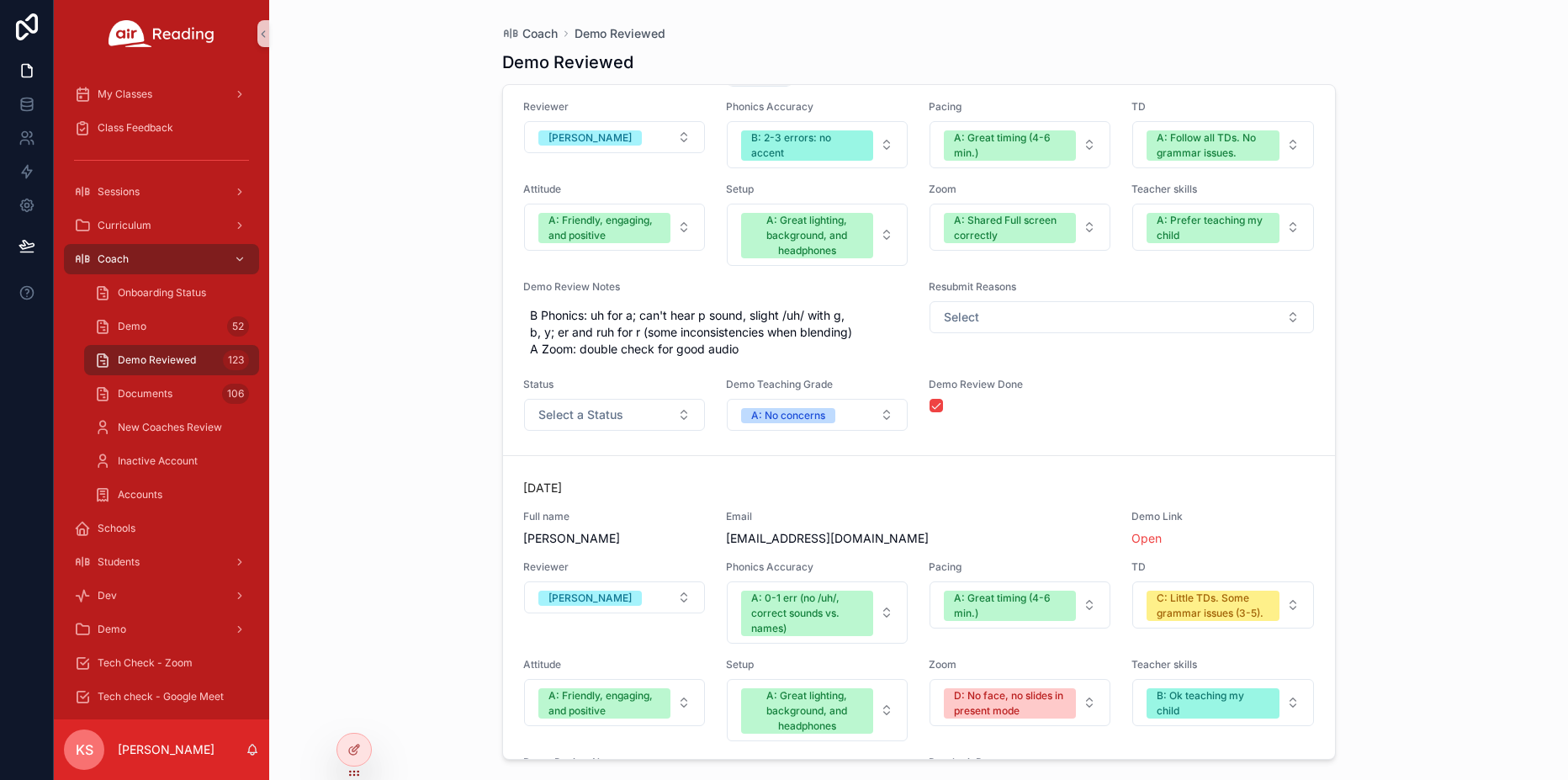
scroll to position [33608, 0]
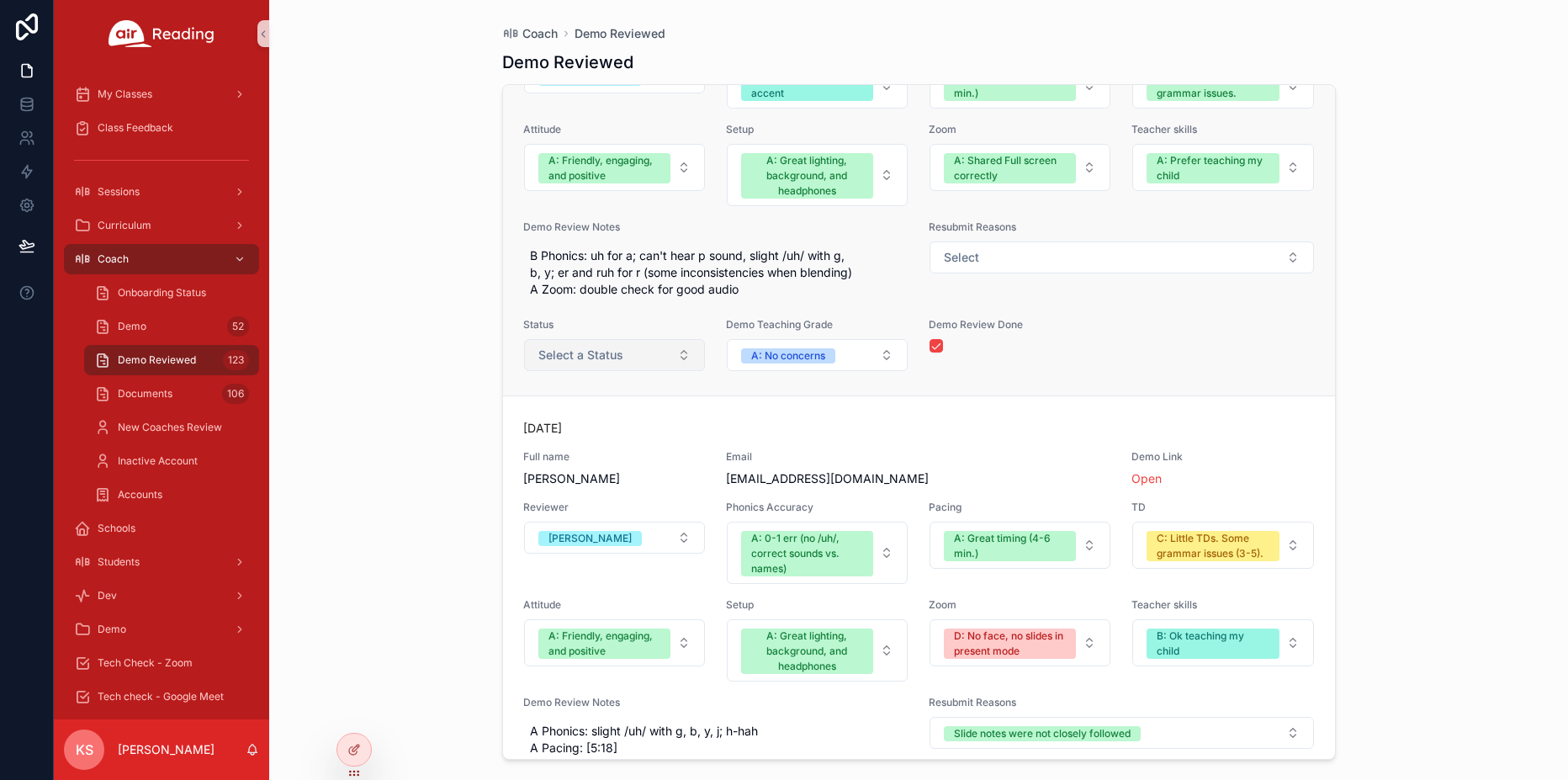
click at [576, 363] on span "Select a Status" at bounding box center [580, 355] width 85 height 17
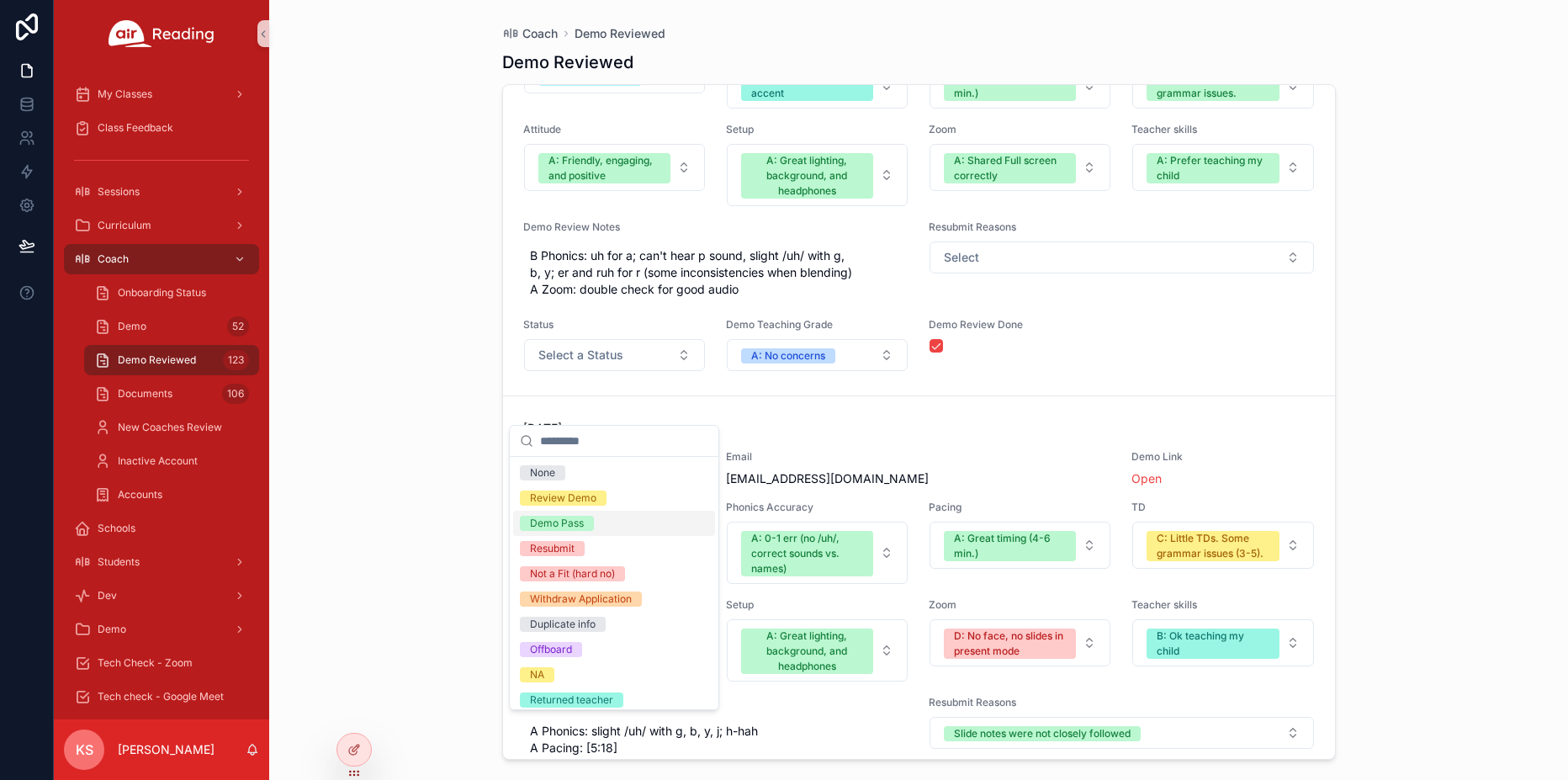
click at [571, 529] on div "Demo Pass" at bounding box center [557, 524] width 54 height 15
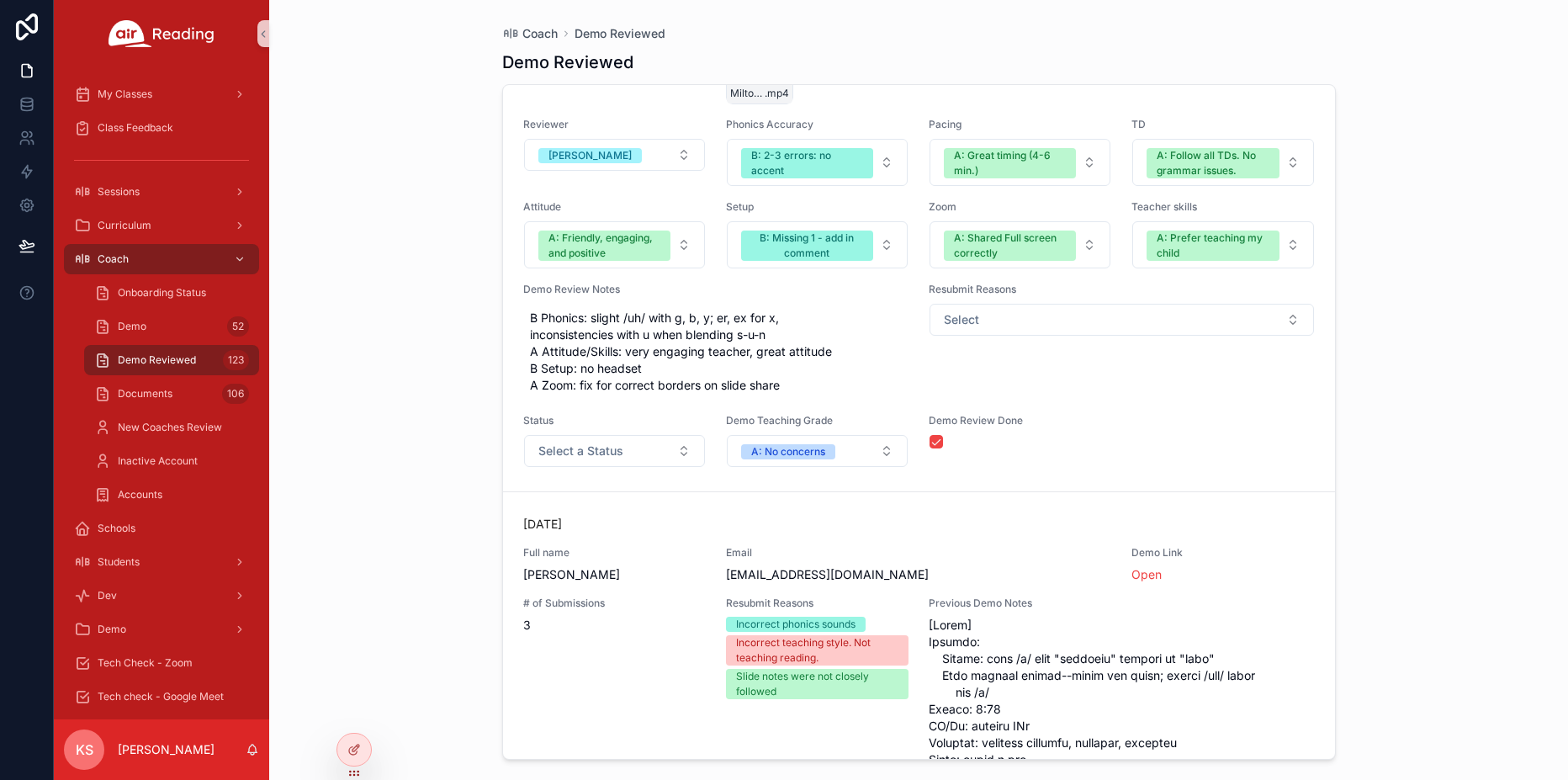
scroll to position [34632, 0]
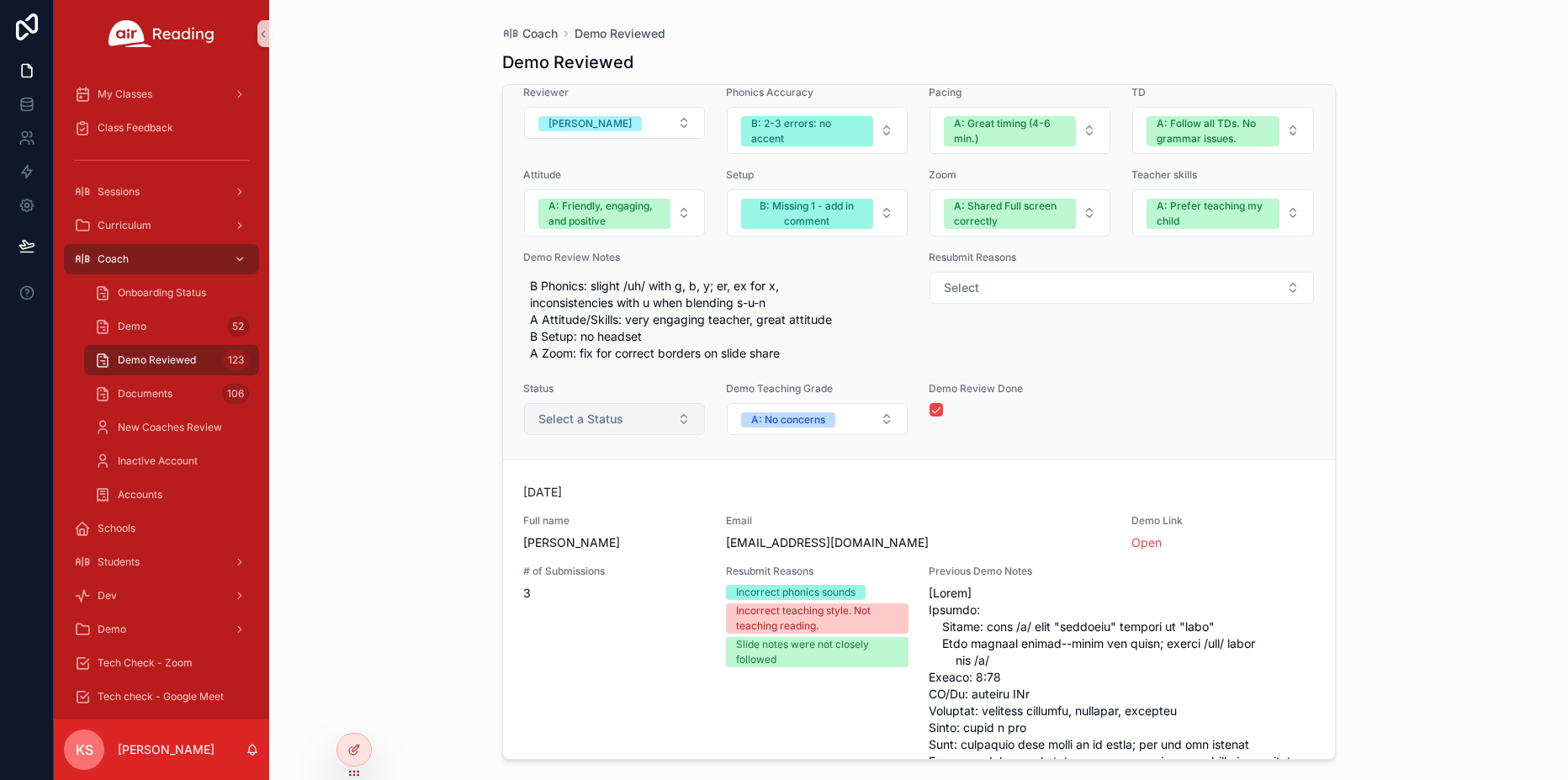
click at [604, 427] on span "Select a Status" at bounding box center [580, 419] width 85 height 17
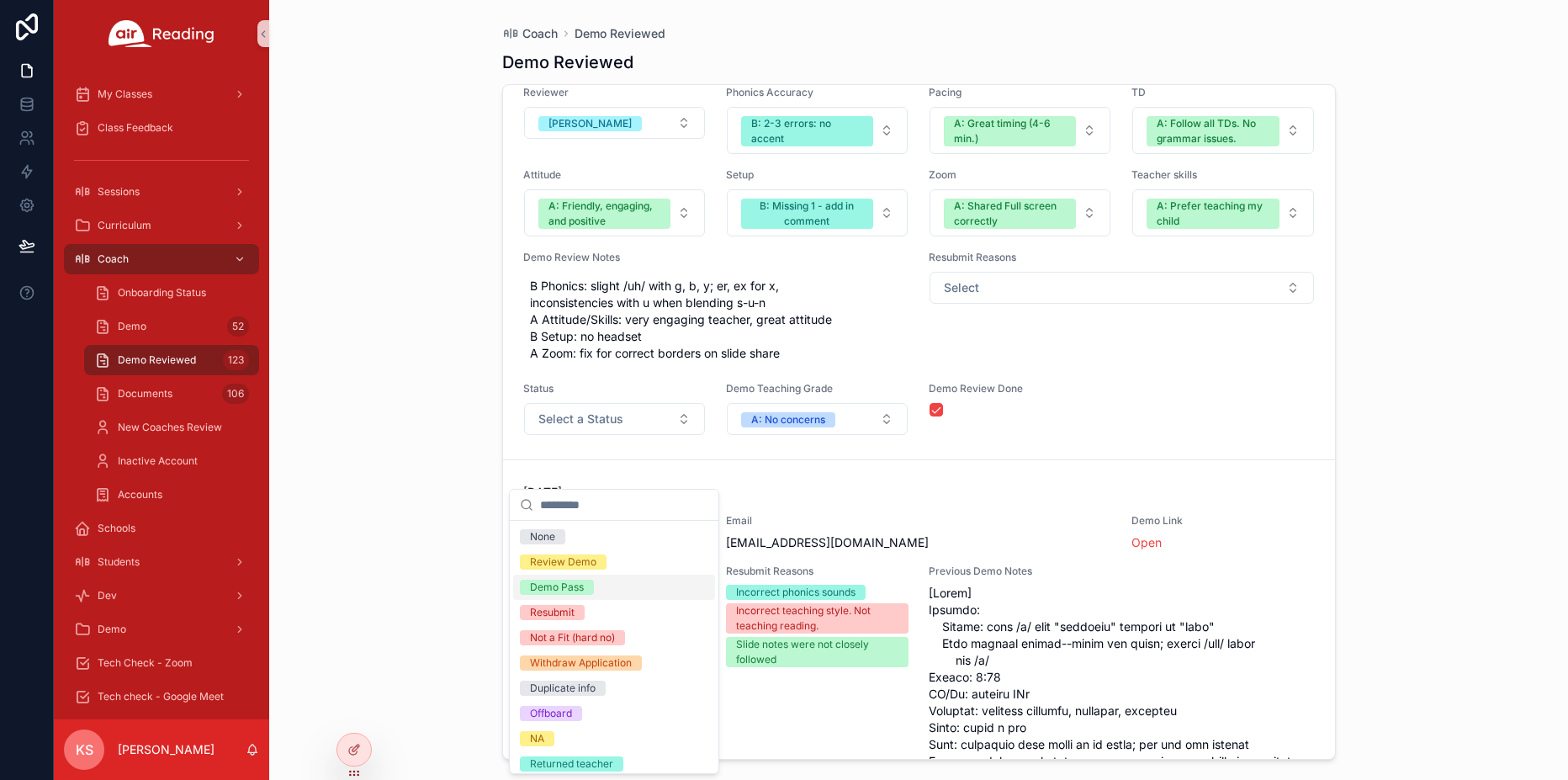
click at [564, 591] on div "Demo Pass" at bounding box center [557, 587] width 54 height 15
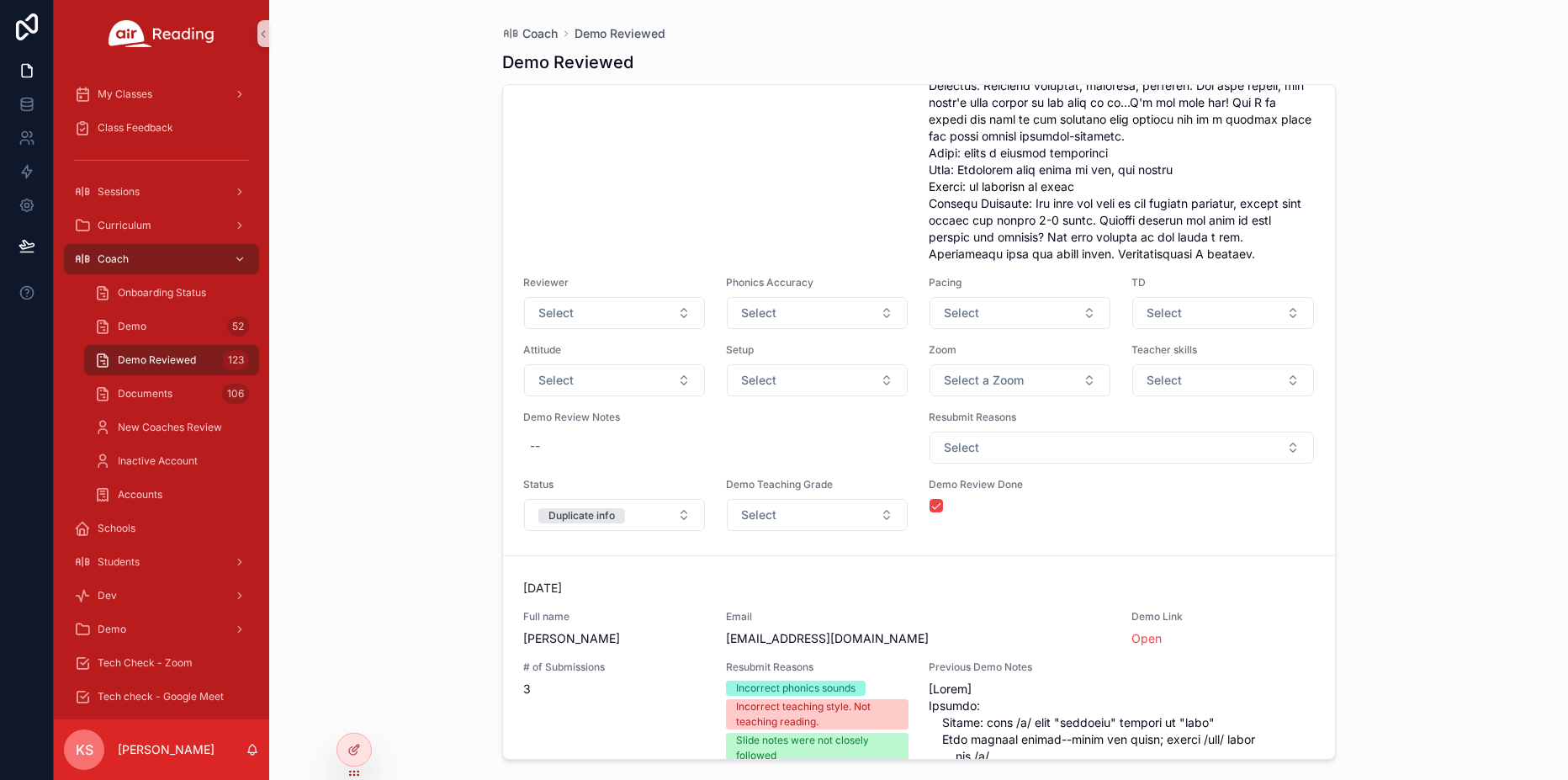
scroll to position [35926, 0]
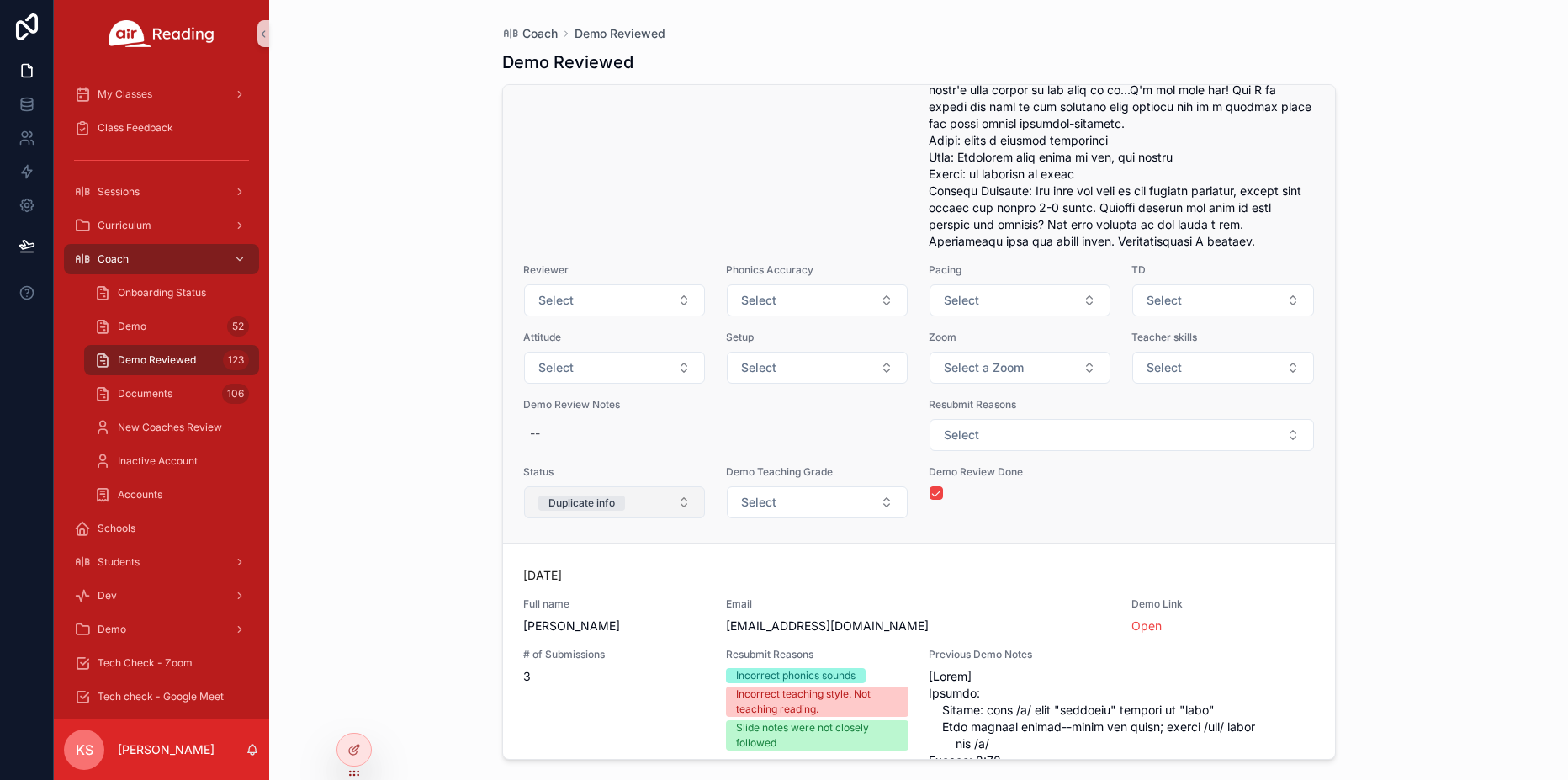
click at [639, 518] on button "Duplicate info" at bounding box center [614, 501] width 181 height 32
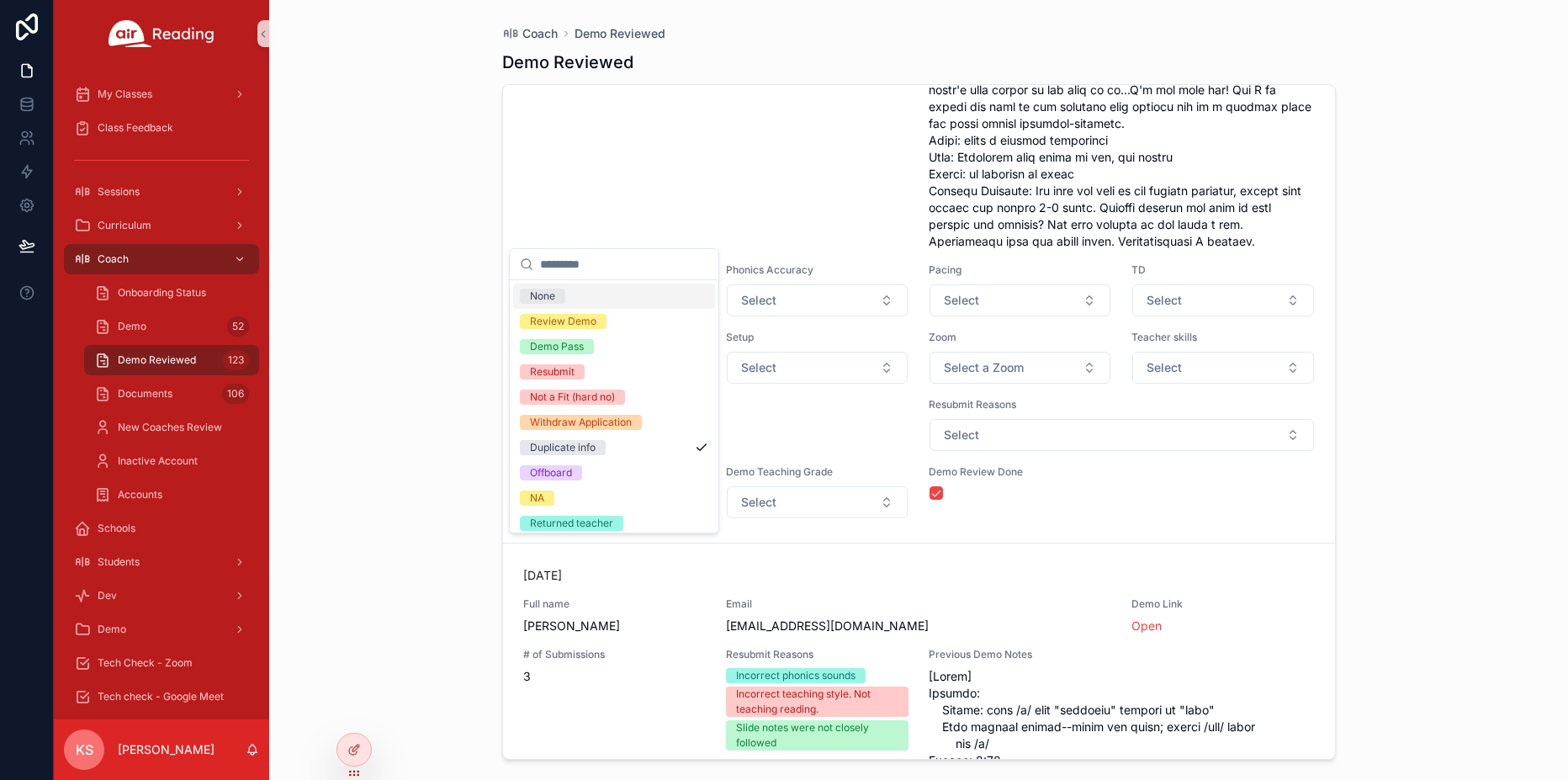
click at [568, 293] on div "None" at bounding box center [614, 296] width 202 height 25
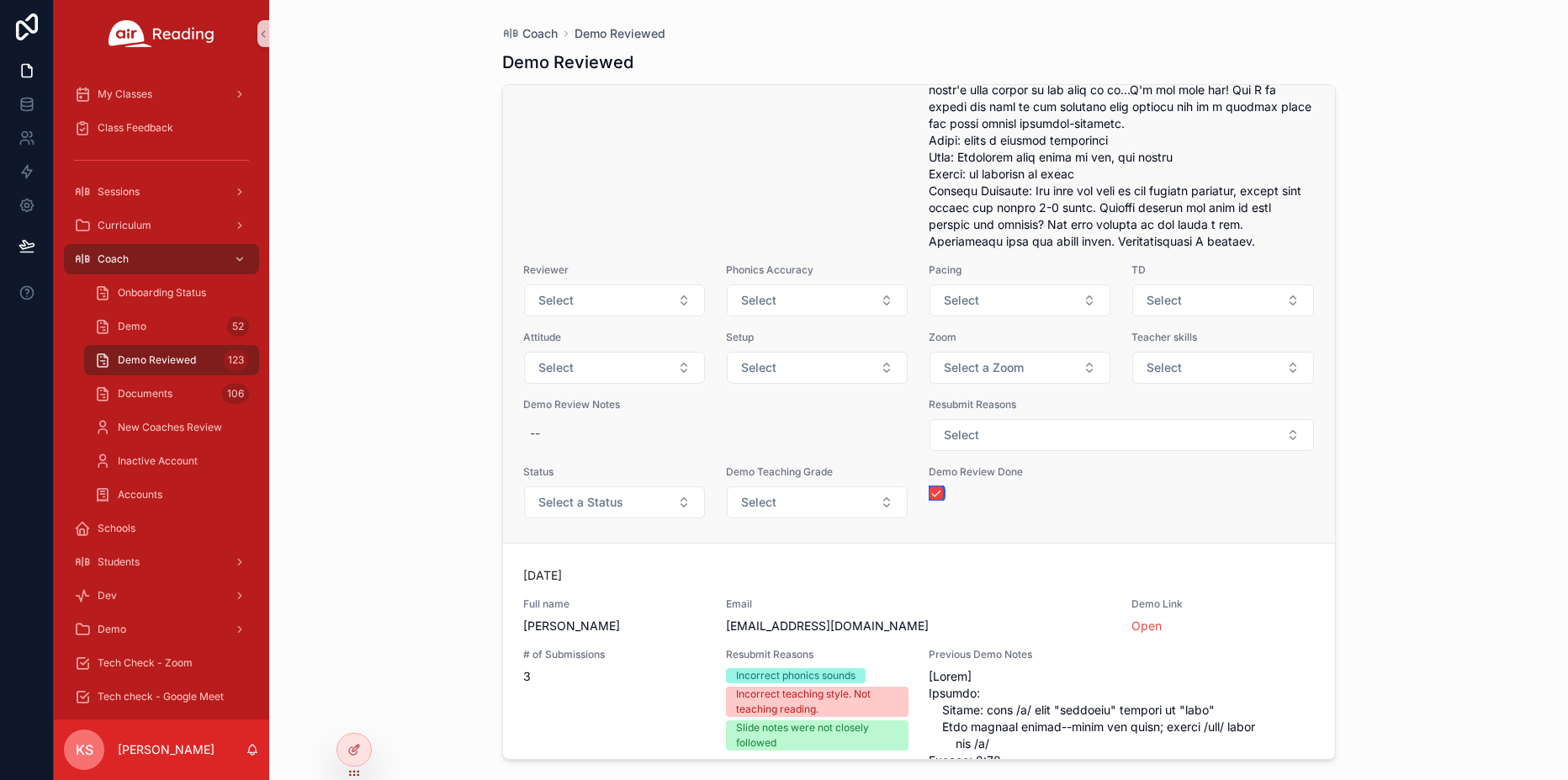
click at [938, 500] on button "scrollable content" at bounding box center [936, 493] width 13 height 13
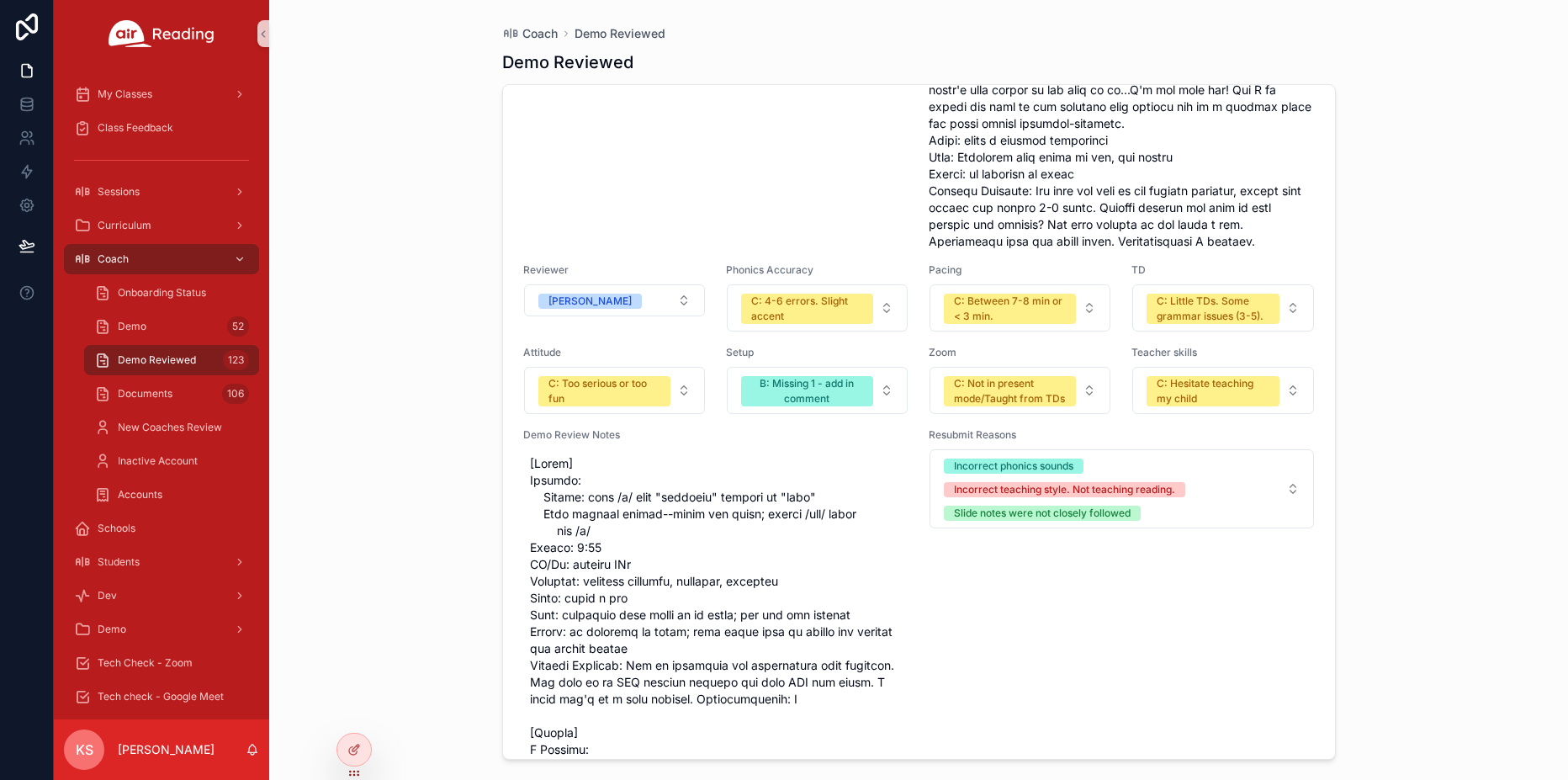
scroll to position [36558, 0]
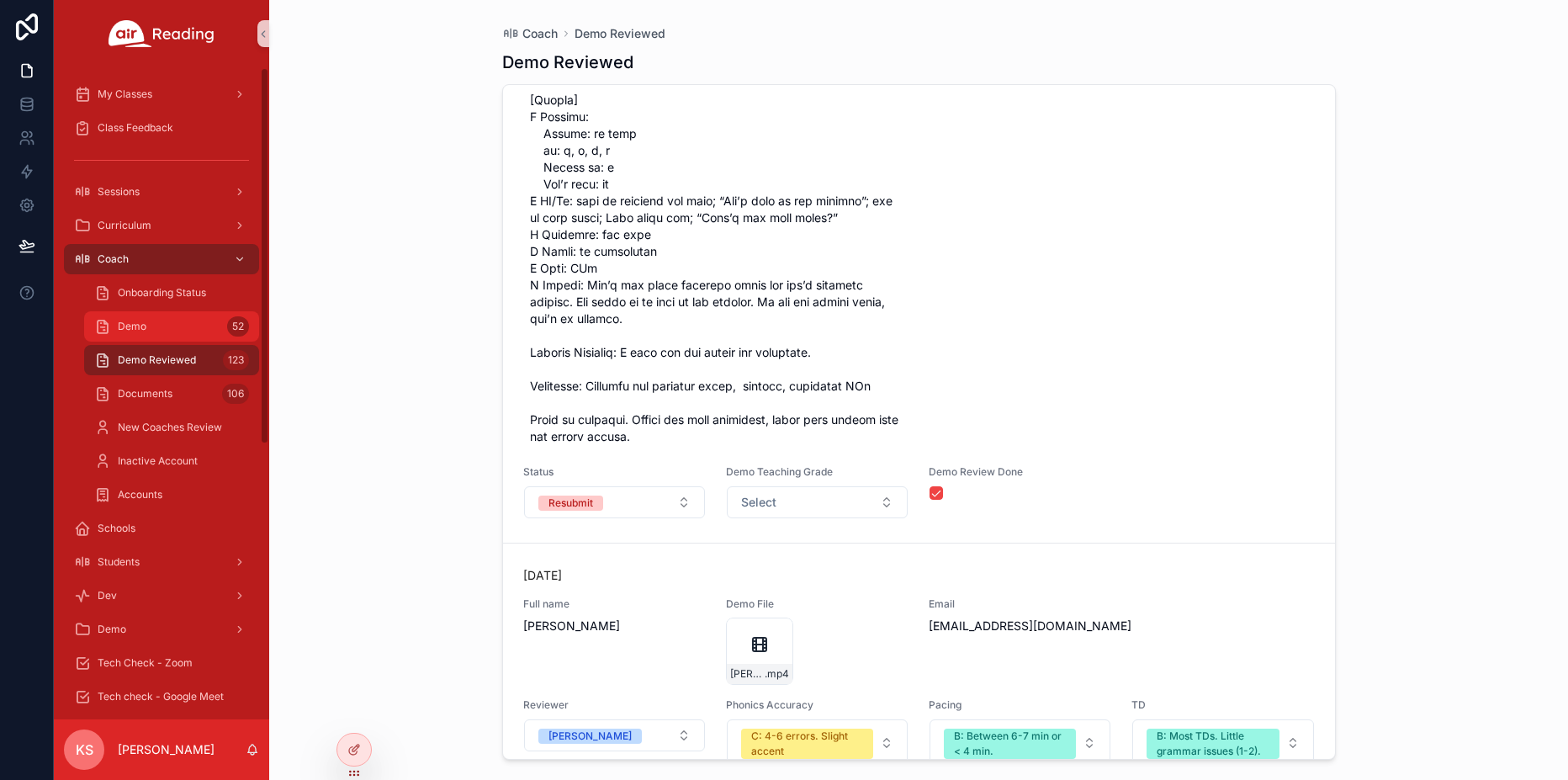
click at [129, 328] on span "Demo" at bounding box center [133, 327] width 29 height 13
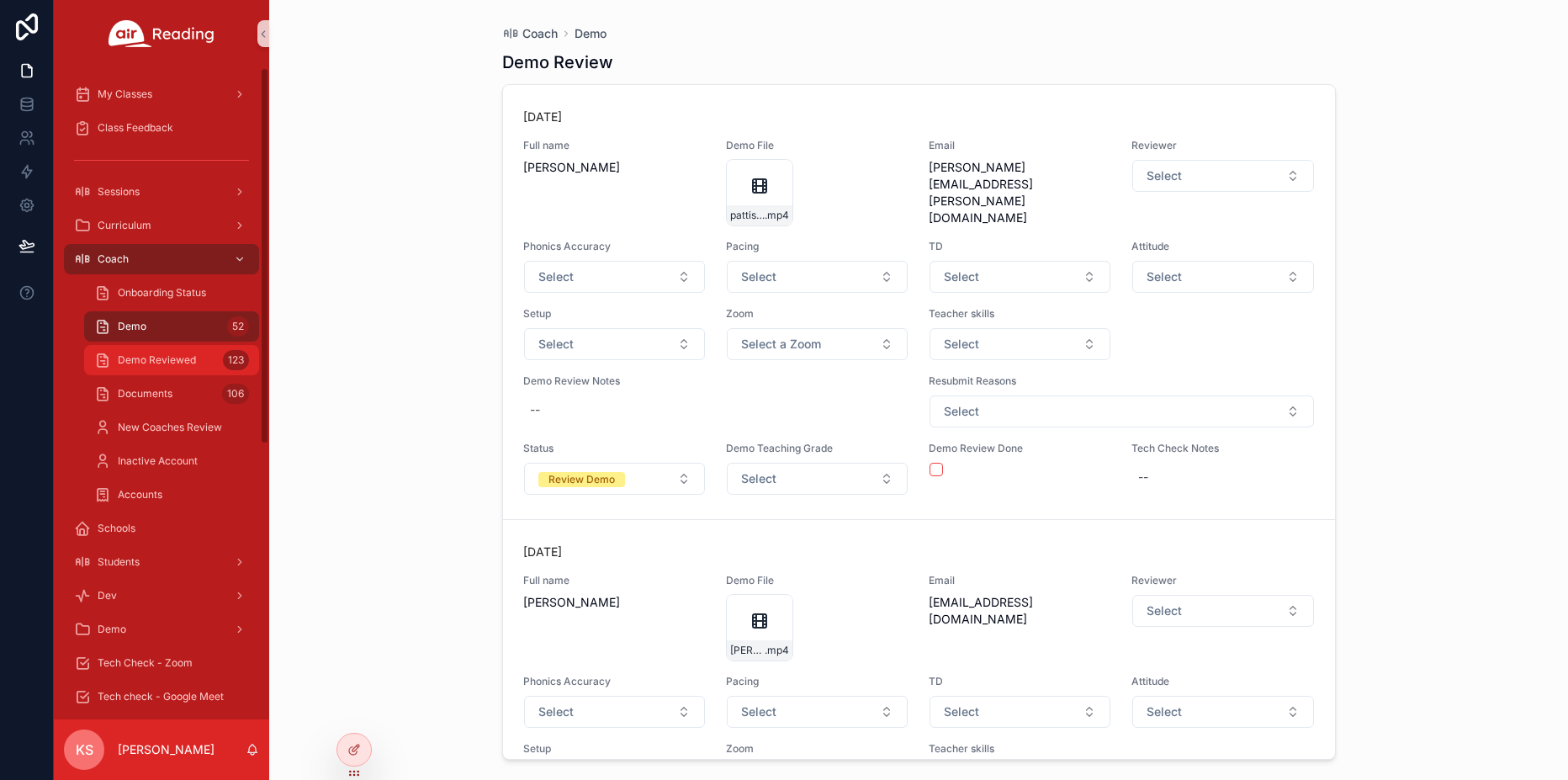
click at [173, 358] on span "Demo Reviewed" at bounding box center [157, 360] width 78 height 13
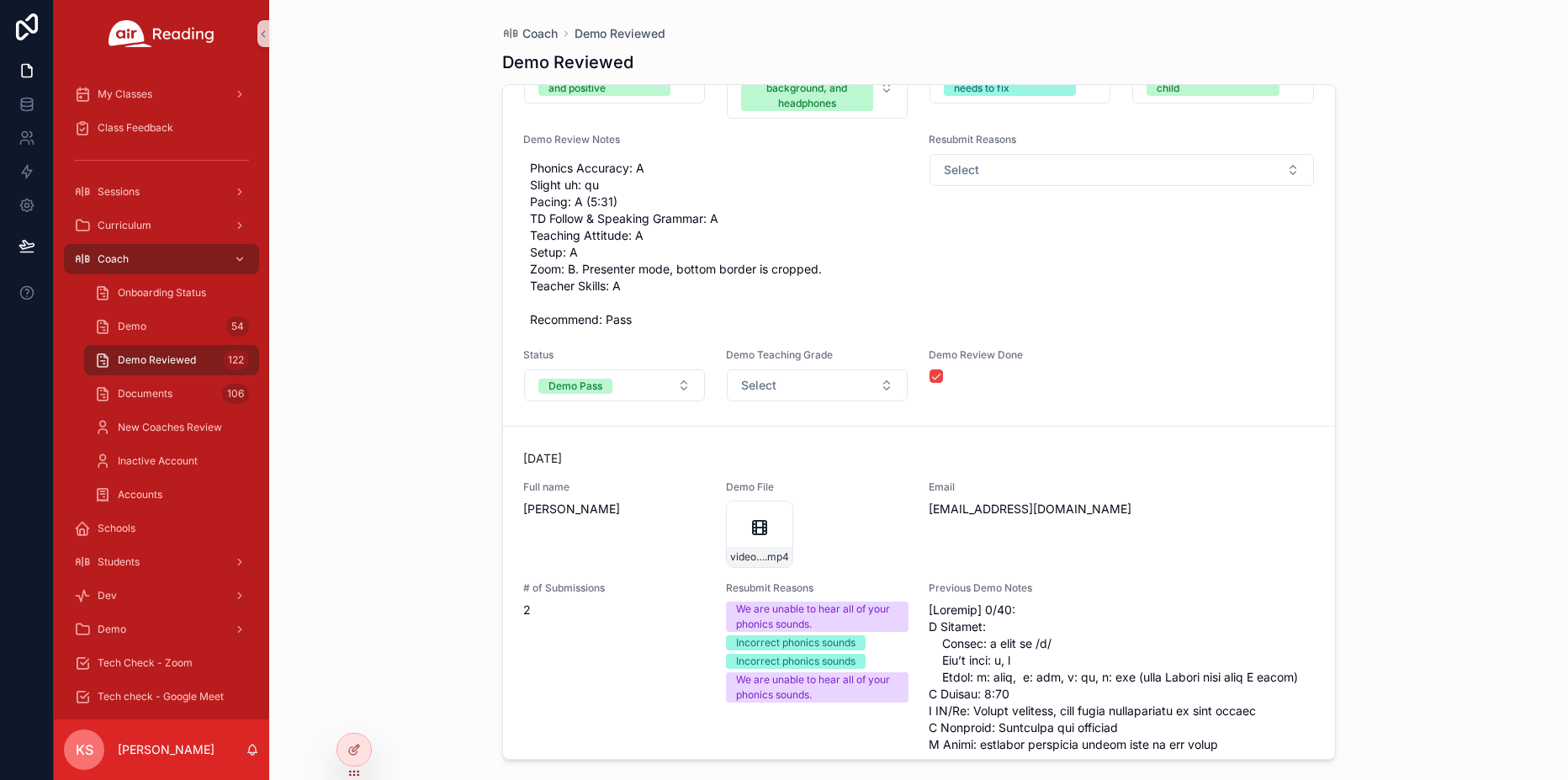
scroll to position [25403, 0]
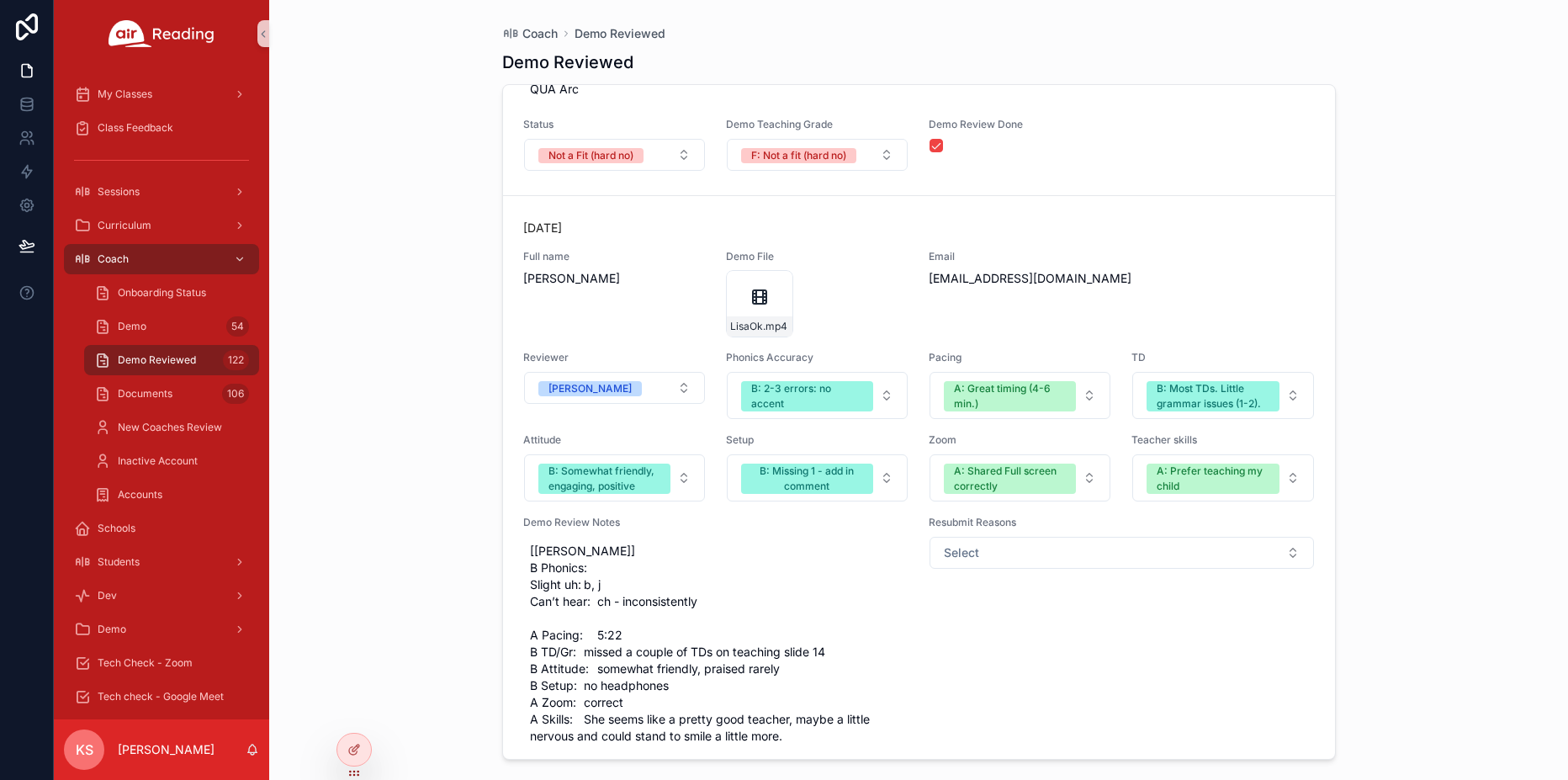
scroll to position [40273, 0]
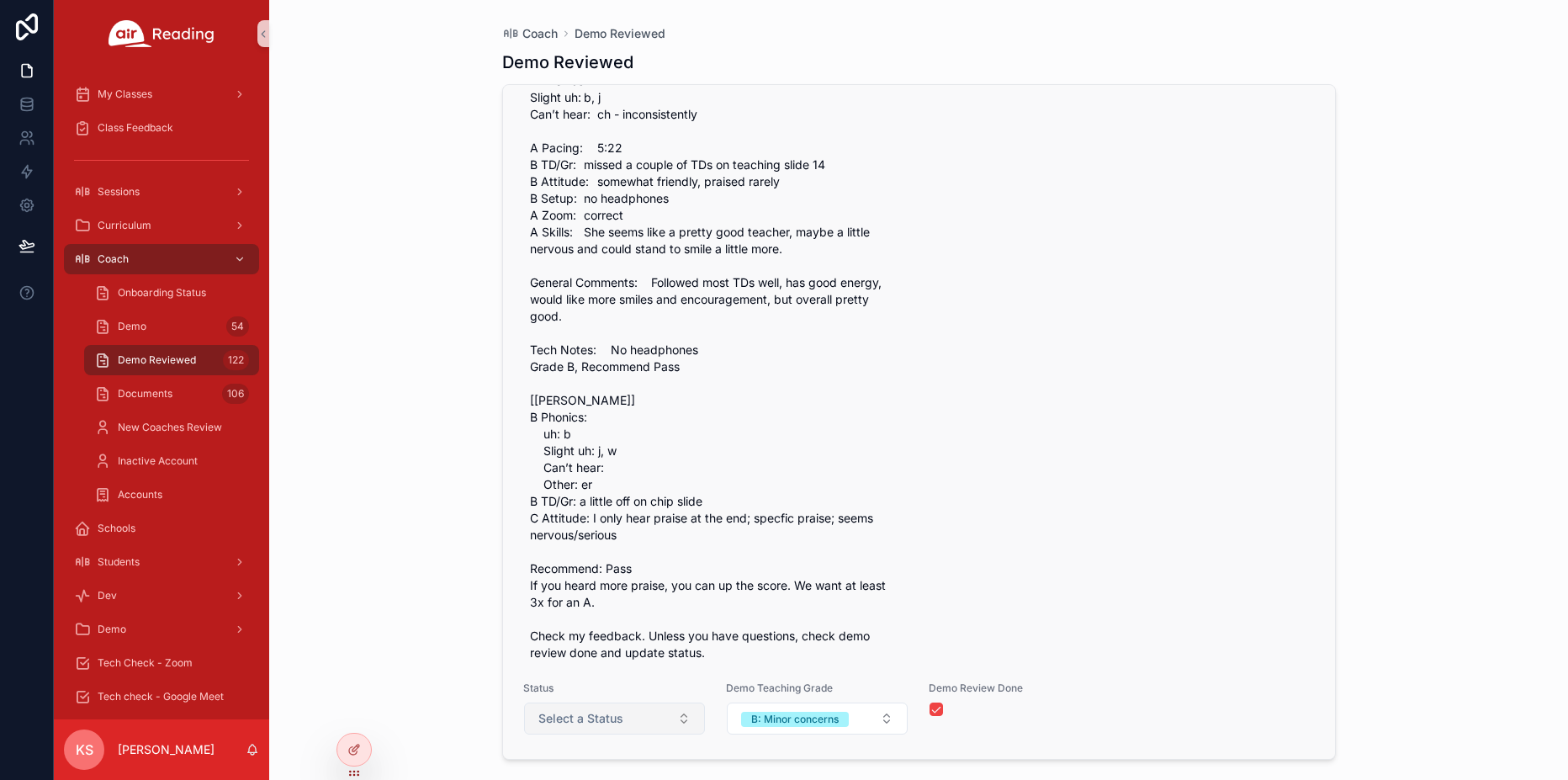
click at [638, 726] on button "Select a Status" at bounding box center [614, 718] width 181 height 32
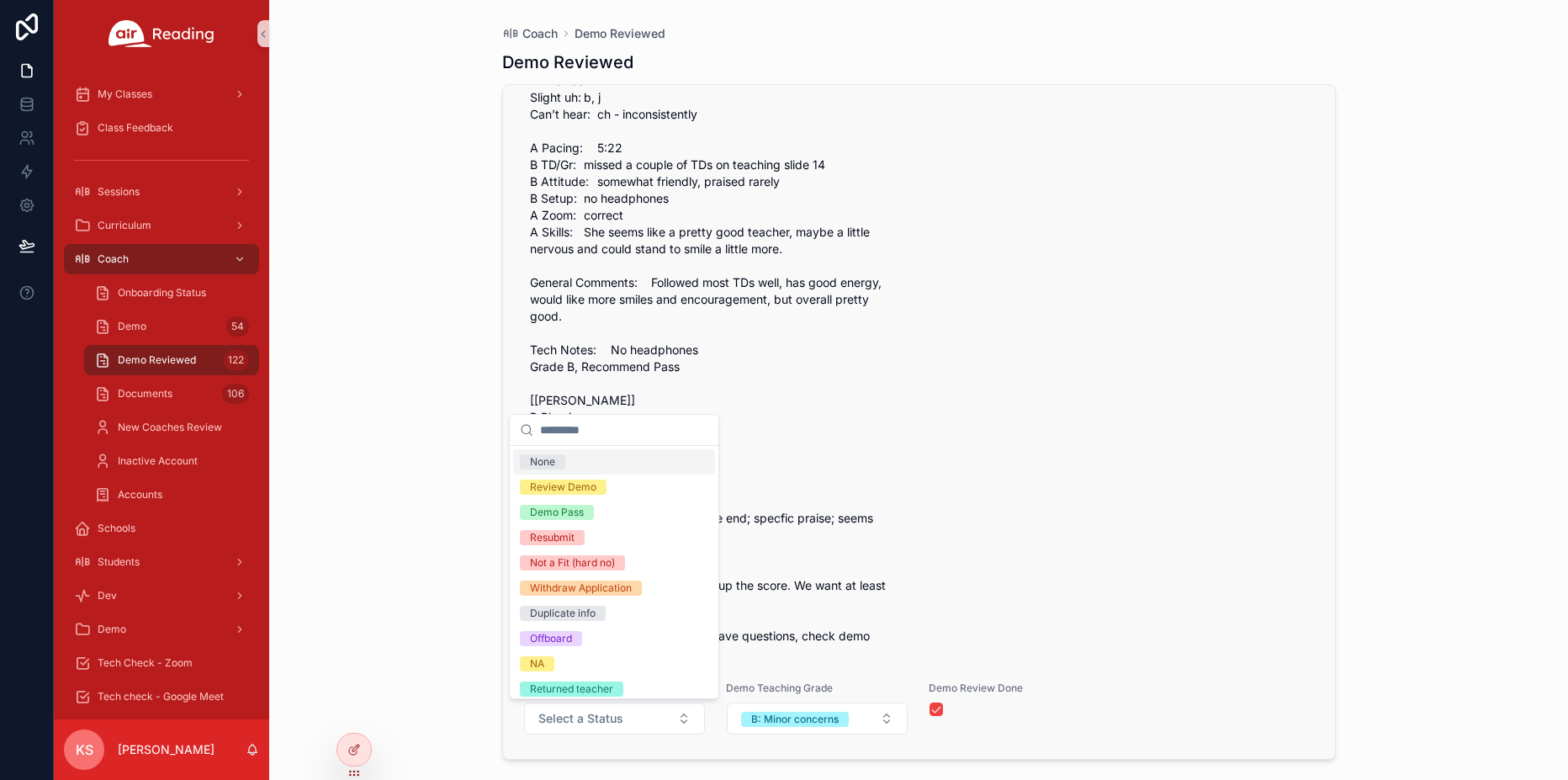
click at [946, 595] on div "Resubmit Reasons Select" at bounding box center [1122, 348] width 386 height 639
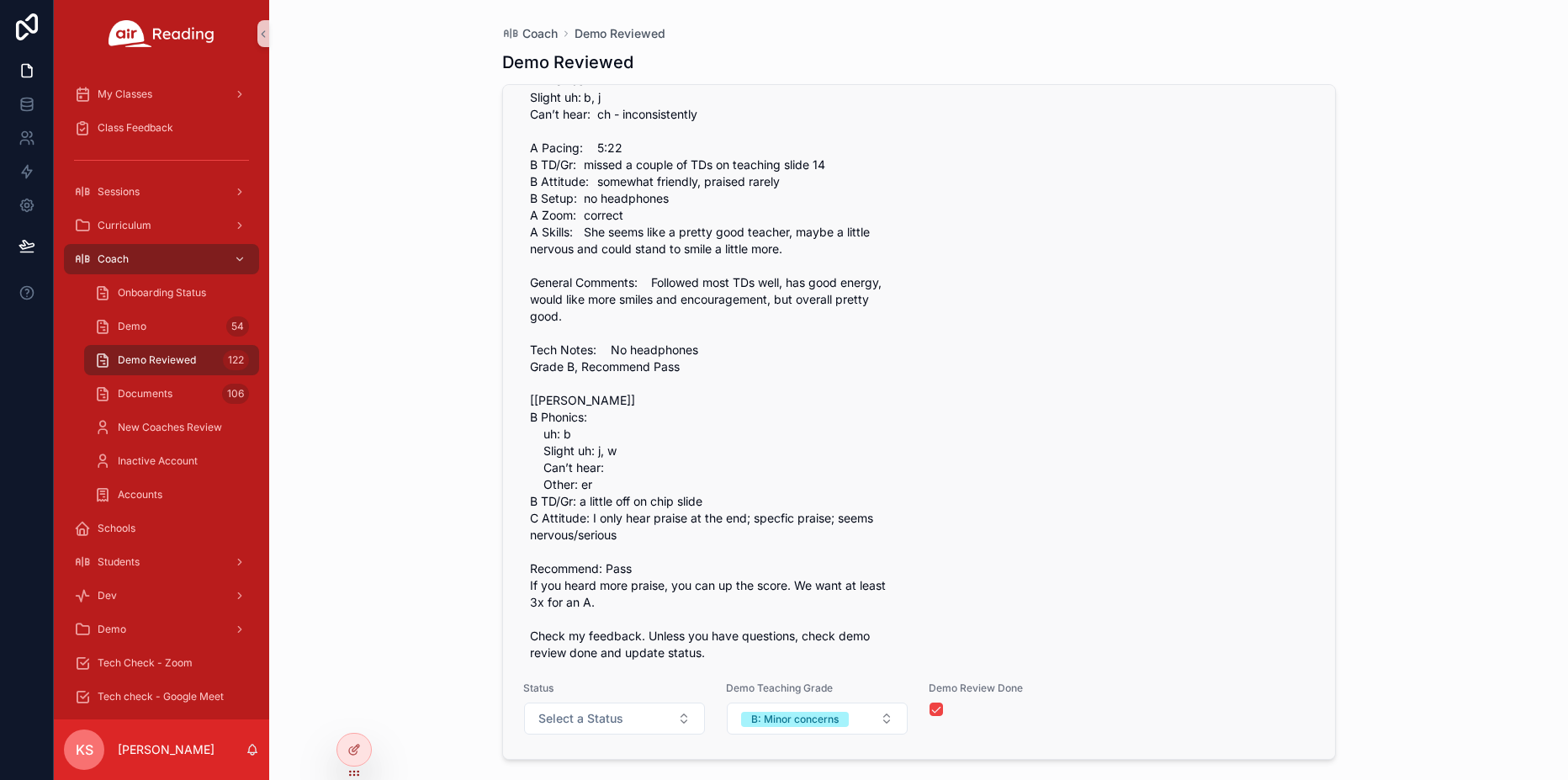
click at [588, 740] on div "[DATE] Full name [PERSON_NAME] Demo File LisaOk .mp4 Email [EMAIL_ADDRESS][DOMA…" at bounding box center [919, 233] width 832 height 1051
click at [573, 715] on span "Select a Status" at bounding box center [580, 719] width 85 height 17
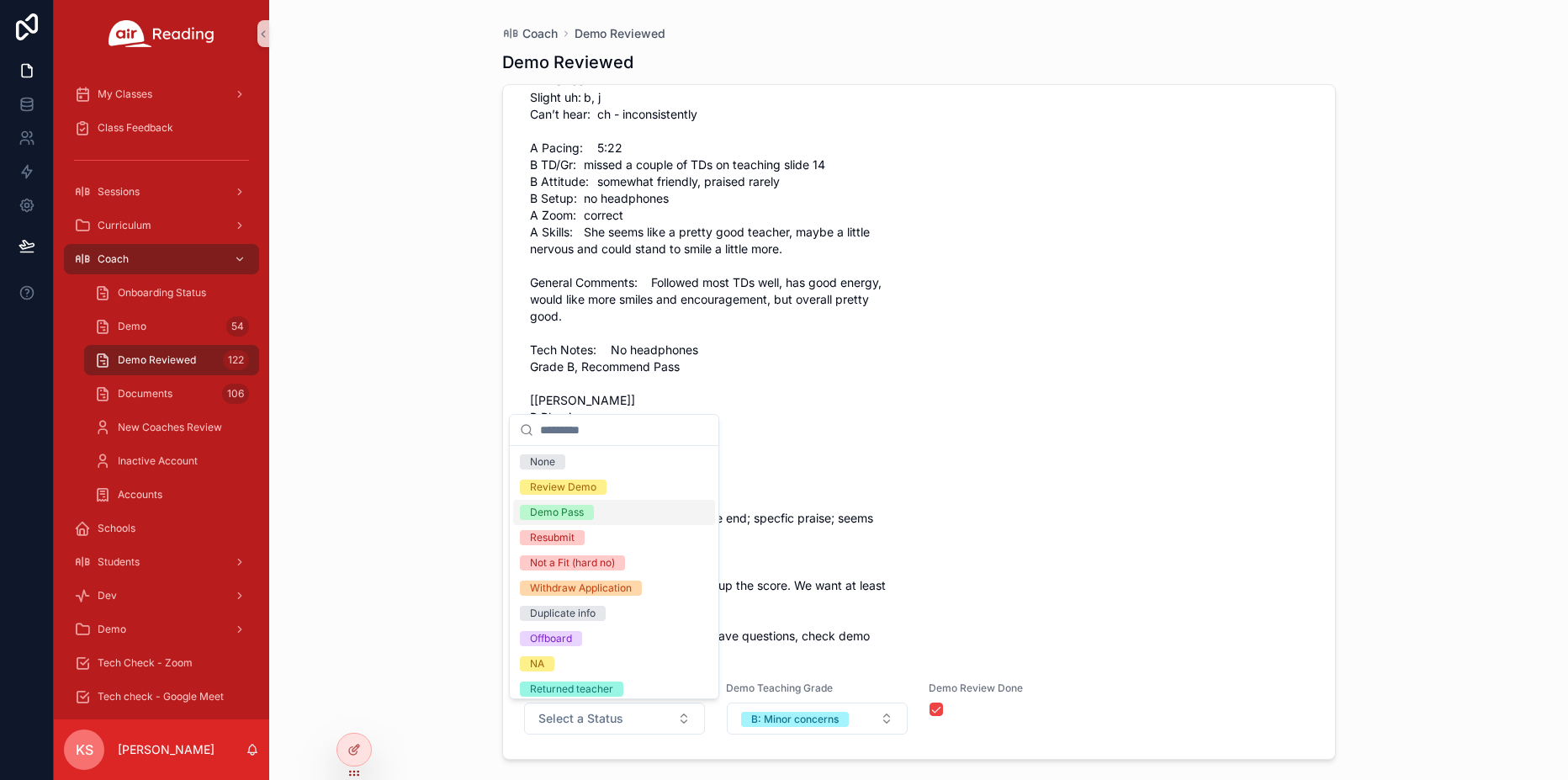
click at [562, 510] on div "Demo Pass" at bounding box center [557, 512] width 54 height 15
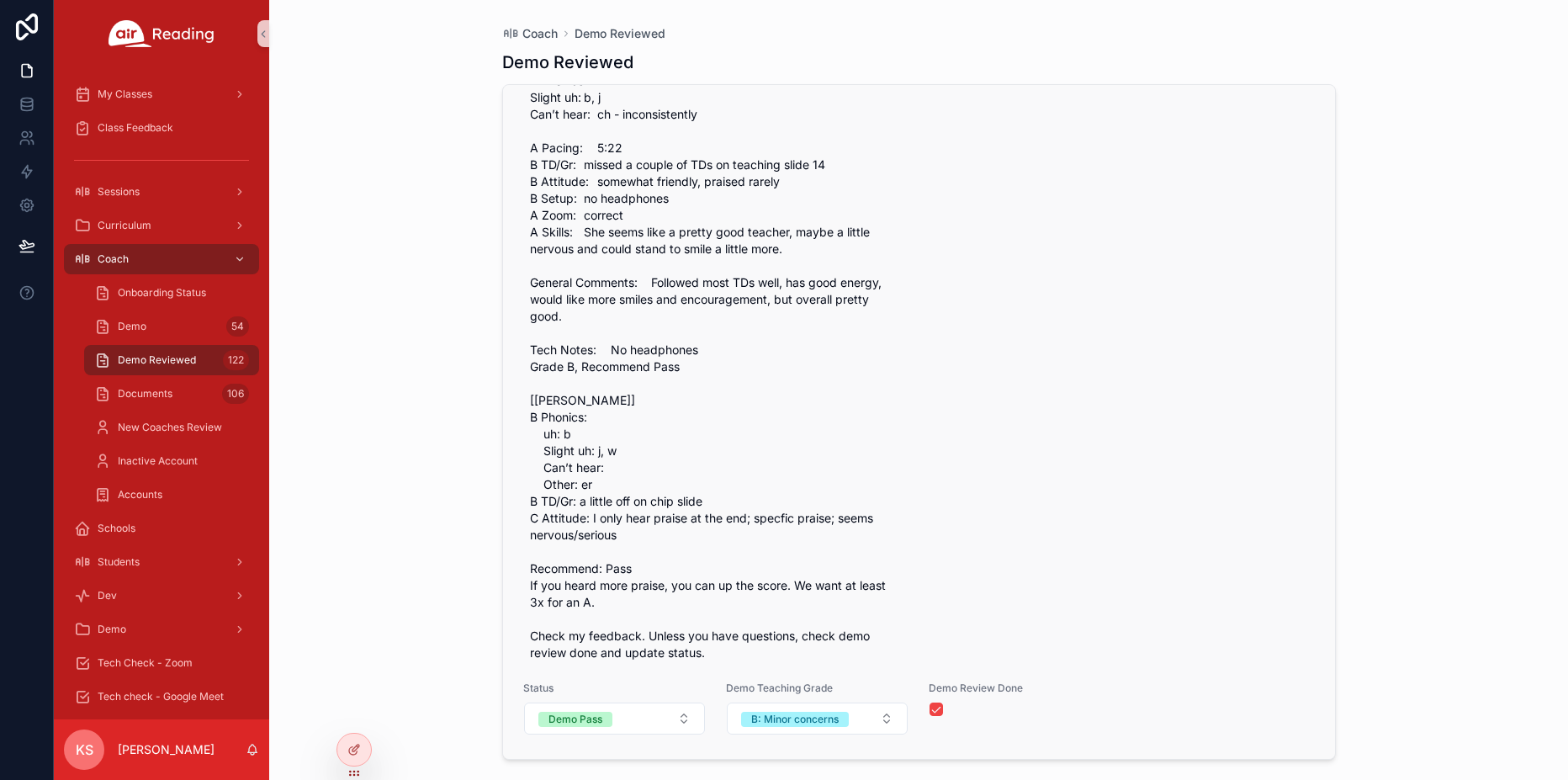
click at [1011, 412] on div "Resubmit Reasons Select" at bounding box center [1122, 348] width 386 height 639
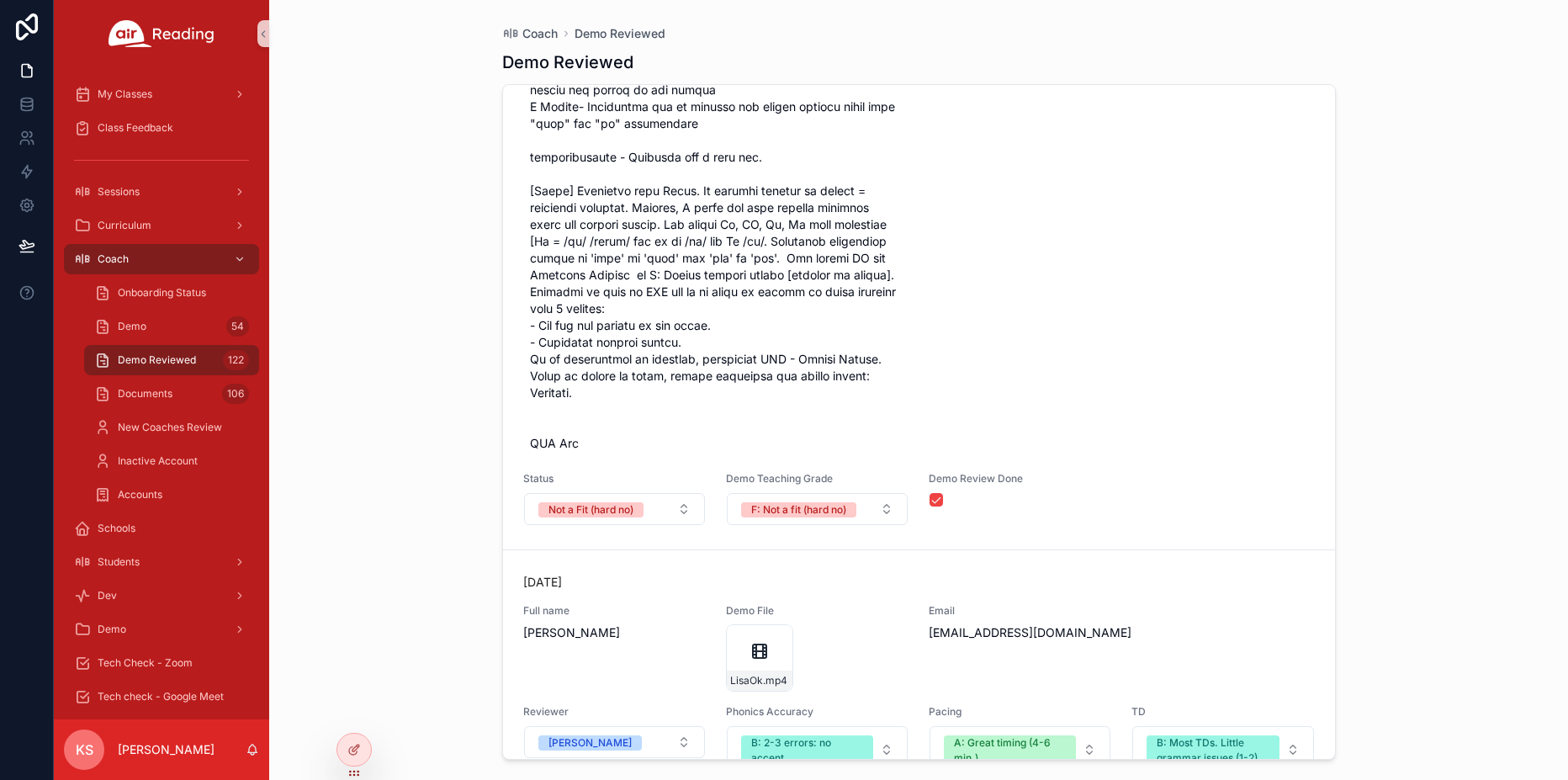
scroll to position [39409, 0]
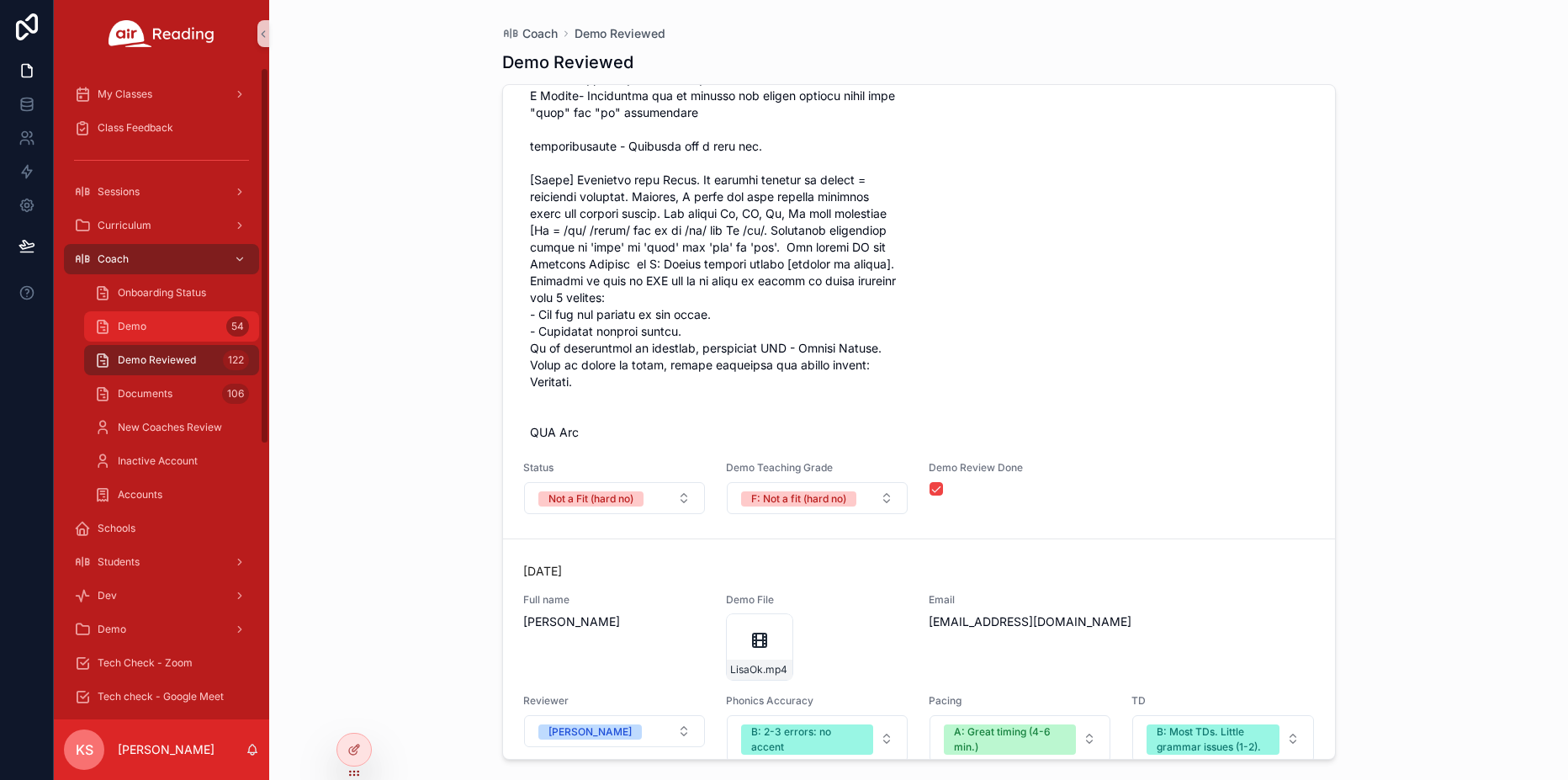
click at [145, 325] on span "Demo" at bounding box center [133, 327] width 29 height 13
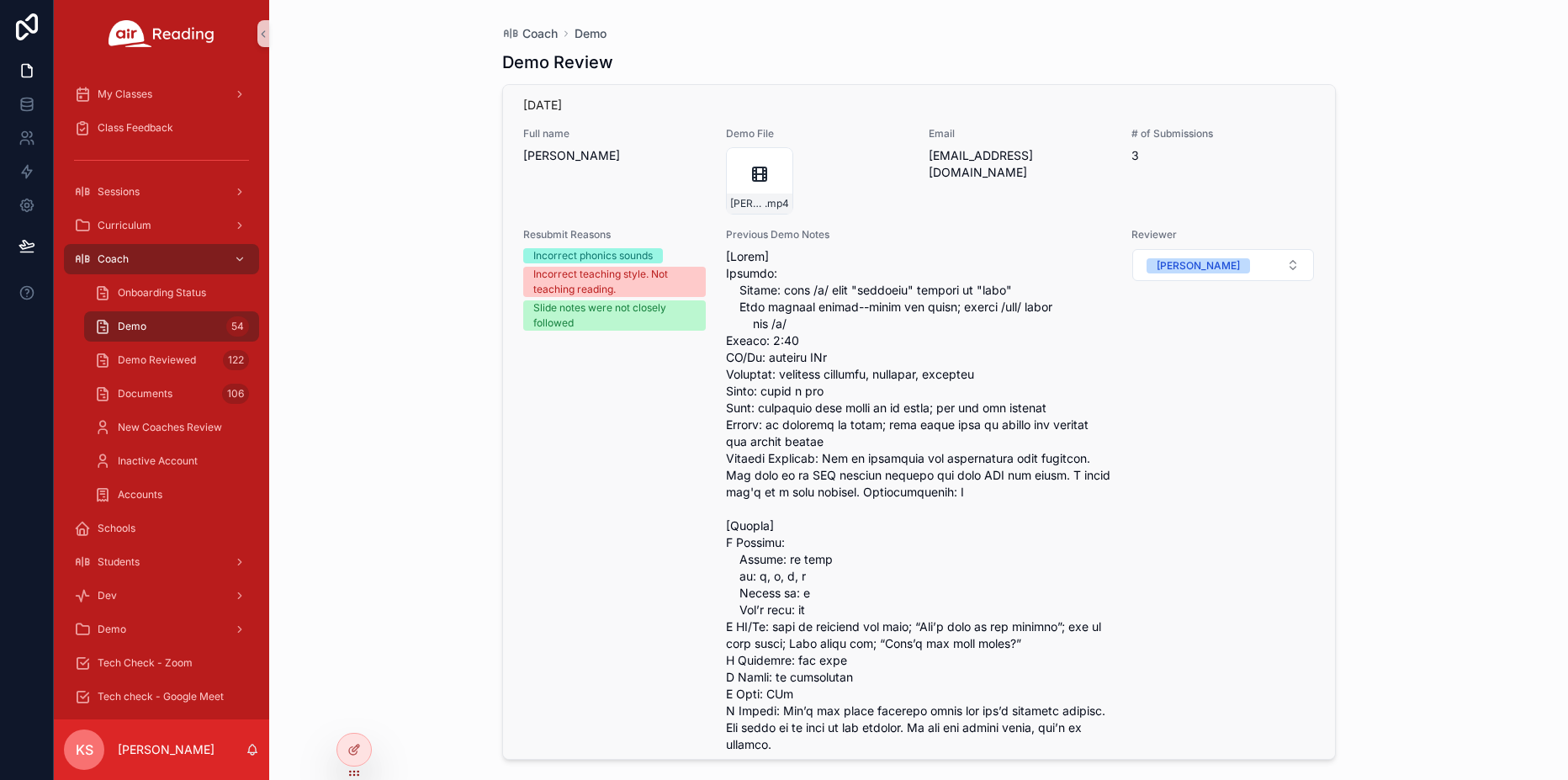
scroll to position [17667, 0]
click at [738, 192] on div "[PERSON_NAME]-Demo-Lesson-92 .mp4" at bounding box center [760, 180] width 67 height 67
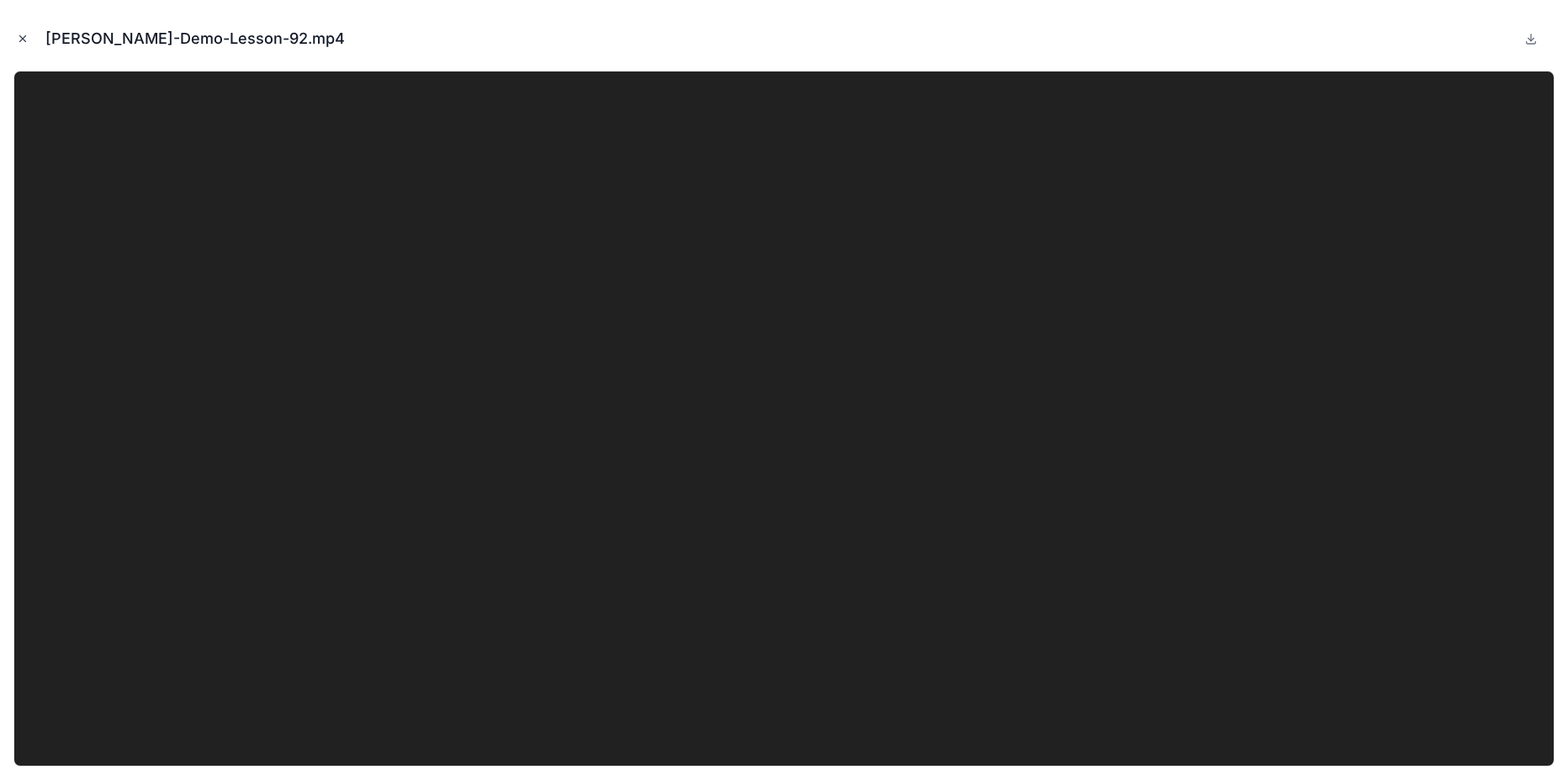
click at [17, 36] on icon "Close modal" at bounding box center [23, 38] width 12 height 12
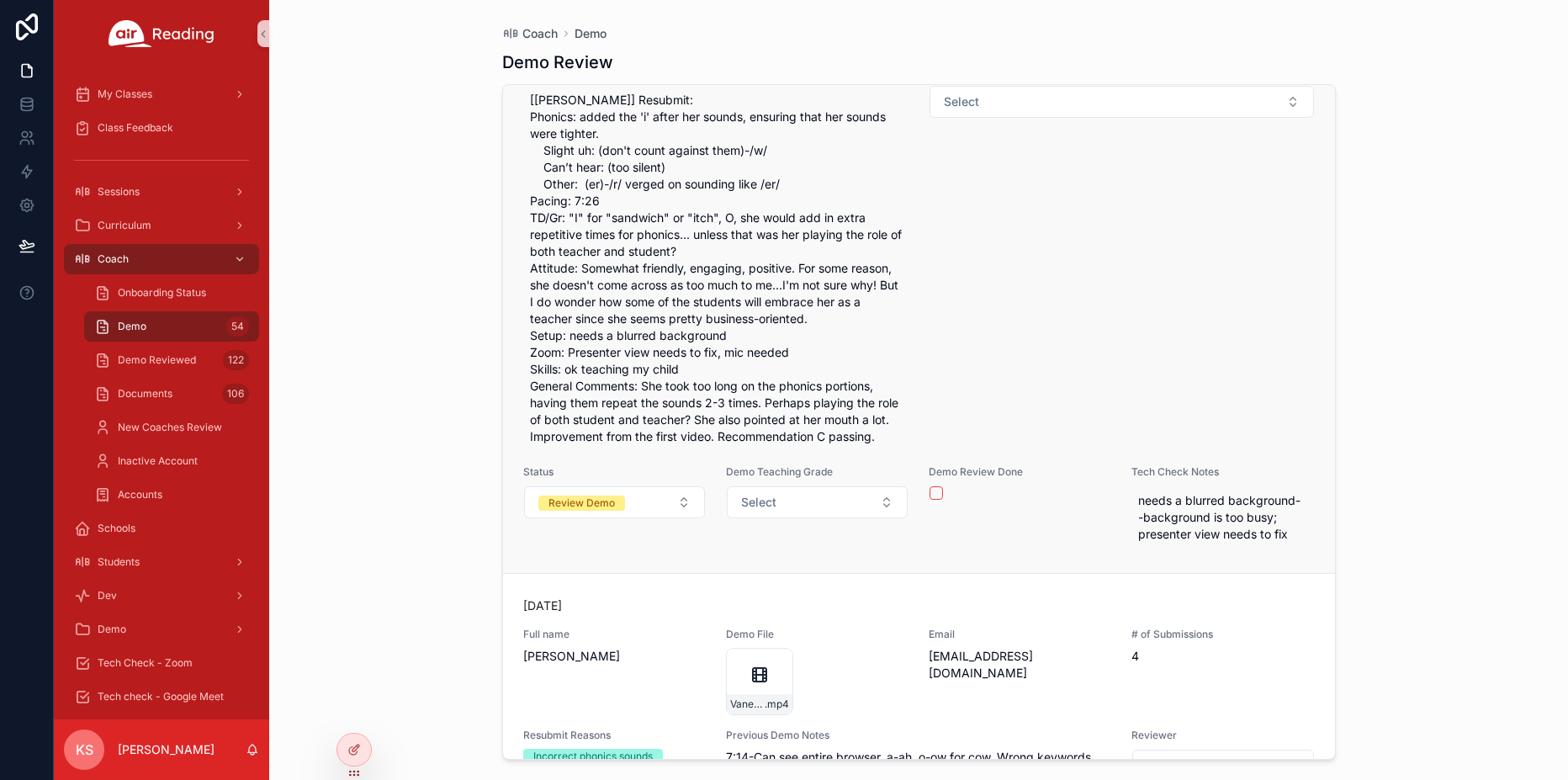
scroll to position [18989, 0]
click at [794, 343] on span "[[PERSON_NAME]] Resubmit: Phonics: added the 'i' after her sounds, ensuring tha…" at bounding box center [717, 267] width 373 height 353
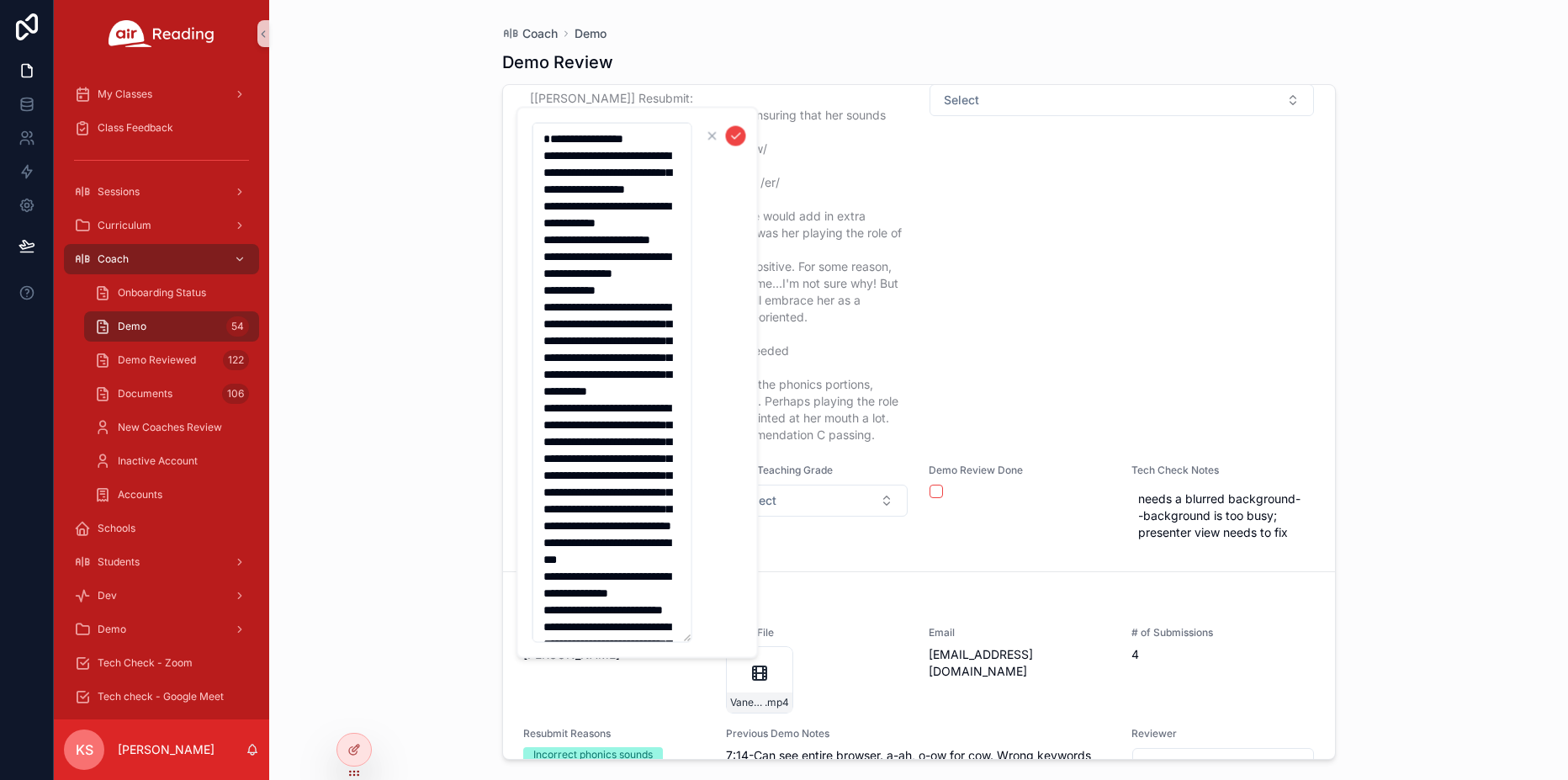
scroll to position [370, 0]
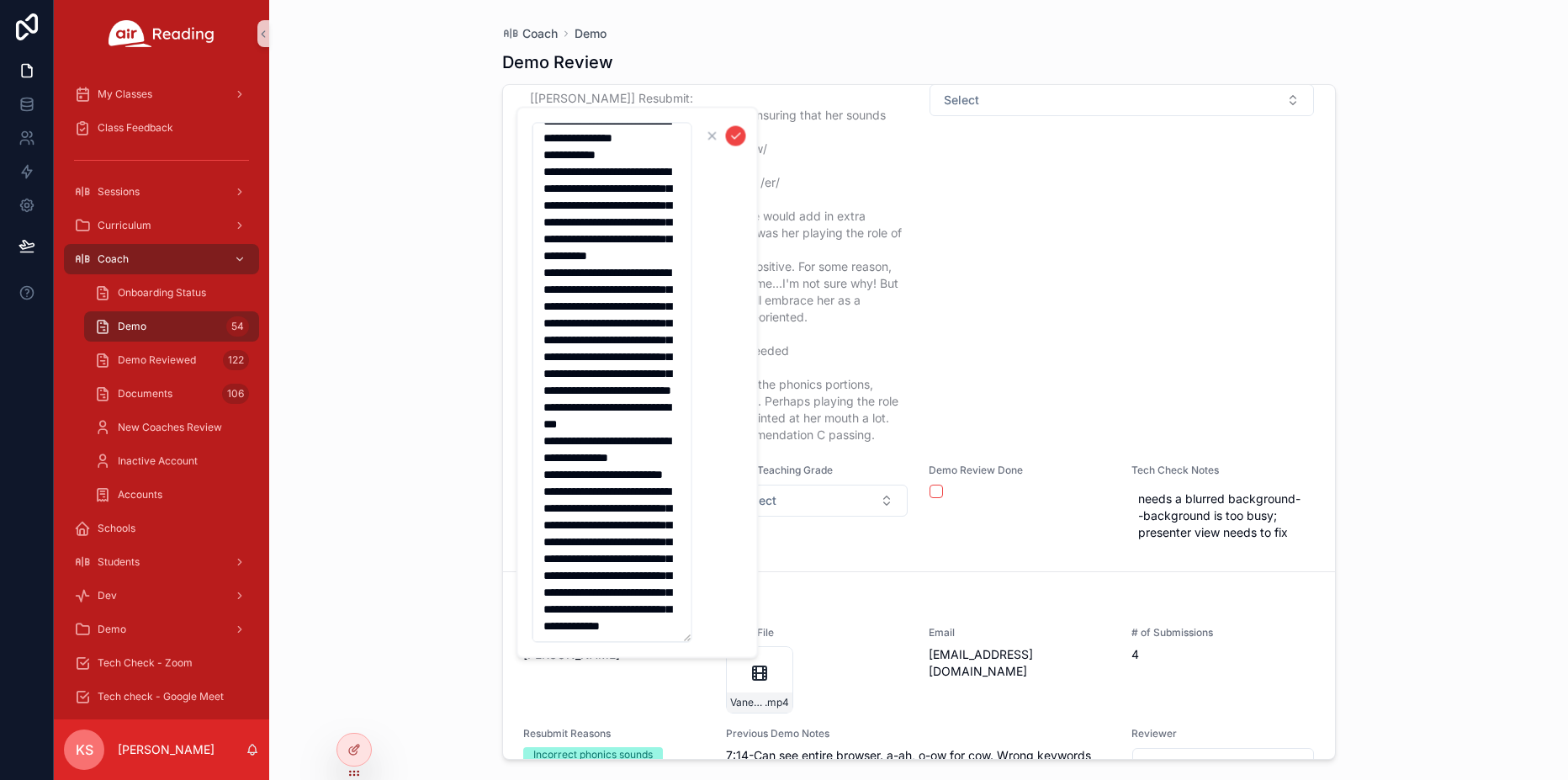
click at [633, 624] on textarea "**********" at bounding box center [612, 382] width 159 height 520
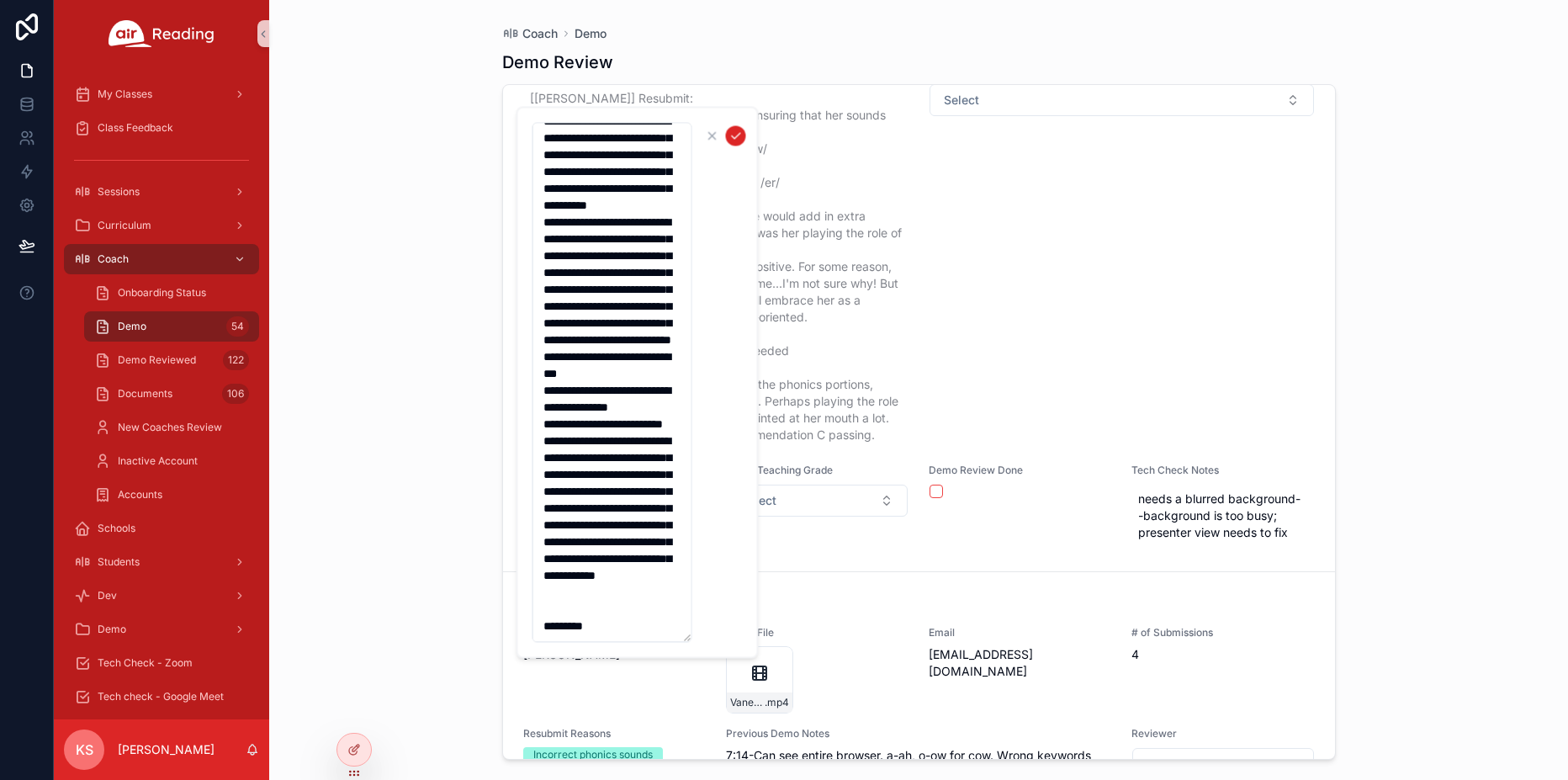
type textarea "**********"
click at [736, 137] on icon "scrollable content" at bounding box center [736, 136] width 13 height 13
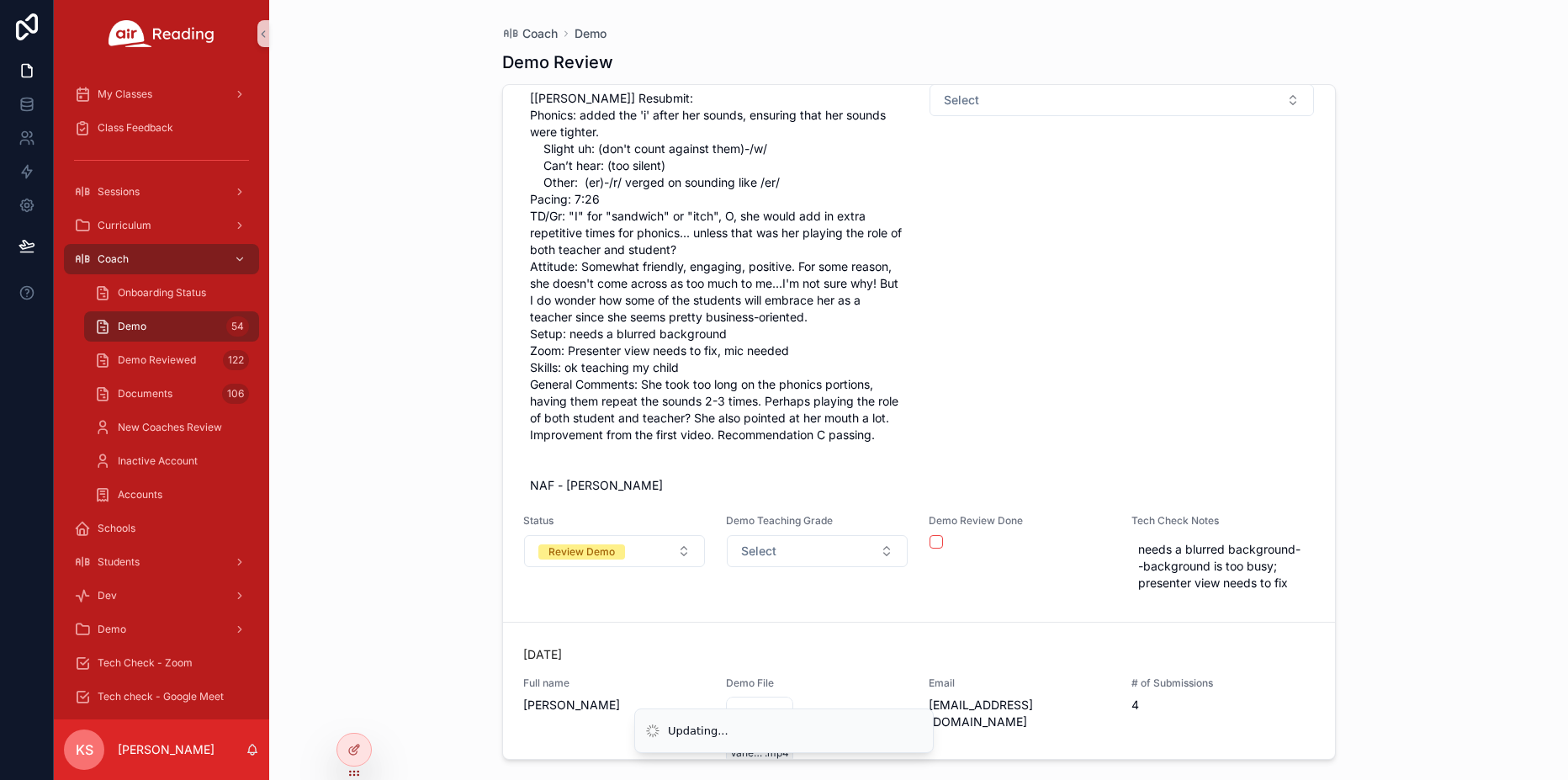
scroll to position [19039, 0]
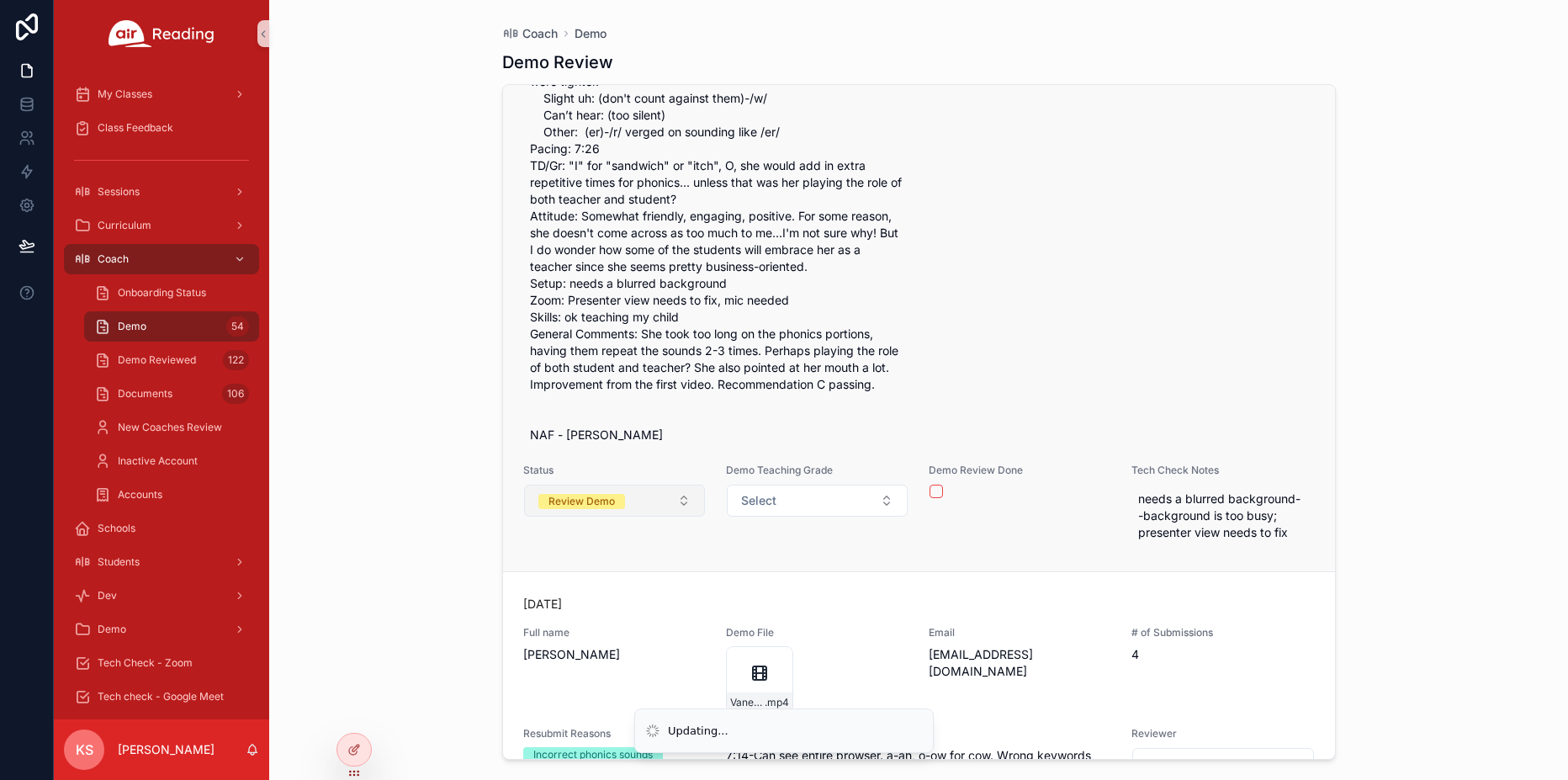
click at [594, 509] on div "Review Demo" at bounding box center [581, 501] width 66 height 15
click at [592, 509] on div "Review Demo" at bounding box center [581, 501] width 66 height 15
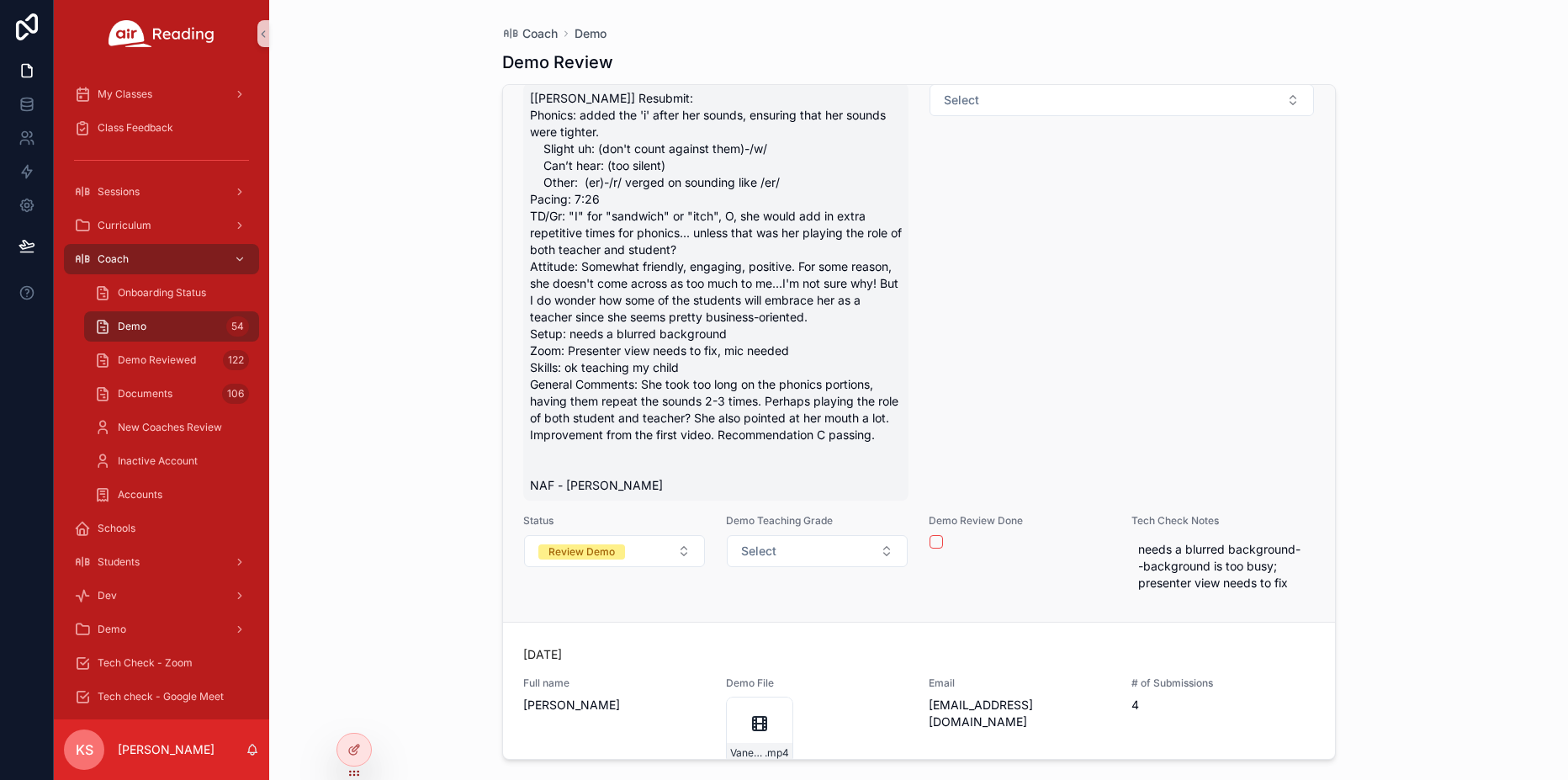
scroll to position [19090, 0]
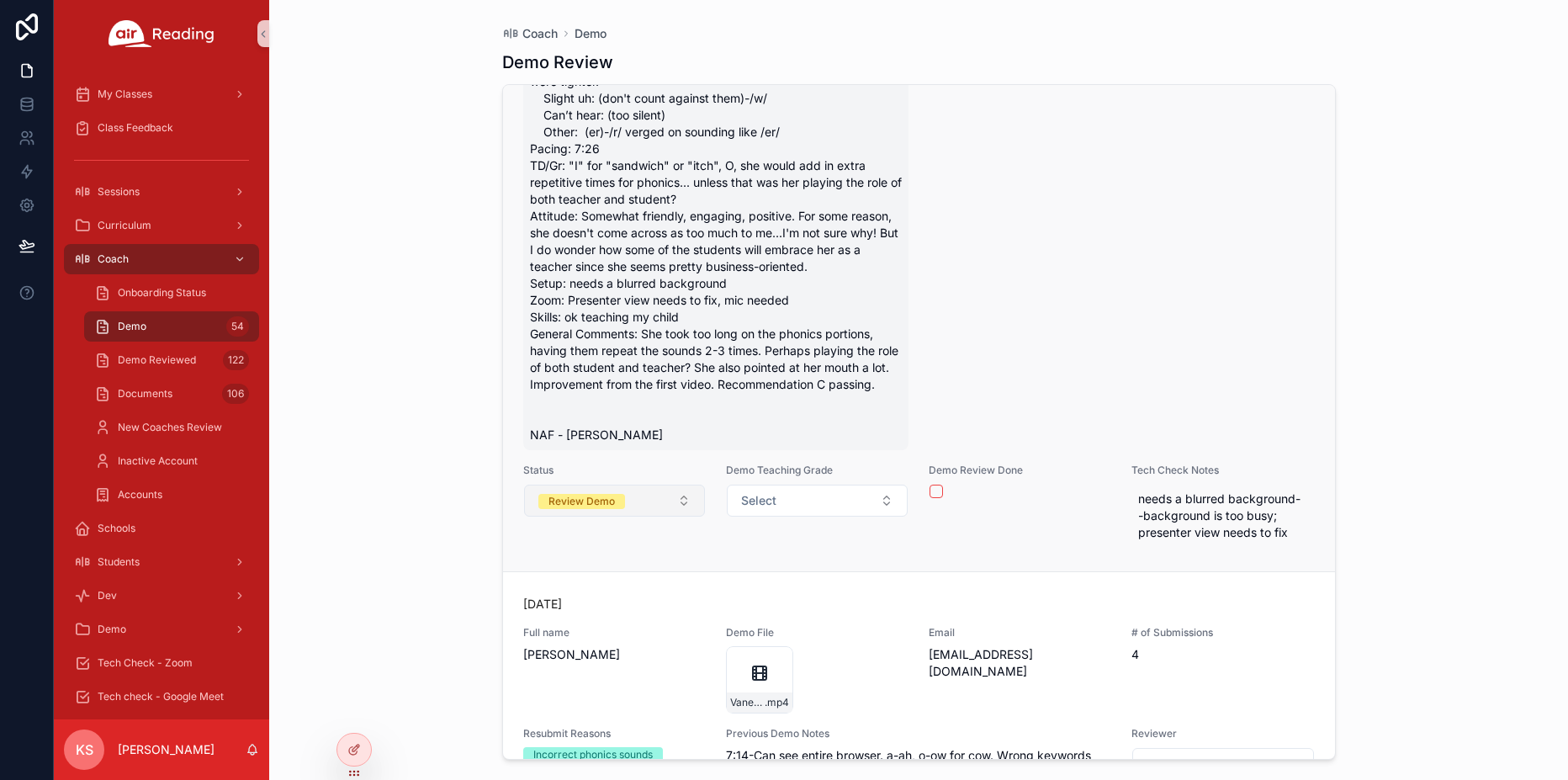
click at [578, 509] on div "Review Demo" at bounding box center [581, 501] width 66 height 15
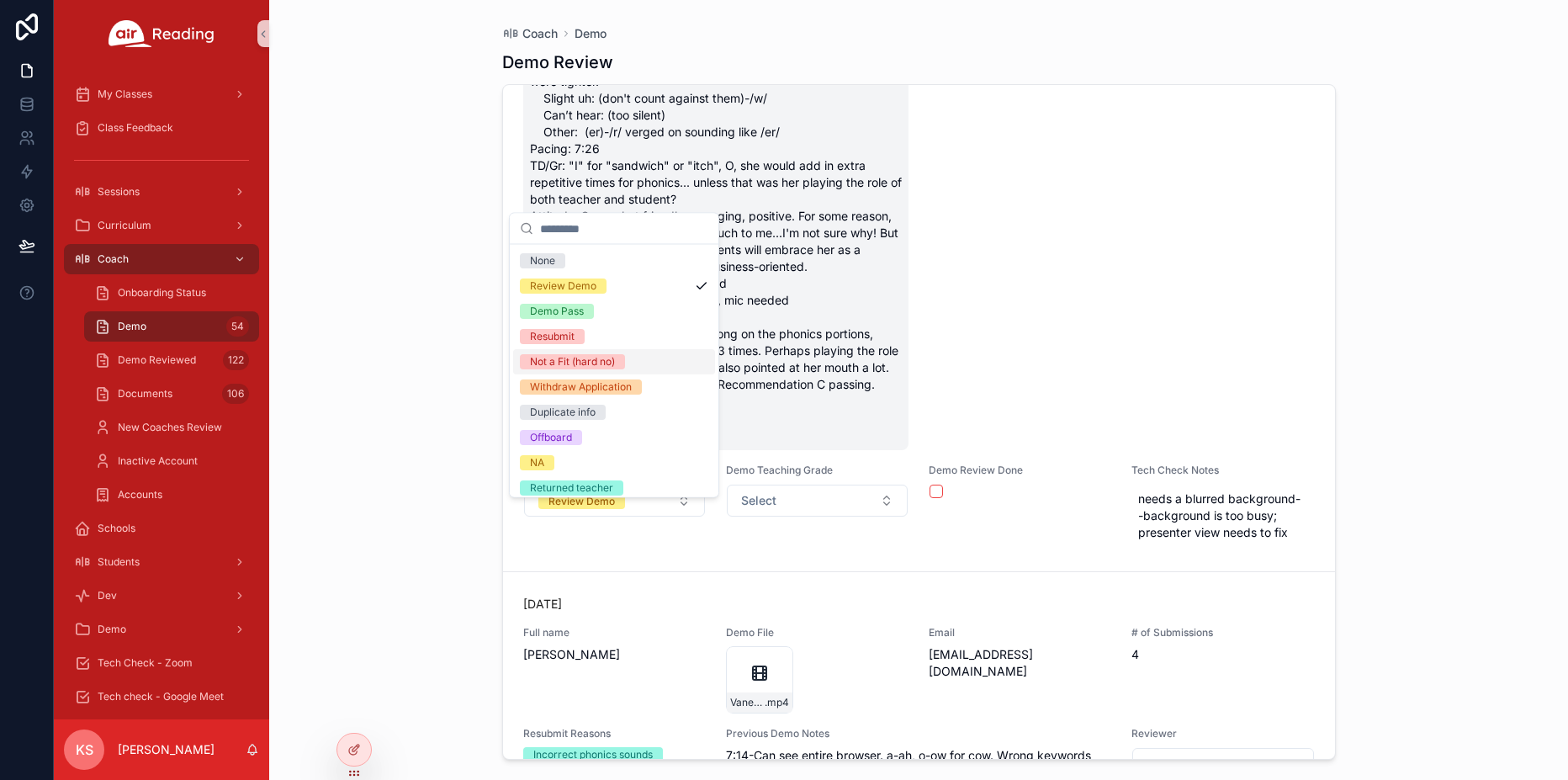
click at [580, 368] on div "Not a Fit (hard no)" at bounding box center [573, 362] width 85 height 15
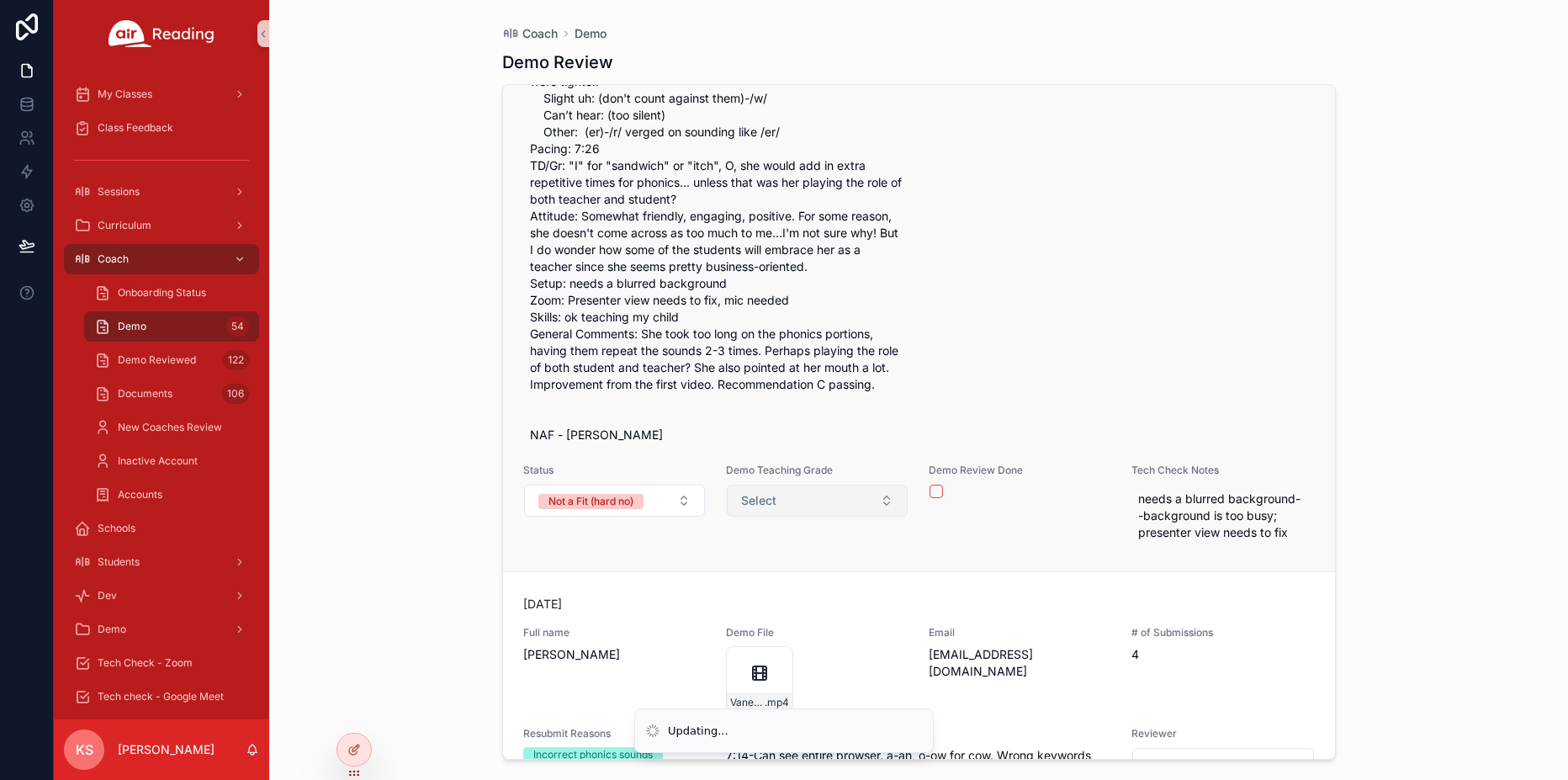
click at [775, 509] on span "Select" at bounding box center [758, 500] width 36 height 17
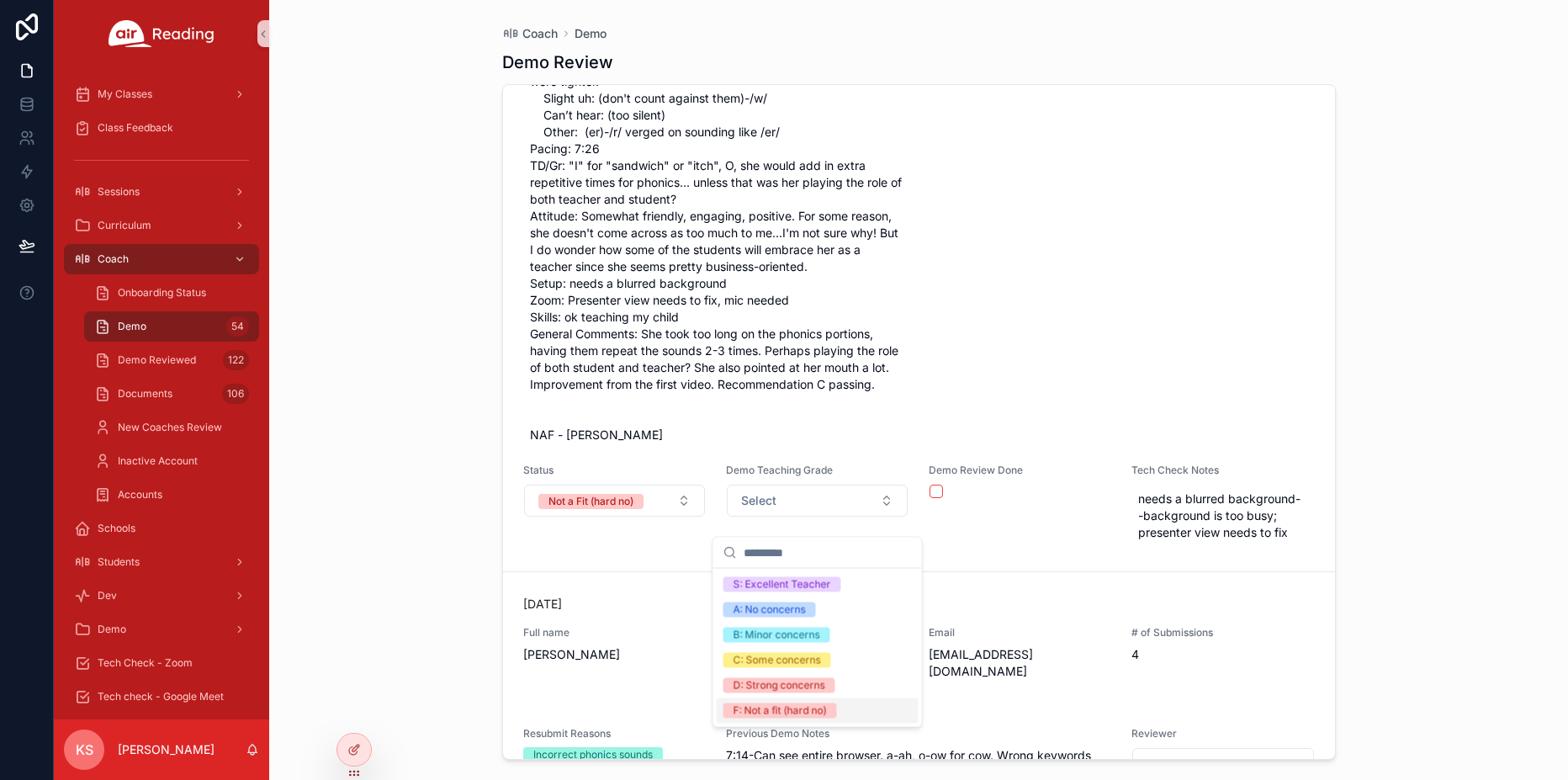
click at [764, 708] on div "F: Not a fit (hard no)" at bounding box center [779, 711] width 93 height 15
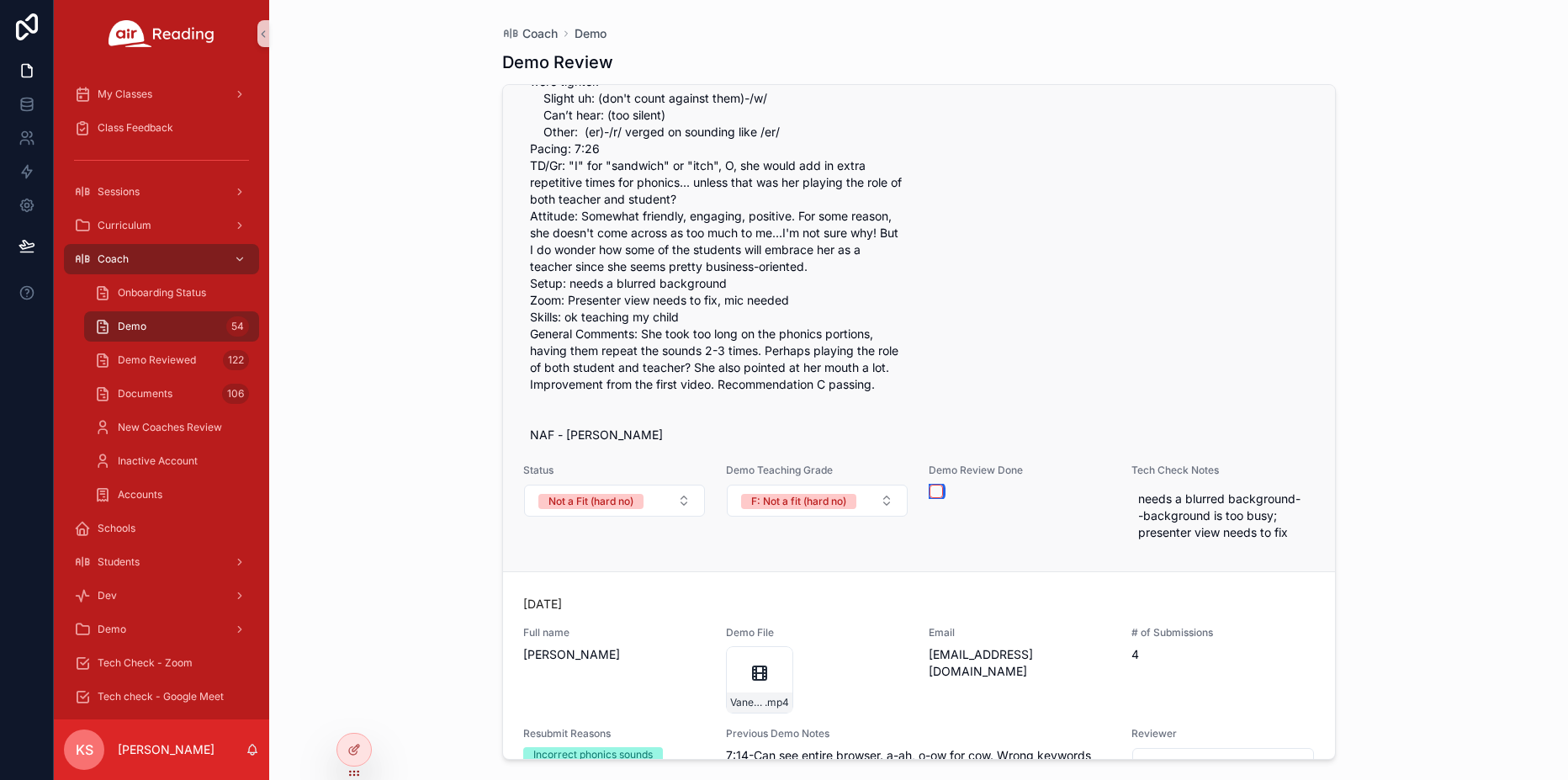
click at [938, 498] on button "scrollable content" at bounding box center [936, 491] width 13 height 13
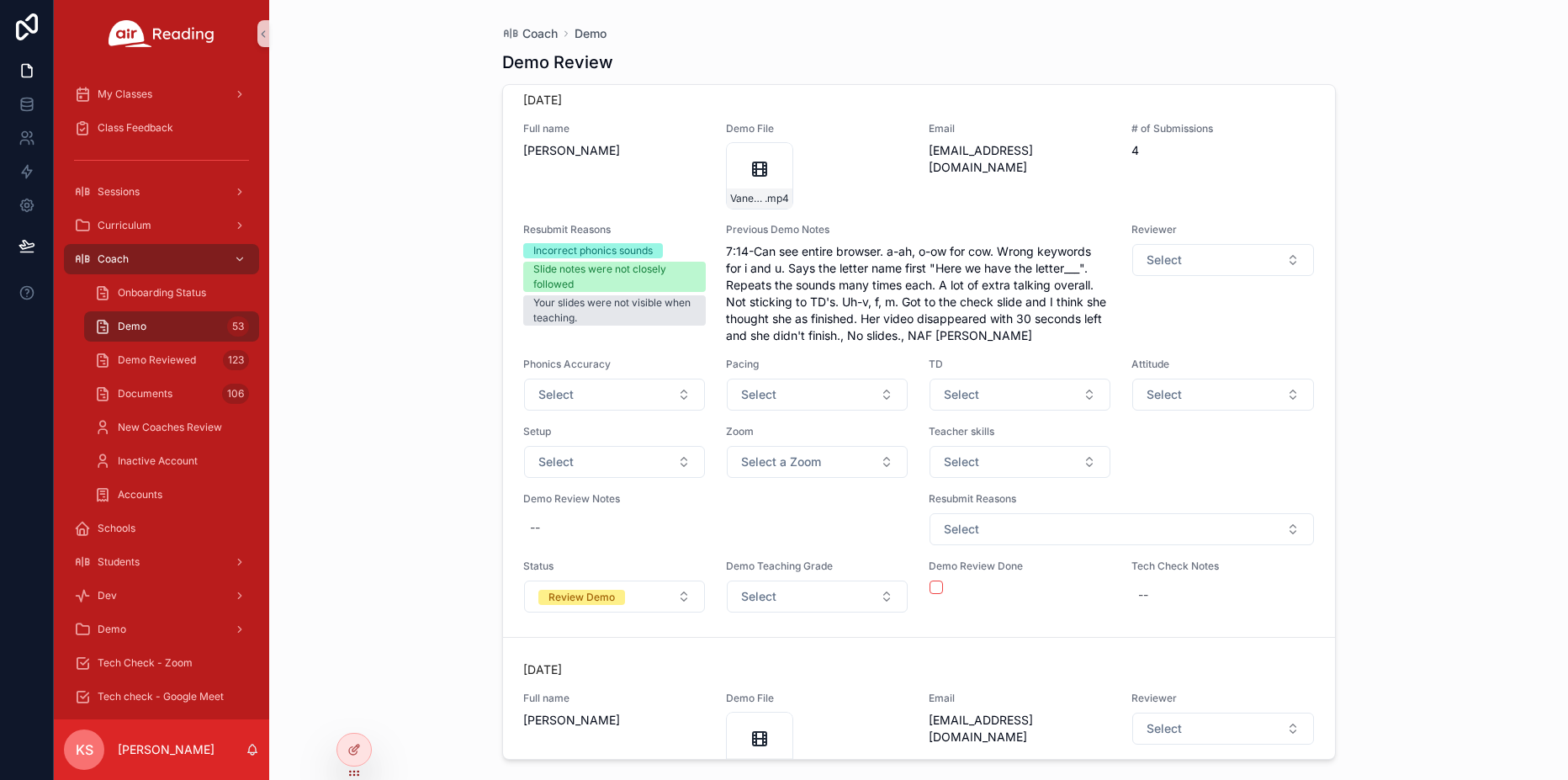
scroll to position [17760, 0]
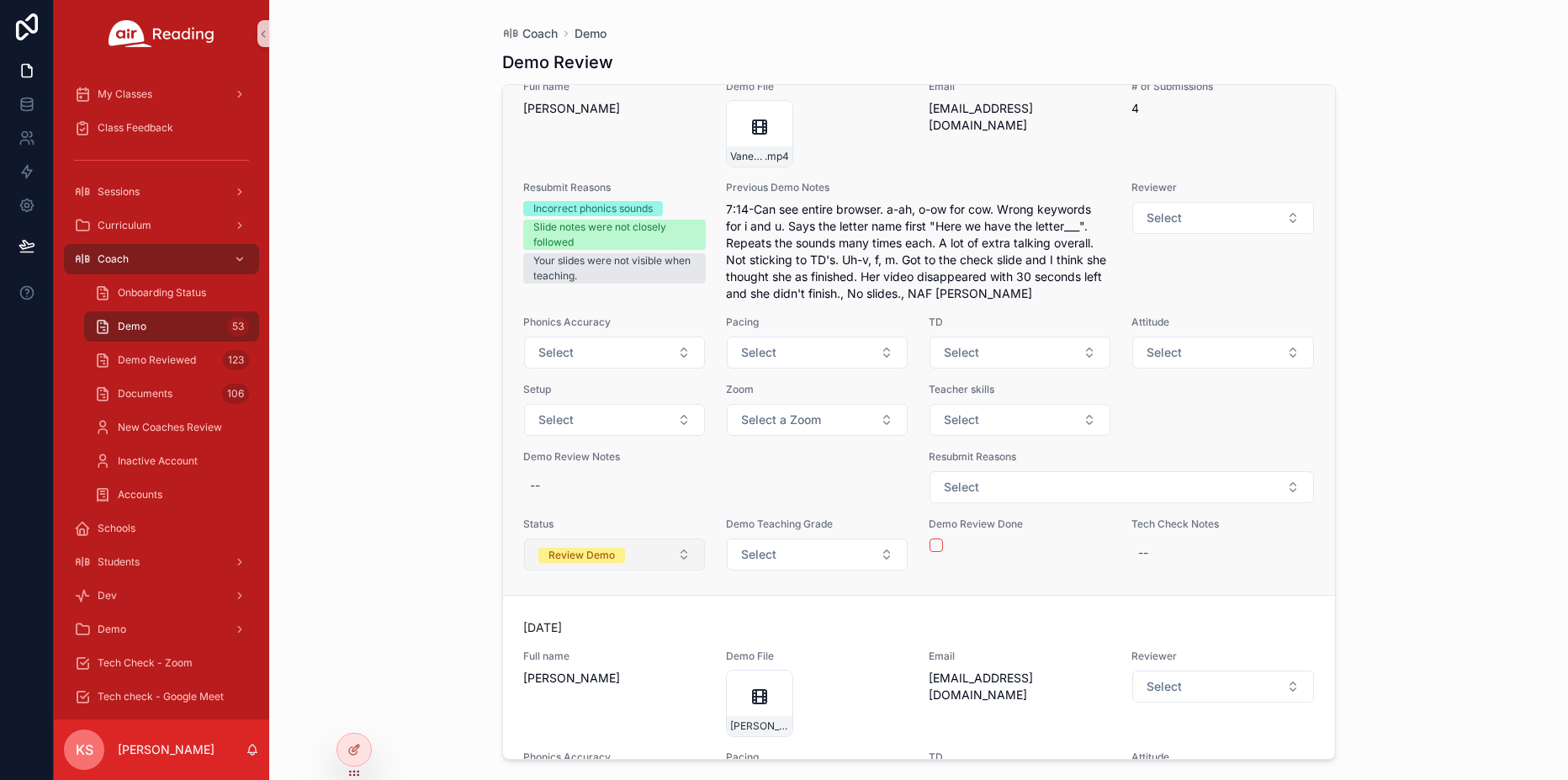
click at [657, 571] on button "Review Demo" at bounding box center [614, 553] width 181 height 32
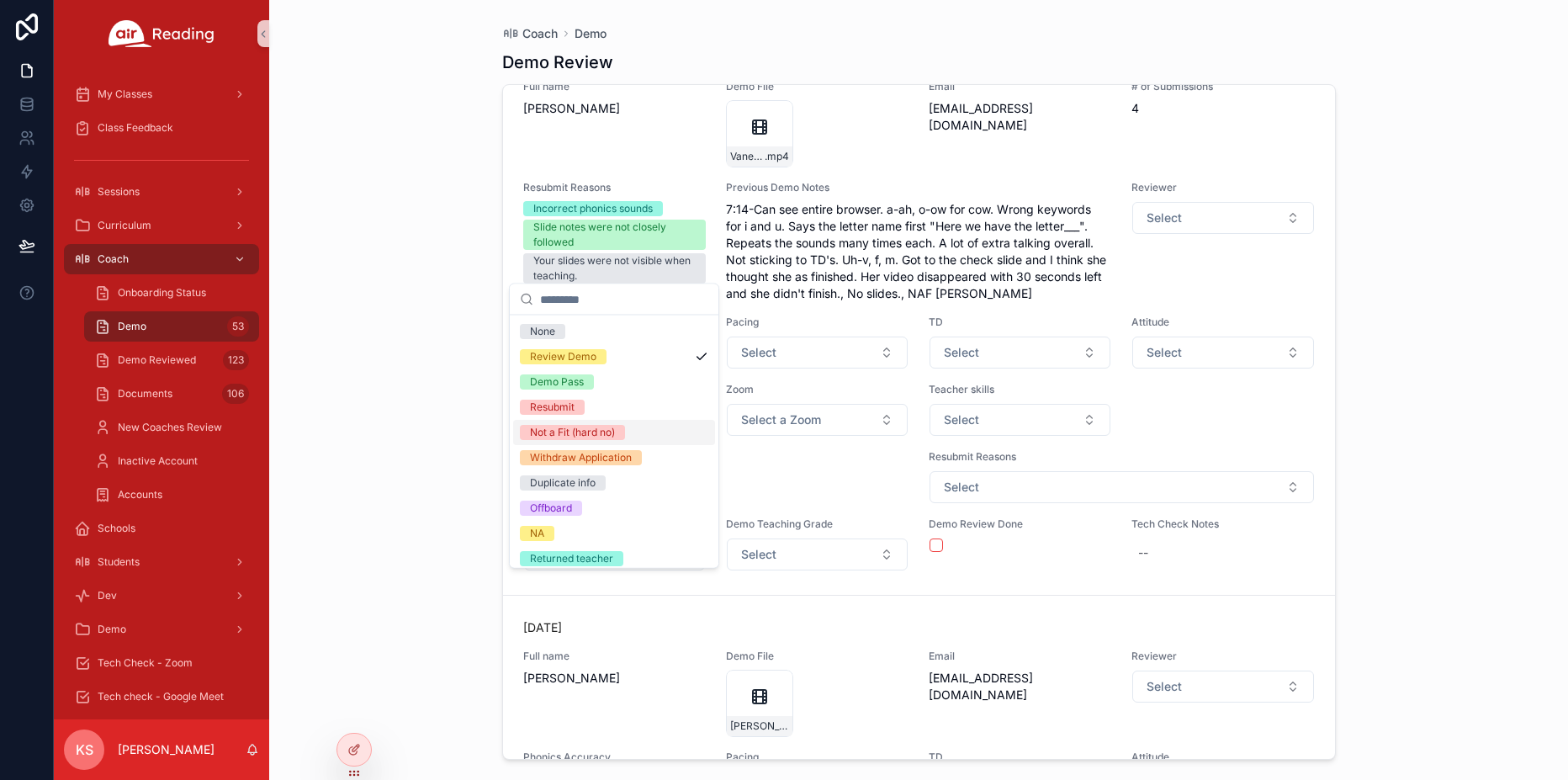
click at [597, 436] on div "Not a Fit (hard no)" at bounding box center [573, 432] width 85 height 15
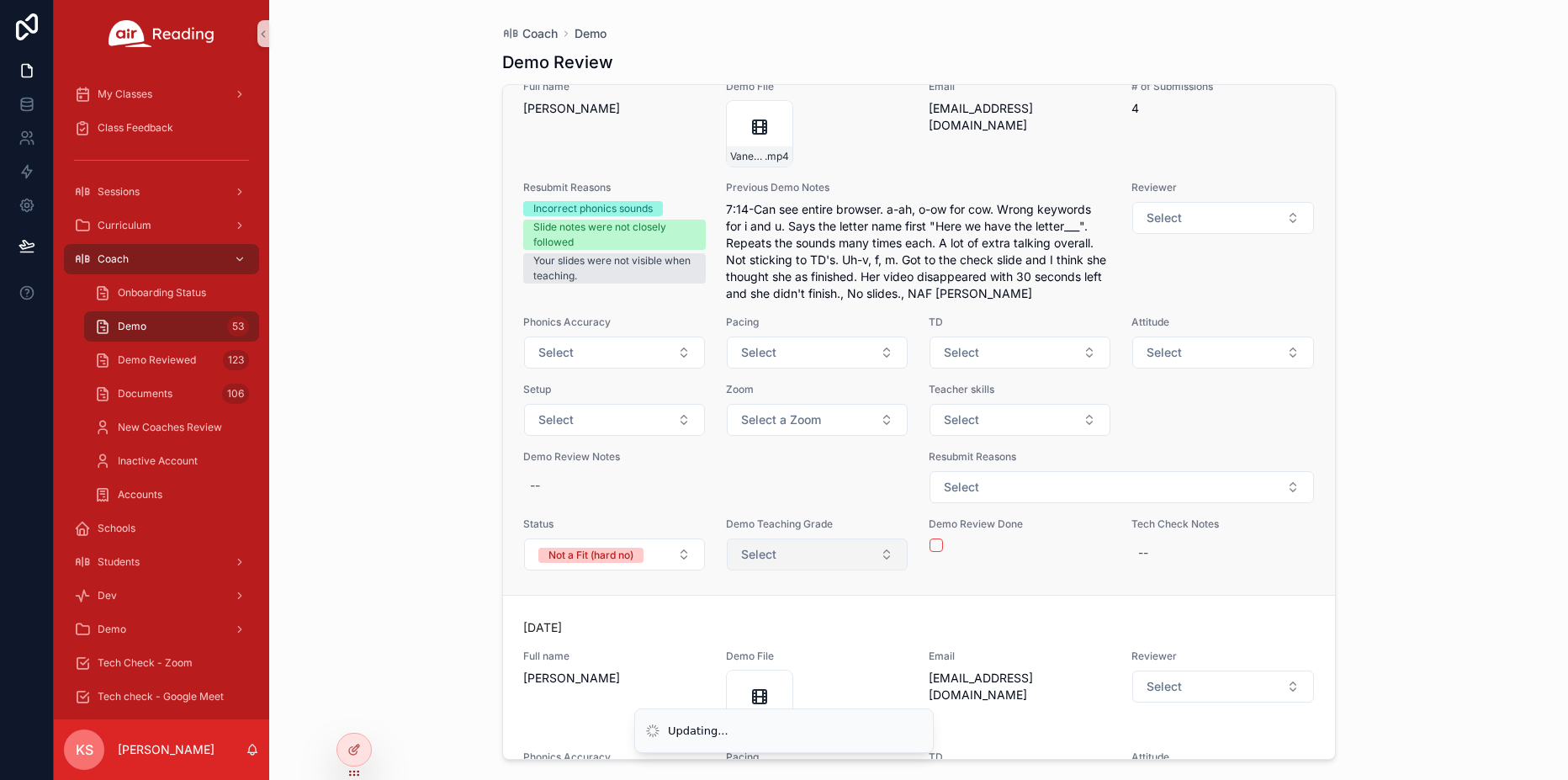
click at [786, 571] on button "Select" at bounding box center [817, 553] width 181 height 32
click at [771, 530] on span "Demo Teaching Grade" at bounding box center [818, 524] width 183 height 13
click at [767, 563] on span "Select" at bounding box center [758, 554] width 36 height 17
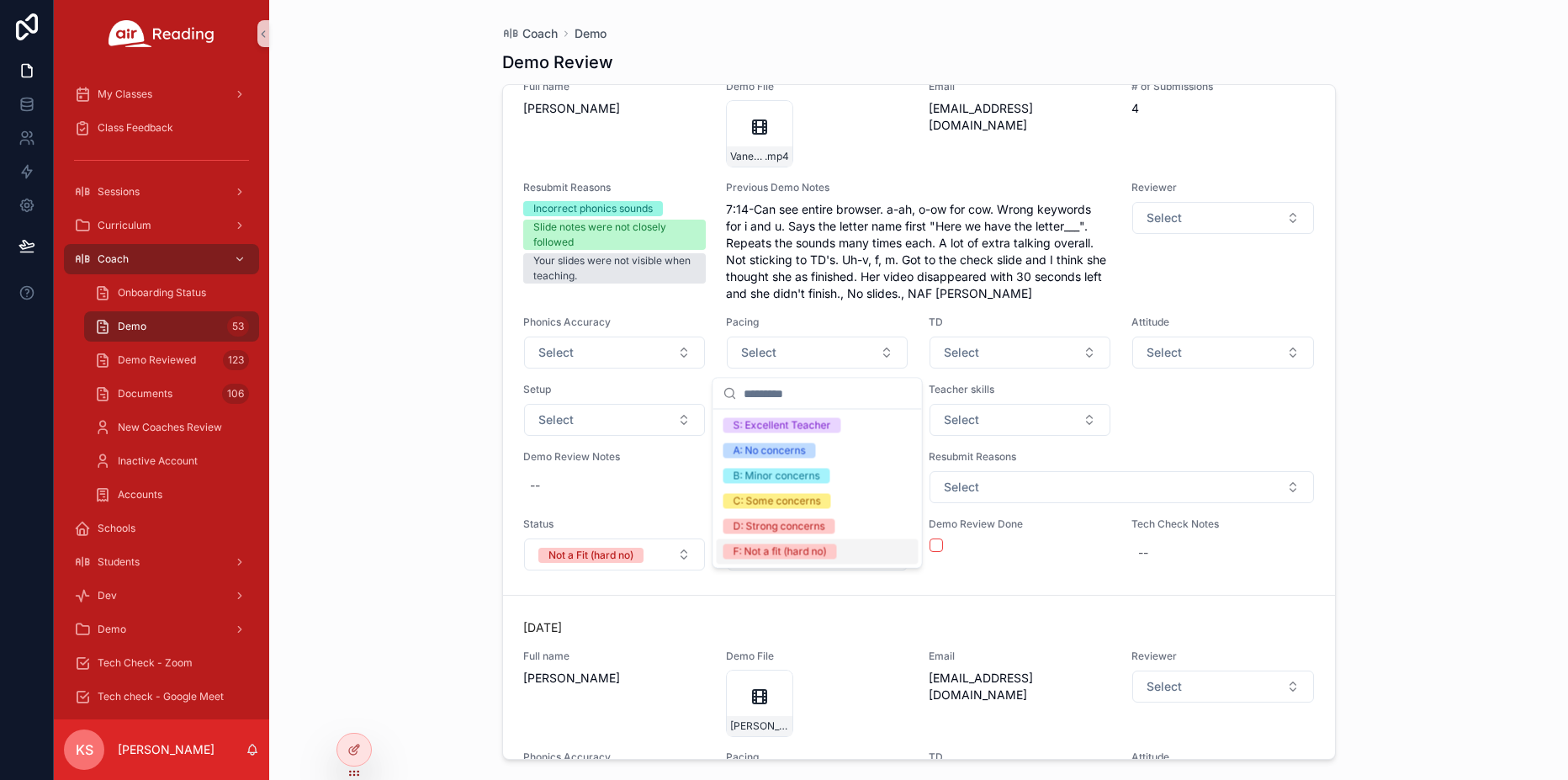
click at [764, 561] on div "F: Not a fit (hard no)" at bounding box center [818, 551] width 202 height 25
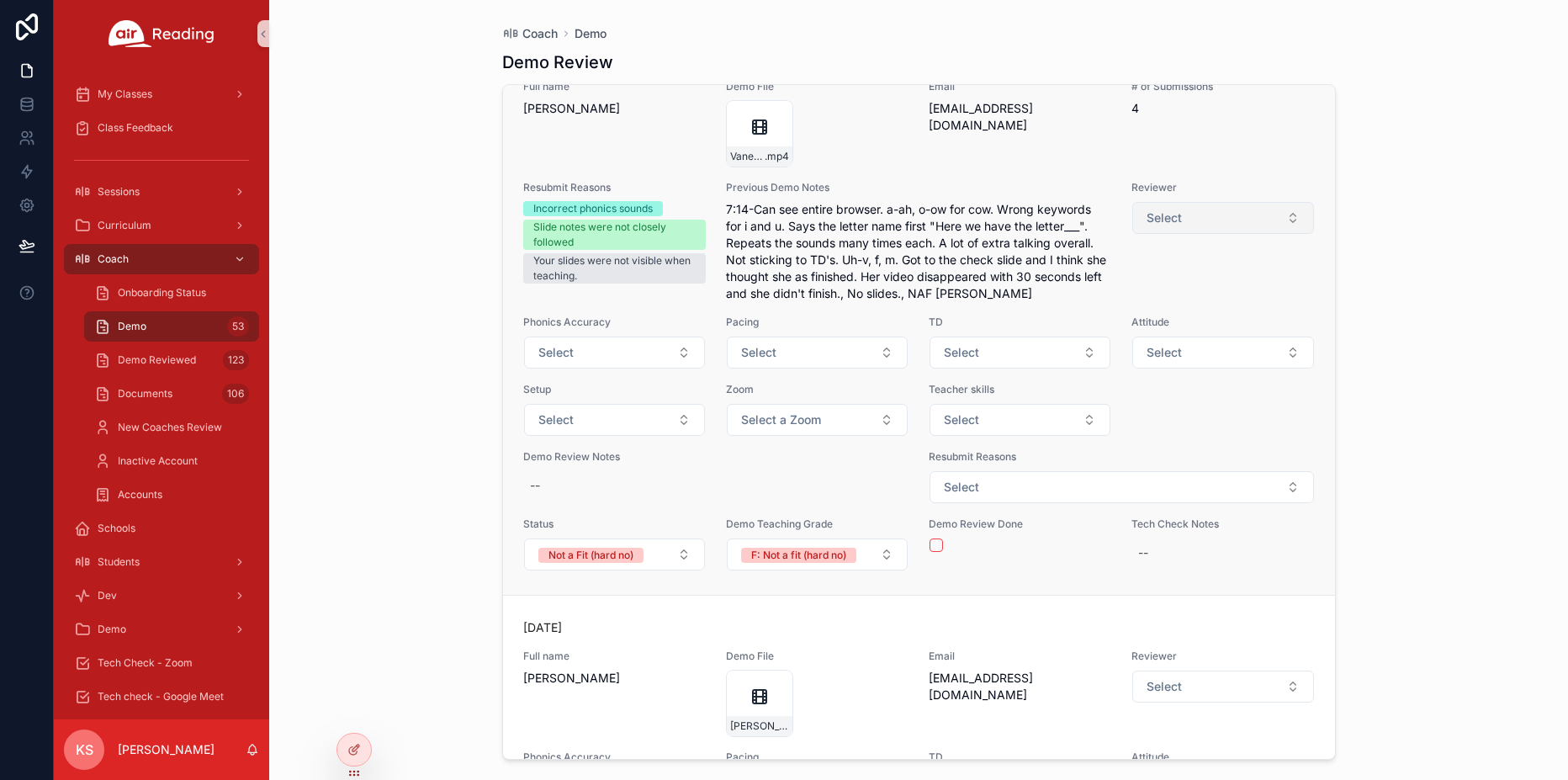
click at [1197, 233] on button "Select" at bounding box center [1222, 217] width 181 height 32
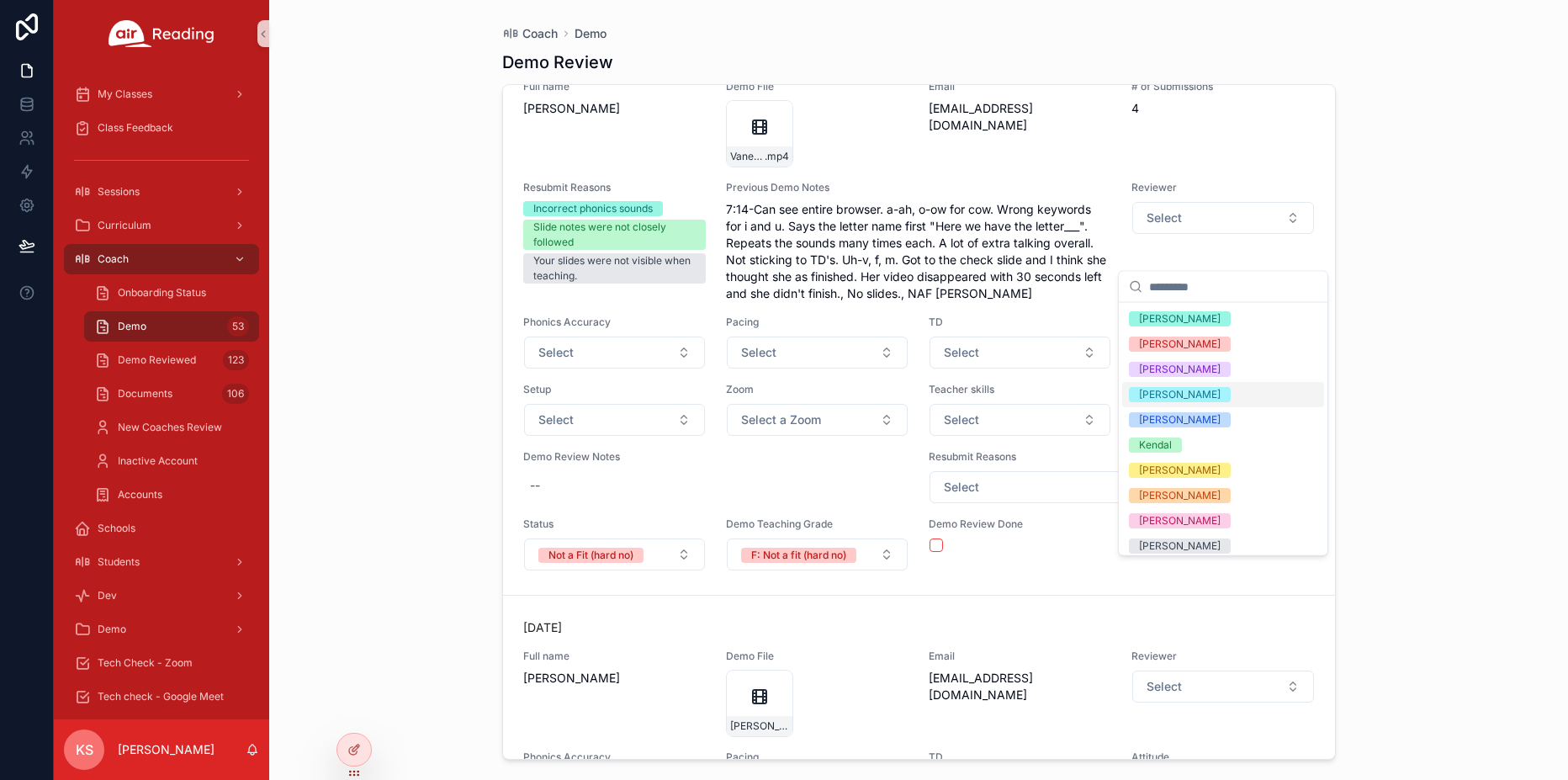
click at [1151, 395] on div "[PERSON_NAME]" at bounding box center [1179, 395] width 82 height 15
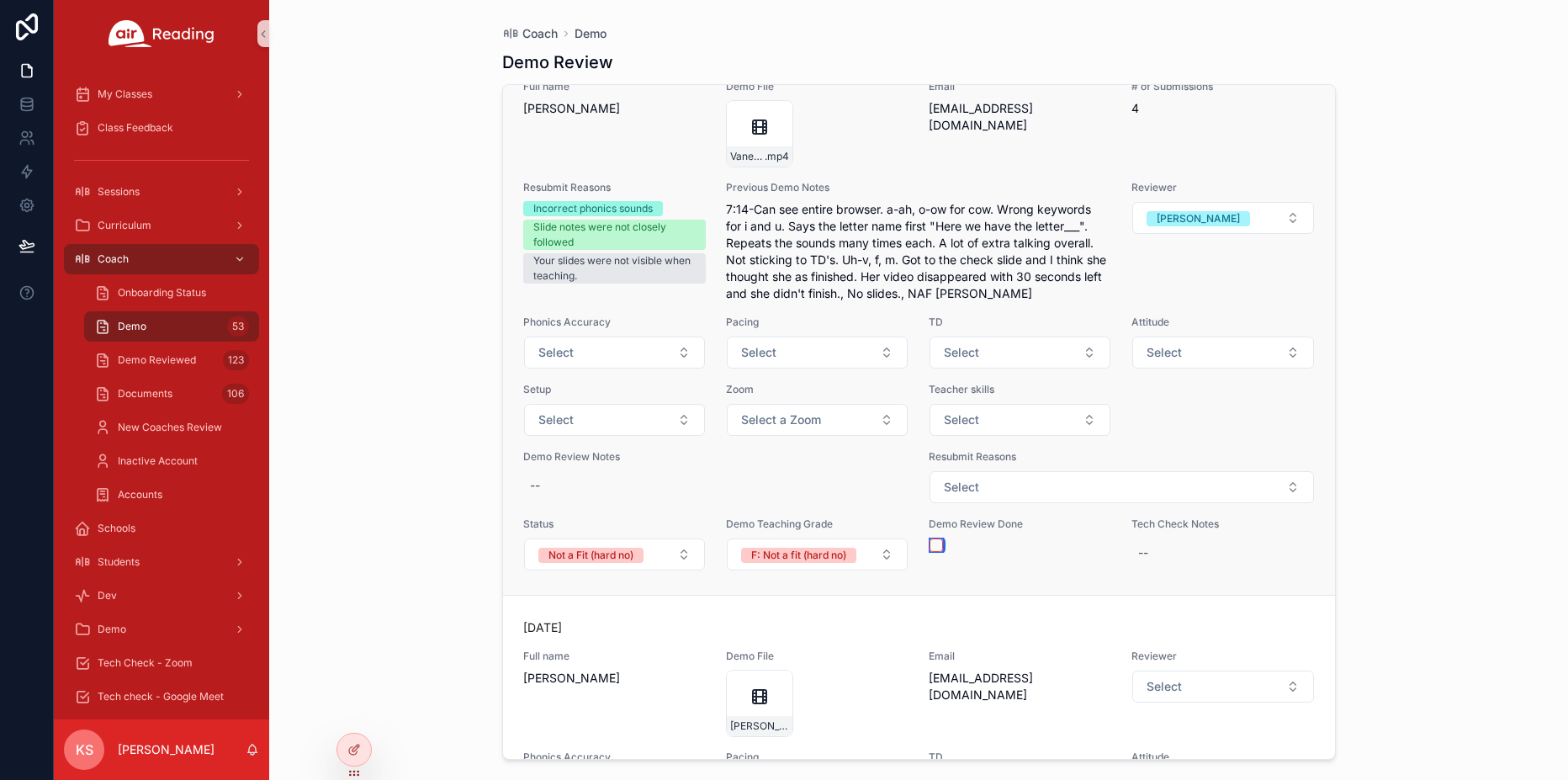
click at [940, 551] on button "scrollable content" at bounding box center [936, 545] width 13 height 13
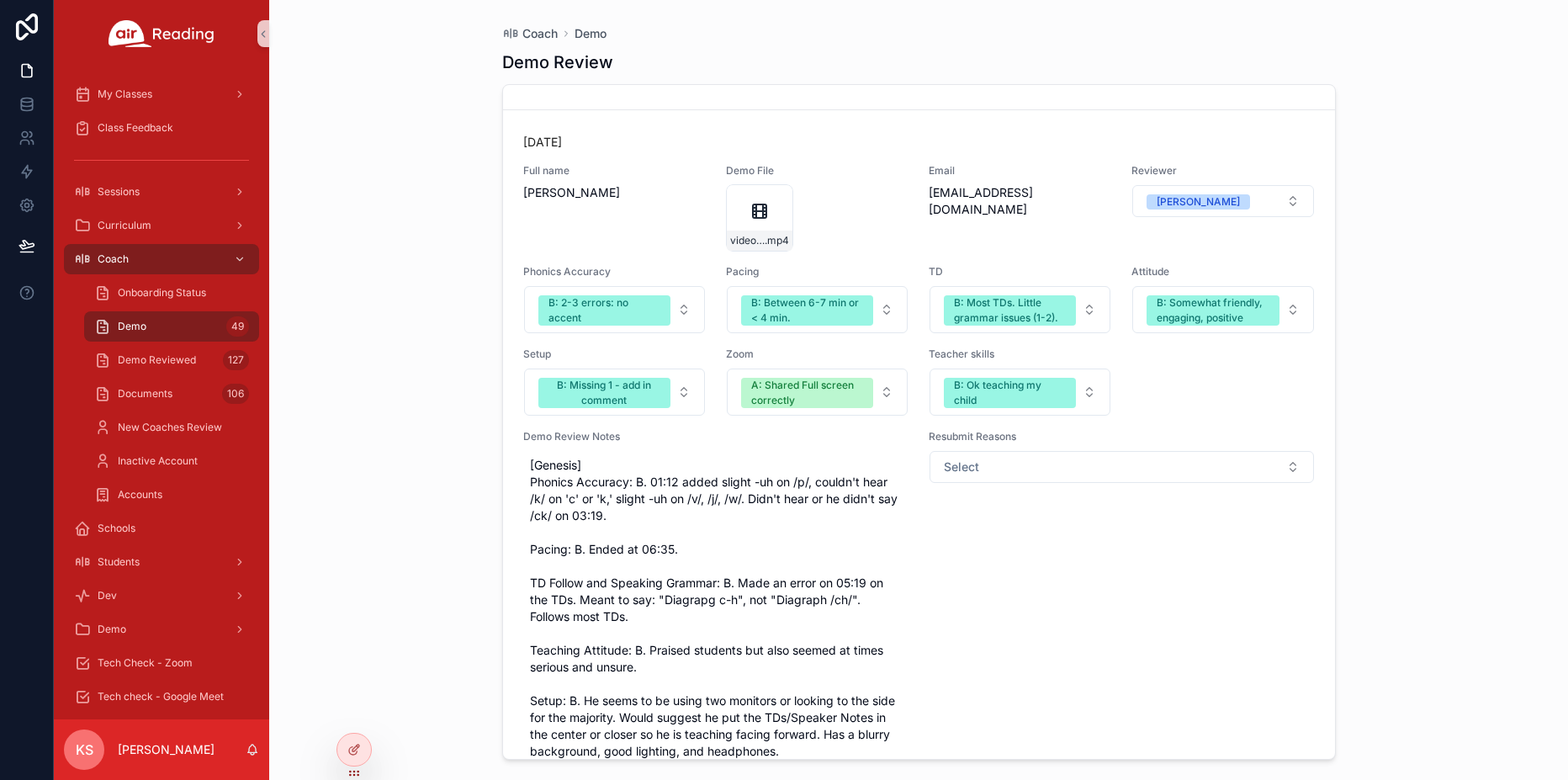
scroll to position [18494, 0]
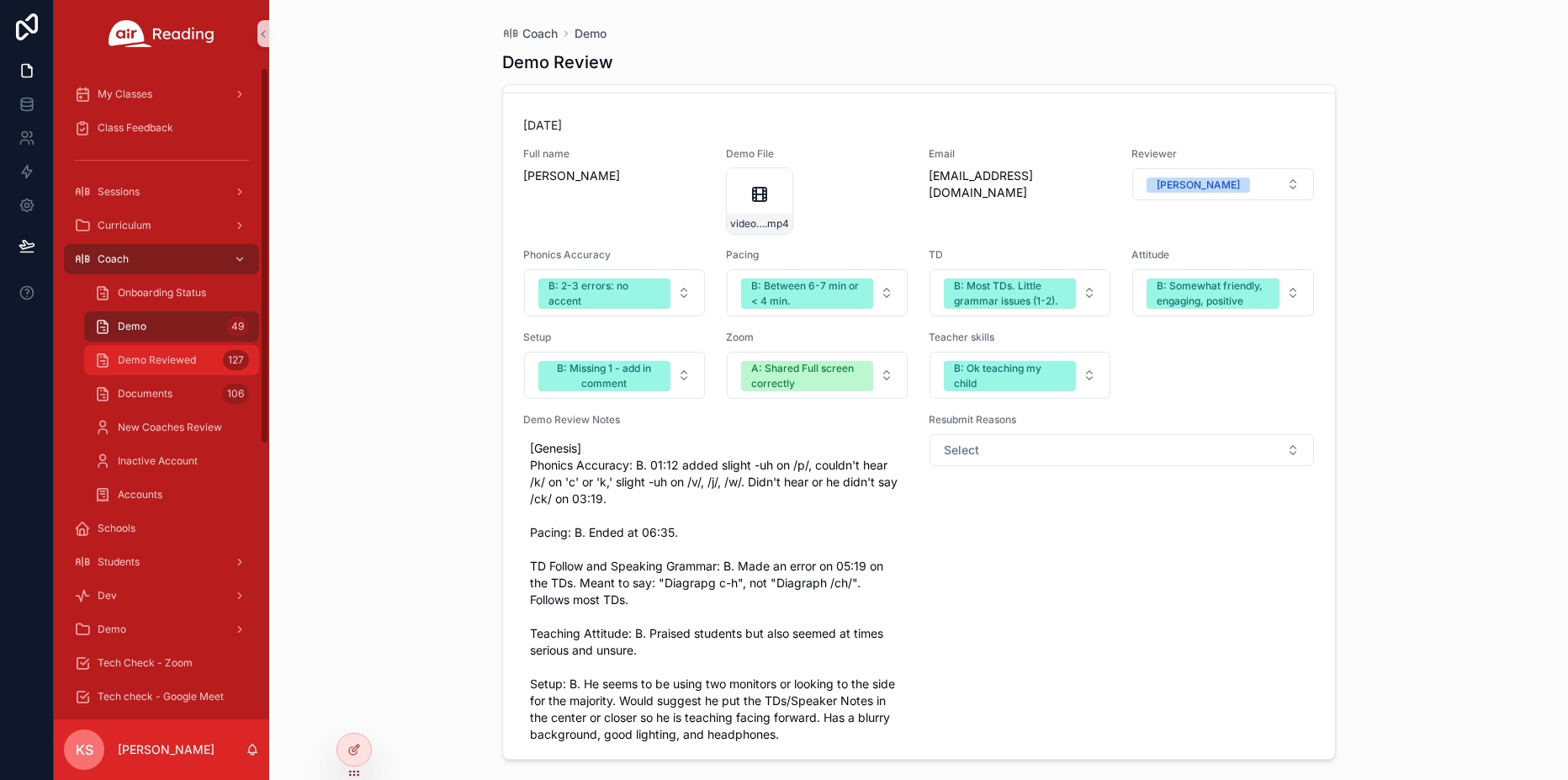
click at [132, 360] on span "Demo Reviewed" at bounding box center [157, 360] width 78 height 13
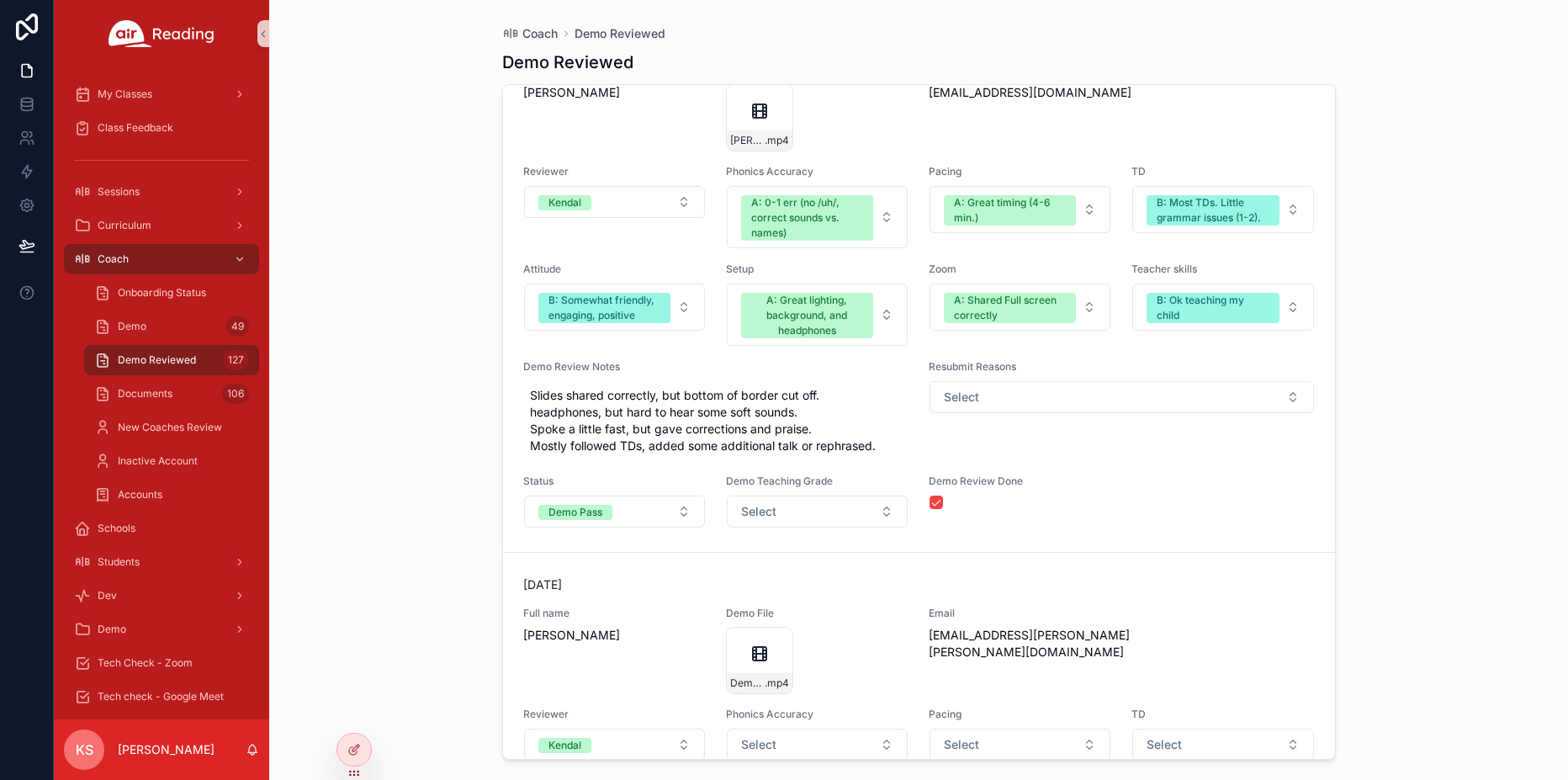
scroll to position [78, 0]
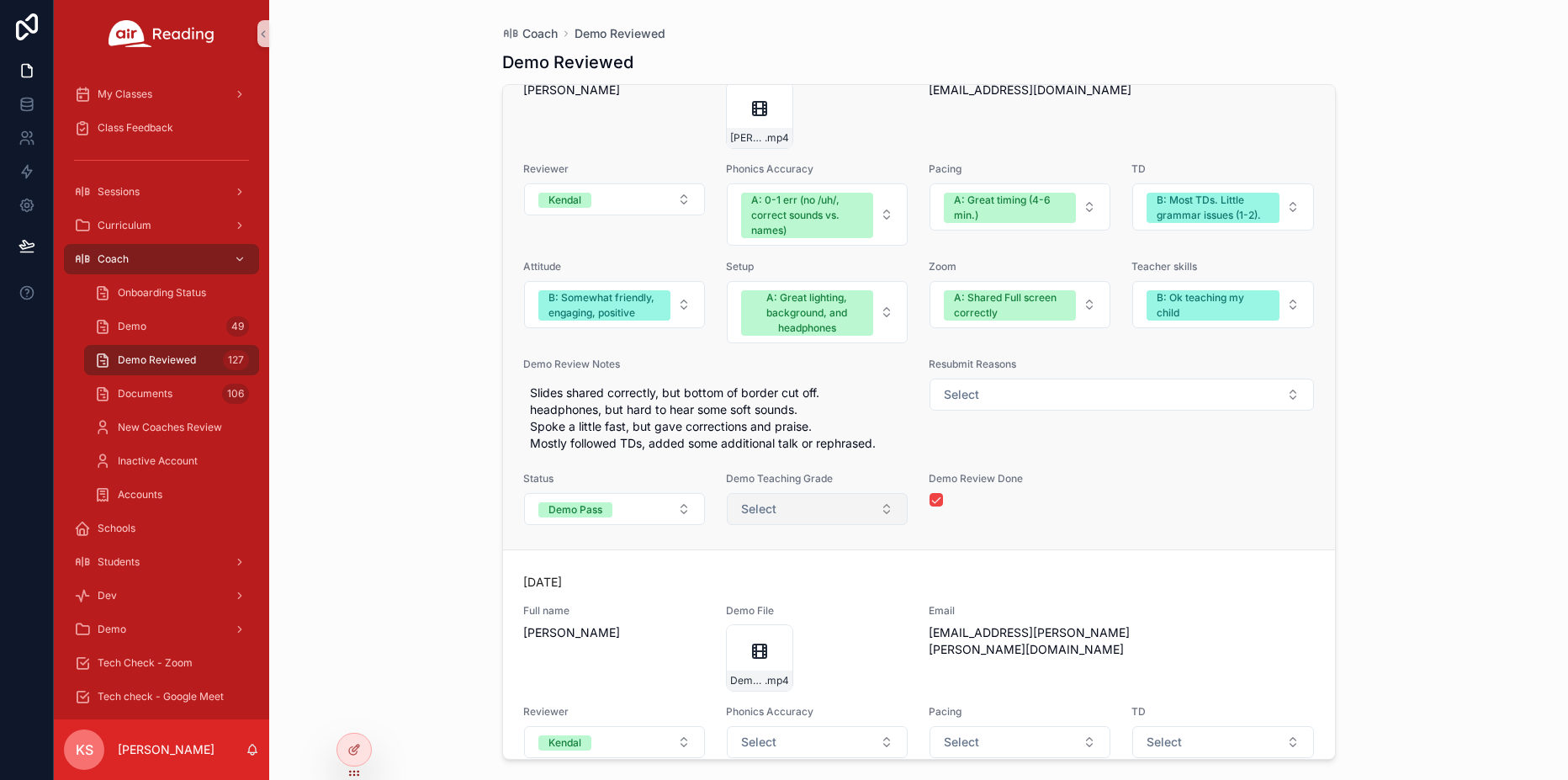
click at [791, 524] on button "Select" at bounding box center [817, 508] width 181 height 32
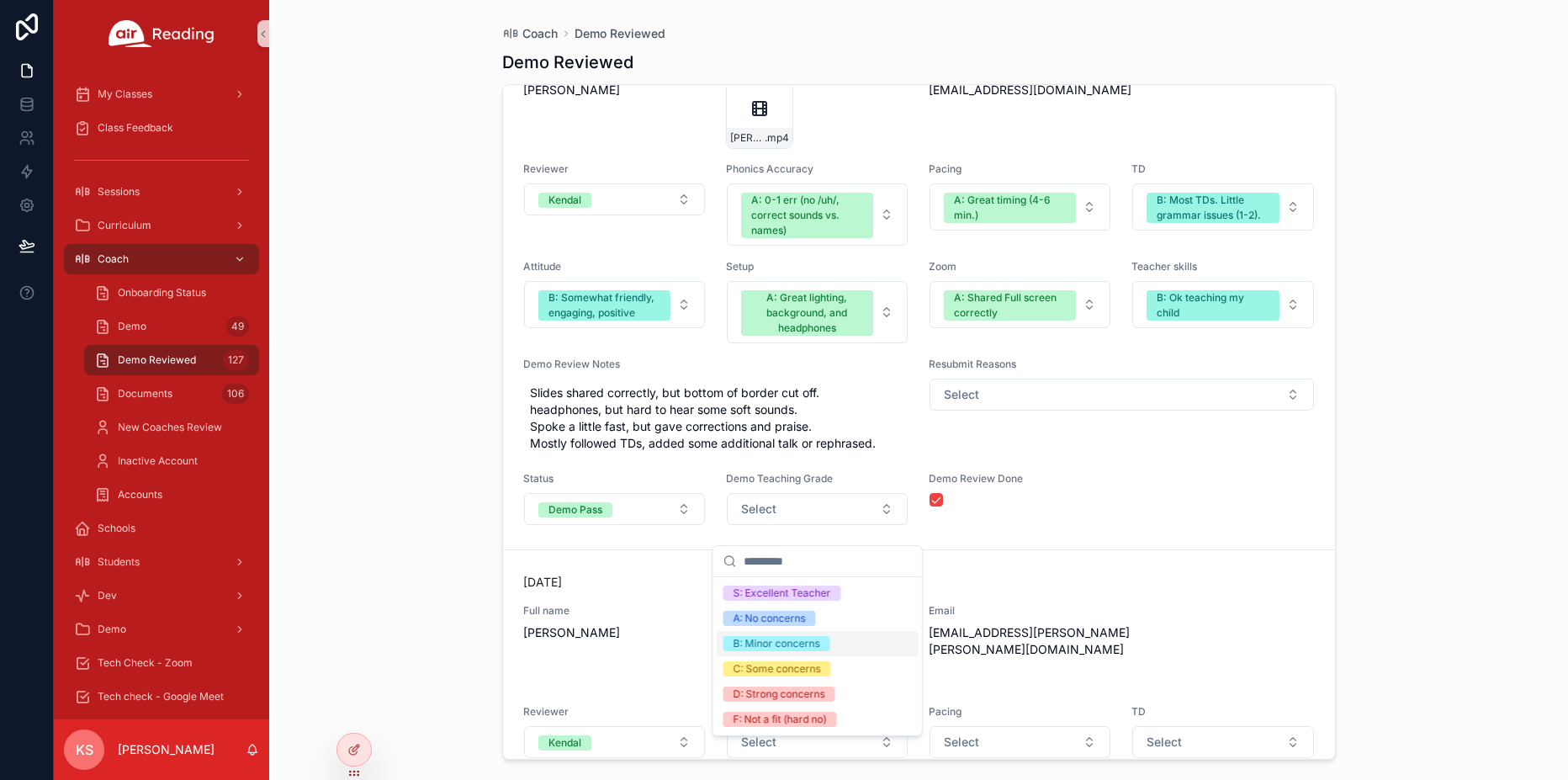
click at [773, 643] on div "B: Minor concerns" at bounding box center [776, 644] width 86 height 15
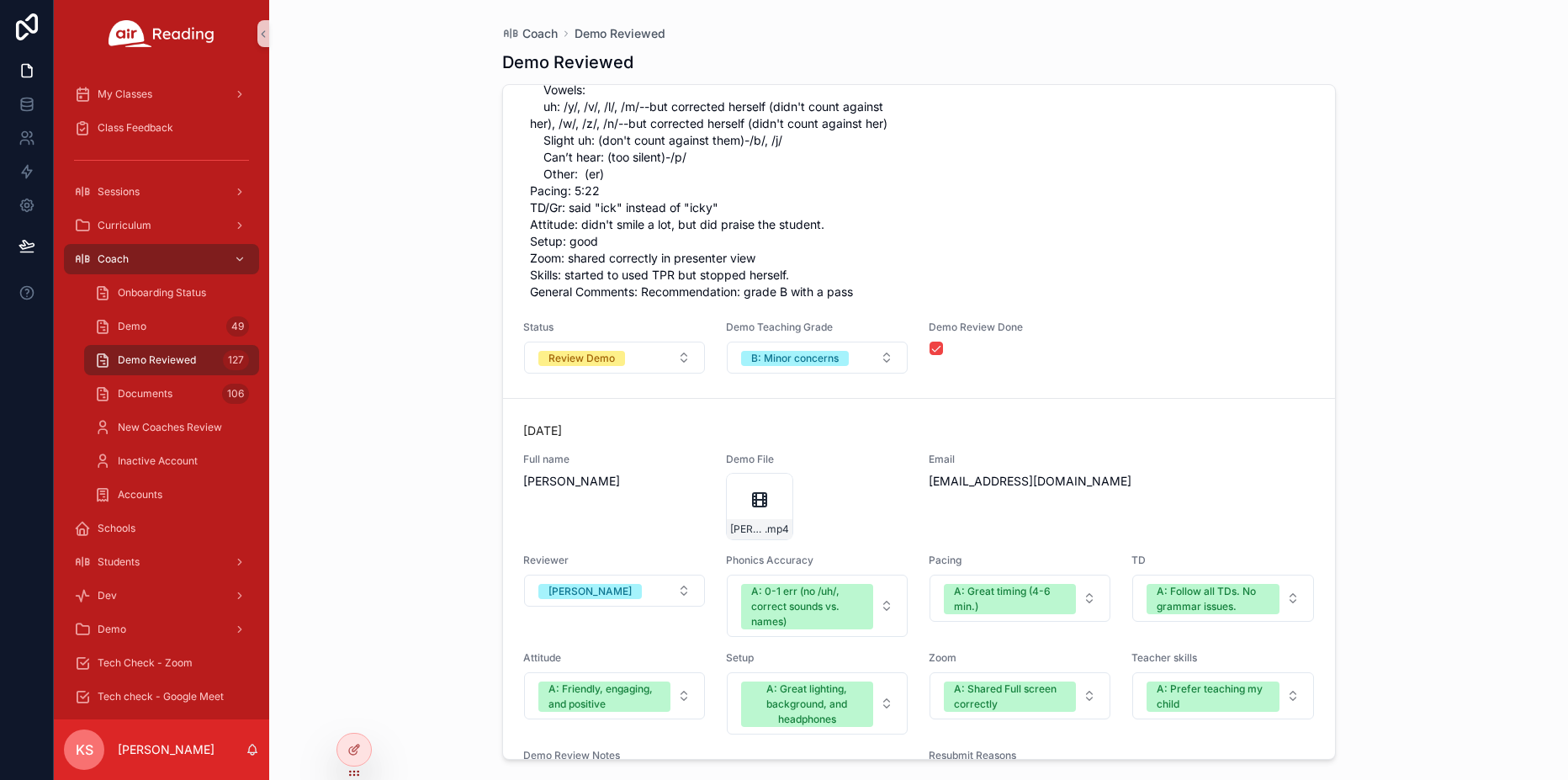
scroll to position [10579, 0]
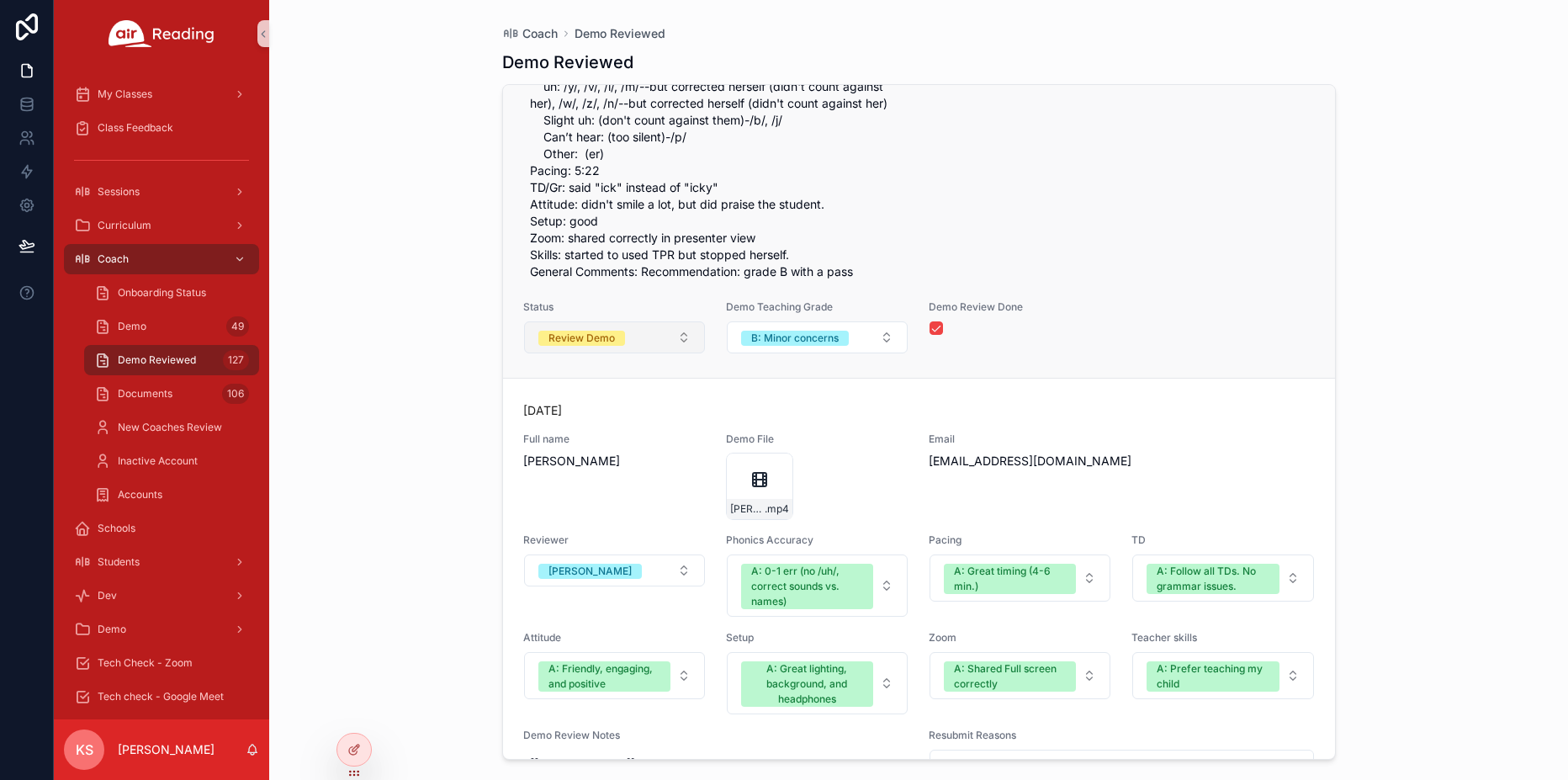
click at [605, 353] on button "Review Demo" at bounding box center [614, 336] width 181 height 32
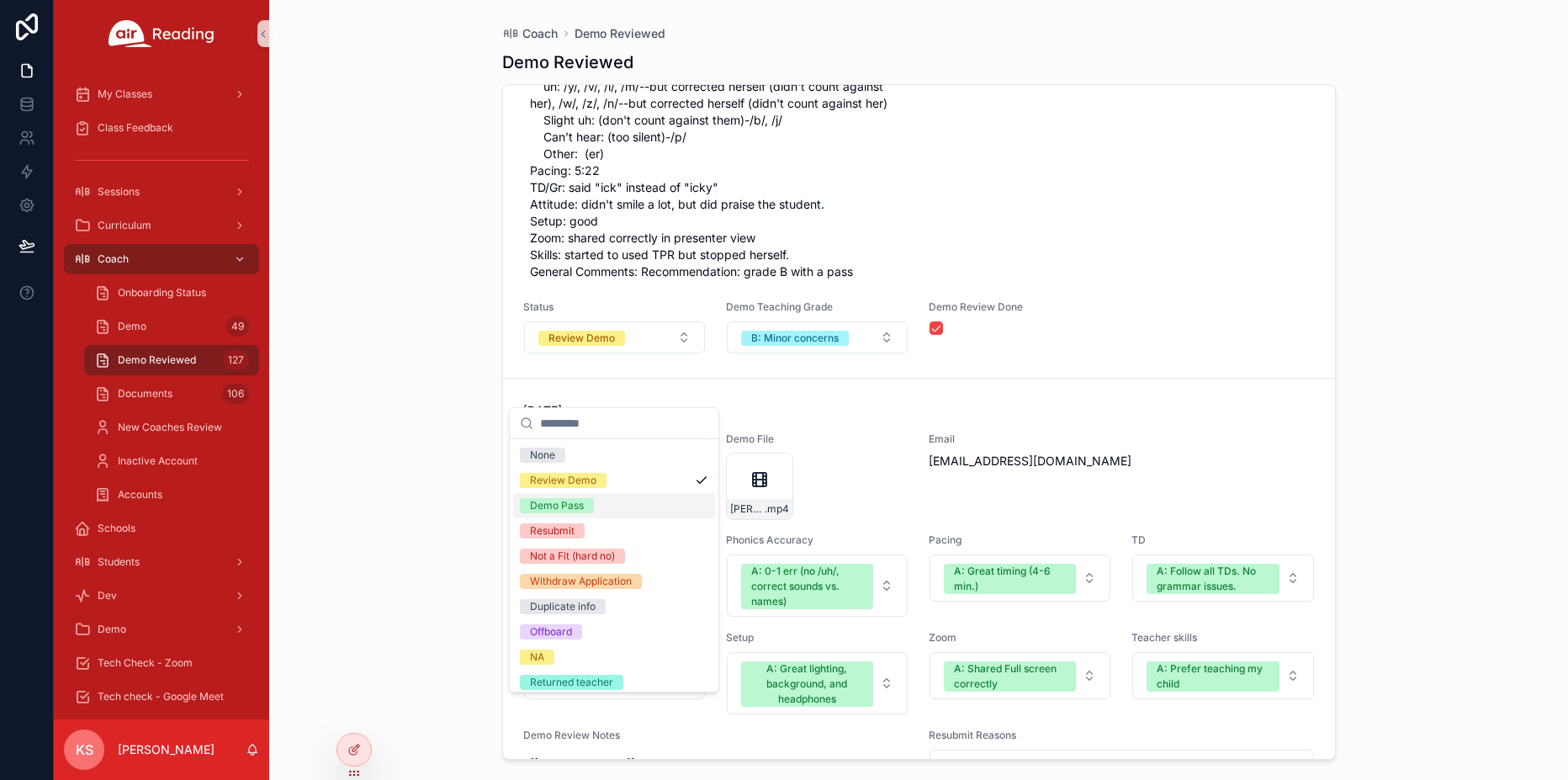
click at [562, 510] on div "Demo Pass" at bounding box center [557, 505] width 54 height 15
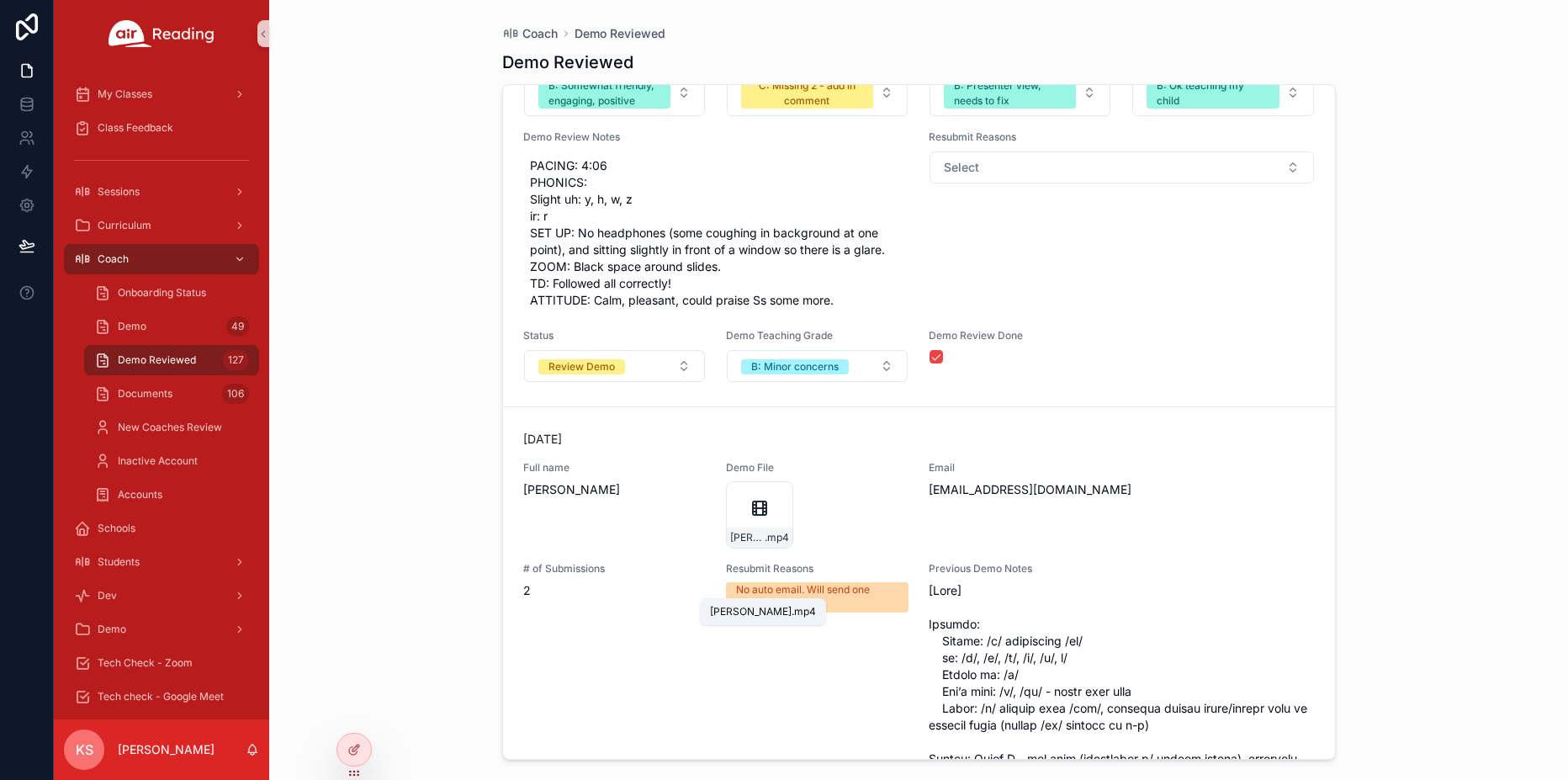
scroll to position [15769, 0]
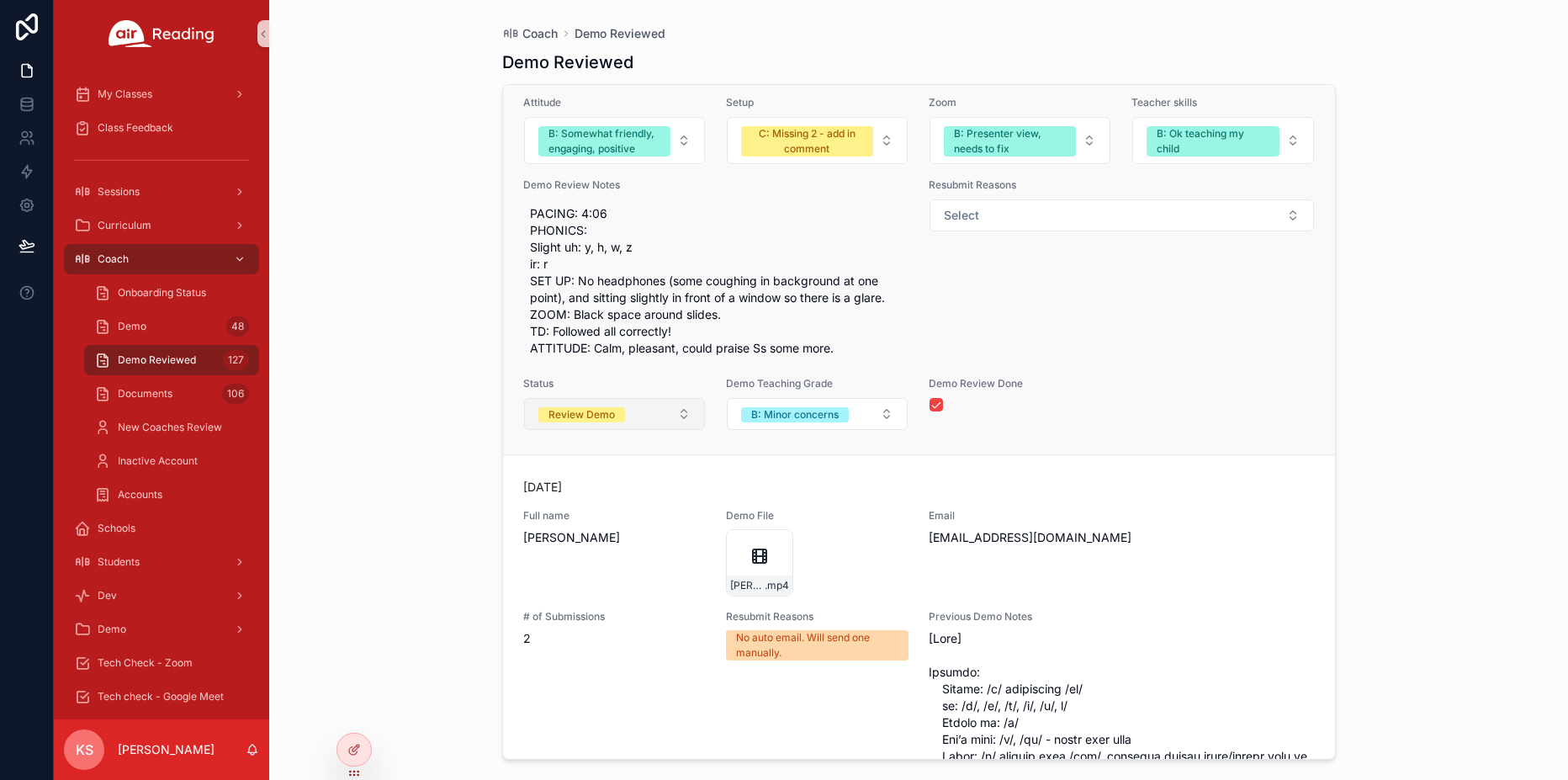
click at [617, 429] on button "Review Demo" at bounding box center [614, 413] width 181 height 32
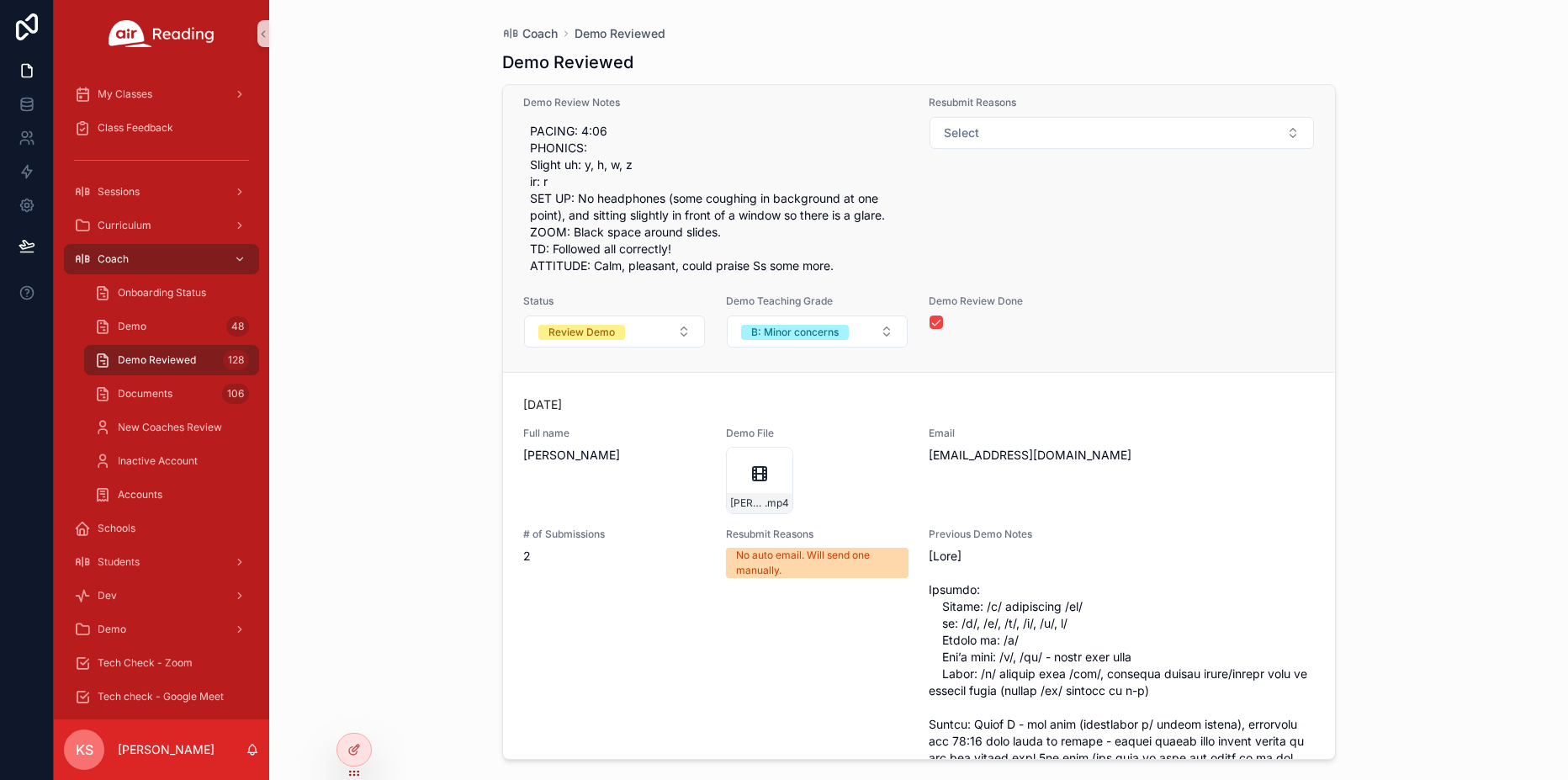
scroll to position [16703, 0]
click at [585, 369] on div "[DATE] Full name [PERSON_NAME] Demo File AprilBurrows .mp4 Email [EMAIL_ADDRESS…" at bounding box center [919, 71] width 832 height 597
click at [581, 345] on button "Review Demo" at bounding box center [614, 329] width 181 height 32
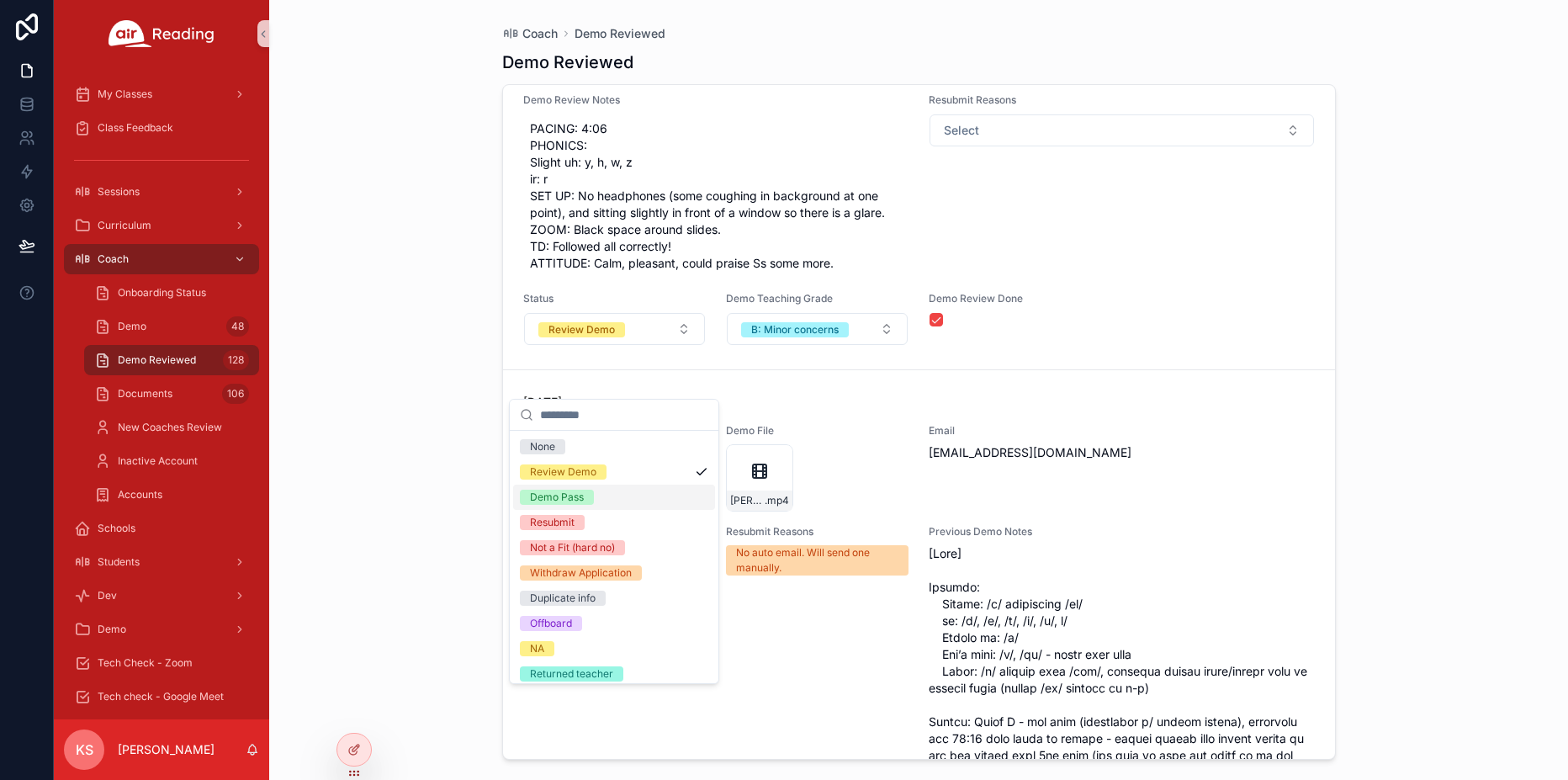
click at [558, 503] on div "Demo Pass" at bounding box center [557, 498] width 54 height 15
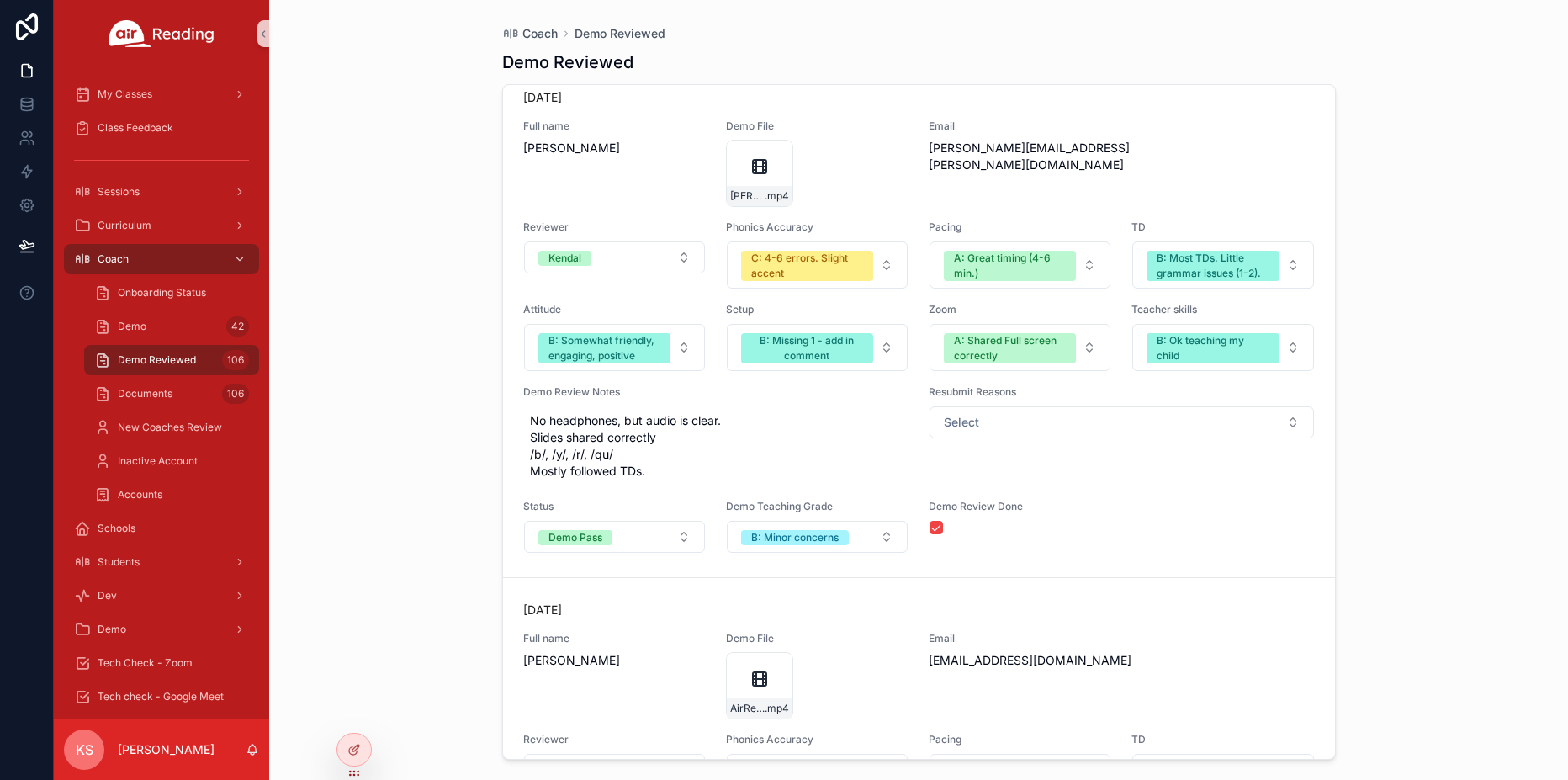
scroll to position [0, 0]
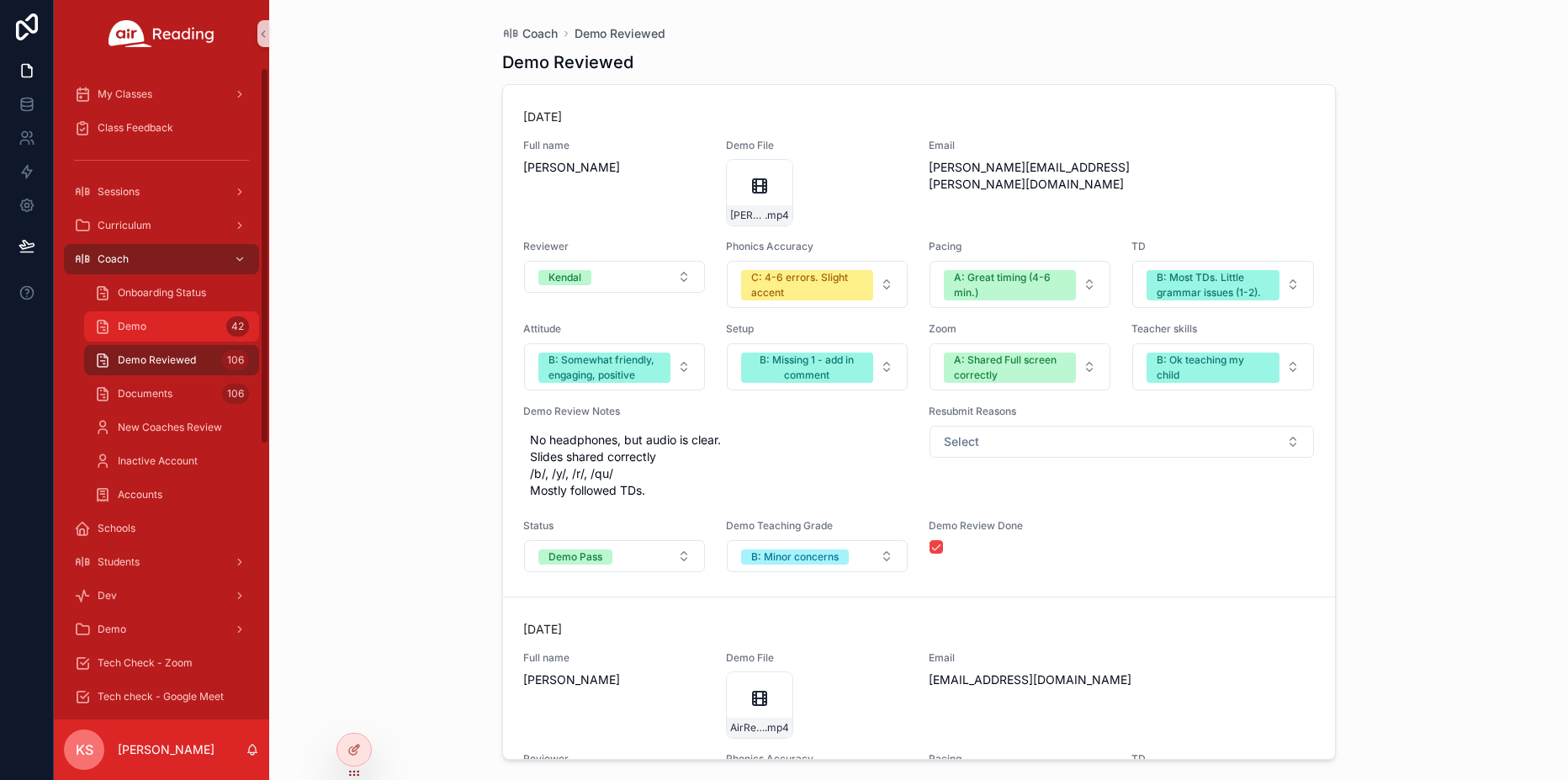
click at [138, 332] on span "Demo" at bounding box center [133, 327] width 29 height 13
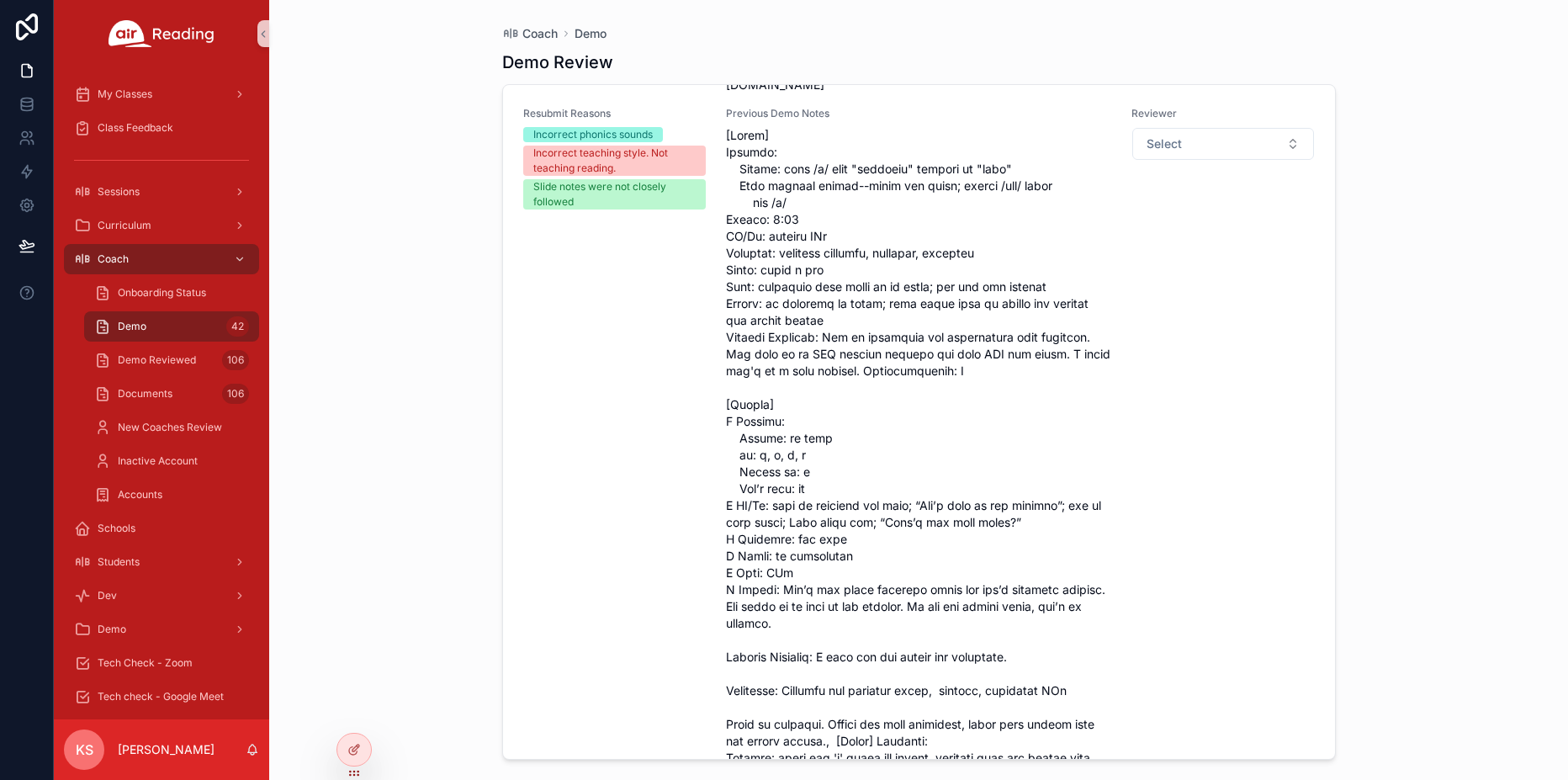
scroll to position [20146, 0]
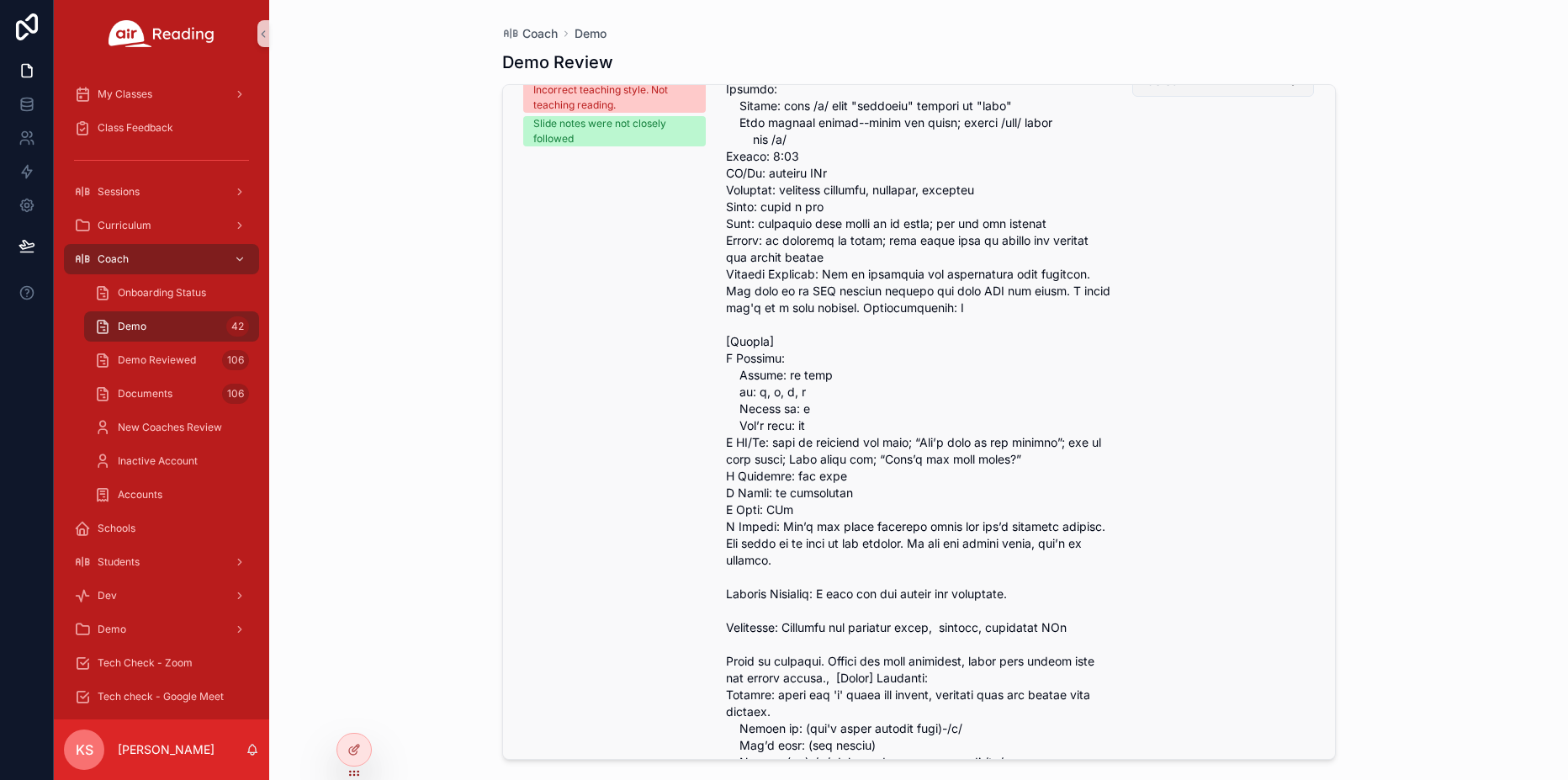
click at [1164, 97] on button "Select" at bounding box center [1222, 80] width 181 height 32
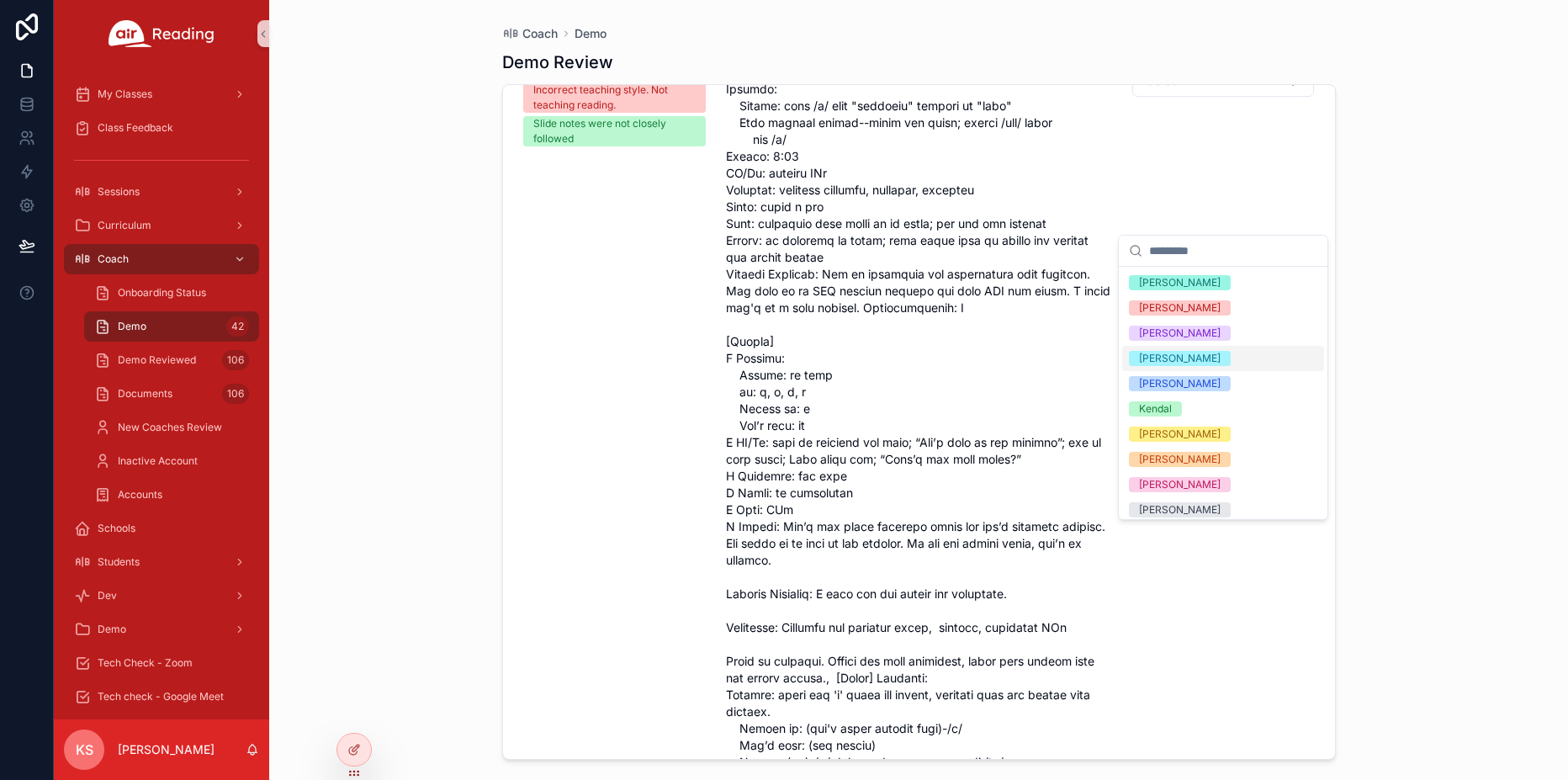
click at [1145, 361] on div "[PERSON_NAME]" at bounding box center [1179, 358] width 82 height 15
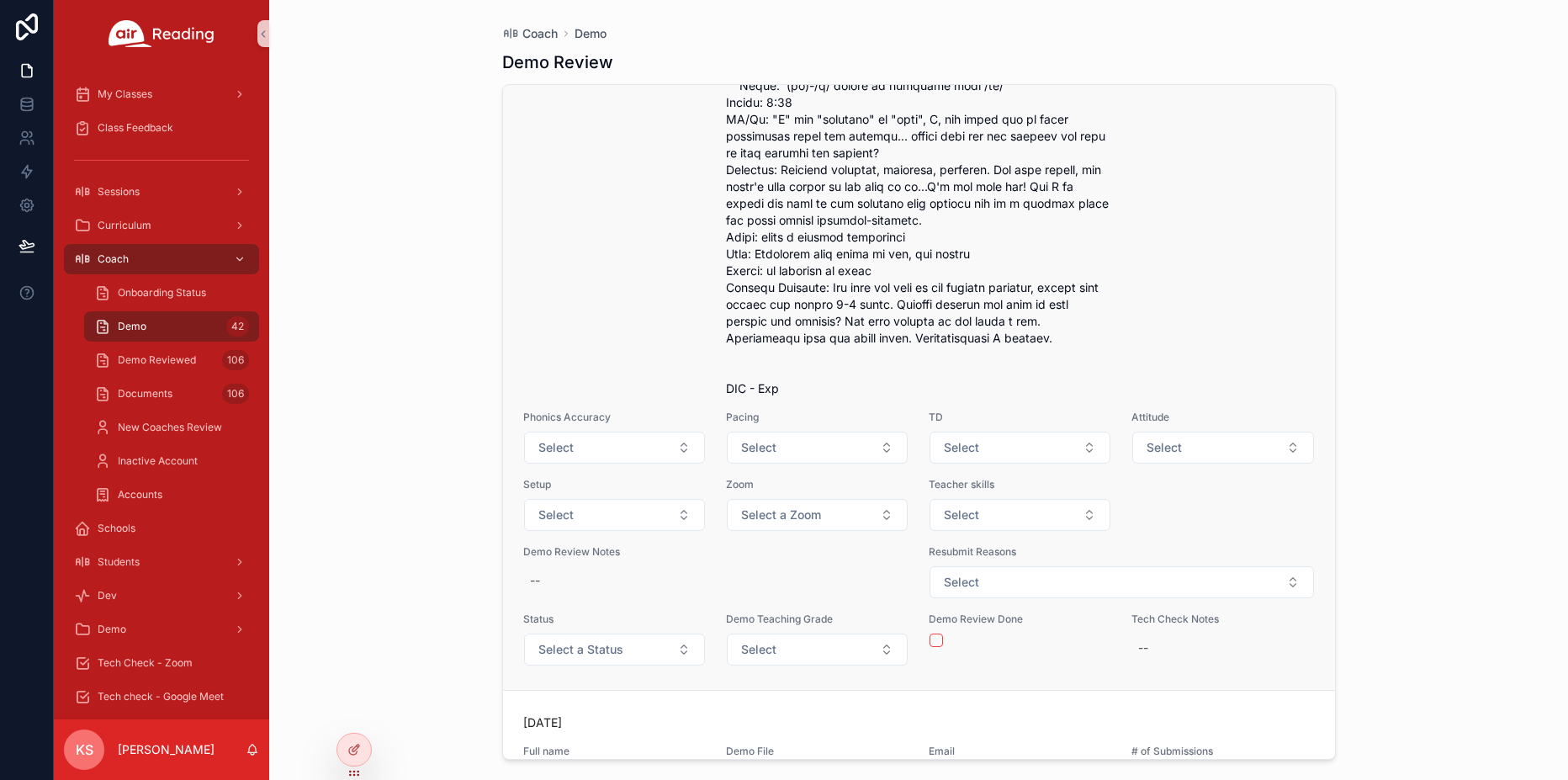
scroll to position [20997, 0]
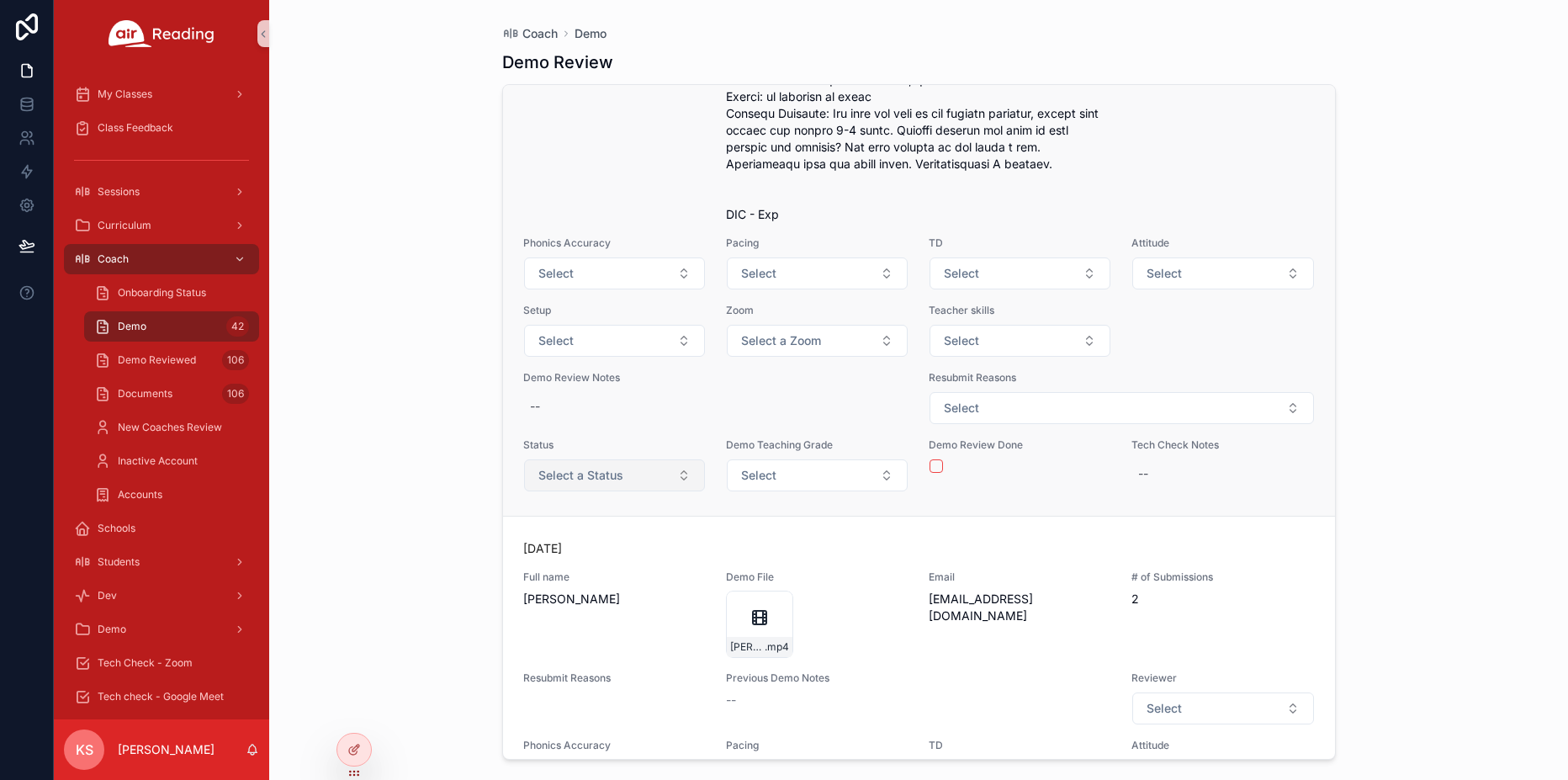
click at [624, 491] on button "Select a Status" at bounding box center [614, 475] width 181 height 32
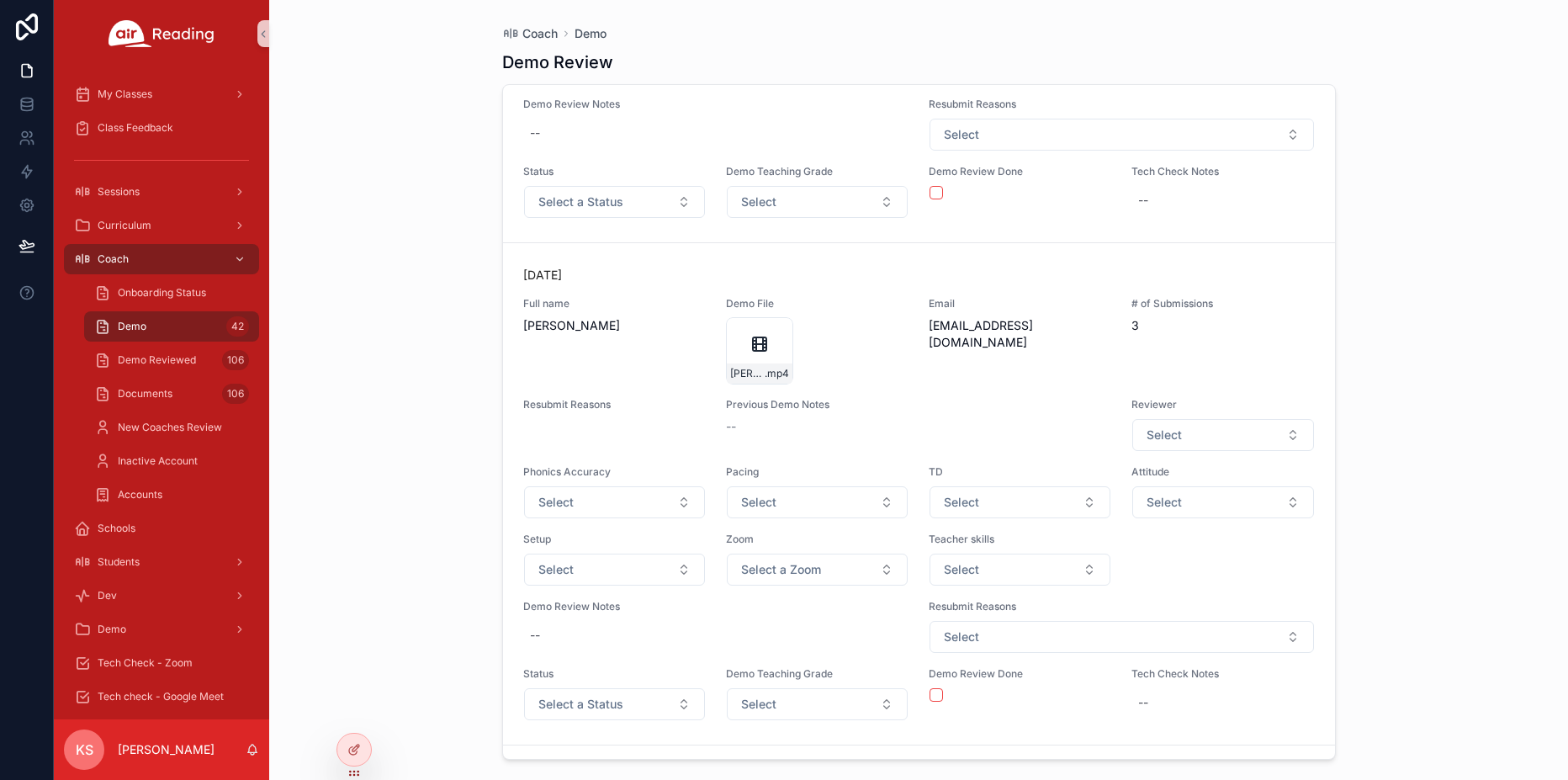
scroll to position [21804, 0]
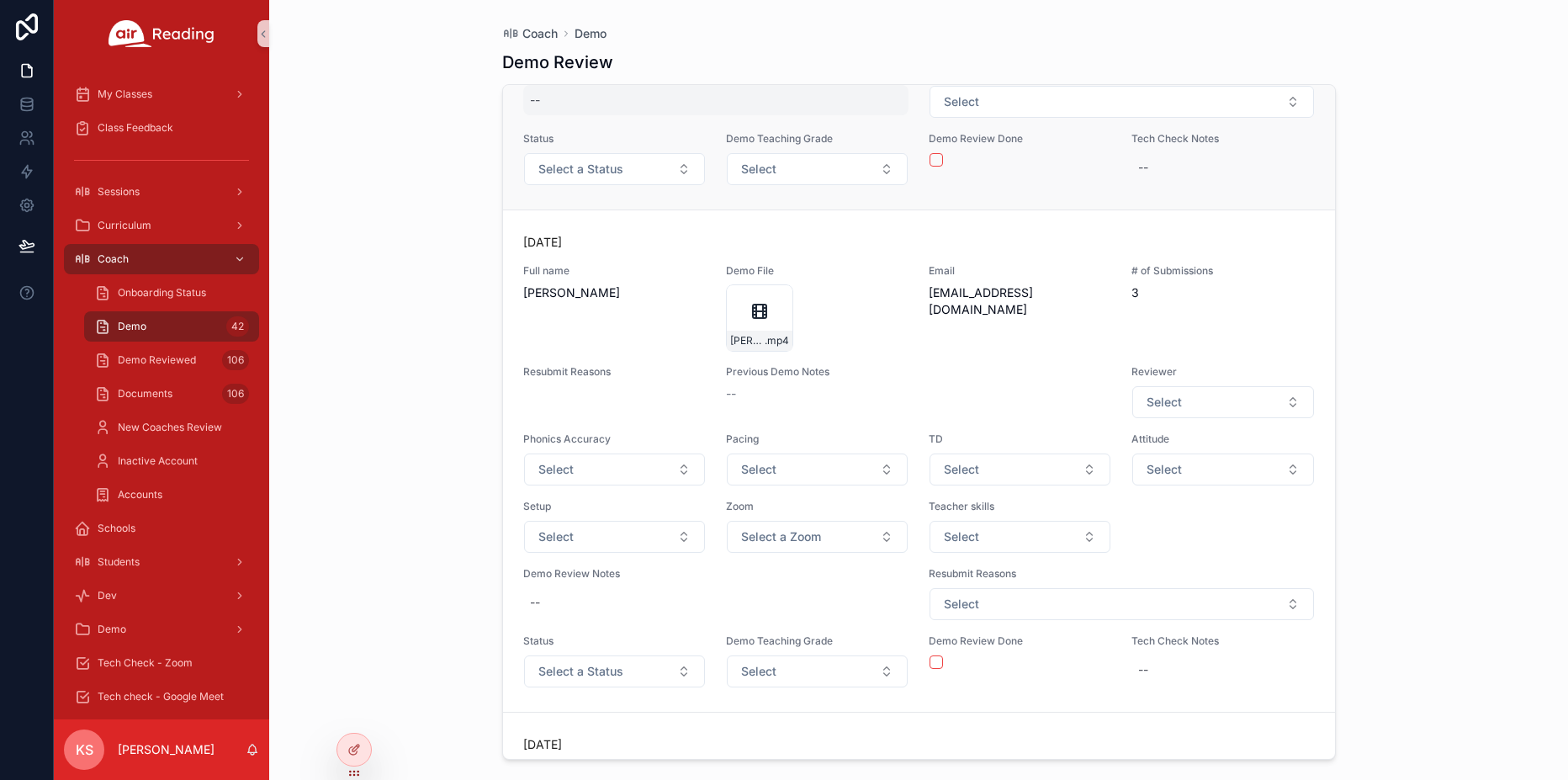
click at [583, 115] on div "--" at bounding box center [717, 100] width 386 height 31
click at [583, 232] on div "scrollable content" at bounding box center [638, 268] width 242 height 83
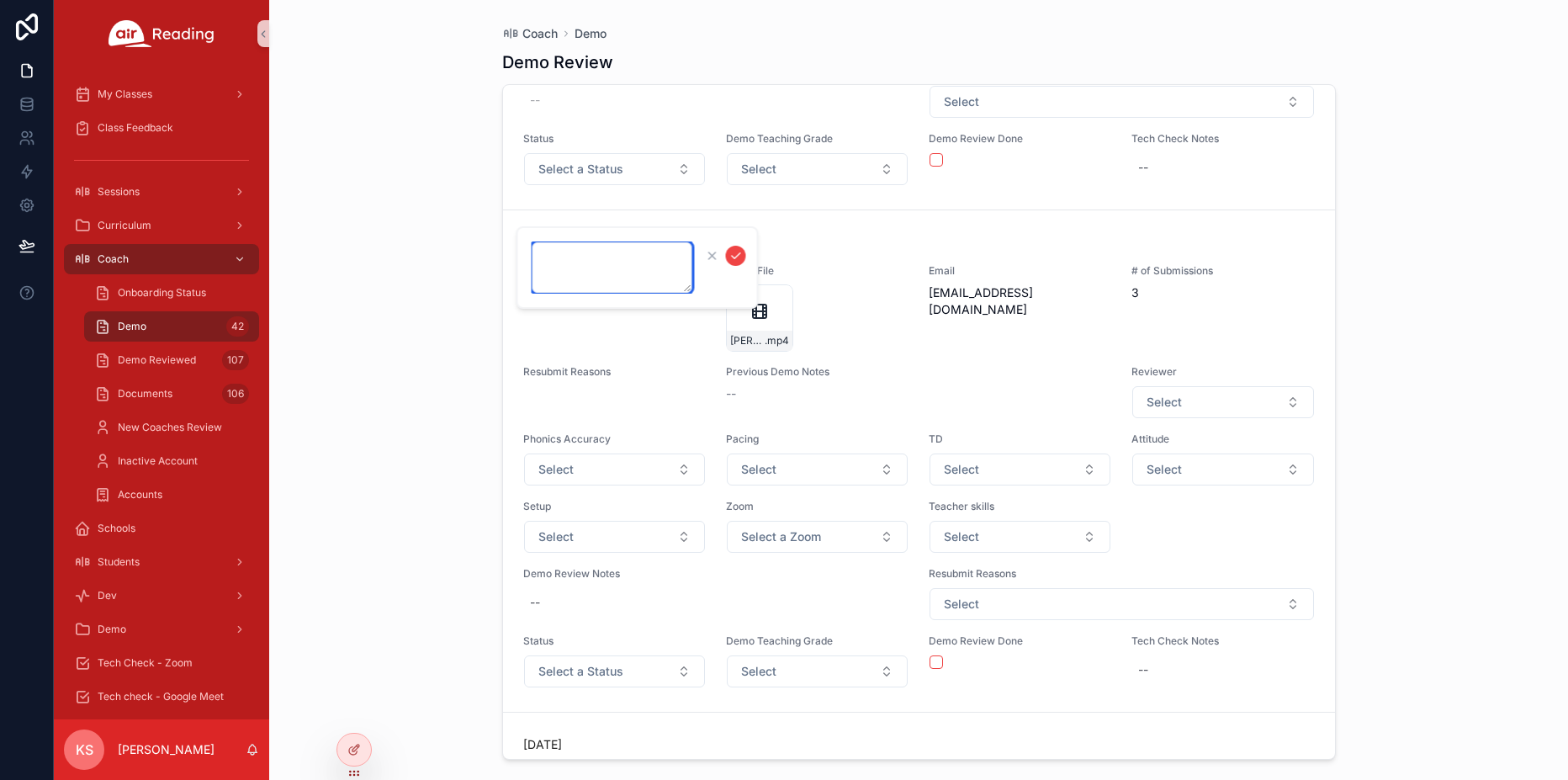
click at [580, 256] on textarea "scrollable content" at bounding box center [612, 267] width 159 height 51
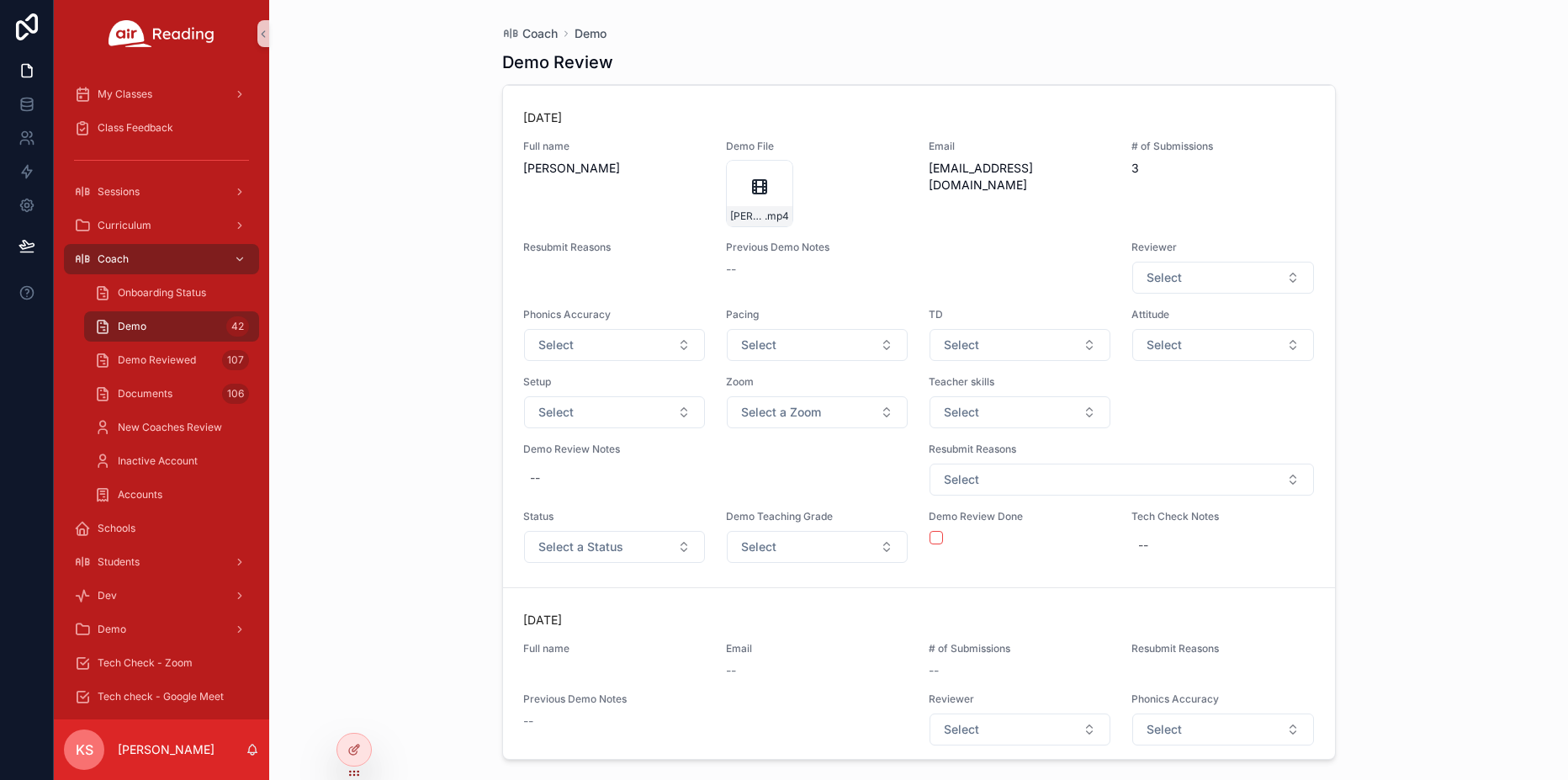
scroll to position [21680, 0]
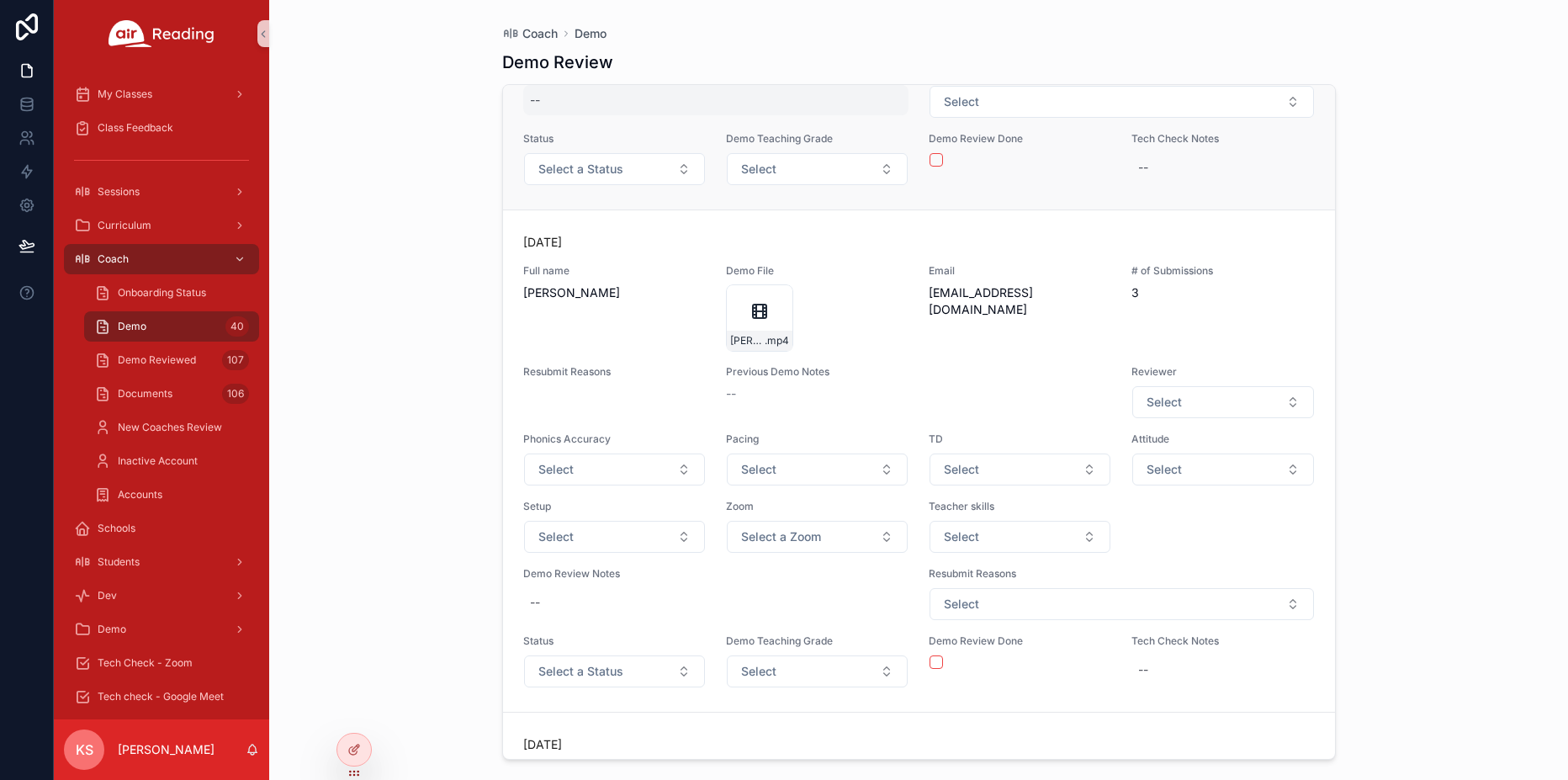
click at [564, 115] on div "--" at bounding box center [717, 100] width 386 height 31
click at [564, 241] on form "scrollable content" at bounding box center [639, 267] width 215 height 52
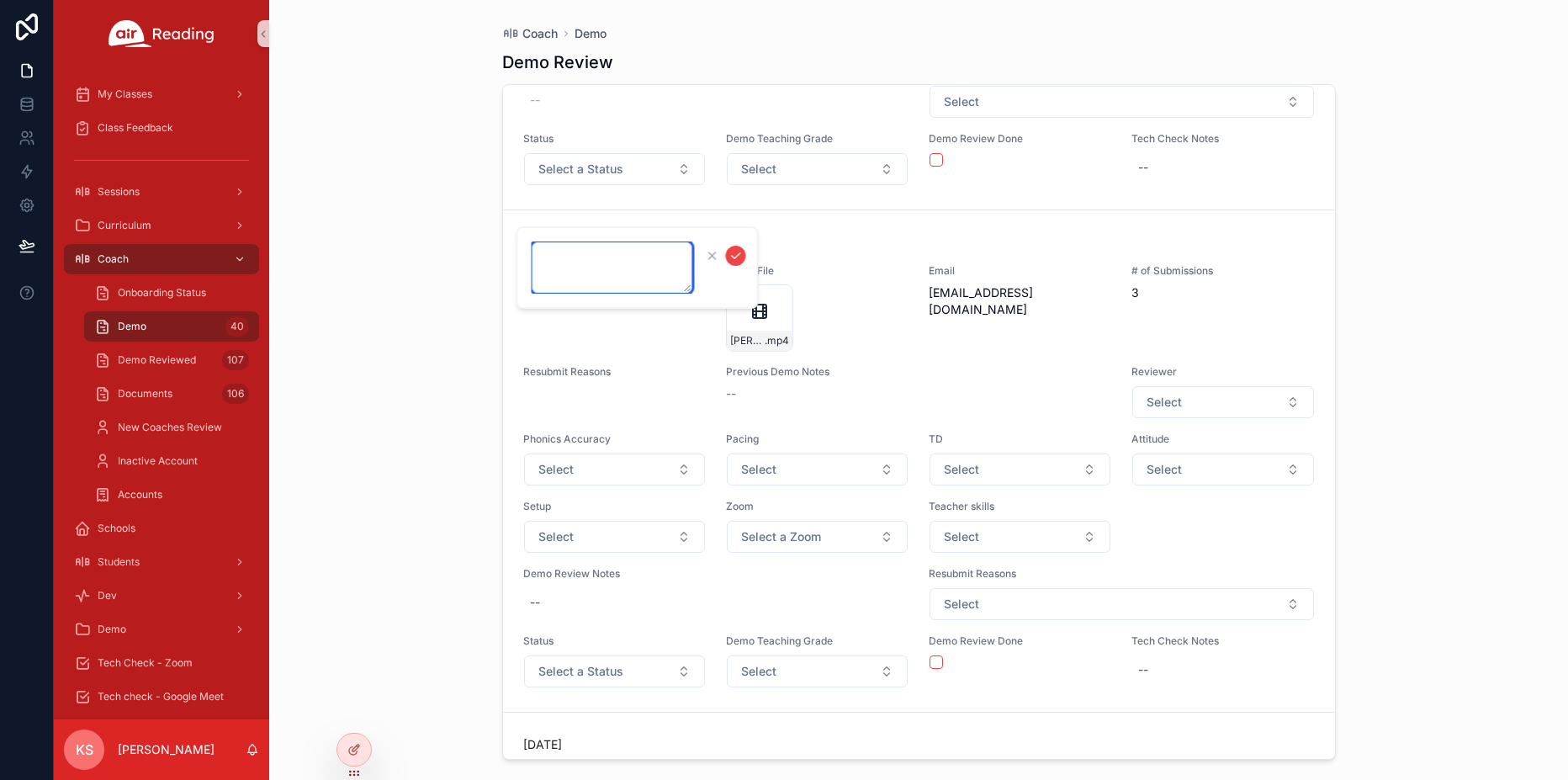
click at [565, 254] on textarea "scrollable content" at bounding box center [612, 267] width 159 height 51
type textarea "*******"
click at [735, 257] on icon "scrollable content" at bounding box center [736, 256] width 13 height 13
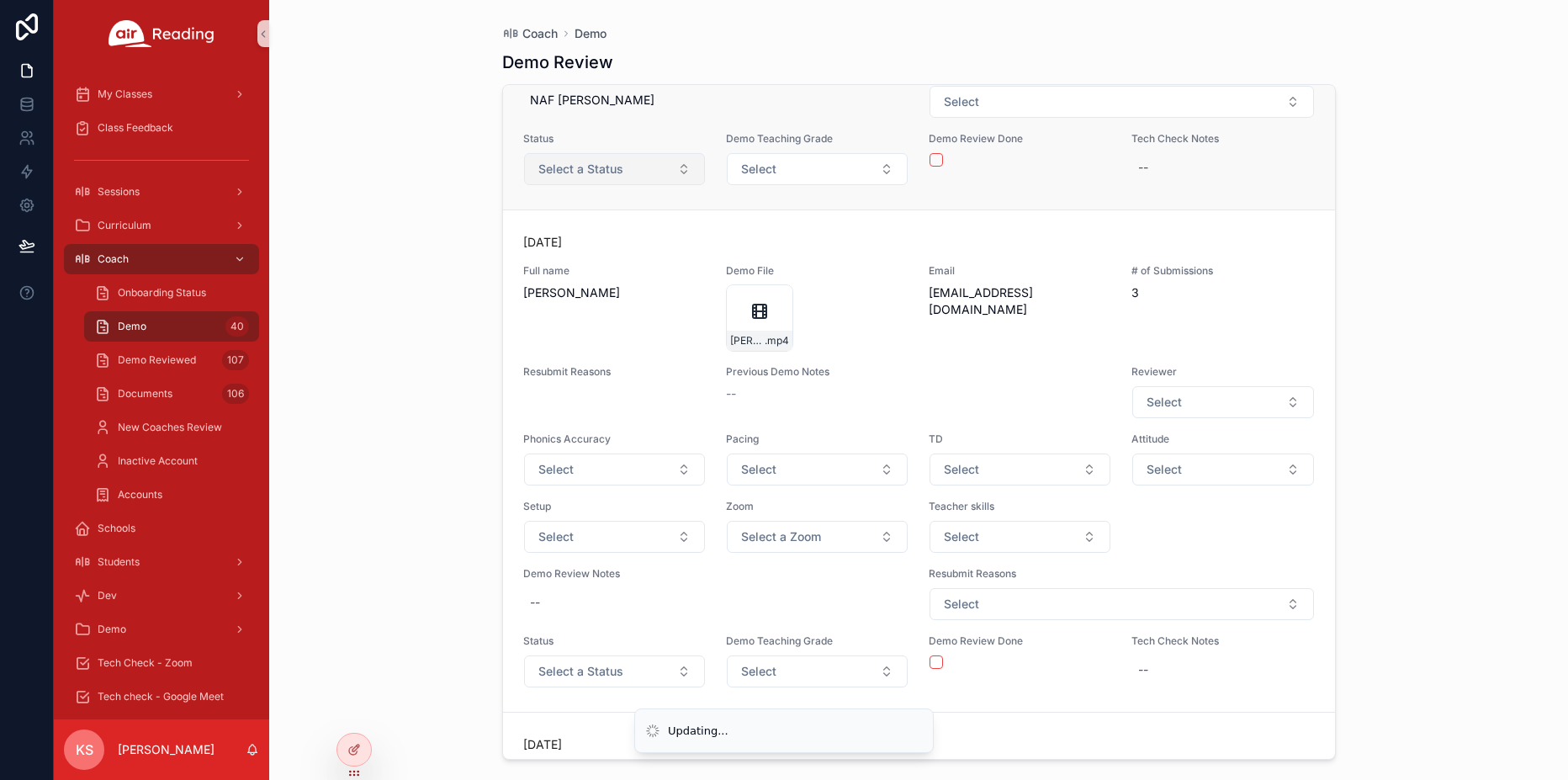
click at [649, 185] on button "Select a Status" at bounding box center [614, 168] width 181 height 32
click at [591, 178] on span "Select a Status" at bounding box center [580, 169] width 85 height 17
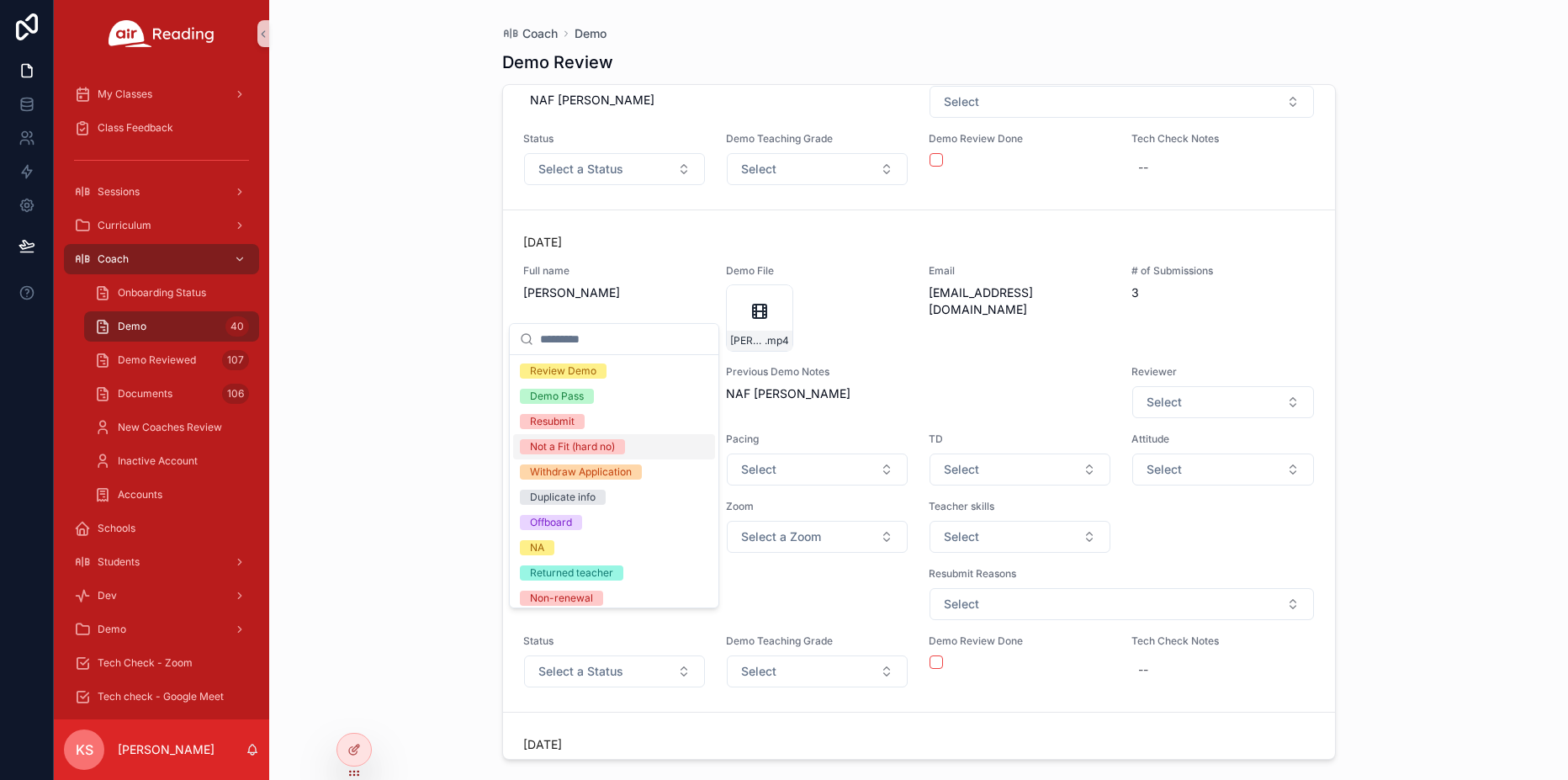
click at [568, 451] on div "Not a Fit (hard no)" at bounding box center [573, 447] width 85 height 15
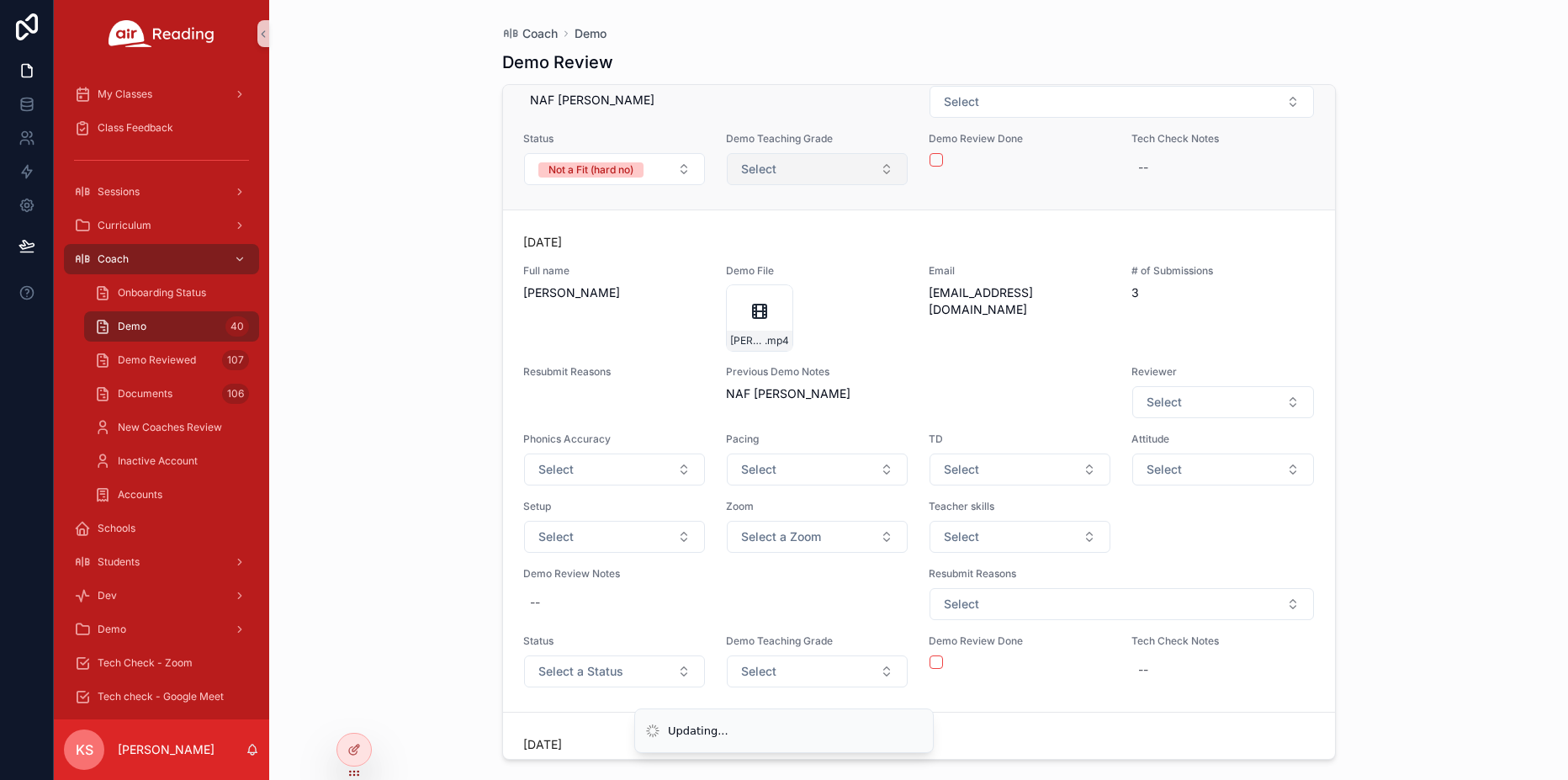
click at [780, 185] on button "Select" at bounding box center [817, 168] width 181 height 32
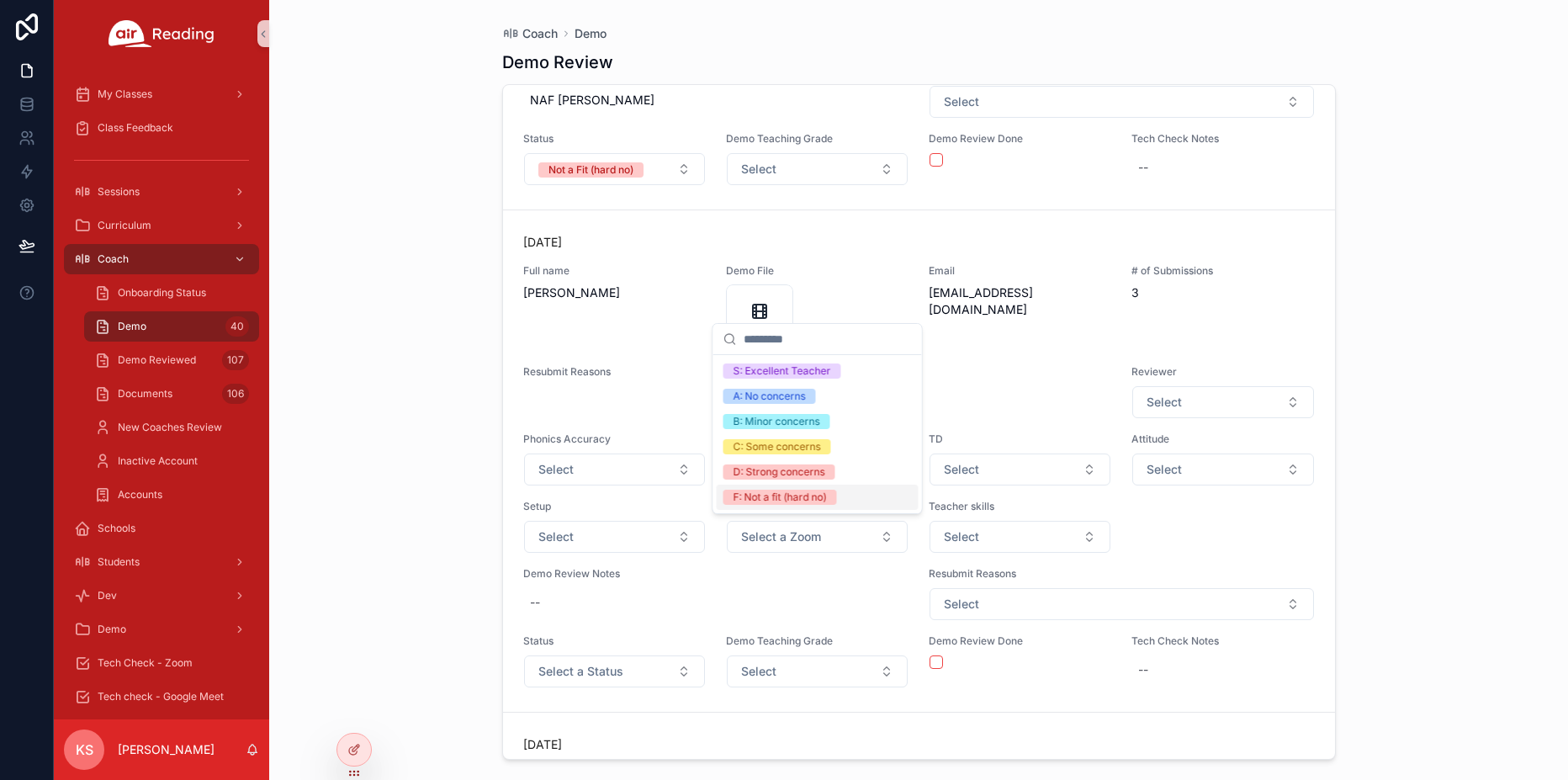
click at [767, 496] on div "F: Not a fit (hard no)" at bounding box center [779, 498] width 93 height 15
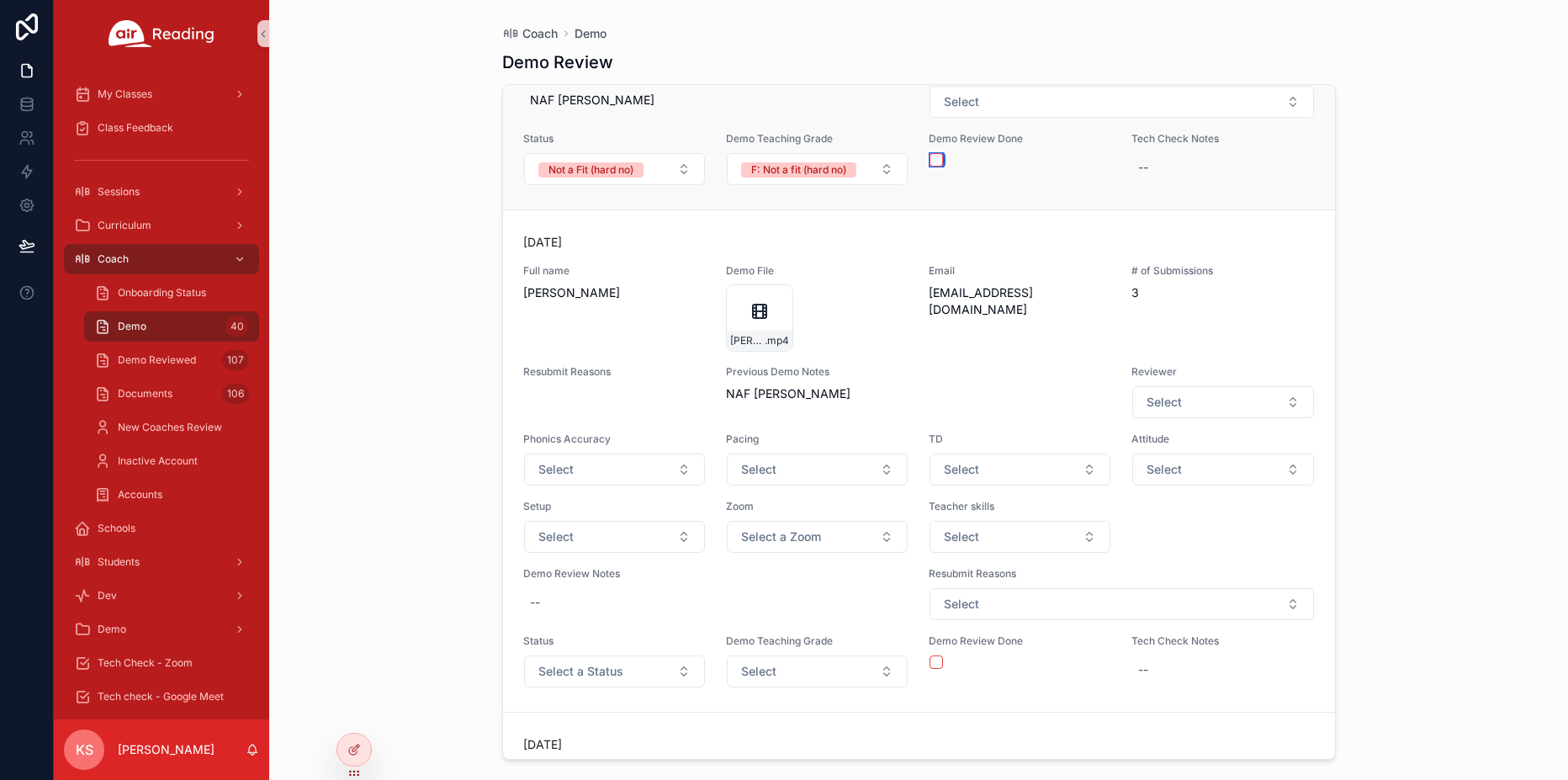
click at [936, 166] on button "scrollable content" at bounding box center [936, 159] width 13 height 13
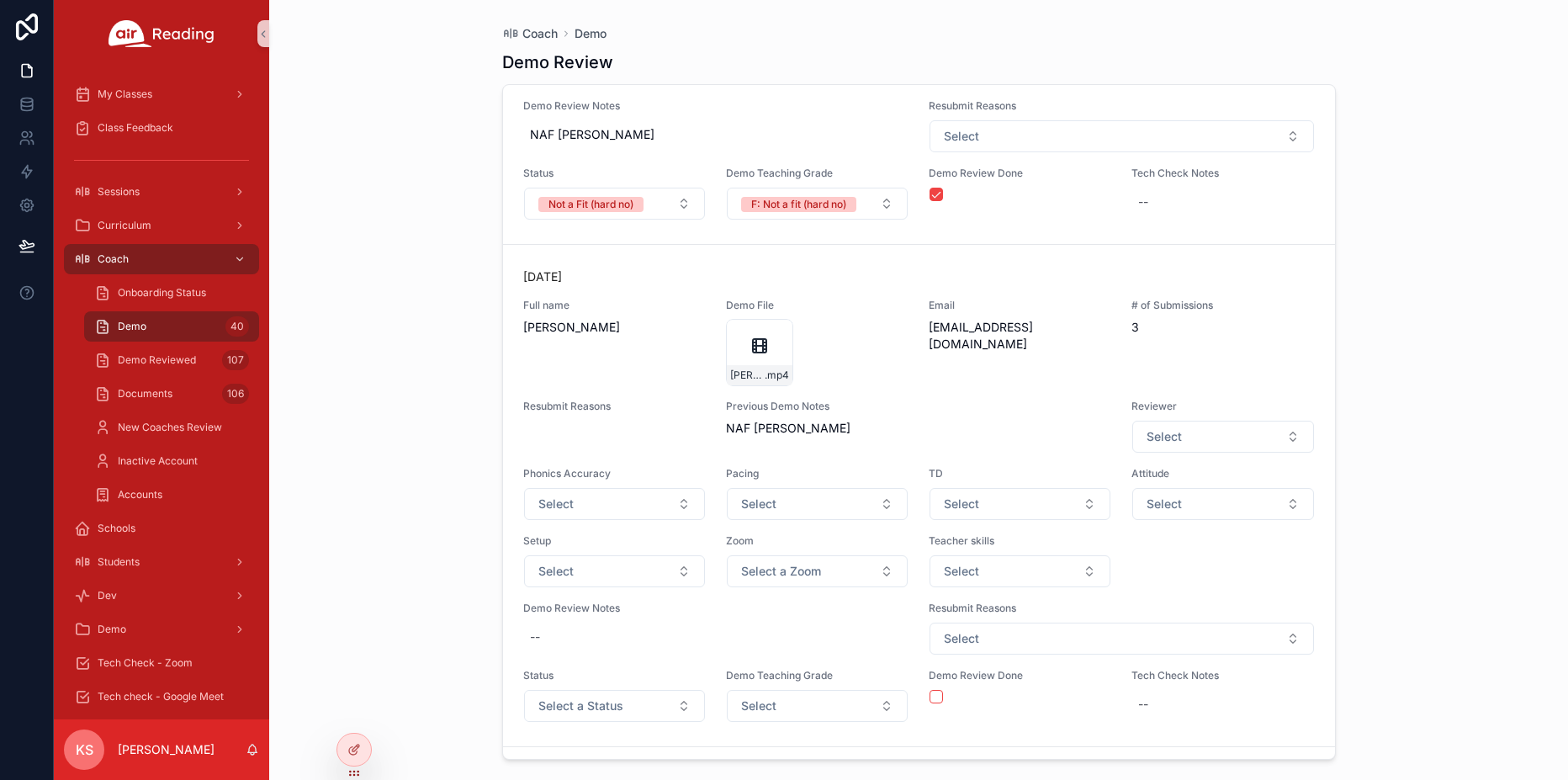
scroll to position [21796, 0]
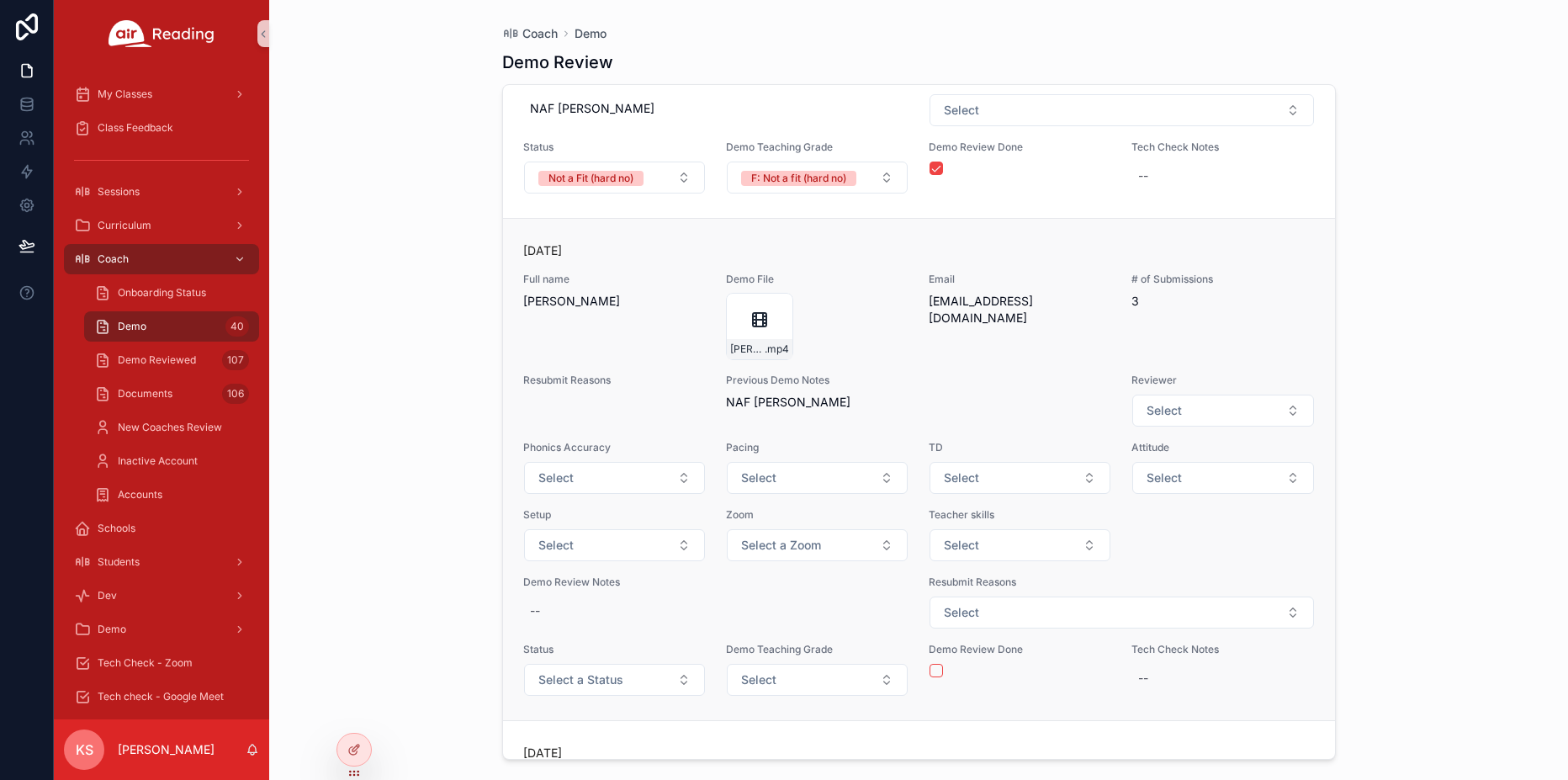
click at [793, 427] on div "Previous Demo Notes NAF KIM" at bounding box center [919, 401] width 386 height 54
click at [780, 410] on span "NAF KIM" at bounding box center [919, 402] width 386 height 17
click at [773, 410] on span "NAF KIM" at bounding box center [919, 402] width 386 height 17
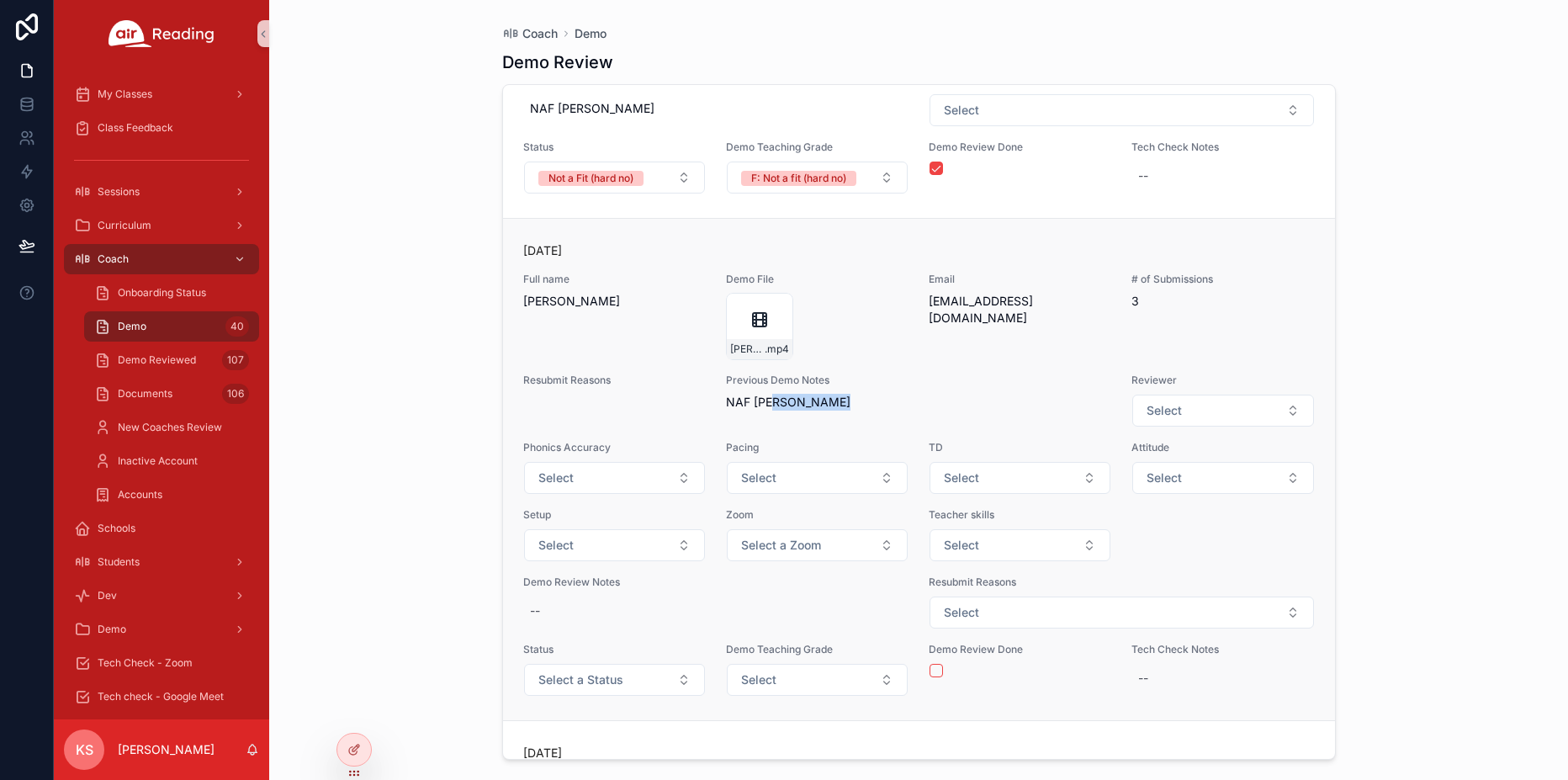
click at [773, 410] on span "NAF KIM" at bounding box center [919, 402] width 386 height 17
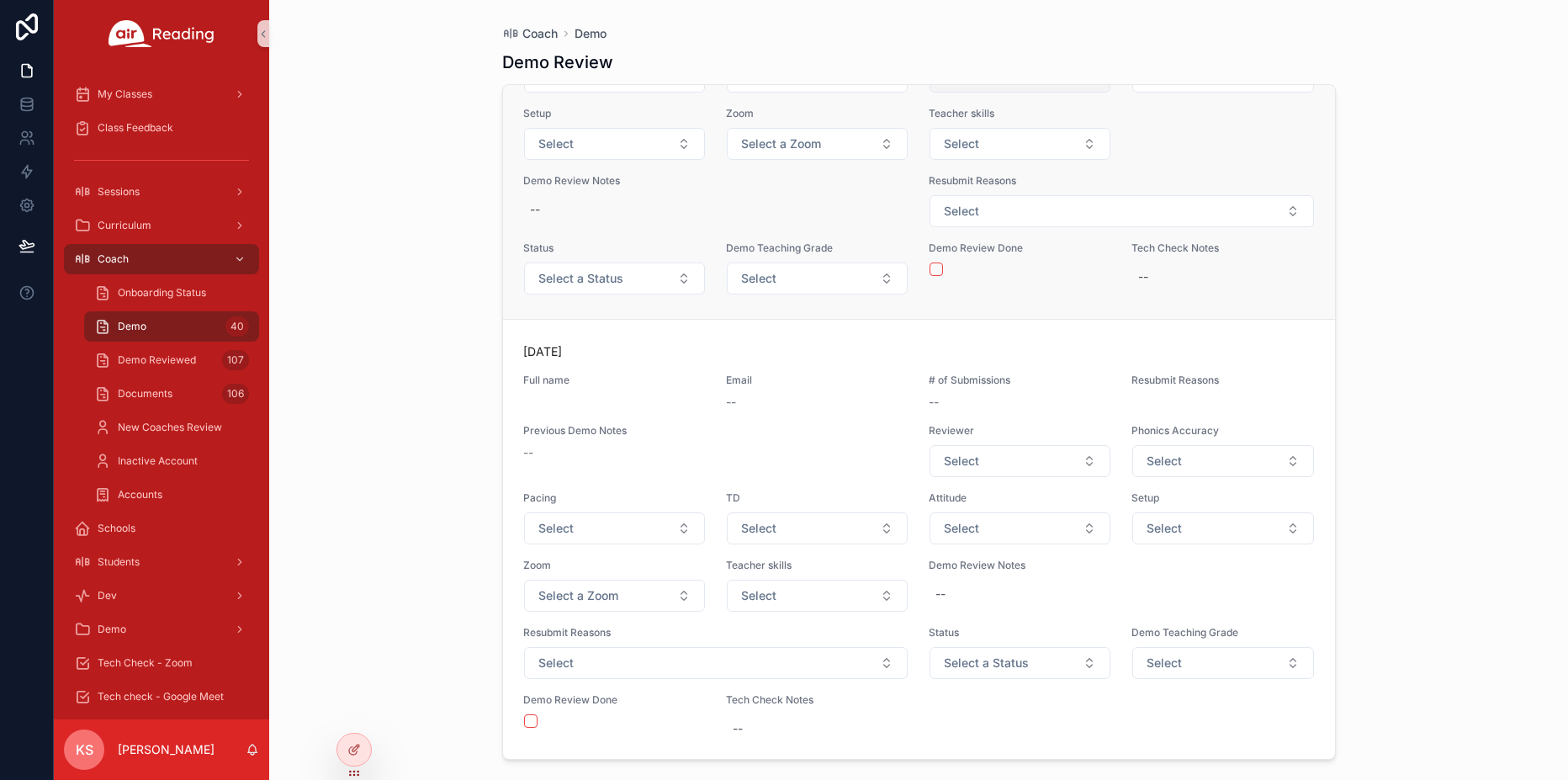
scroll to position [22226, 0]
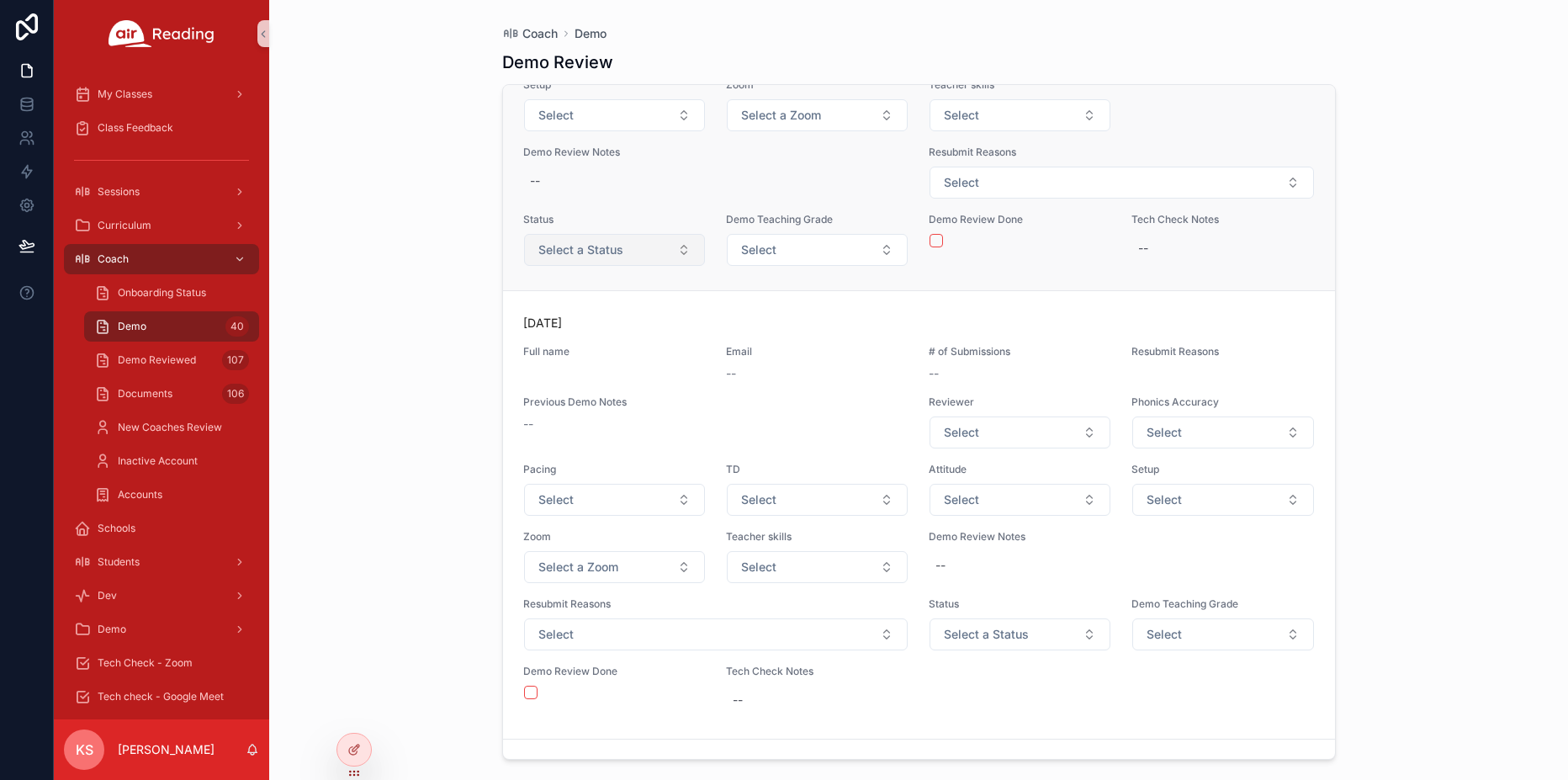
click at [629, 266] on button "Select a Status" at bounding box center [614, 249] width 181 height 32
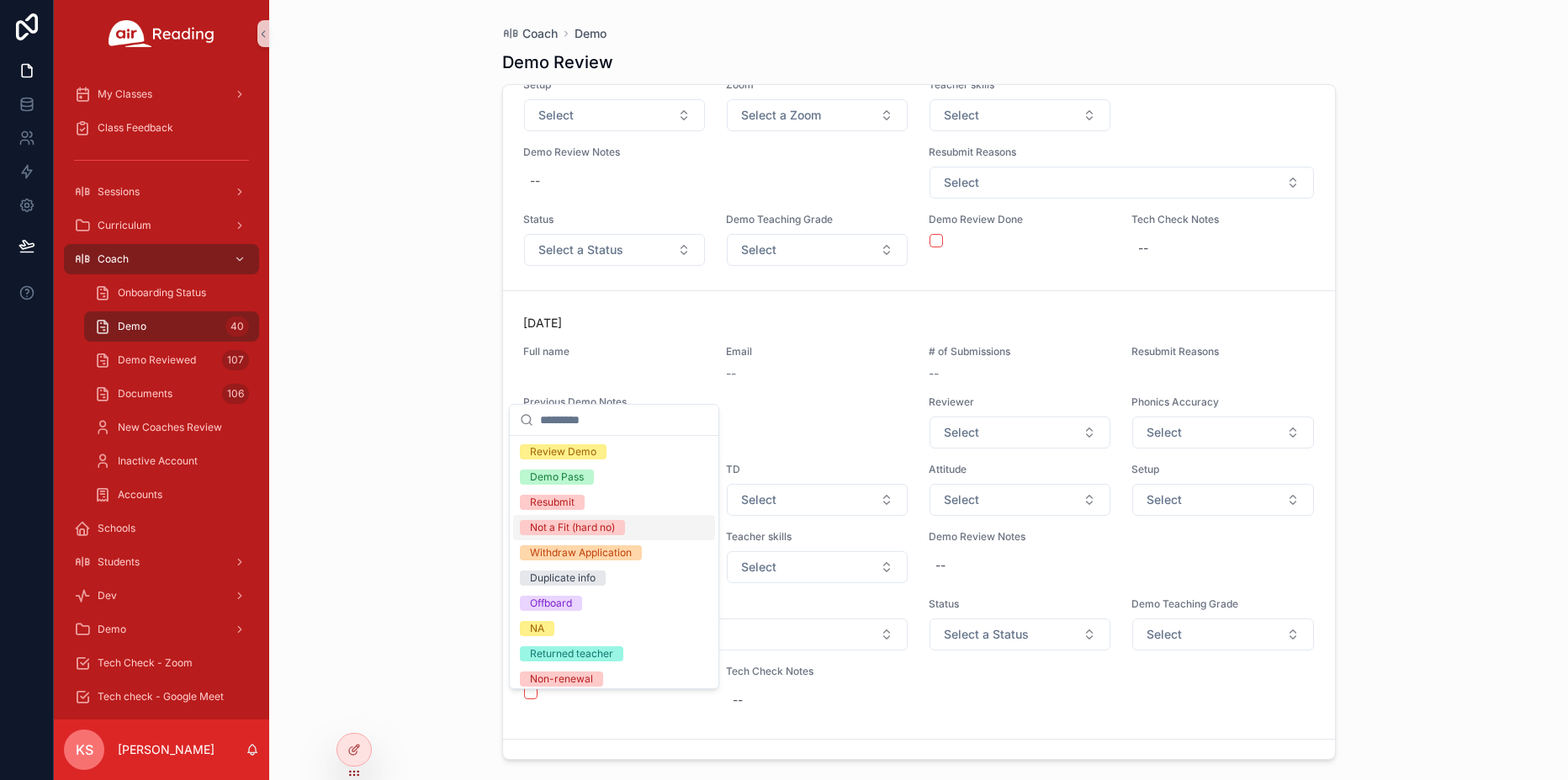
click at [617, 525] on span "Not a Fit (hard no)" at bounding box center [572, 527] width 105 height 15
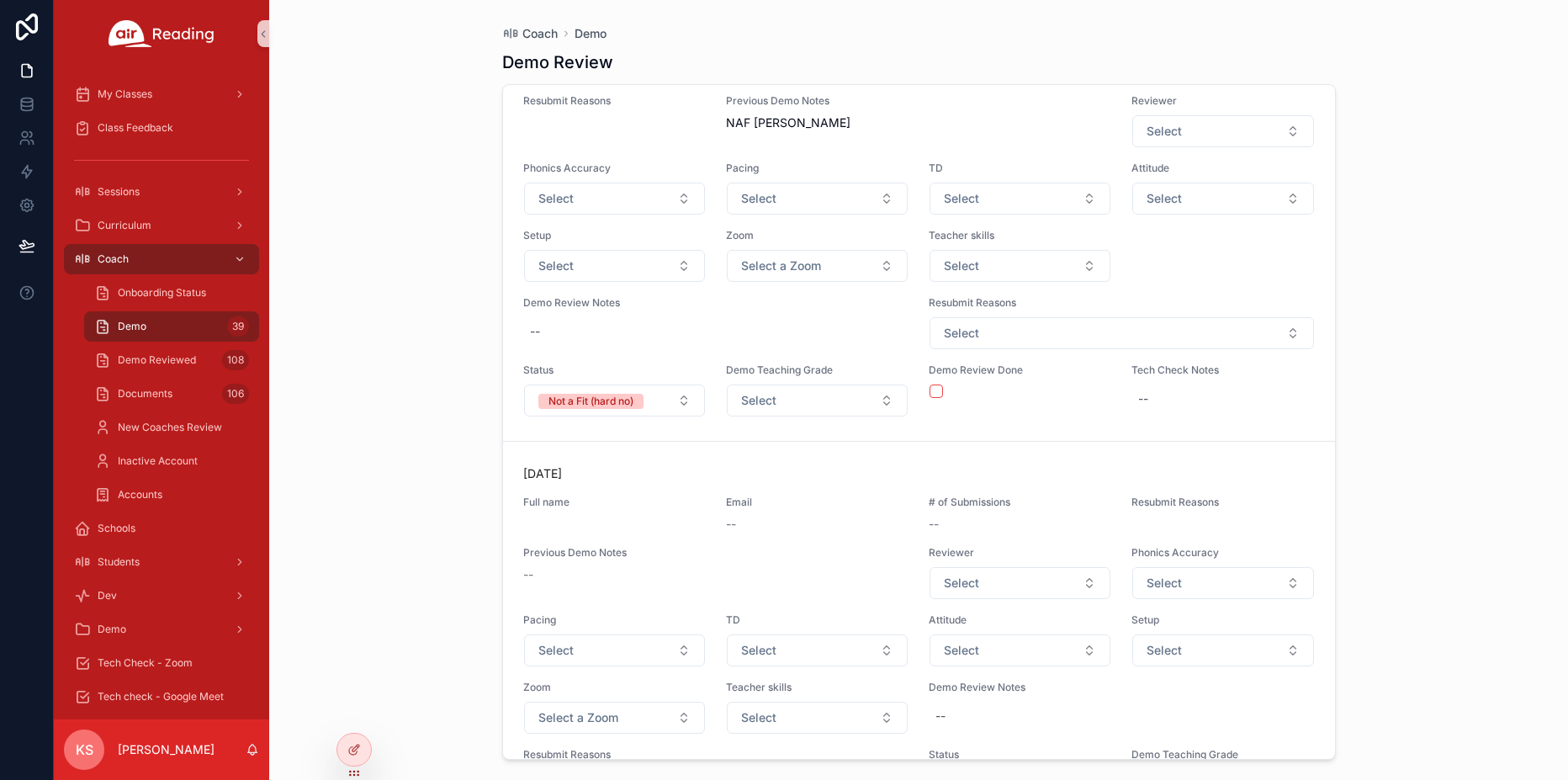
scroll to position [21589, 0]
click at [796, 417] on button "Select" at bounding box center [817, 401] width 181 height 32
click at [790, 417] on button "Select" at bounding box center [817, 401] width 181 height 32
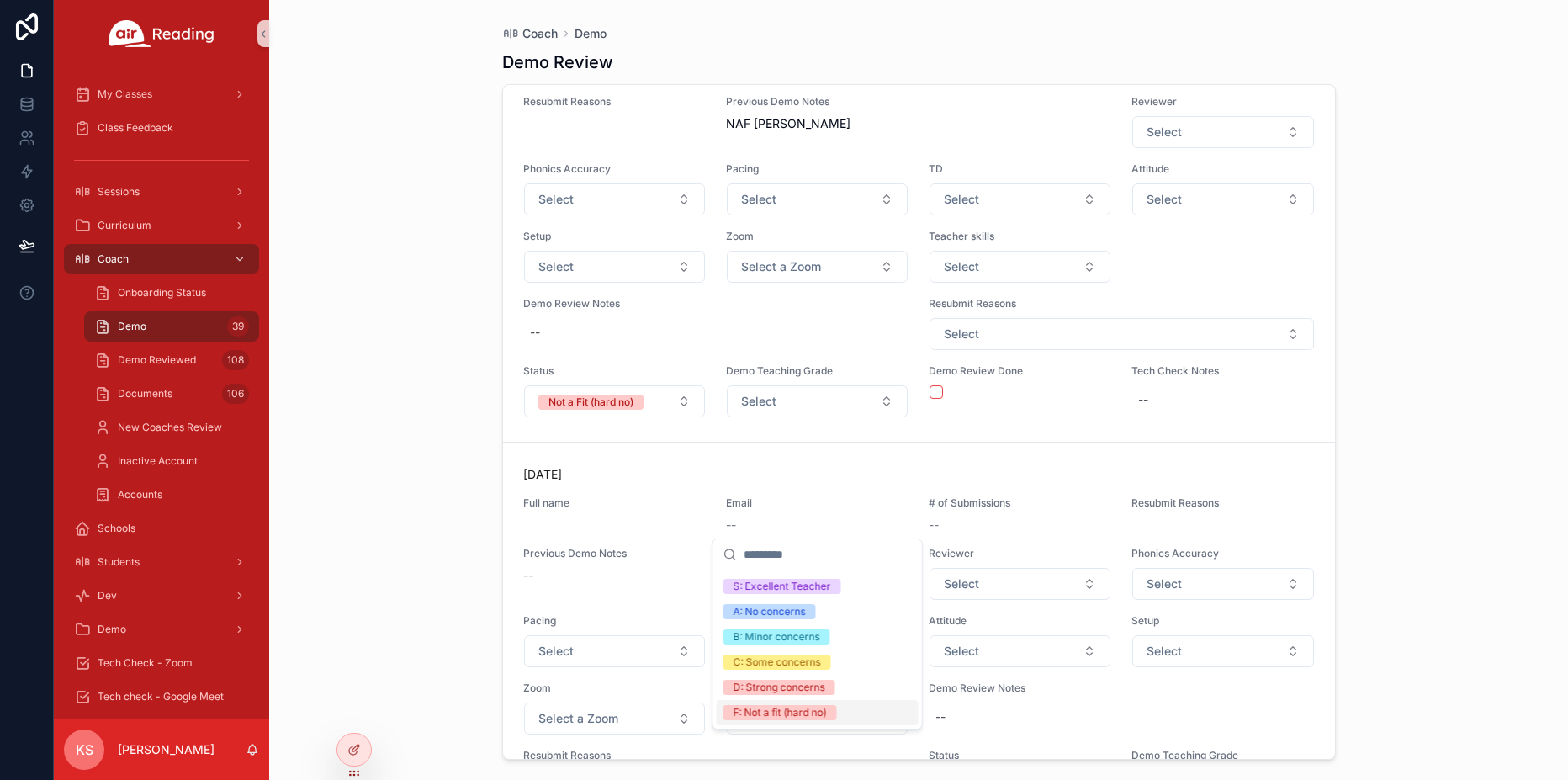
click at [768, 713] on div "F: Not a fit (hard no)" at bounding box center [779, 713] width 93 height 15
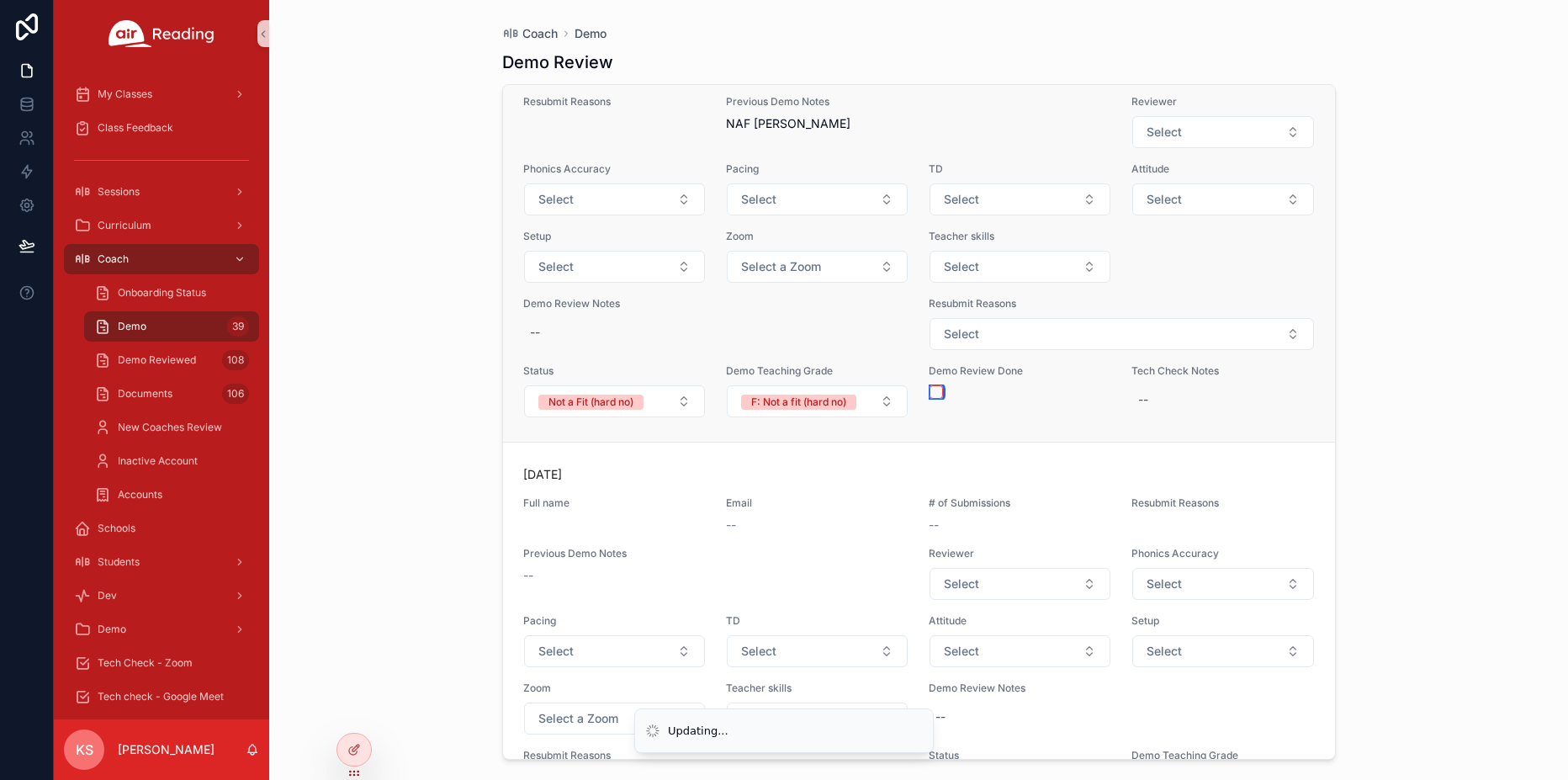
click at [933, 399] on button "scrollable content" at bounding box center [936, 392] width 13 height 13
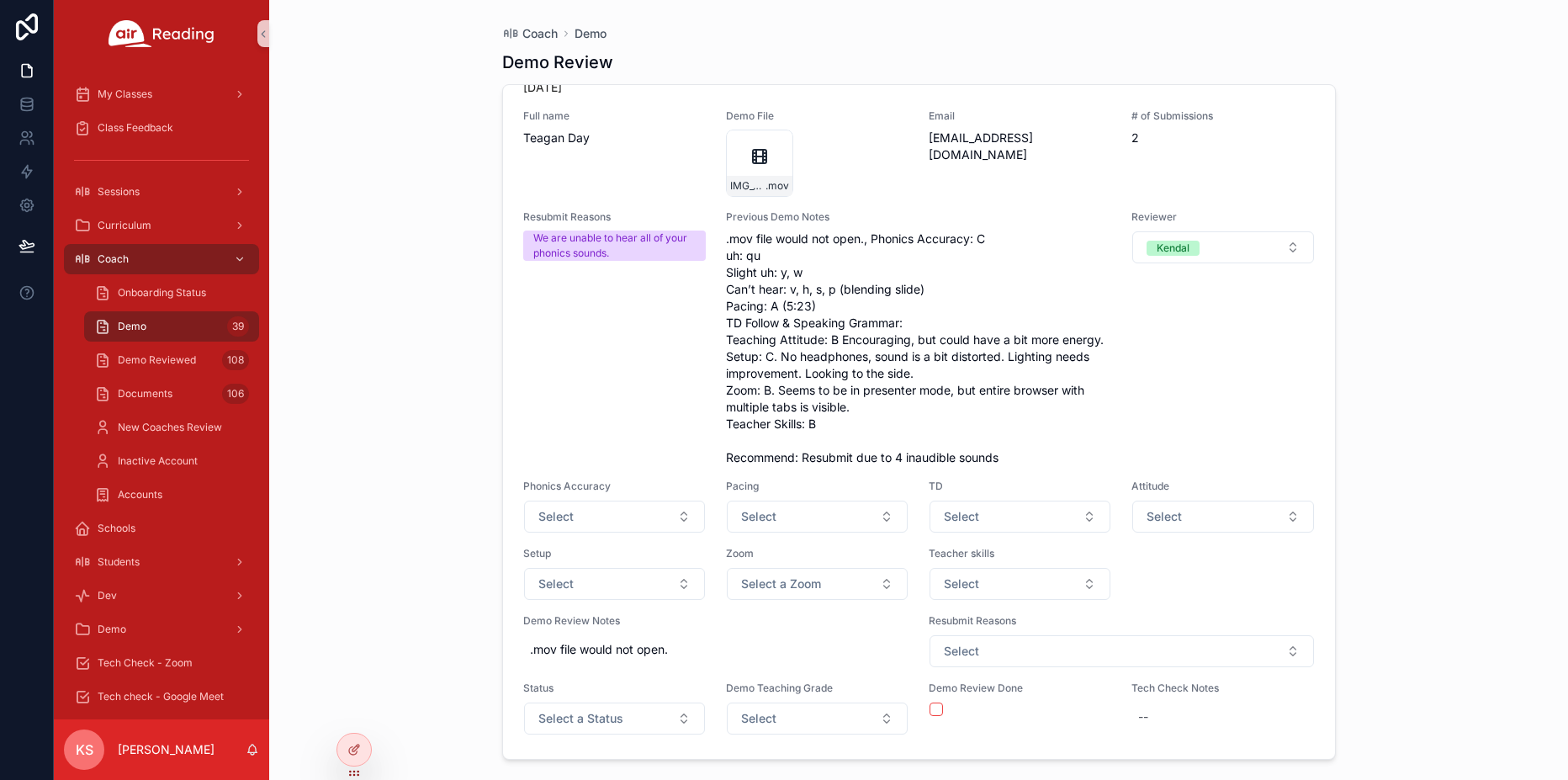
scroll to position [22040, 0]
click at [630, 720] on button "Select a Status" at bounding box center [614, 718] width 181 height 32
click at [581, 726] on span "Select a Status" at bounding box center [580, 719] width 85 height 17
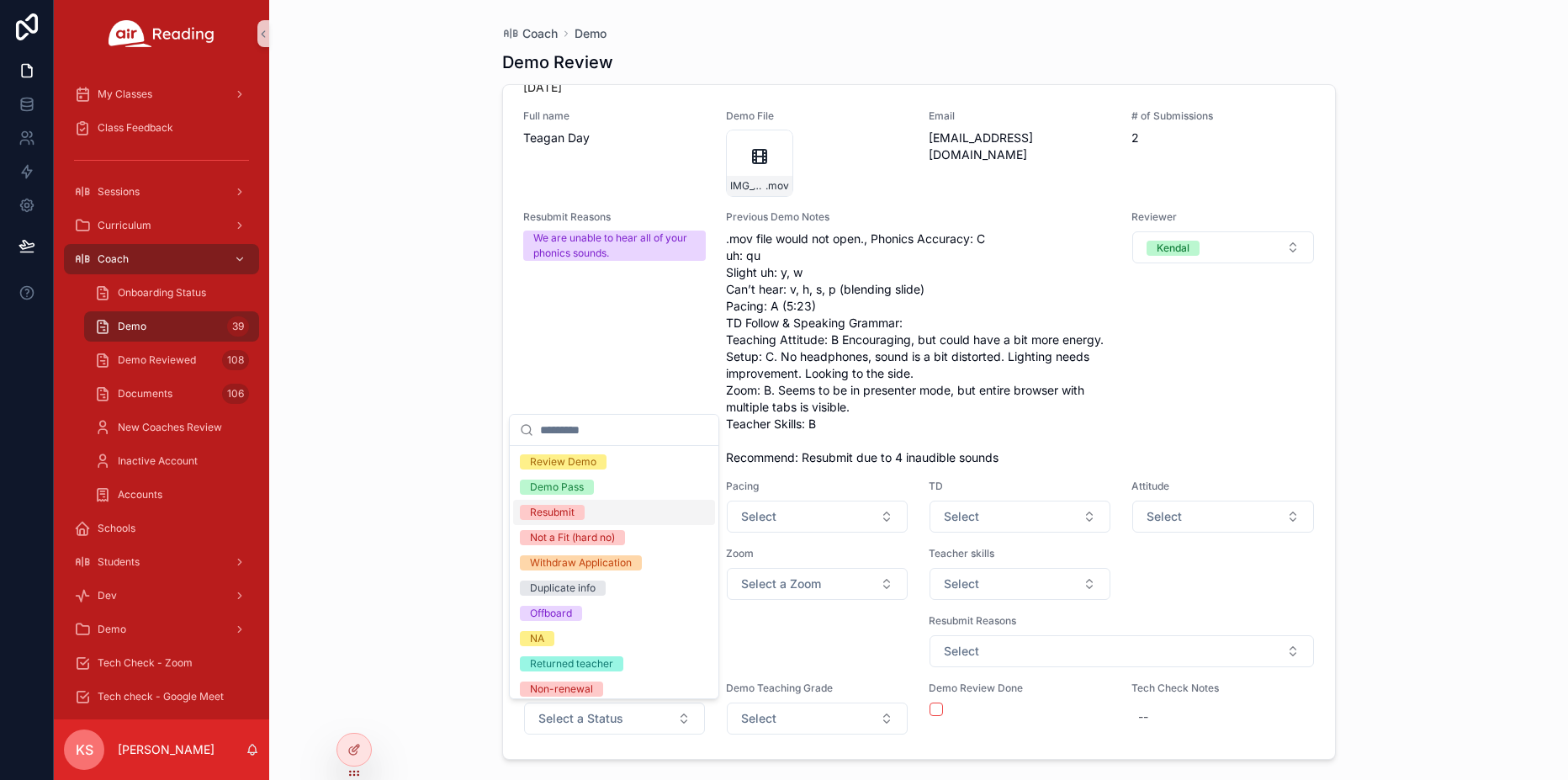
click at [599, 517] on div "Resubmit" at bounding box center [614, 512] width 202 height 25
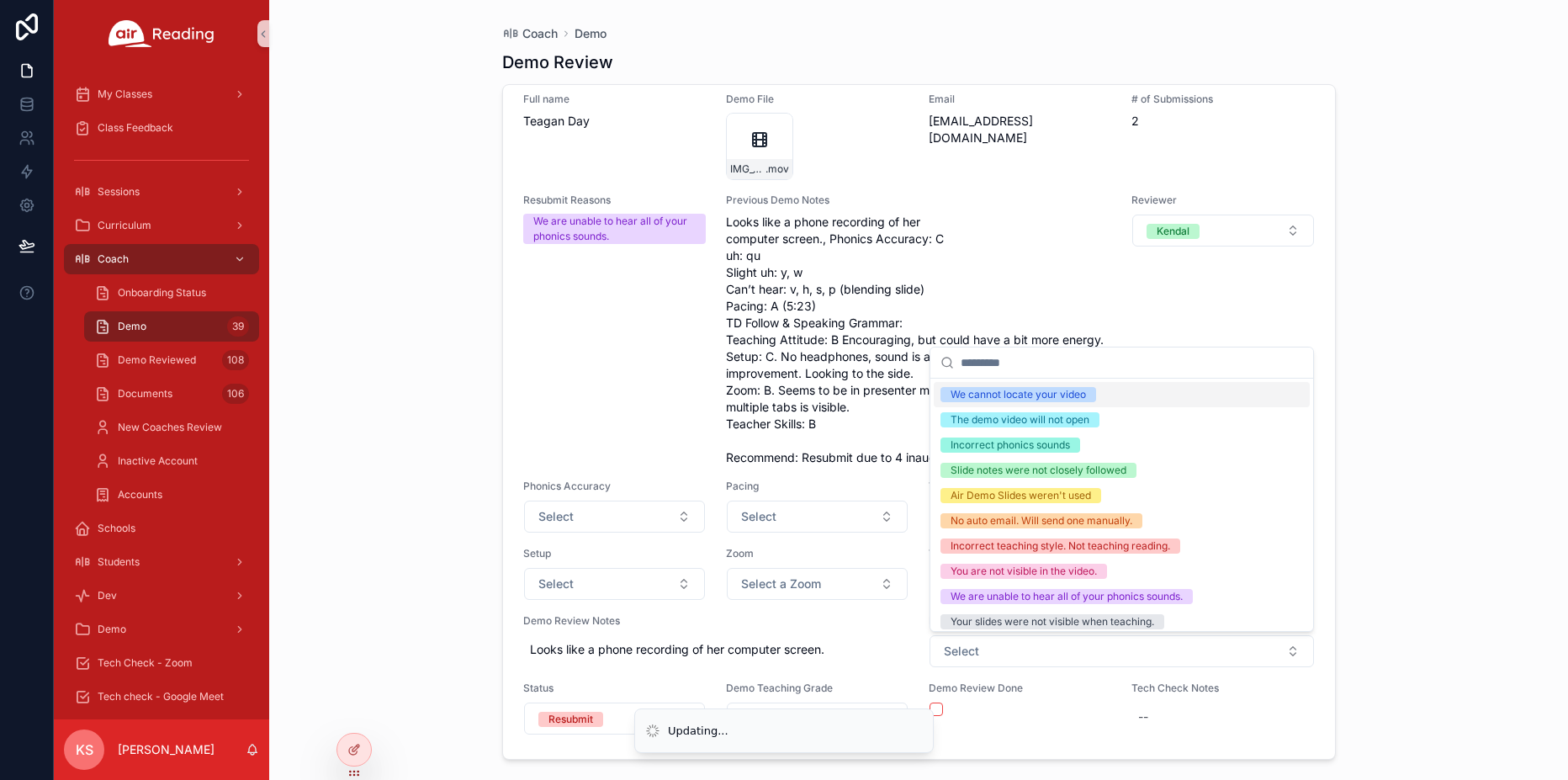
scroll to position [22057, 0]
click at [1004, 437] on div "Incorrect phonics sounds" at bounding box center [1010, 445] width 119 height 15
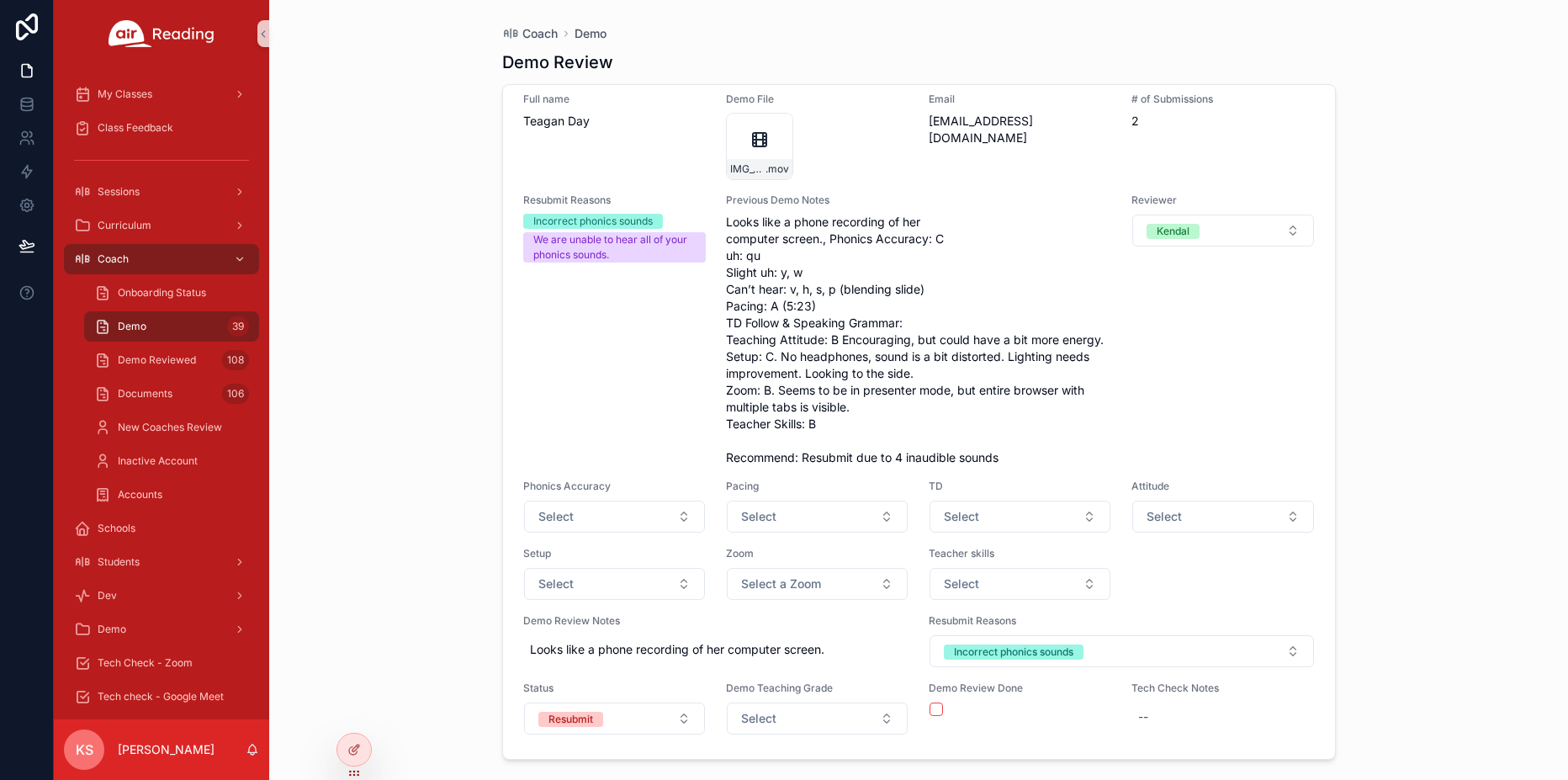
click at [935, 710] on button "scrollable content" at bounding box center [936, 709] width 13 height 13
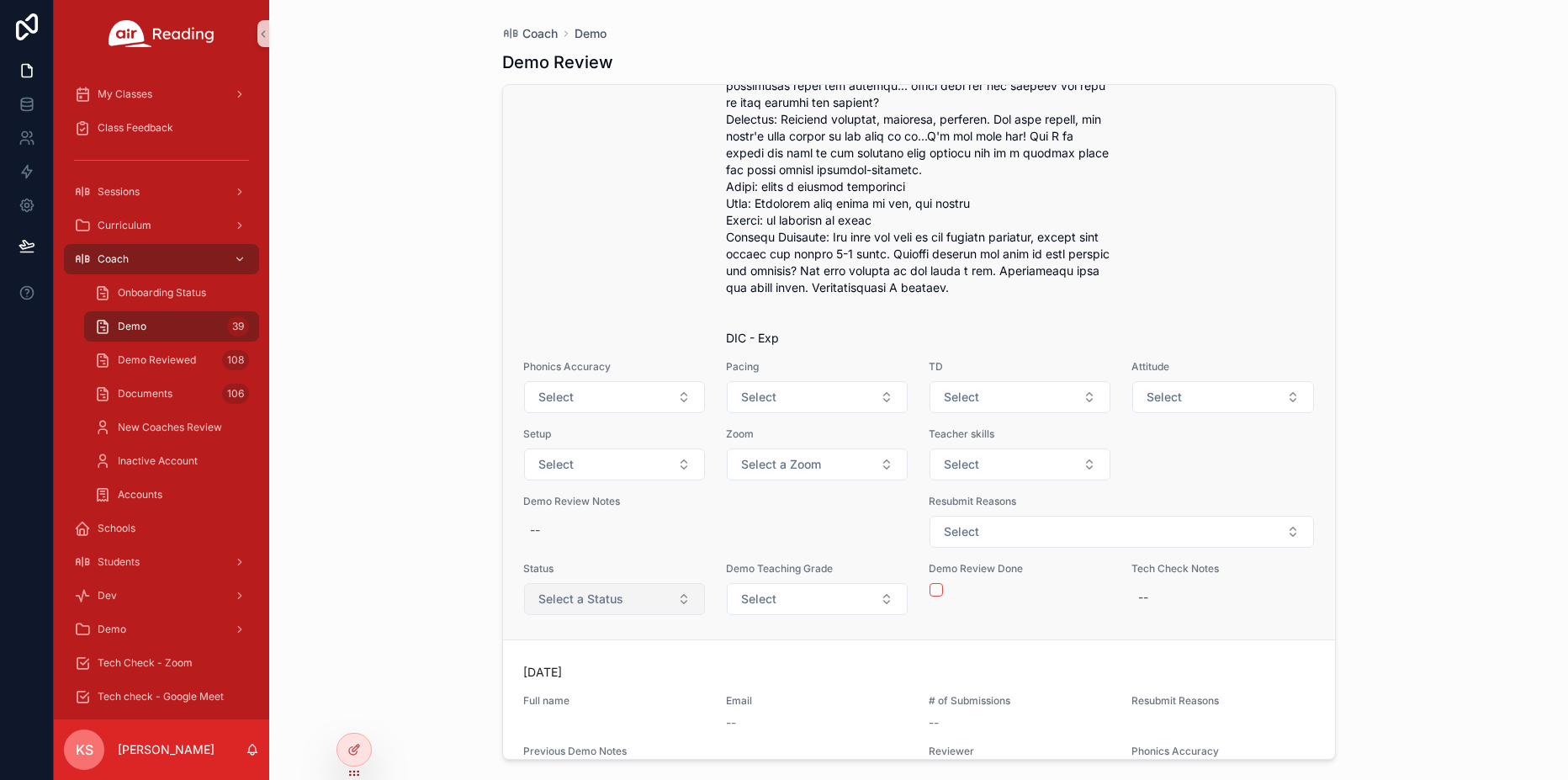
scroll to position [20915, 0]
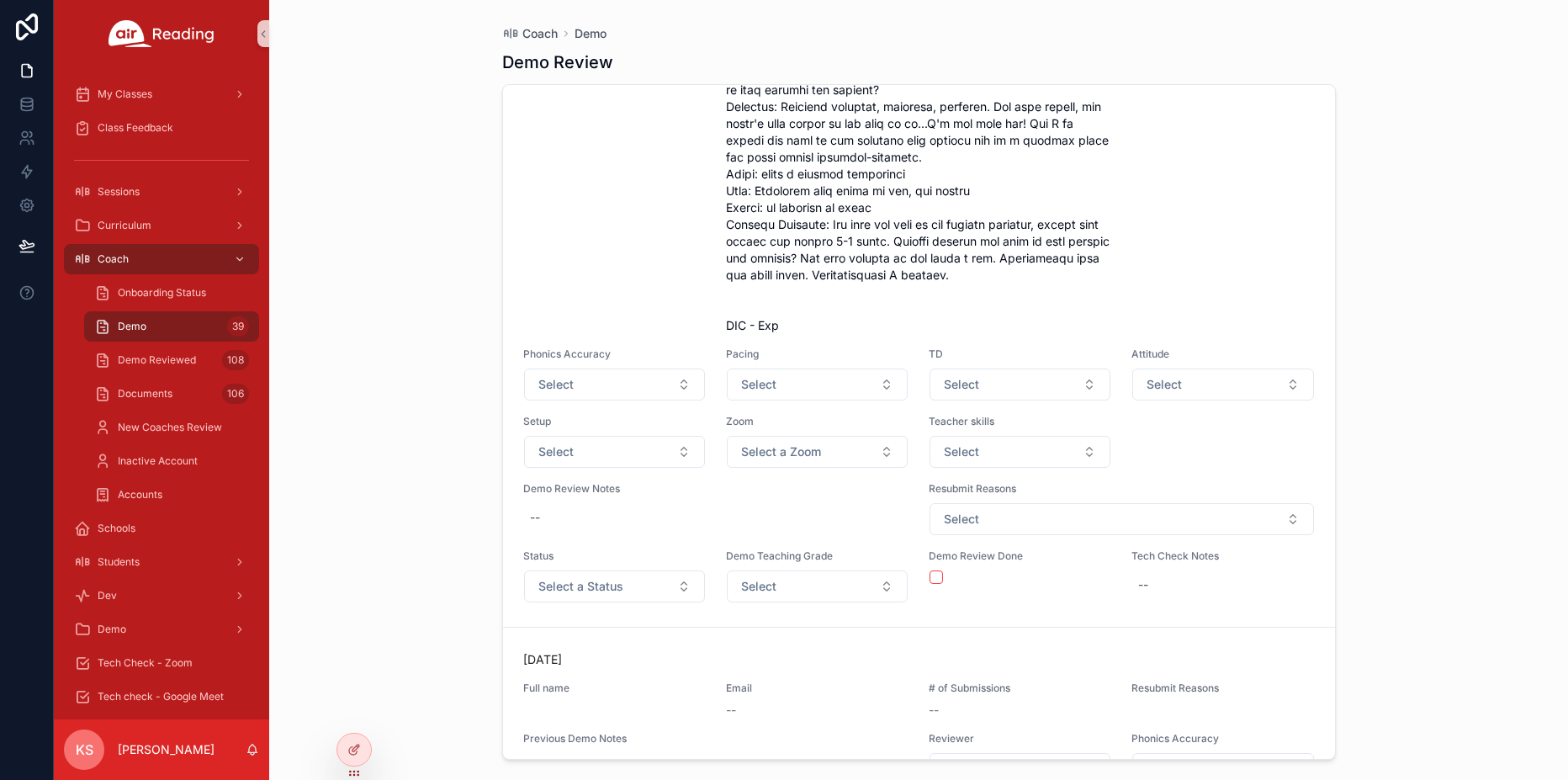
click at [584, 595] on span "Select a Status" at bounding box center [580, 586] width 85 height 17
click at [600, 595] on span "Select a Status" at bounding box center [580, 586] width 85 height 17
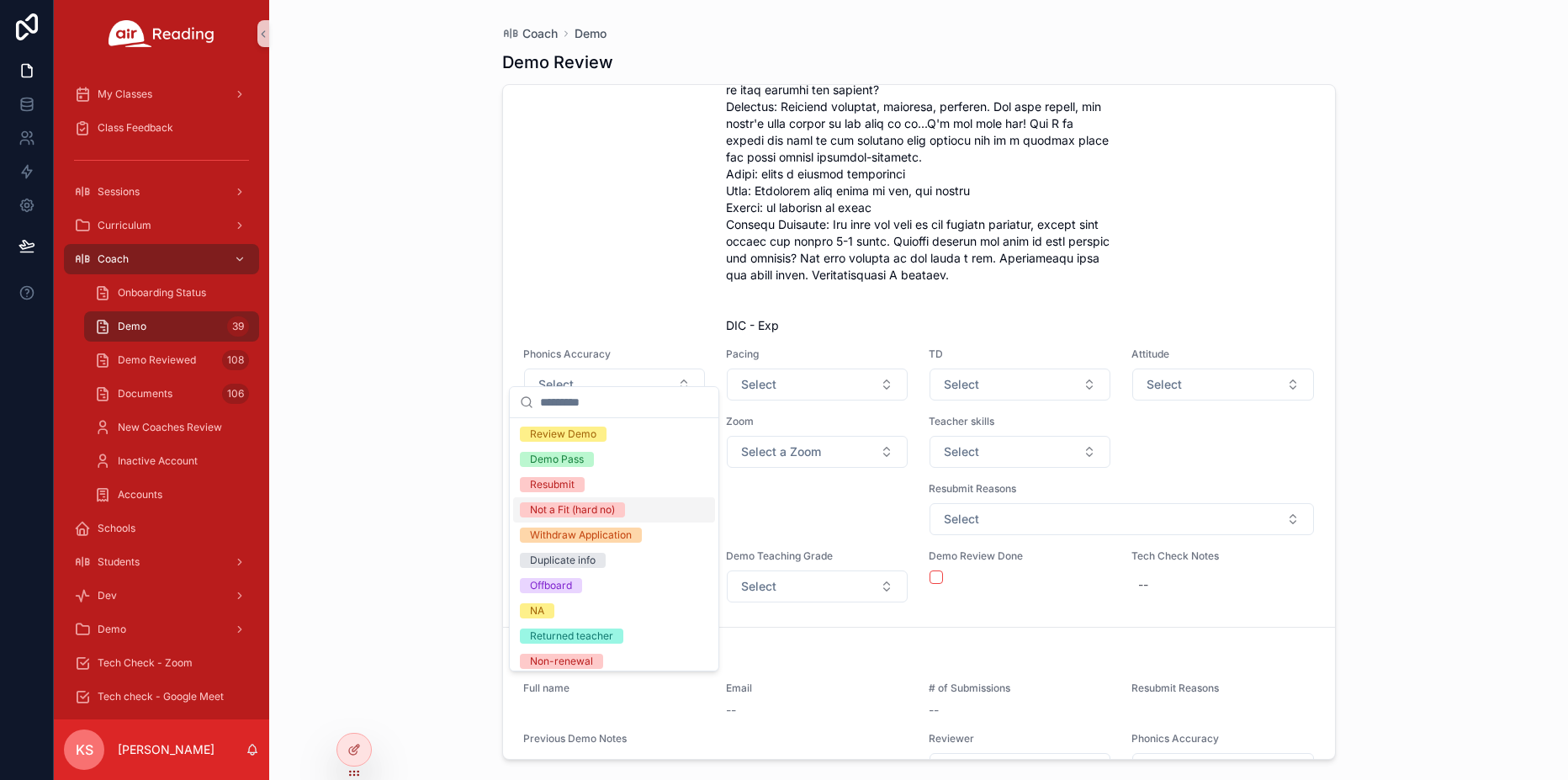
click at [598, 509] on div "Not a Fit (hard no)" at bounding box center [573, 510] width 85 height 15
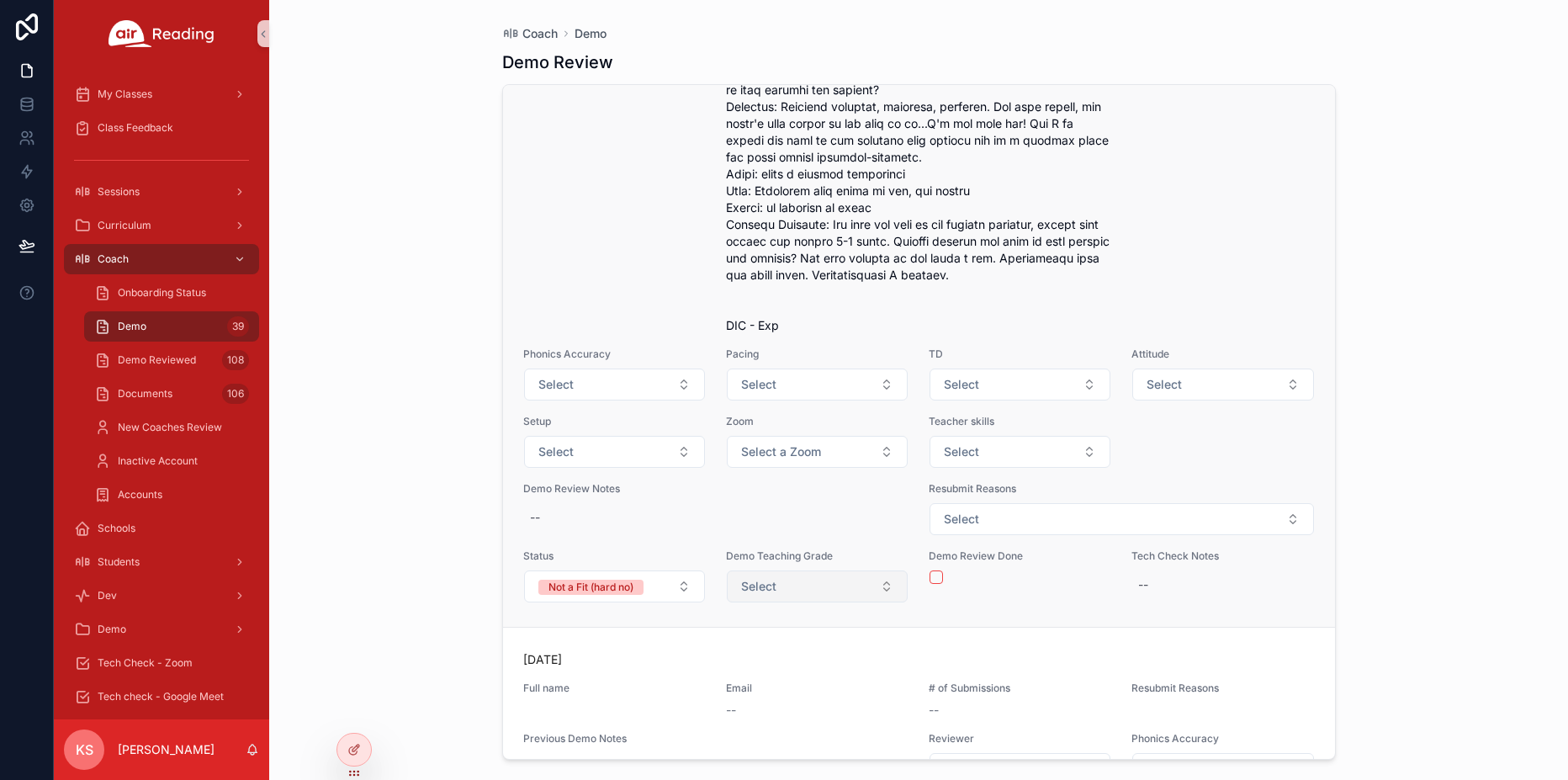
click at [790, 602] on button "Select" at bounding box center [817, 586] width 181 height 32
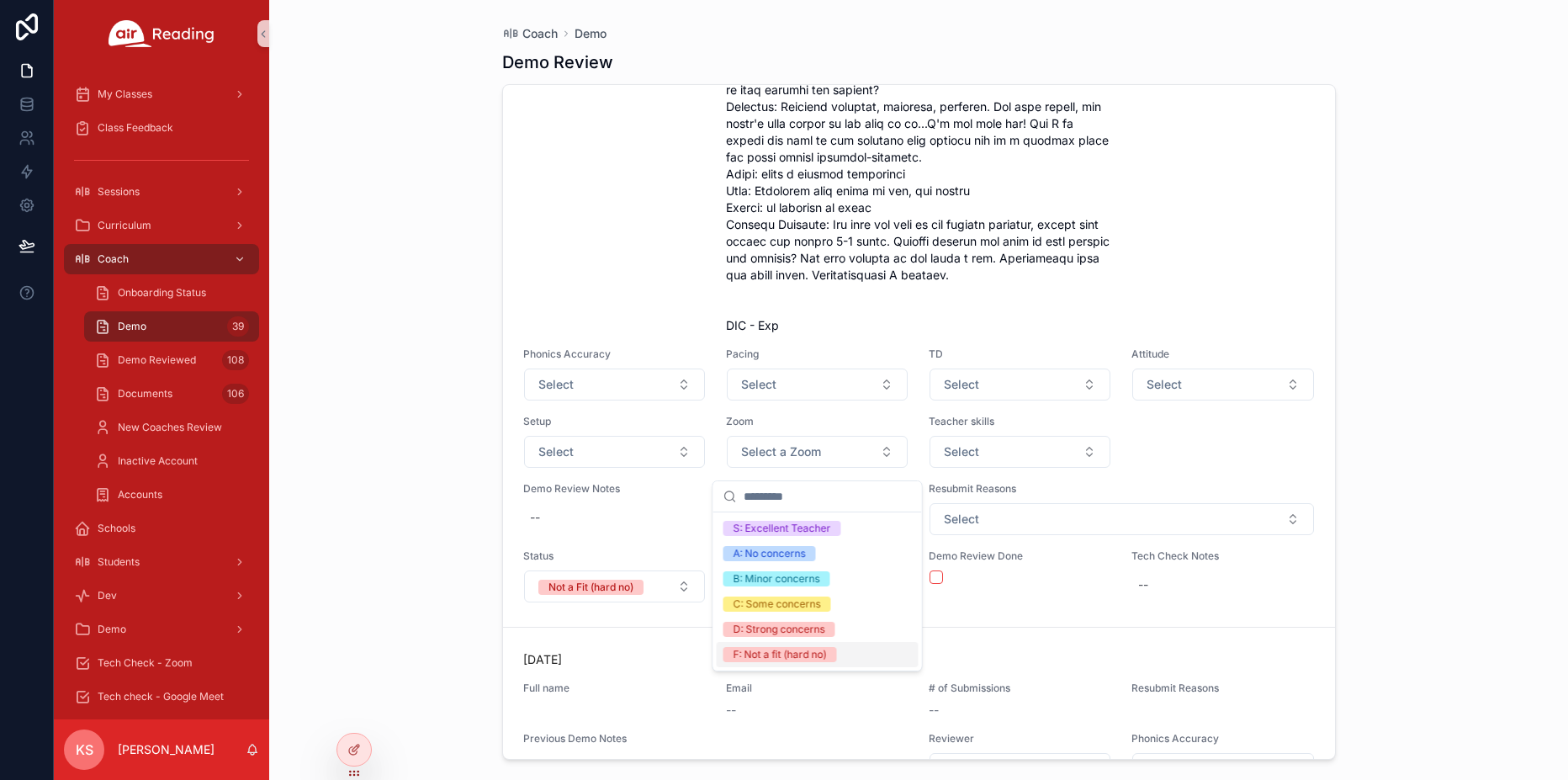
click at [787, 650] on div "F: Not a fit (hard no)" at bounding box center [779, 654] width 93 height 15
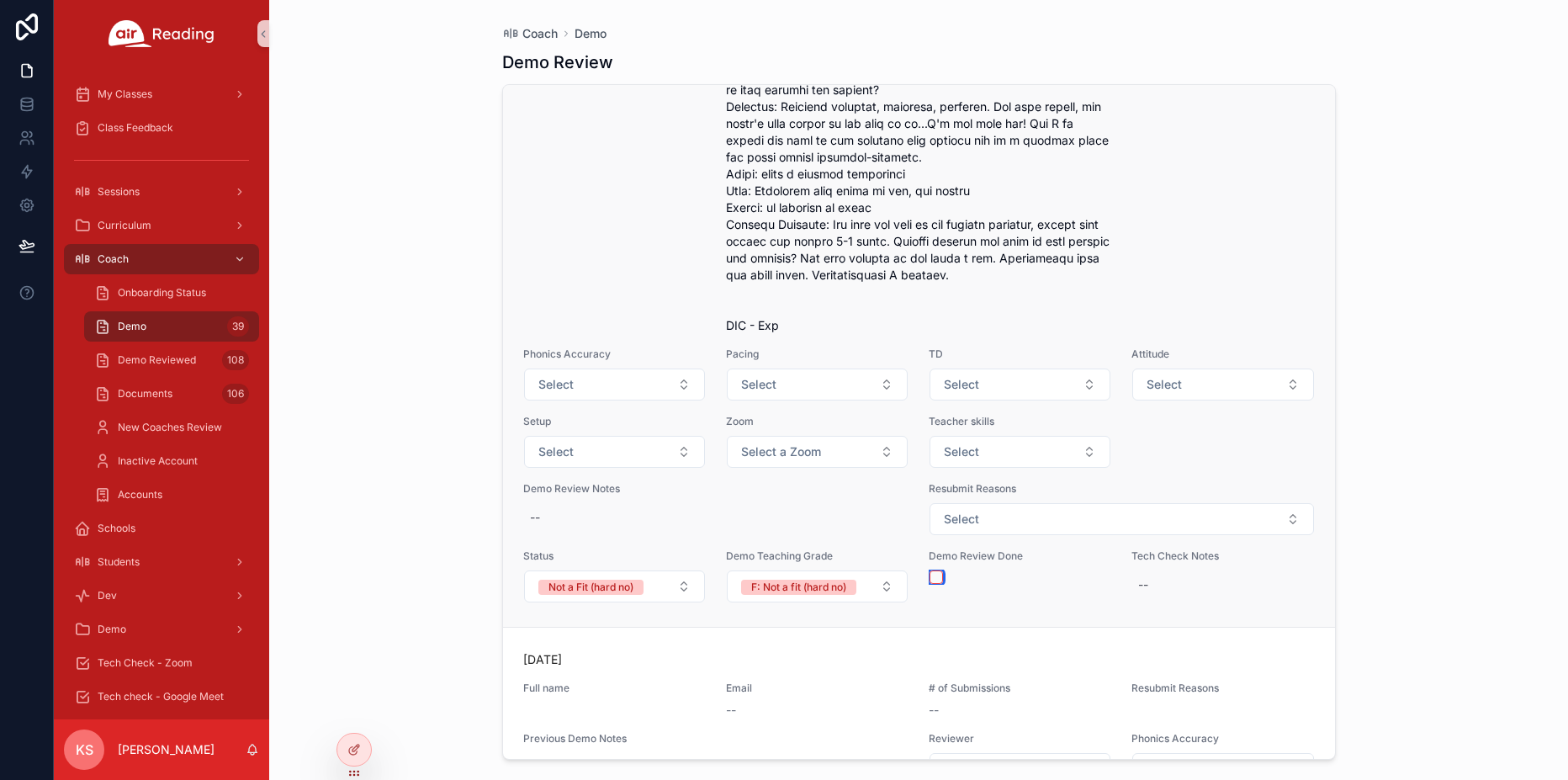
click at [939, 584] on button "scrollable content" at bounding box center [936, 577] width 13 height 13
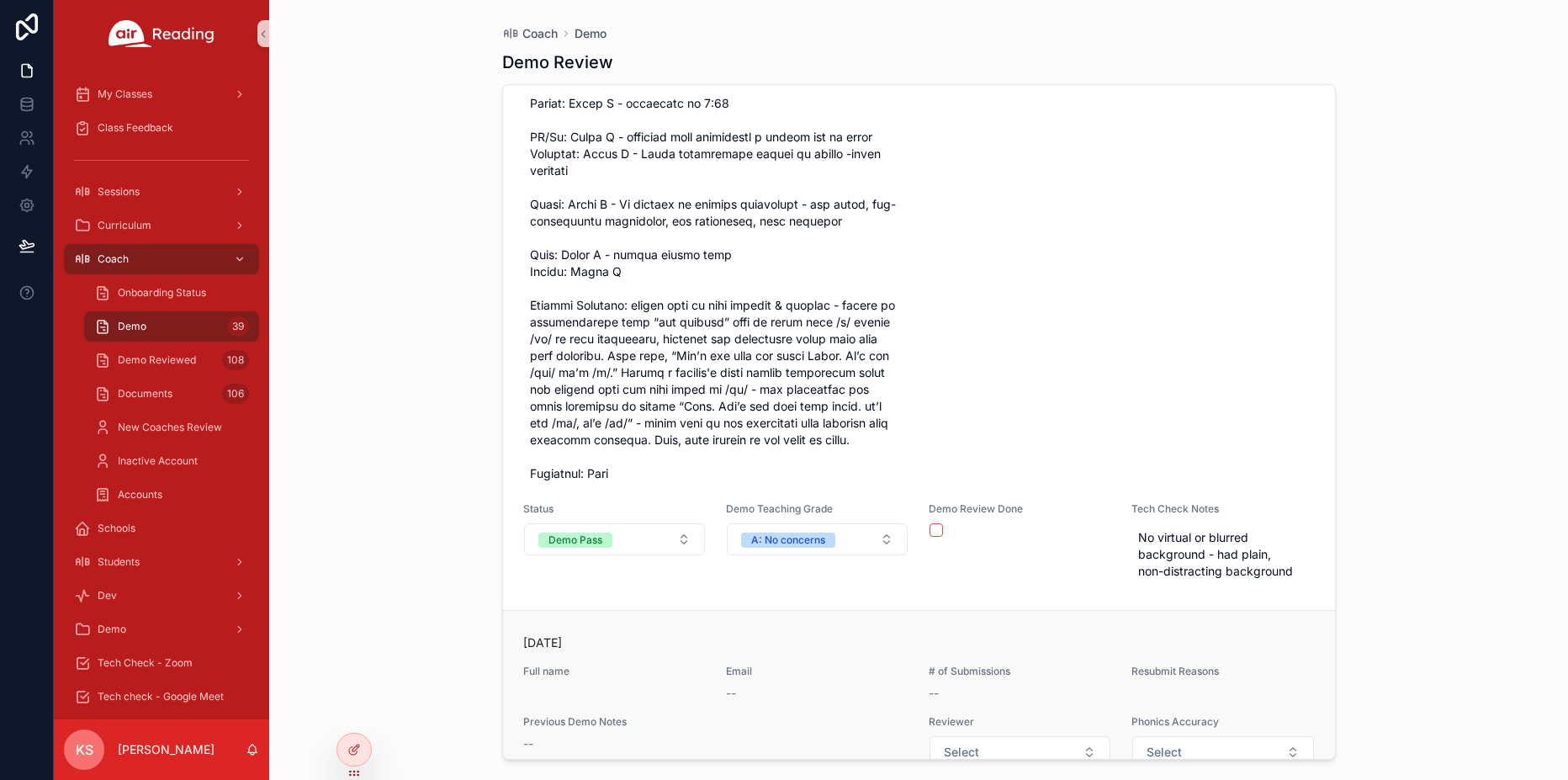
scroll to position [19523, 0]
click at [936, 535] on button "scrollable content" at bounding box center [936, 528] width 13 height 13
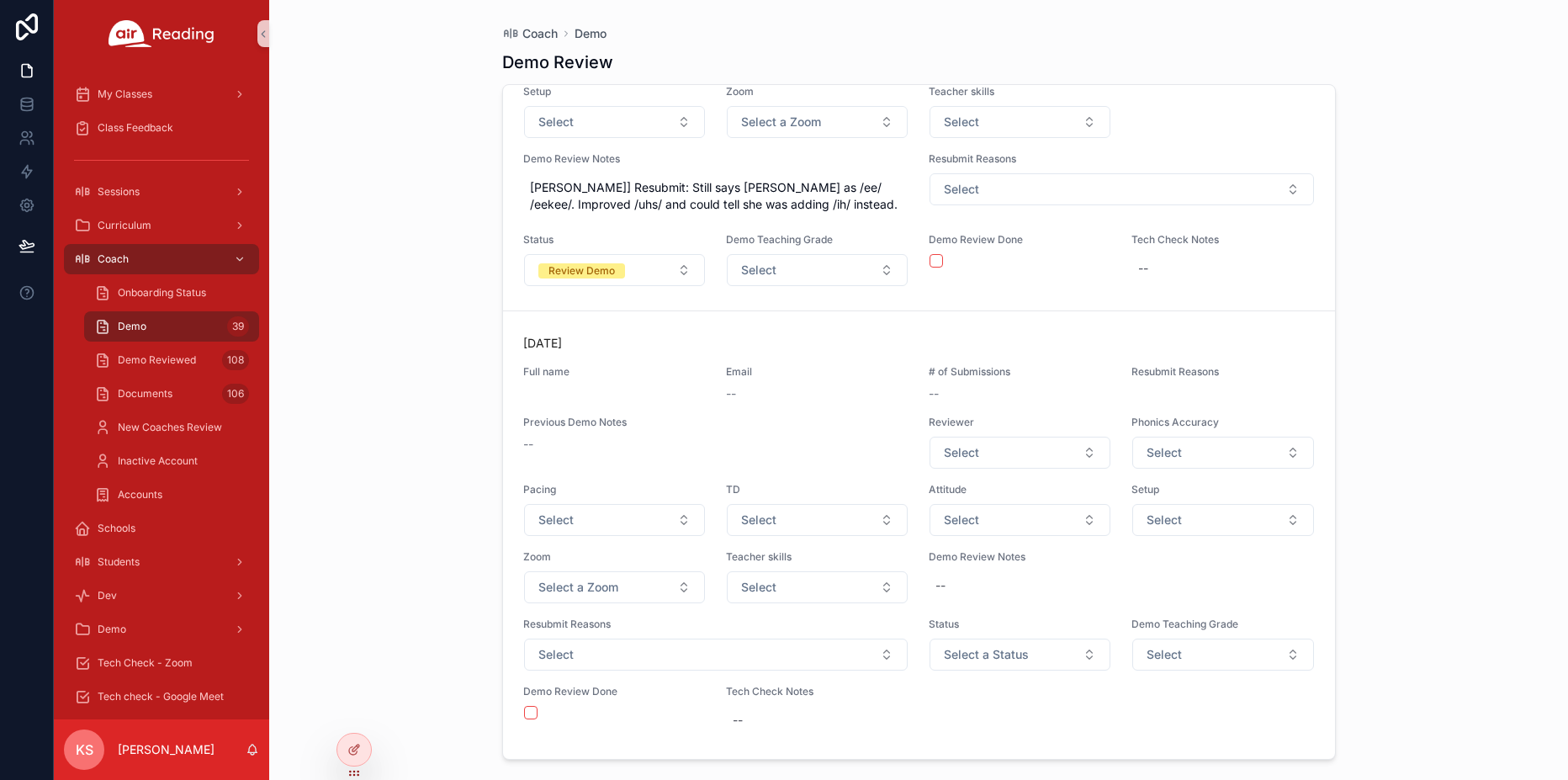
scroll to position [18877, 0]
click at [537, 715] on div "scrollable content" at bounding box center [614, 713] width 181 height 13
click at [529, 712] on button "scrollable content" at bounding box center [530, 713] width 13 height 13
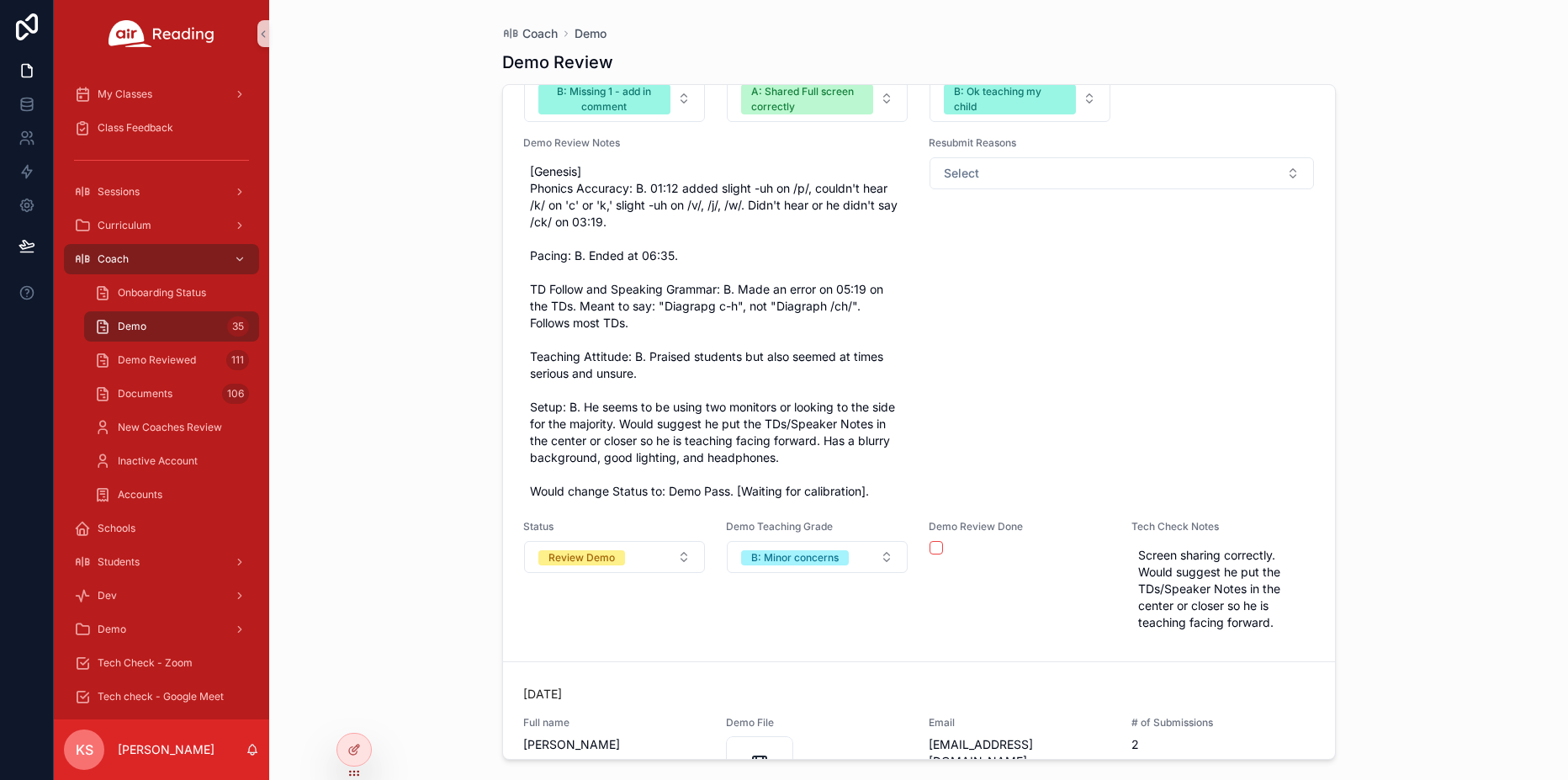
scroll to position [17817, 0]
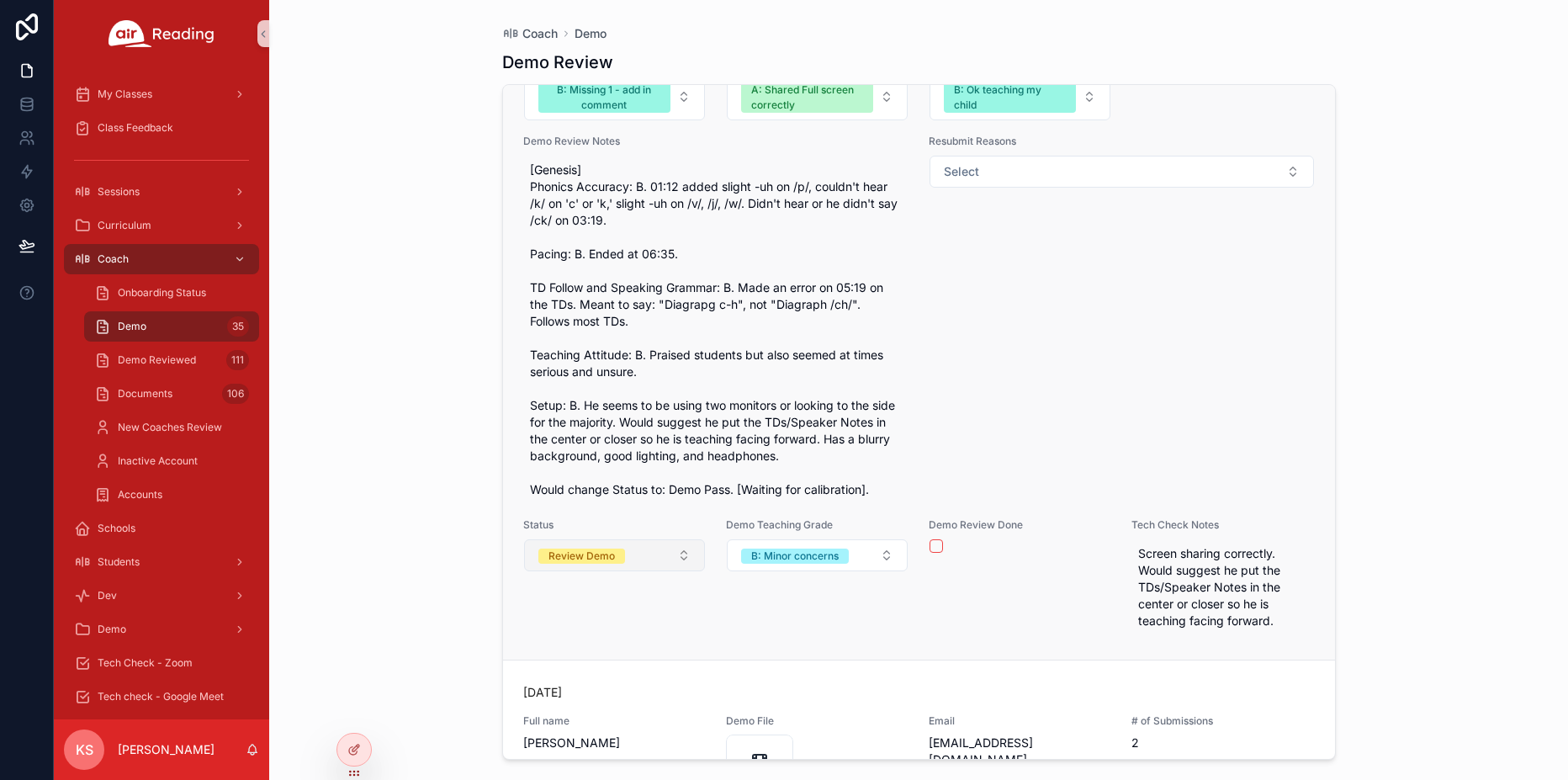
click at [619, 564] on span "Review Demo" at bounding box center [581, 556] width 86 height 15
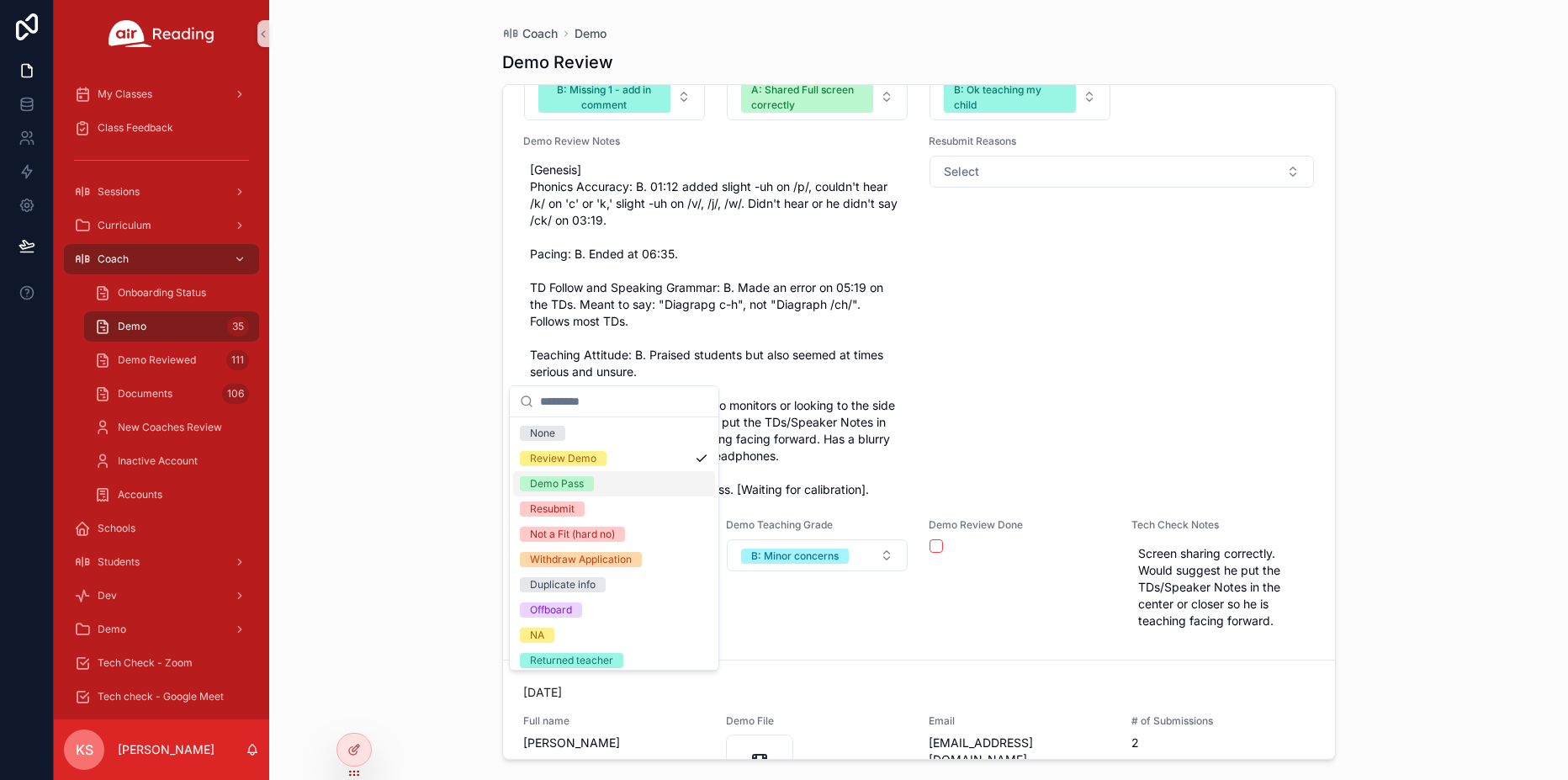
click at [592, 487] on span "Demo Pass" at bounding box center [556, 484] width 74 height 15
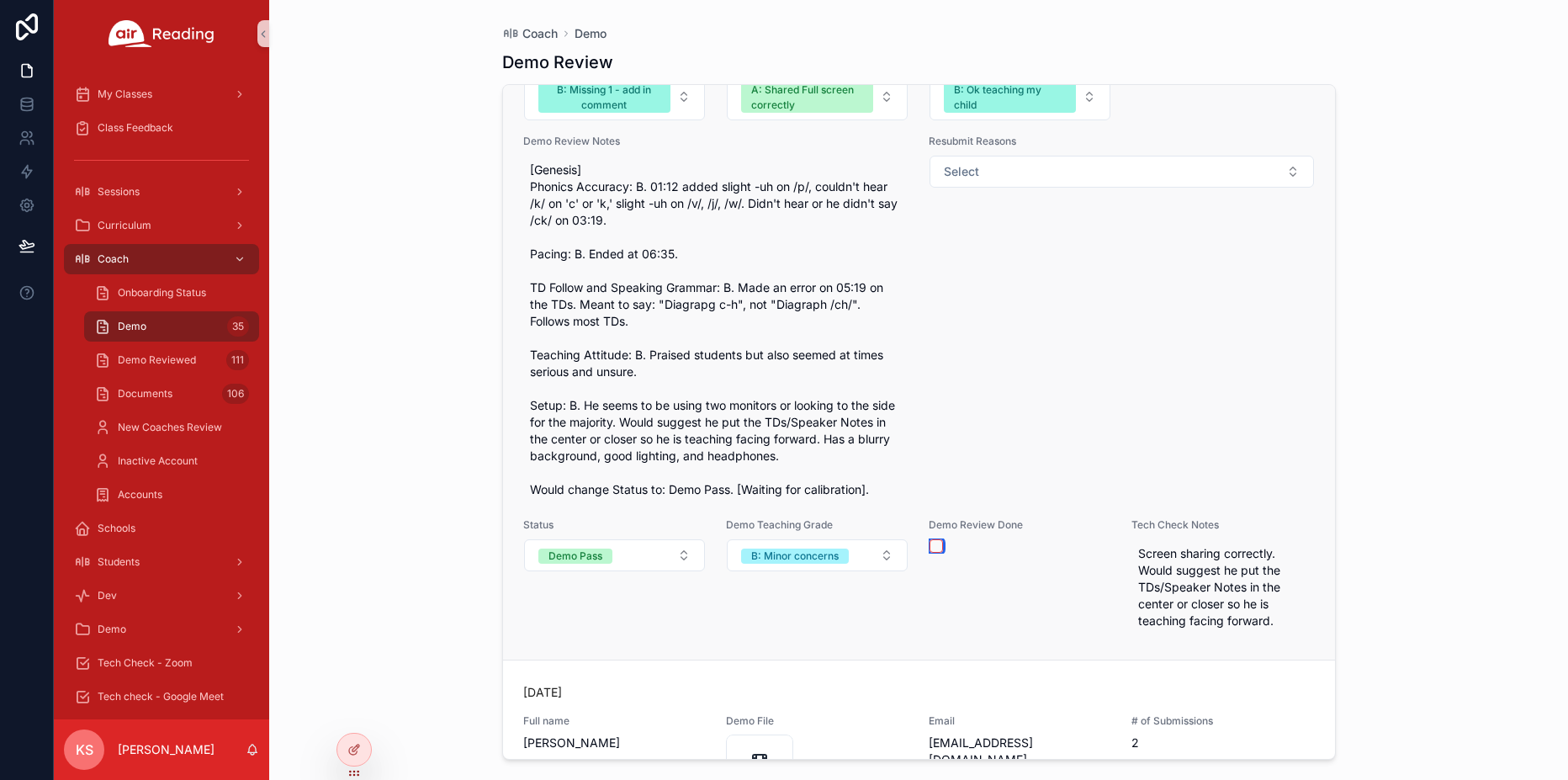
click at [937, 552] on button "scrollable content" at bounding box center [936, 546] width 13 height 13
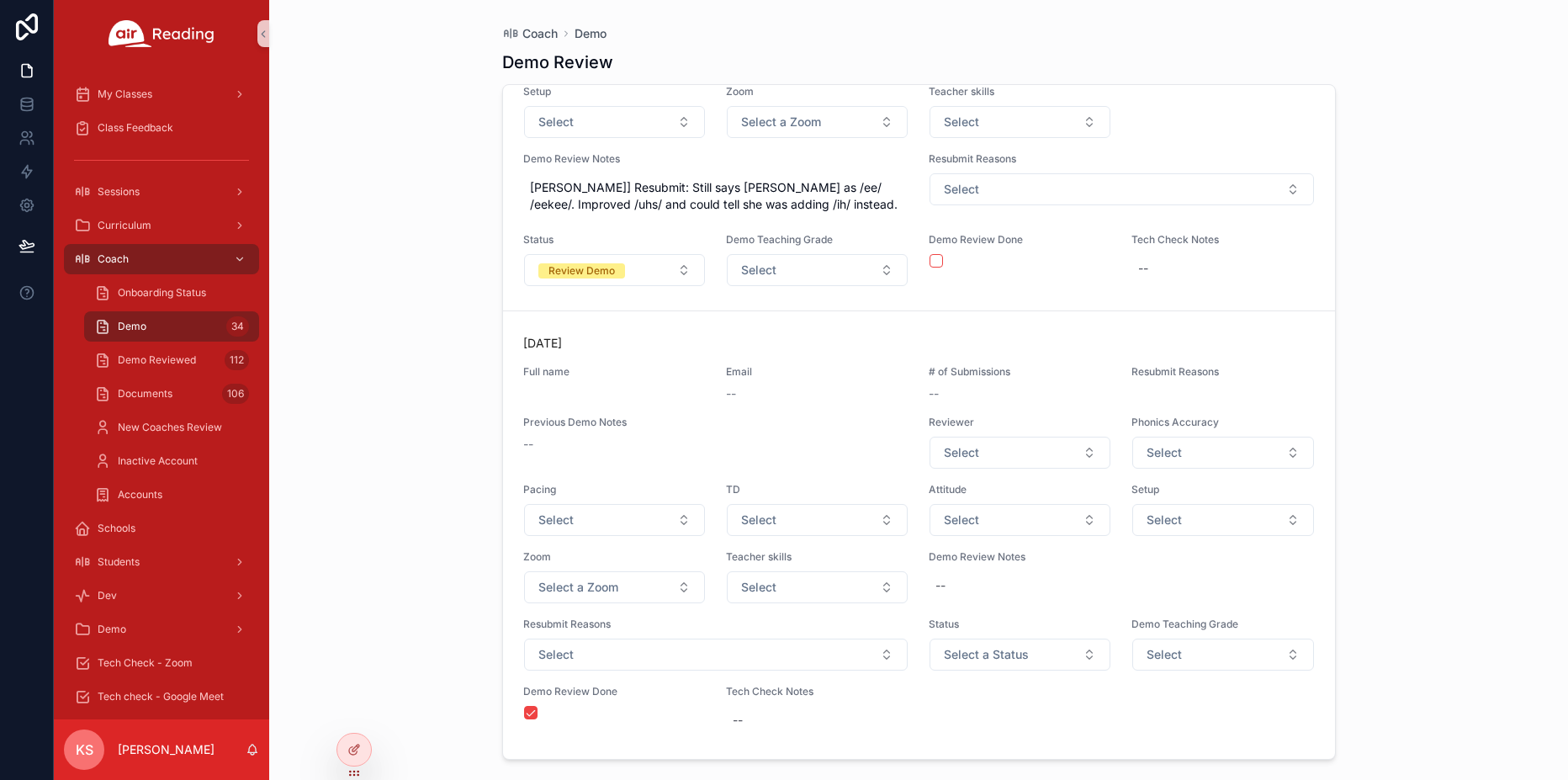
scroll to position [18425, 0]
click at [987, 659] on span "Select a Status" at bounding box center [986, 654] width 85 height 17
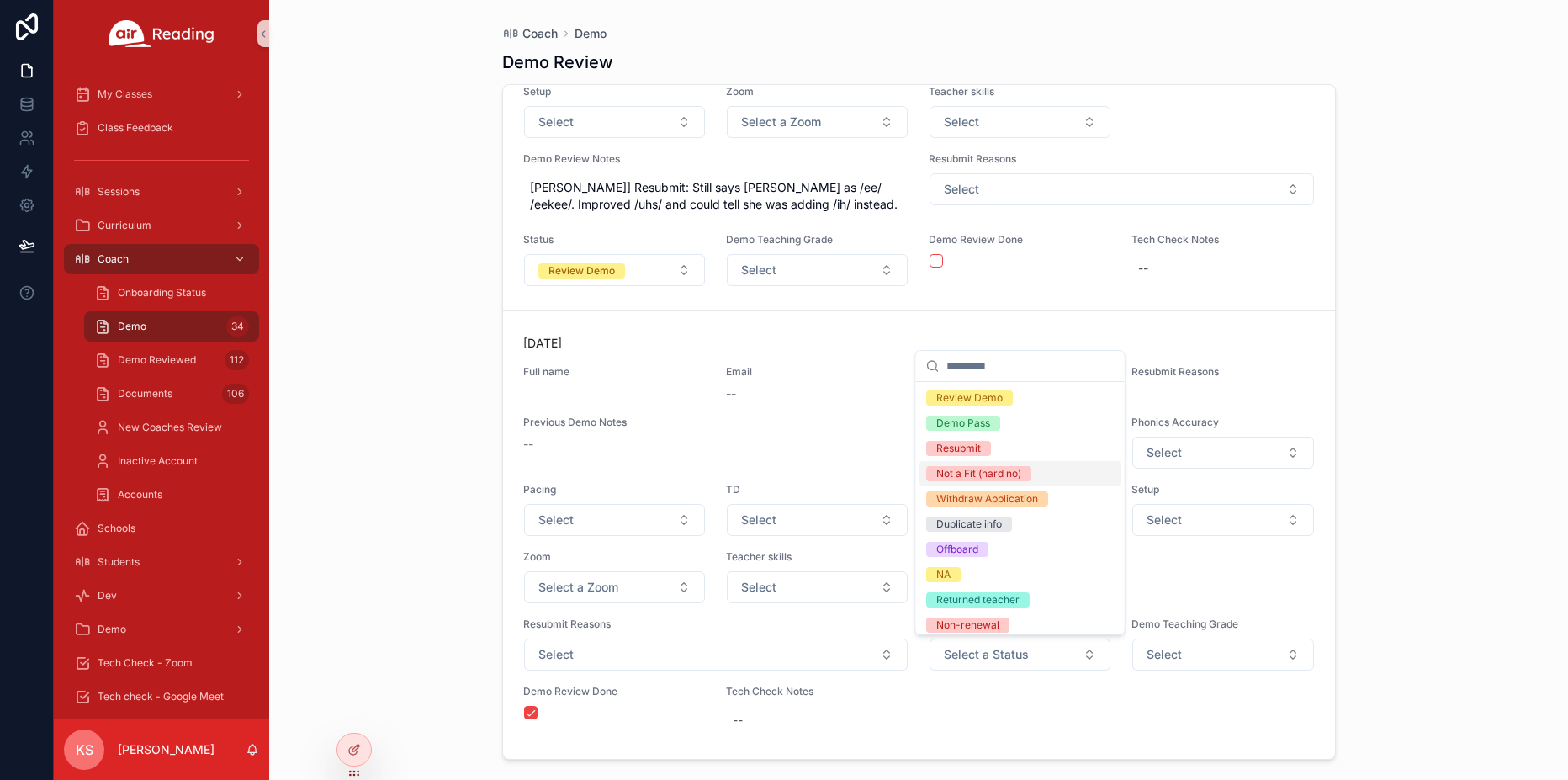
click at [951, 479] on div "Not a Fit (hard no)" at bounding box center [978, 474] width 85 height 15
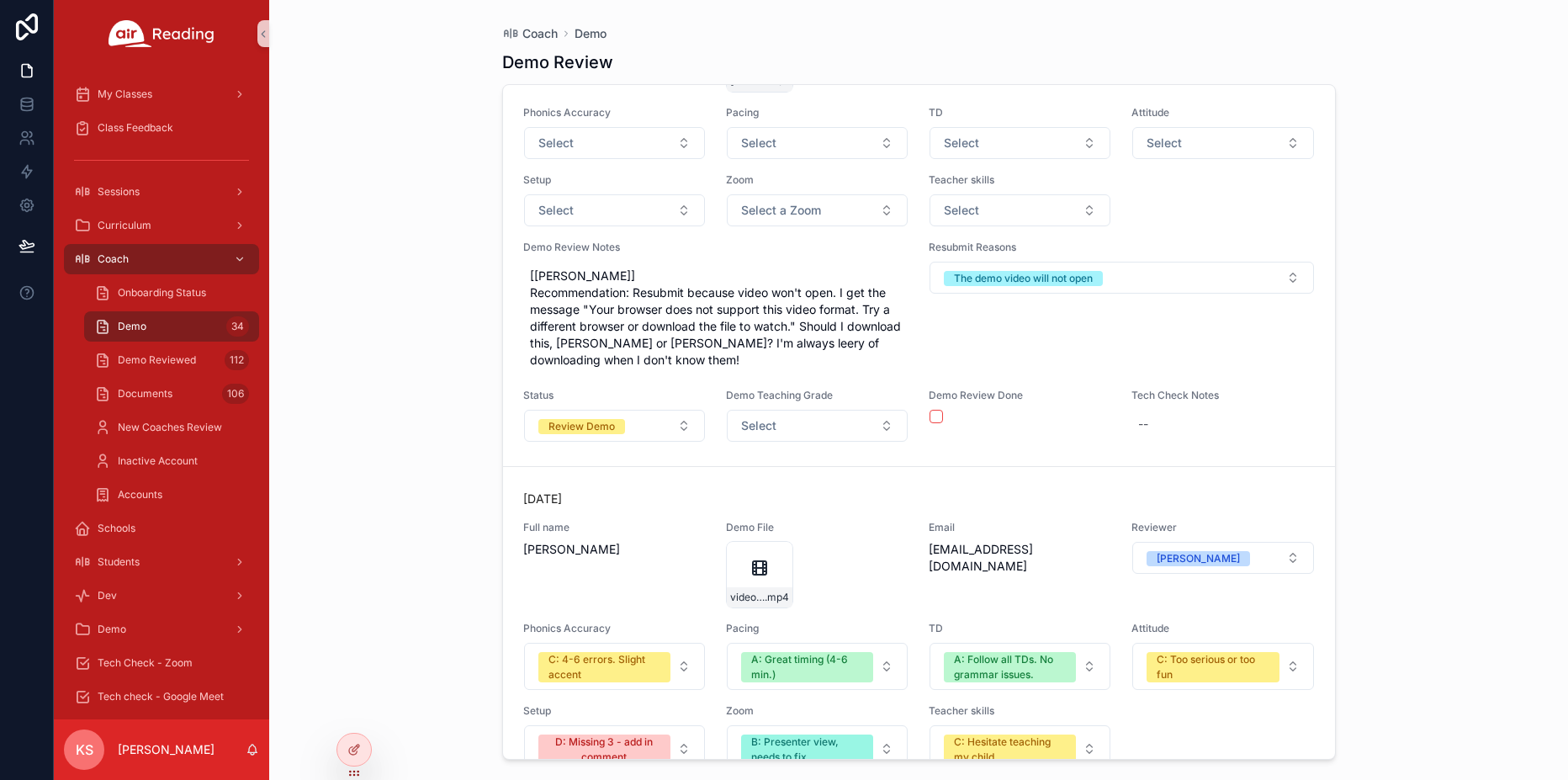
scroll to position [16169, 0]
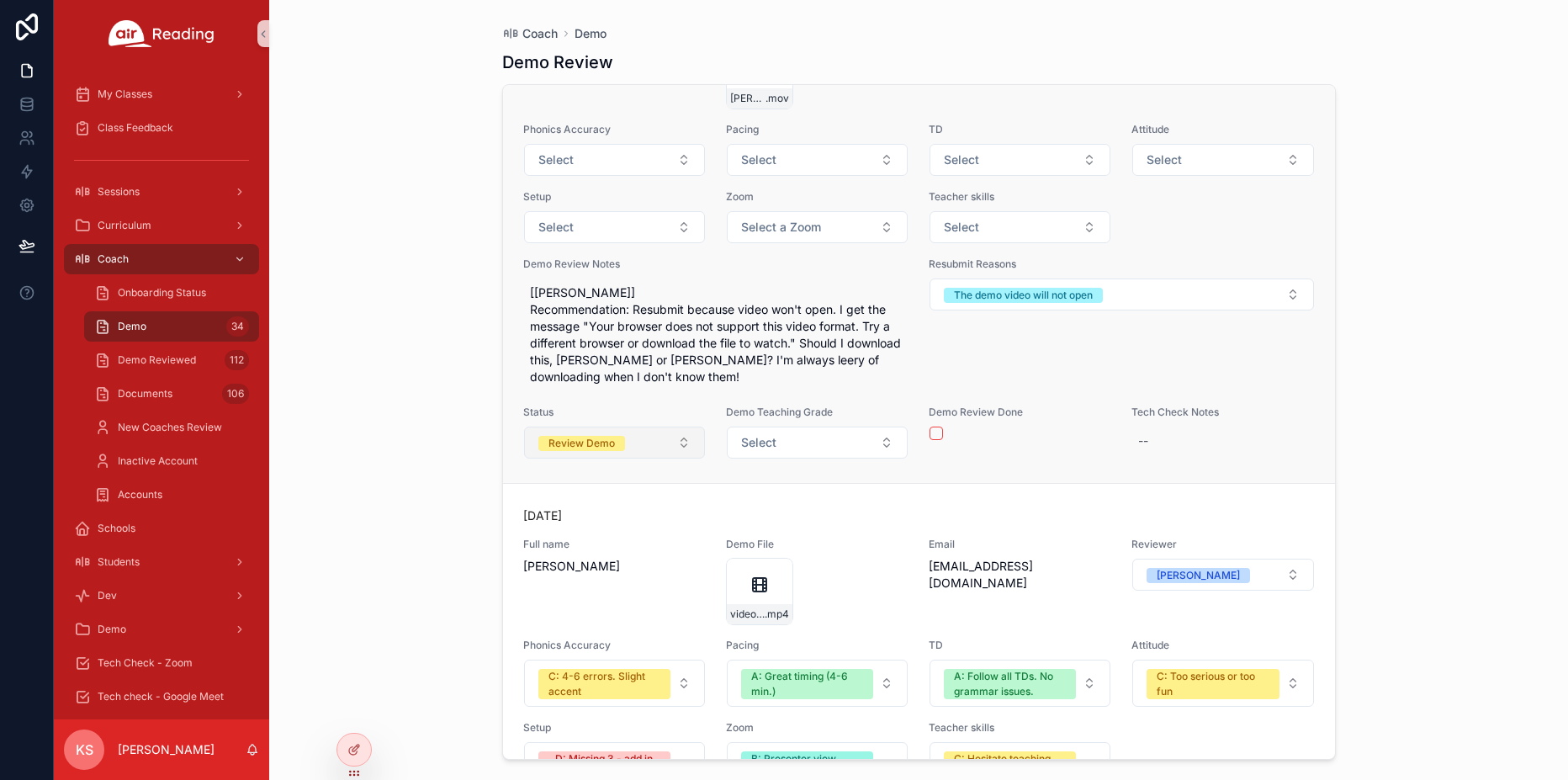
click at [602, 451] on div "Review Demo" at bounding box center [581, 444] width 66 height 15
click at [569, 451] on div "Review Demo" at bounding box center [581, 444] width 66 height 15
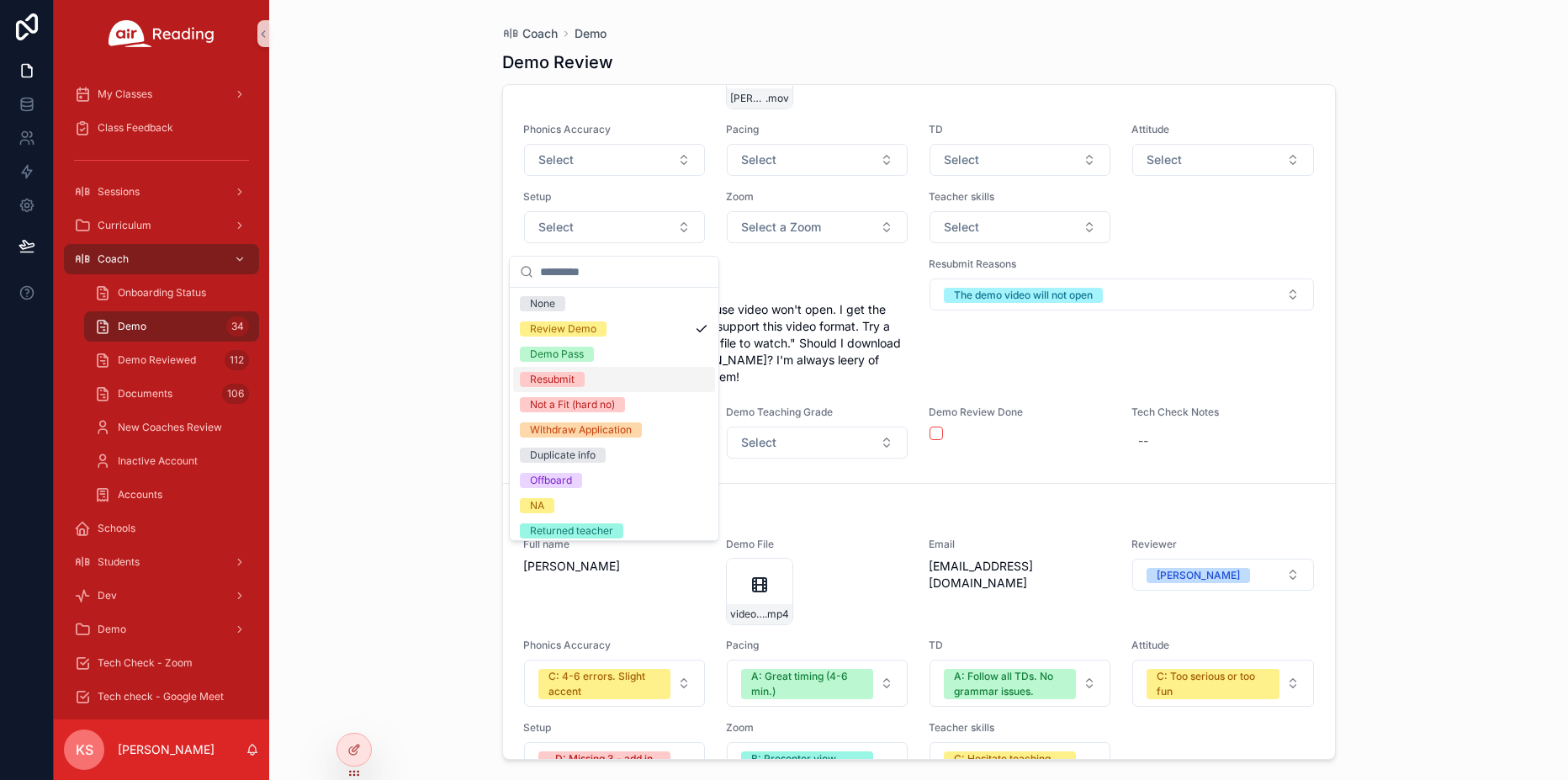
click at [564, 387] on div "Resubmit" at bounding box center [614, 379] width 202 height 25
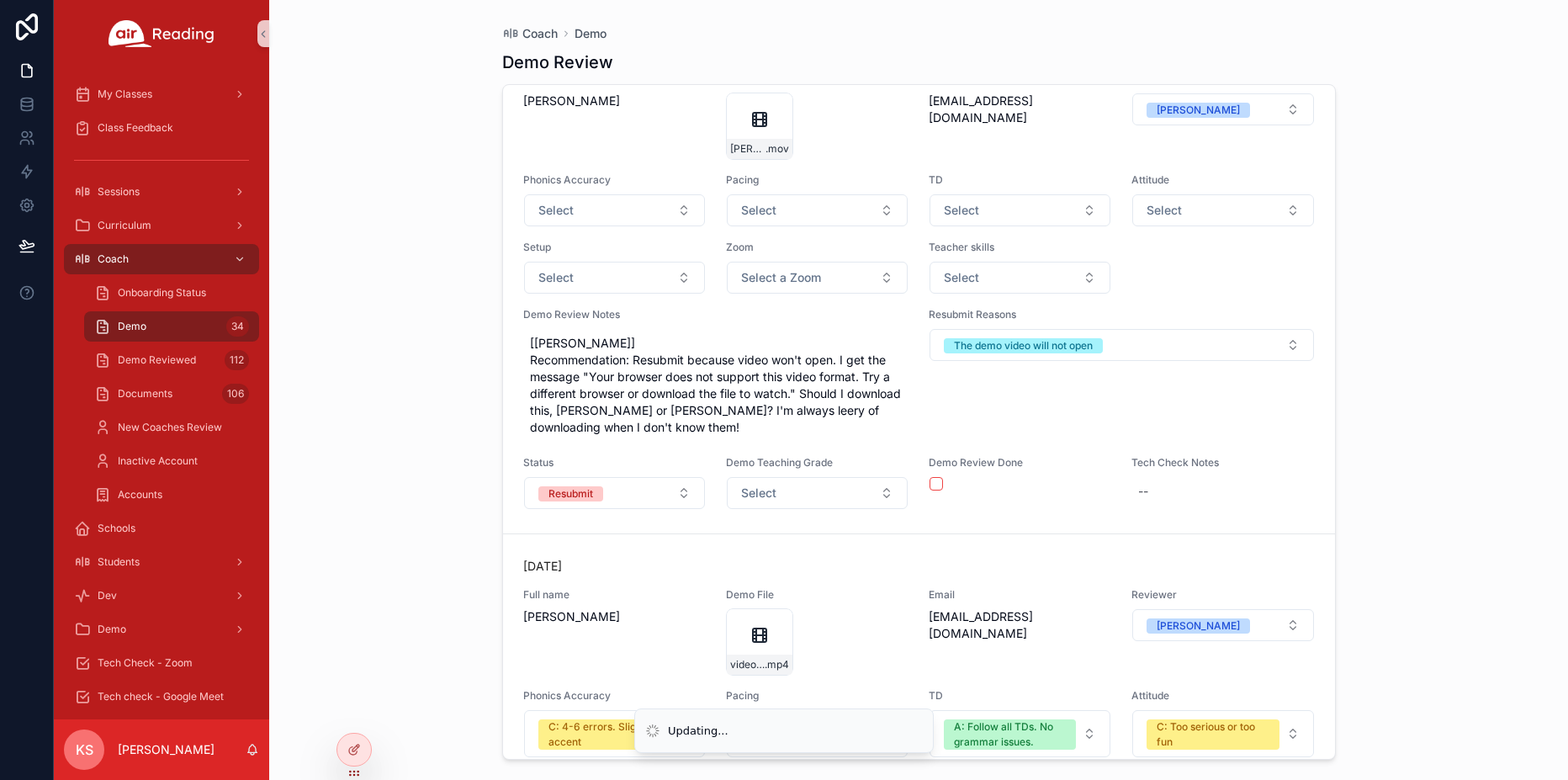
scroll to position [16220, 0]
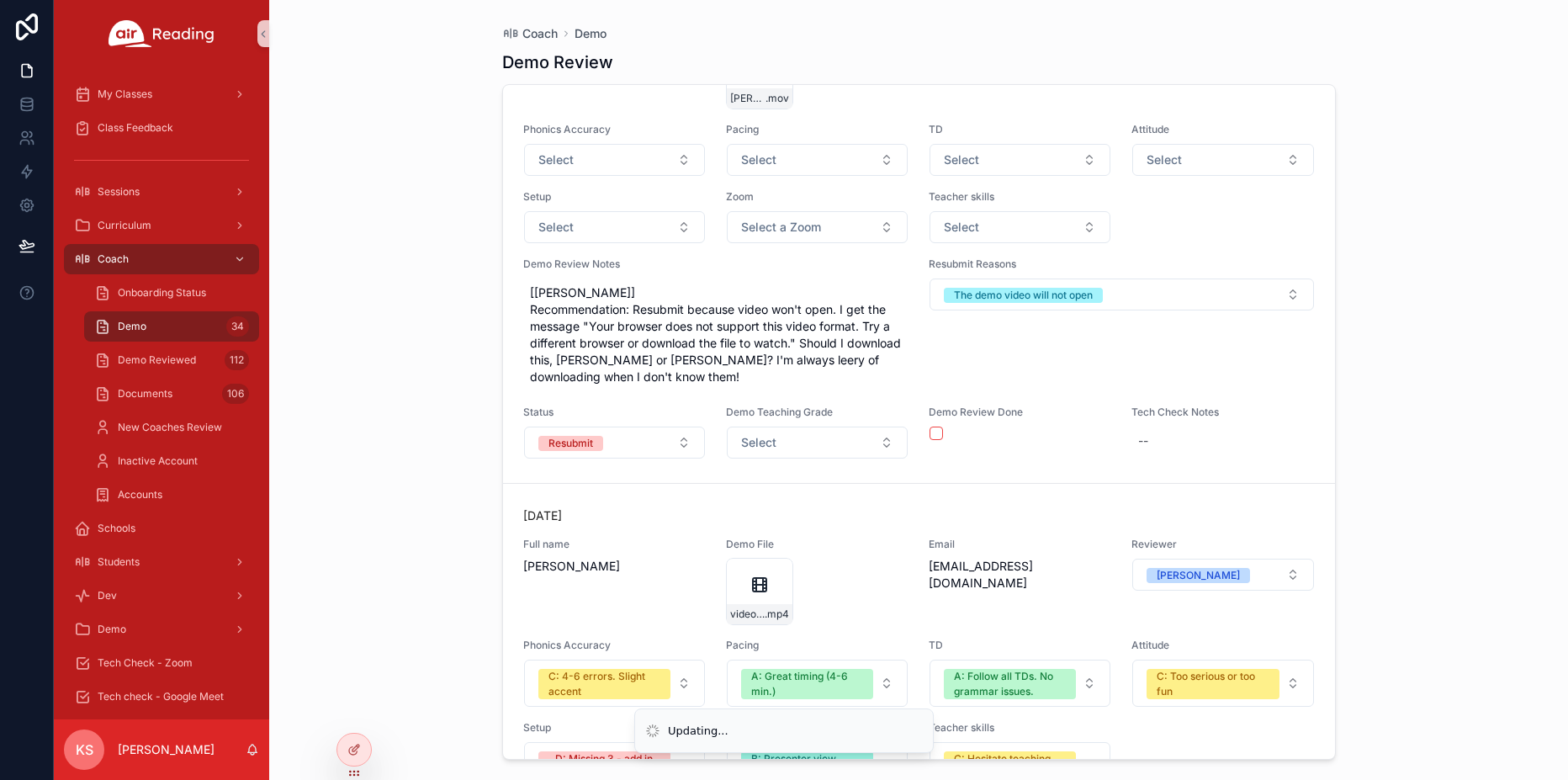
click at [937, 440] on button "scrollable content" at bounding box center [936, 433] width 13 height 13
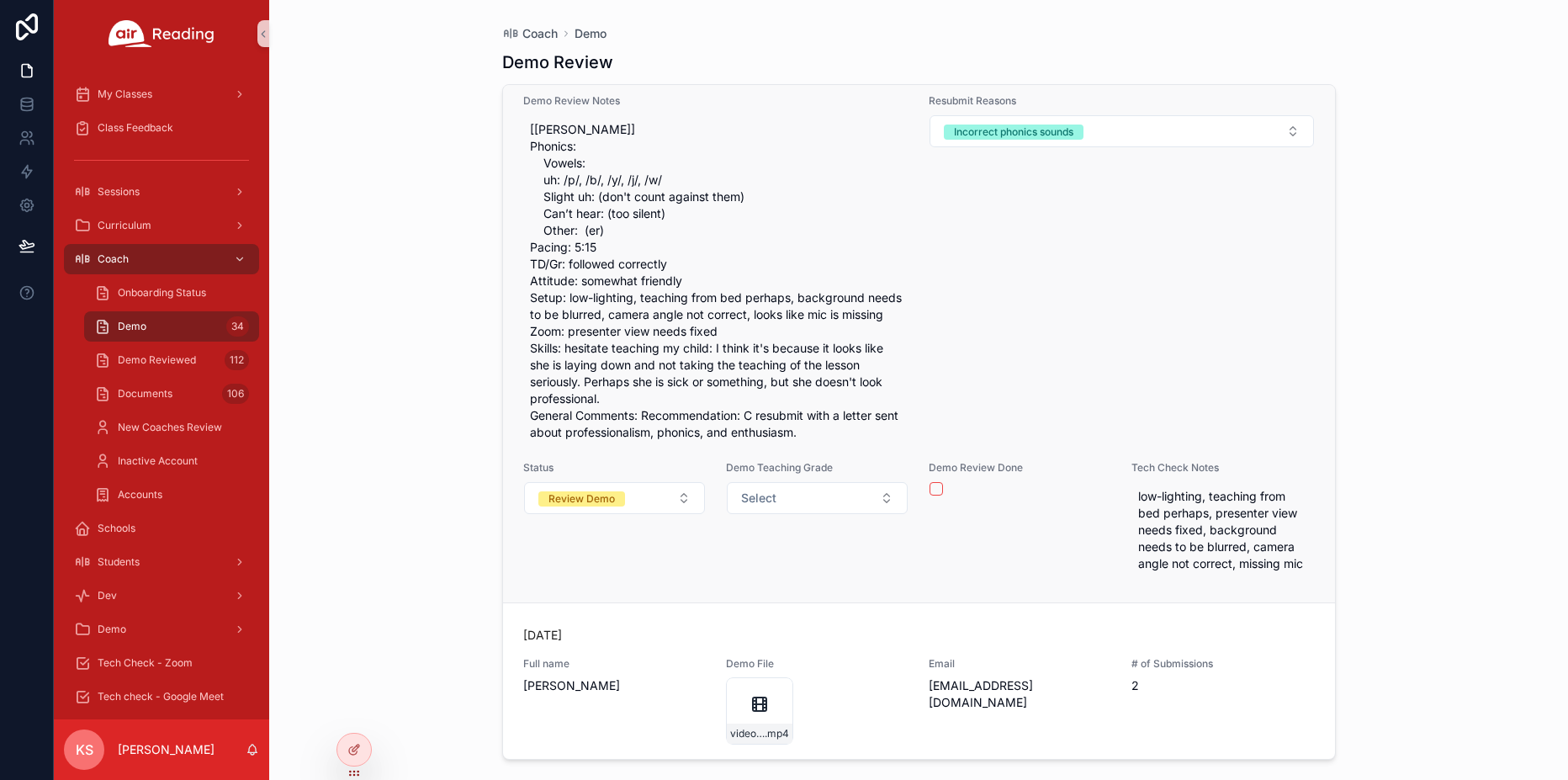
scroll to position [16408, 0]
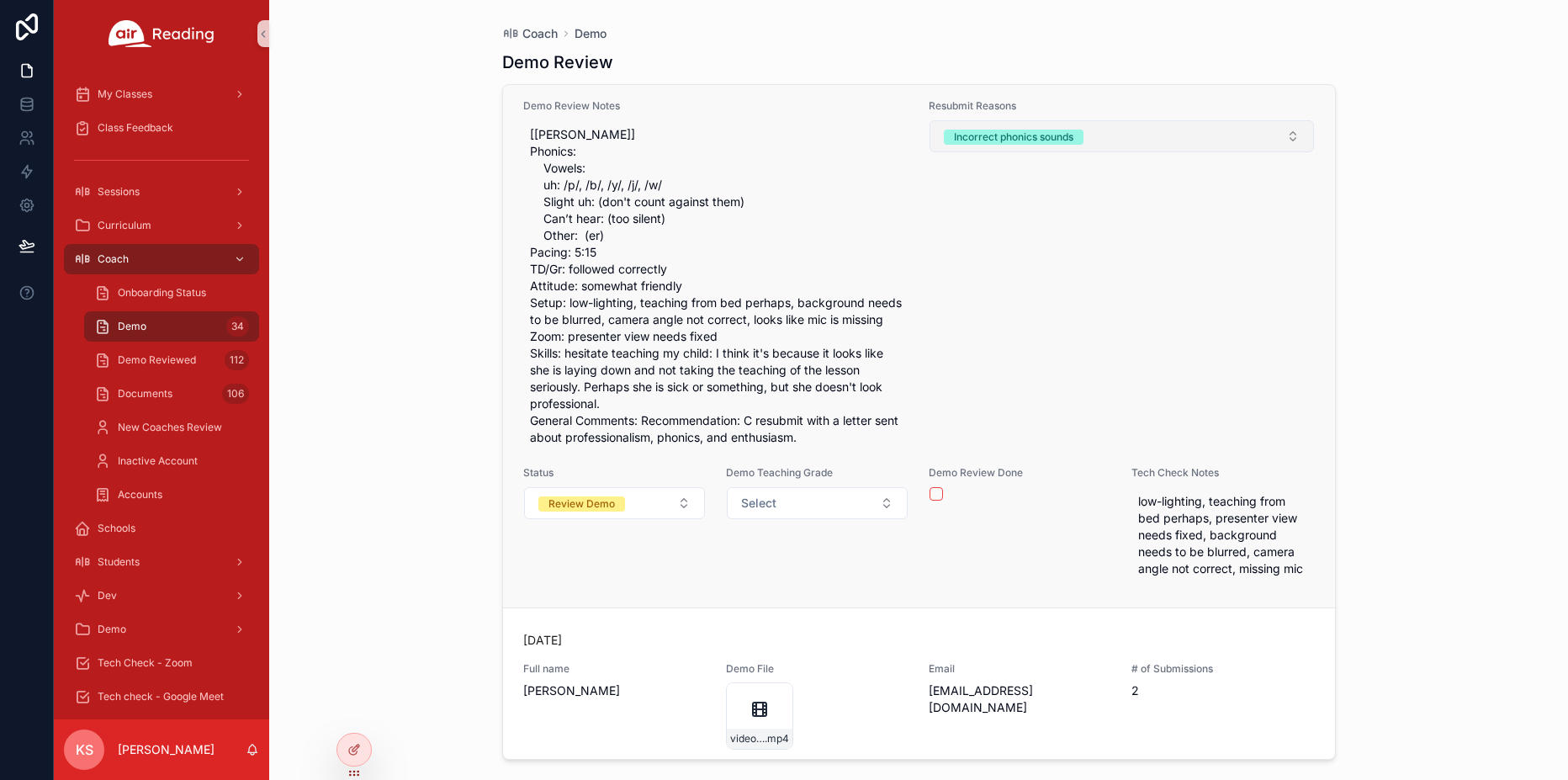
click at [1165, 152] on button "Incorrect phonics sounds" at bounding box center [1121, 135] width 384 height 32
click at [1156, 152] on button "Incorrect phonics sounds" at bounding box center [1121, 135] width 384 height 32
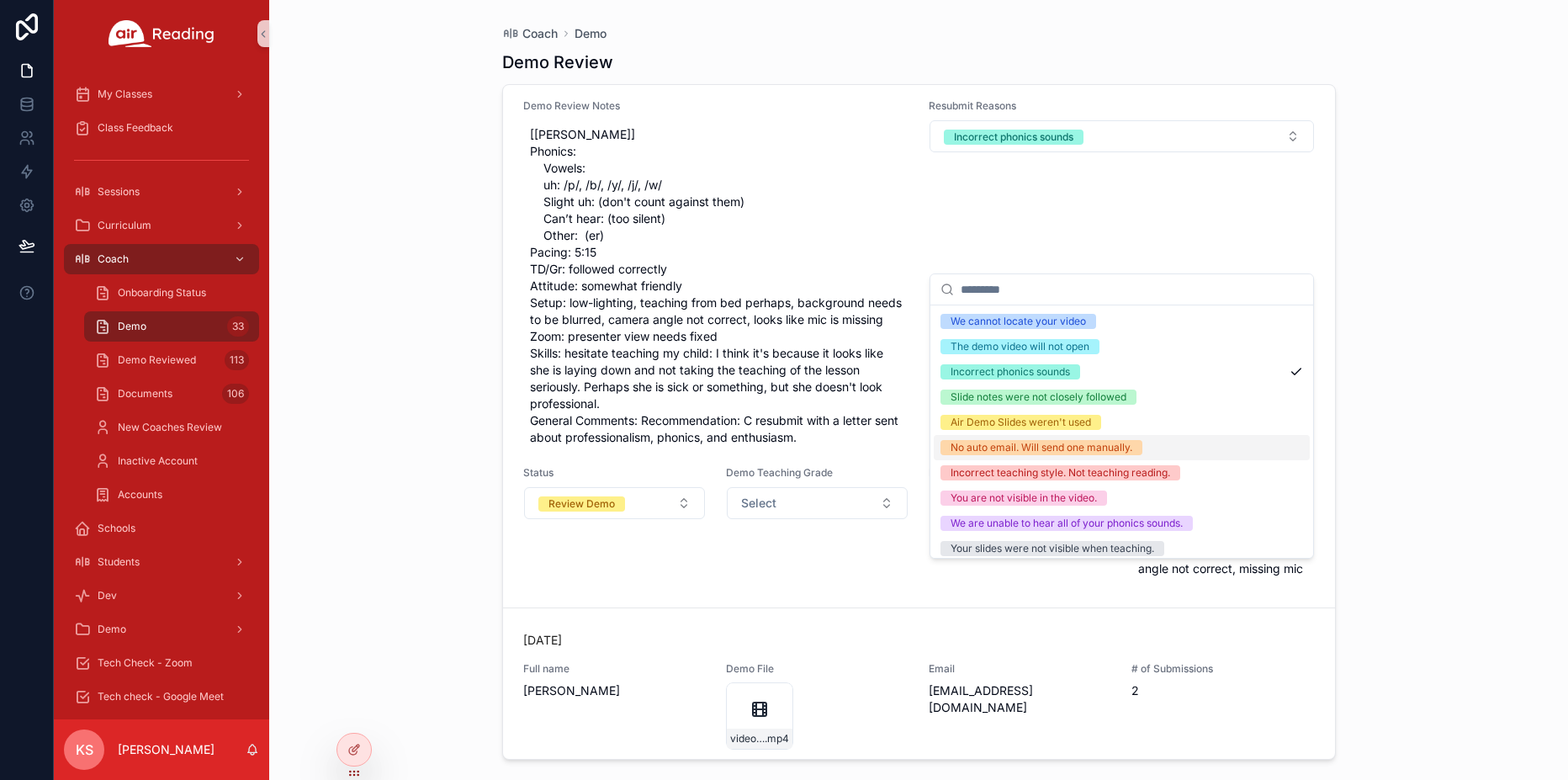
scroll to position [7, 0]
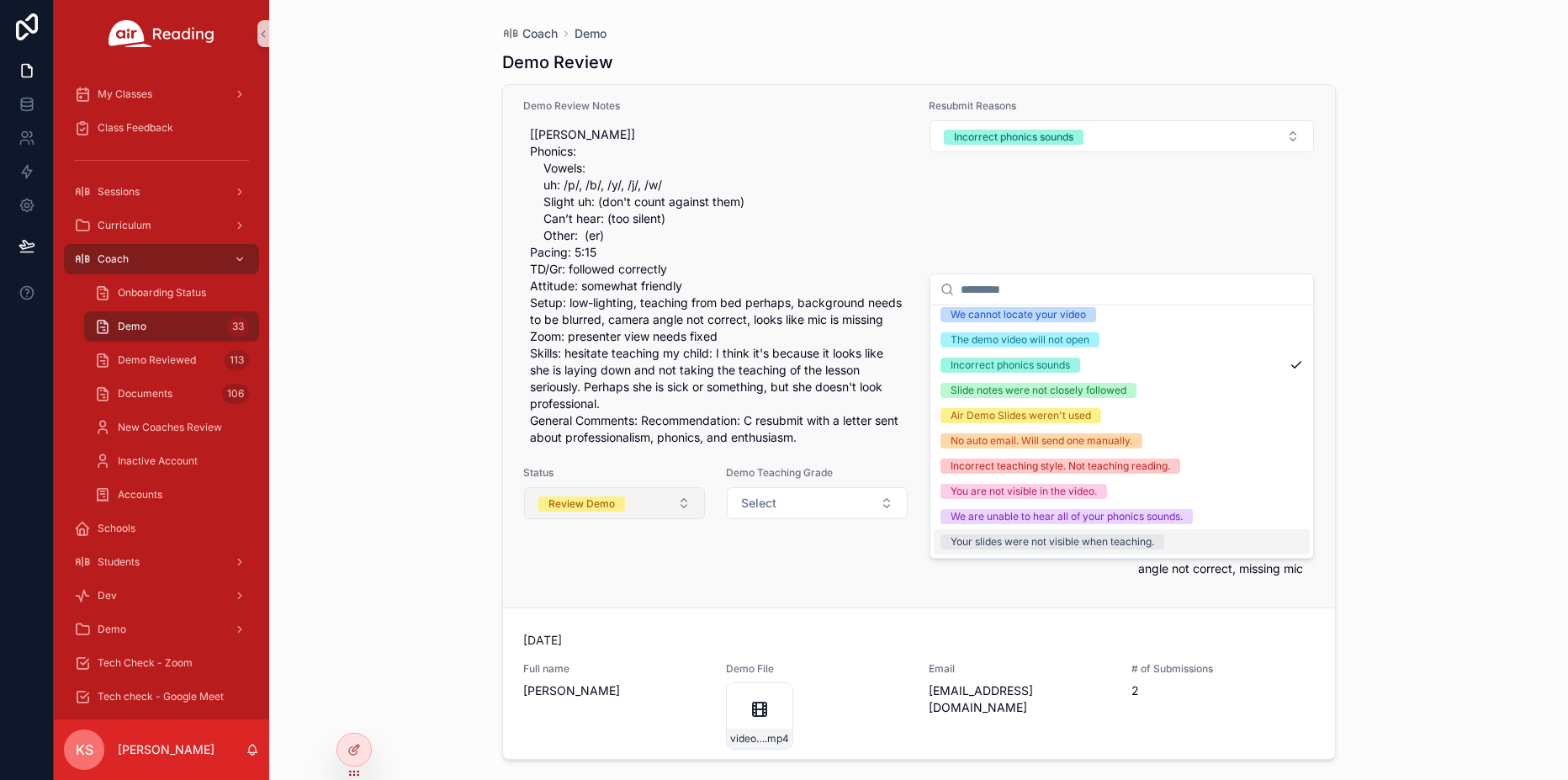
click at [636, 519] on button "Review Demo" at bounding box center [614, 502] width 181 height 32
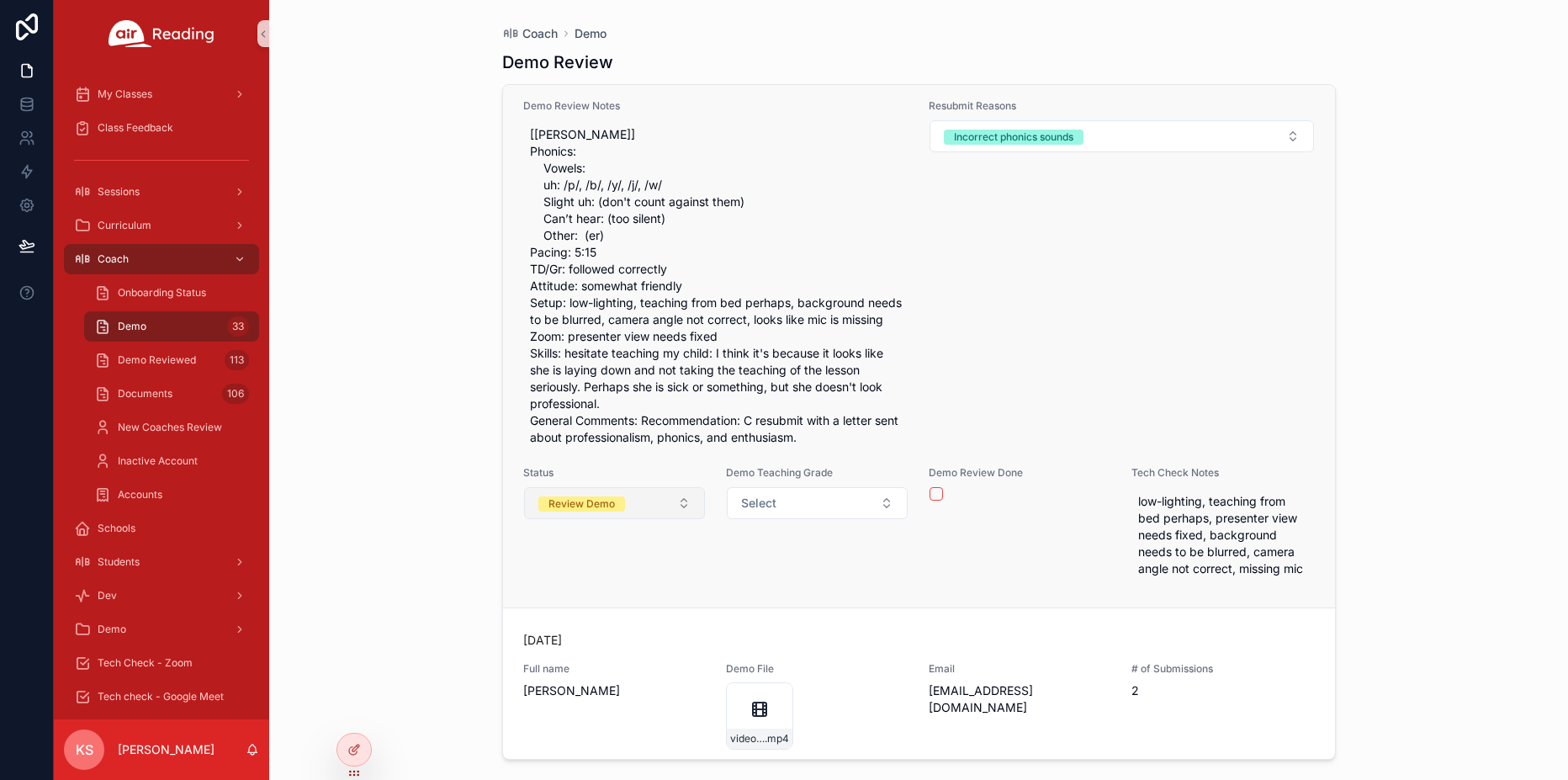
click at [584, 511] on div "Review Demo" at bounding box center [581, 504] width 66 height 15
click at [572, 511] on div "Review Demo" at bounding box center [581, 504] width 66 height 15
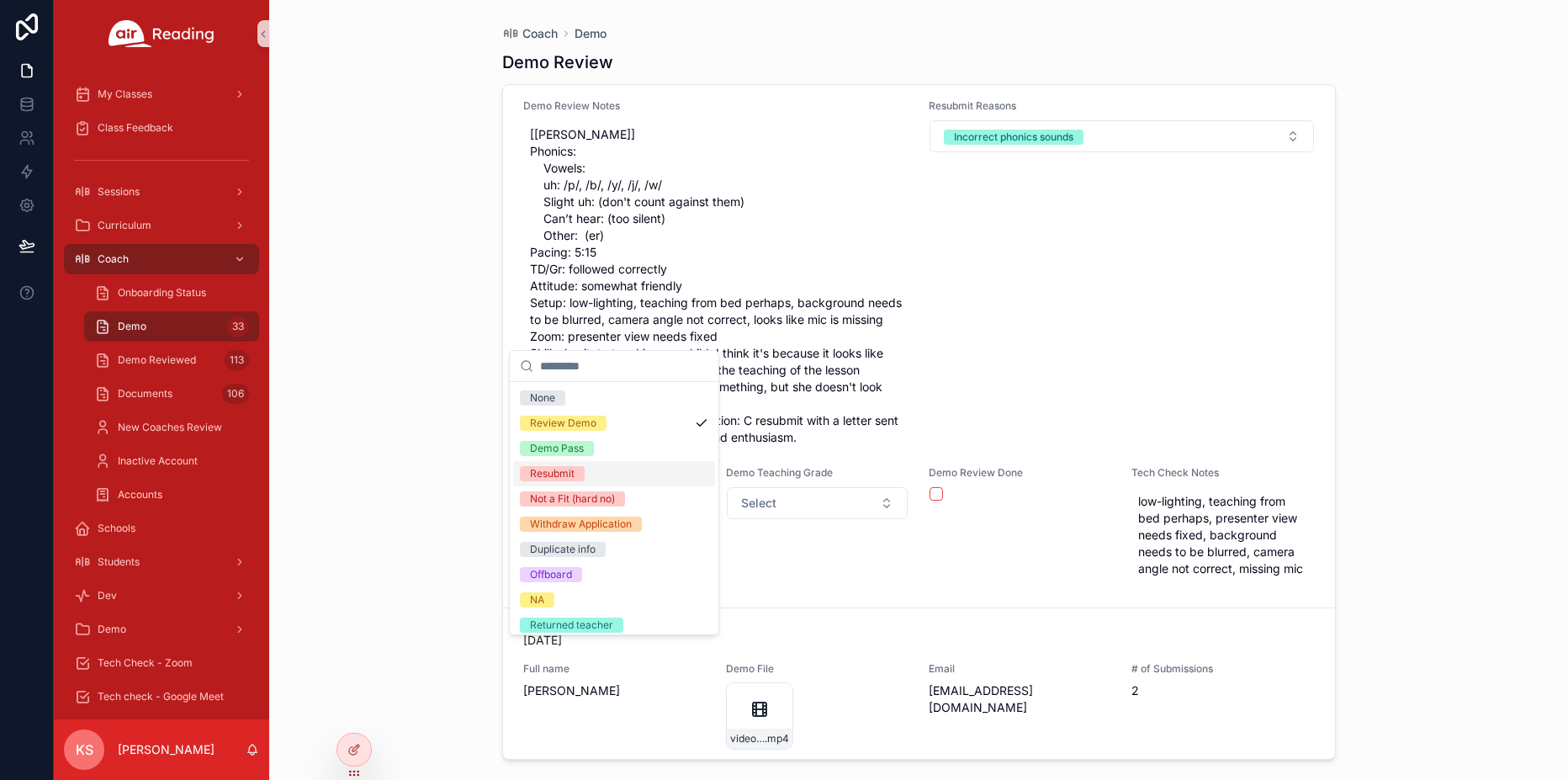
click at [565, 473] on div "Resubmit" at bounding box center [552, 474] width 44 height 15
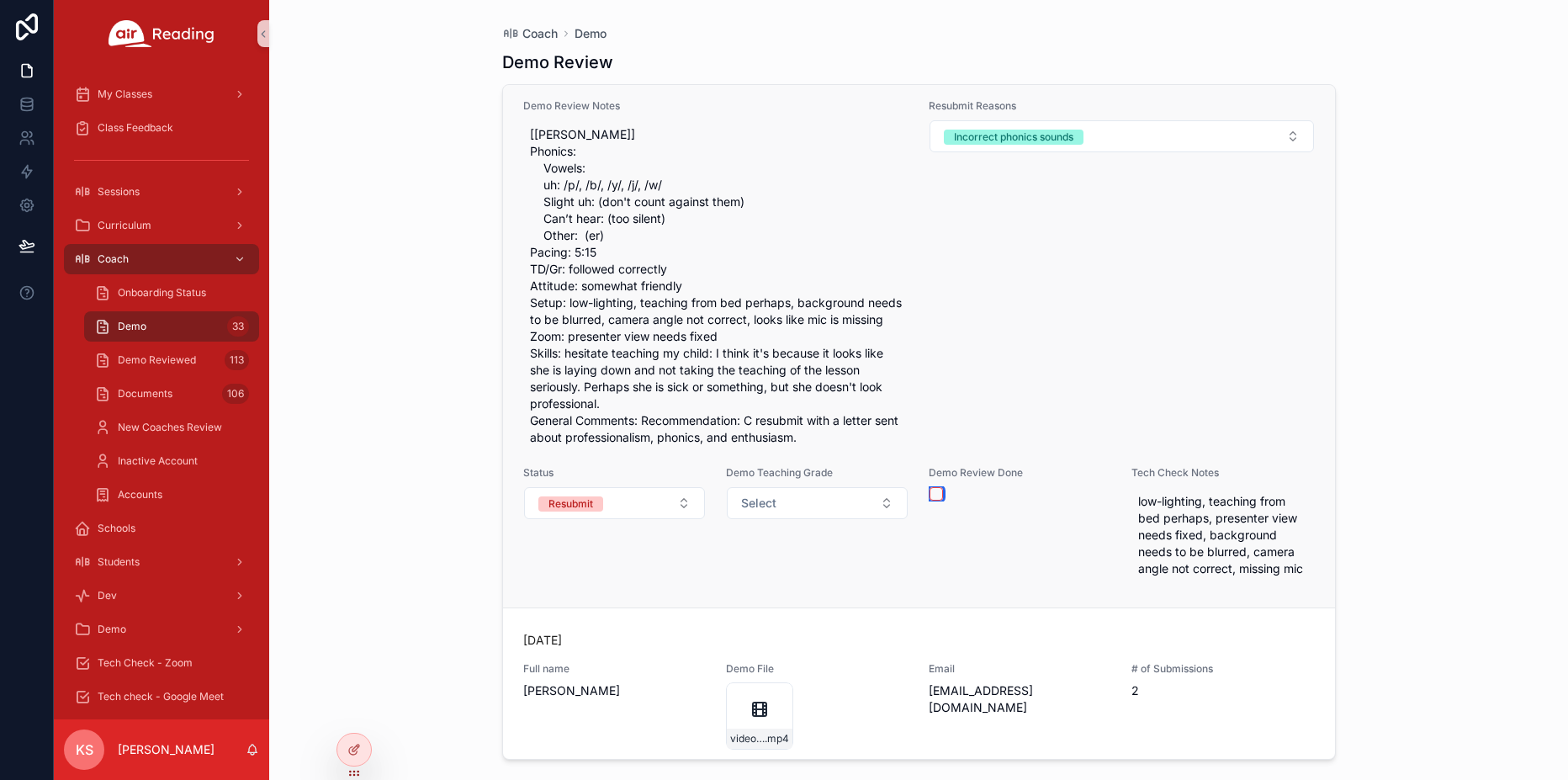
click at [942, 500] on button "scrollable content" at bounding box center [936, 494] width 13 height 13
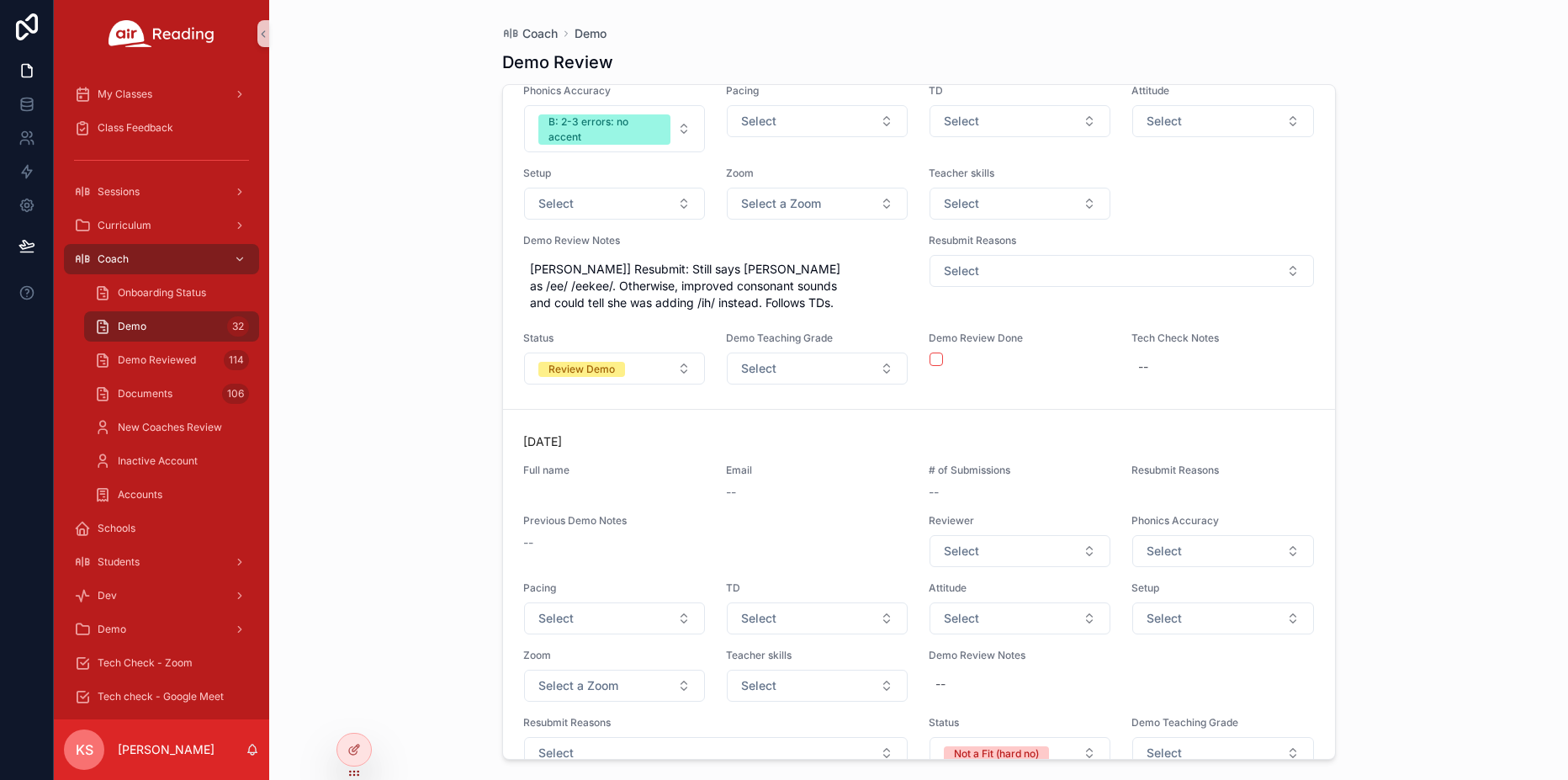
scroll to position [16785, 0]
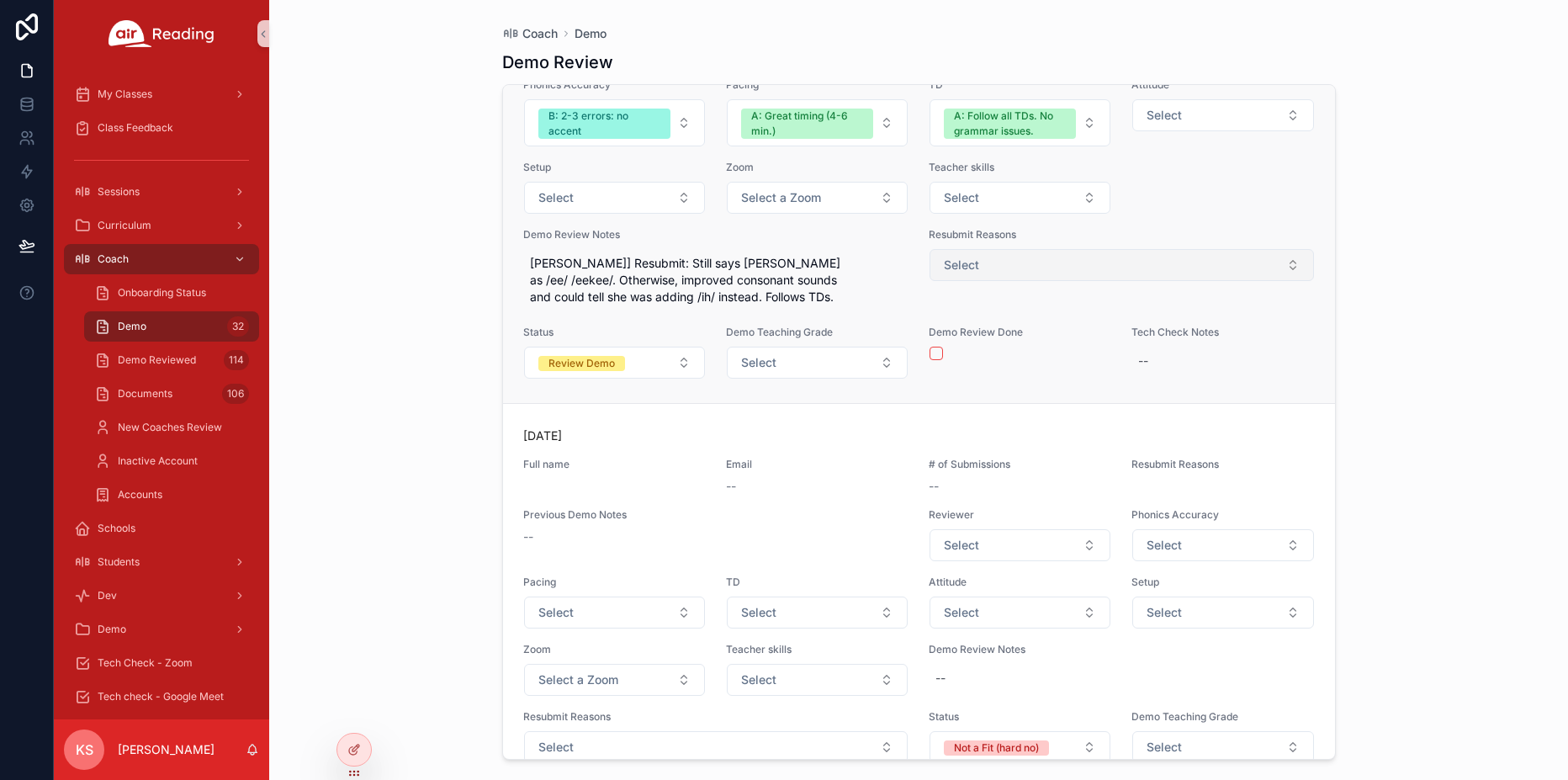
click at [1001, 280] on button "Select" at bounding box center [1121, 264] width 384 height 32
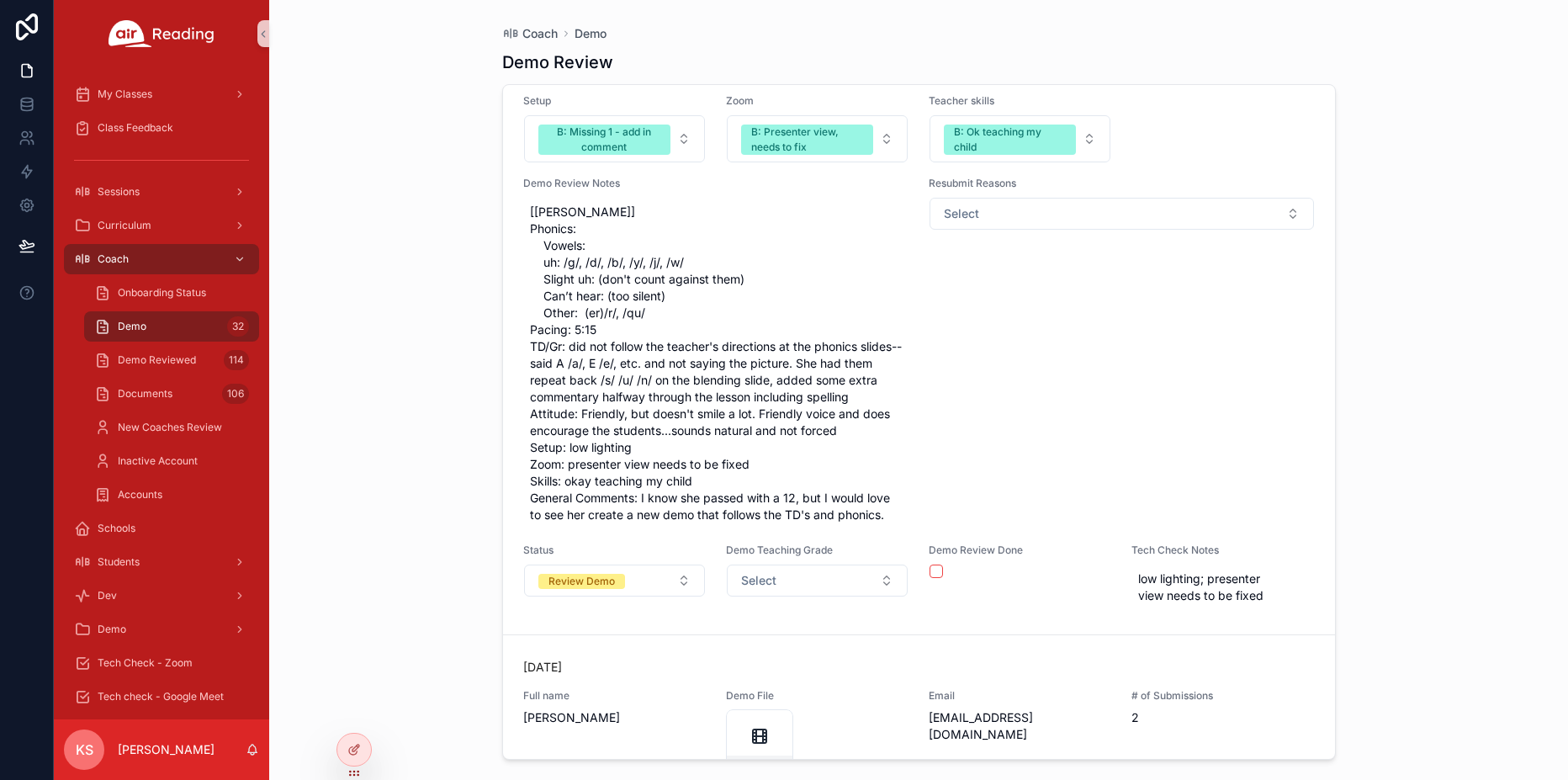
scroll to position [15554, 0]
click at [154, 363] on span "Demo Reviewed" at bounding box center [157, 360] width 78 height 13
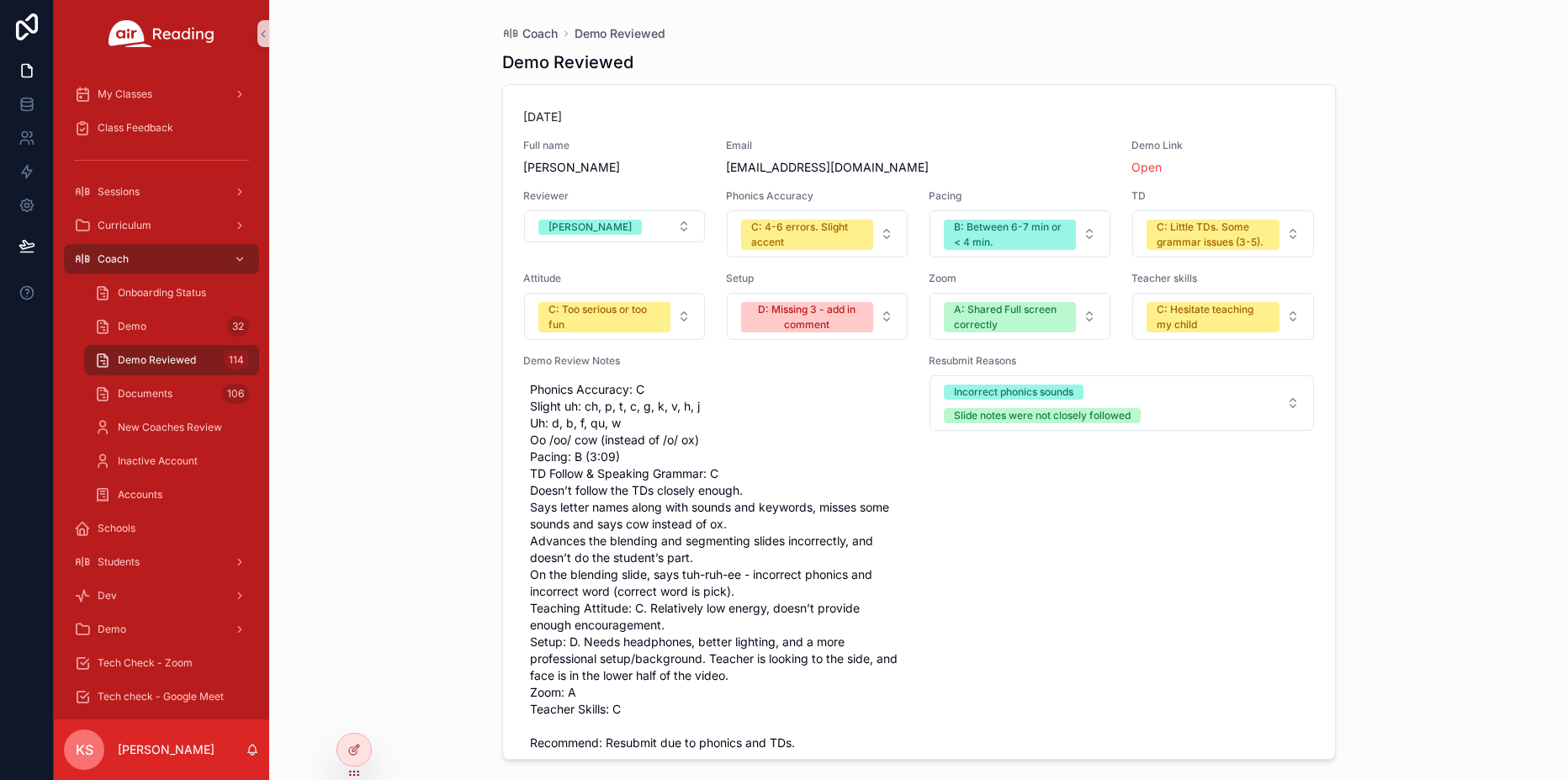
click at [1400, 390] on div "Coach Demo Reviewed Demo Reviewed Yesterday Full name Alicia Rodriguez Email al…" at bounding box center [919, 390] width 1299 height 780
click at [437, 262] on div "Coach Demo Reviewed Demo Reviewed Yesterday Full name Alicia Rodriguez Email al…" at bounding box center [919, 390] width 1299 height 780
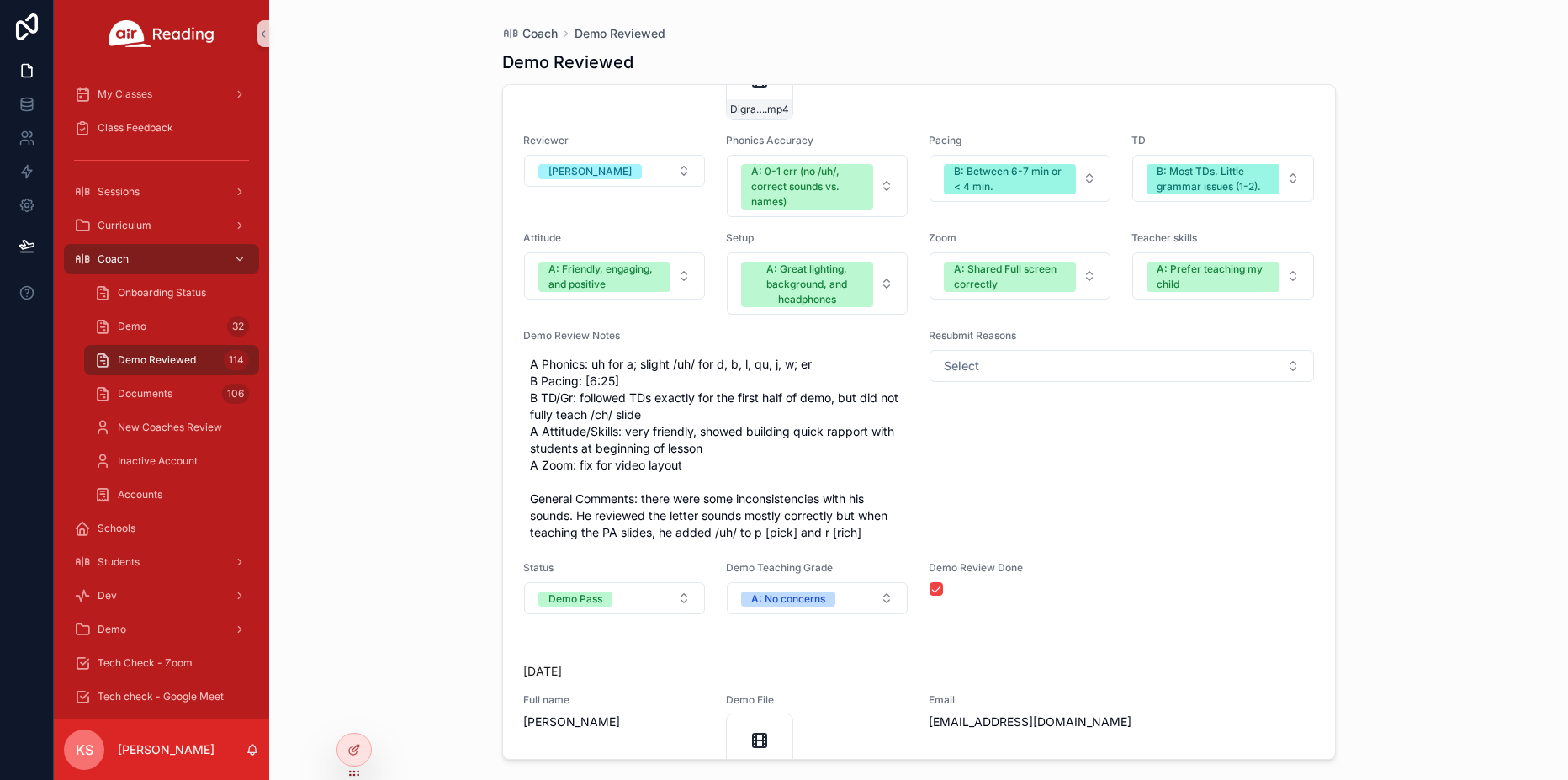
scroll to position [23715, 0]
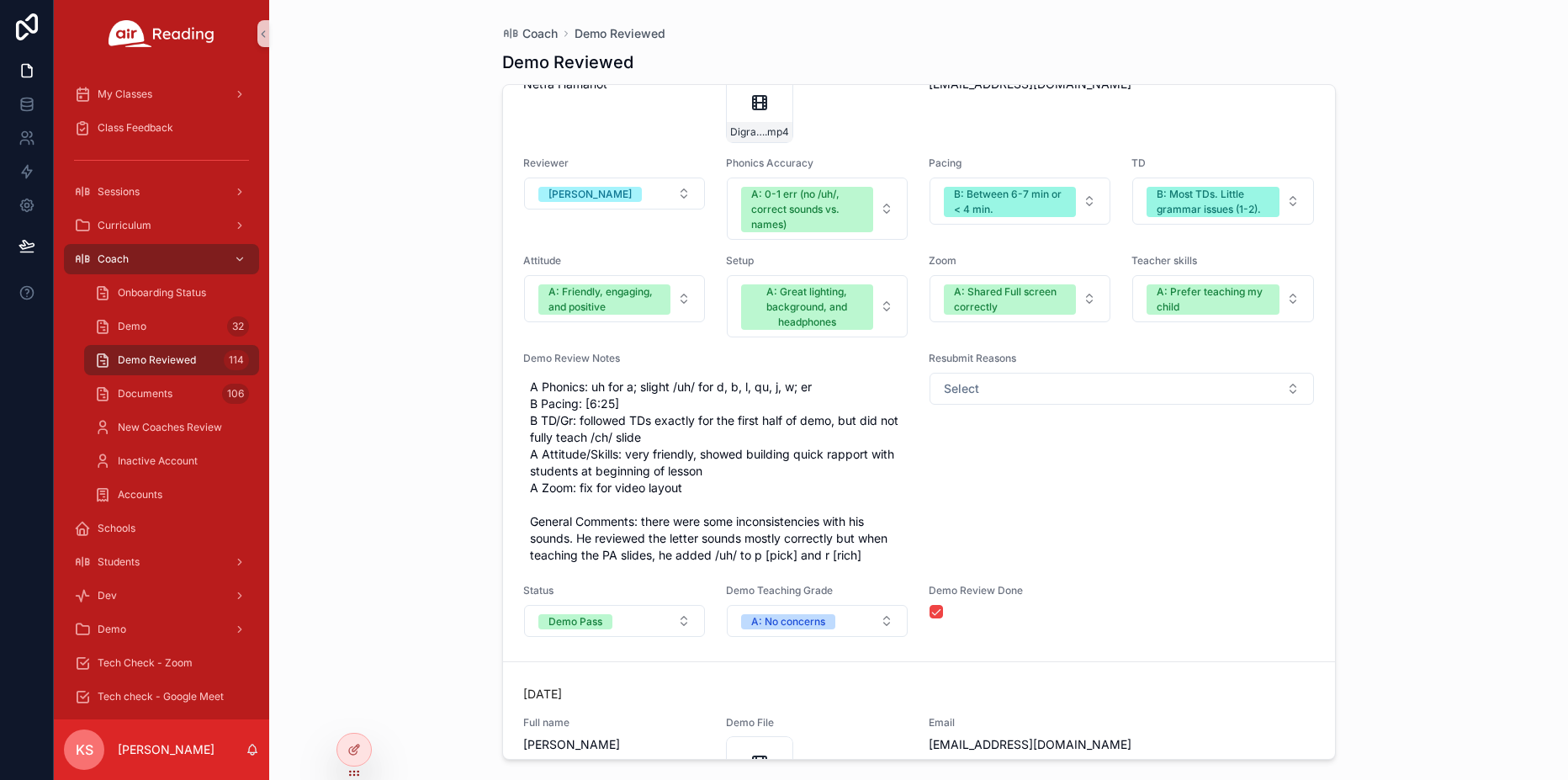
click at [1398, 112] on div "Coach Demo Reviewed Demo Reviewed 2 days ago Full name Yessenia Ortiz Demo File…" at bounding box center [919, 390] width 1299 height 780
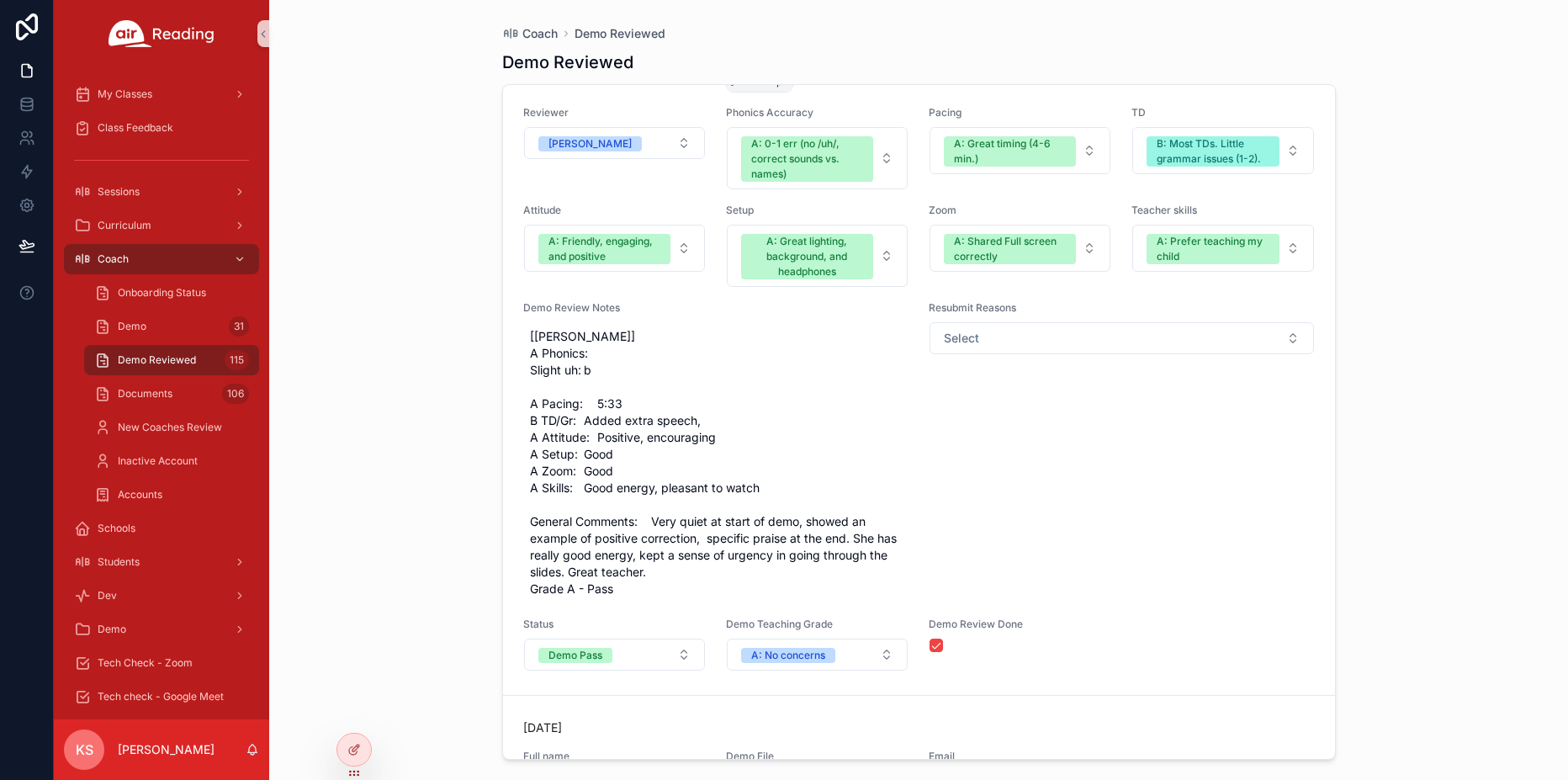
scroll to position [29018, 0]
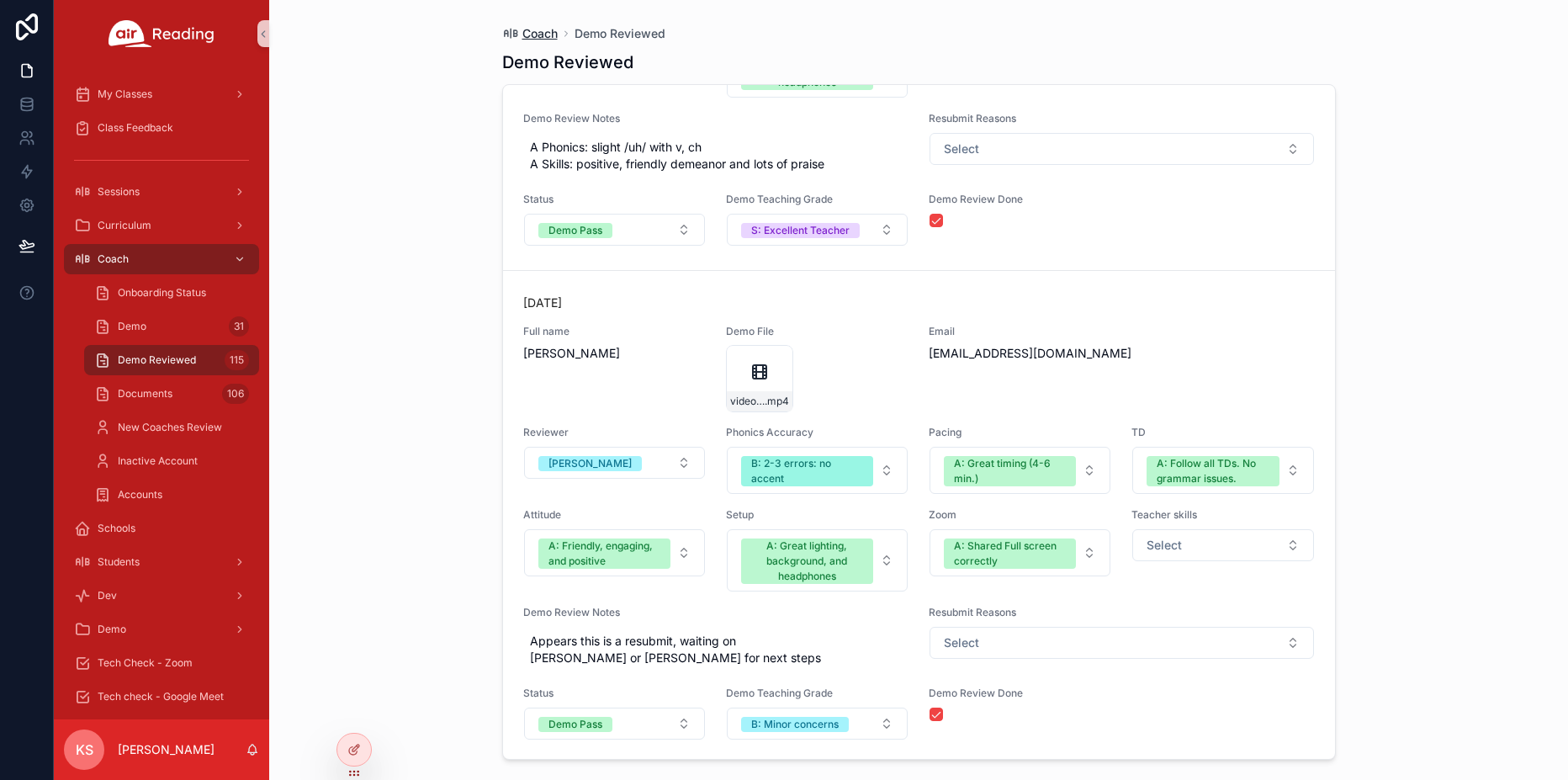
click at [550, 34] on span "Coach" at bounding box center [540, 34] width 36 height 17
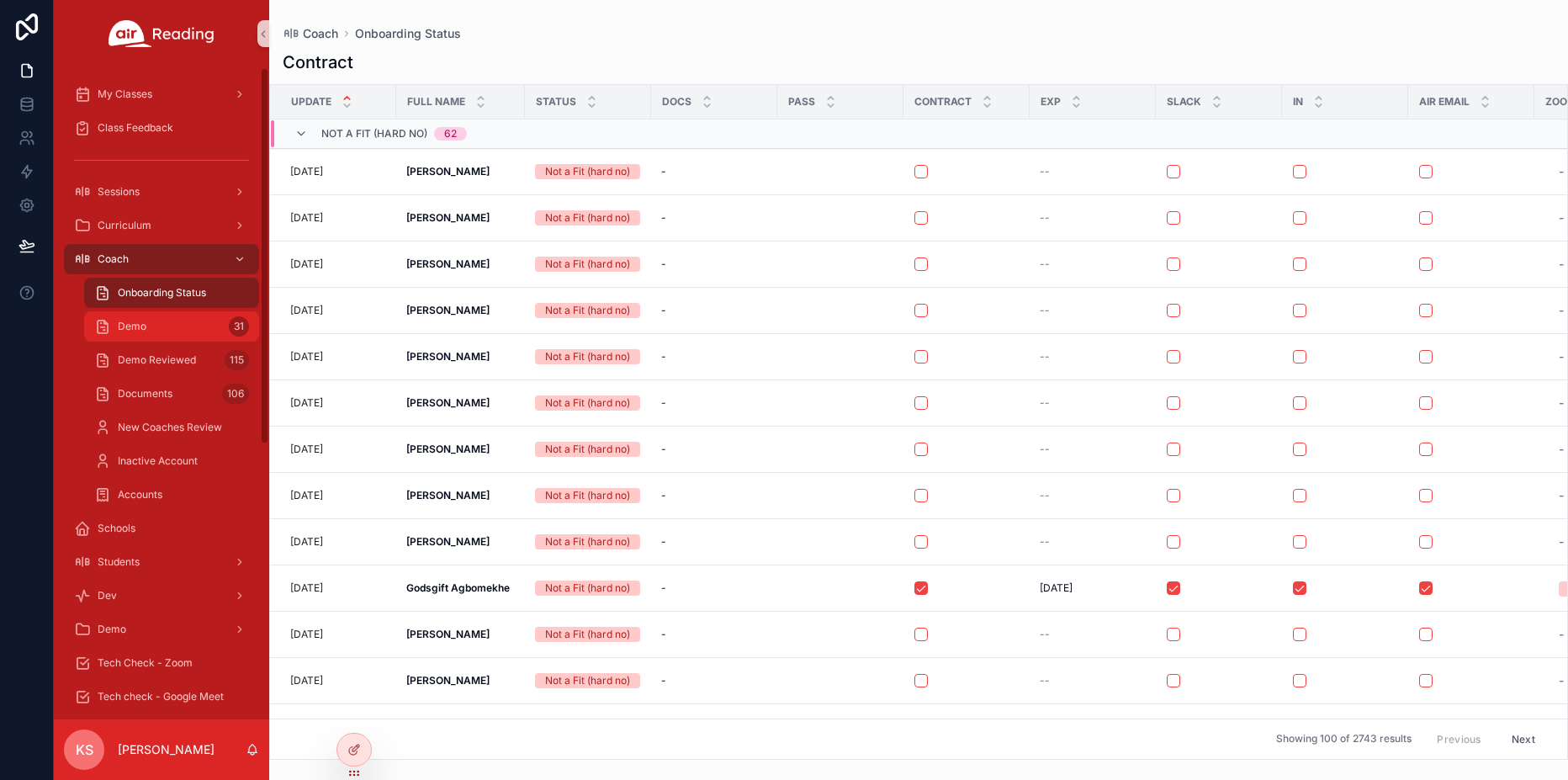
click at [163, 334] on div "Demo 31" at bounding box center [171, 327] width 155 height 27
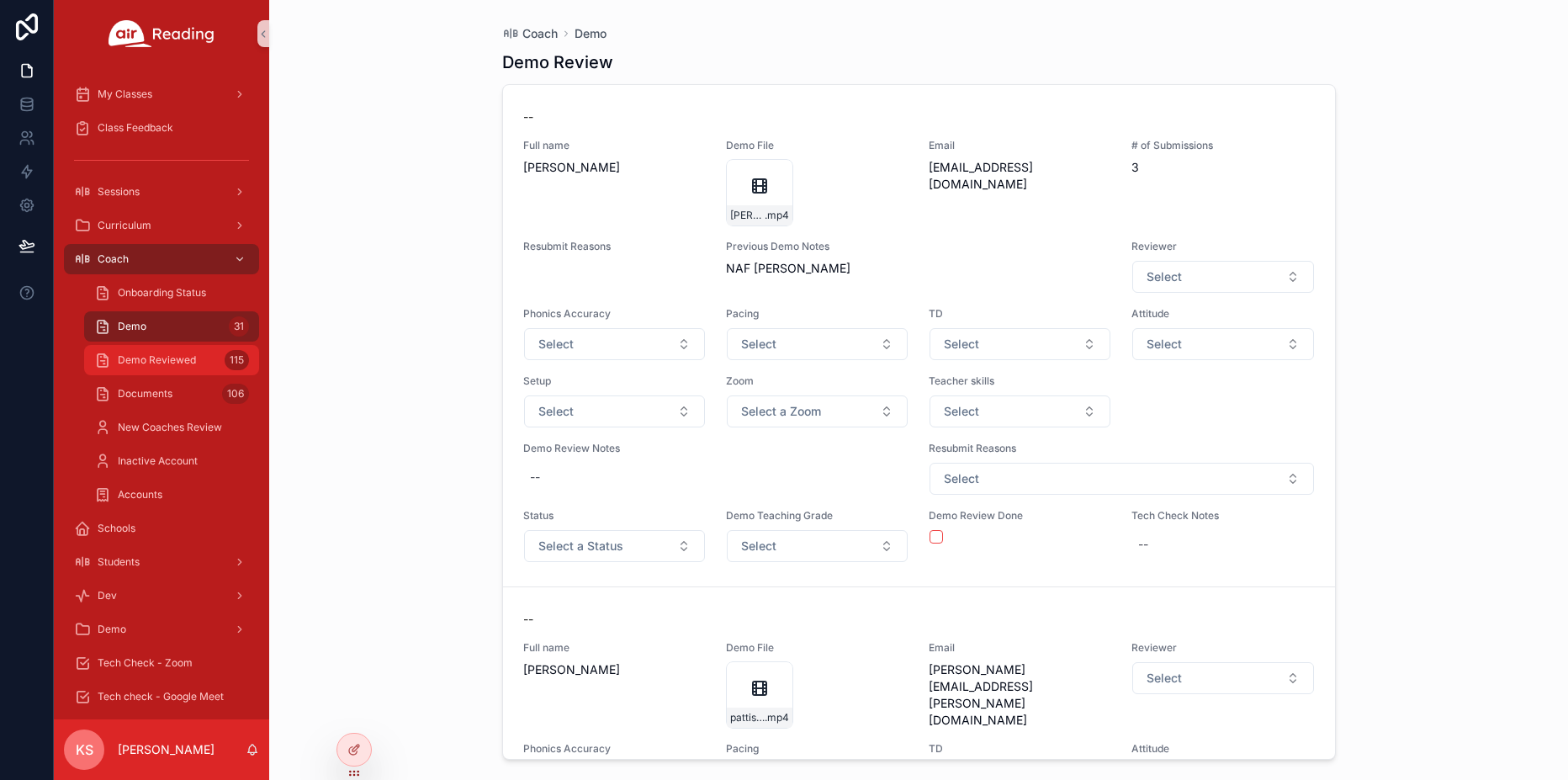
click at [163, 366] on span "Demo Reviewed" at bounding box center [157, 360] width 78 height 13
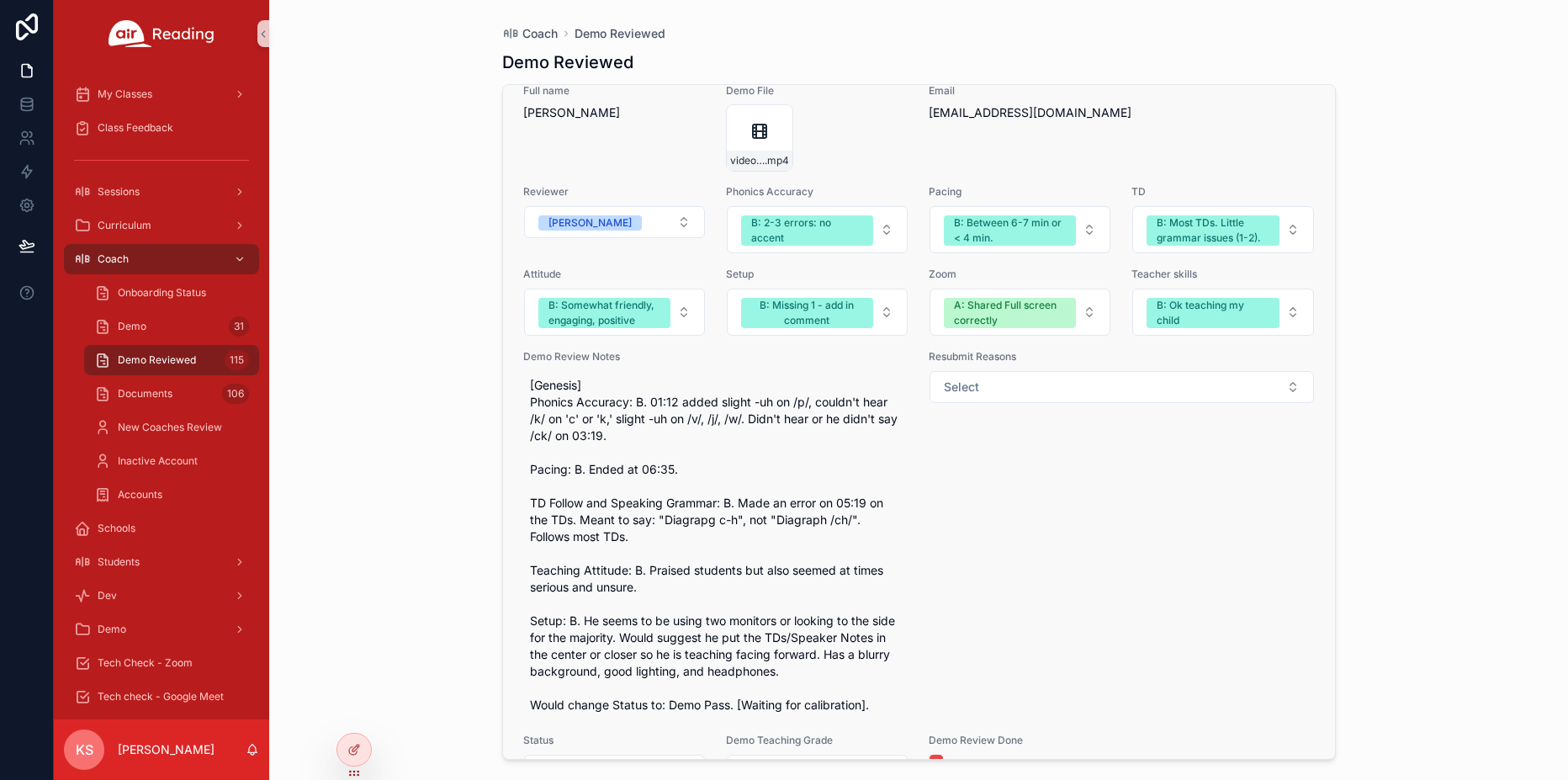
scroll to position [11751, 0]
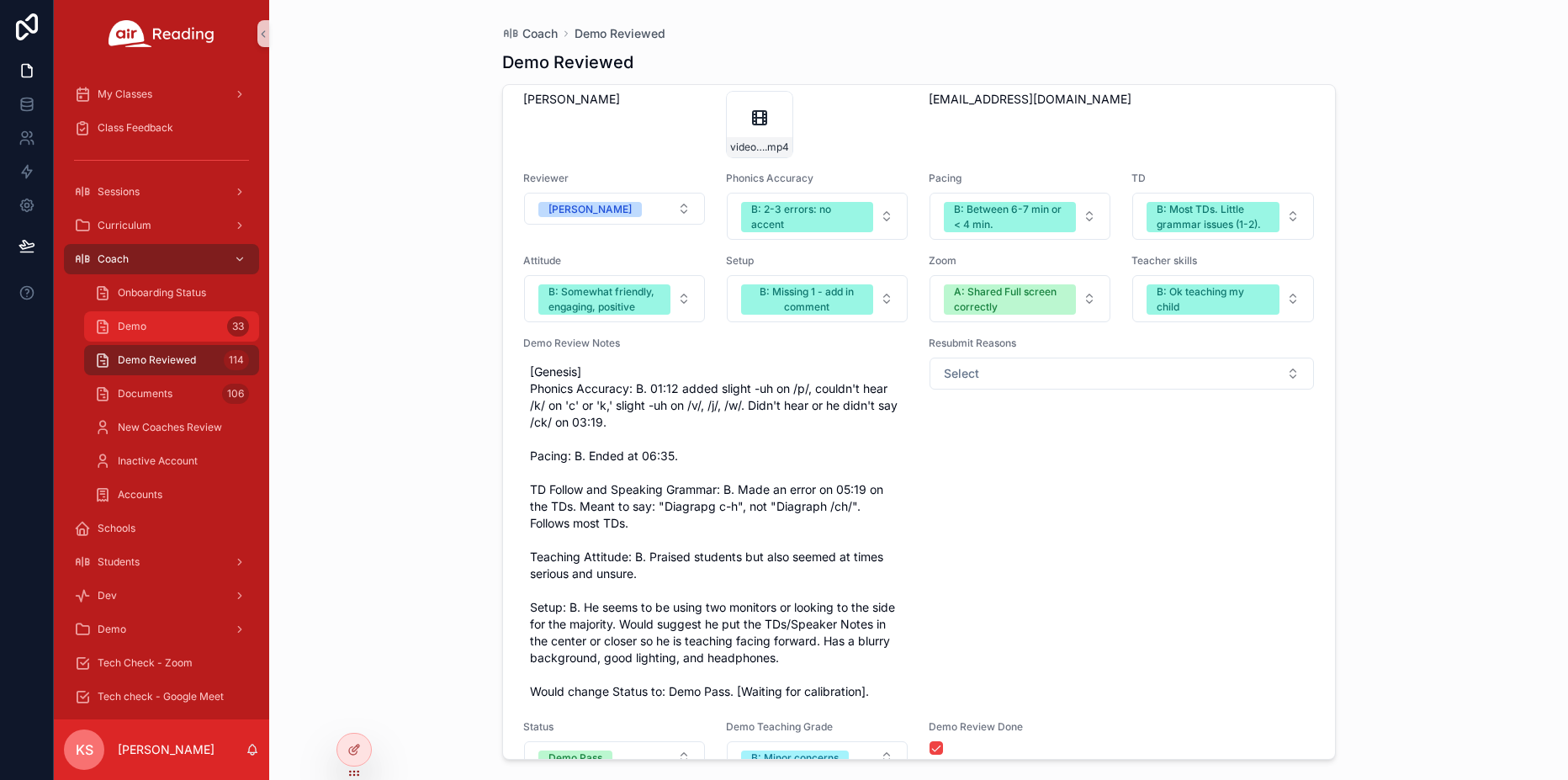
click at [147, 336] on div "Demo 33" at bounding box center [171, 327] width 155 height 27
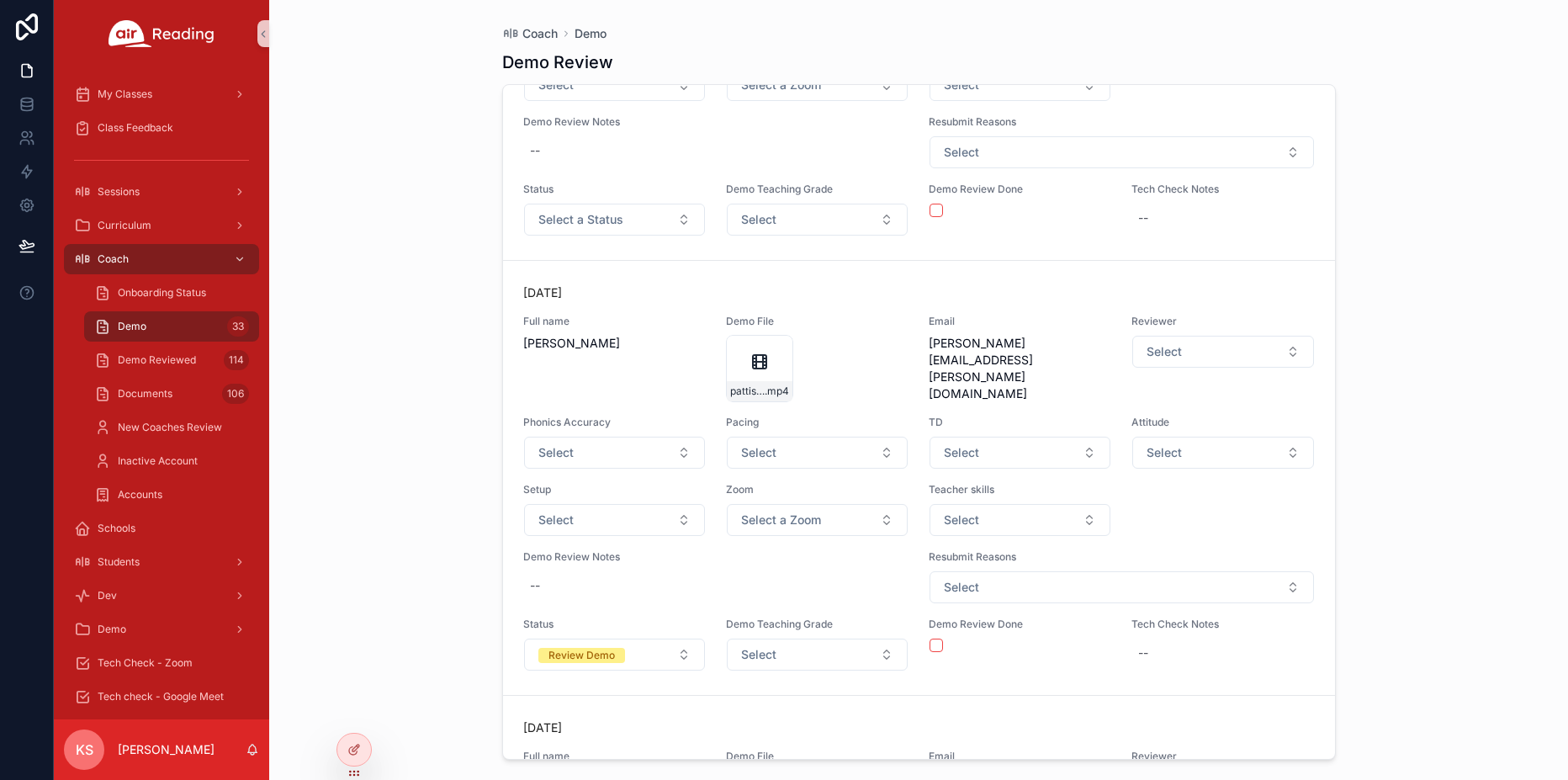
scroll to position [325, 0]
click at [632, 225] on button "Select a Status" at bounding box center [614, 221] width 181 height 32
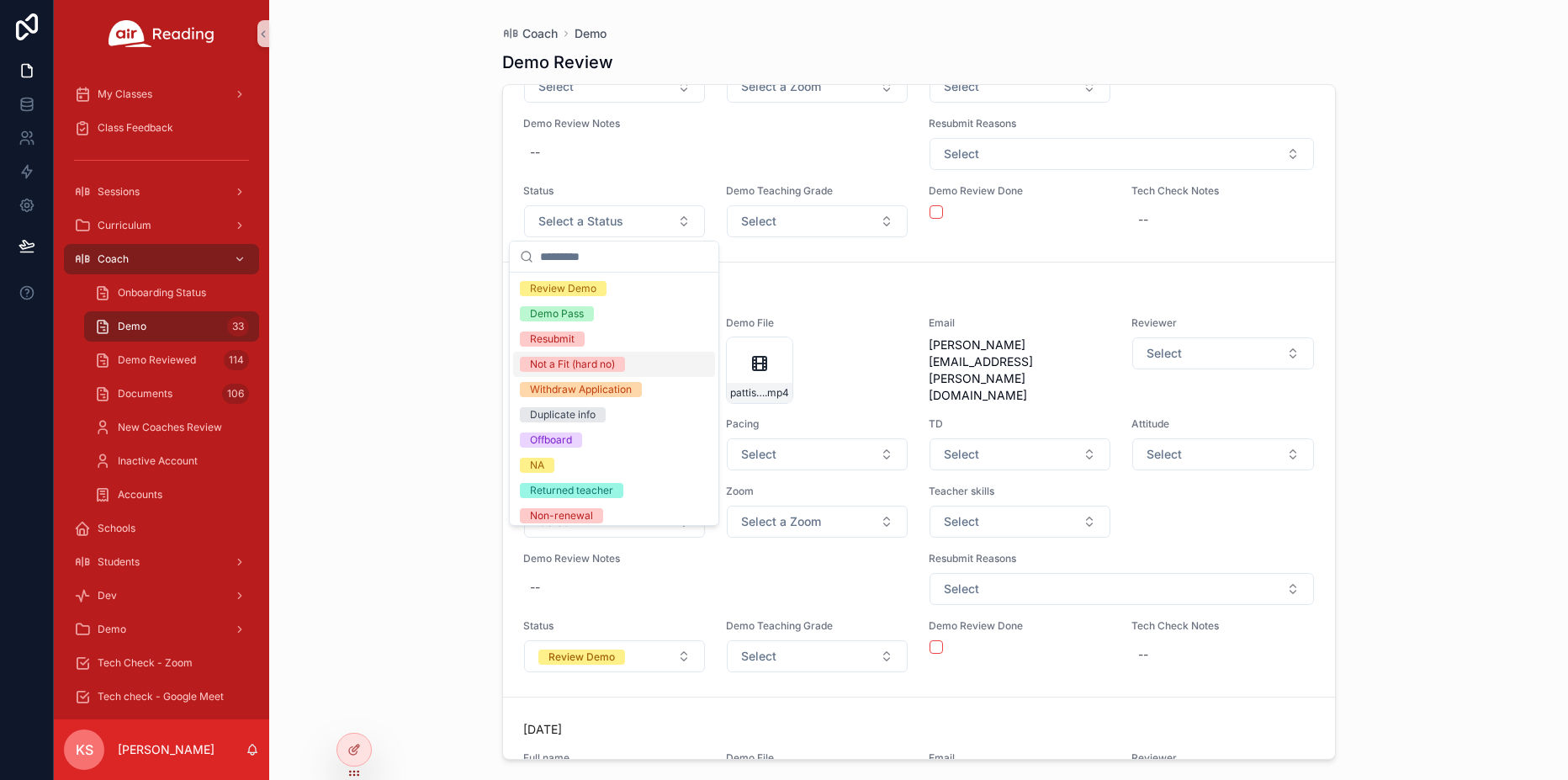
click at [599, 368] on div "Not a Fit (hard no)" at bounding box center [573, 364] width 85 height 15
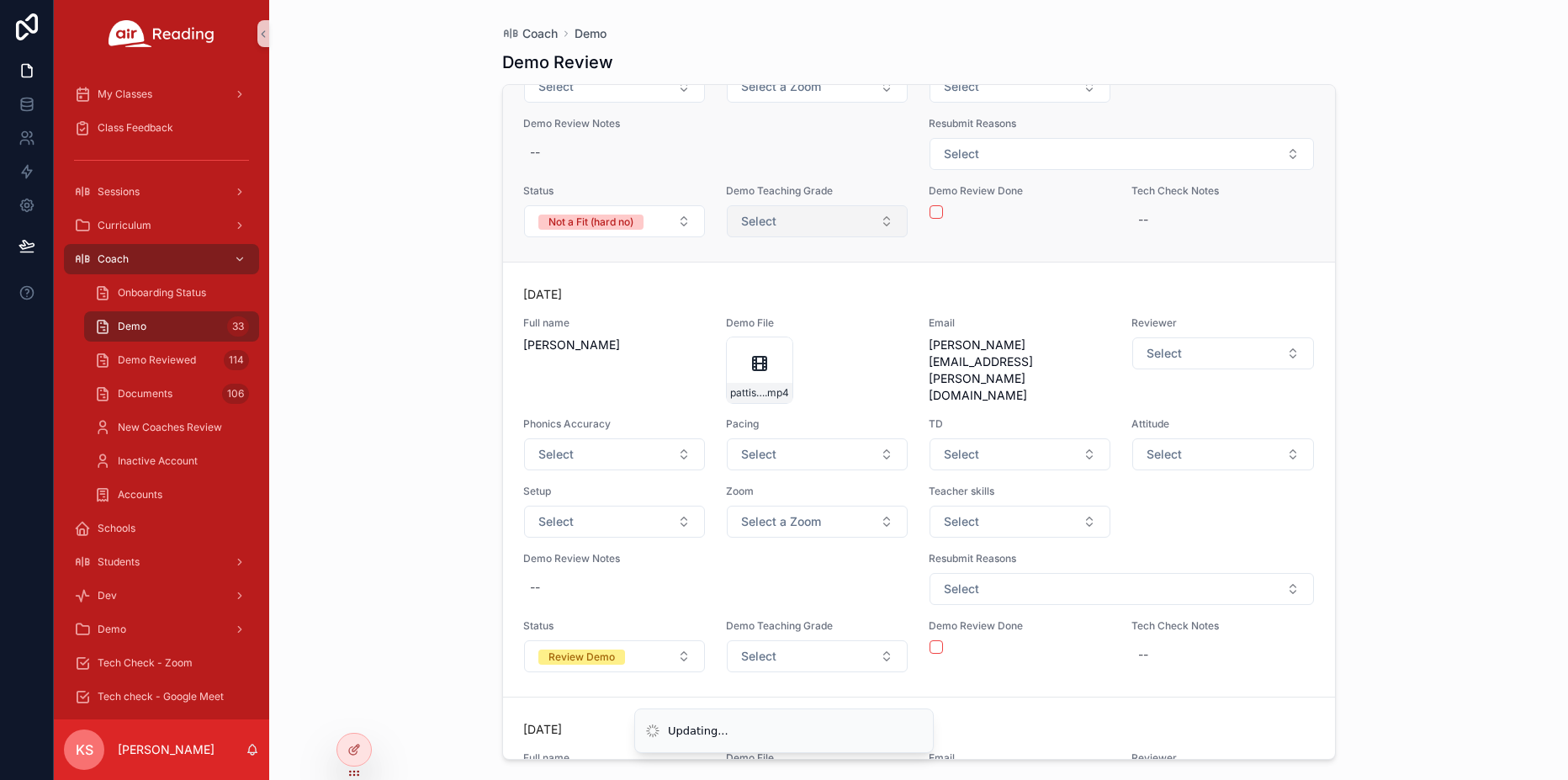
click at [787, 227] on button "Select" at bounding box center [817, 221] width 181 height 32
click at [770, 213] on span "Select" at bounding box center [758, 222] width 36 height 17
click at [760, 221] on span "Select" at bounding box center [758, 222] width 36 height 17
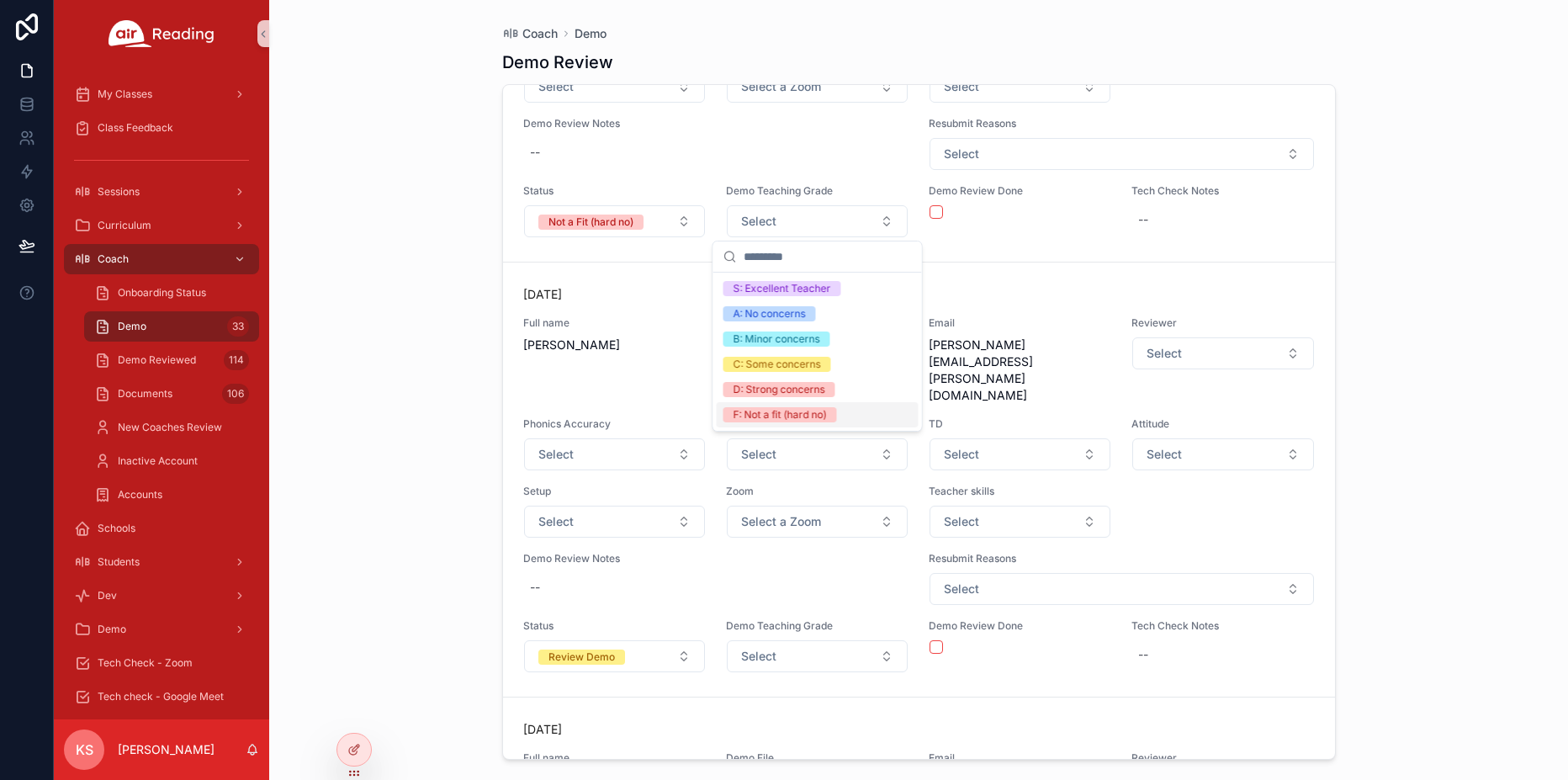
click at [760, 413] on div "F: Not a fit (hard no)" at bounding box center [779, 415] width 93 height 15
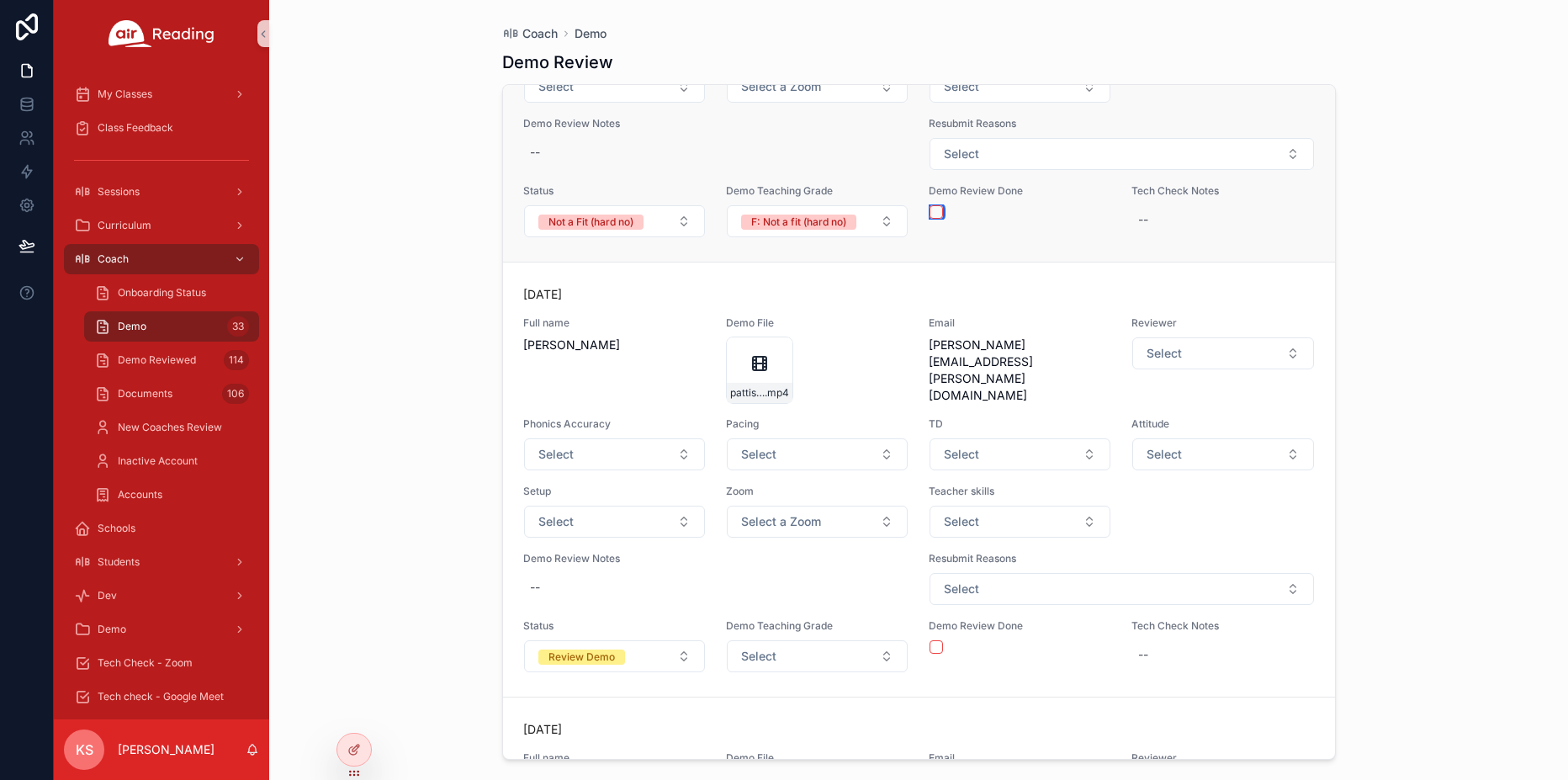
click at [934, 207] on button "scrollable content" at bounding box center [936, 212] width 13 height 13
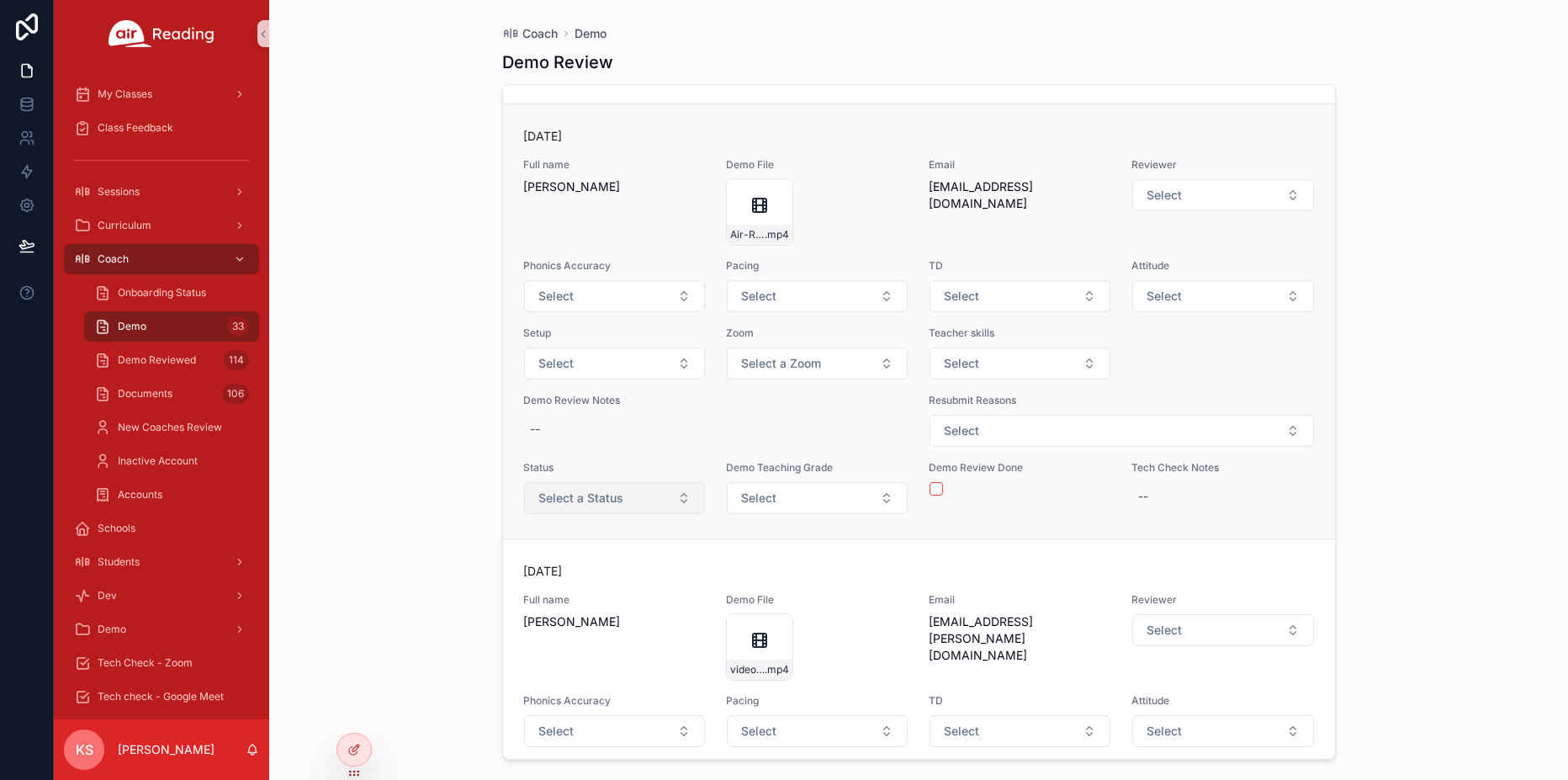
scroll to position [2519, 0]
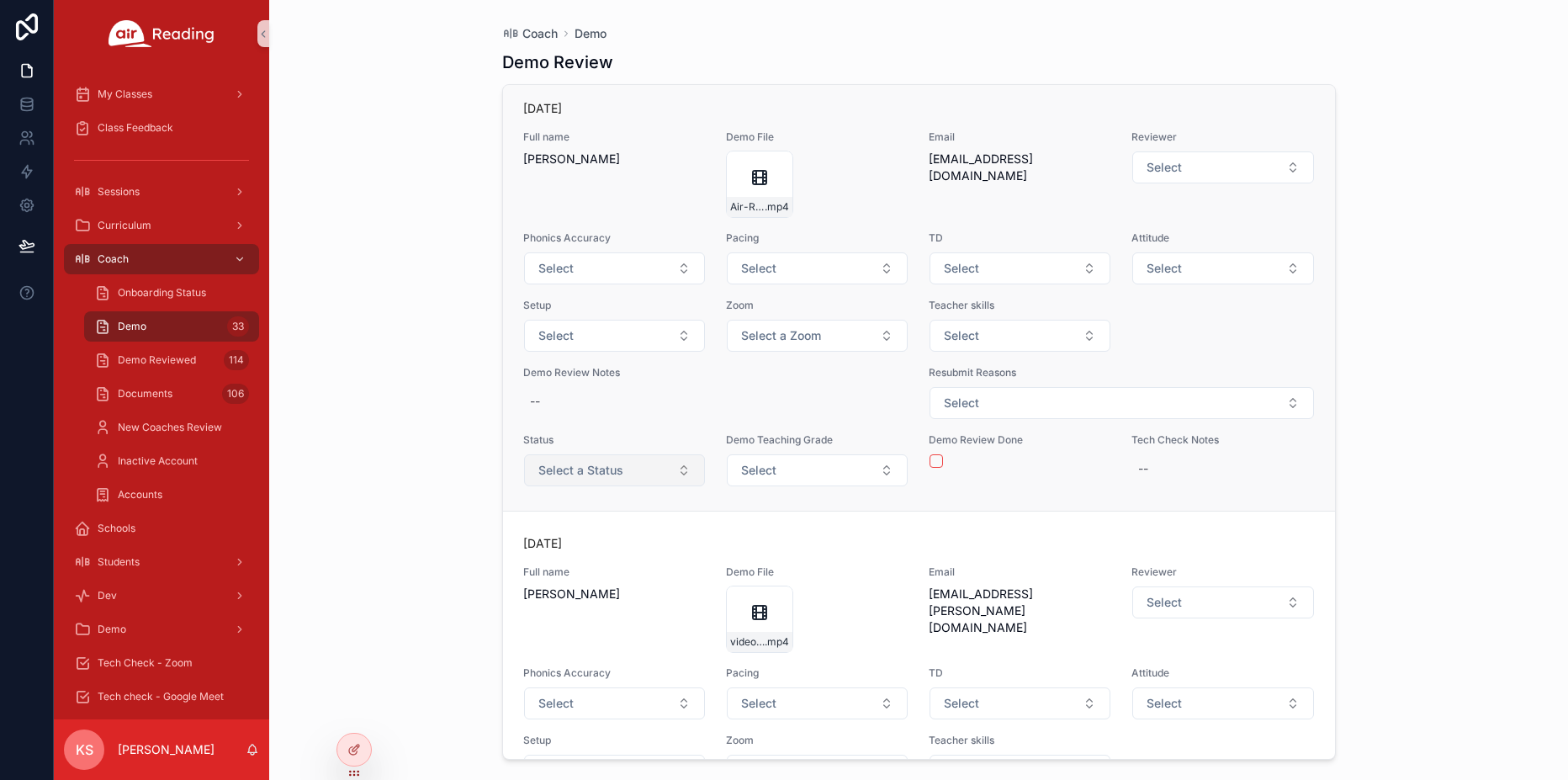
click at [623, 476] on button "Select a Status" at bounding box center [614, 470] width 181 height 32
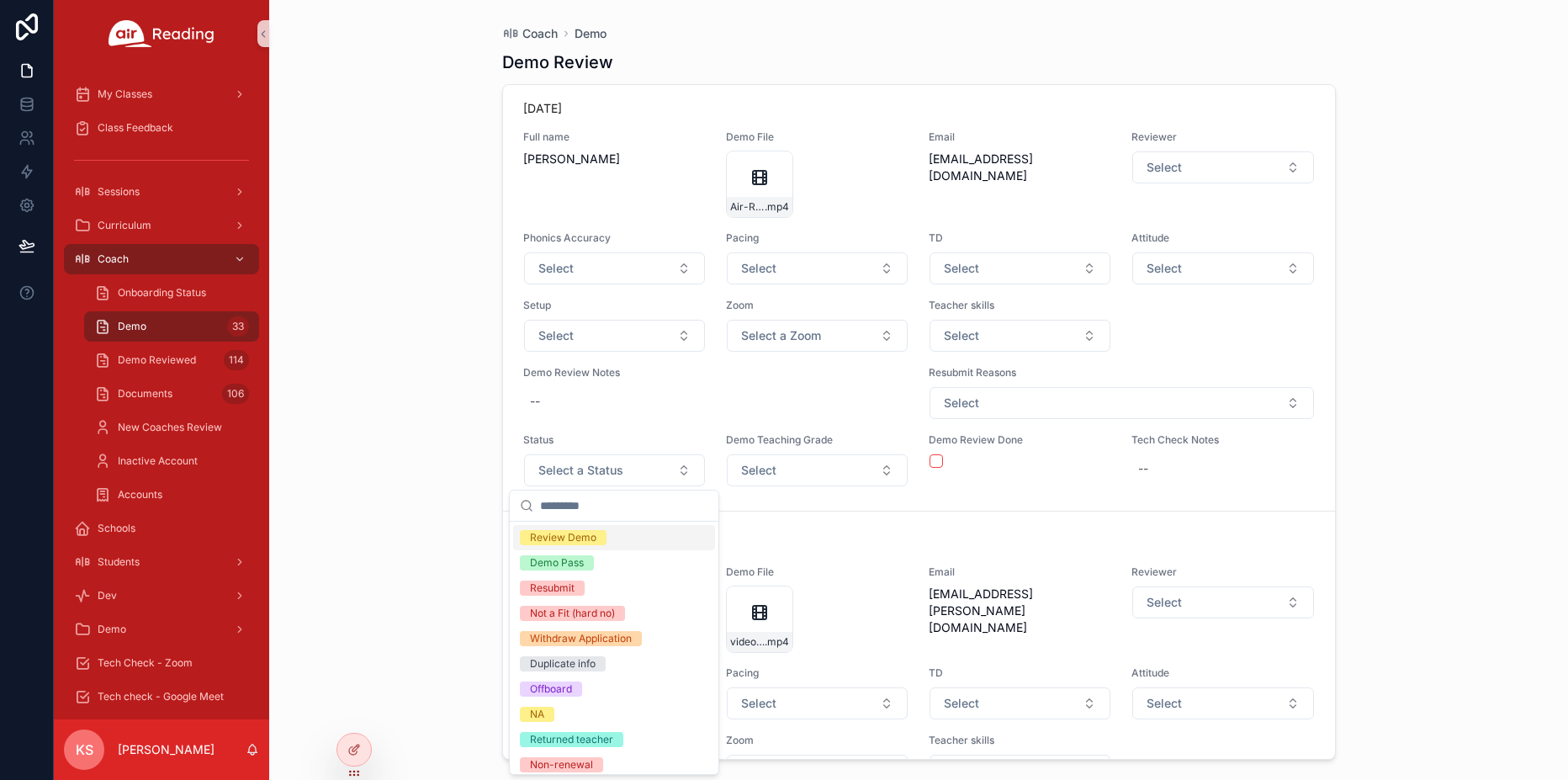
click at [593, 536] on div "Review Demo" at bounding box center [563, 538] width 66 height 15
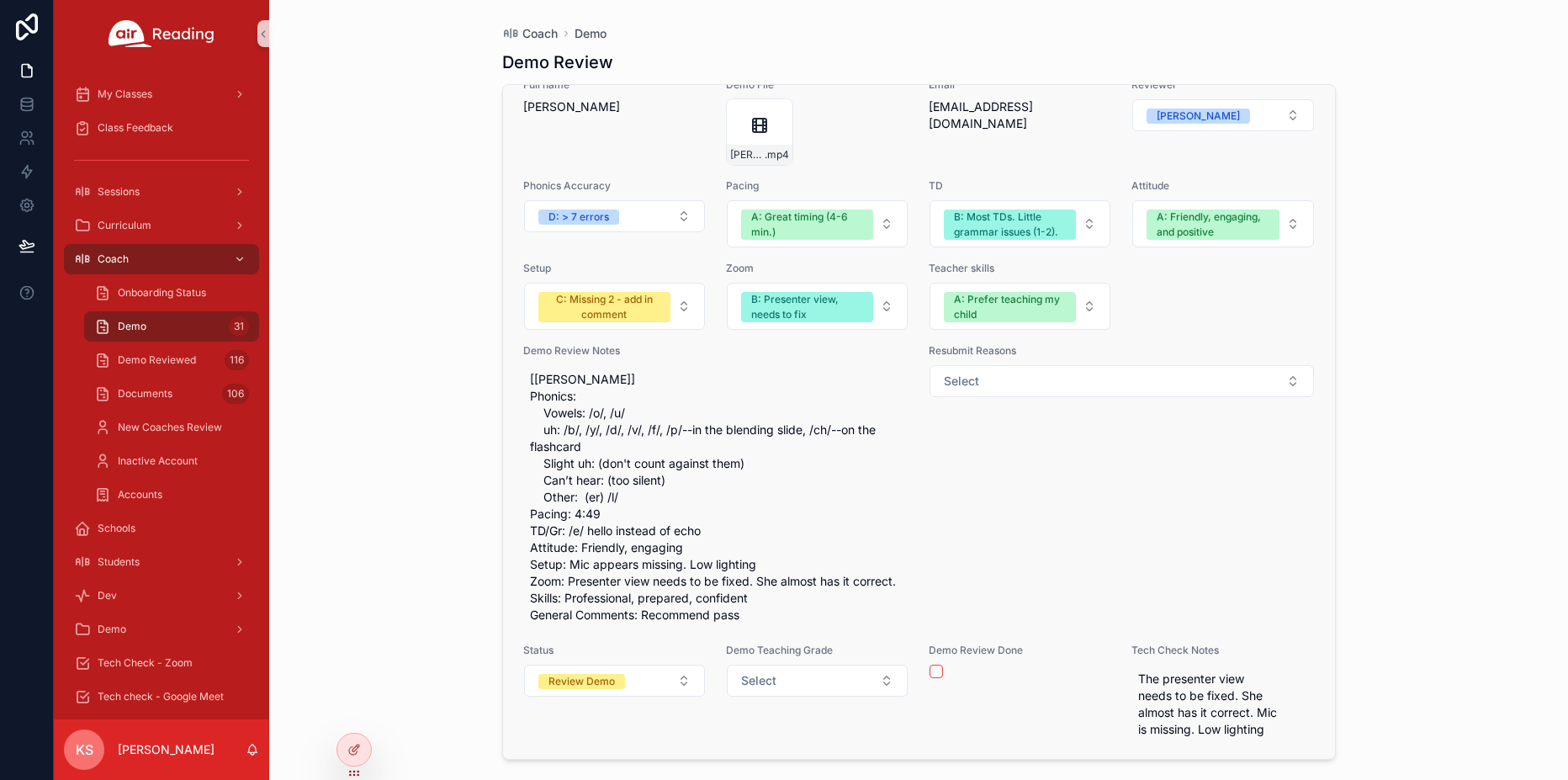
scroll to position [7555, 0]
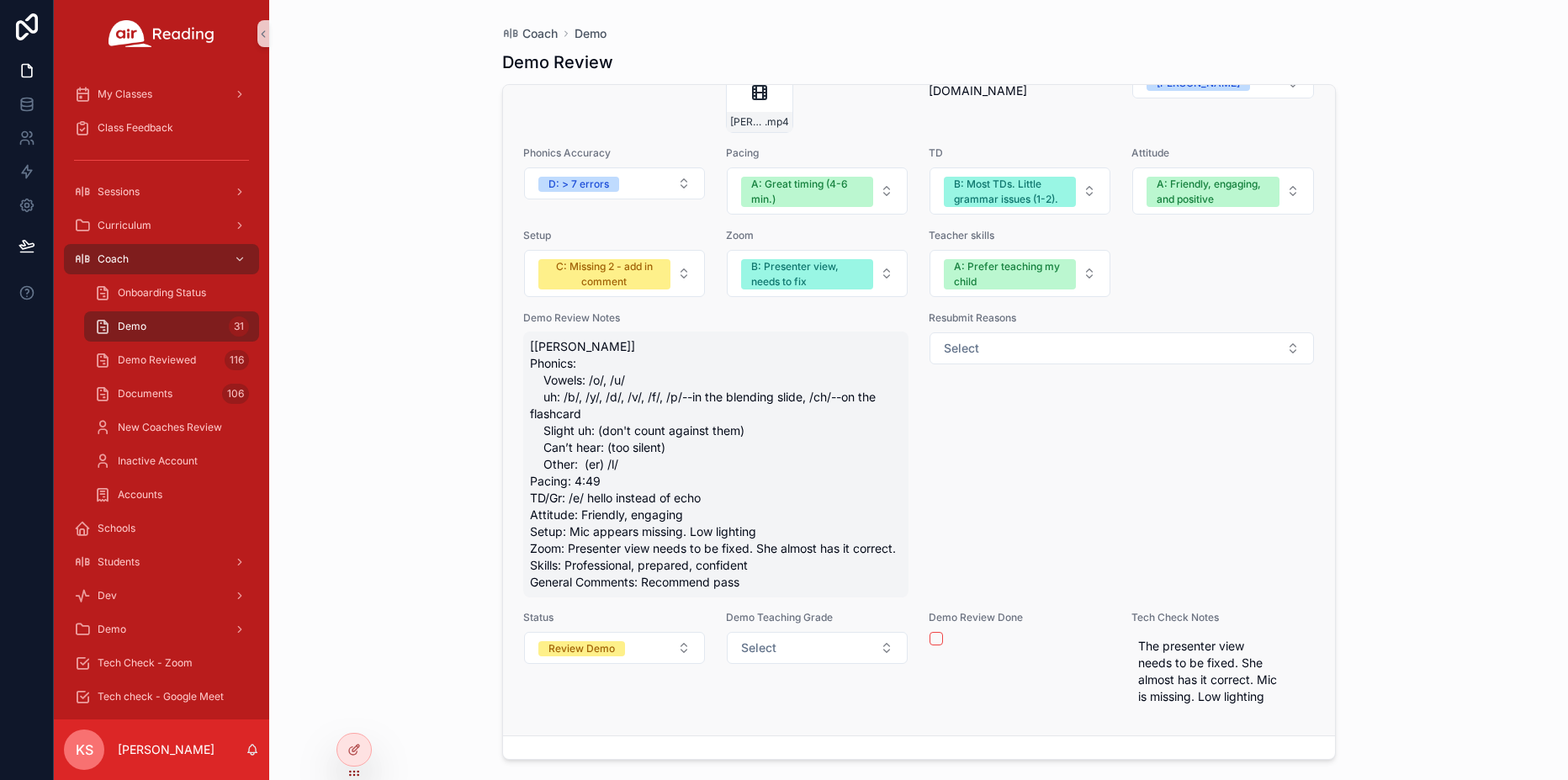
click at [766, 577] on span "[[PERSON_NAME]] Phonics: Vowels: /o/, /u/ uh: /b/, /y/, /d/, /v/, /f/, /p/--in …" at bounding box center [717, 464] width 373 height 253
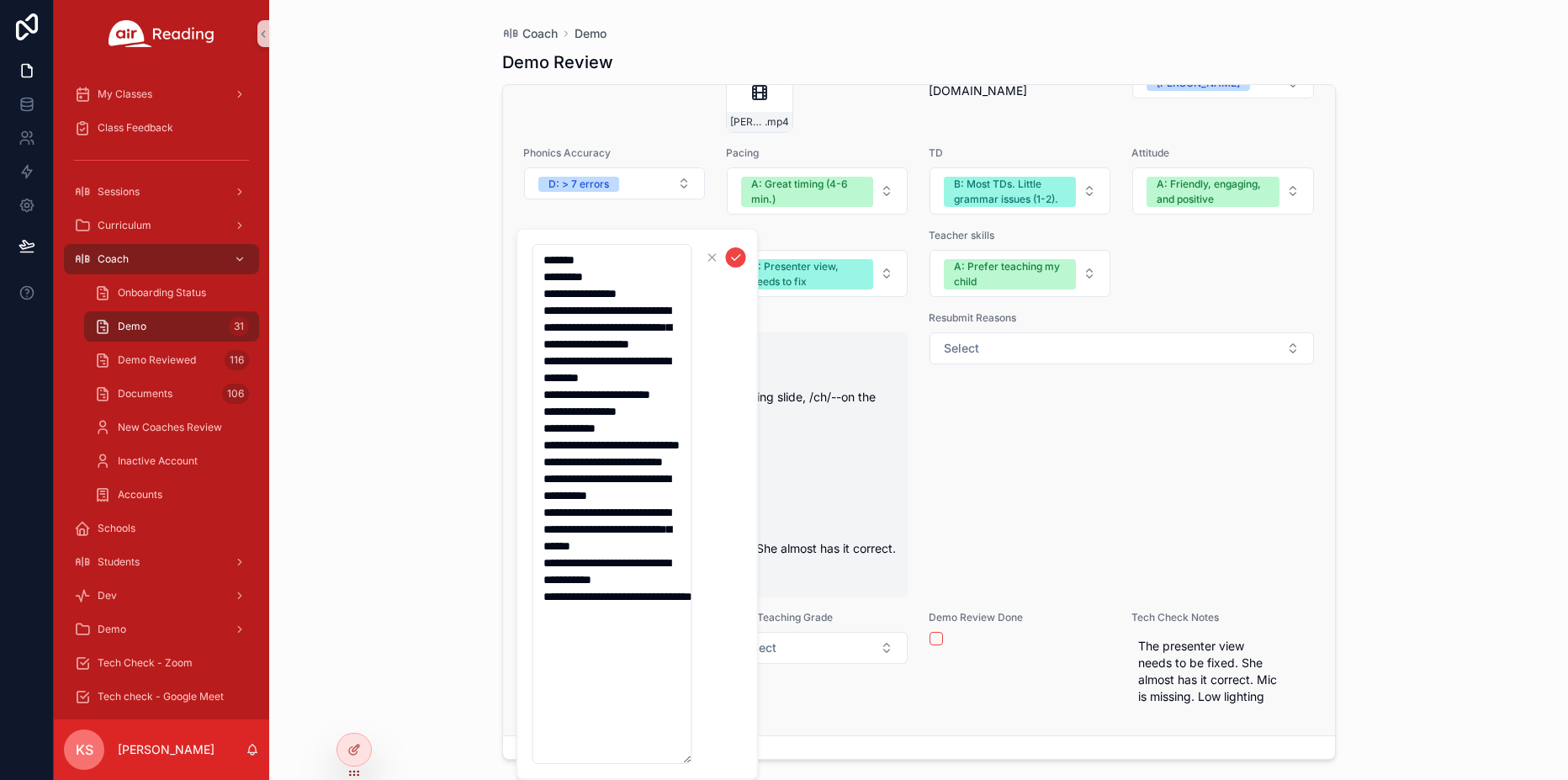
click at [766, 577] on span "[[PERSON_NAME]] Phonics: Vowels: /o/, /u/ uh: /b/, /y/, /d/, /v/, /f/, /p/--in …" at bounding box center [717, 464] width 373 height 253
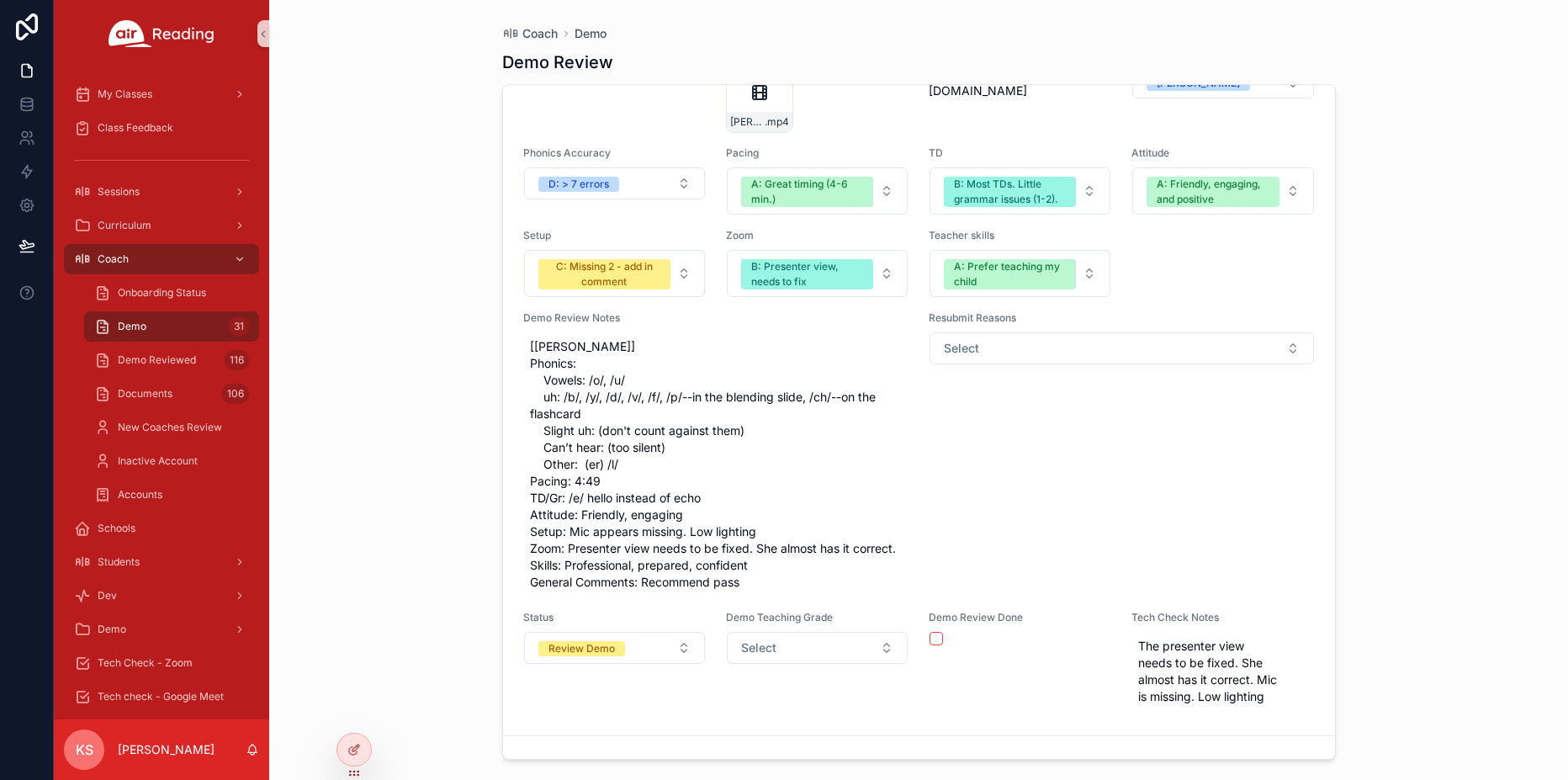
click at [656, 664] on button "Review Demo" at bounding box center [614, 647] width 181 height 32
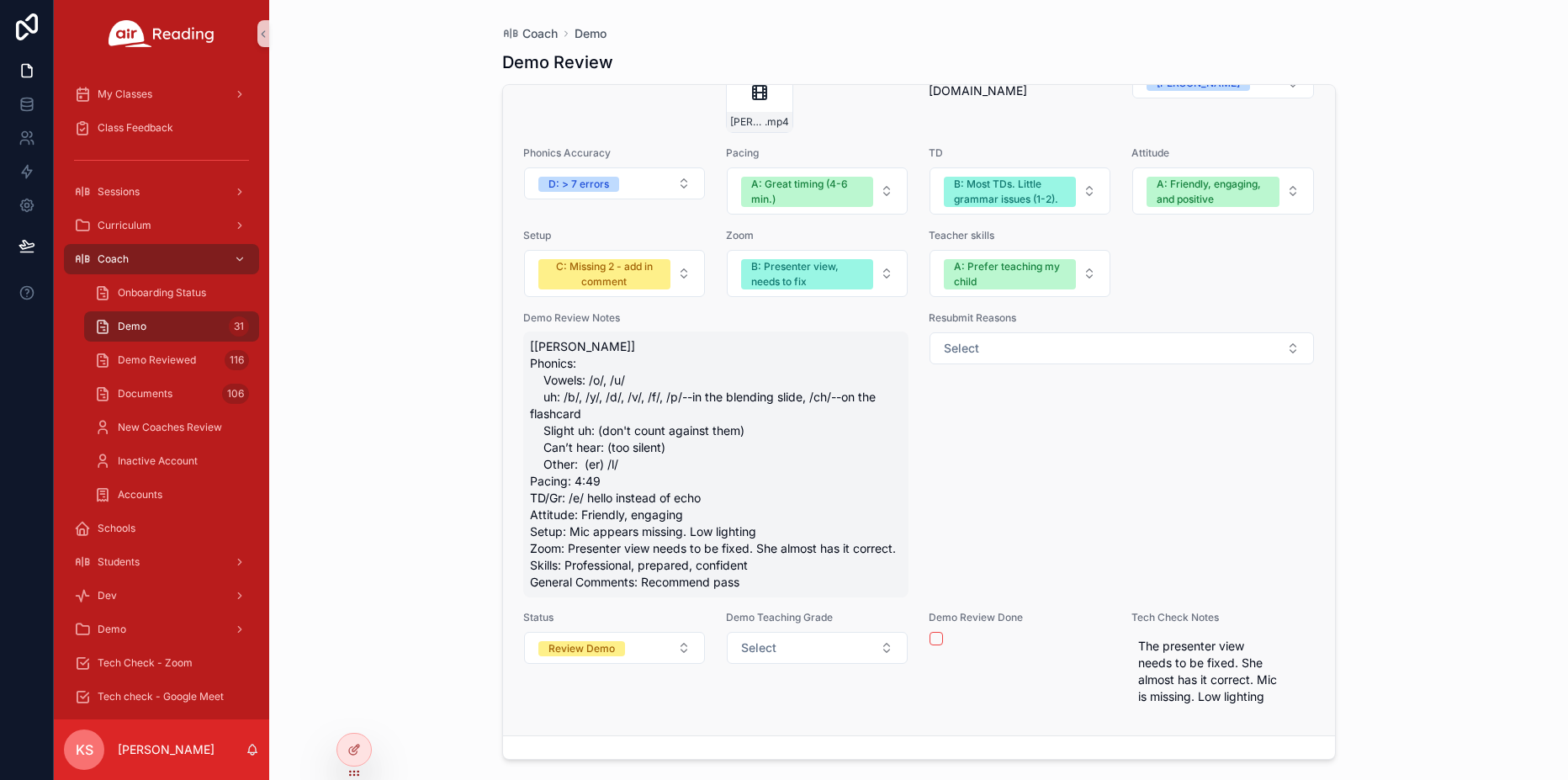
click at [804, 522] on span "[[PERSON_NAME]] Phonics: Vowels: /o/, /u/ uh: /b/, /y/, /d/, /v/, /f/, /p/--in …" at bounding box center [717, 464] width 373 height 253
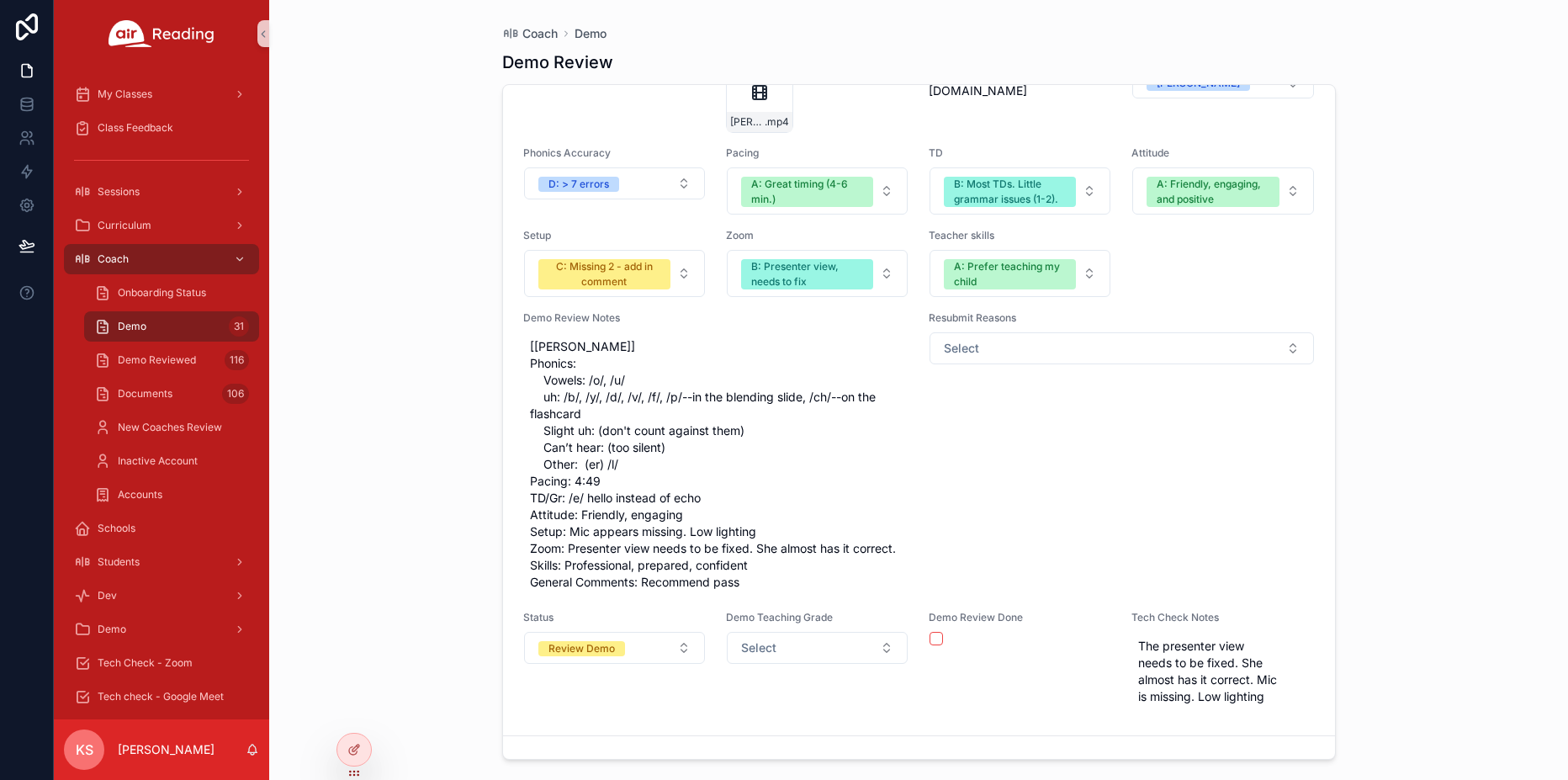
click at [798, 522] on span "[[PERSON_NAME]] Phonics: Vowels: /o/, /u/ uh: /b/, /y/, /d/, /v/, /f/, /p/--in …" at bounding box center [717, 464] width 373 height 253
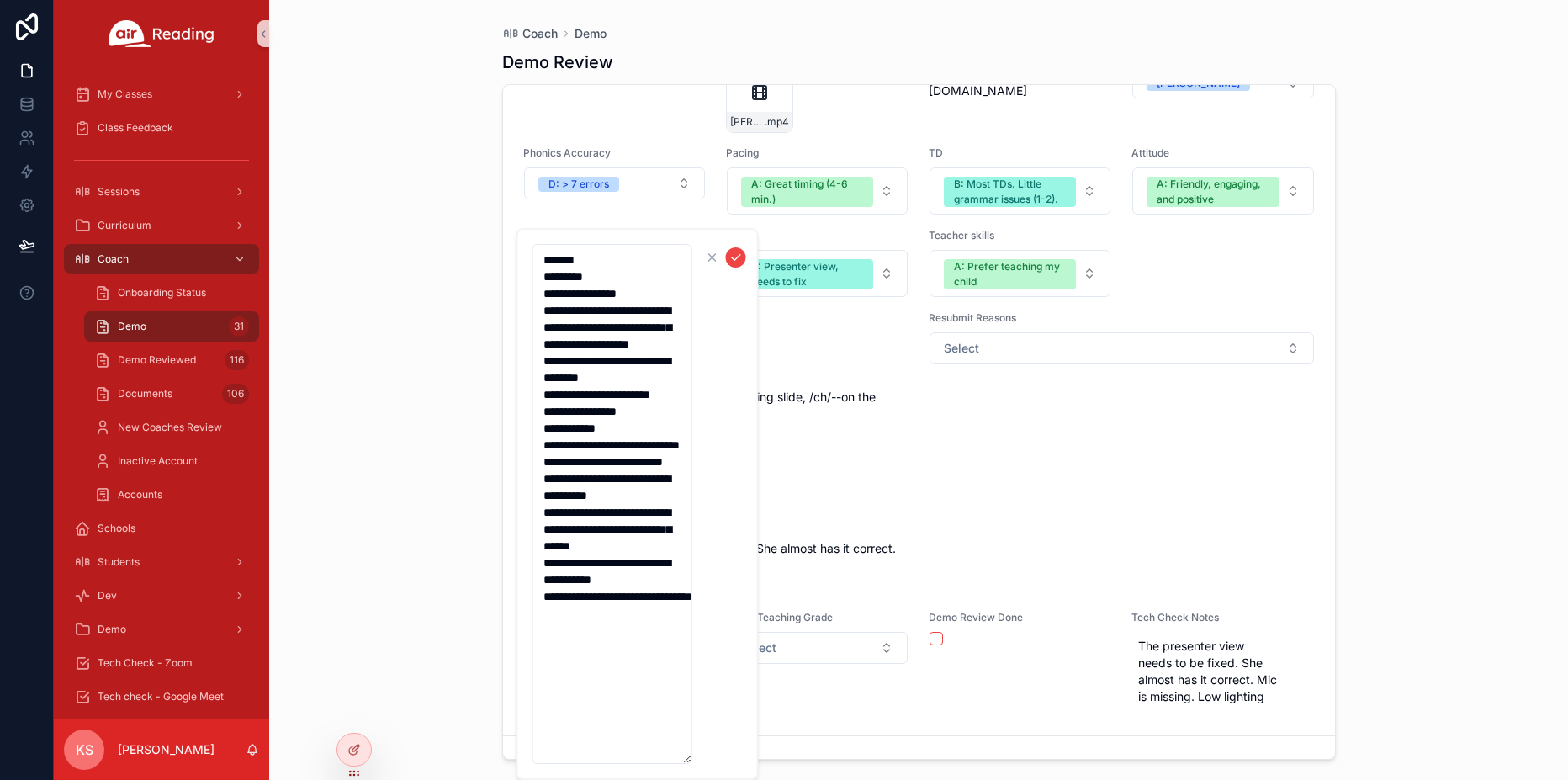
click at [798, 522] on span "[[PERSON_NAME]] Phonics: Vowels: /o/, /u/ uh: /b/, /y/, /d/, /v/, /f/, /p/--in …" at bounding box center [717, 464] width 373 height 253
click at [606, 697] on textarea "**********" at bounding box center [612, 503] width 159 height 520
type textarea "**********"
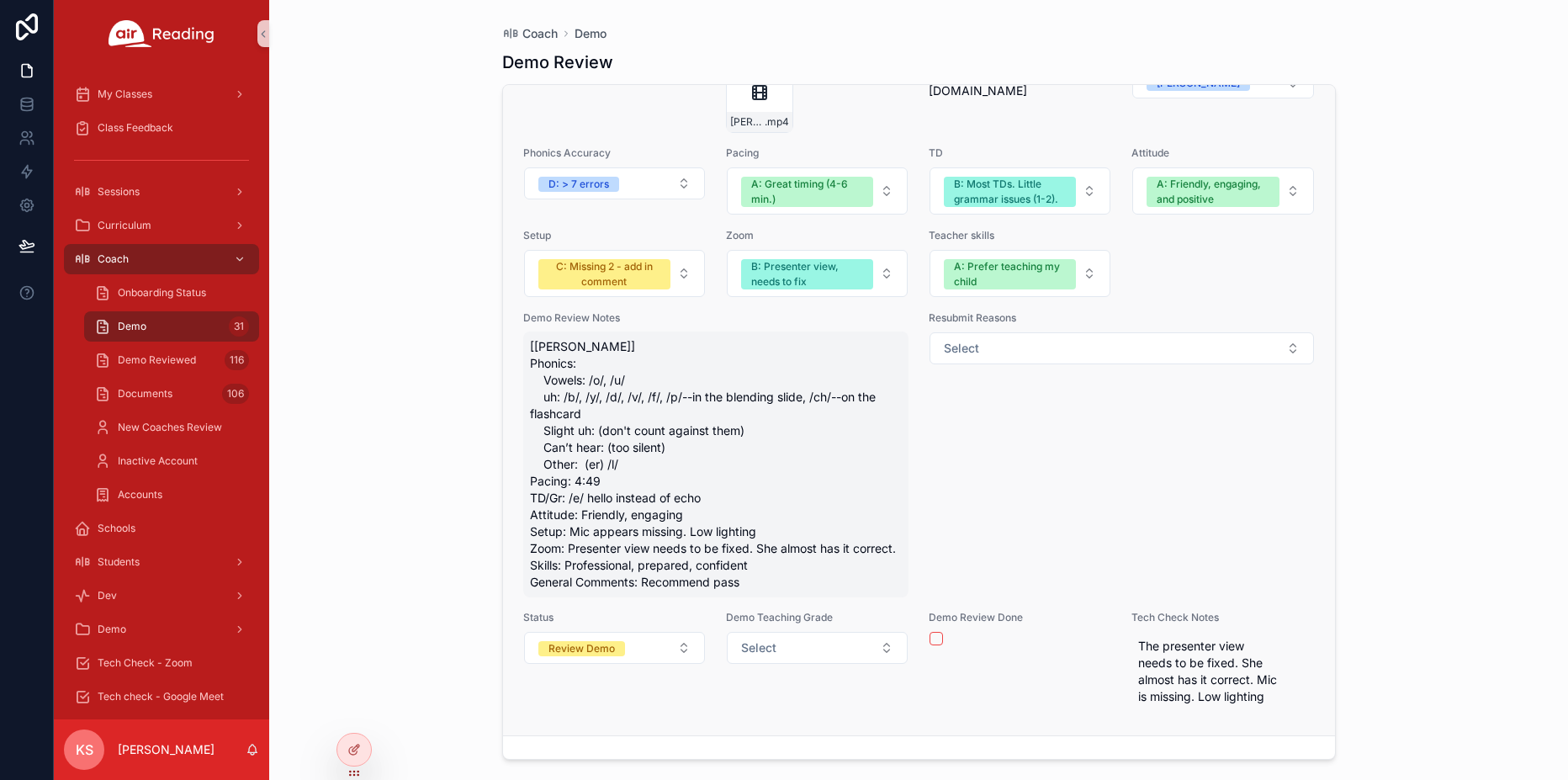
click at [588, 591] on span "[[PERSON_NAME]] Phonics: Vowels: /o/, /u/ uh: /b/, /y/, /d/, /v/, /f/, /p/--in …" at bounding box center [717, 464] width 373 height 253
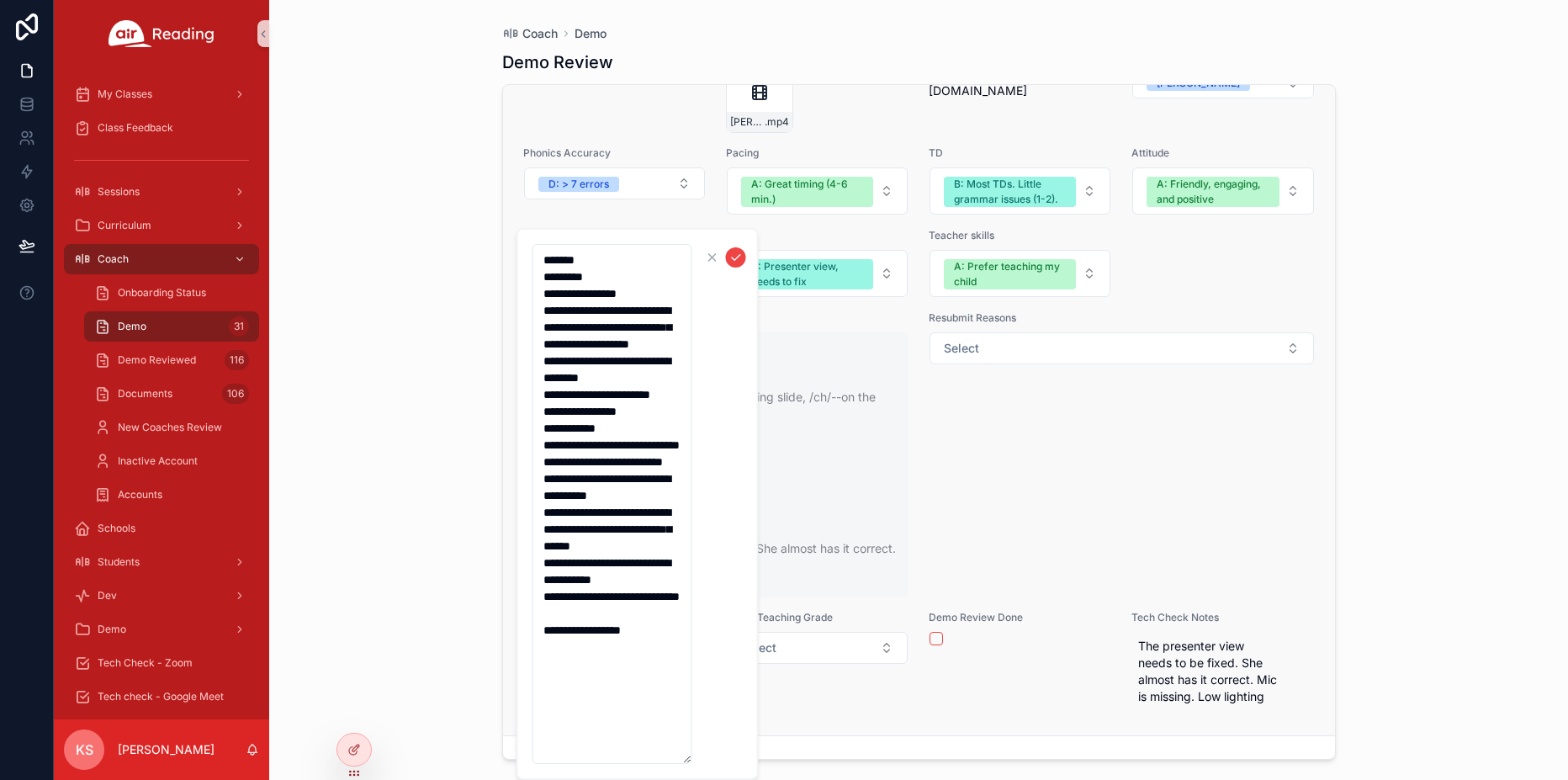
click at [588, 619] on textarea "**********" at bounding box center [612, 503] width 159 height 520
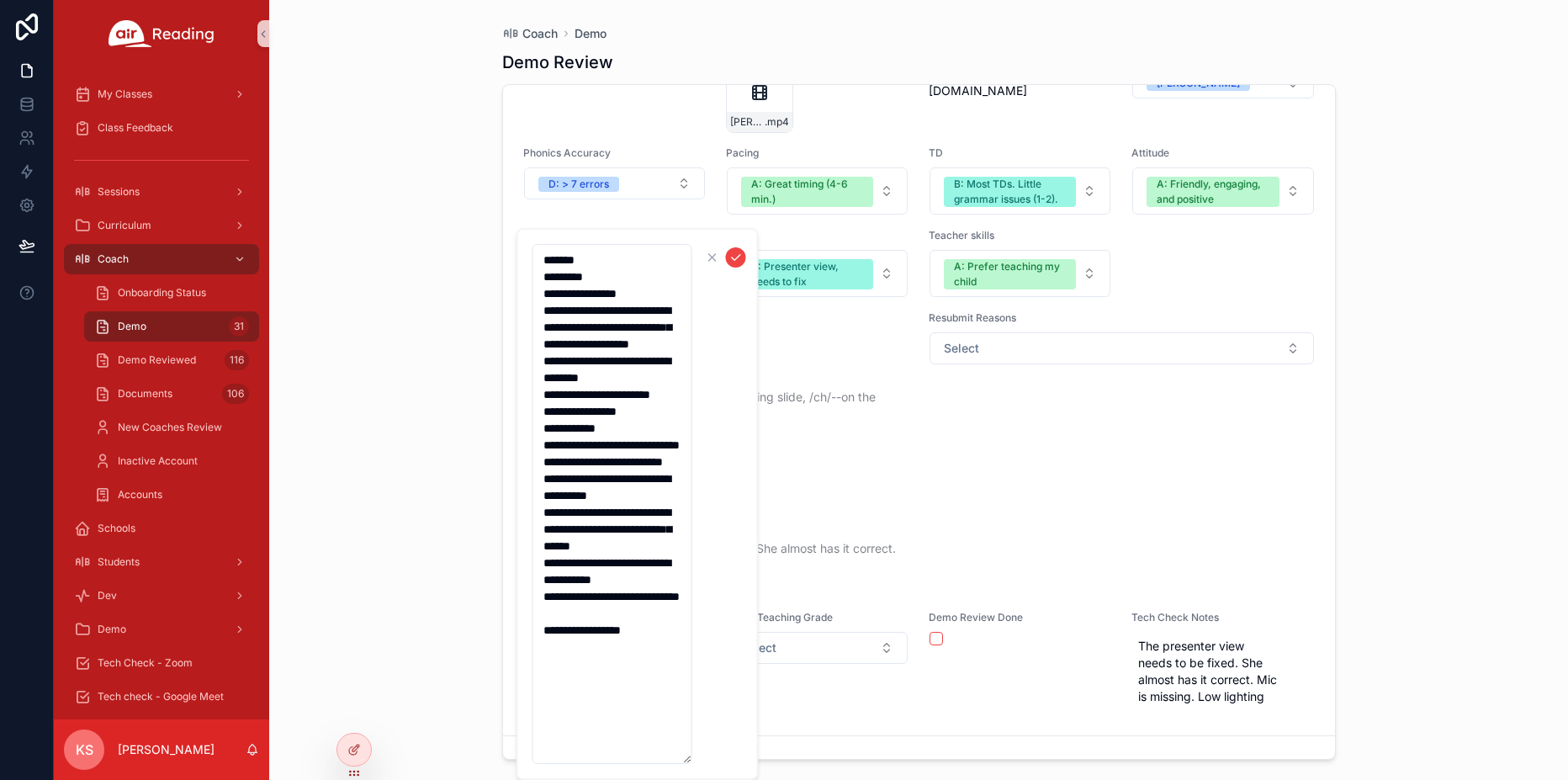
click at [649, 692] on textarea "**********" at bounding box center [612, 503] width 159 height 520
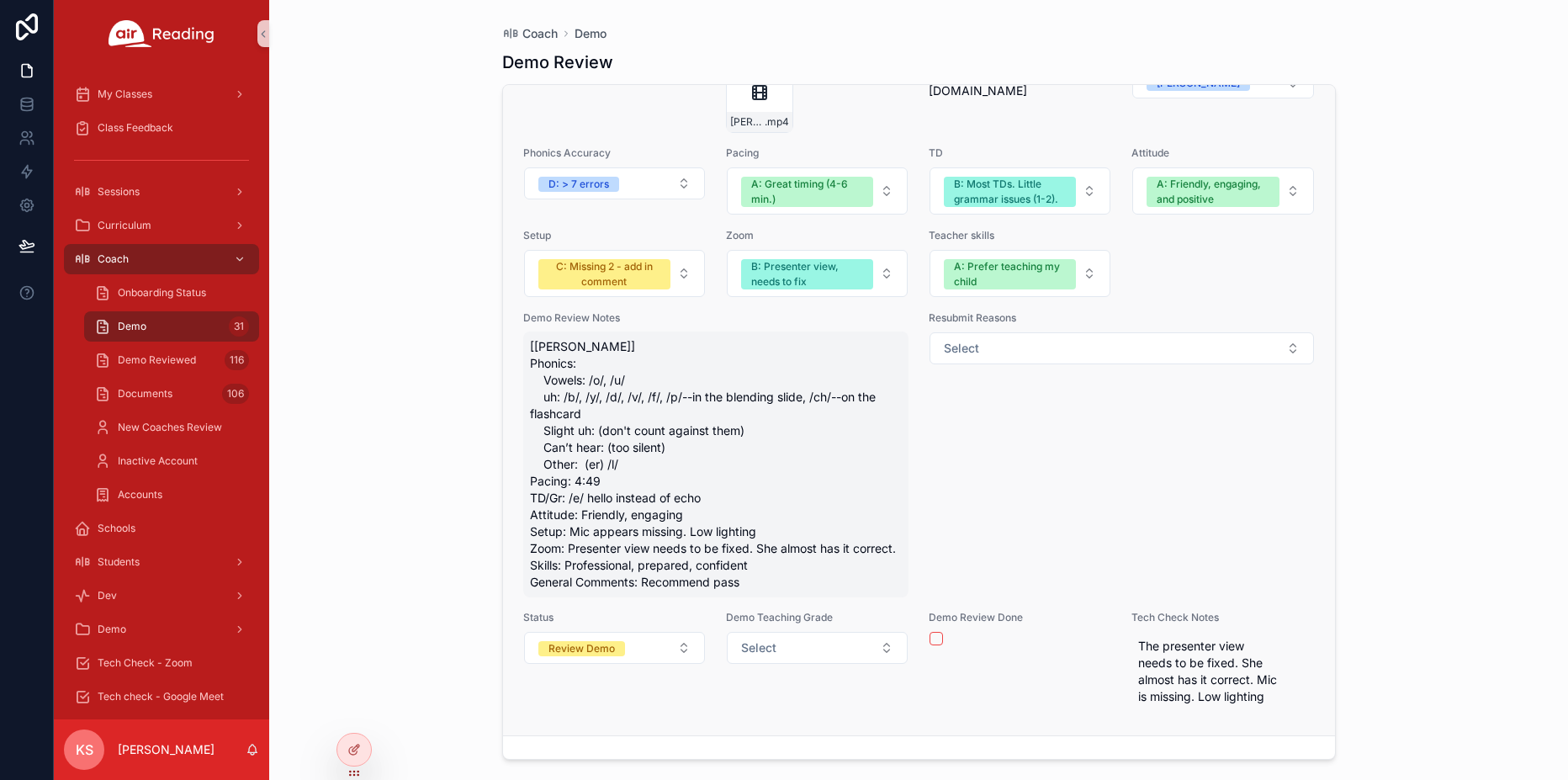
click at [575, 584] on span "[[PERSON_NAME]] Phonics: Vowels: /o/, /u/ uh: /b/, /y/, /d/, /v/, /f/, /p/--in …" at bounding box center [717, 464] width 373 height 253
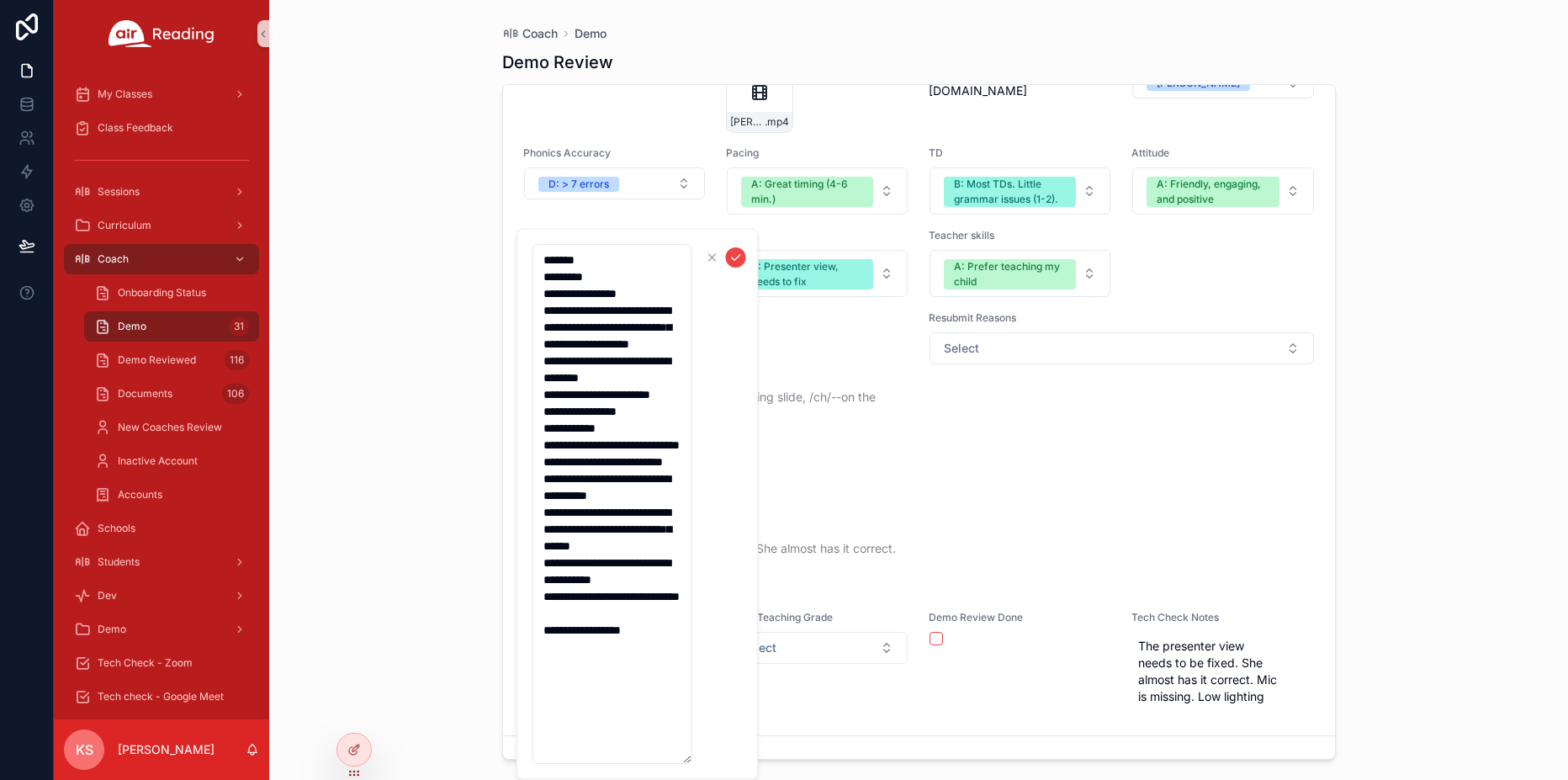
click at [643, 699] on textarea "**********" at bounding box center [612, 503] width 159 height 520
type textarea "**********"
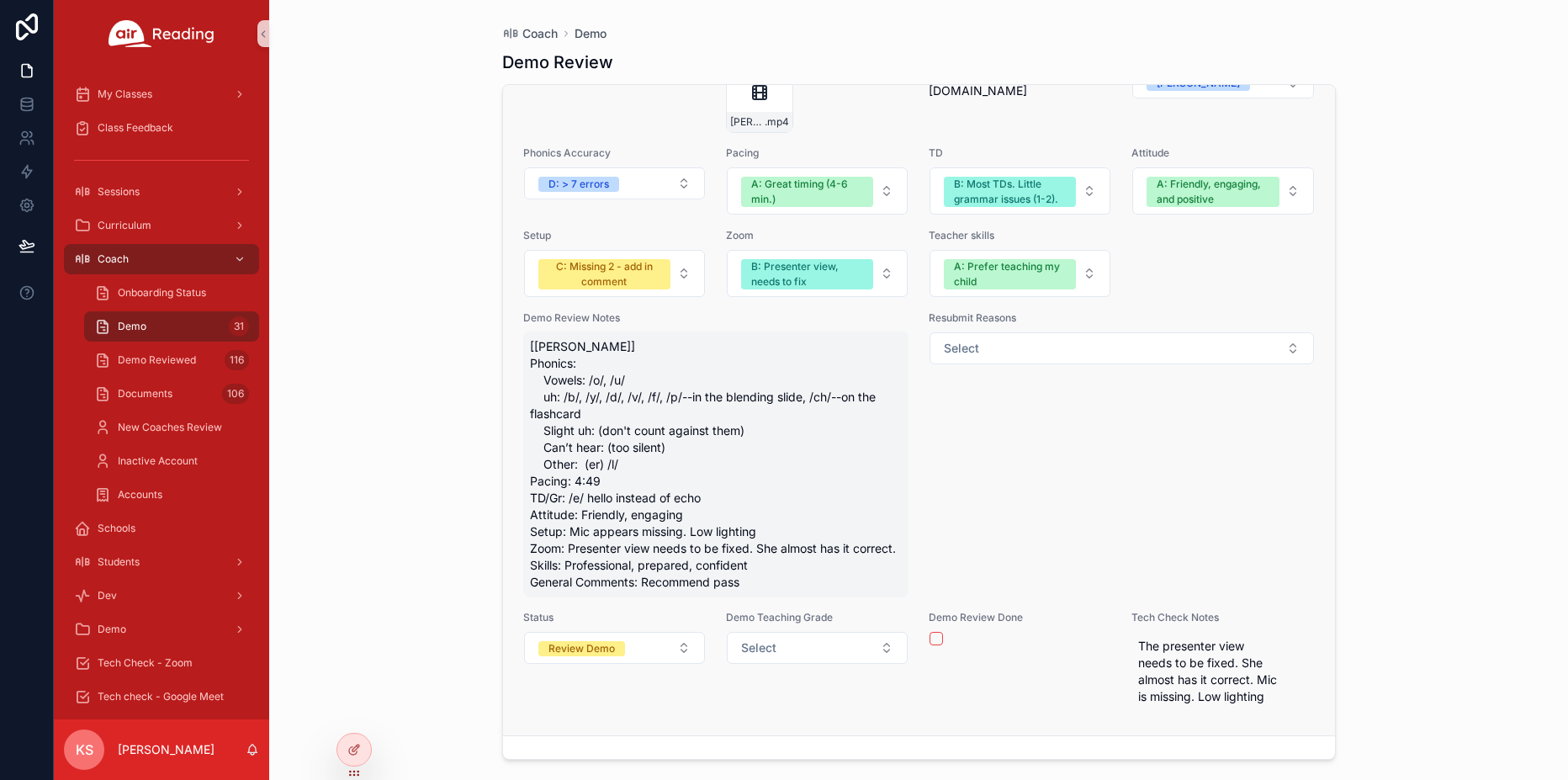
click at [706, 503] on span "[[PERSON_NAME]] Phonics: Vowels: /o/, /u/ uh: /b/, /y/, /d/, /v/, /f/, /p/--in …" at bounding box center [717, 464] width 373 height 253
click at [639, 500] on span "[[PERSON_NAME]] Phonics: Vowels: /o/, /u/ uh: /b/, /y/, /d/, /v/, /f/, /p/--in …" at bounding box center [717, 464] width 373 height 253
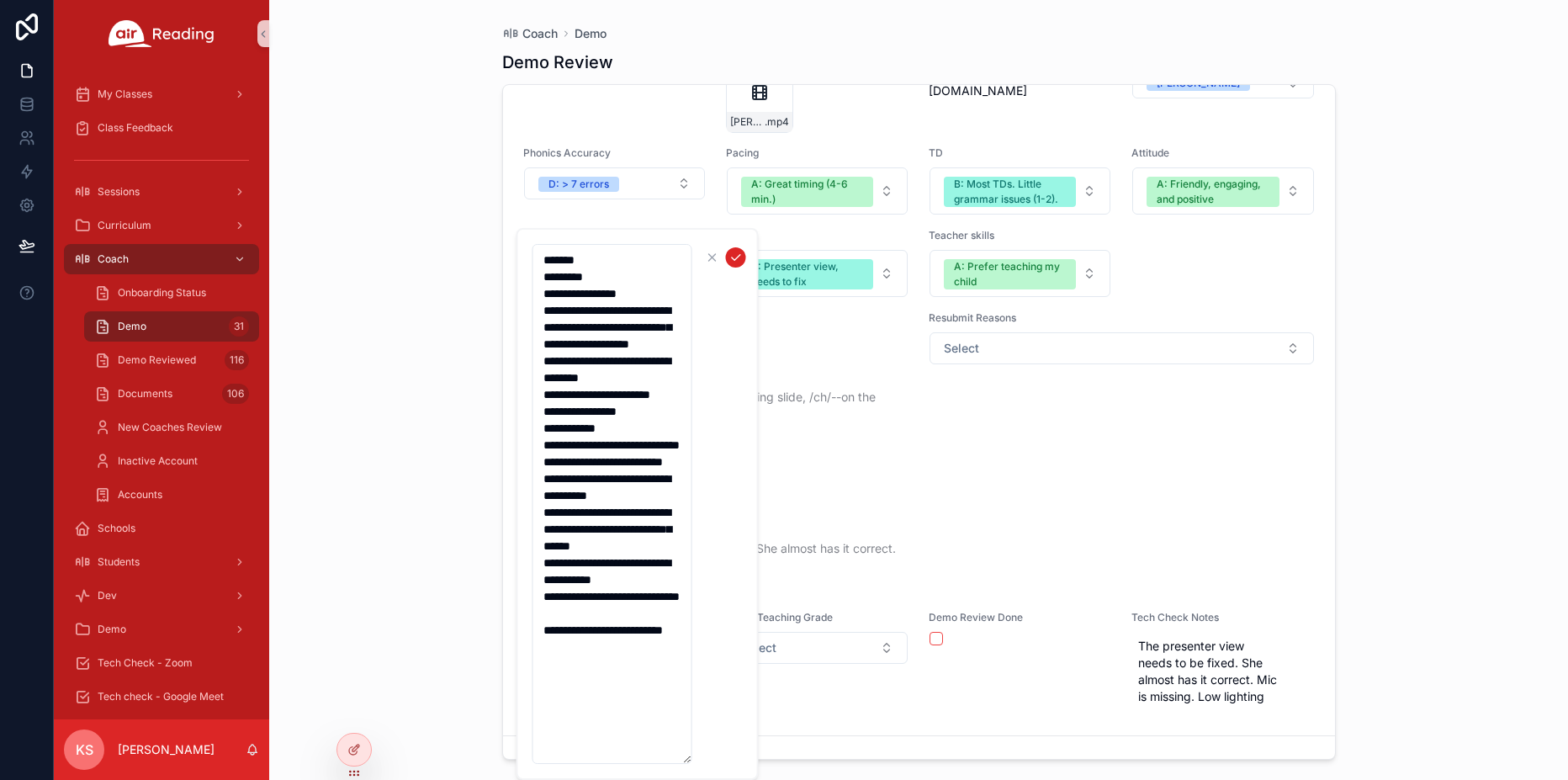
click at [732, 260] on icon "scrollable content" at bounding box center [736, 257] width 13 height 13
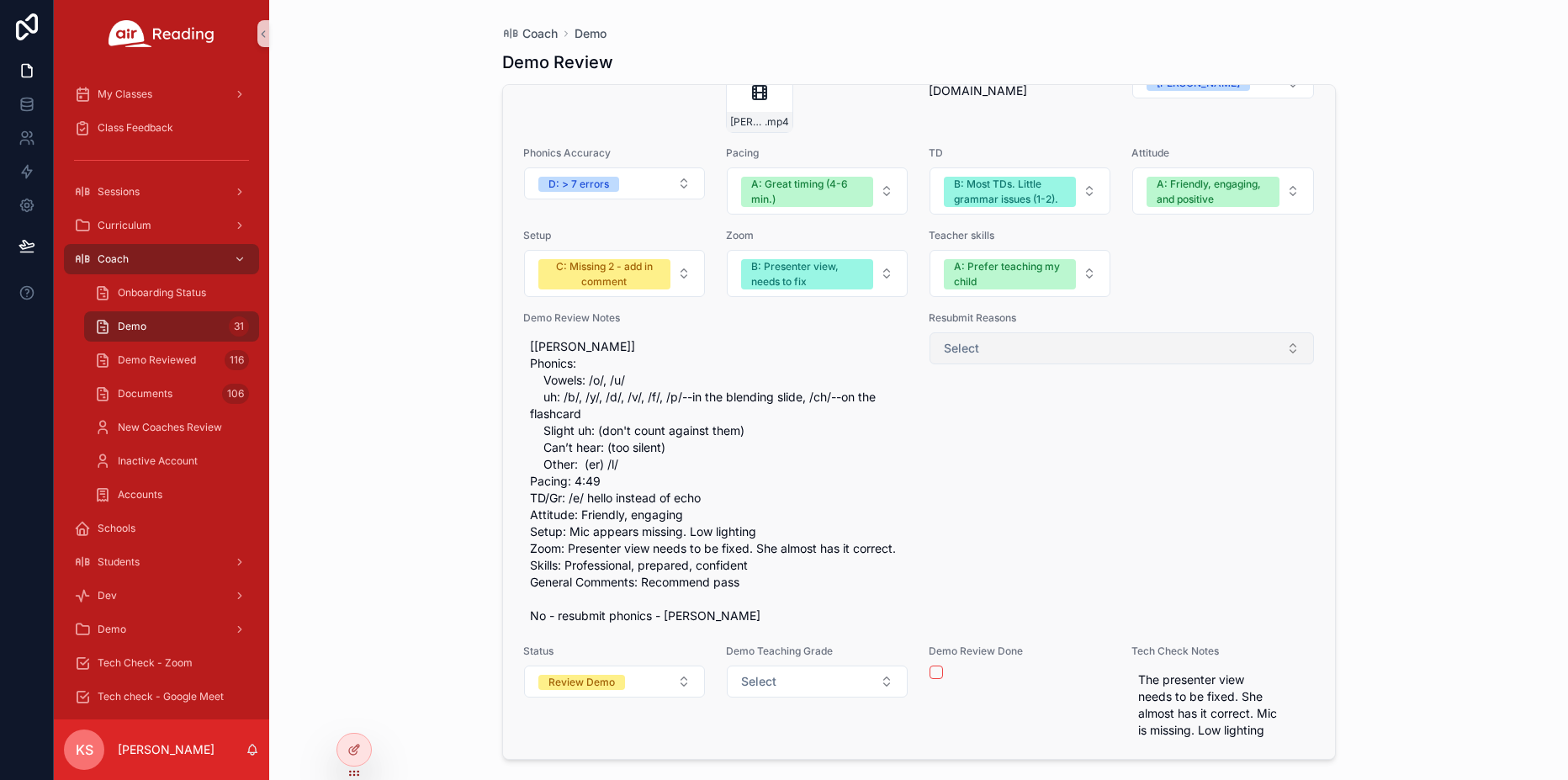
click at [976, 357] on button "Select" at bounding box center [1121, 348] width 384 height 32
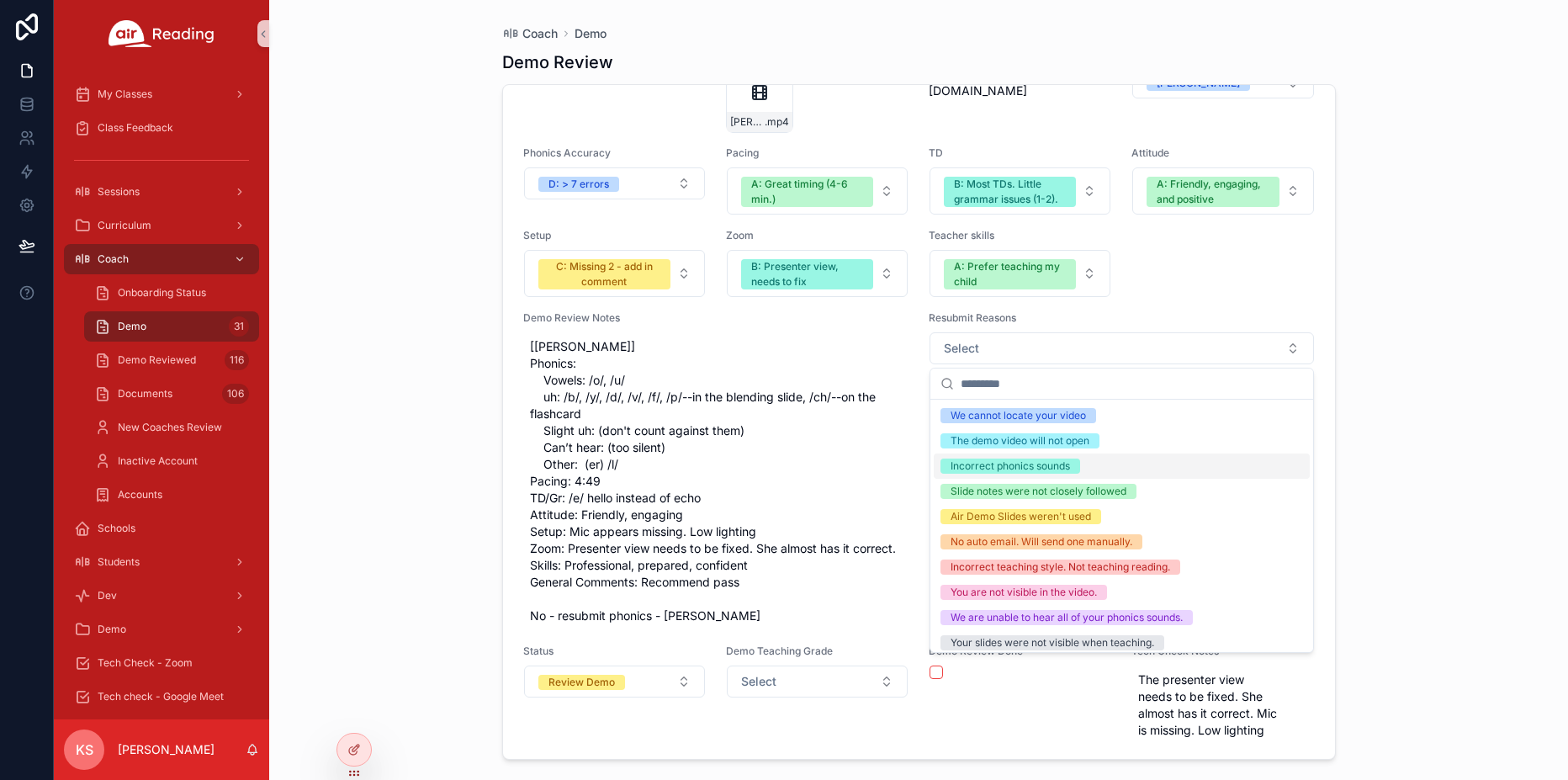
click at [987, 472] on div "Incorrect phonics sounds" at bounding box center [1010, 466] width 119 height 15
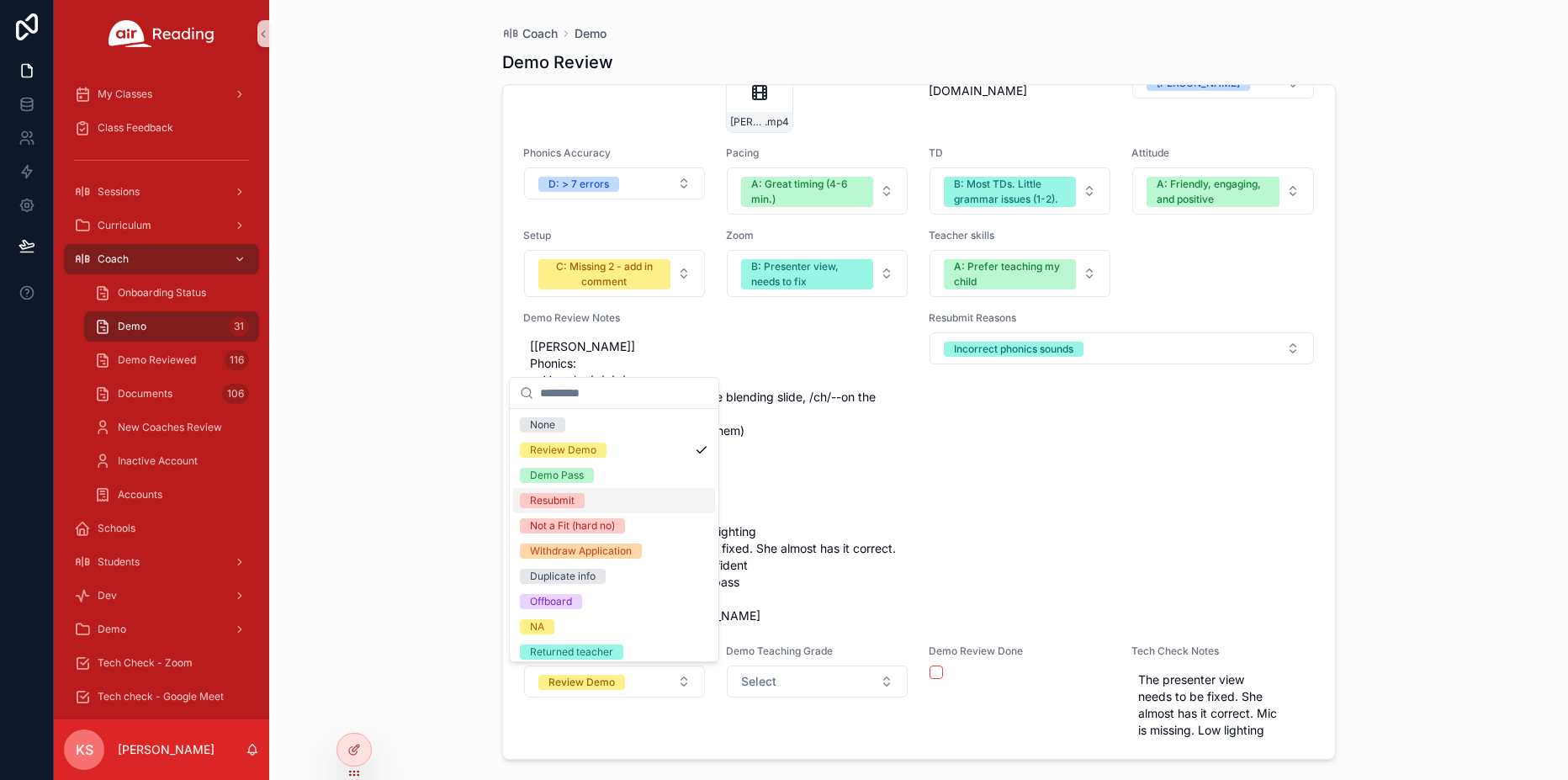
click at [570, 500] on div "Resubmit" at bounding box center [552, 500] width 44 height 15
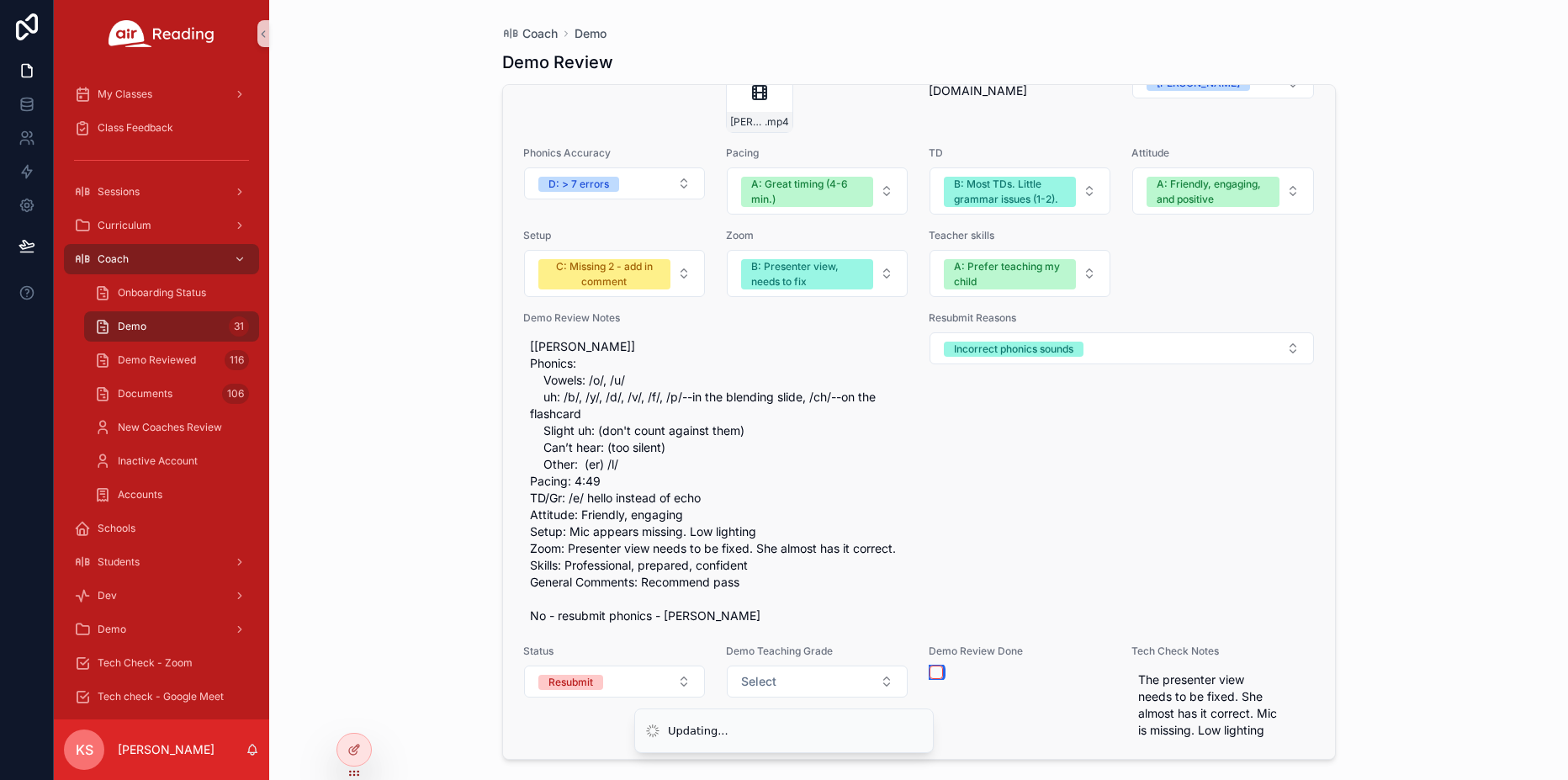
click at [935, 670] on button "scrollable content" at bounding box center [936, 672] width 13 height 13
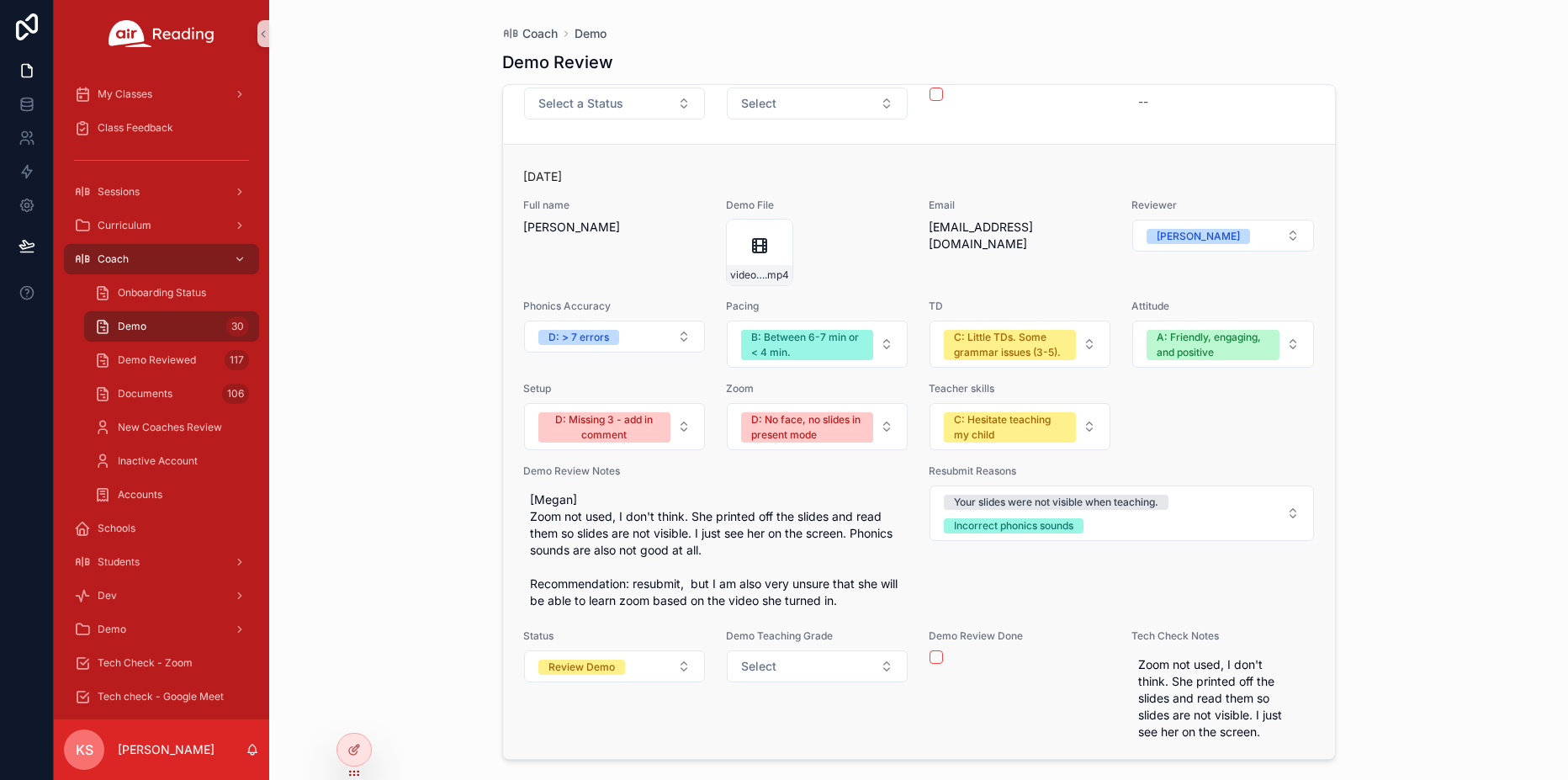
scroll to position [8347, 0]
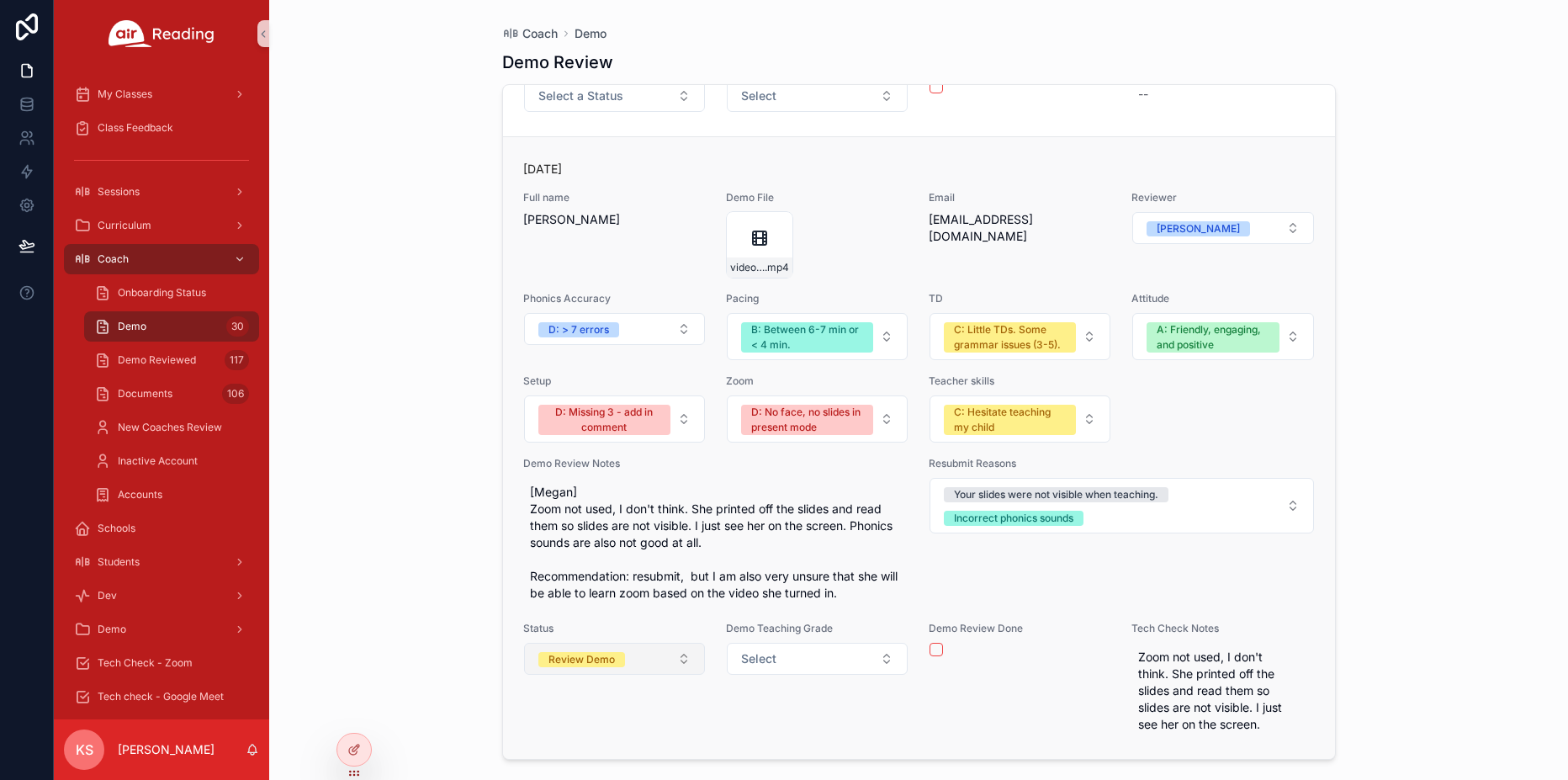
click at [621, 655] on span "Review Demo" at bounding box center [581, 660] width 86 height 15
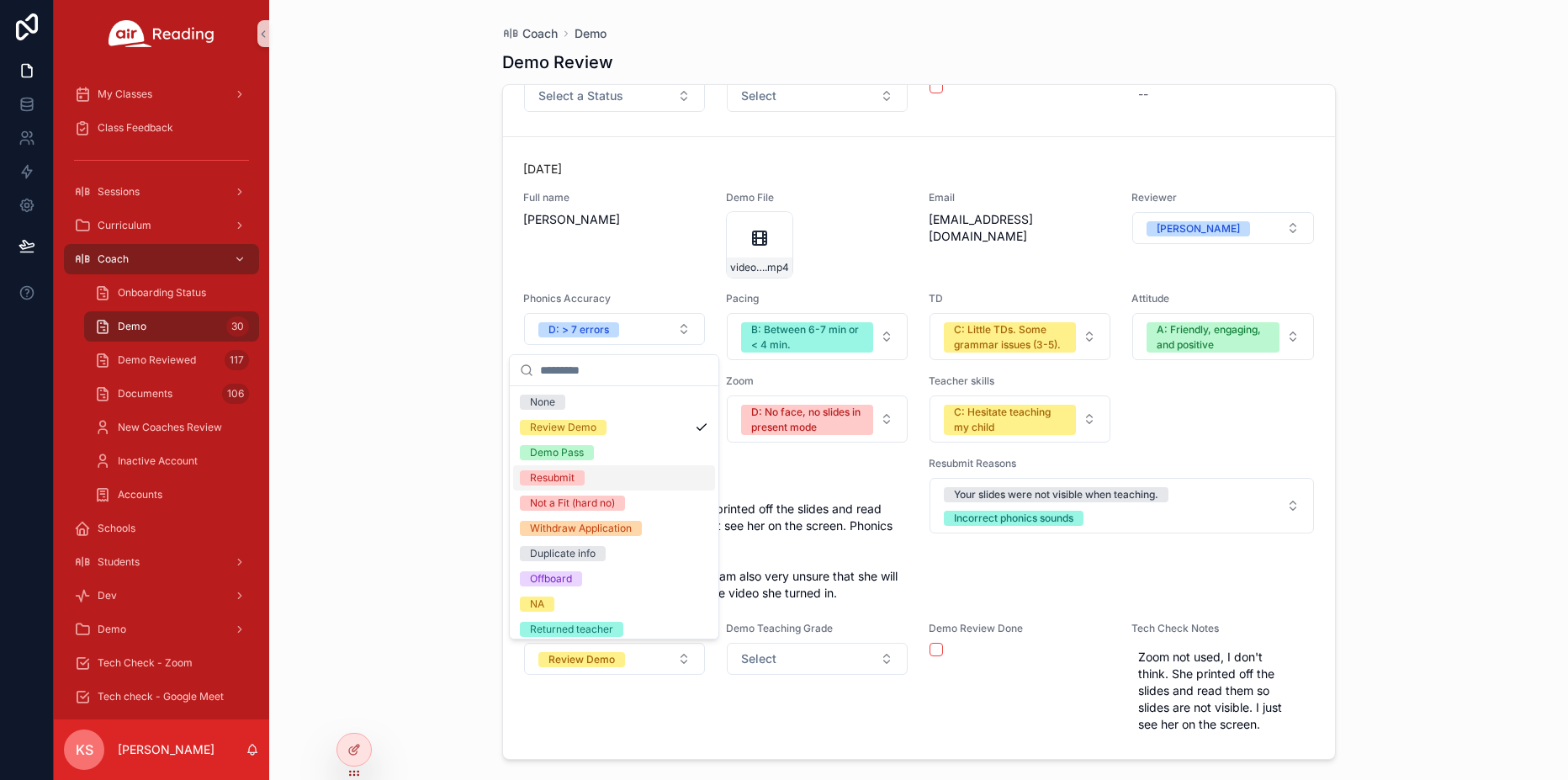
click at [543, 479] on div "Resubmit" at bounding box center [552, 477] width 44 height 15
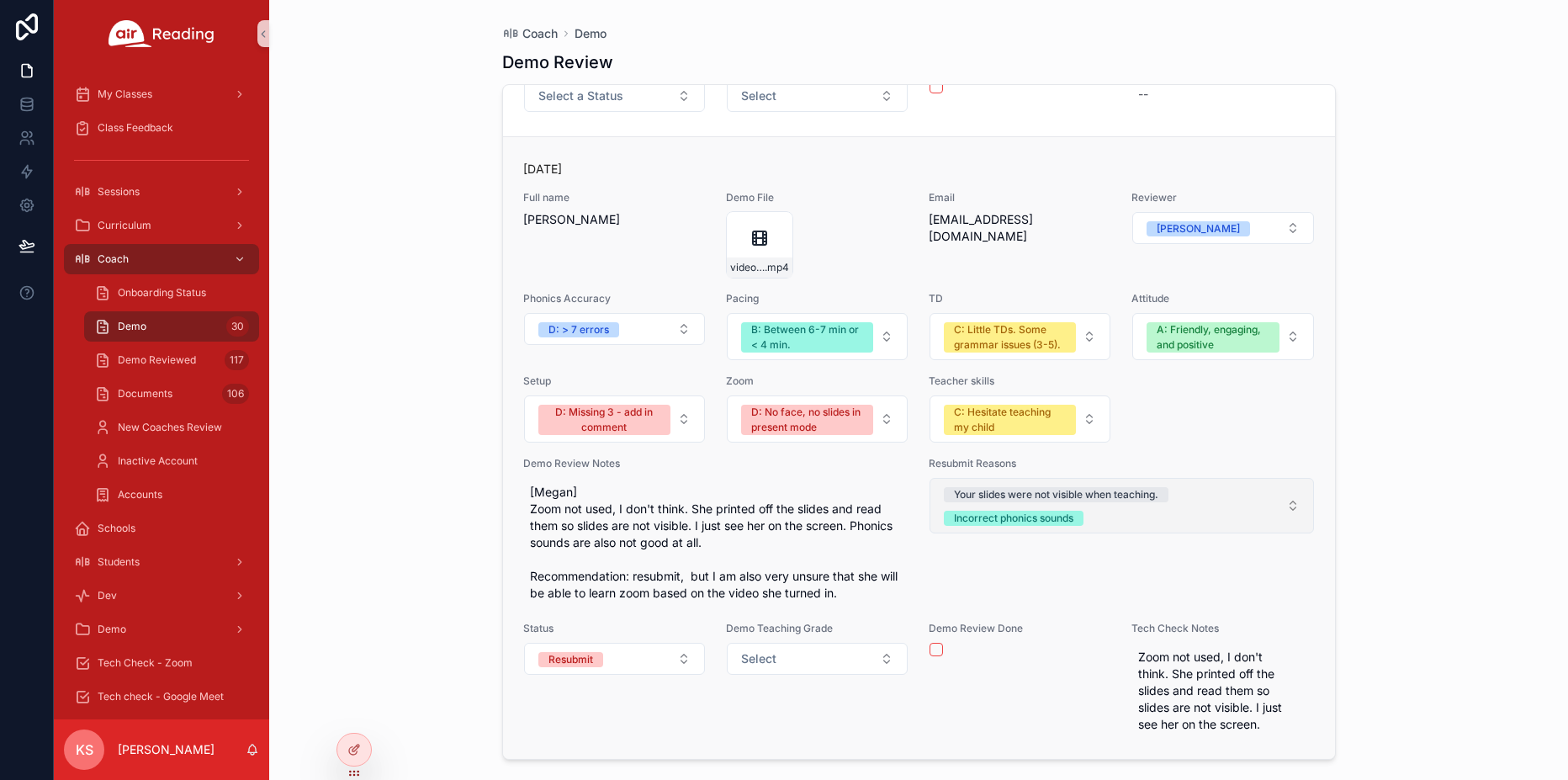
click at [1178, 516] on span "Your slides were not visible when teaching. Incorrect phonics sounds" at bounding box center [1111, 505] width 335 height 40
click at [936, 647] on button "scrollable content" at bounding box center [936, 649] width 13 height 13
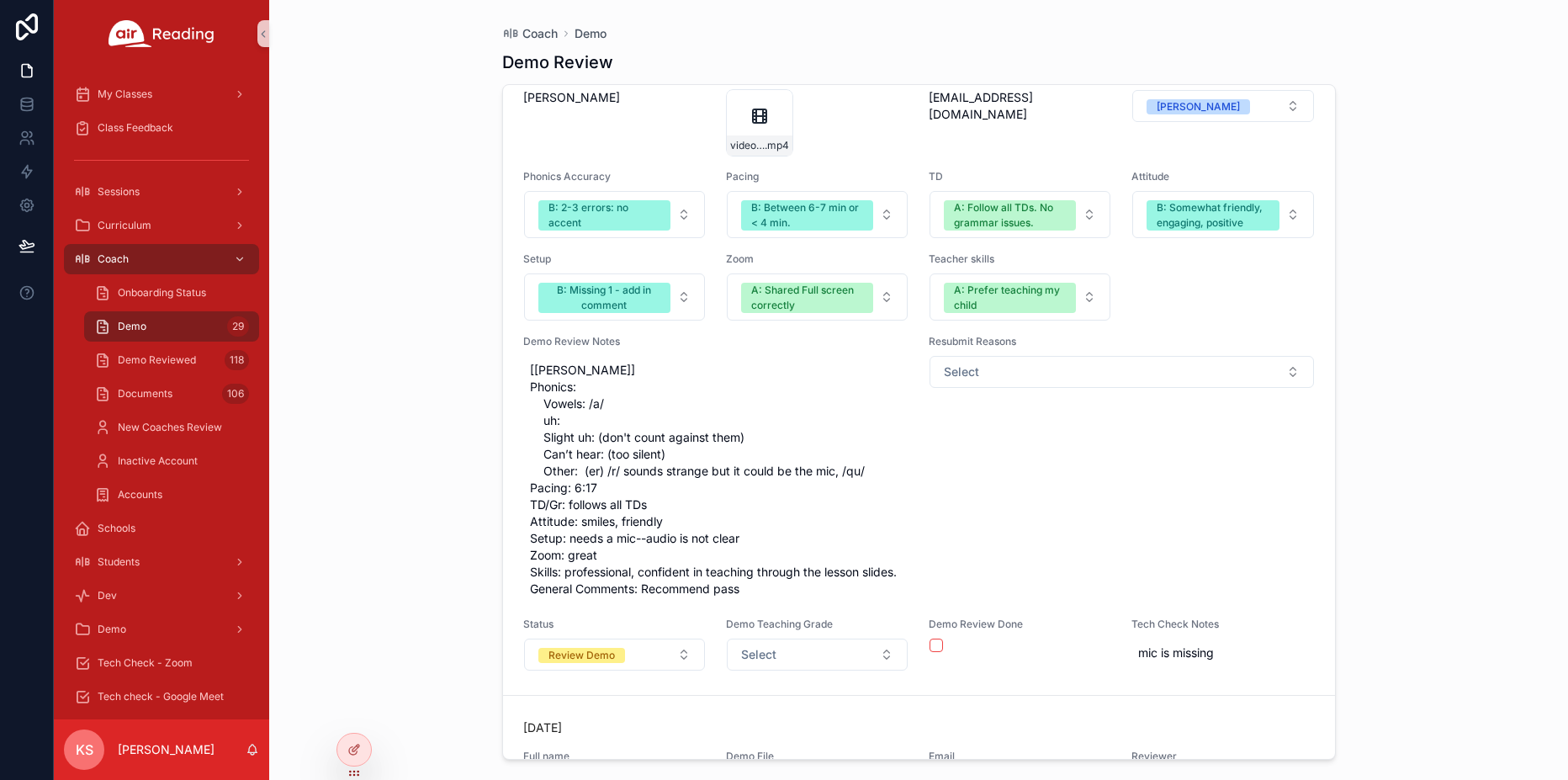
scroll to position [11571, 0]
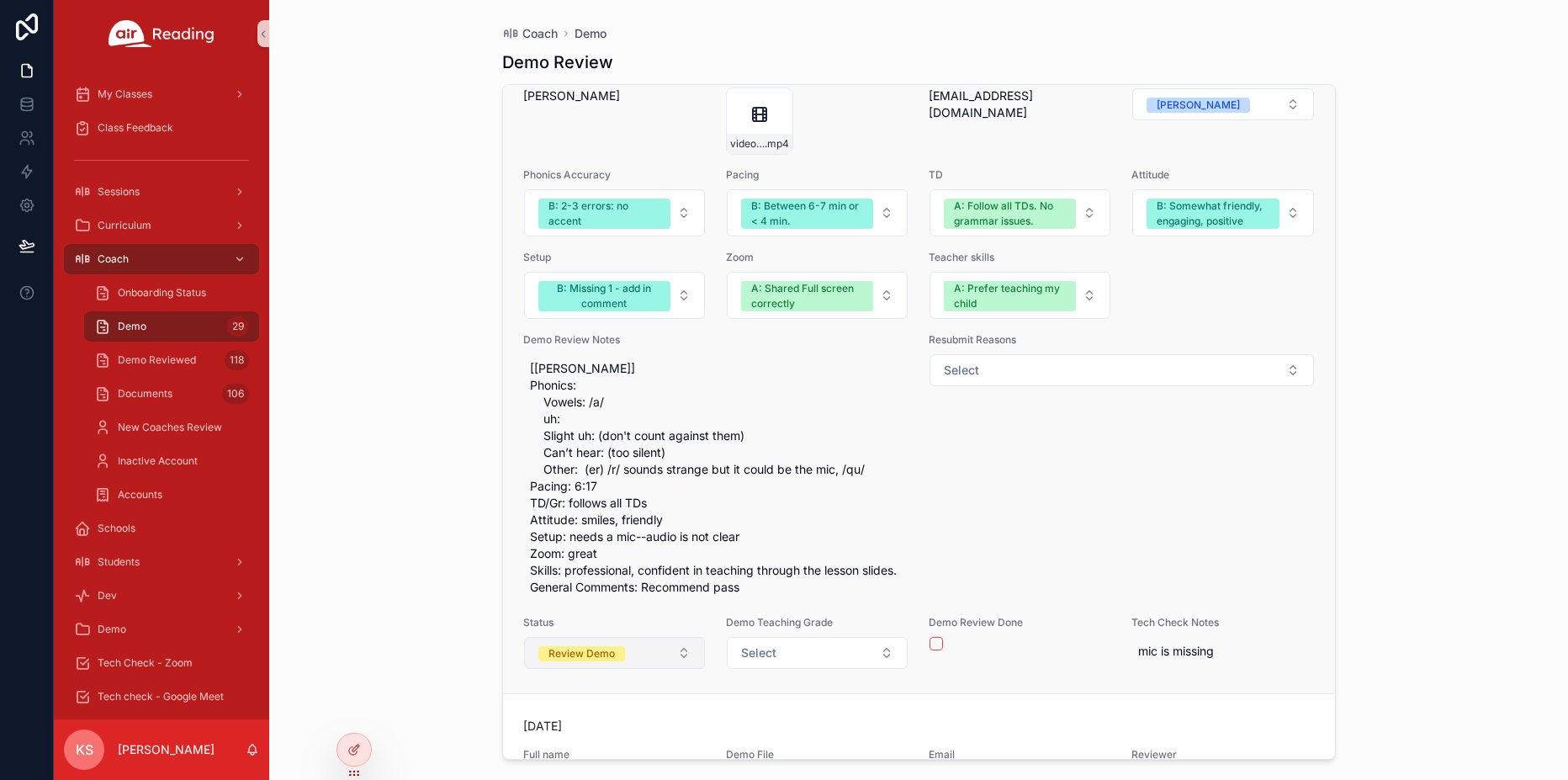
click at [574, 661] on div "Review Demo" at bounding box center [581, 653] width 66 height 15
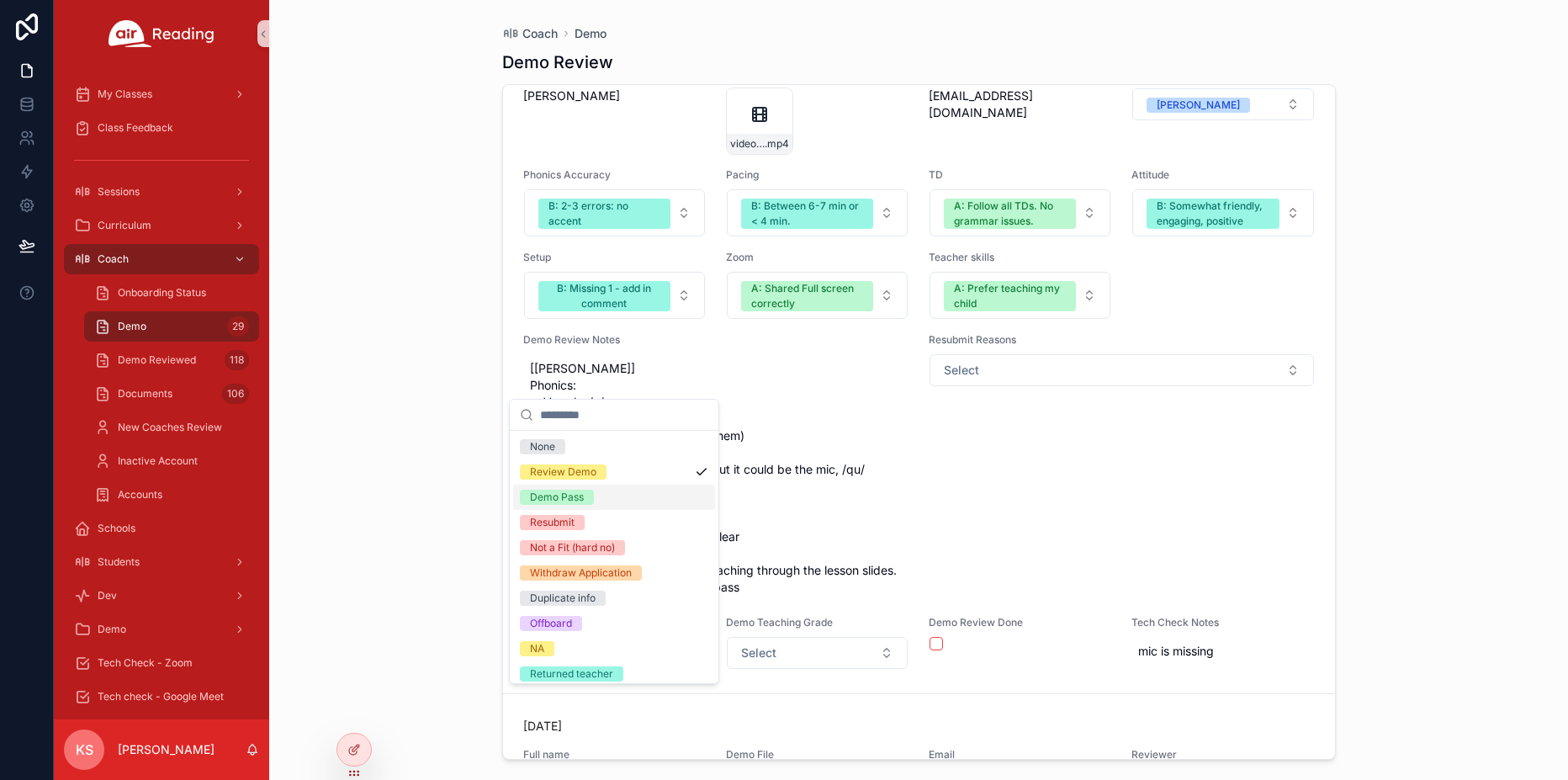
click at [564, 500] on div "Demo Pass" at bounding box center [557, 498] width 54 height 15
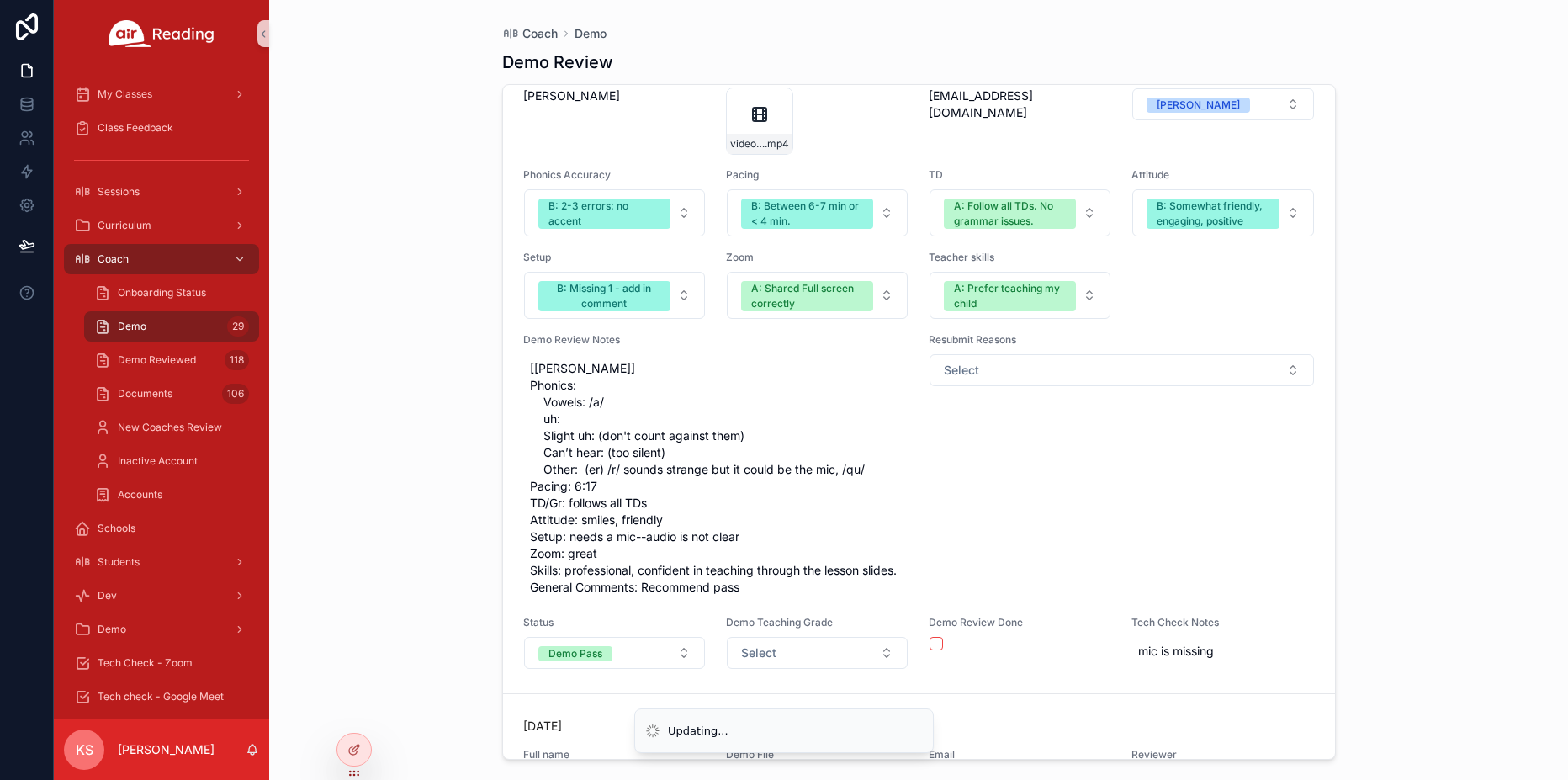
click at [781, 708] on li "Updating..." at bounding box center [784, 730] width 300 height 45
click at [782, 669] on button "Select" at bounding box center [817, 652] width 181 height 32
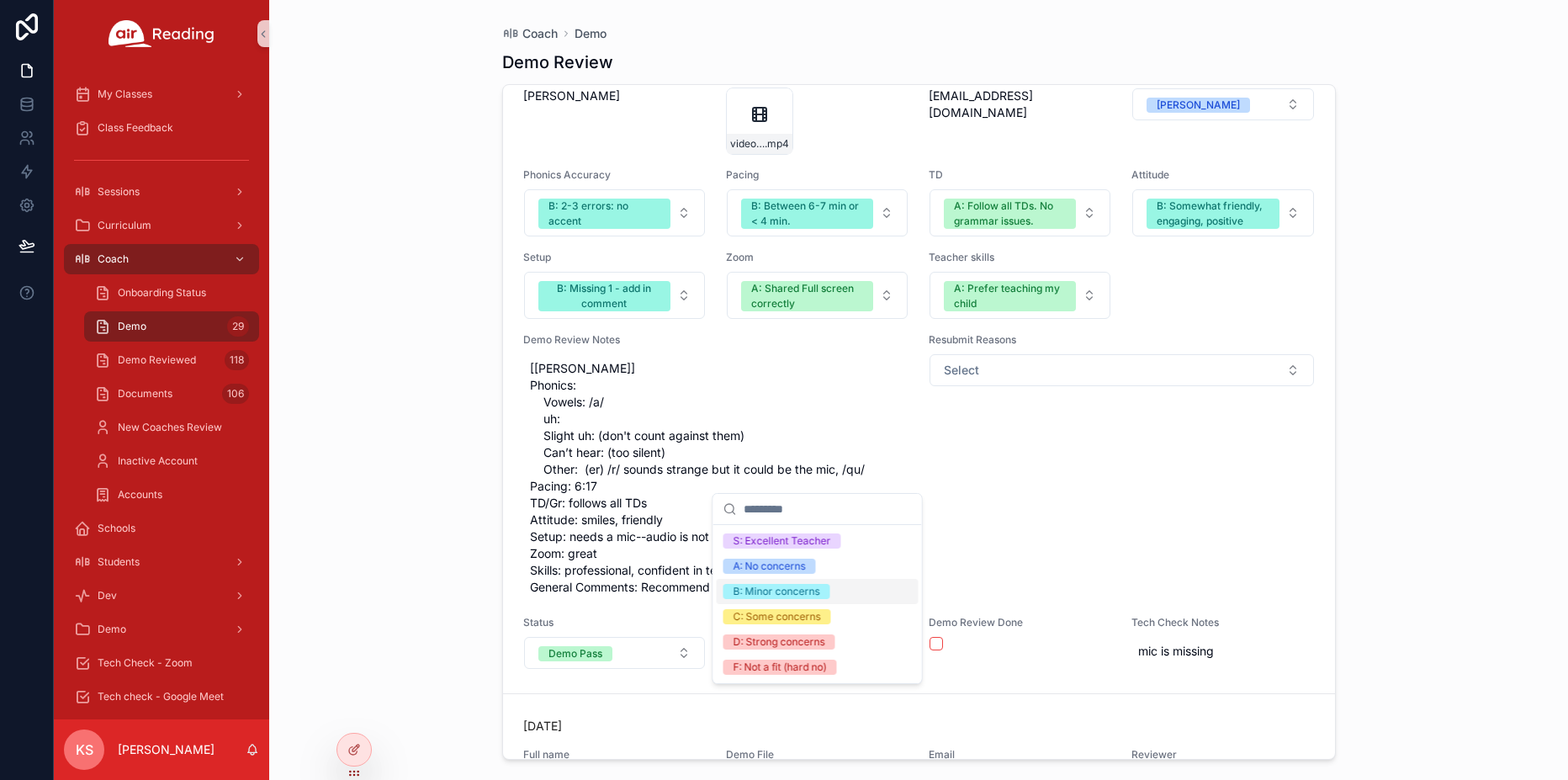
click at [771, 598] on div "B: Minor concerns" at bounding box center [818, 591] width 202 height 25
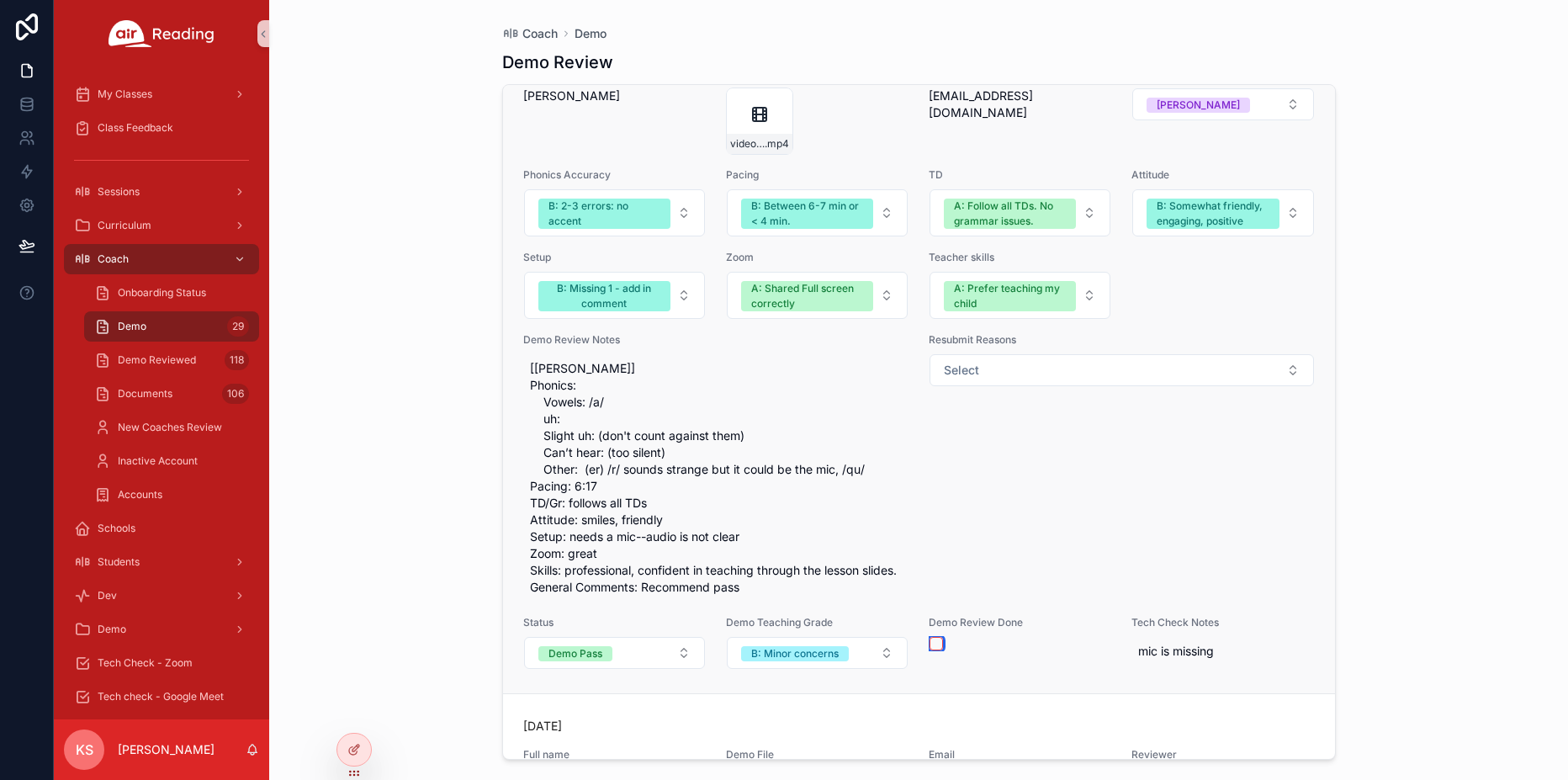
click at [932, 650] on button "scrollable content" at bounding box center [936, 644] width 13 height 13
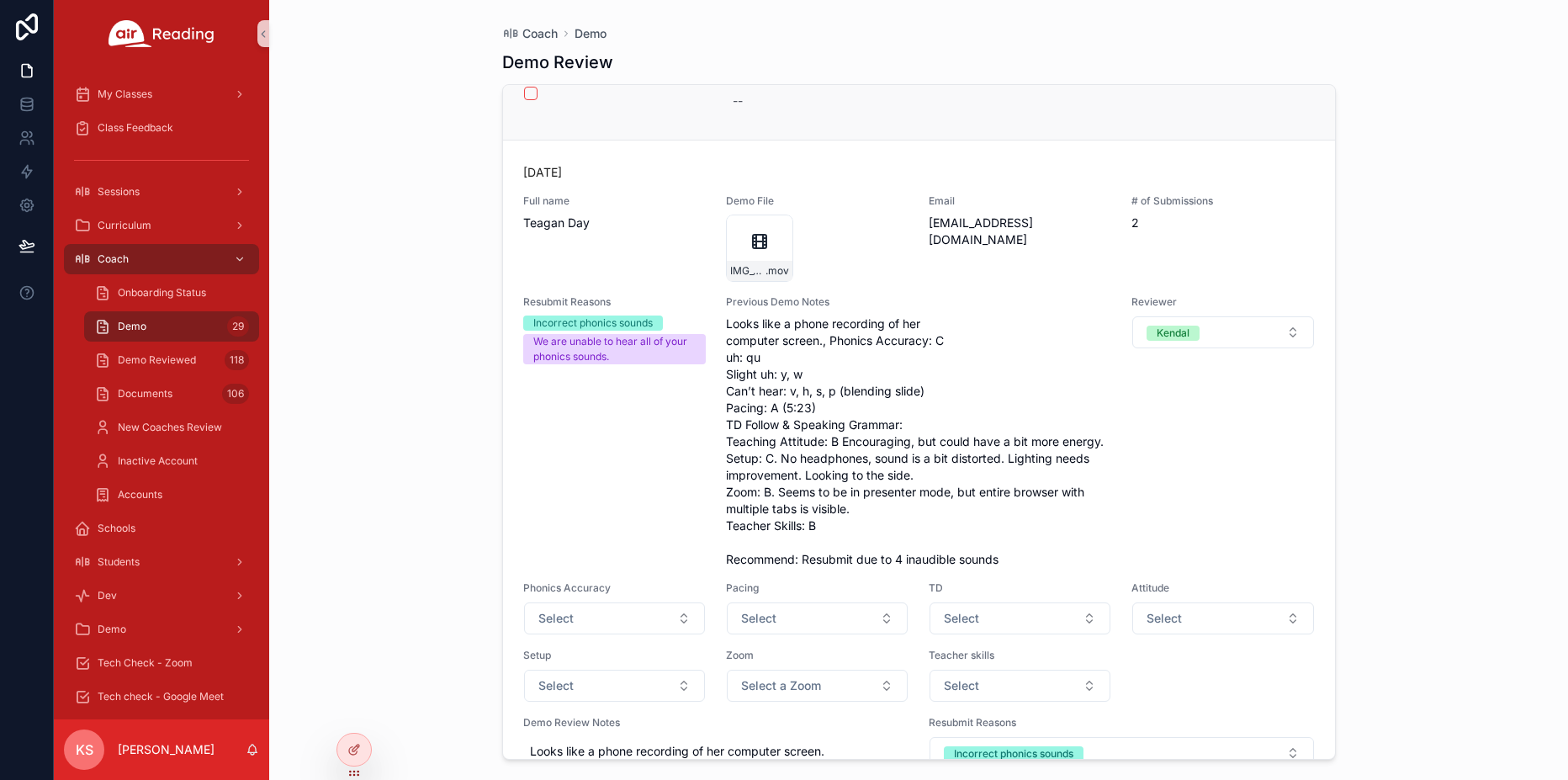
scroll to position [15136, 0]
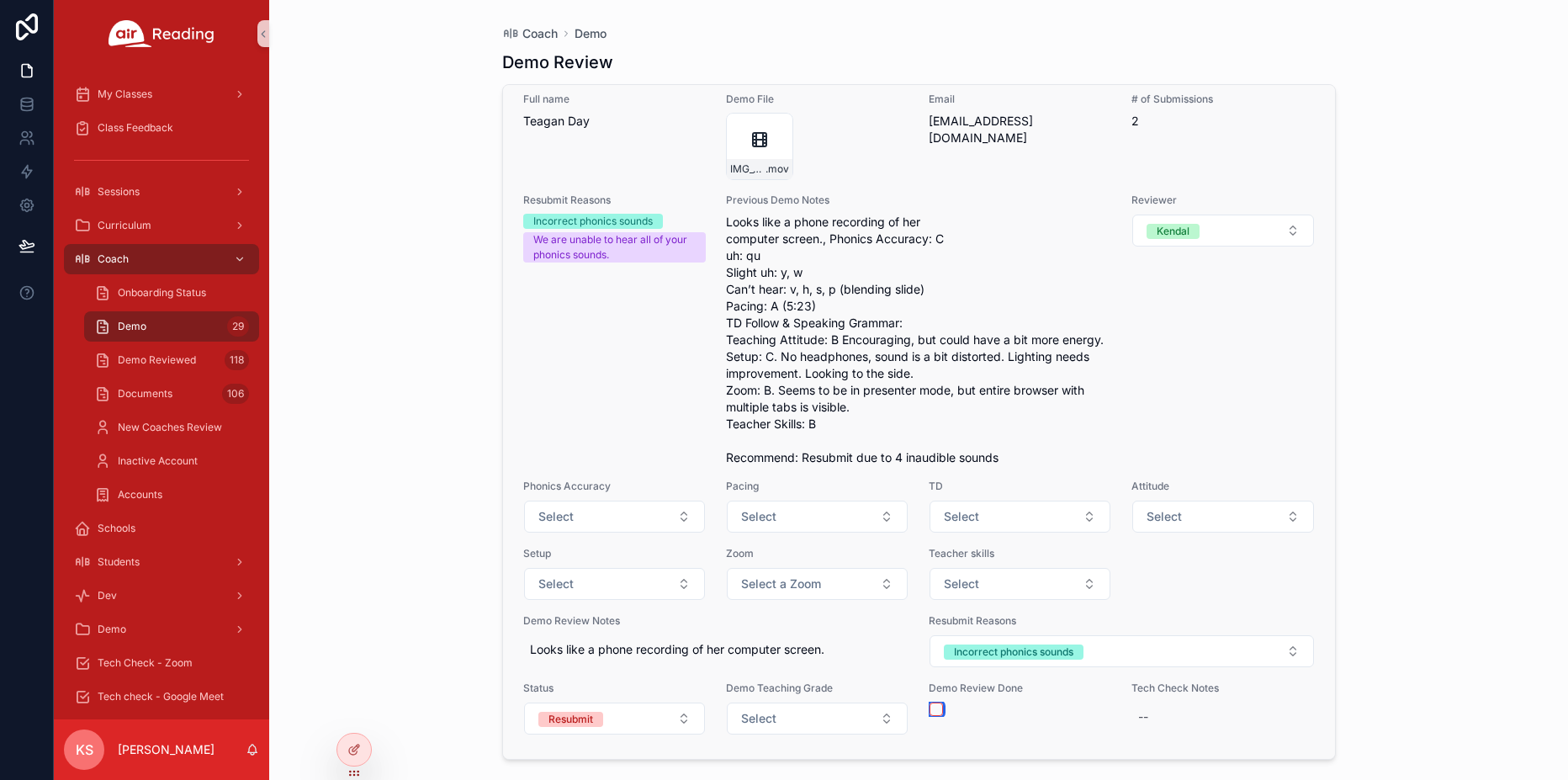
click at [936, 708] on button "scrollable content" at bounding box center [936, 709] width 13 height 13
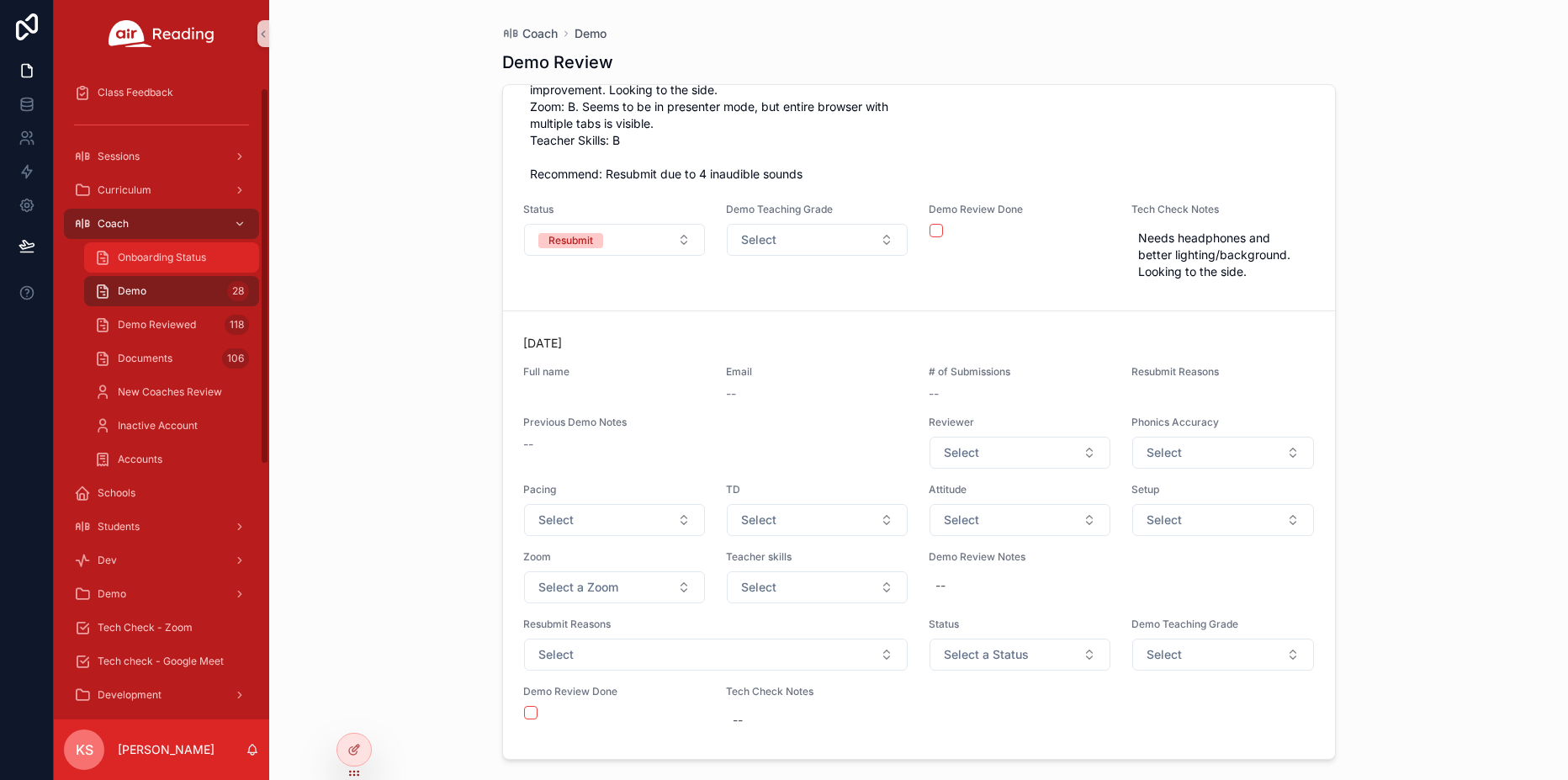
scroll to position [37, 0]
click at [151, 293] on div "Demo 28" at bounding box center [171, 289] width 155 height 27
